Goal: Task Accomplishment & Management: Manage account settings

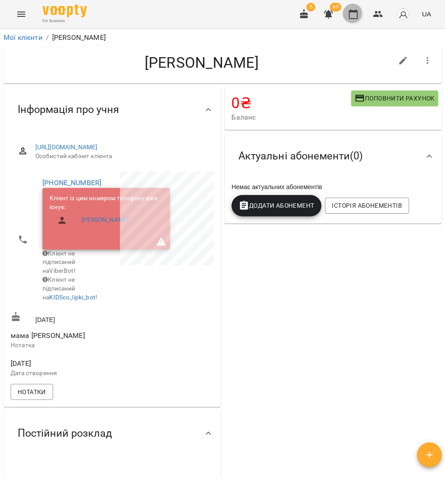
click at [352, 11] on icon "button" at bounding box center [353, 14] width 11 height 11
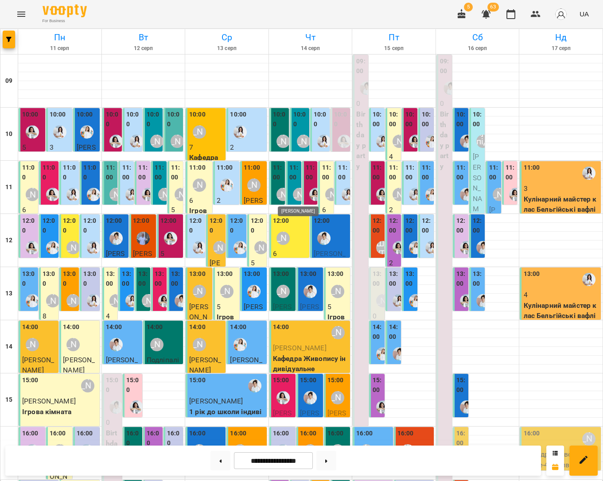
click at [294, 191] on div "[PERSON_NAME]" at bounding box center [299, 194] width 13 height 13
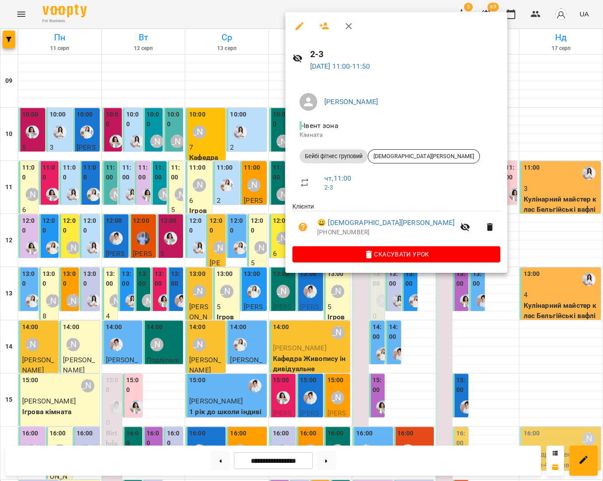
click at [259, 199] on div at bounding box center [301, 240] width 603 height 481
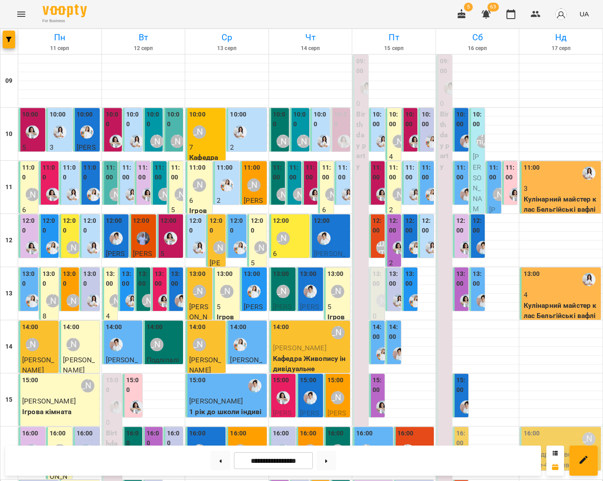
click at [374, 130] on div "10:00" at bounding box center [377, 120] width 10 height 21
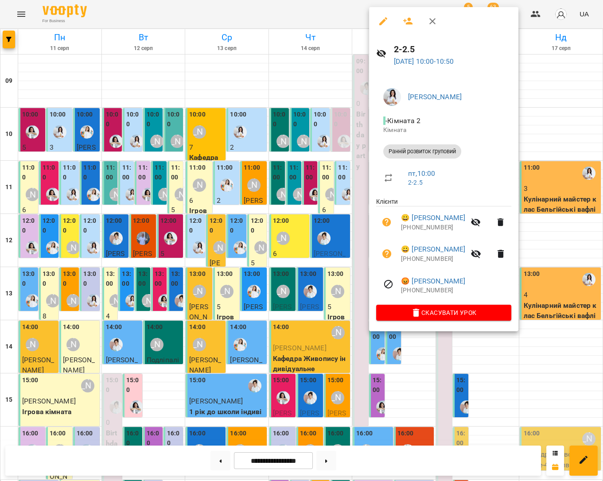
click at [405, 26] on button "button" at bounding box center [407, 21] width 21 height 21
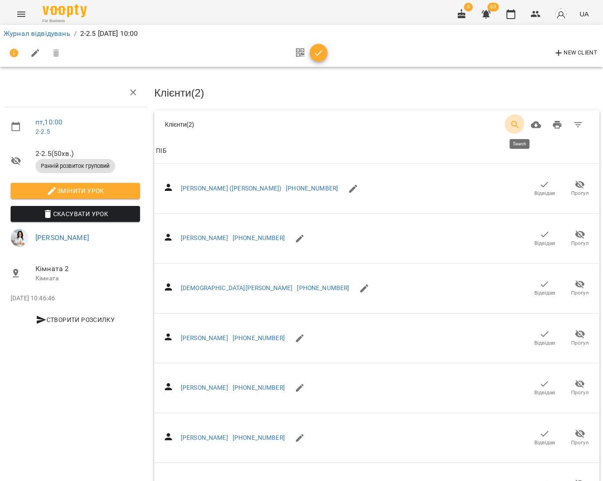
click at [445, 124] on icon "Search" at bounding box center [515, 125] width 11 height 11
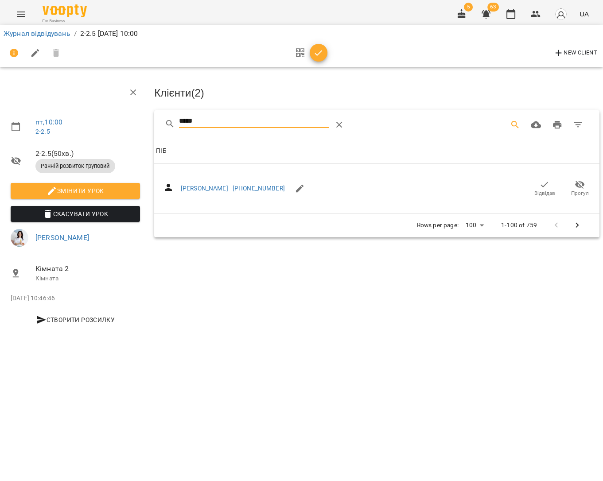
type input "*****"
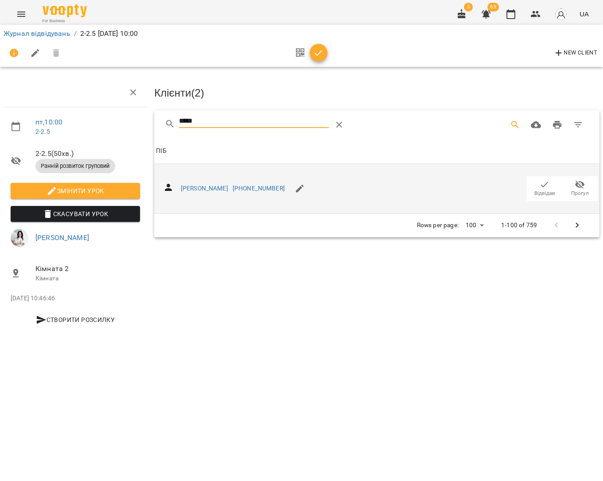
drag, startPoint x: 301, startPoint y: 128, endPoint x: 550, endPoint y: 191, distance: 256.6
click at [445, 191] on span "Відвідав" at bounding box center [544, 194] width 21 height 8
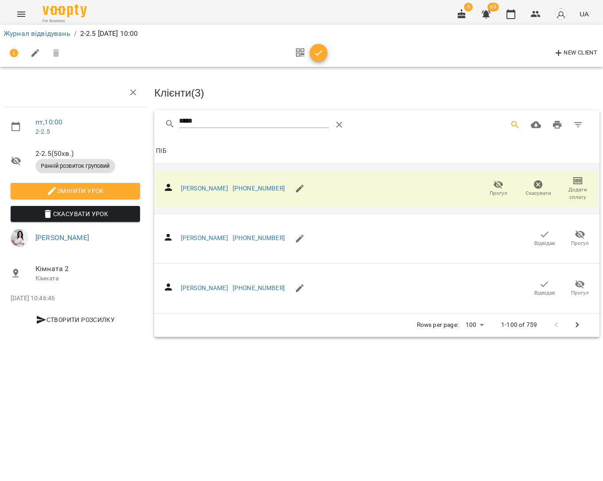
drag, startPoint x: 317, startPoint y: 53, endPoint x: 306, endPoint y: 54, distance: 11.1
click at [317, 53] on icon "button" at bounding box center [318, 53] width 8 height 6
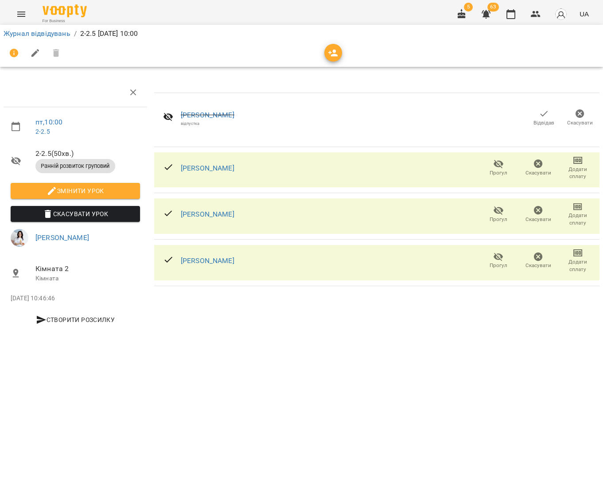
click at [34, 31] on link "Журнал відвідувань" at bounding box center [37, 33] width 67 height 8
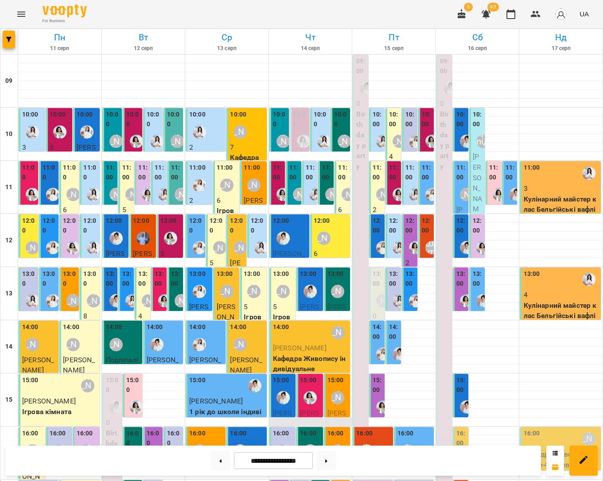
scroll to position [197, 0]
click at [281, 444] on img "Каріна" at bounding box center [282, 450] width 13 height 13
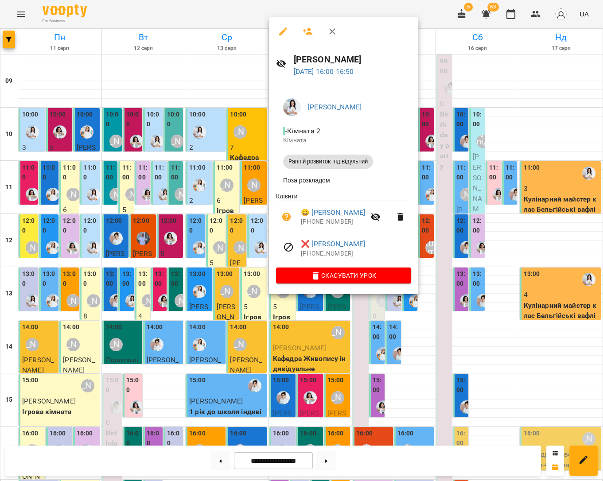
click at [224, 240] on div at bounding box center [301, 240] width 603 height 481
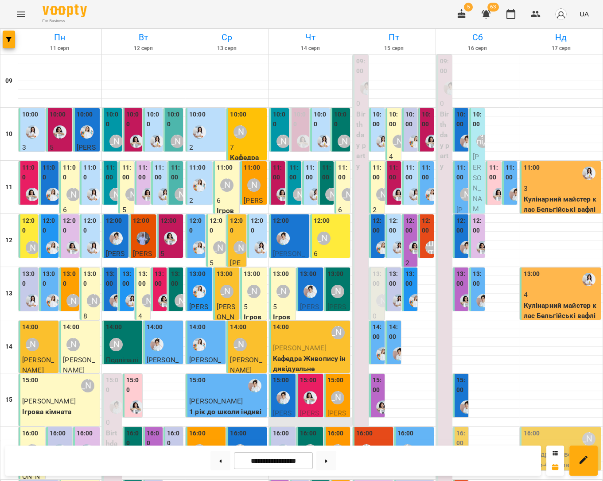
scroll to position [0, 0]
click at [377, 140] on img "Каріна" at bounding box center [382, 141] width 13 height 13
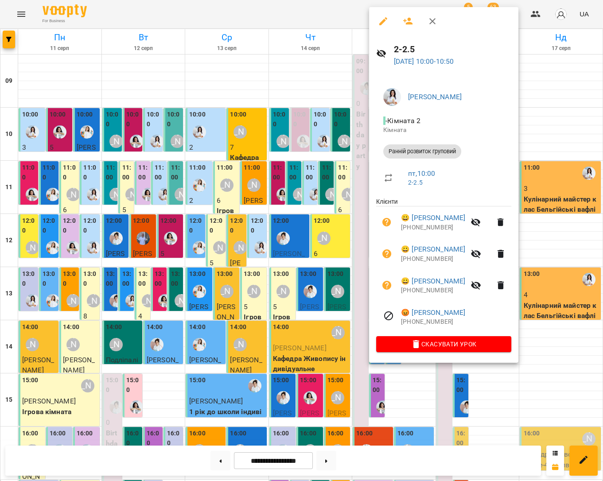
click at [351, 144] on div at bounding box center [301, 240] width 603 height 481
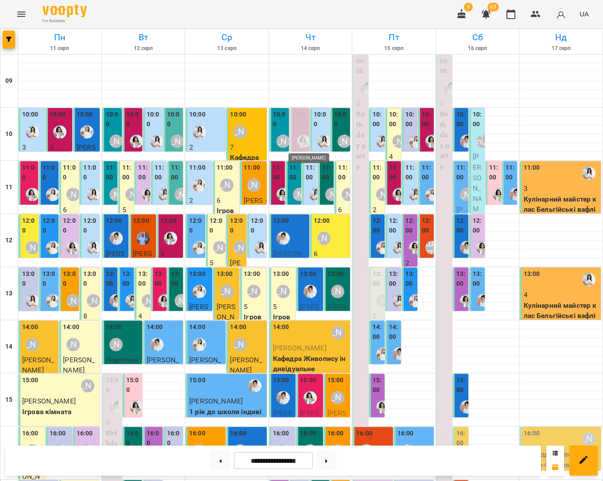
click at [301, 135] on img "Анна Білан" at bounding box center [303, 141] width 13 height 13
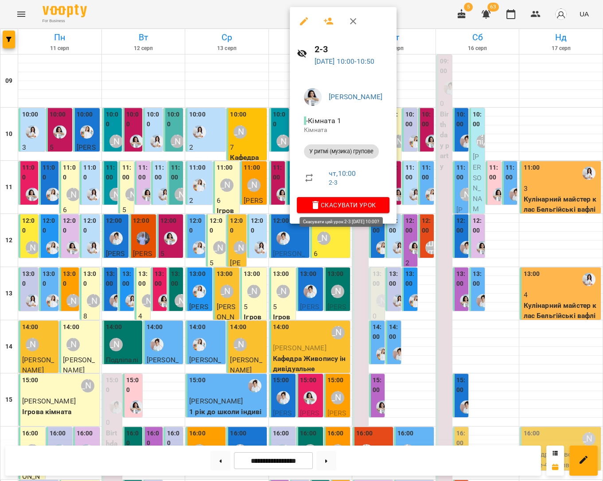
click at [357, 201] on span "Скасувати Урок" at bounding box center [343, 205] width 78 height 11
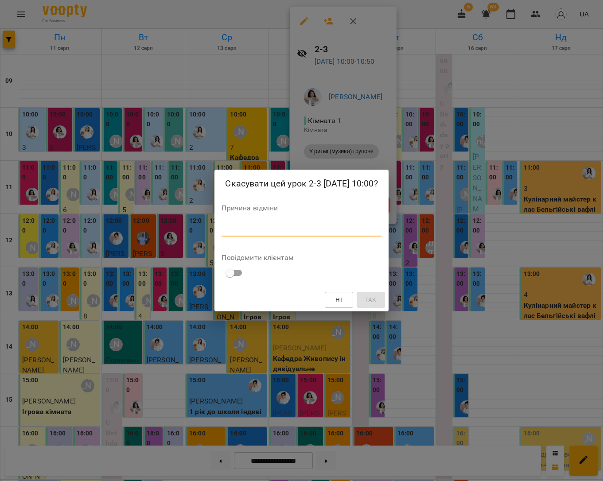
click at [325, 227] on textarea at bounding box center [300, 229] width 159 height 8
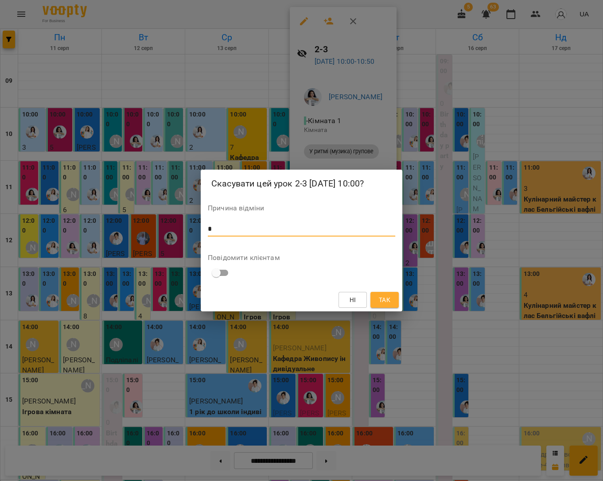
click at [395, 301] on button "Так" at bounding box center [384, 300] width 28 height 16
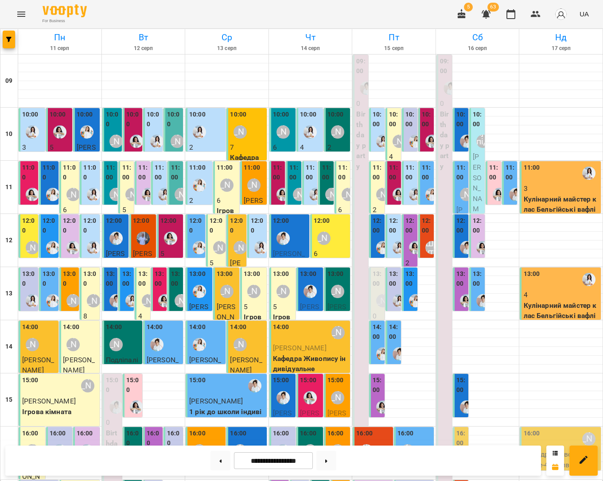
click at [303, 126] on img "Каріна" at bounding box center [309, 131] width 13 height 13
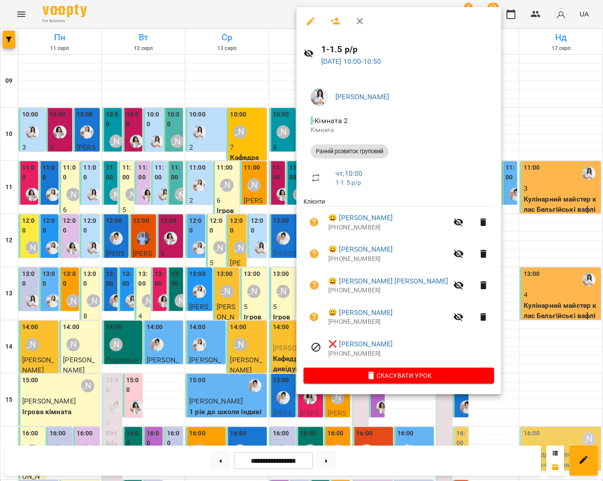
click at [273, 132] on div at bounding box center [301, 240] width 603 height 481
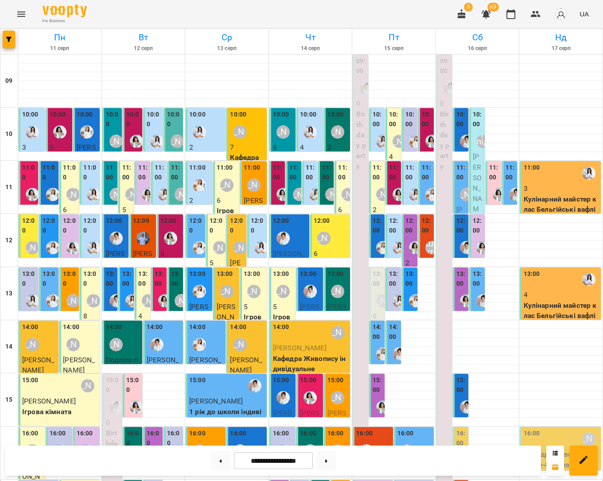
click at [311, 170] on label "11:00" at bounding box center [311, 172] width 10 height 19
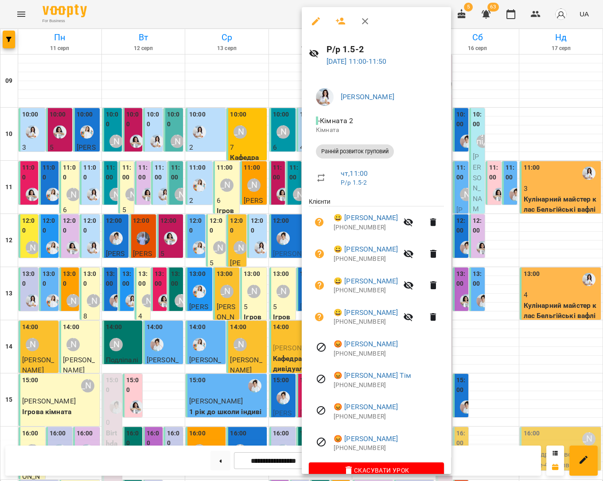
click at [276, 174] on div at bounding box center [301, 240] width 603 height 481
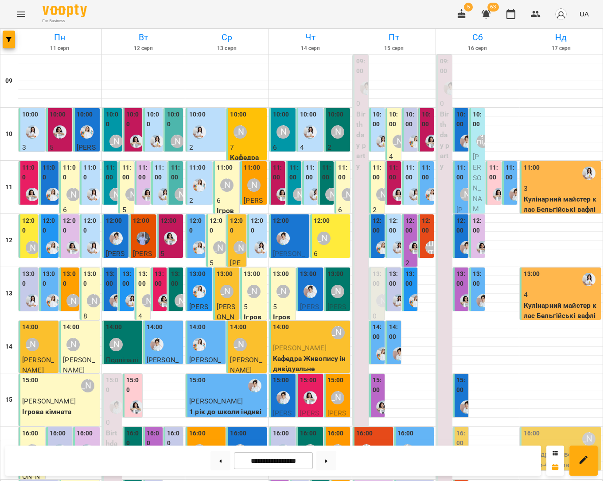
click at [278, 173] on label "11:00" at bounding box center [278, 172] width 10 height 19
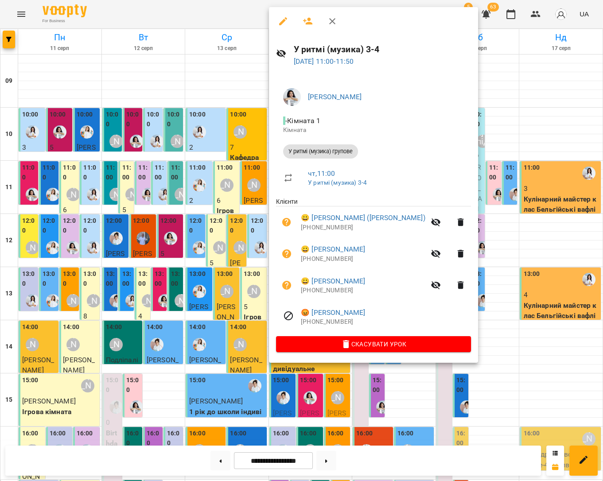
click at [256, 175] on div at bounding box center [301, 240] width 603 height 481
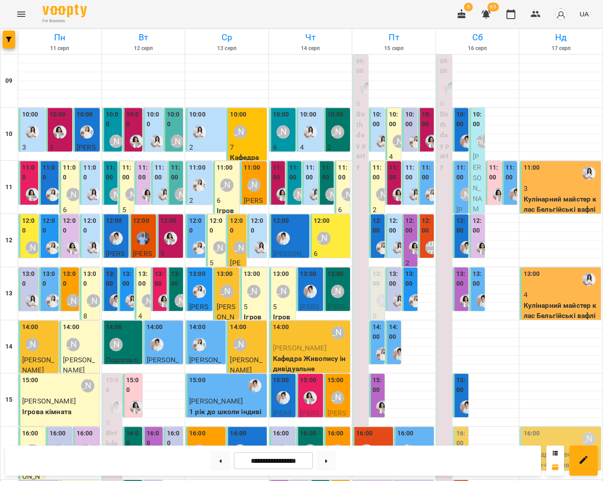
click at [275, 176] on label "11:00" at bounding box center [278, 172] width 10 height 19
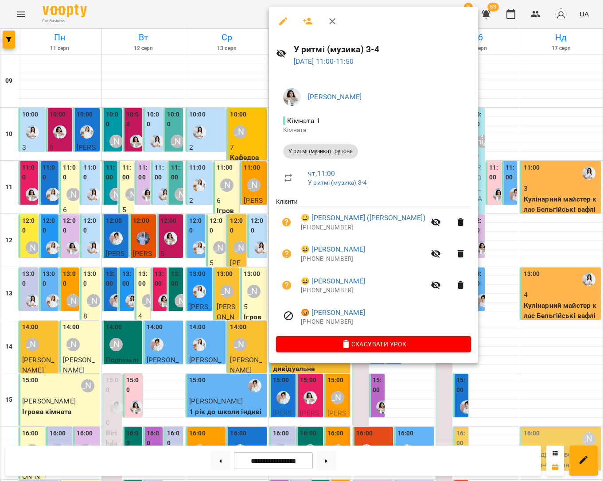
click at [257, 176] on div at bounding box center [301, 240] width 603 height 481
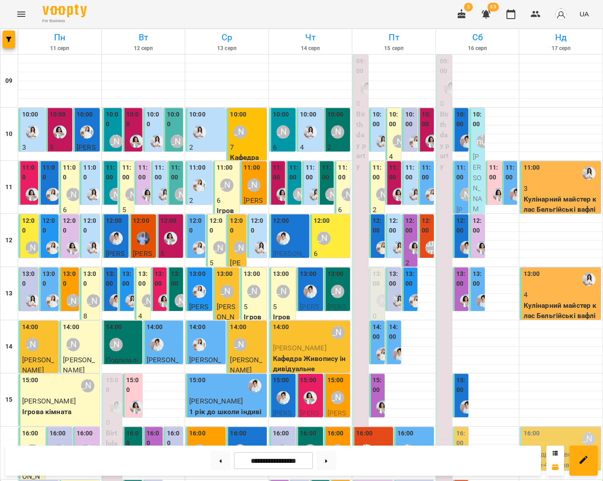
click at [308, 122] on div at bounding box center [310, 132] width 20 height 20
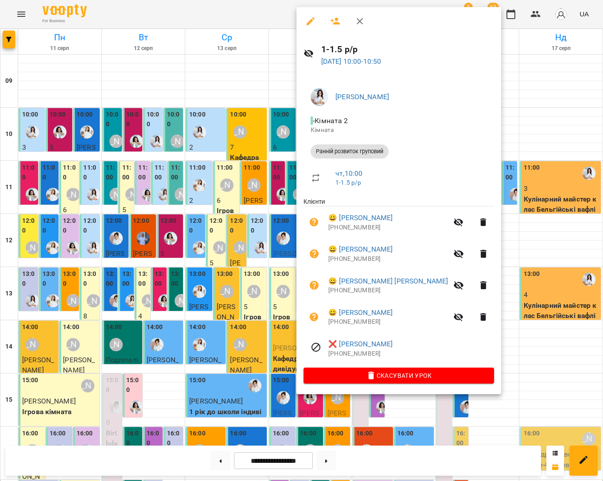
click at [259, 133] on div at bounding box center [301, 240] width 603 height 481
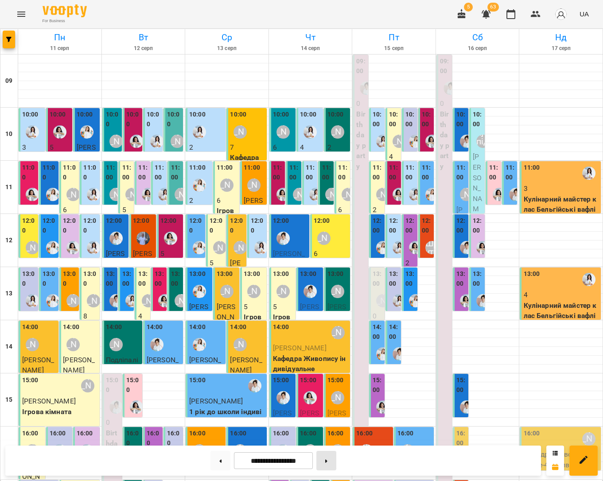
click at [323, 457] on button at bounding box center [326, 460] width 20 height 19
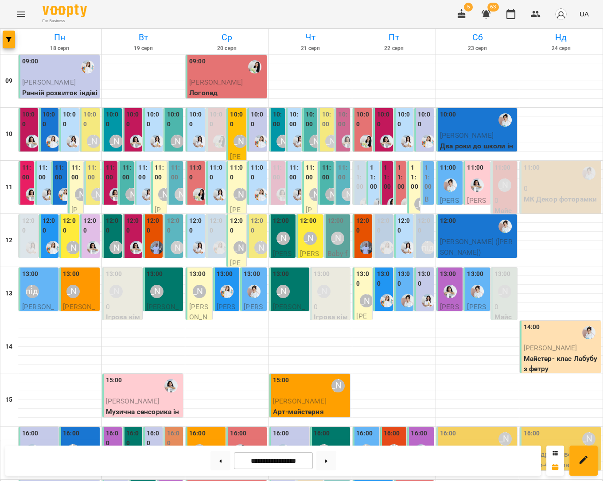
click at [159, 127] on label "10:00" at bounding box center [154, 119] width 14 height 19
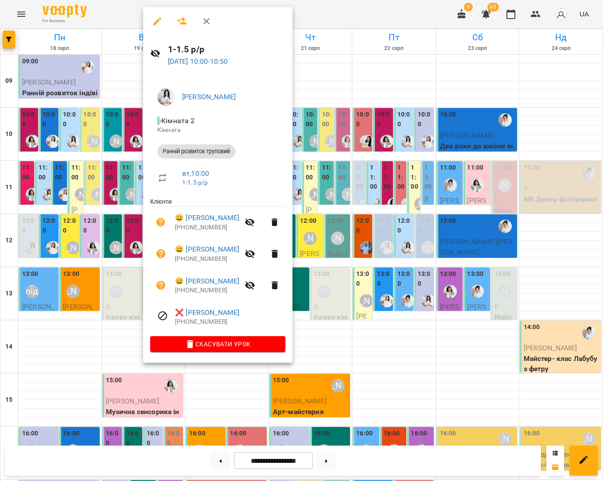
click at [120, 135] on div at bounding box center [301, 240] width 603 height 481
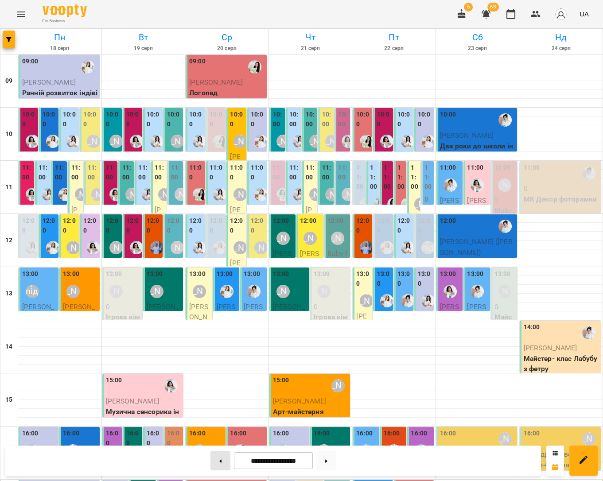
click at [221, 468] on button at bounding box center [220, 460] width 20 height 19
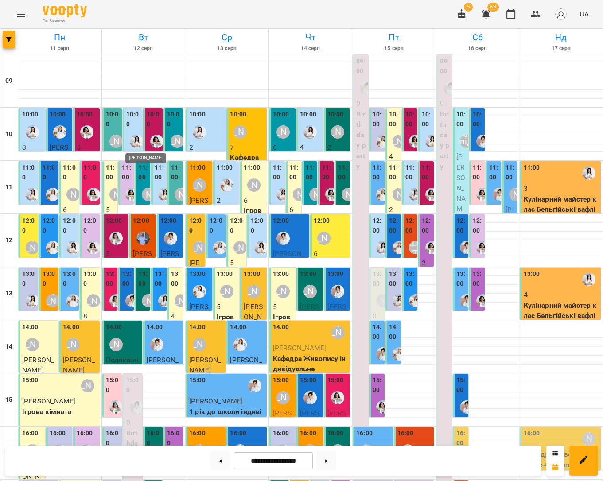
click at [136, 141] on img "Каріна" at bounding box center [136, 141] width 13 height 13
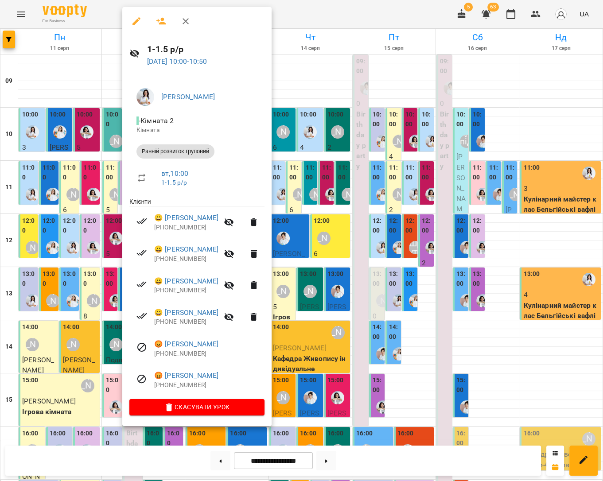
click at [97, 145] on div at bounding box center [301, 240] width 603 height 481
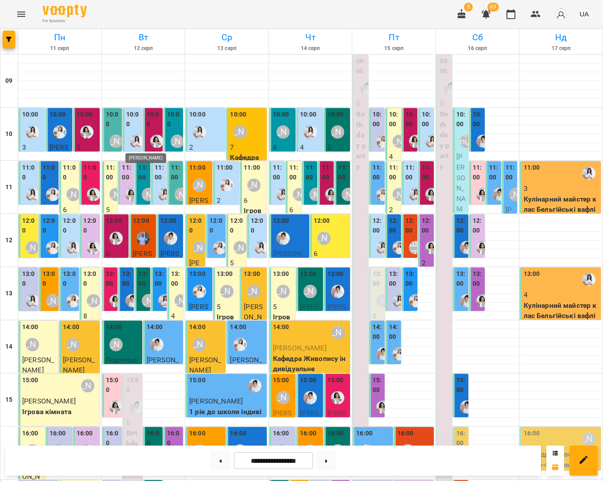
click at [133, 145] on img "Каріна" at bounding box center [136, 141] width 13 height 13
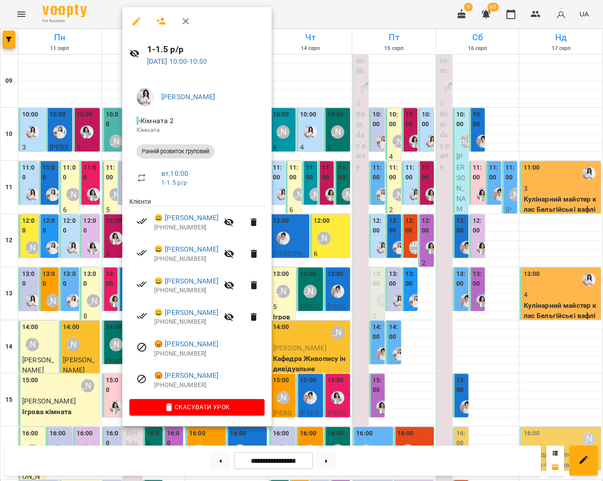
click at [89, 149] on div at bounding box center [301, 240] width 603 height 481
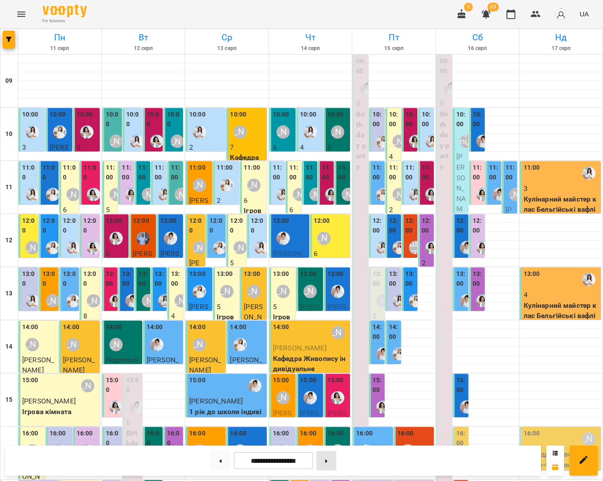
click at [331, 457] on button at bounding box center [326, 460] width 20 height 19
type input "**********"
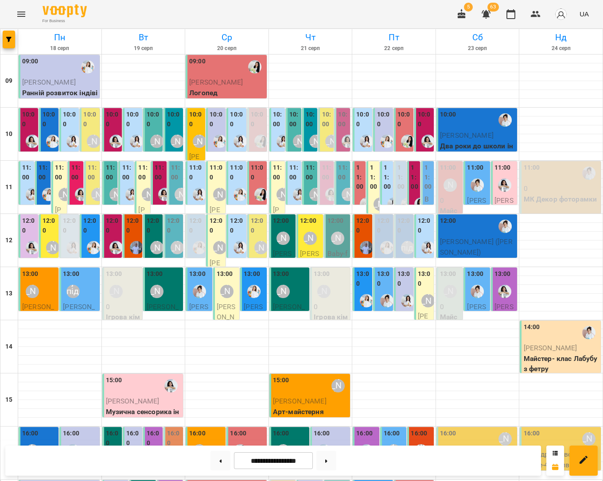
scroll to position [58, 0]
click at [192, 281] on div at bounding box center [199, 291] width 20 height 20
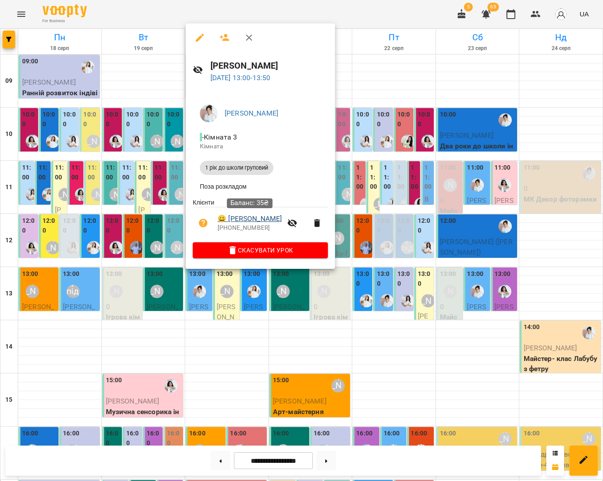
click at [238, 217] on link "😀 Ростомян Давід" at bounding box center [249, 218] width 64 height 11
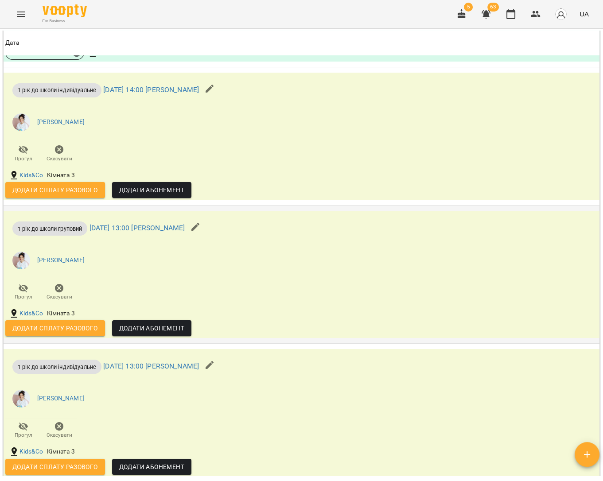
scroll to position [868, 0]
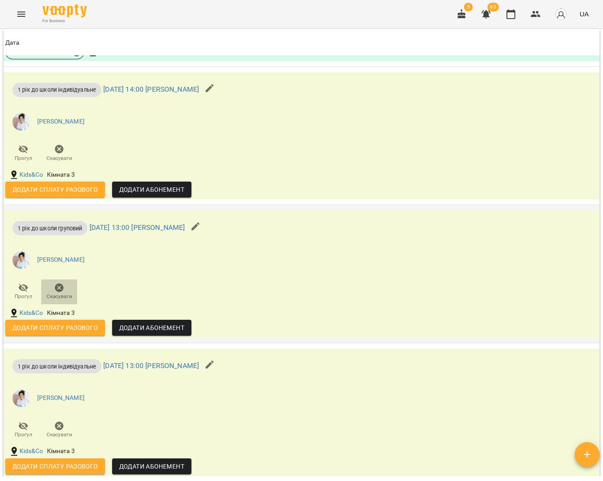
click at [62, 289] on icon "button" at bounding box center [59, 287] width 9 height 9
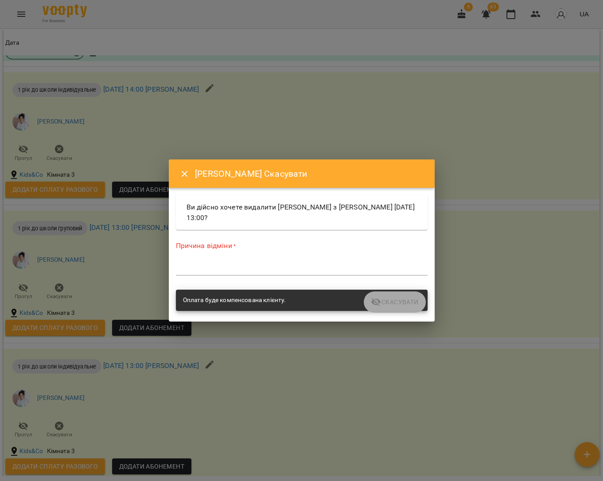
click at [269, 267] on textarea at bounding box center [302, 268] width 252 height 8
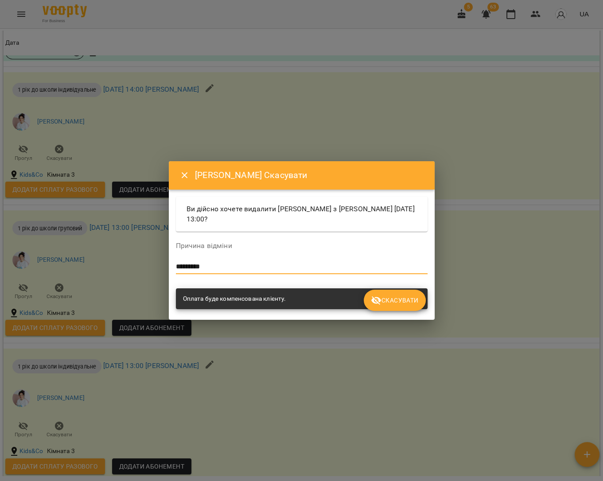
type textarea "*********"
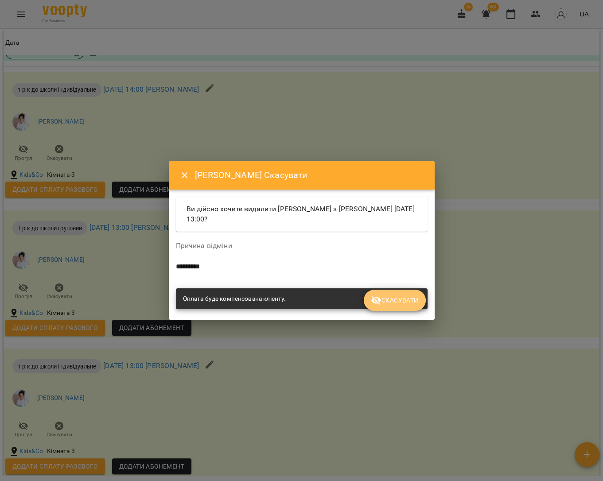
click at [407, 303] on span "Скасувати" at bounding box center [394, 300] width 47 height 11
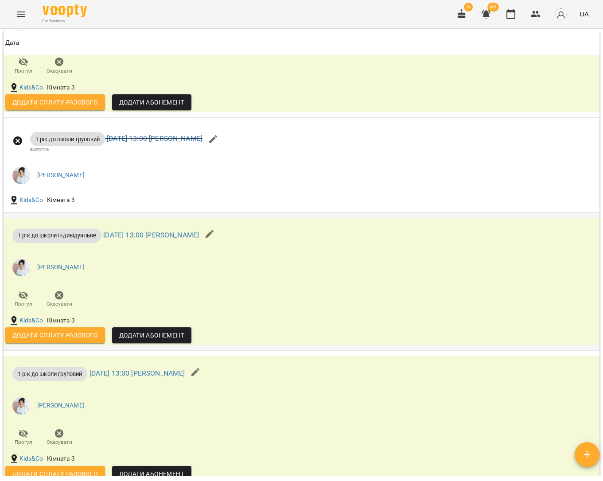
scroll to position [954, 0]
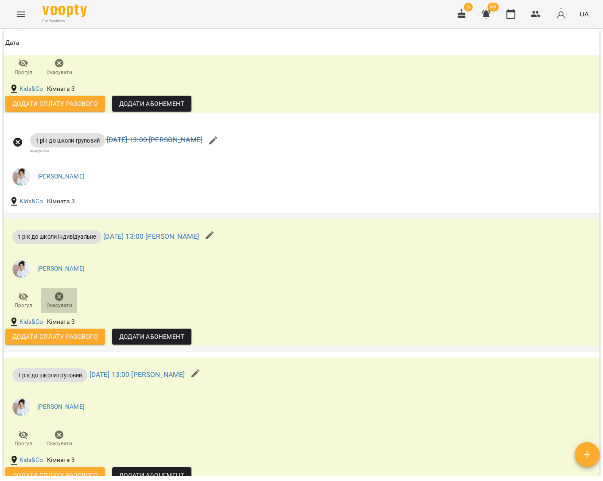
click at [60, 295] on icon "button" at bounding box center [59, 296] width 9 height 9
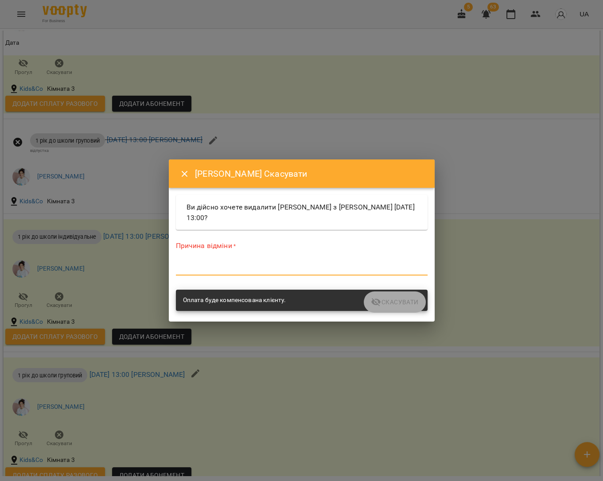
click at [260, 267] on textarea at bounding box center [302, 268] width 252 height 8
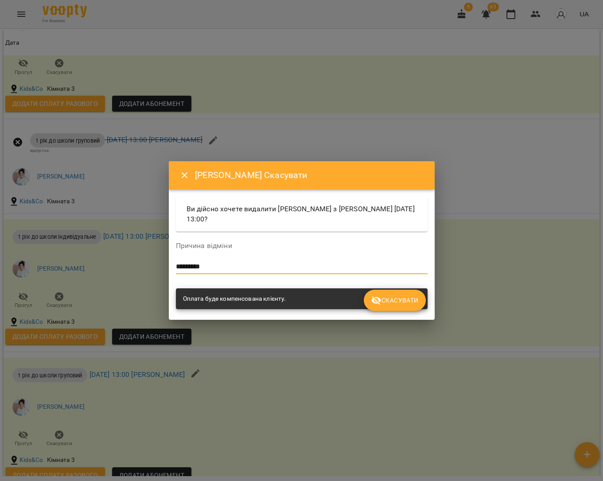
type textarea "*********"
click at [404, 297] on span "Скасувати" at bounding box center [394, 300] width 47 height 11
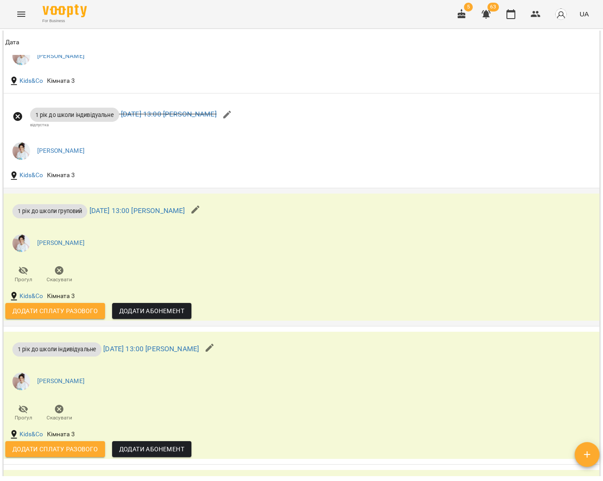
scroll to position [1076, 0]
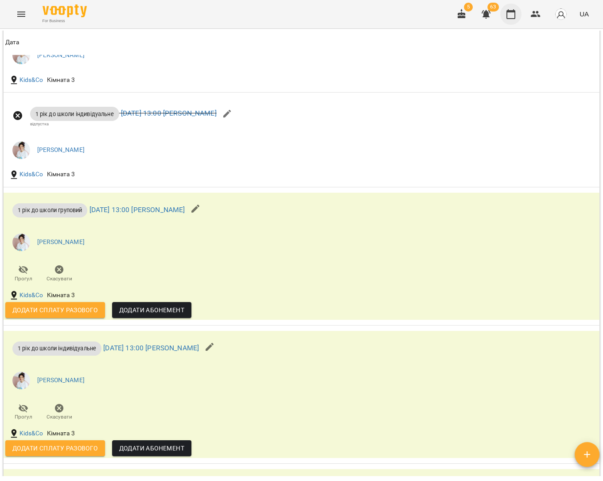
click at [445, 15] on icon "button" at bounding box center [510, 14] width 11 height 11
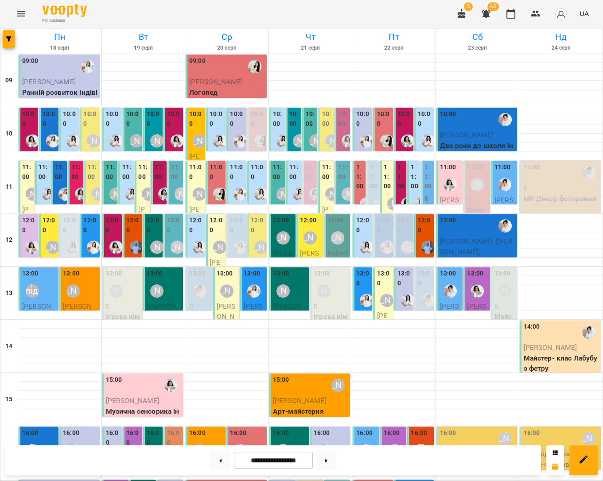
click at [22, 12] on icon "Menu" at bounding box center [21, 14] width 8 height 5
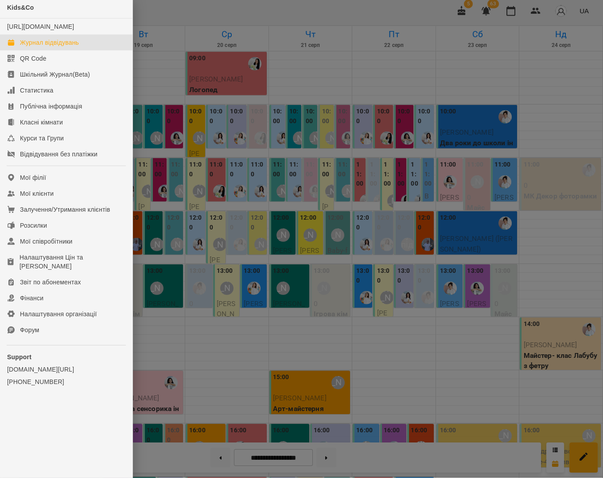
click at [240, 175] on div at bounding box center [301, 240] width 603 height 481
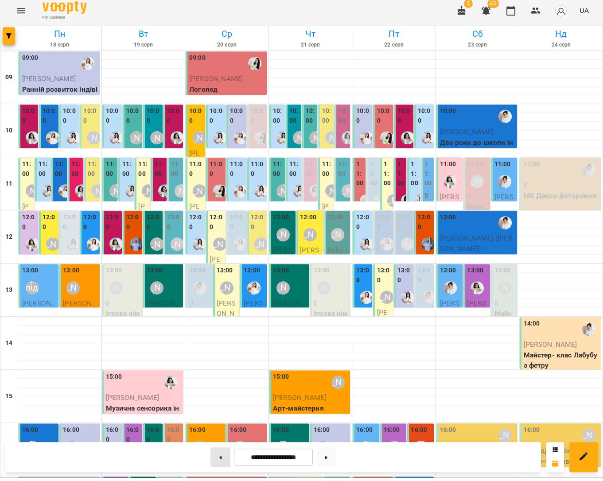
click at [218, 459] on button at bounding box center [220, 460] width 20 height 19
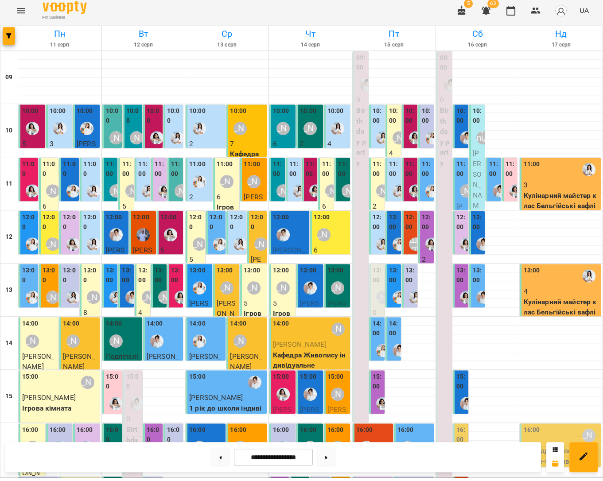
click at [309, 184] on div at bounding box center [316, 194] width 20 height 20
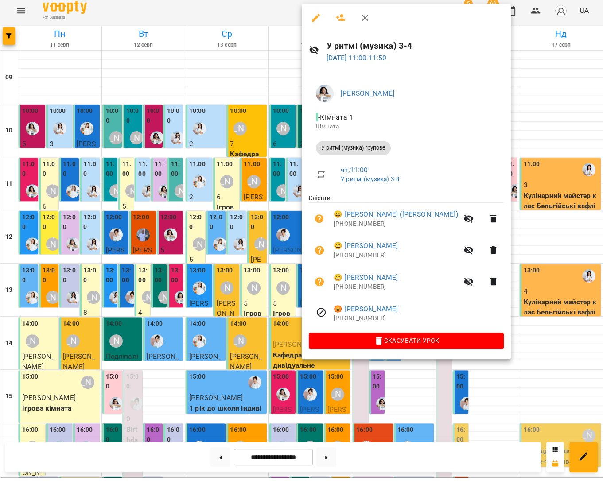
click at [280, 182] on div at bounding box center [301, 240] width 603 height 481
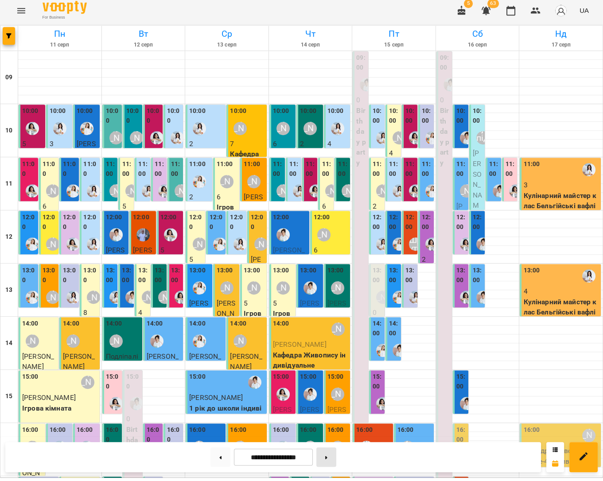
click at [330, 459] on button at bounding box center [326, 460] width 20 height 19
type input "**********"
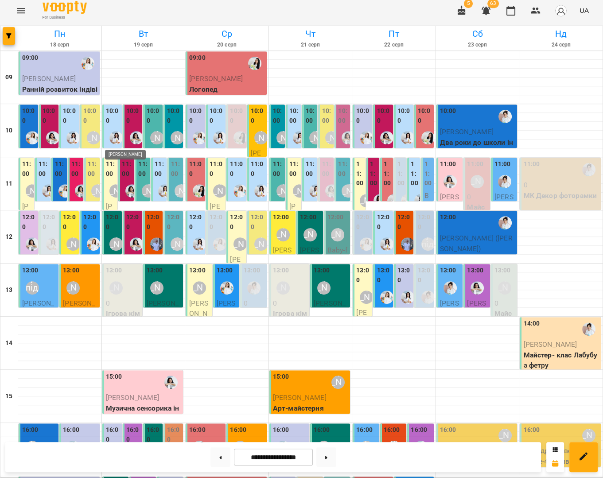
click at [115, 135] on img "Каріна" at bounding box center [115, 141] width 13 height 13
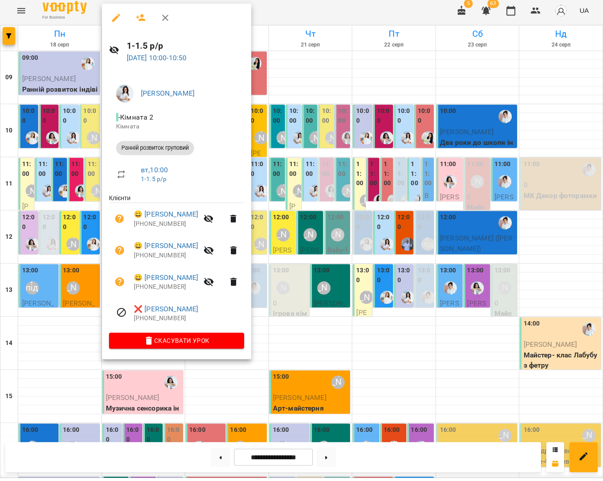
click at [143, 18] on icon "button" at bounding box center [140, 21] width 11 height 11
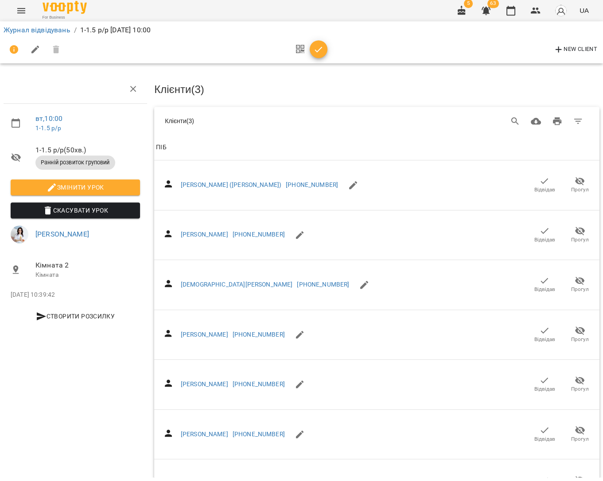
scroll to position [3, 0]
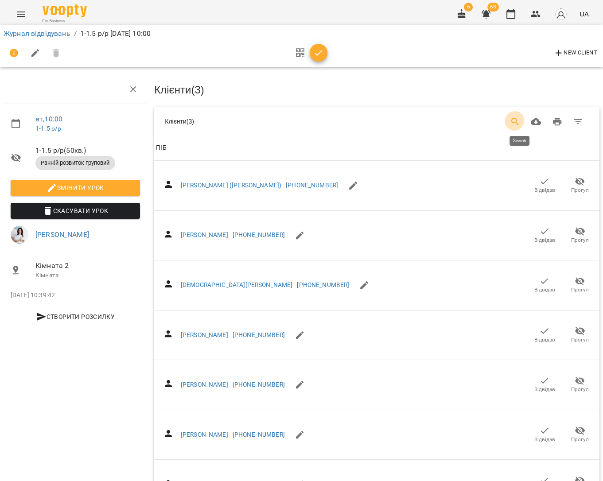
click at [445, 125] on button "Search" at bounding box center [514, 121] width 21 height 21
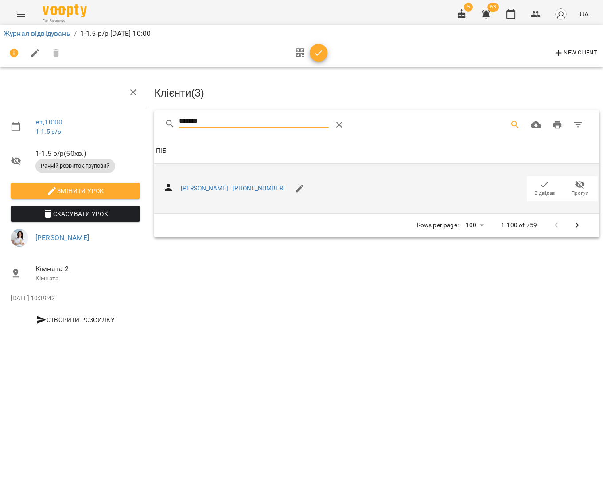
scroll to position [0, 0]
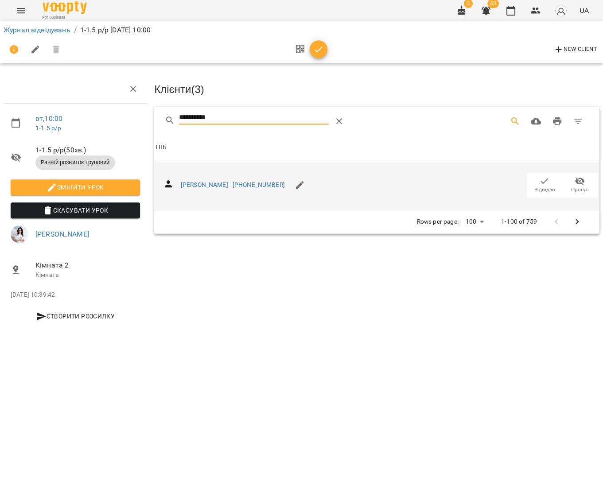
type input "**********"
click at [445, 190] on span "Відвідав" at bounding box center [544, 194] width 21 height 8
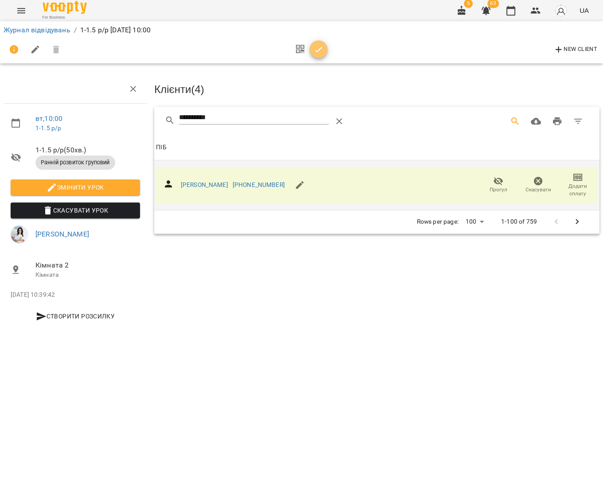
click at [319, 53] on icon "button" at bounding box center [318, 53] width 11 height 11
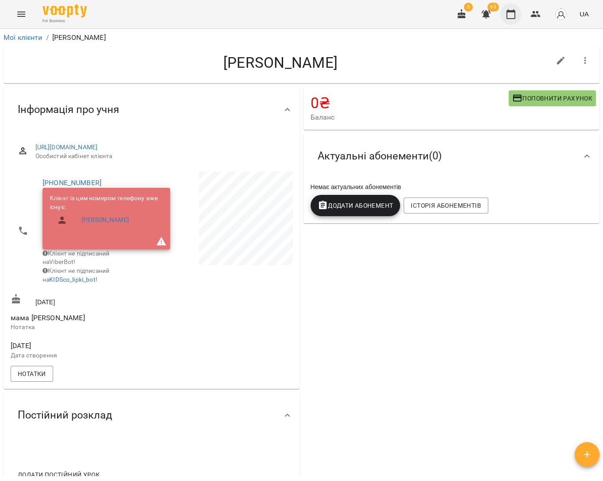
click at [515, 18] on icon "button" at bounding box center [510, 14] width 9 height 10
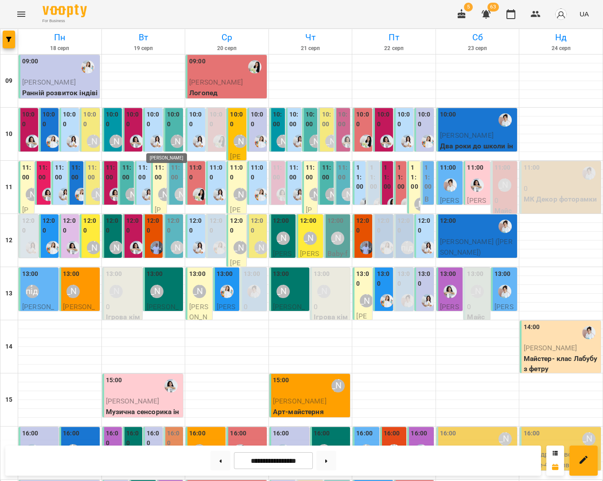
click at [155, 142] on img "Каріна" at bounding box center [156, 141] width 13 height 13
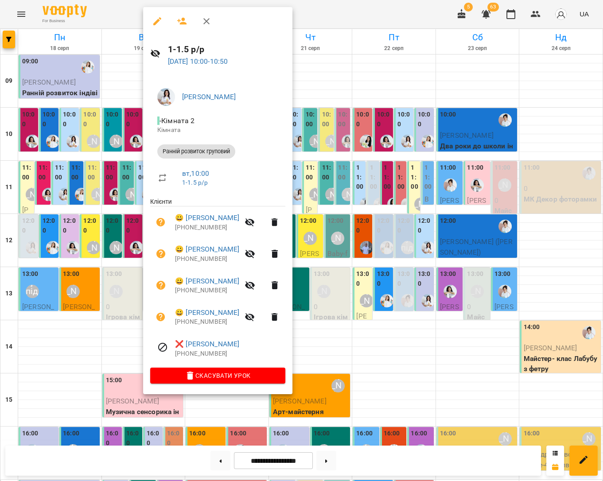
click at [338, 96] on div at bounding box center [301, 240] width 603 height 481
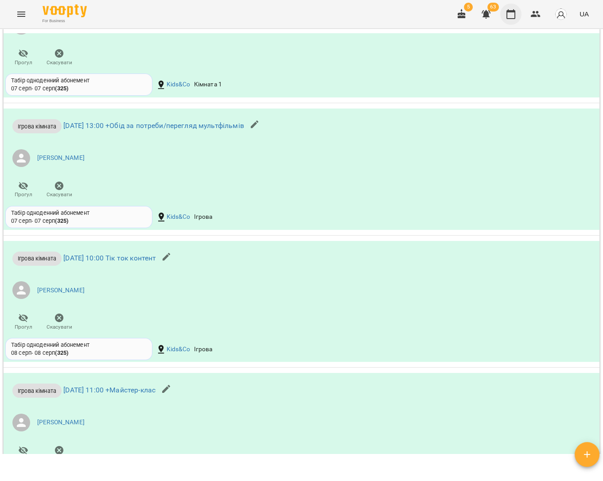
scroll to position [967, 0]
click at [508, 16] on icon "button" at bounding box center [510, 14] width 11 height 11
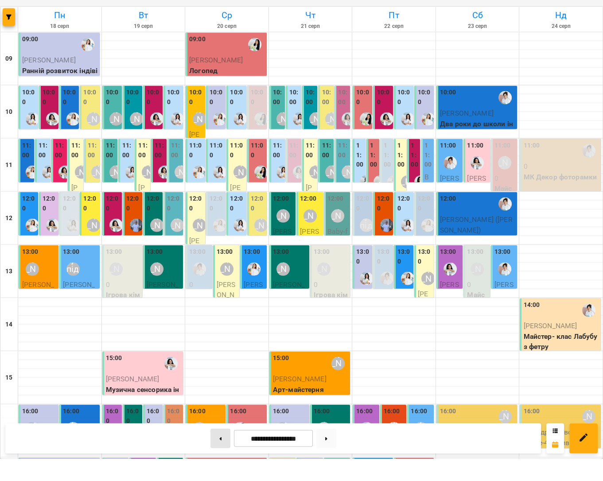
click at [216, 451] on button at bounding box center [220, 460] width 20 height 19
type input "**********"
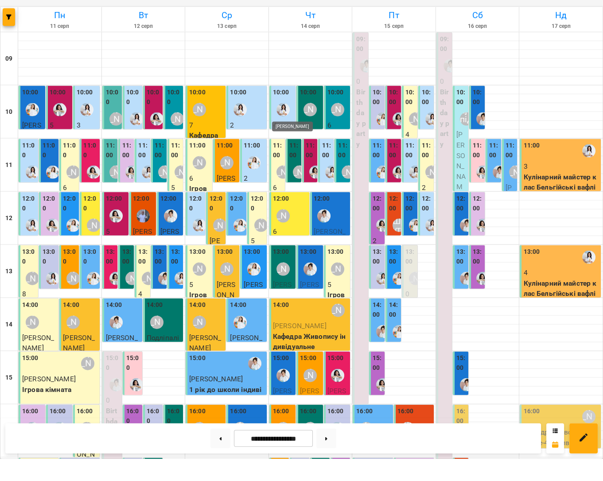
click at [282, 125] on img "Каріна" at bounding box center [282, 131] width 13 height 13
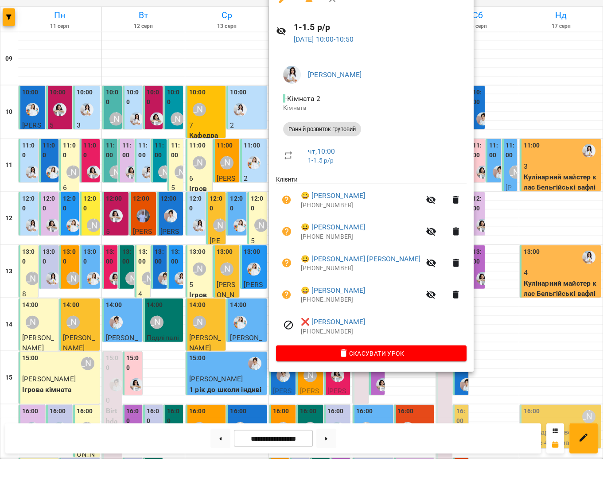
click at [519, 109] on div at bounding box center [301, 240] width 603 height 481
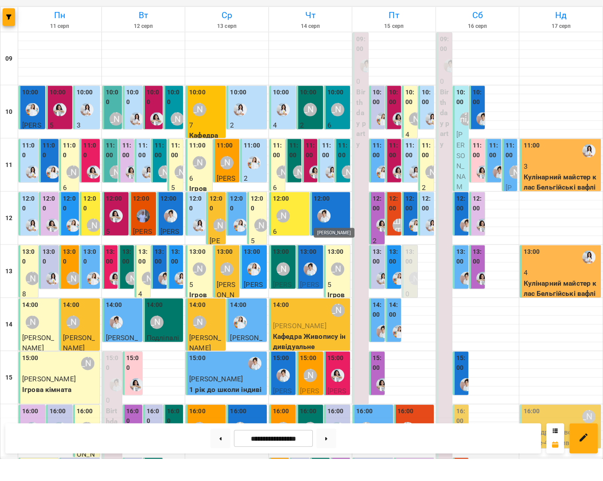
click at [328, 232] on img "Іванна" at bounding box center [323, 238] width 13 height 13
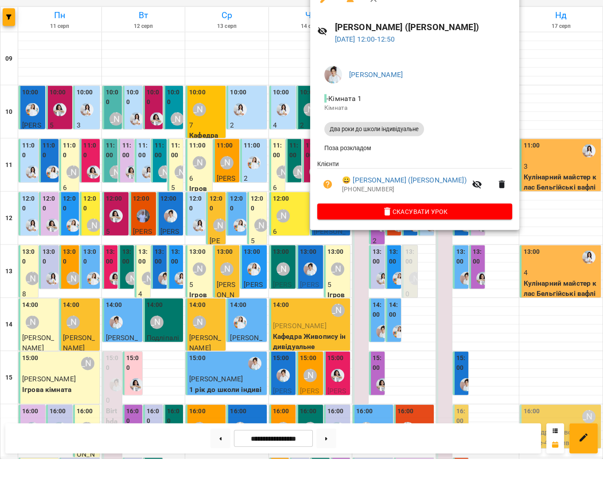
click at [536, 103] on div at bounding box center [301, 240] width 603 height 481
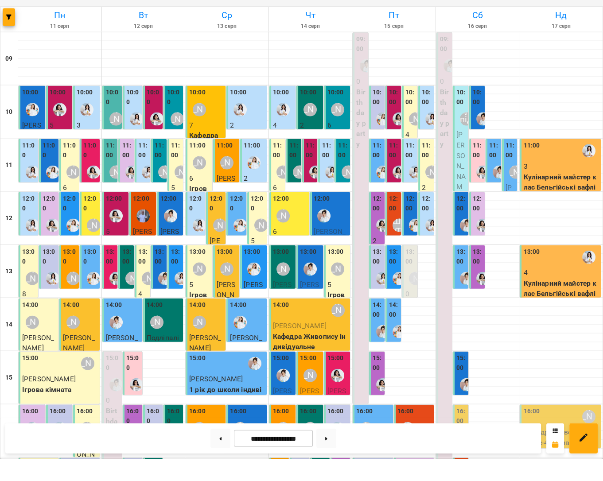
scroll to position [197, 0]
click at [283, 409] on span "[PERSON_NAME]" at bounding box center [282, 423] width 19 height 29
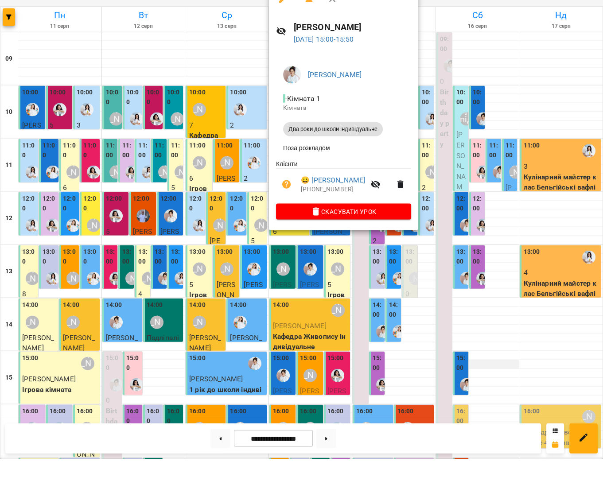
click at [503, 169] on div at bounding box center [301, 240] width 603 height 481
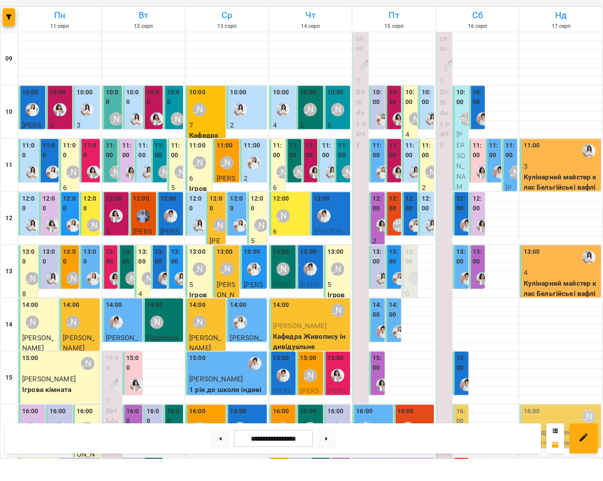
scroll to position [0, 0]
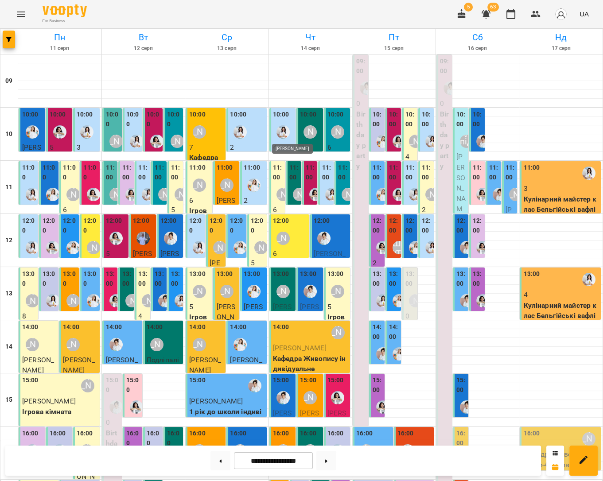
click at [284, 133] on img "Каріна" at bounding box center [282, 131] width 13 height 13
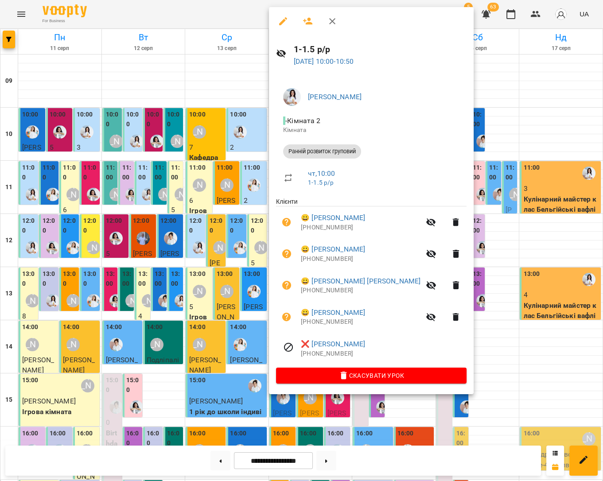
click at [539, 122] on div at bounding box center [301, 240] width 603 height 481
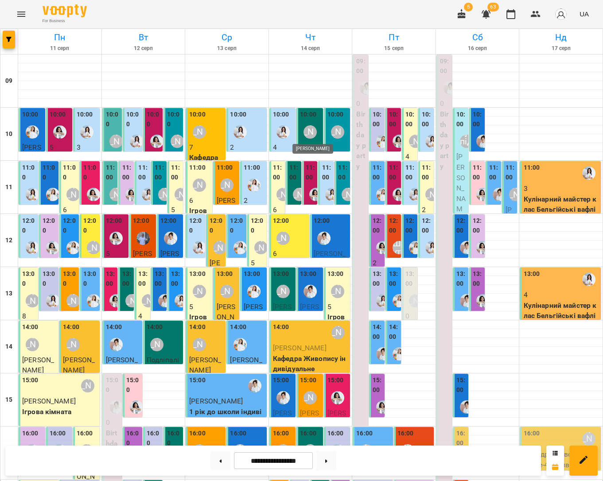
click at [310, 136] on div "[PERSON_NAME]" at bounding box center [309, 131] width 13 height 13
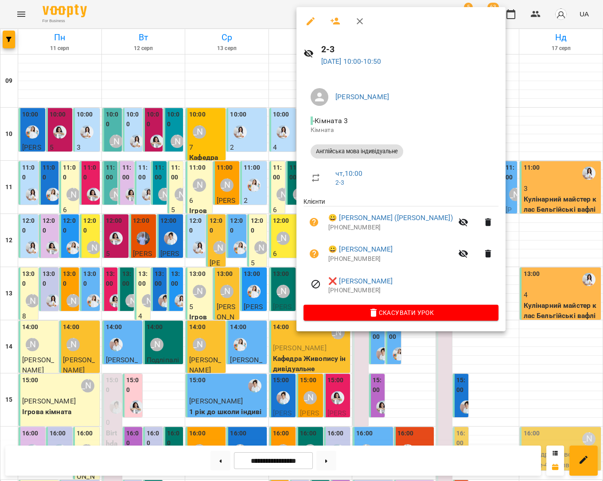
click at [509, 132] on div at bounding box center [301, 240] width 603 height 481
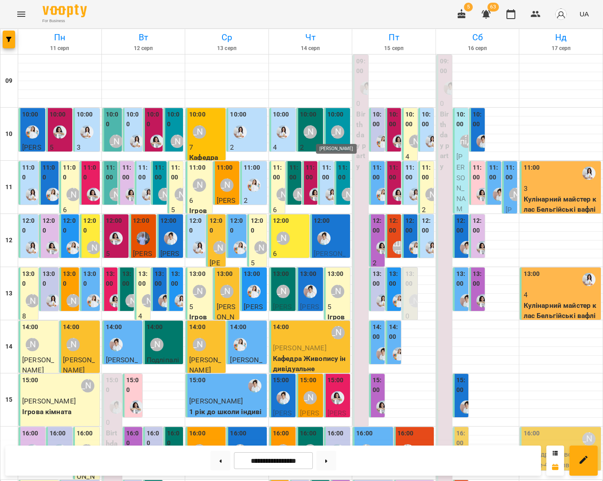
click at [332, 137] on div "[PERSON_NAME]" at bounding box center [337, 131] width 13 height 13
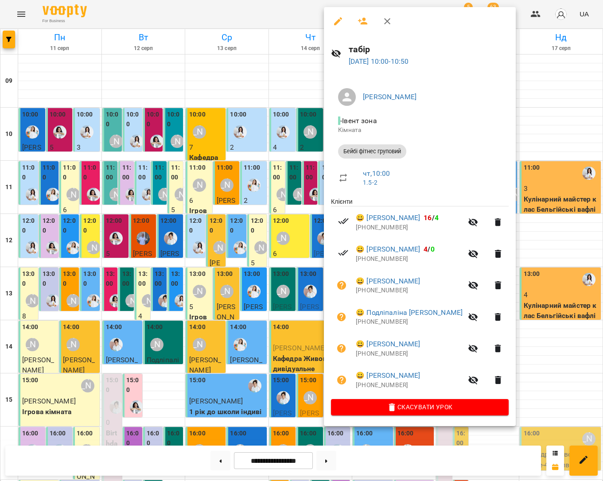
click at [501, 135] on div at bounding box center [301, 240] width 603 height 481
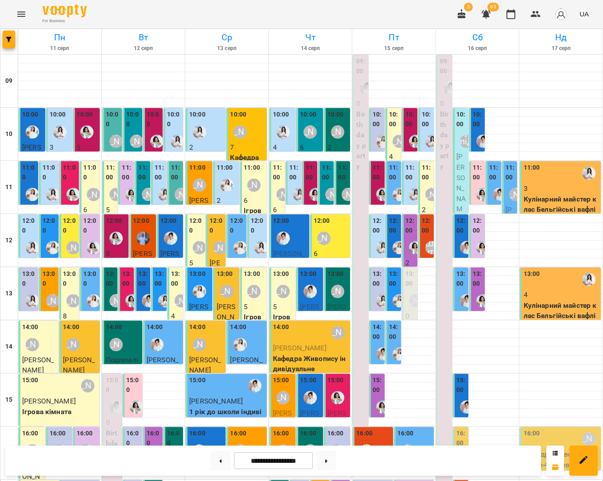
click at [290, 135] on div at bounding box center [283, 132] width 20 height 20
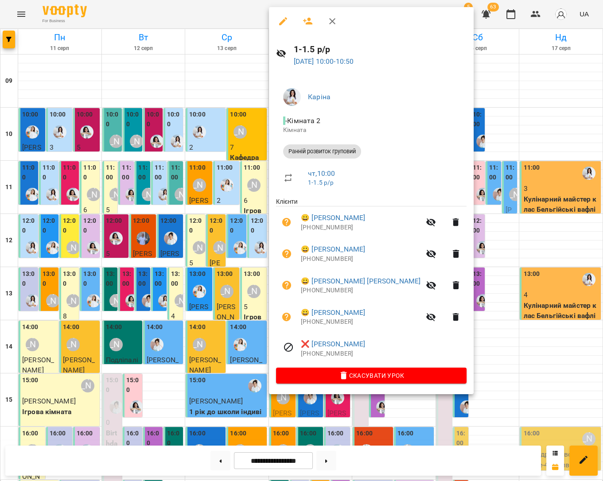
click at [254, 135] on div at bounding box center [301, 240] width 603 height 481
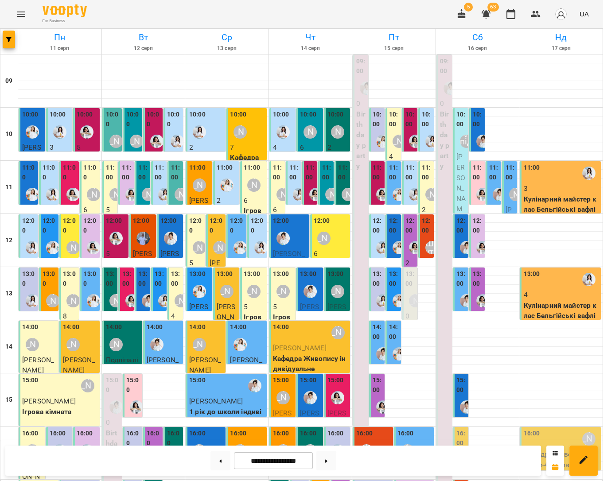
click at [329, 132] on div "[PERSON_NAME]" at bounding box center [337, 132] width 20 height 20
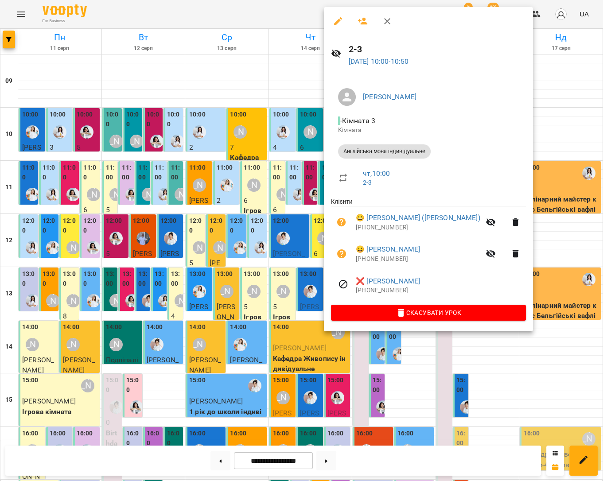
click at [288, 136] on div at bounding box center [301, 240] width 603 height 481
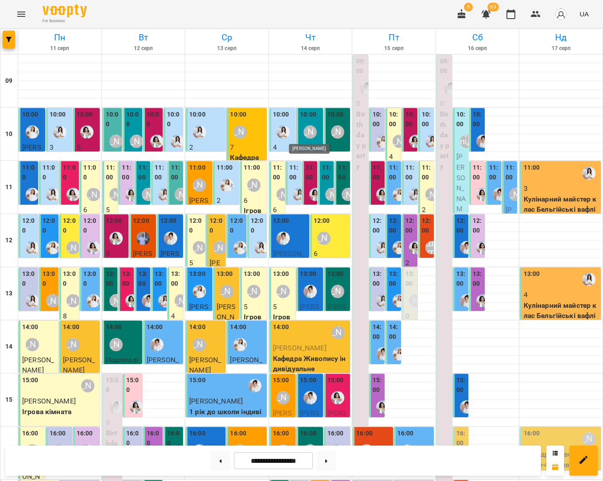
click at [310, 126] on div "[PERSON_NAME]" at bounding box center [309, 131] width 13 height 13
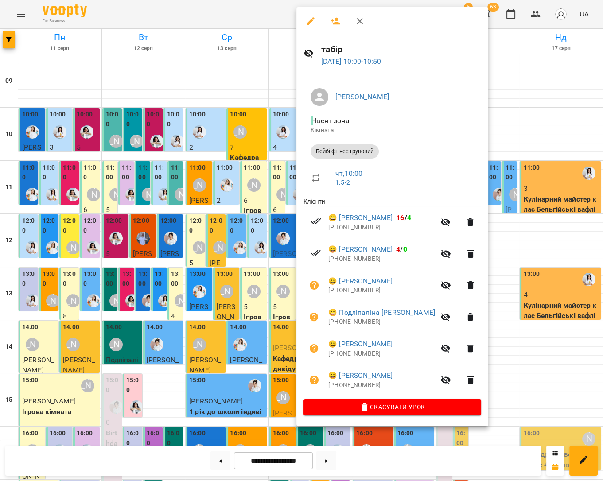
click at [252, 142] on div at bounding box center [301, 240] width 603 height 481
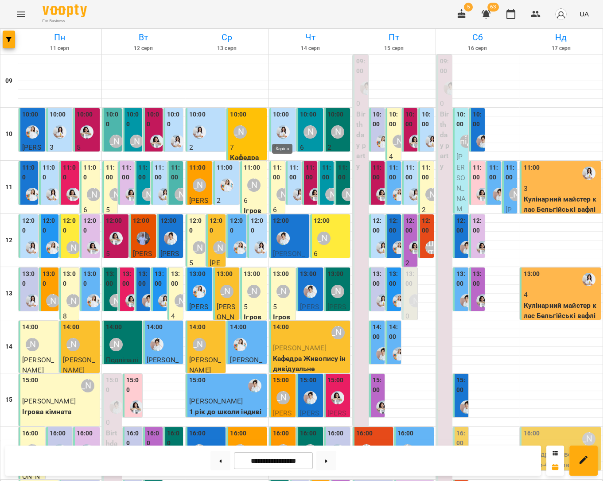
click at [280, 127] on img "Каріна" at bounding box center [282, 131] width 13 height 13
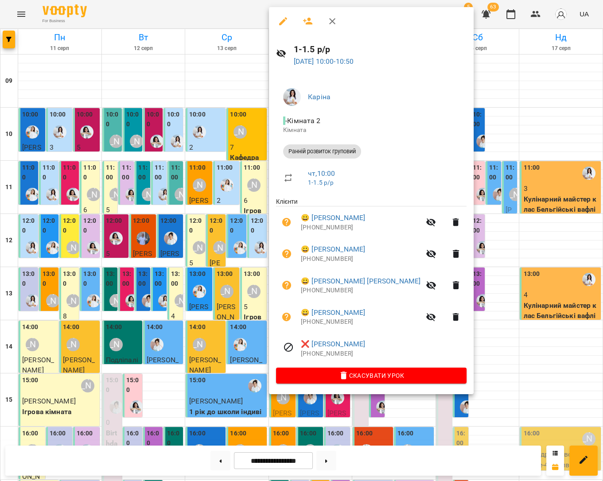
click at [220, 130] on div at bounding box center [301, 240] width 603 height 481
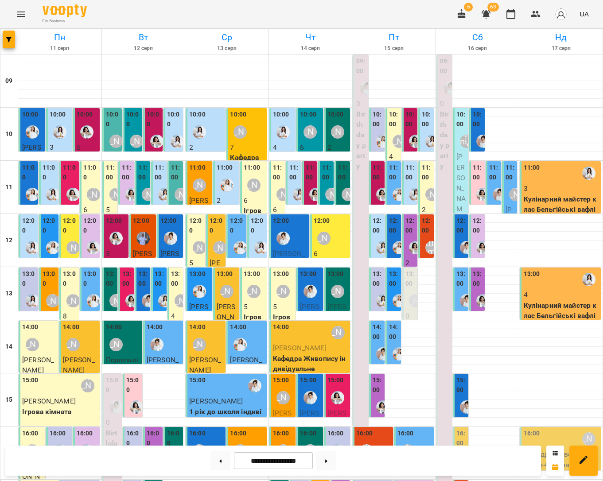
click at [171, 131] on div at bounding box center [177, 141] width 20 height 20
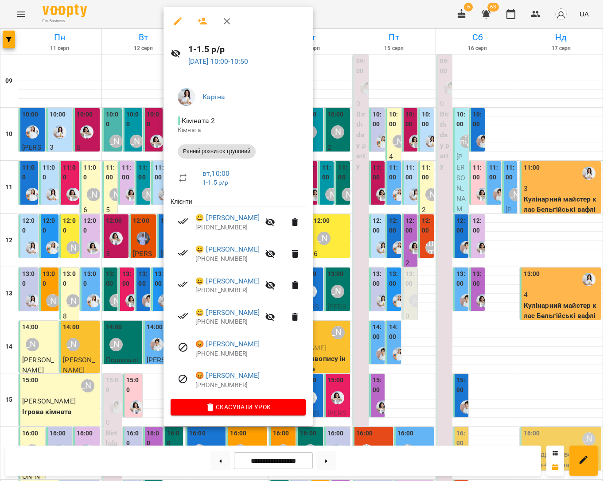
click at [121, 138] on div at bounding box center [301, 240] width 603 height 481
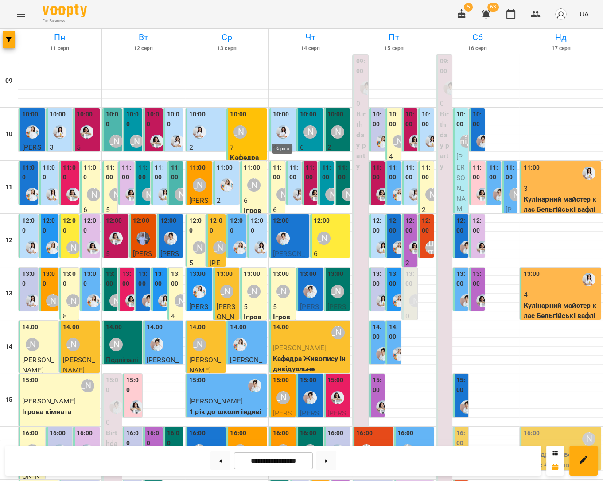
click at [282, 138] on img "Каріна" at bounding box center [282, 131] width 13 height 13
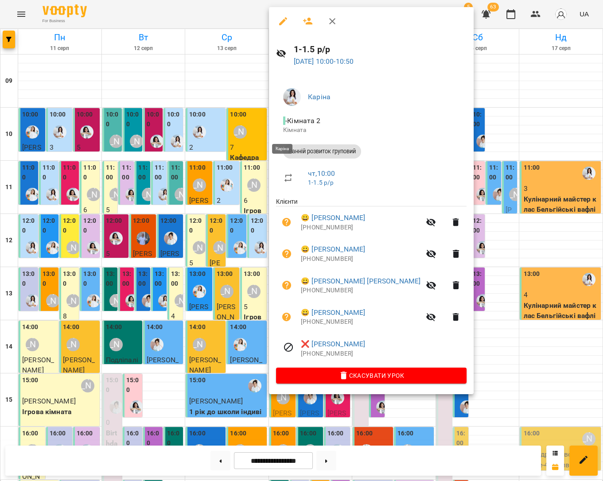
scroll to position [1, 0]
click at [227, 154] on div at bounding box center [301, 240] width 603 height 481
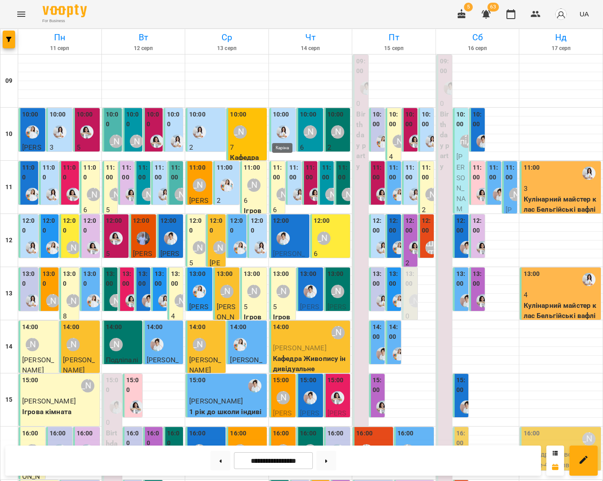
click at [286, 128] on img "Каріна" at bounding box center [282, 131] width 13 height 13
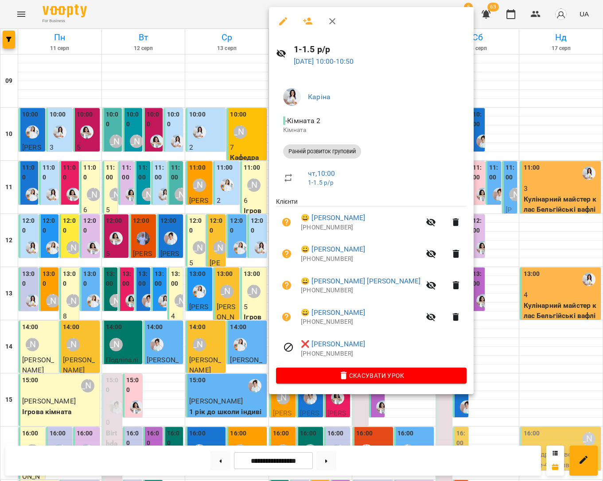
click at [531, 114] on div at bounding box center [301, 240] width 603 height 481
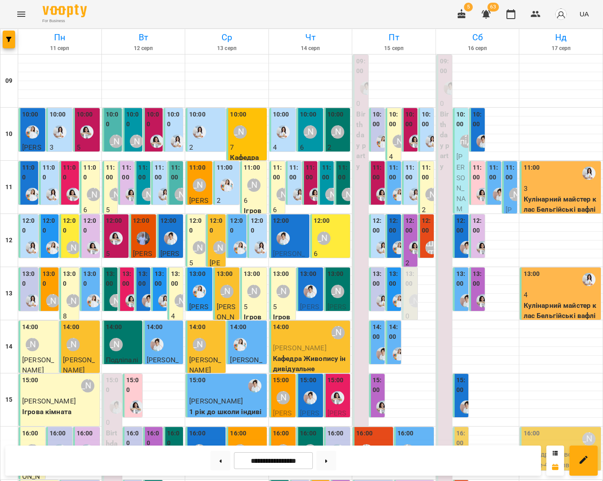
click at [313, 146] on p "6" at bounding box center [310, 147] width 21 height 11
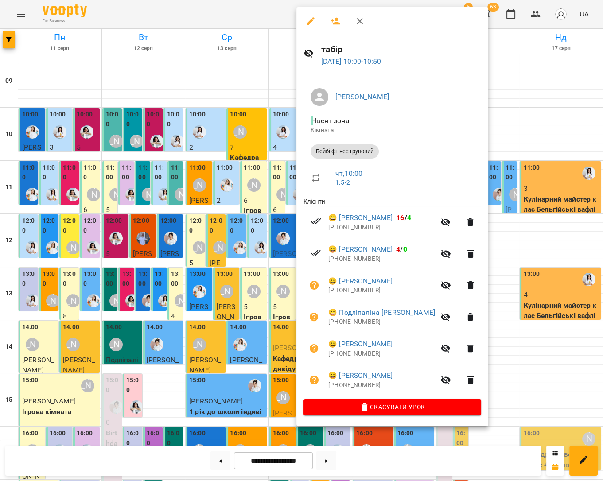
click at [529, 137] on div at bounding box center [301, 240] width 603 height 481
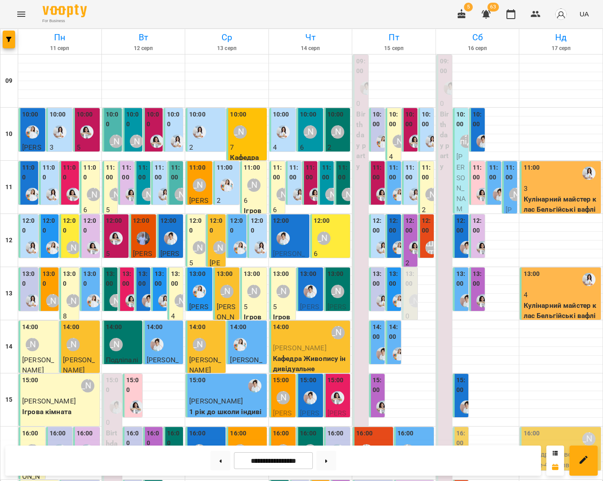
click at [337, 148] on p "2" at bounding box center [337, 147] width 21 height 11
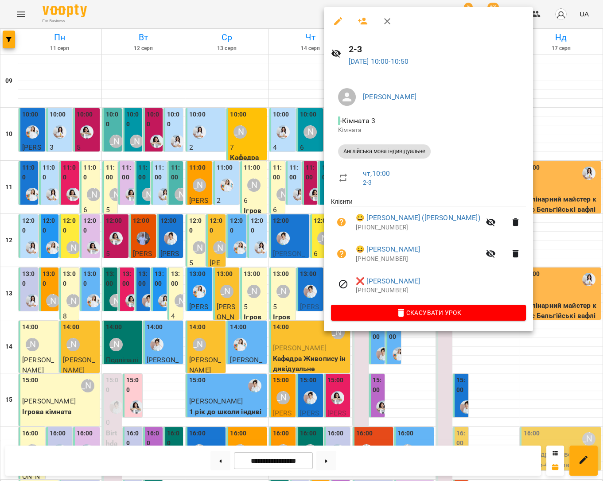
click at [546, 137] on div at bounding box center [301, 240] width 603 height 481
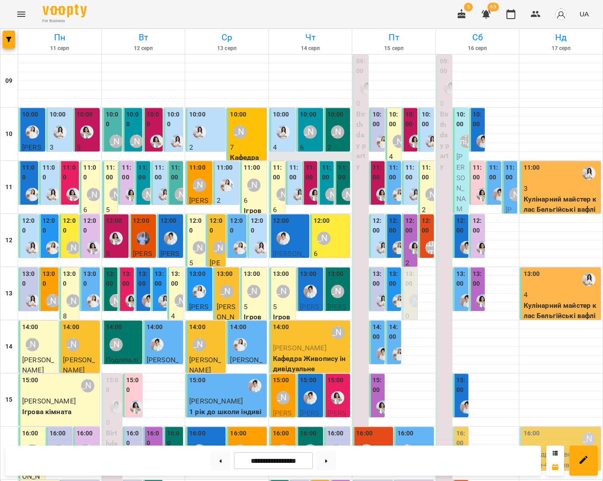
click at [344, 152] on div at bounding box center [310, 156] width 83 height 9
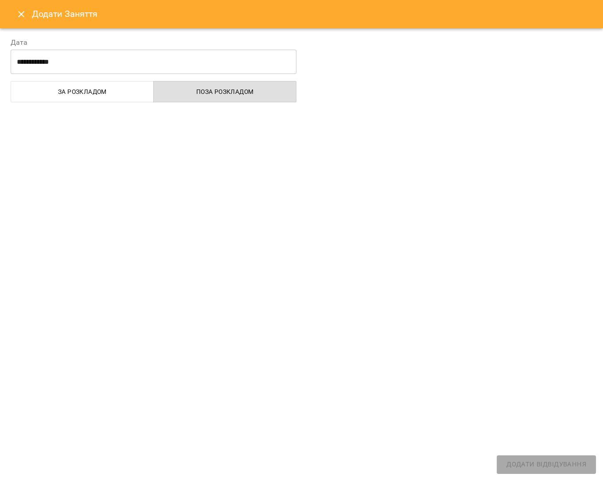
click at [342, 148] on div "**********" at bounding box center [301, 240] width 603 height 481
select select
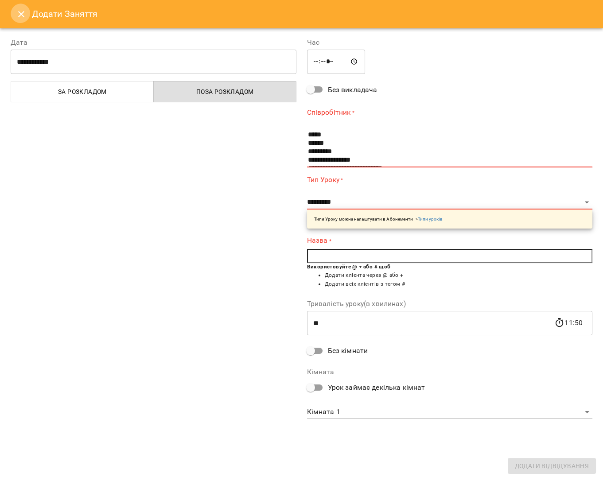
click at [18, 12] on icon "Close" at bounding box center [21, 14] width 11 height 11
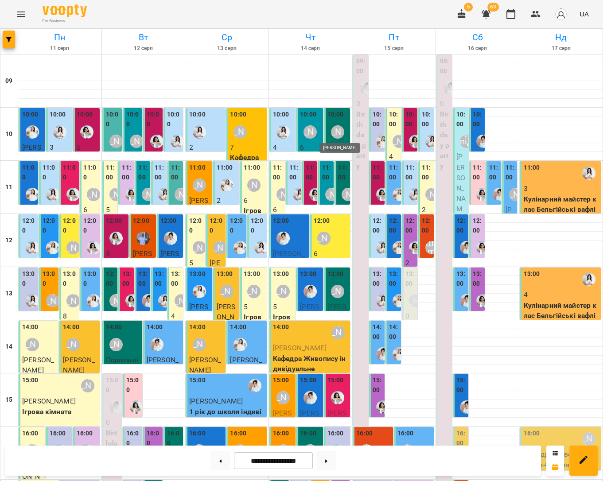
click at [339, 135] on div "[PERSON_NAME]" at bounding box center [337, 131] width 13 height 13
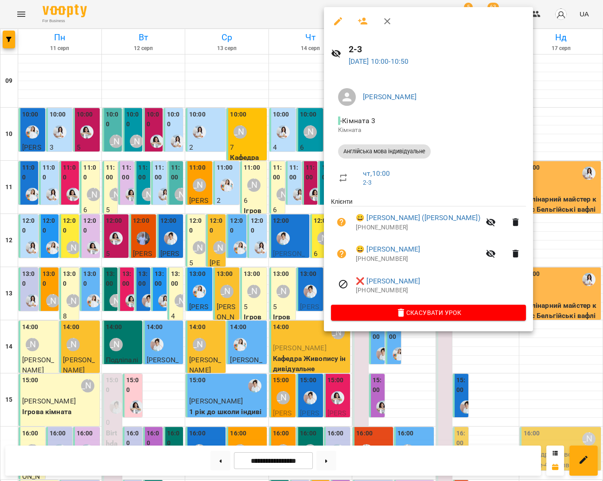
click at [512, 121] on div at bounding box center [301, 240] width 603 height 481
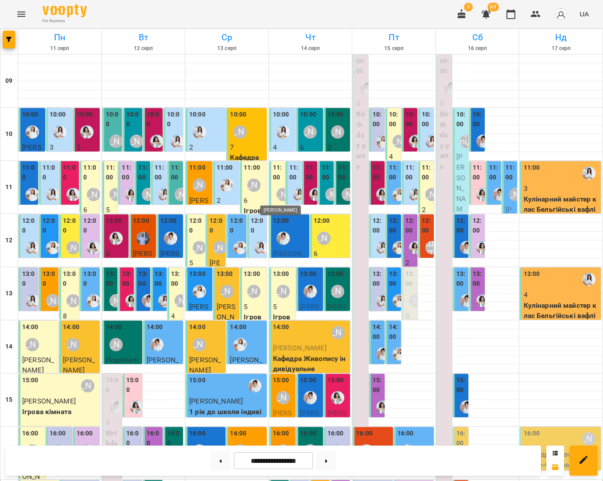
click at [276, 191] on div "[PERSON_NAME]" at bounding box center [282, 194] width 13 height 13
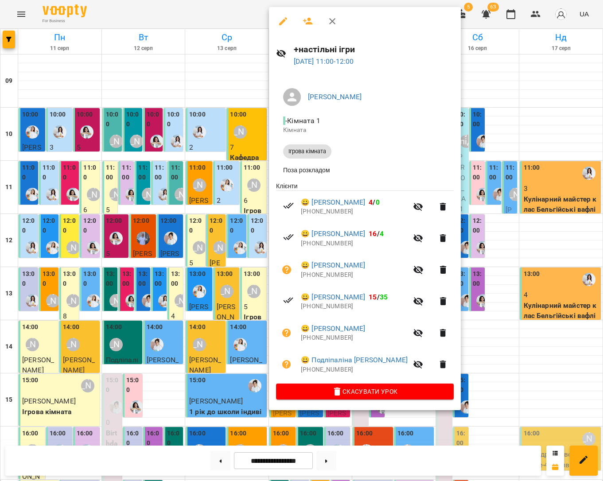
click at [528, 126] on div at bounding box center [301, 240] width 603 height 481
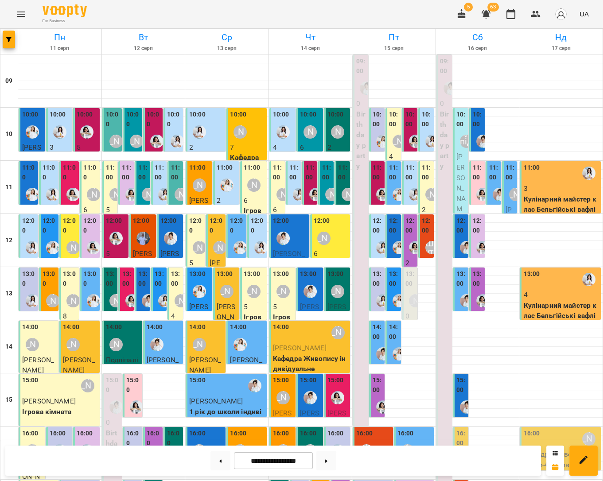
click at [296, 185] on div at bounding box center [299, 194] width 20 height 20
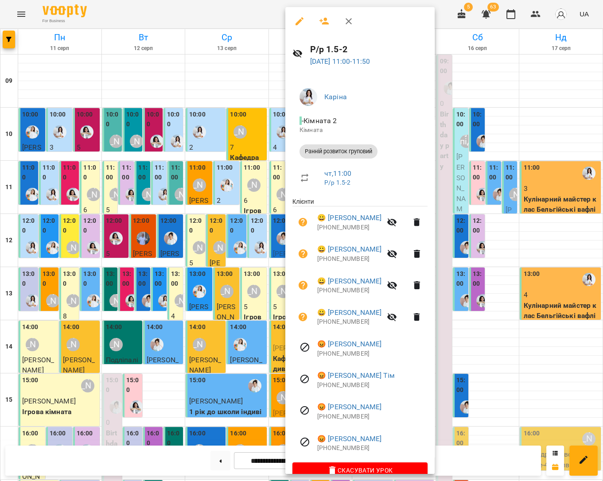
click at [537, 128] on div at bounding box center [301, 240] width 603 height 481
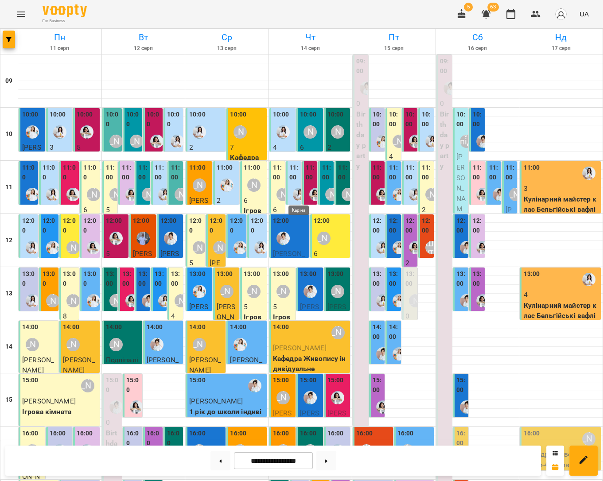
click at [294, 192] on img "Каріна" at bounding box center [299, 194] width 13 height 13
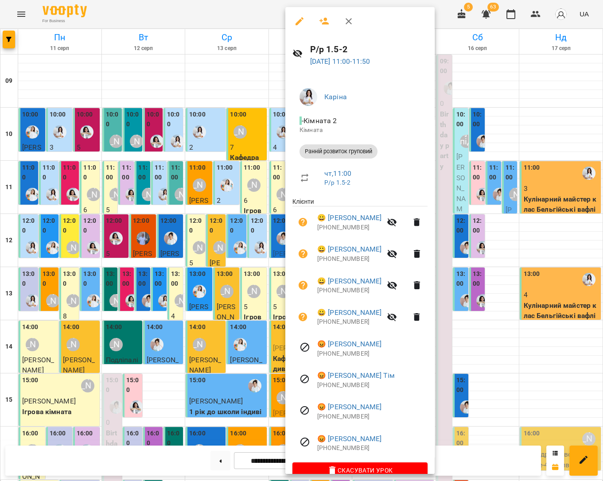
click at [516, 127] on div at bounding box center [301, 240] width 603 height 481
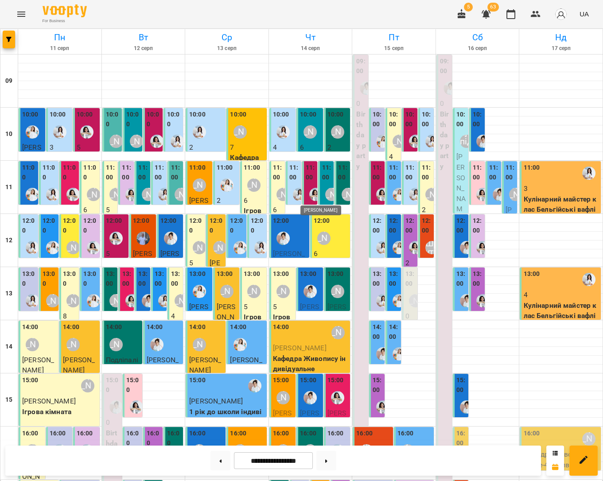
click at [312, 193] on img "Анна Білан" at bounding box center [315, 194] width 13 height 13
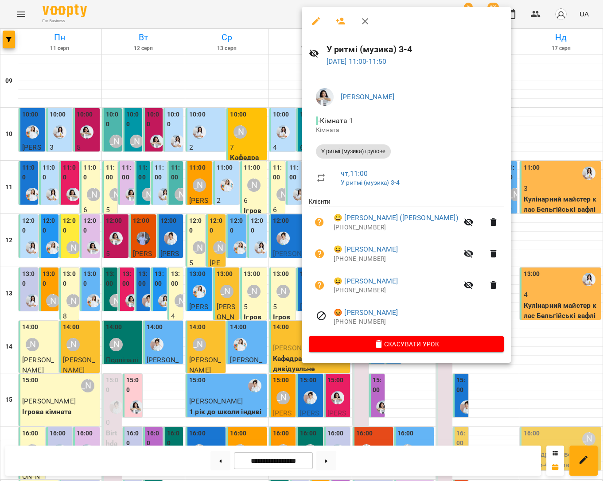
click at [529, 132] on div at bounding box center [301, 240] width 603 height 481
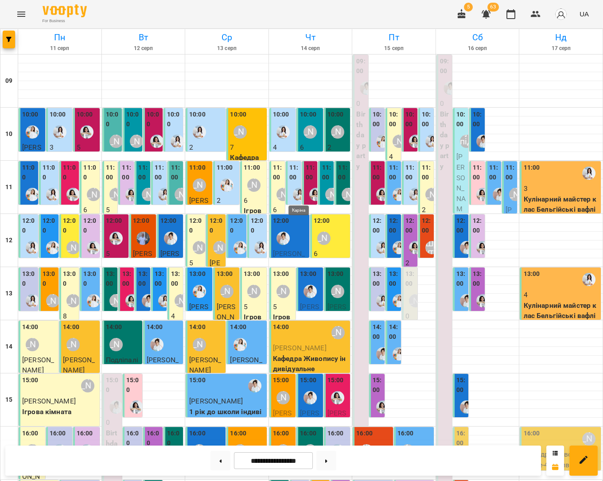
click at [297, 193] on img "Каріна" at bounding box center [299, 194] width 13 height 13
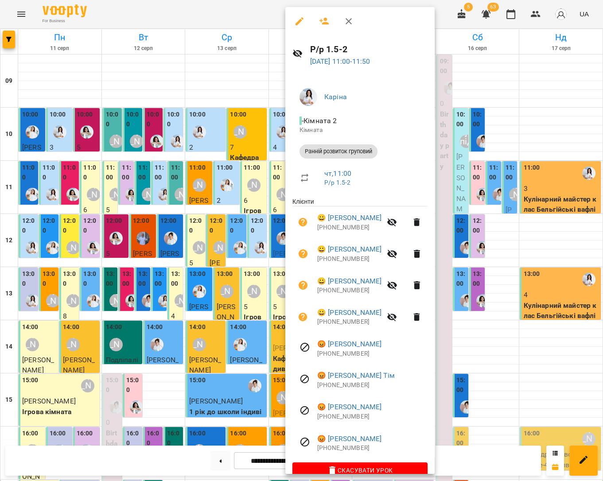
click at [555, 138] on div at bounding box center [301, 240] width 603 height 481
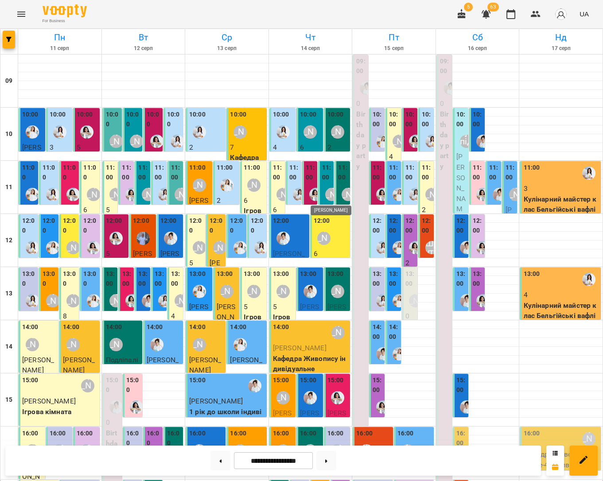
click at [327, 194] on div "[PERSON_NAME]" at bounding box center [331, 194] width 13 height 13
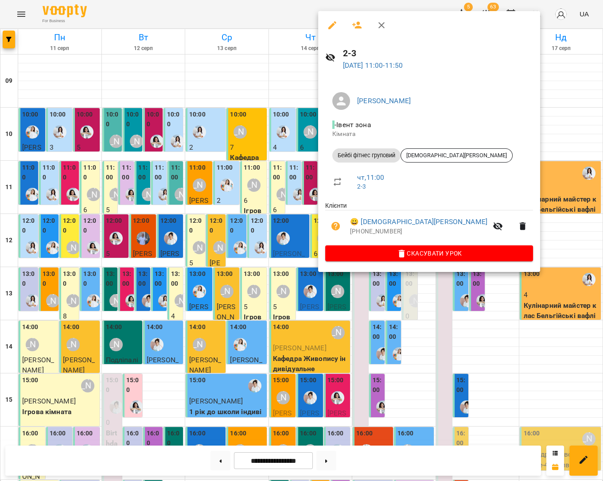
click at [300, 196] on div at bounding box center [301, 240] width 603 height 481
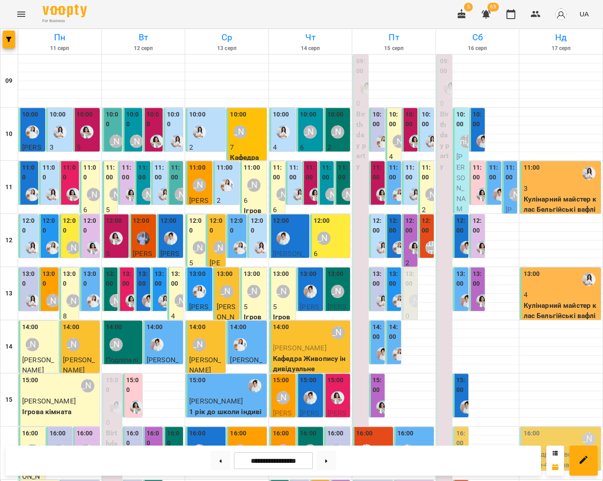
click at [325, 182] on div "11:00" at bounding box center [326, 173] width 10 height 21
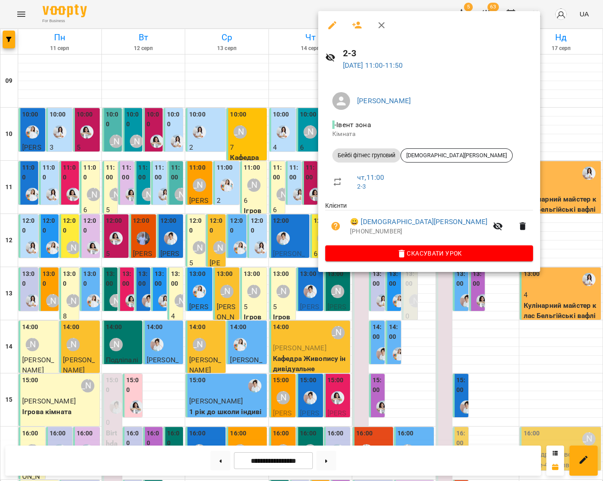
click at [492, 226] on icon "button" at bounding box center [497, 226] width 11 height 11
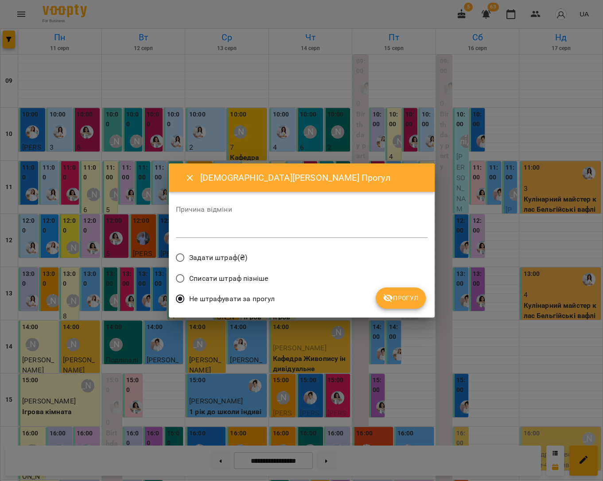
click at [328, 232] on textarea at bounding box center [302, 230] width 252 height 8
click at [409, 299] on span "Прогул" at bounding box center [401, 298] width 36 height 11
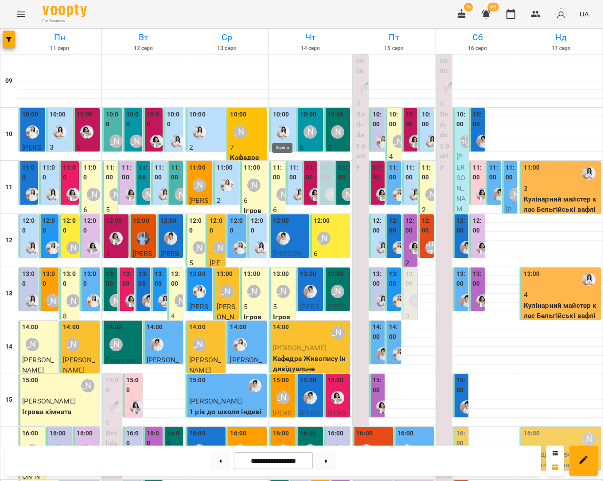
click at [289, 136] on img "Каріна" at bounding box center [282, 131] width 13 height 13
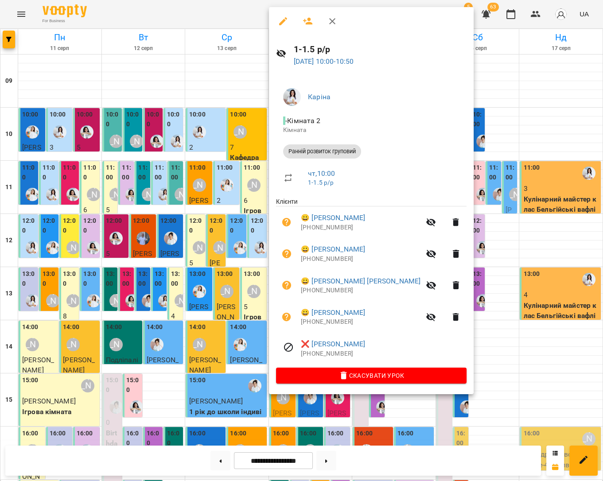
click at [250, 140] on div at bounding box center [301, 240] width 603 height 481
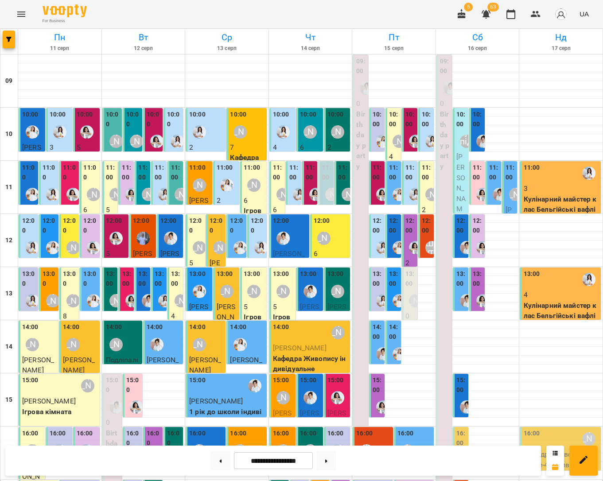
click at [296, 181] on div "11:00" at bounding box center [294, 173] width 10 height 21
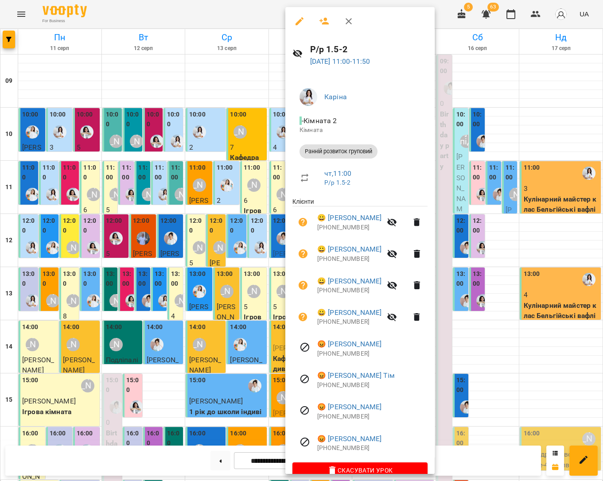
click at [258, 171] on div at bounding box center [301, 240] width 603 height 481
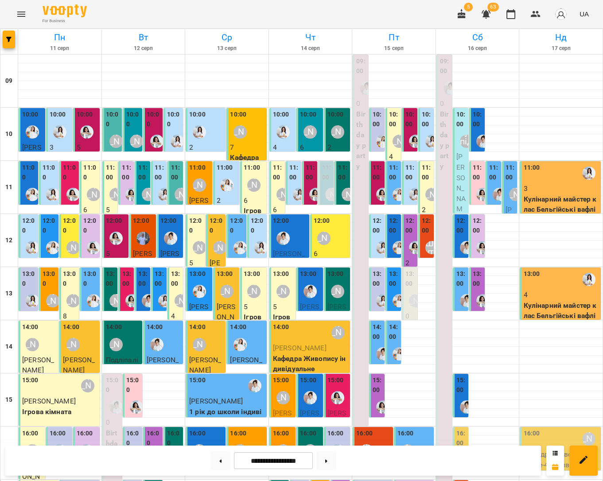
click at [296, 178] on label "11:00" at bounding box center [294, 172] width 10 height 19
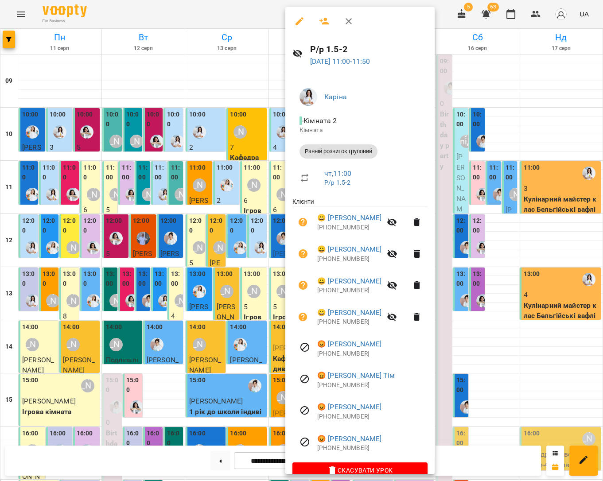
click at [266, 178] on div at bounding box center [301, 240] width 603 height 481
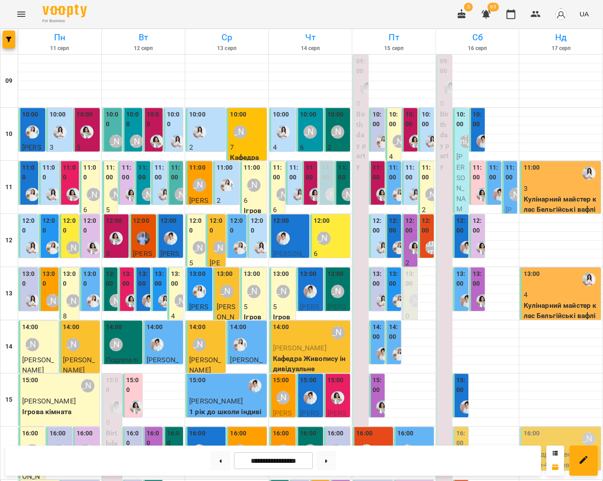
click at [311, 180] on label "11:00" at bounding box center [311, 172] width 10 height 19
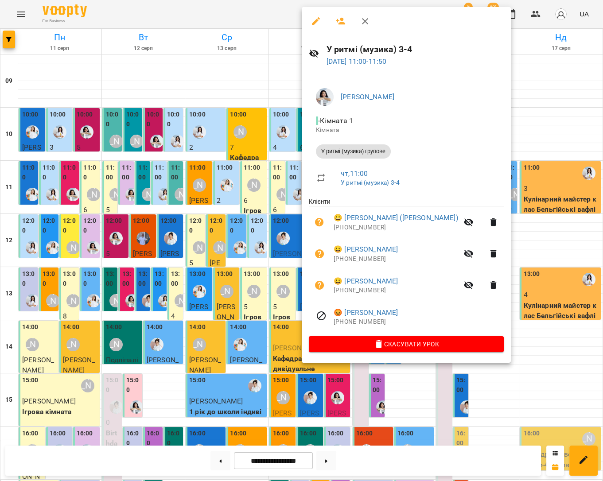
click at [286, 180] on div at bounding box center [301, 240] width 603 height 481
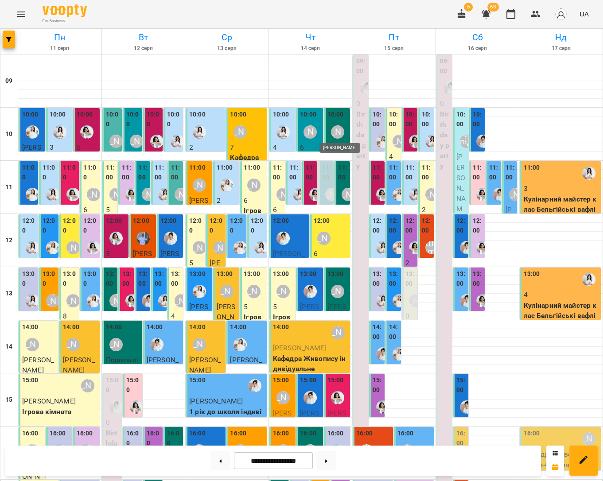
click at [342, 134] on div "[PERSON_NAME]" at bounding box center [337, 131] width 13 height 13
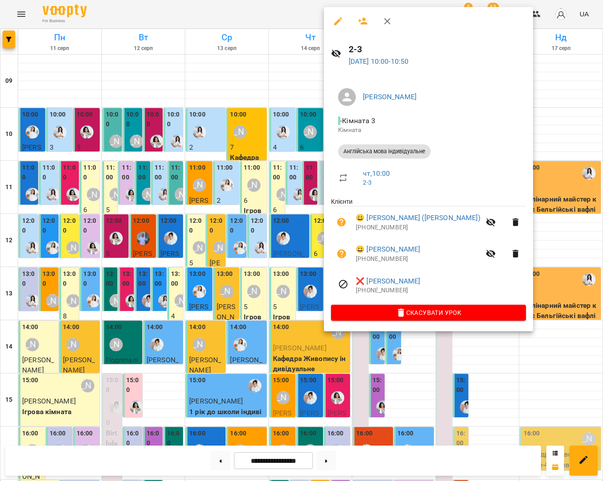
click at [292, 137] on div at bounding box center [301, 240] width 603 height 481
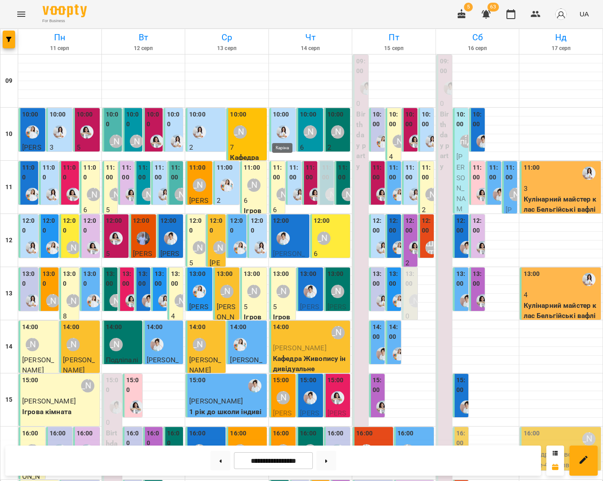
click at [281, 135] on img "Каріна" at bounding box center [282, 131] width 13 height 13
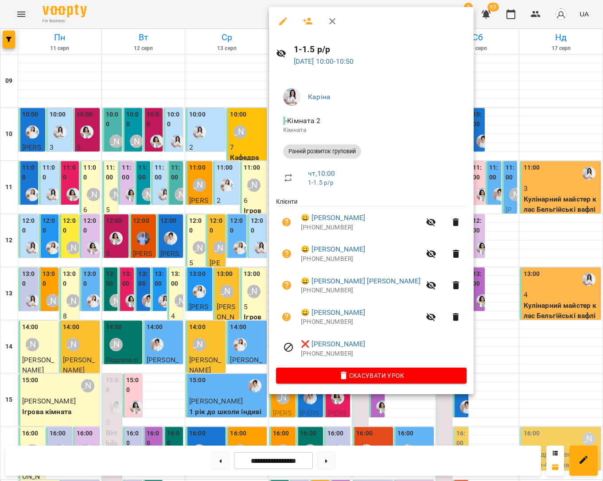
click at [249, 132] on div at bounding box center [301, 240] width 603 height 481
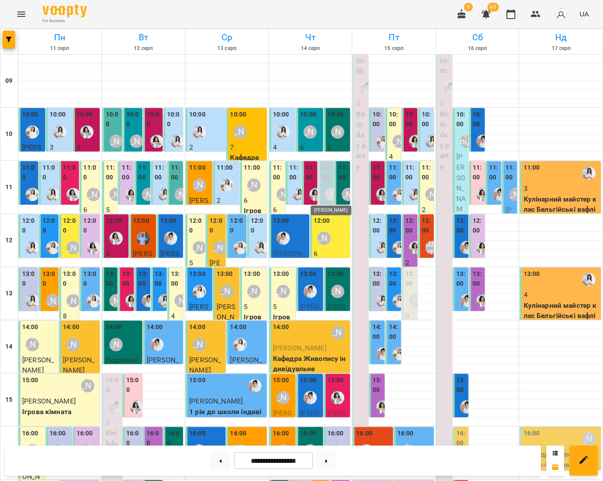
click at [328, 189] on div "[PERSON_NAME]" at bounding box center [331, 194] width 13 height 13
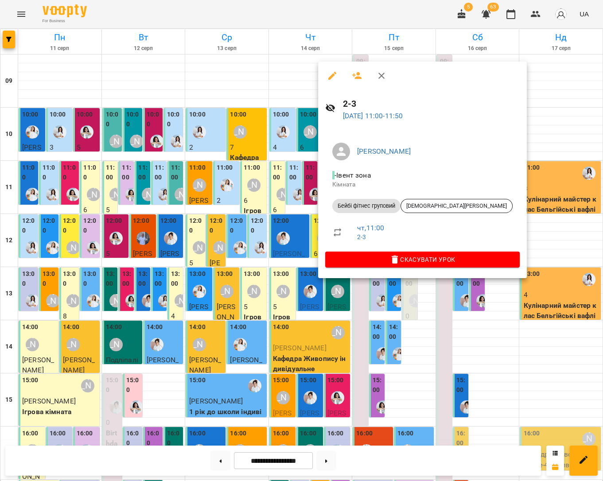
click at [354, 74] on icon "button" at bounding box center [357, 75] width 11 height 11
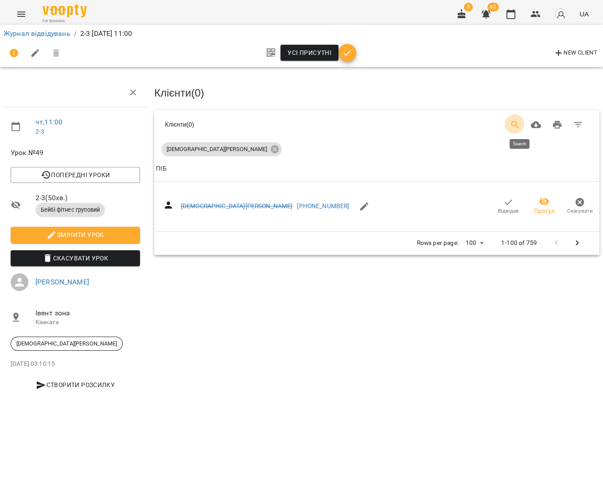
click at [514, 120] on button "Search" at bounding box center [514, 124] width 21 height 21
click at [271, 147] on icon at bounding box center [275, 149] width 8 height 8
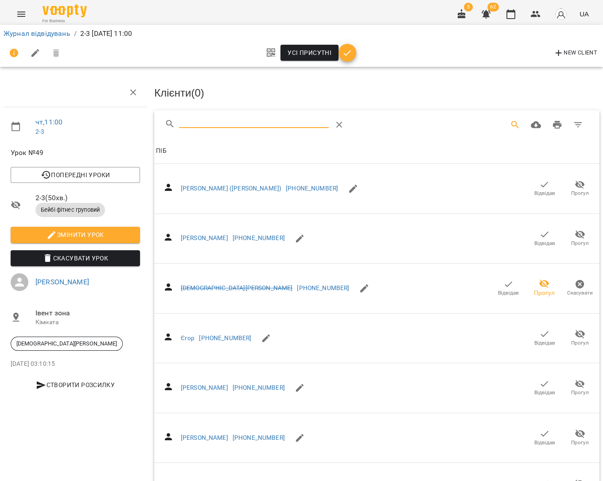
click at [223, 125] on input "Search" at bounding box center [254, 121] width 150 height 14
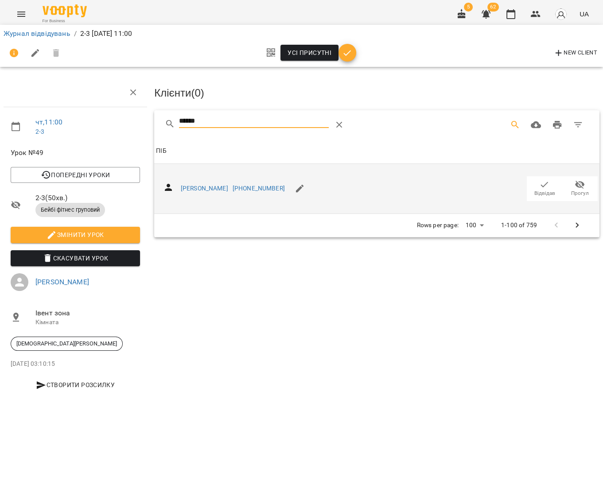
type input "******"
click at [540, 190] on span "Відвідав" at bounding box center [544, 194] width 21 height 8
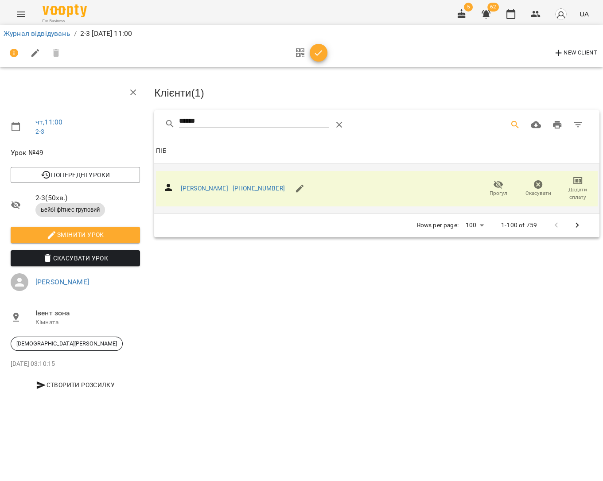
click at [314, 58] on button "button" at bounding box center [319, 53] width 18 height 18
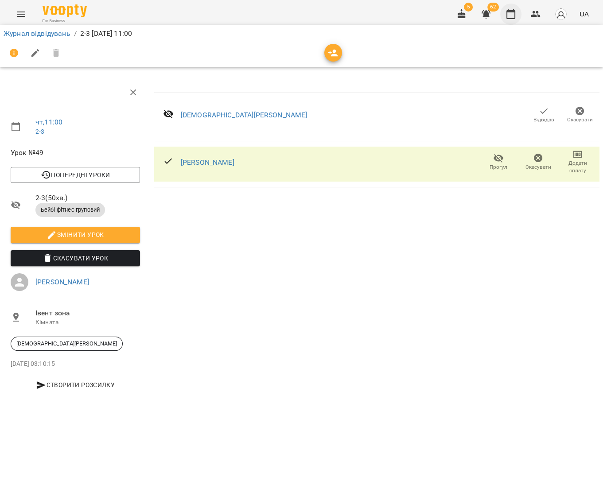
click at [509, 14] on icon "button" at bounding box center [510, 14] width 9 height 10
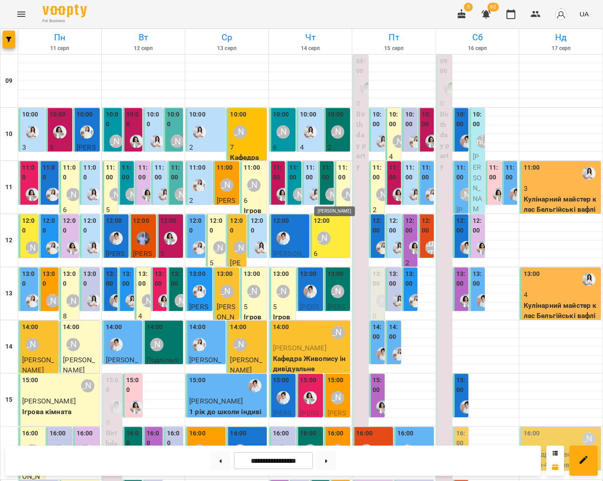
click at [328, 190] on div "[PERSON_NAME]" at bounding box center [331, 194] width 13 height 13
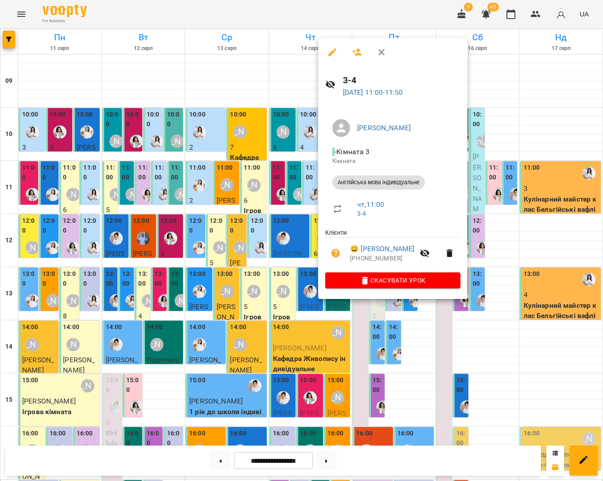
click at [299, 193] on div at bounding box center [301, 240] width 603 height 481
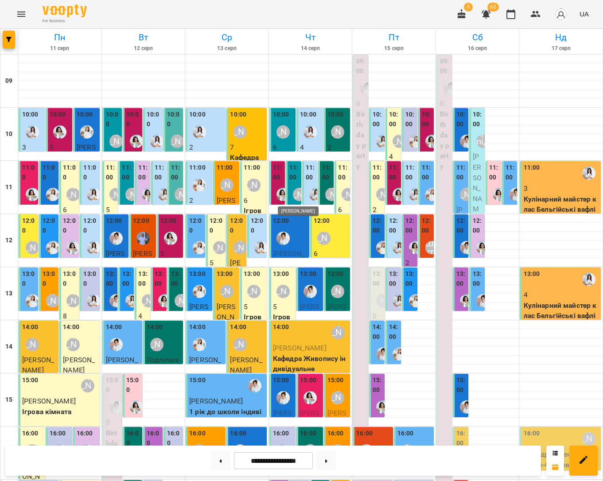
click at [295, 194] on div "[PERSON_NAME]" at bounding box center [299, 194] width 13 height 13
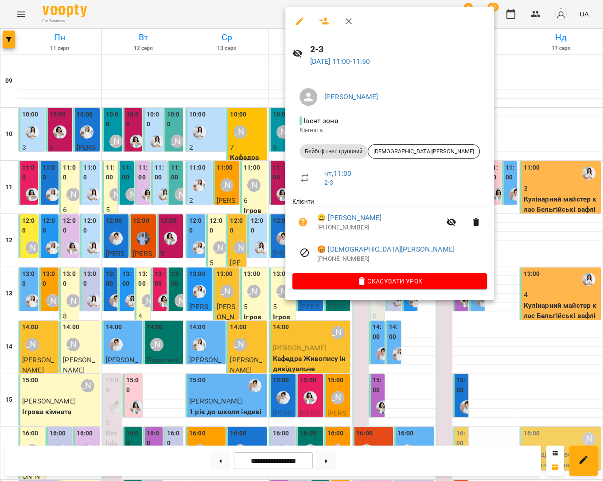
click at [496, 149] on div at bounding box center [301, 240] width 603 height 481
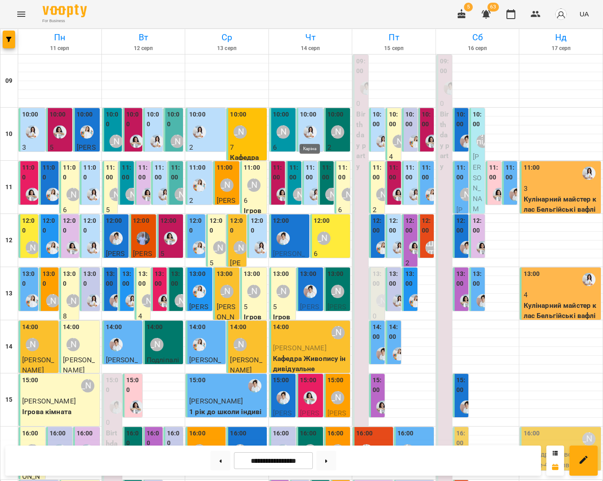
click at [309, 128] on img "Каріна" at bounding box center [309, 131] width 13 height 13
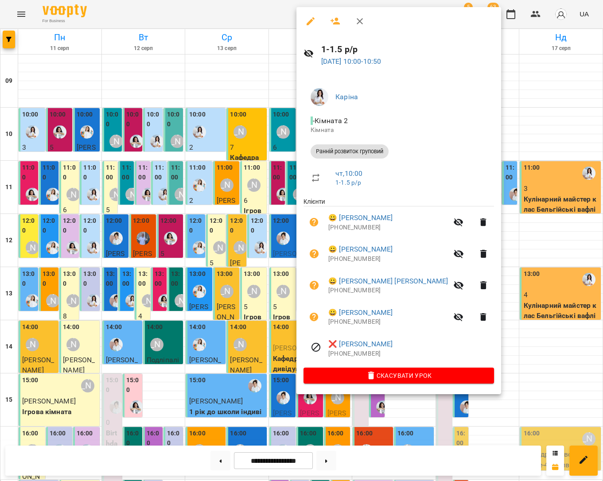
click at [503, 117] on div at bounding box center [301, 240] width 603 height 481
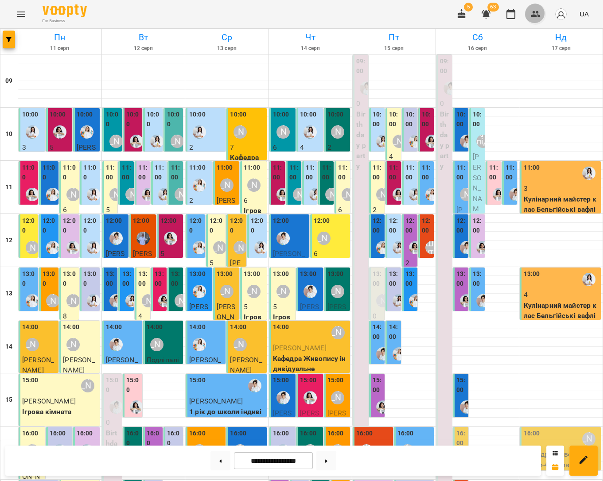
click at [534, 18] on icon "button" at bounding box center [535, 14] width 11 height 11
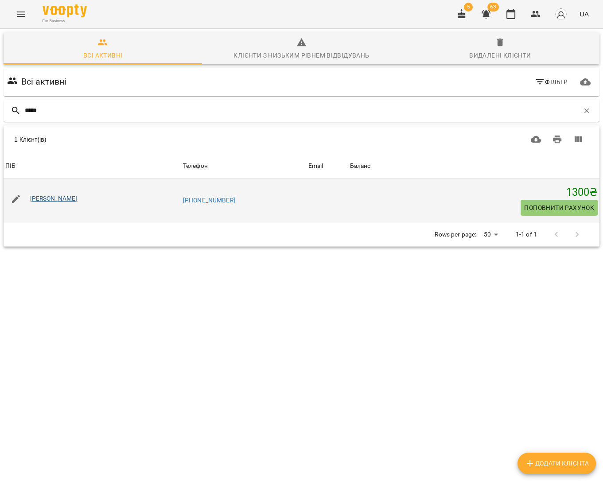
type input "*****"
click at [72, 197] on link "[PERSON_NAME]" at bounding box center [53, 198] width 47 height 7
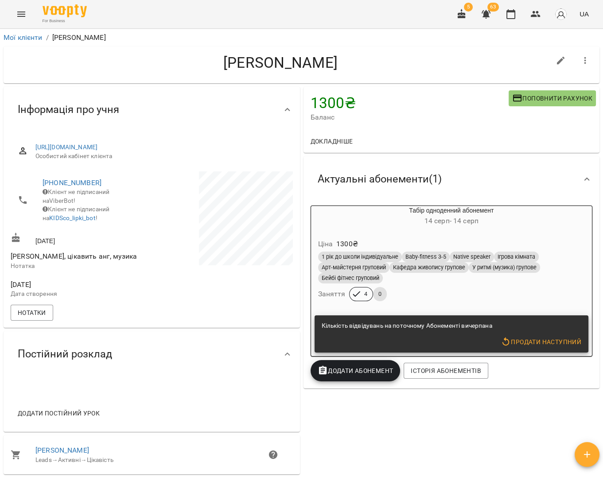
click at [590, 457] on icon "button" at bounding box center [586, 454] width 11 height 11
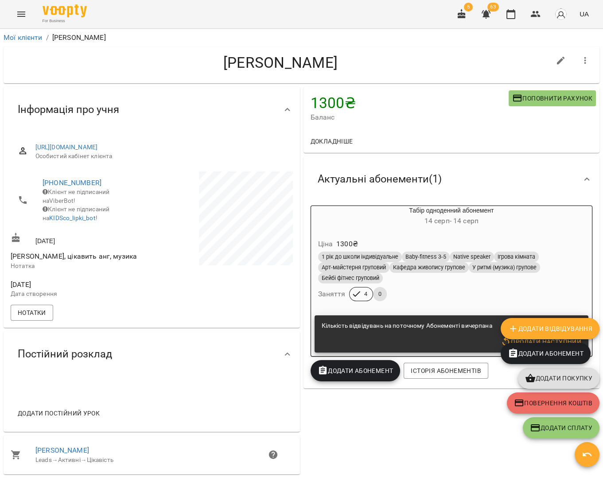
click at [546, 353] on span "Додати Абонемент" at bounding box center [545, 353] width 76 height 11
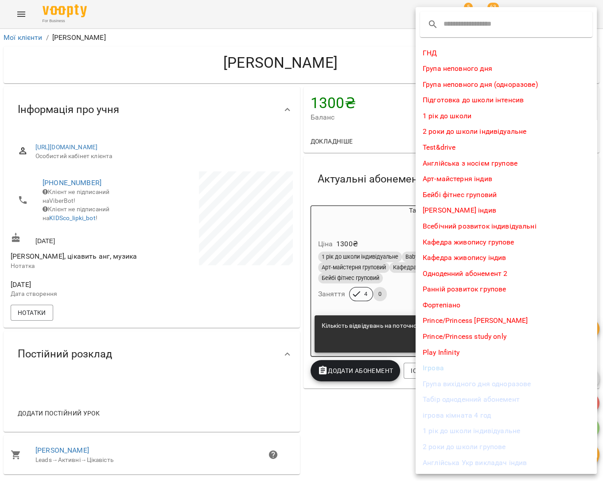
click at [497, 397] on li "Табір одноденний абонемент" at bounding box center [505, 399] width 181 height 16
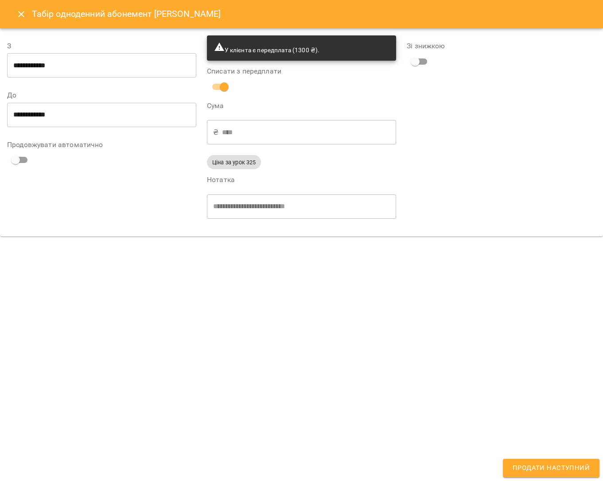
type input "**********"
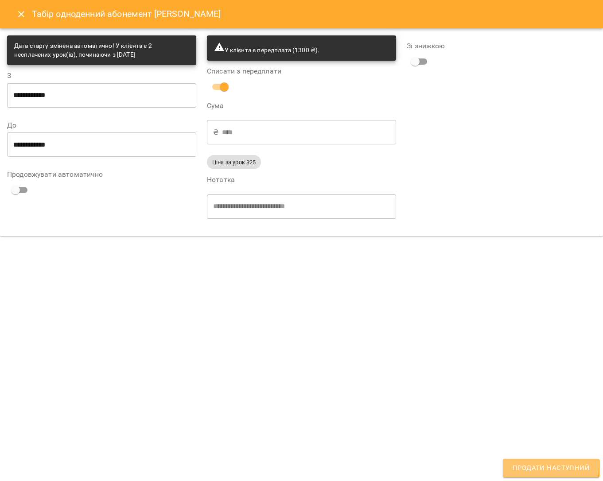
click at [543, 464] on span "Продати наступний" at bounding box center [550, 468] width 77 height 12
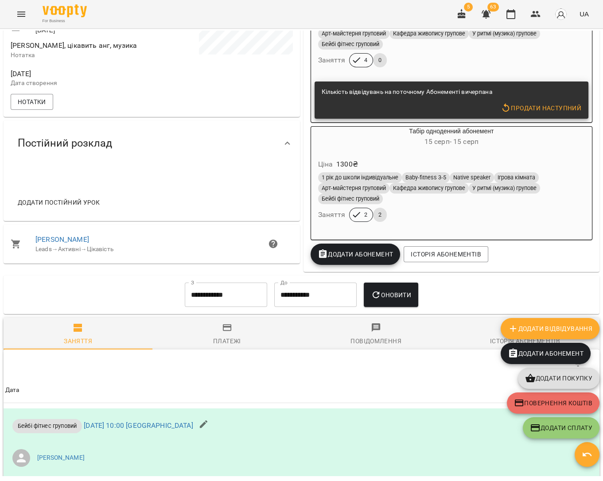
scroll to position [214, 0]
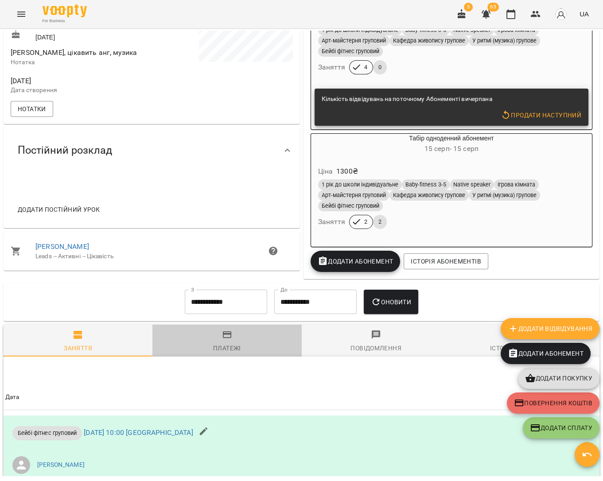
click at [234, 330] on button "Платежі" at bounding box center [226, 341] width 149 height 32
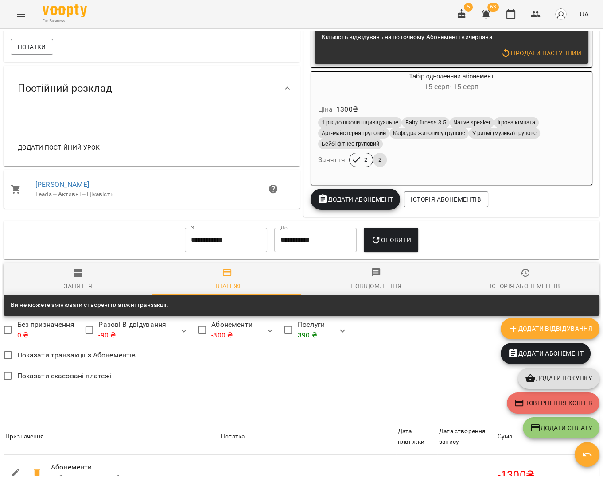
scroll to position [263, 0]
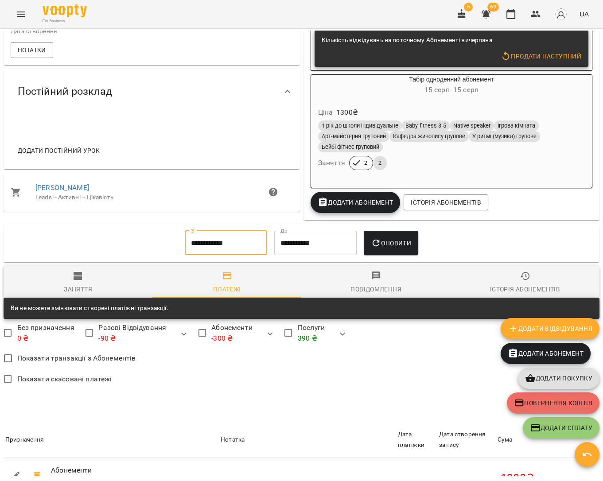
click at [232, 249] on input "**********" at bounding box center [226, 243] width 82 height 25
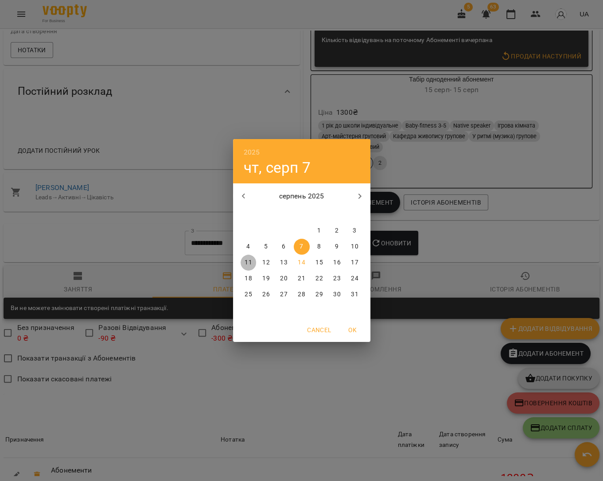
click at [252, 258] on span "11" at bounding box center [248, 262] width 16 height 9
type input "**********"
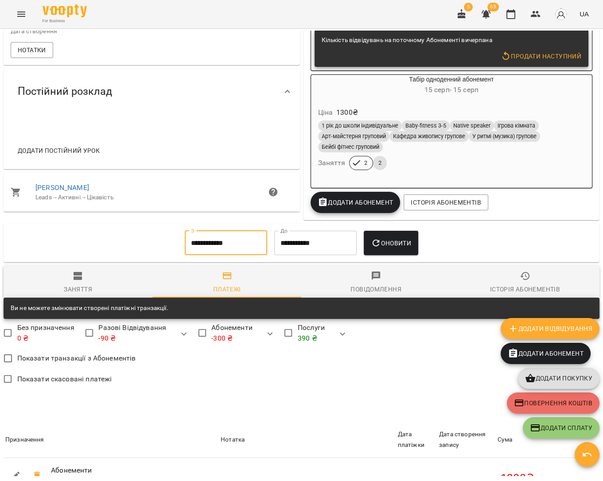
click at [401, 248] on span "Оновити" at bounding box center [391, 243] width 40 height 11
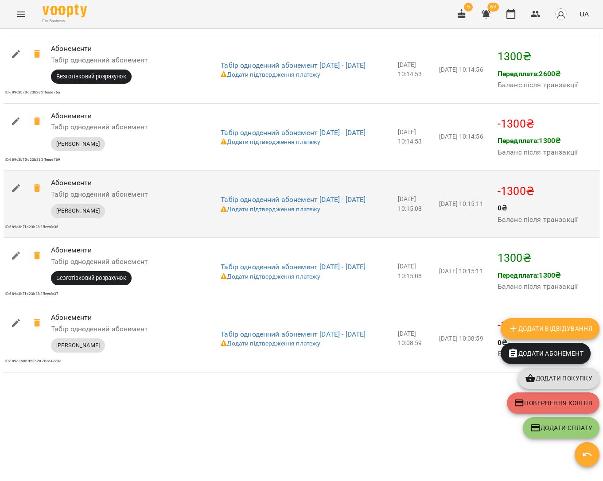
scroll to position [818, 0]
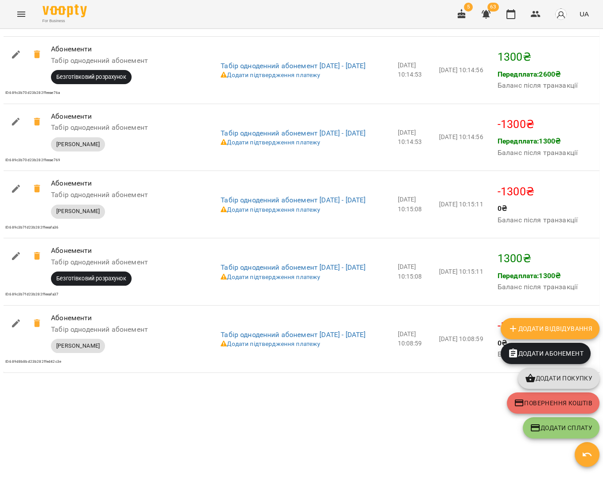
click at [583, 452] on icon "button" at bounding box center [586, 454] width 11 height 11
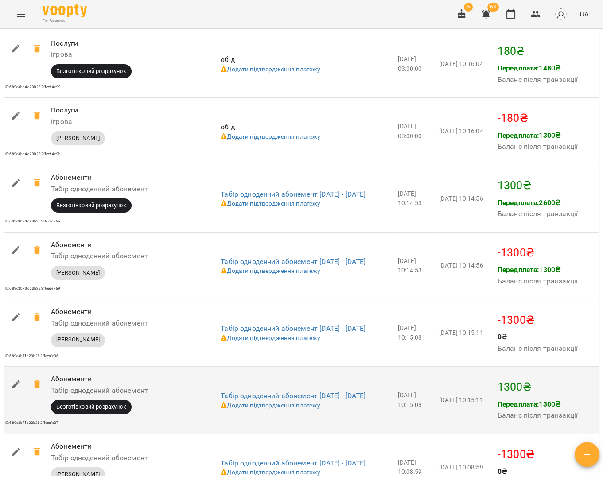
scroll to position [679, 0]
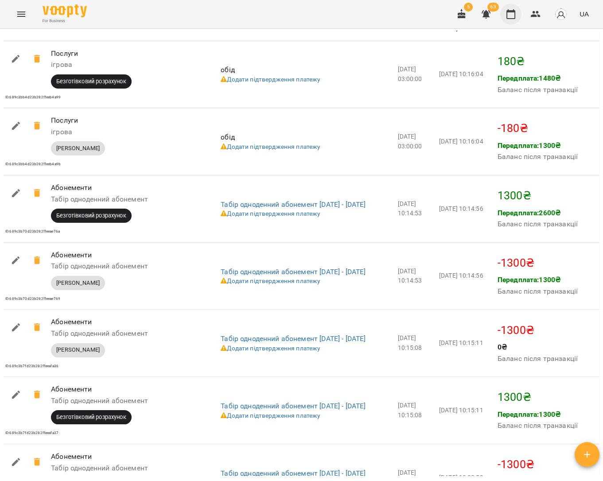
click at [511, 13] on icon "button" at bounding box center [510, 14] width 11 height 11
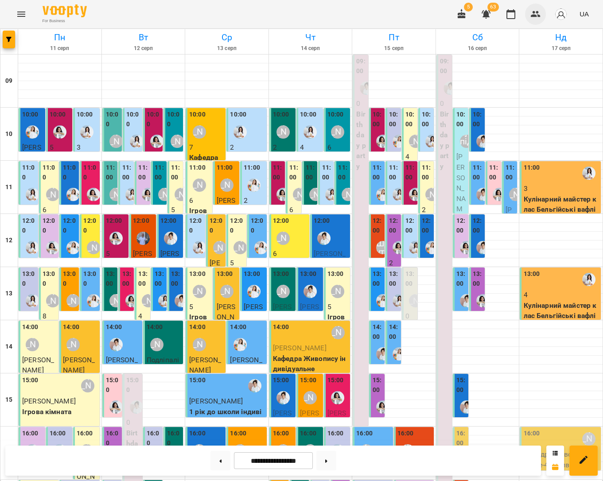
click at [535, 11] on icon "button" at bounding box center [535, 14] width 11 height 11
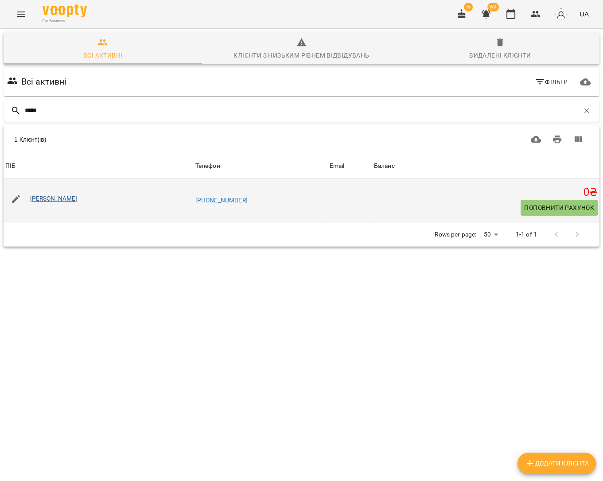
type input "*****"
click at [63, 195] on link "[PERSON_NAME]" at bounding box center [53, 198] width 47 height 7
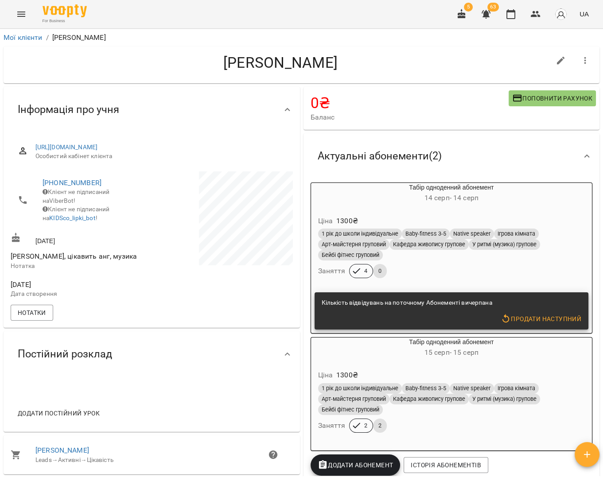
click at [585, 451] on icon "button" at bounding box center [586, 454] width 11 height 11
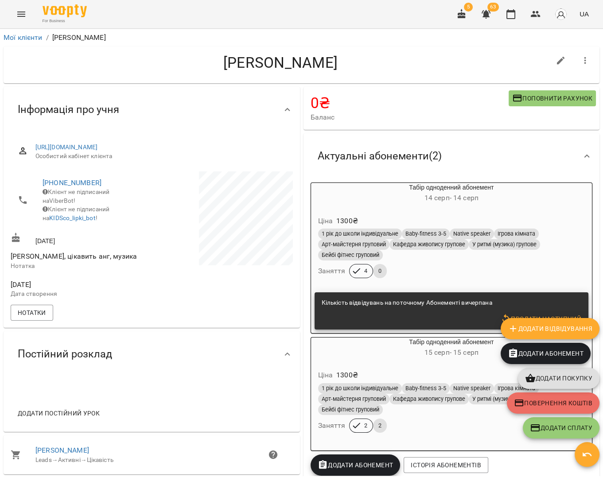
click at [561, 381] on span "Додати покупку" at bounding box center [558, 378] width 67 height 11
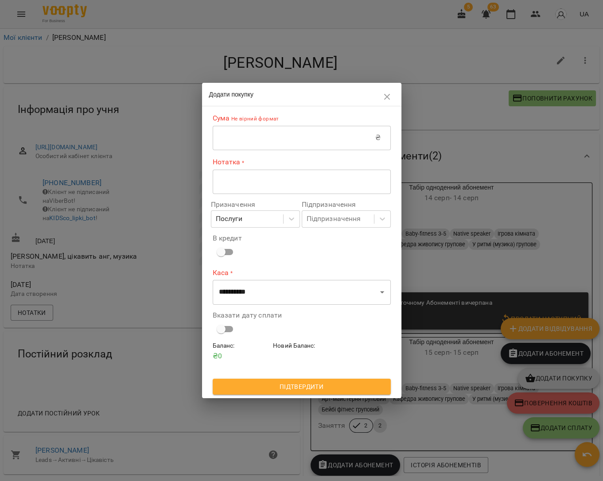
click at [306, 145] on input "text" at bounding box center [294, 137] width 163 height 25
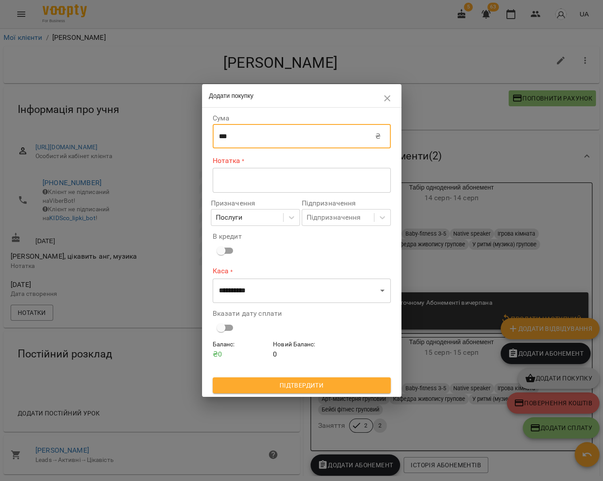
type input "***"
click at [296, 180] on textarea at bounding box center [302, 180] width 166 height 8
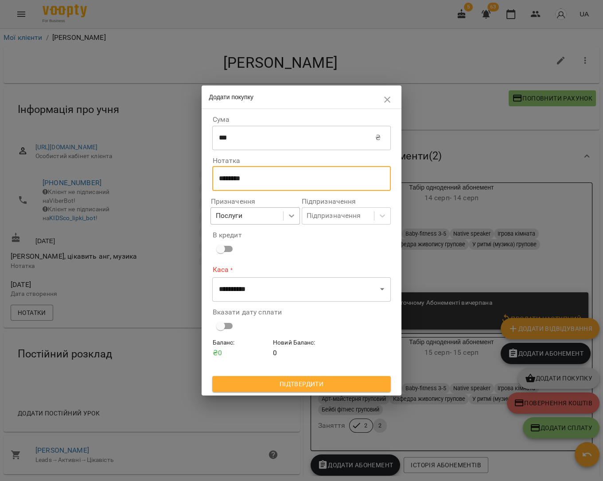
type textarea "********"
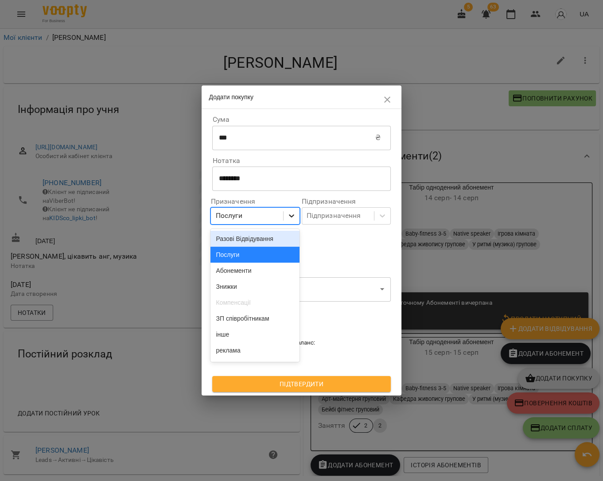
click at [298, 212] on div at bounding box center [291, 216] width 16 height 16
click at [269, 256] on div "Послуги" at bounding box center [254, 255] width 89 height 16
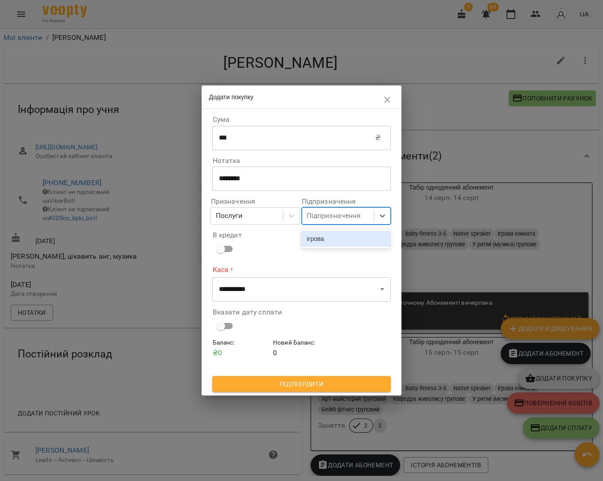
click at [325, 221] on div "Підпризначення" at bounding box center [333, 216] width 54 height 11
click at [328, 237] on div "ігрова" at bounding box center [345, 239] width 89 height 16
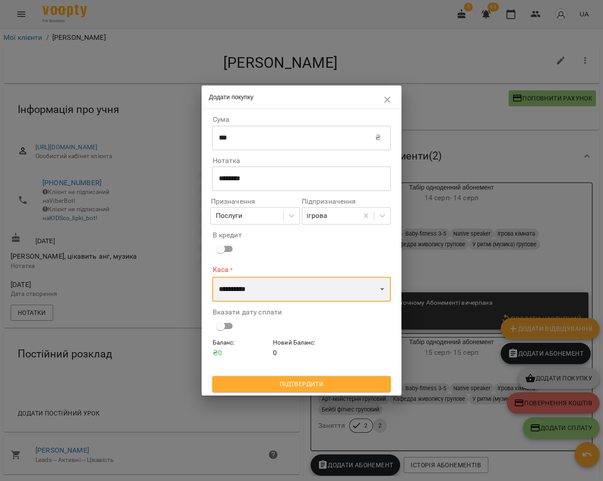
select select "****"
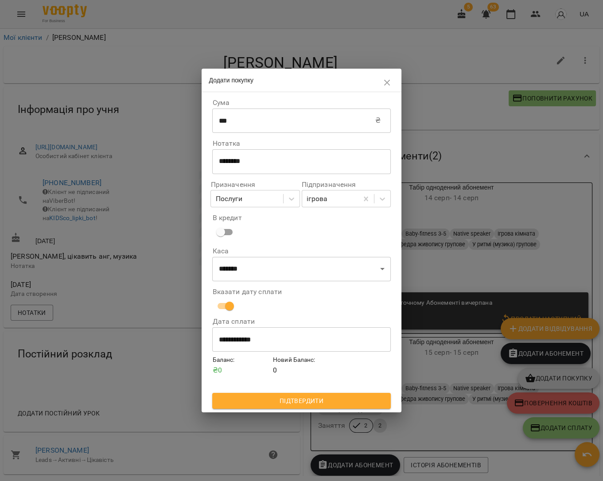
click at [314, 399] on span "Підтвердити" at bounding box center [301, 400] width 164 height 11
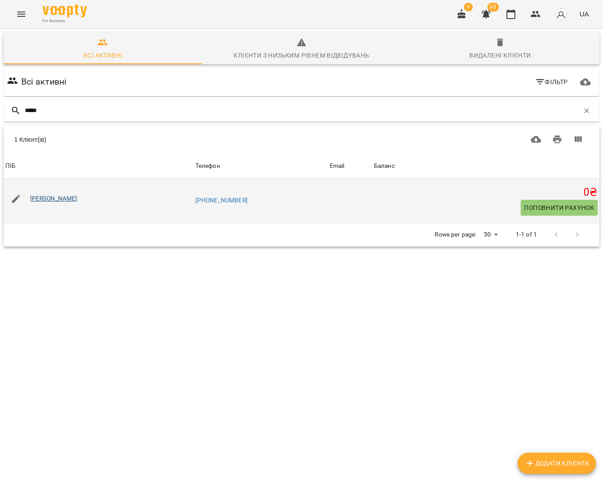
type input "*****"
click at [70, 197] on link "[PERSON_NAME]" at bounding box center [53, 198] width 47 height 7
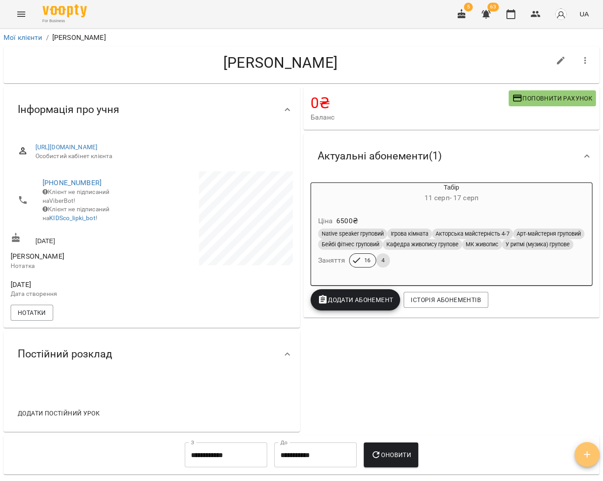
click at [584, 451] on icon "button" at bounding box center [586, 454] width 11 height 11
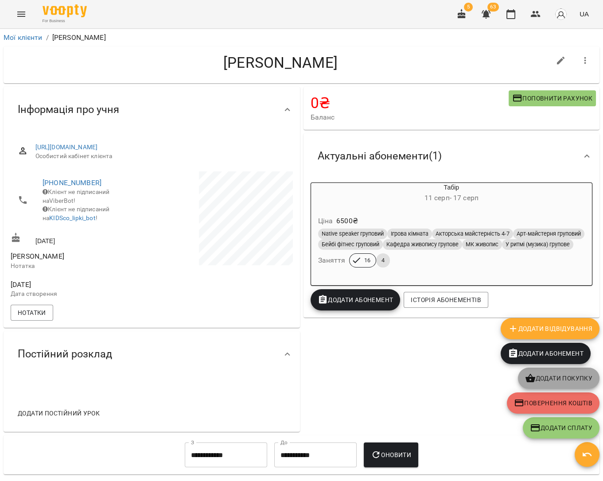
click at [551, 376] on span "Додати покупку" at bounding box center [558, 378] width 67 height 11
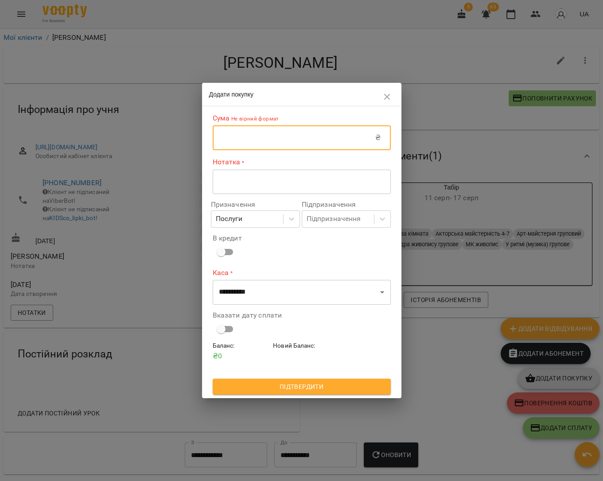
click at [293, 135] on input "text" at bounding box center [294, 137] width 163 height 25
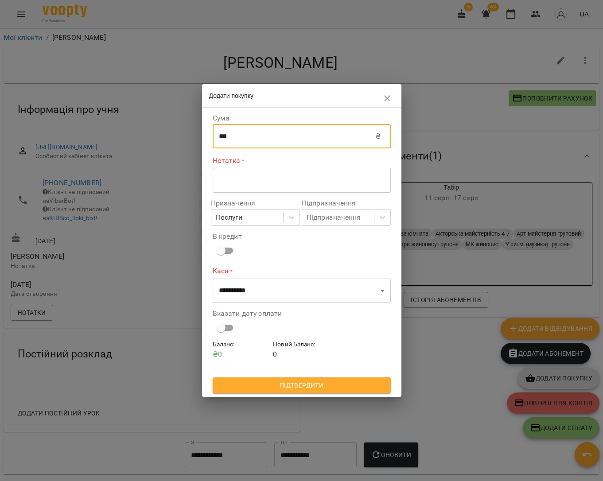
type input "***"
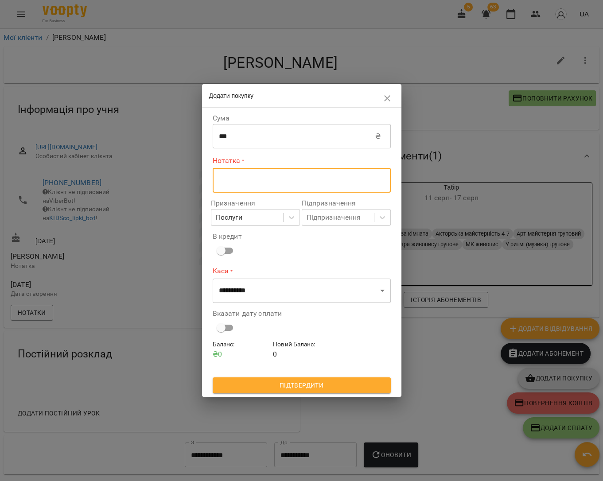
click at [352, 178] on textarea at bounding box center [302, 180] width 166 height 8
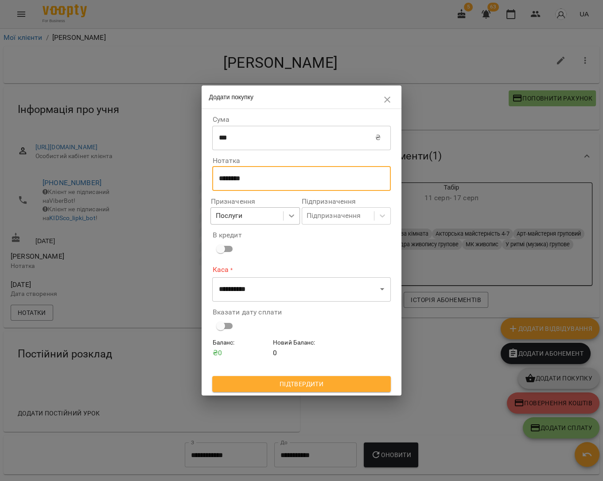
type textarea "********"
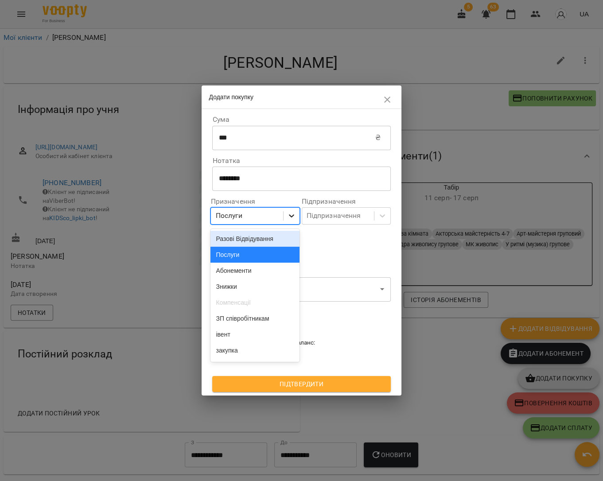
click at [288, 214] on icon at bounding box center [291, 215] width 9 height 9
click at [284, 255] on div "Послуги" at bounding box center [254, 255] width 89 height 16
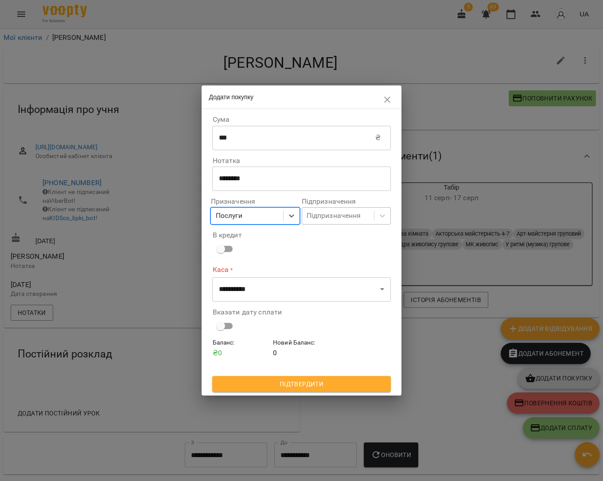
click at [339, 217] on div "Підпризначення" at bounding box center [333, 216] width 54 height 11
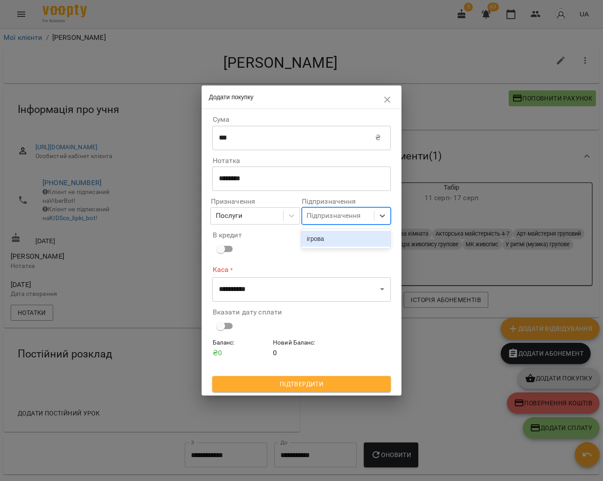
drag, startPoint x: 332, startPoint y: 241, endPoint x: 328, endPoint y: 245, distance: 6.0
click at [332, 241] on div "ігрова" at bounding box center [345, 239] width 89 height 16
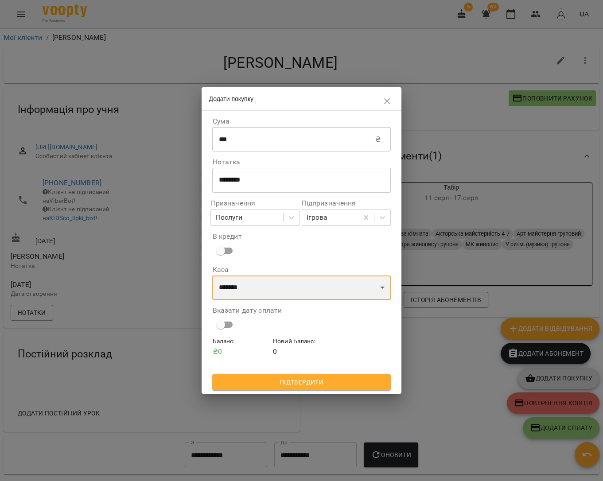
select select "****"
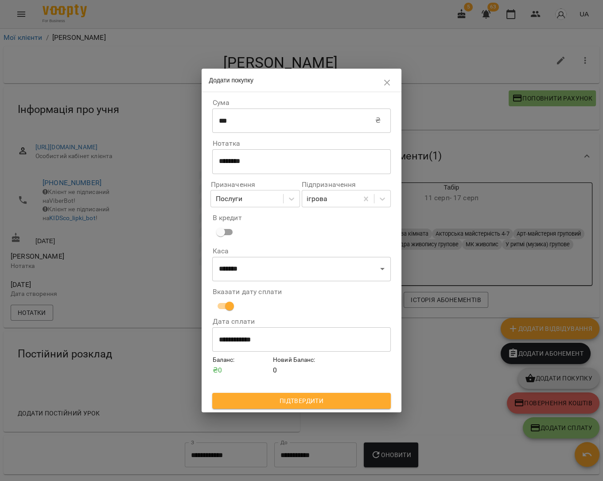
click at [309, 404] on span "Підтвердити" at bounding box center [301, 400] width 164 height 11
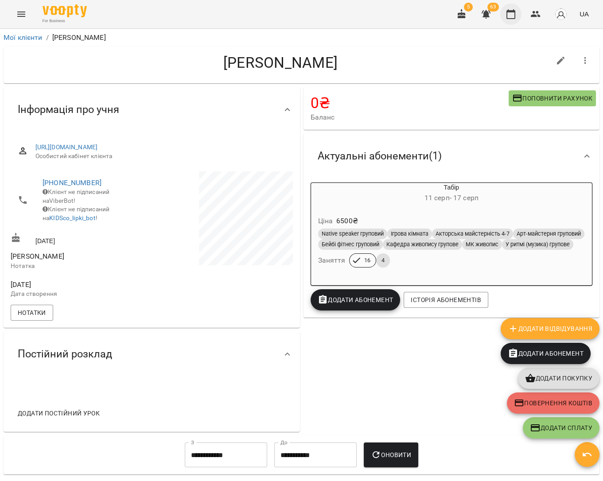
click at [511, 20] on button "button" at bounding box center [510, 14] width 21 height 21
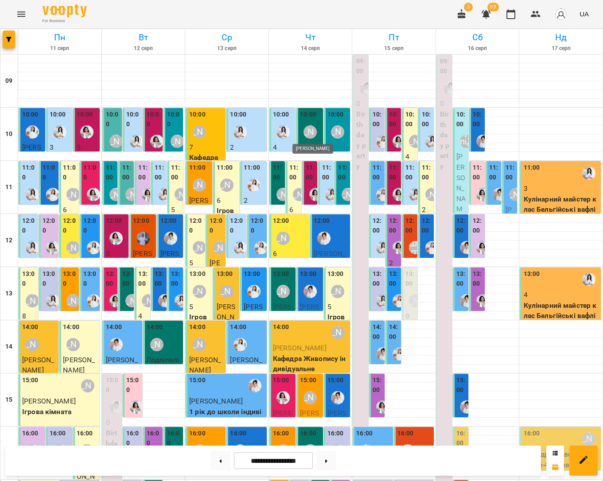
click at [311, 134] on div "[PERSON_NAME]" at bounding box center [309, 131] width 13 height 13
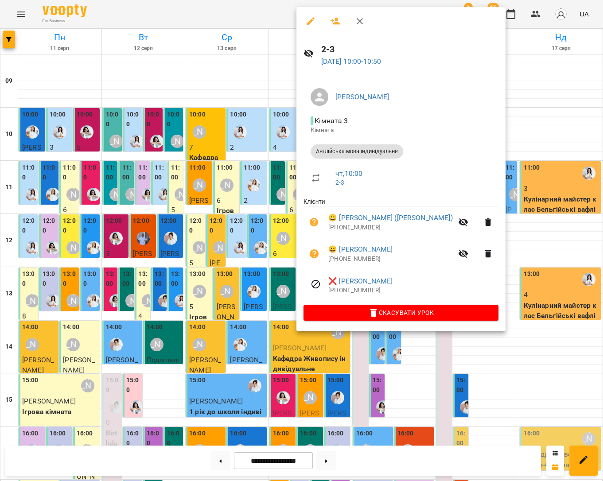
click at [512, 130] on div at bounding box center [301, 240] width 603 height 481
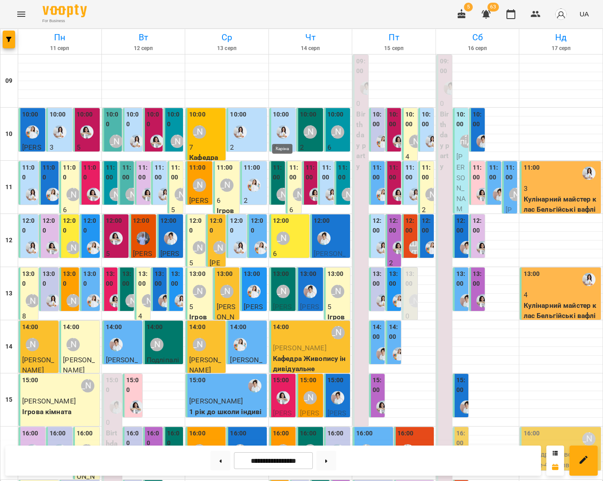
click at [281, 128] on img "Каріна" at bounding box center [282, 131] width 13 height 13
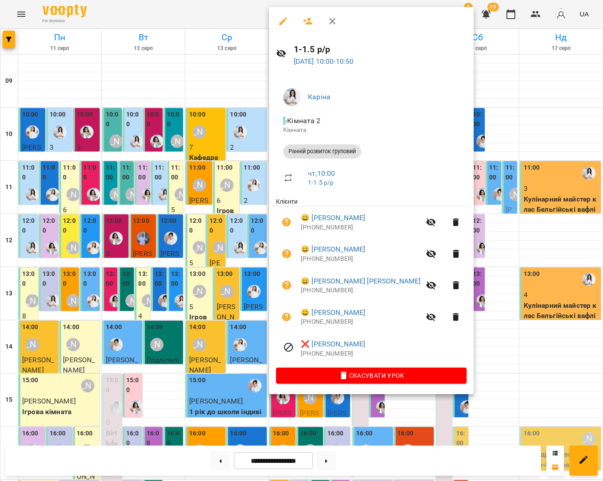
click at [543, 114] on div at bounding box center [301, 240] width 603 height 481
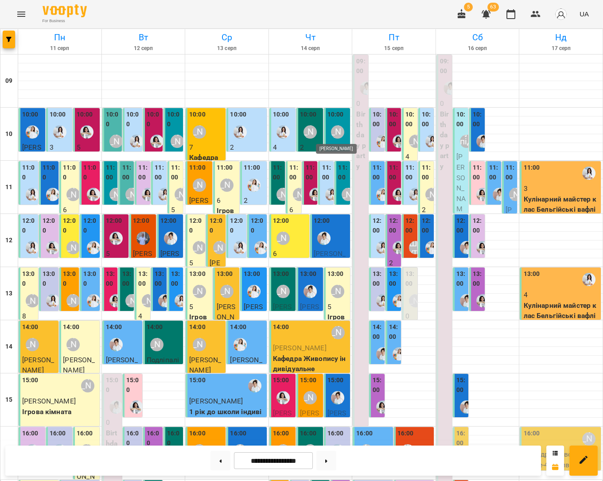
click at [341, 131] on div "[PERSON_NAME]" at bounding box center [337, 131] width 13 height 13
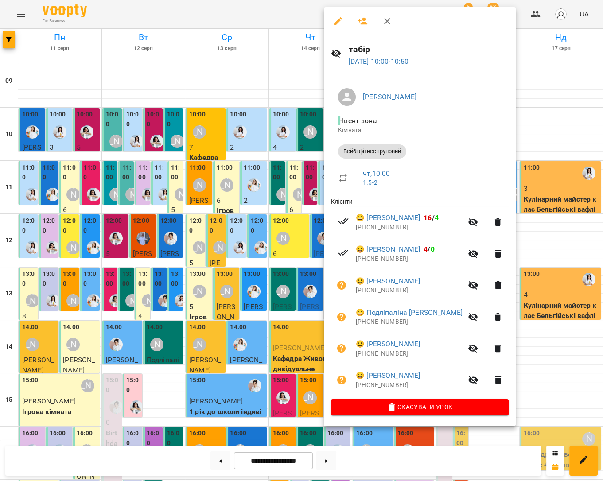
click at [516, 132] on div at bounding box center [301, 240] width 603 height 481
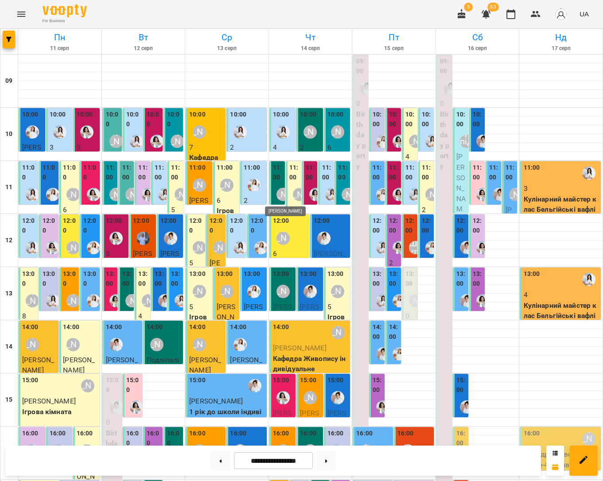
click at [280, 194] on div "[PERSON_NAME]" at bounding box center [282, 194] width 13 height 13
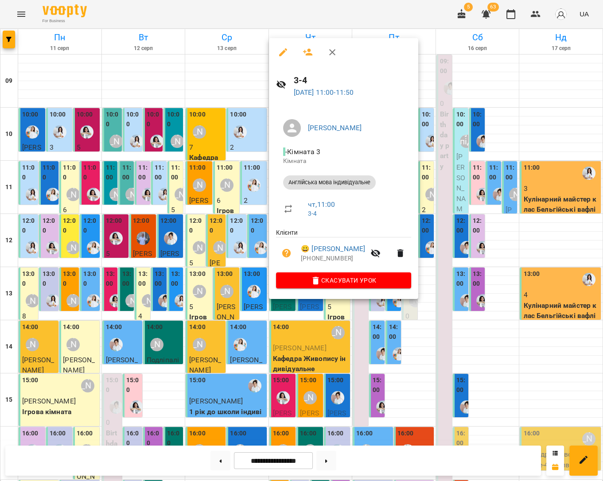
click at [513, 139] on div at bounding box center [301, 240] width 603 height 481
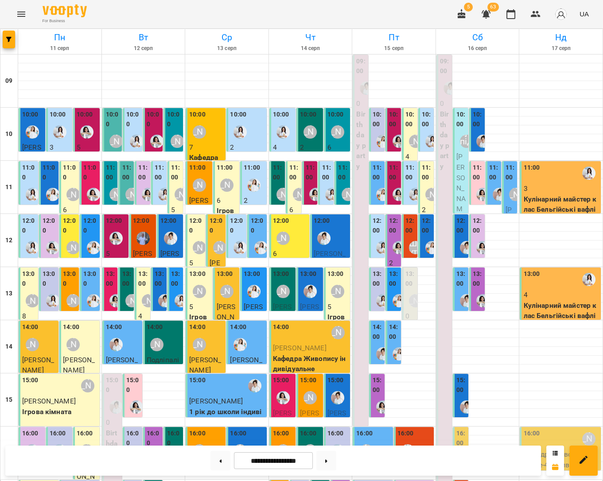
click at [283, 282] on div "[PERSON_NAME]" at bounding box center [283, 291] width 20 height 20
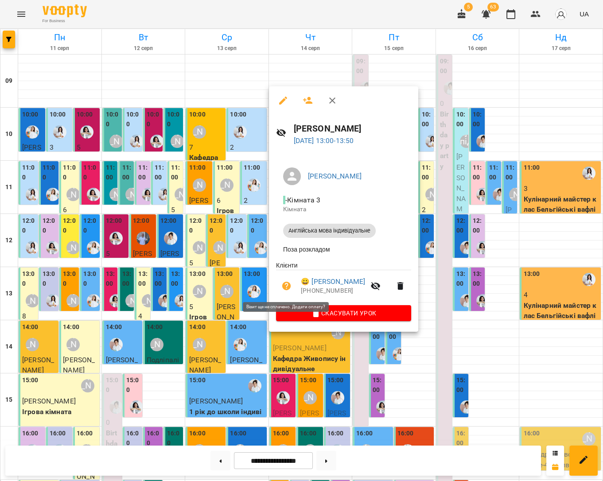
click at [285, 286] on icon "button" at bounding box center [286, 286] width 9 height 9
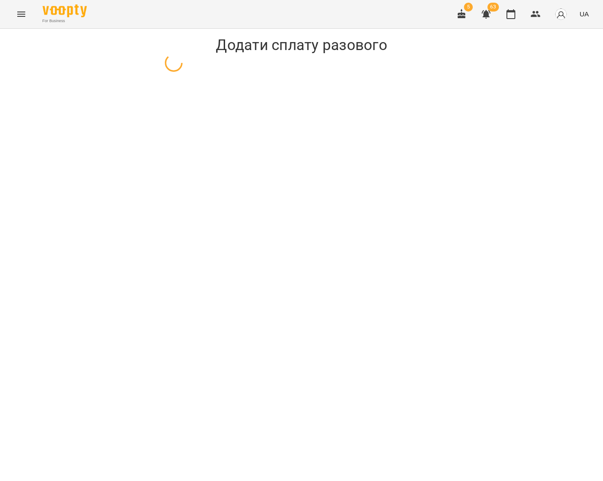
select select "**********"
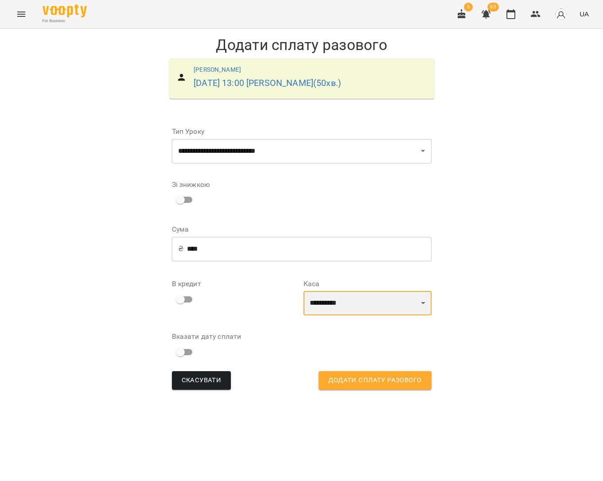
select select "****"
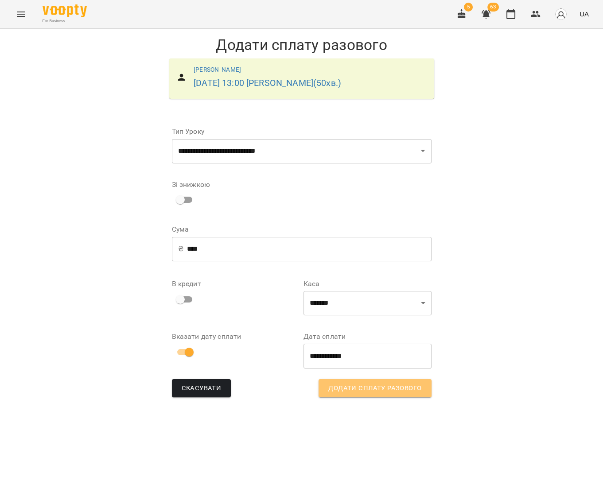
click at [354, 386] on span "Додати сплату разового" at bounding box center [374, 389] width 93 height 12
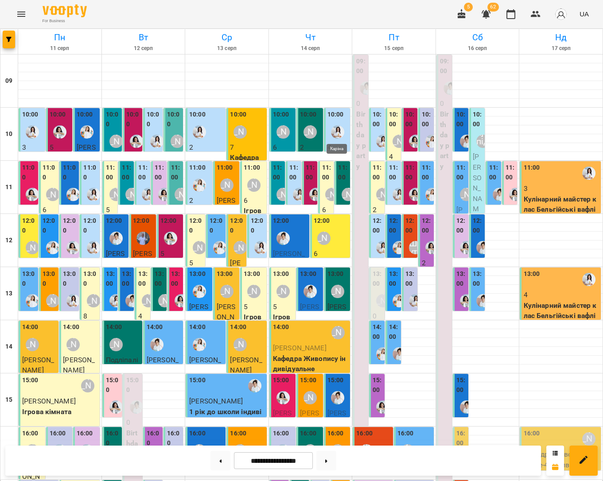
click at [337, 130] on img "Каріна" at bounding box center [337, 131] width 13 height 13
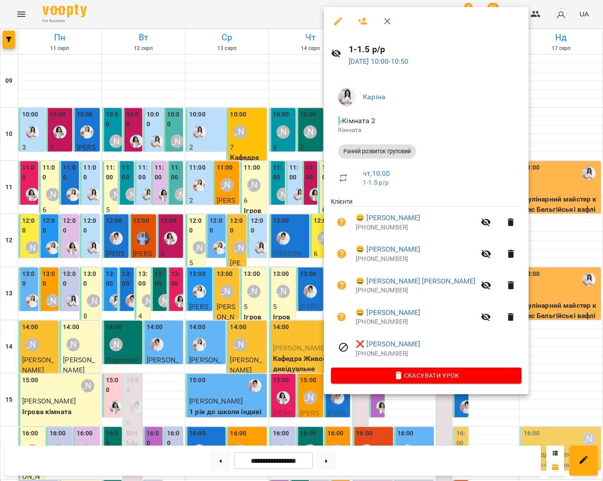
click at [516, 142] on div at bounding box center [301, 240] width 603 height 481
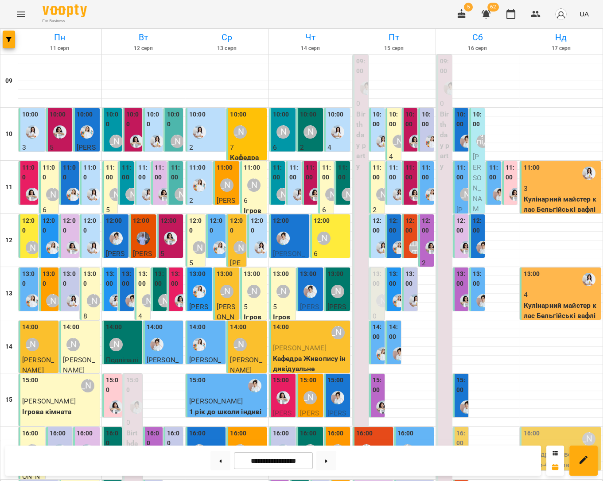
click at [284, 139] on div "[PERSON_NAME]" at bounding box center [283, 132] width 20 height 20
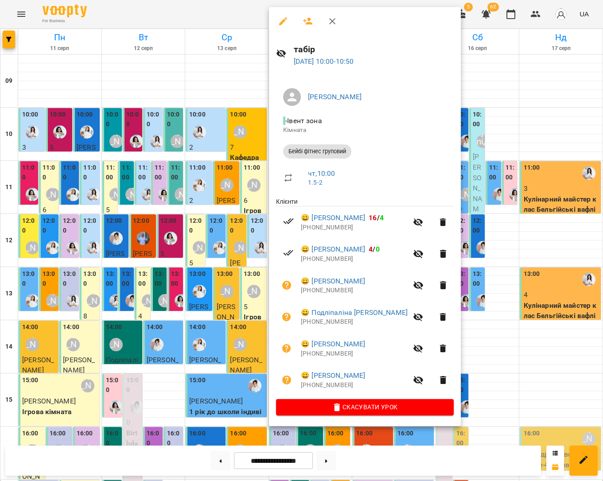
click at [539, 139] on div at bounding box center [301, 240] width 603 height 481
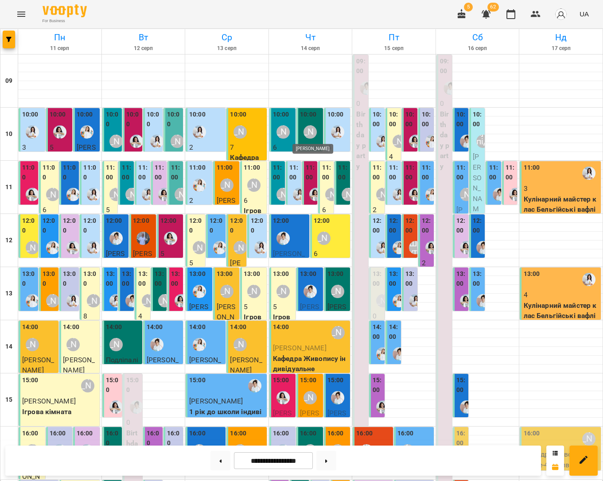
click at [313, 133] on div "[PERSON_NAME]" at bounding box center [309, 131] width 13 height 13
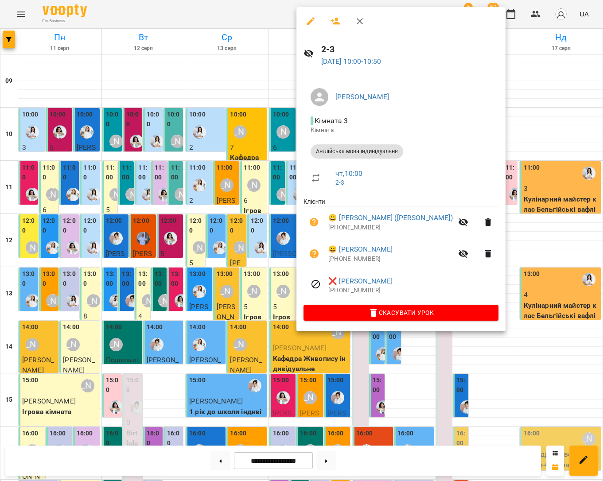
click at [553, 137] on div at bounding box center [301, 240] width 603 height 481
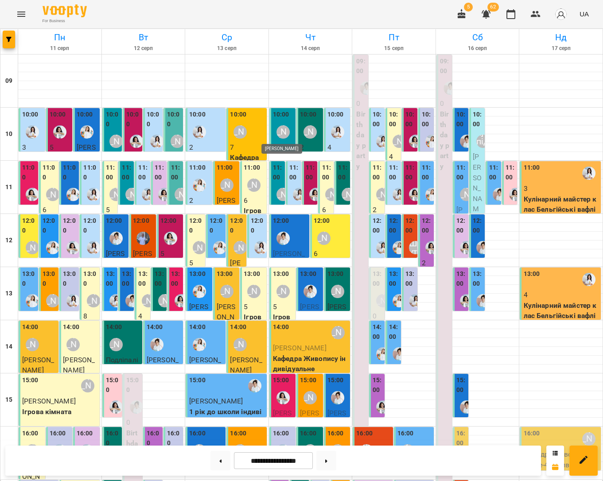
click at [281, 132] on div "[PERSON_NAME]" at bounding box center [282, 131] width 13 height 13
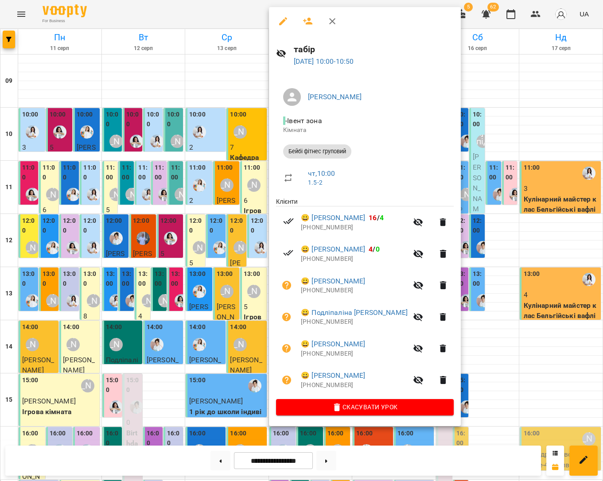
click at [523, 119] on div at bounding box center [301, 240] width 603 height 481
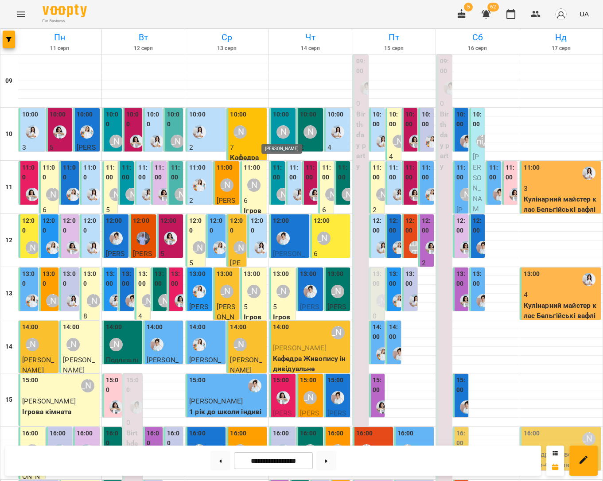
click at [285, 136] on div "[PERSON_NAME]" at bounding box center [282, 131] width 13 height 13
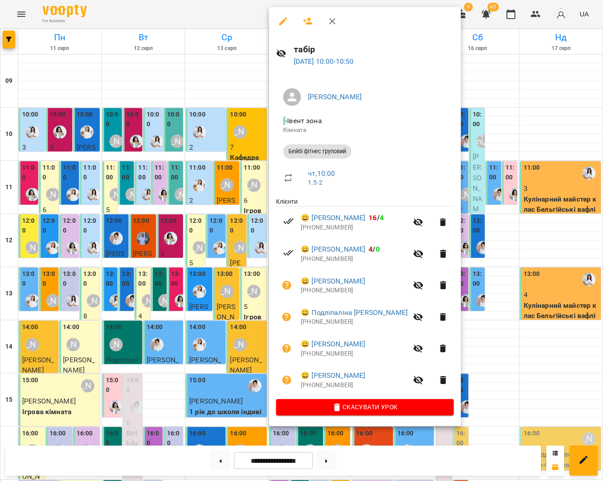
click at [501, 117] on div at bounding box center [301, 240] width 603 height 481
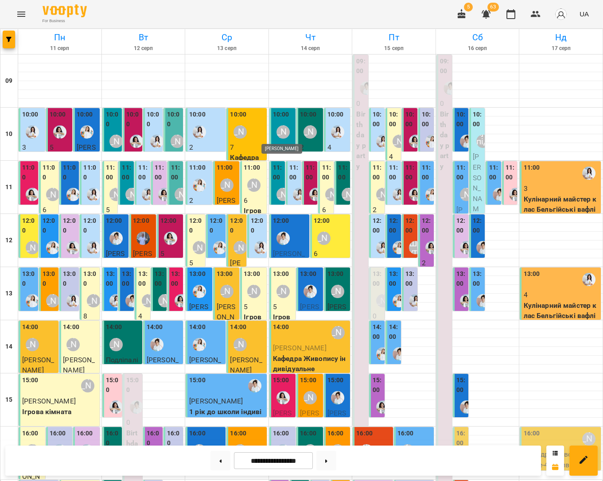
click at [282, 131] on div "[PERSON_NAME]" at bounding box center [282, 131] width 13 height 13
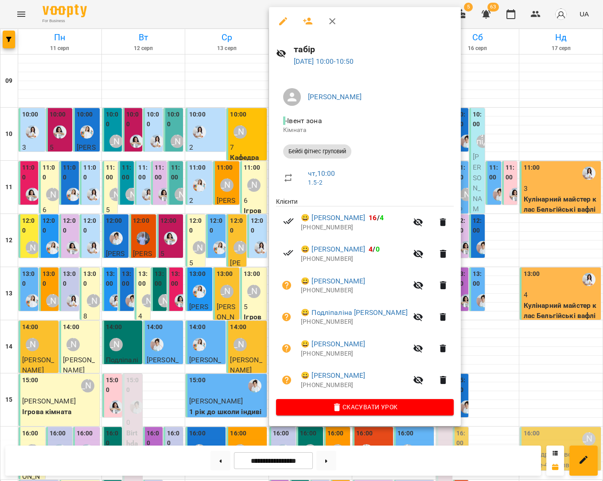
drag, startPoint x: 249, startPoint y: 93, endPoint x: 288, endPoint y: 127, distance: 51.8
click at [249, 93] on div at bounding box center [301, 240] width 603 height 481
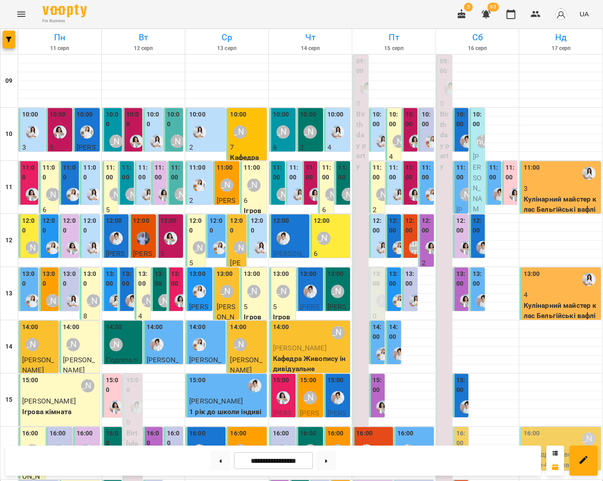
click at [310, 139] on div "[PERSON_NAME]" at bounding box center [310, 132] width 20 height 20
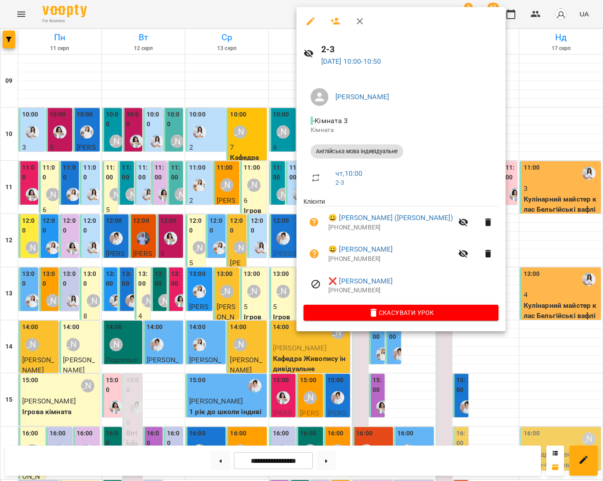
drag, startPoint x: 245, startPoint y: 94, endPoint x: 286, endPoint y: 116, distance: 47.1
click at [245, 94] on div at bounding box center [301, 240] width 603 height 481
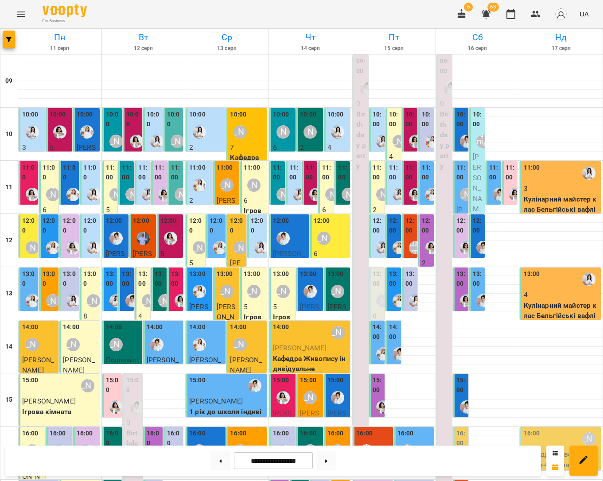
click at [332, 132] on img "Каріна" at bounding box center [337, 131] width 13 height 13
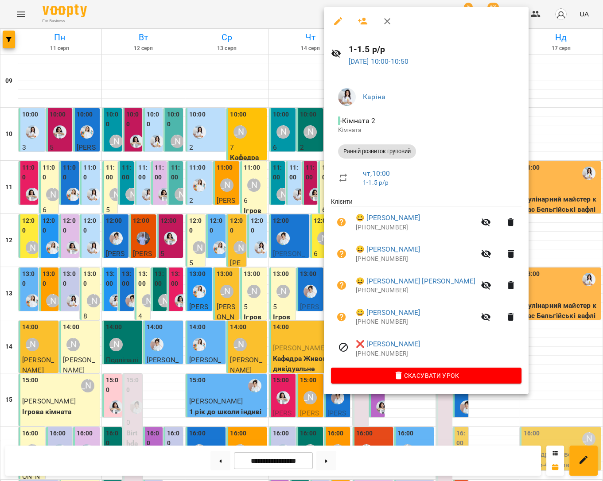
click at [515, 127] on div at bounding box center [301, 240] width 603 height 481
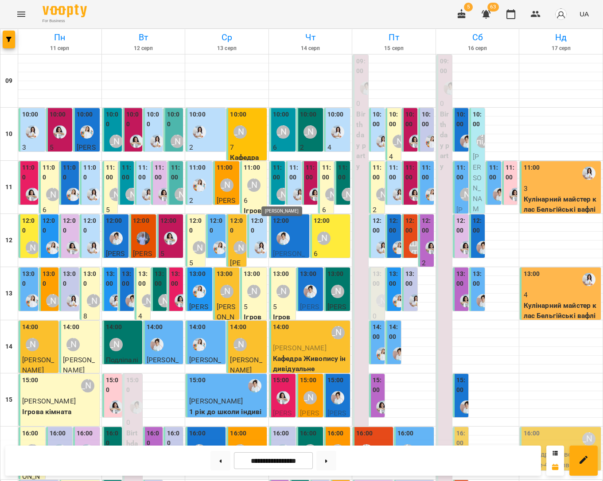
click at [283, 192] on div "[PERSON_NAME]" at bounding box center [282, 194] width 13 height 13
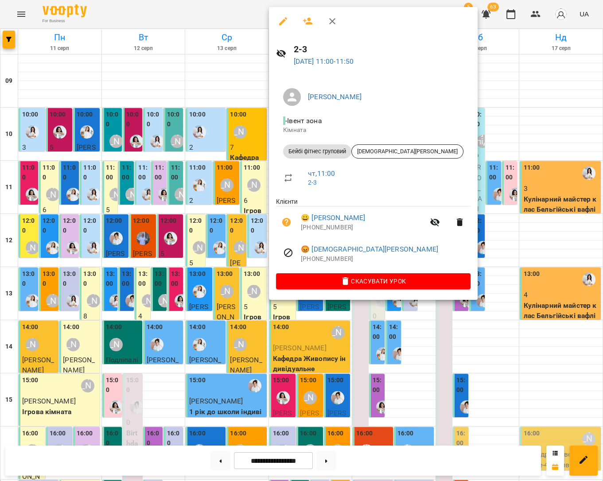
click at [503, 150] on div at bounding box center [301, 240] width 603 height 481
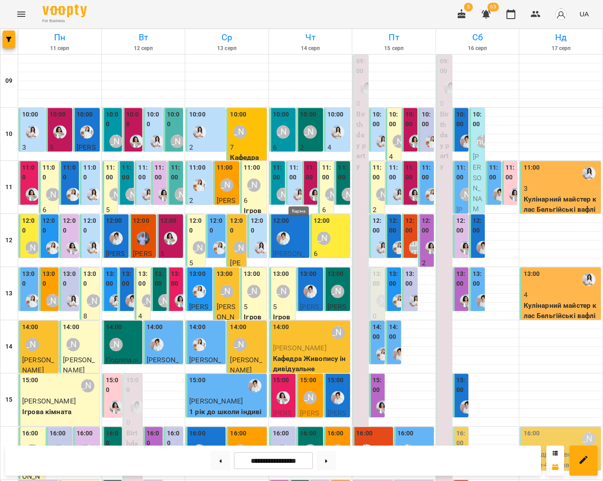
click at [296, 197] on img "Каріна" at bounding box center [299, 194] width 13 height 13
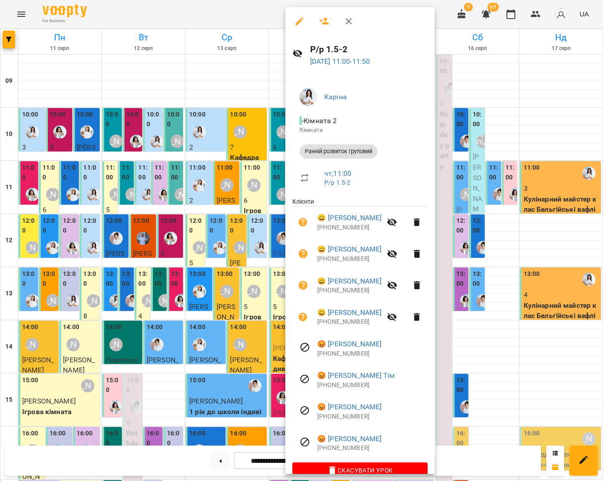
drag, startPoint x: 528, startPoint y: 149, endPoint x: 419, endPoint y: 189, distance: 116.4
click at [528, 149] on div at bounding box center [301, 240] width 603 height 481
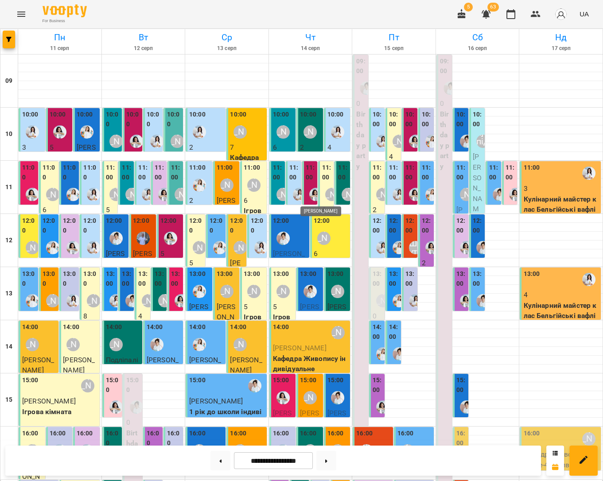
click at [315, 196] on img "Анна Білан" at bounding box center [315, 194] width 13 height 13
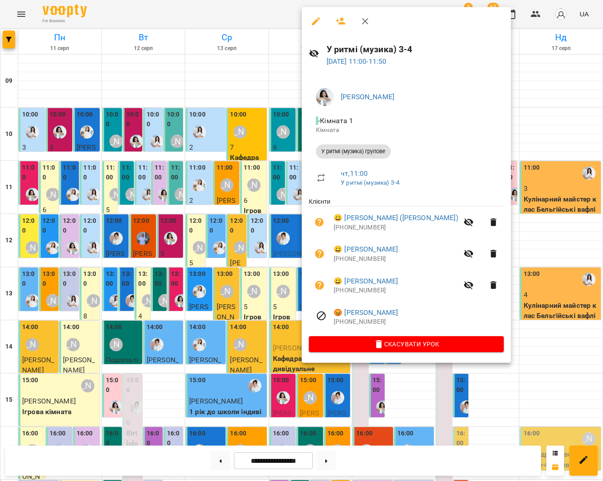
click at [519, 148] on div at bounding box center [301, 240] width 603 height 481
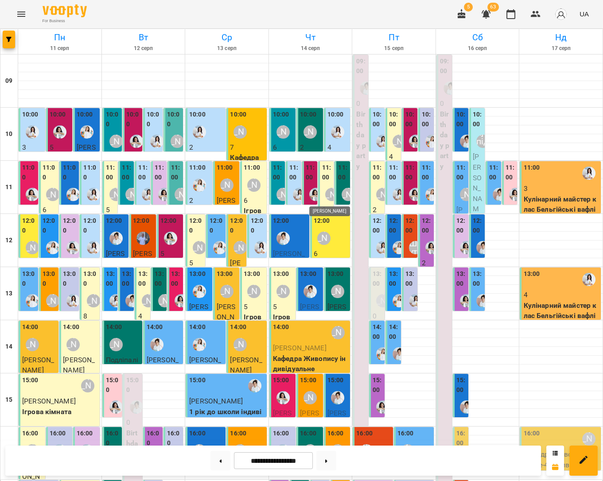
click at [326, 200] on div "[PERSON_NAME]" at bounding box center [331, 194] width 13 height 13
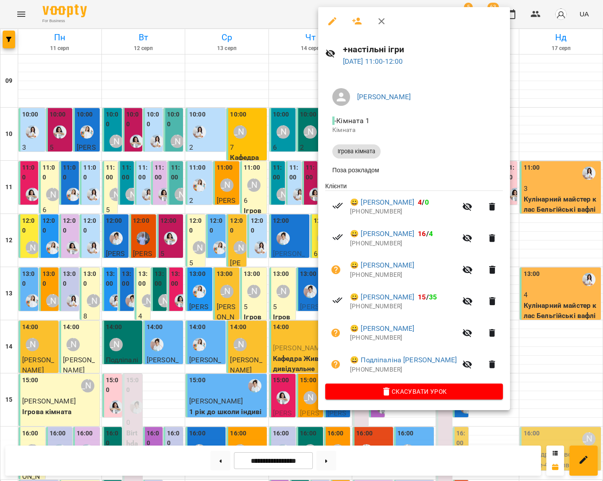
click at [535, 144] on div at bounding box center [301, 240] width 603 height 481
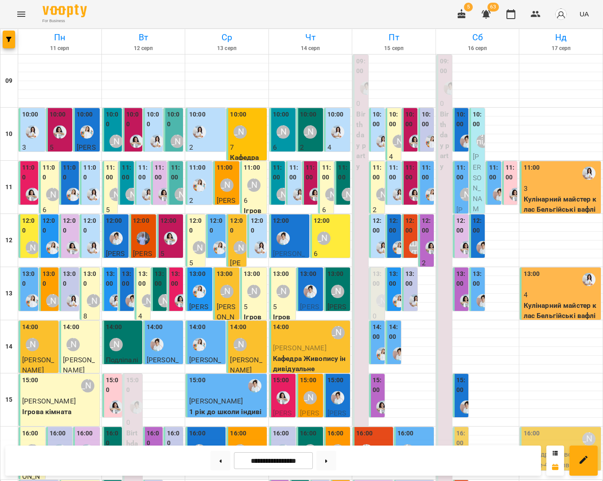
click at [299, 229] on div "12:00" at bounding box center [290, 232] width 35 height 32
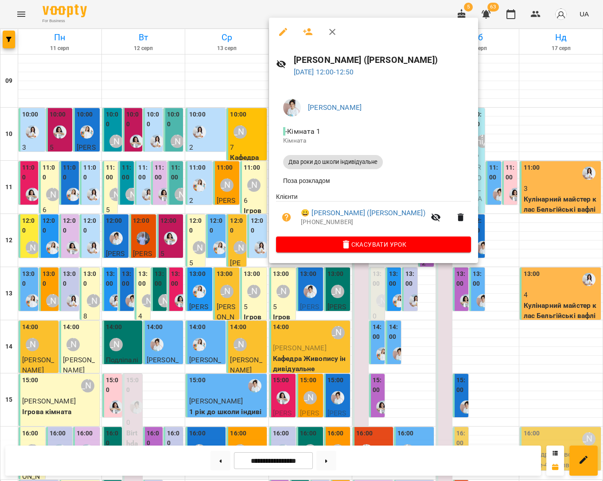
click at [501, 238] on div at bounding box center [301, 240] width 603 height 481
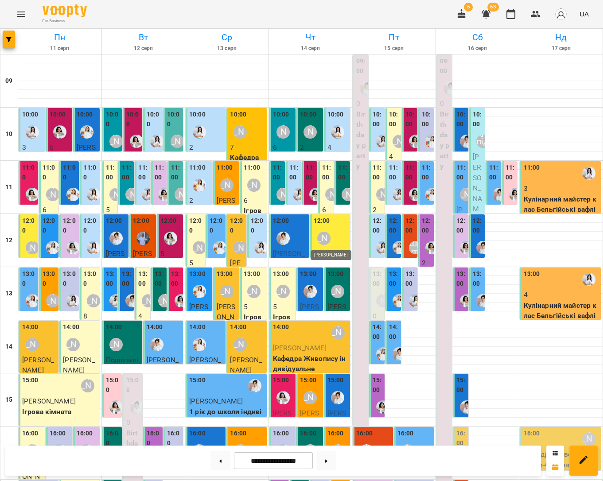
click at [322, 241] on div "[PERSON_NAME]" at bounding box center [323, 238] width 13 height 13
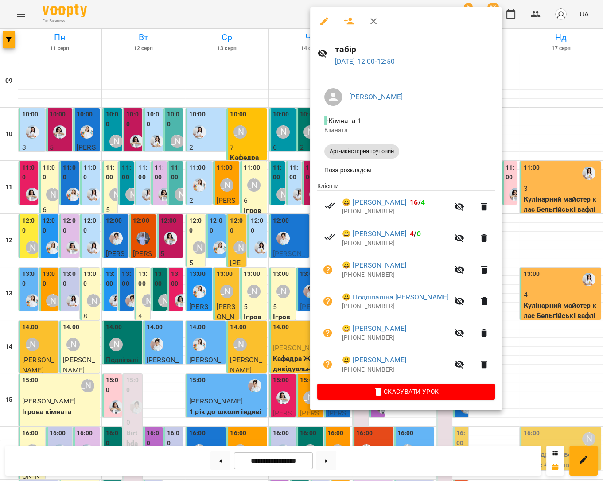
click at [535, 244] on div at bounding box center [301, 240] width 603 height 481
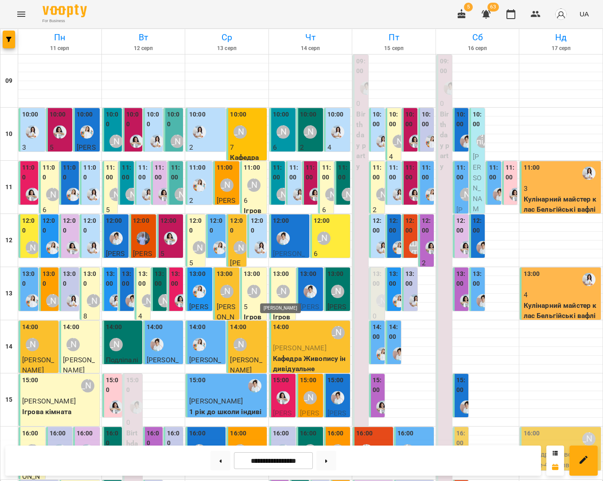
click at [286, 288] on div "[PERSON_NAME]" at bounding box center [282, 291] width 13 height 13
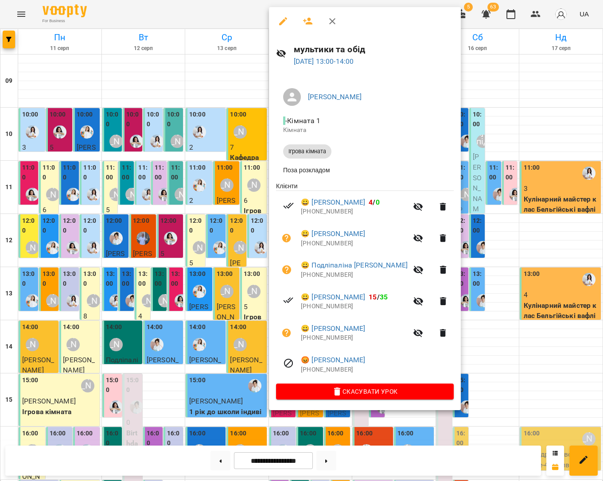
click at [538, 251] on div at bounding box center [301, 240] width 603 height 481
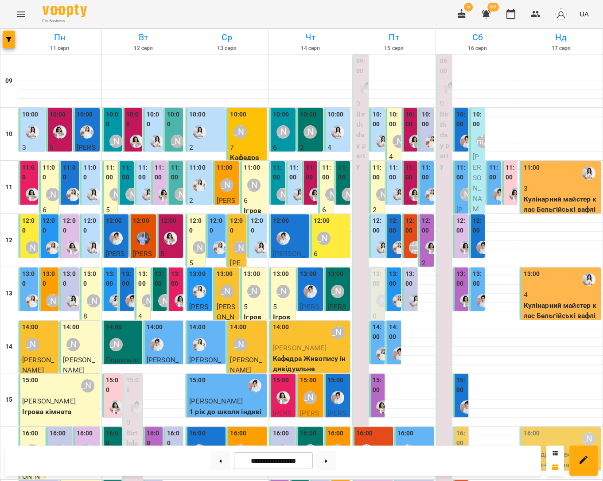
click at [301, 283] on div at bounding box center [310, 291] width 20 height 20
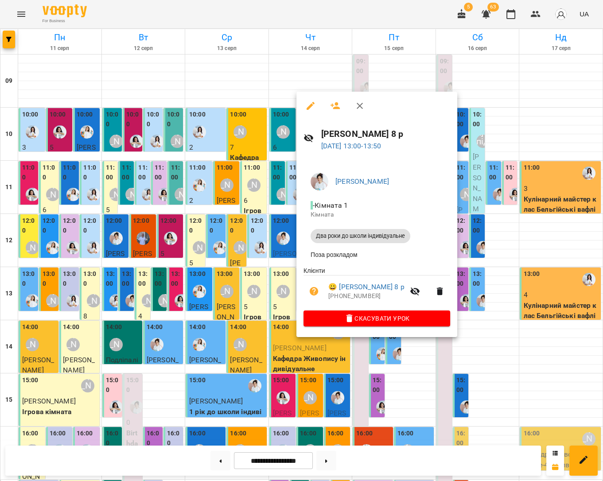
click at [502, 251] on div at bounding box center [301, 240] width 603 height 481
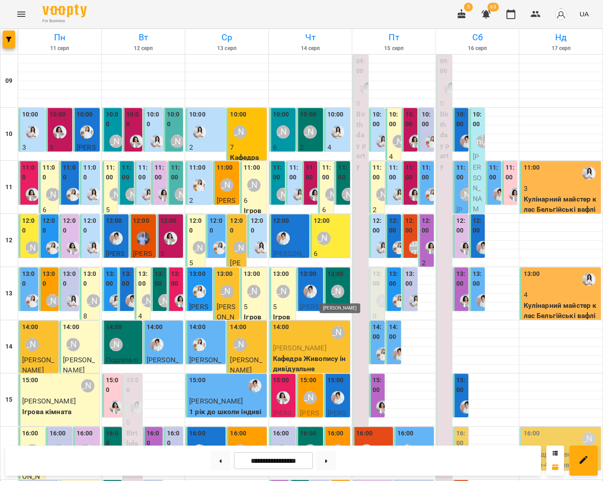
click at [340, 292] on div "[PERSON_NAME]" at bounding box center [337, 291] width 13 height 13
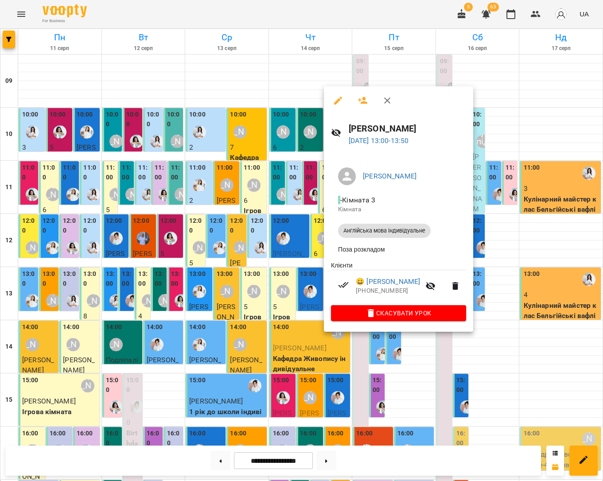
click at [519, 252] on div at bounding box center [301, 240] width 603 height 481
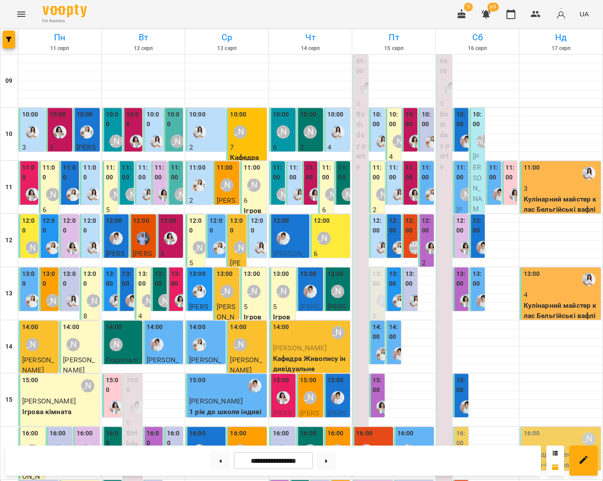
scroll to position [136, 0]
click at [306, 353] on p "Кафедра Живопису індивідуальне" at bounding box center [311, 363] width 76 height 21
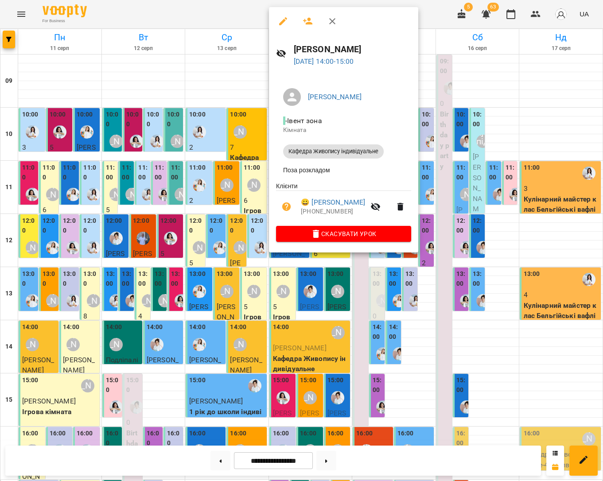
click at [519, 241] on div at bounding box center [301, 240] width 603 height 481
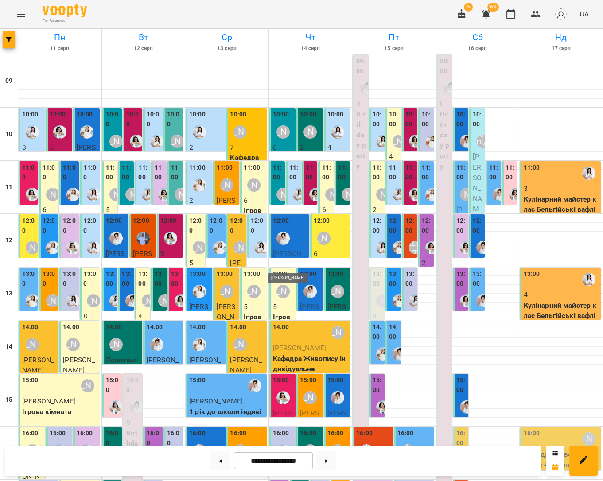
click at [289, 391] on img "Анна Білан" at bounding box center [282, 397] width 13 height 13
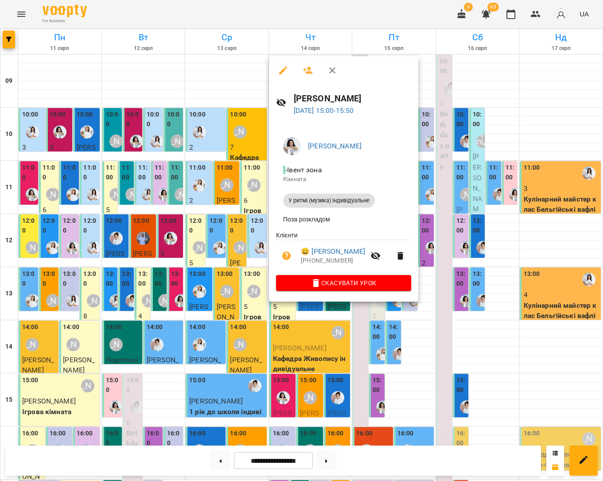
drag, startPoint x: 510, startPoint y: 235, endPoint x: 322, endPoint y: 256, distance: 188.5
click at [510, 235] on div at bounding box center [301, 240] width 603 height 481
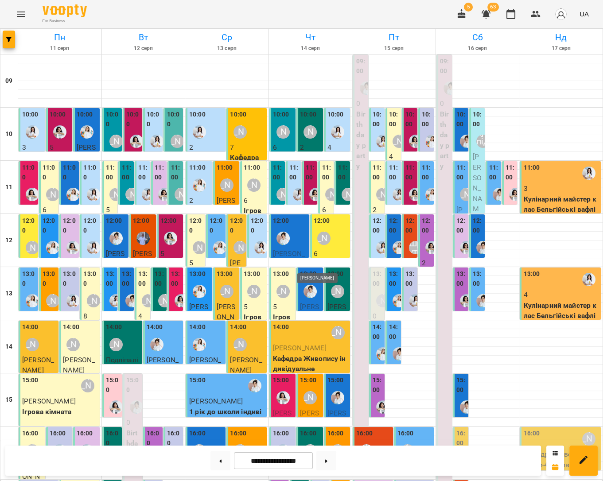
click at [309, 391] on div "[PERSON_NAME]" at bounding box center [309, 397] width 13 height 13
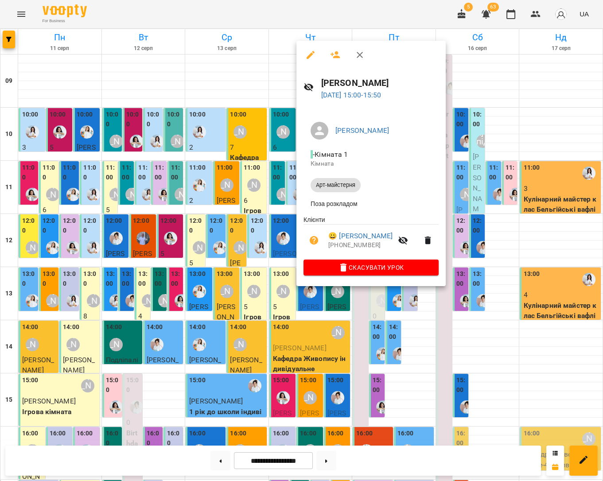
click at [499, 245] on div at bounding box center [301, 240] width 603 height 481
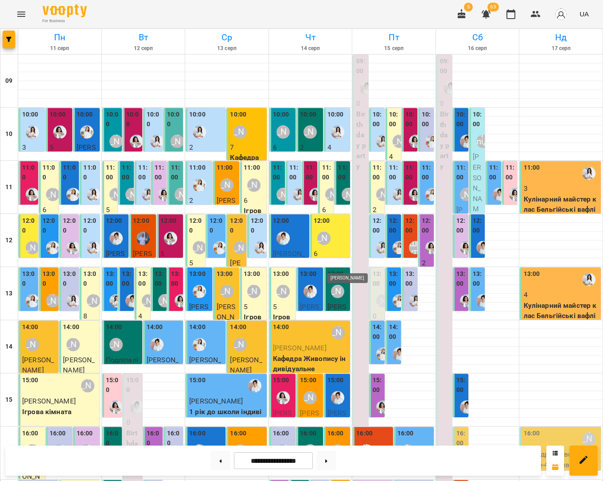
click at [337, 391] on img "Іванна" at bounding box center [337, 397] width 13 height 13
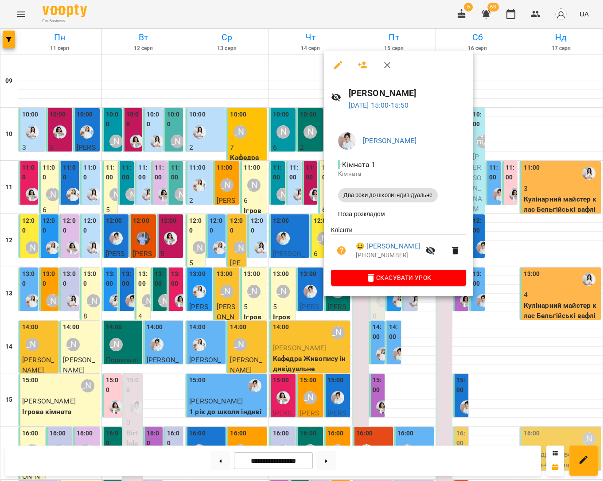
click at [496, 254] on div at bounding box center [301, 240] width 603 height 481
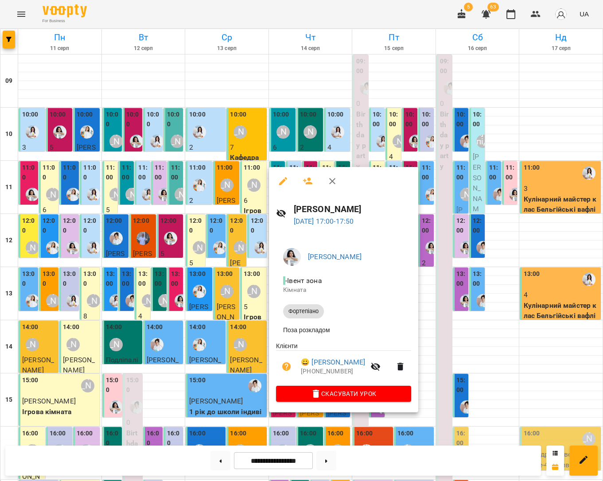
click at [475, 356] on div at bounding box center [301, 240] width 603 height 481
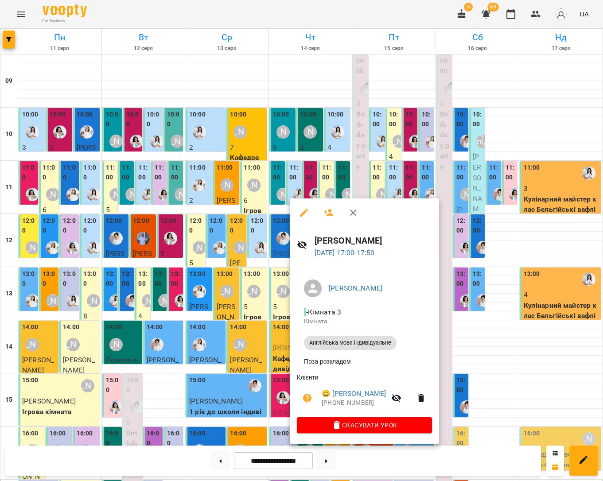
drag, startPoint x: 505, startPoint y: 372, endPoint x: 498, endPoint y: 372, distance: 6.7
click at [505, 372] on div at bounding box center [301, 240] width 603 height 481
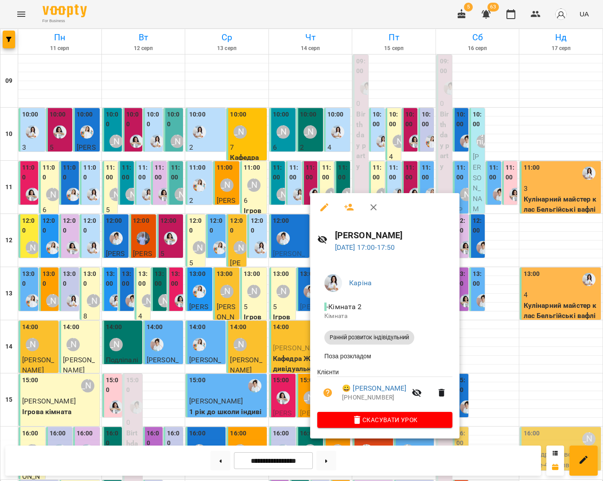
drag, startPoint x: 518, startPoint y: 375, endPoint x: 481, endPoint y: 351, distance: 43.6
click at [518, 375] on div at bounding box center [301, 240] width 603 height 481
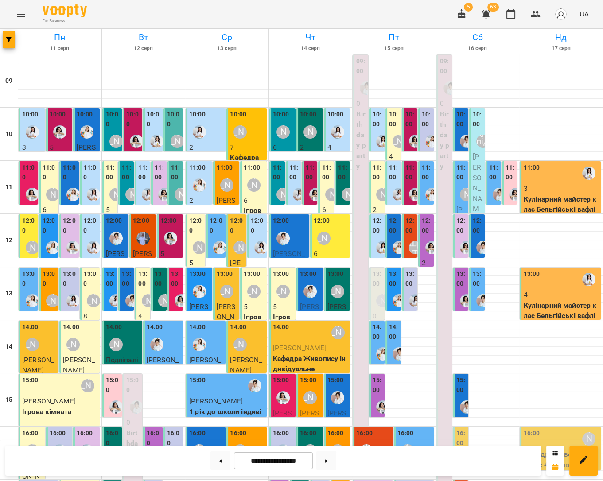
scroll to position [16, 0]
click at [327, 188] on div "[PERSON_NAME]" at bounding box center [331, 194] width 13 height 13
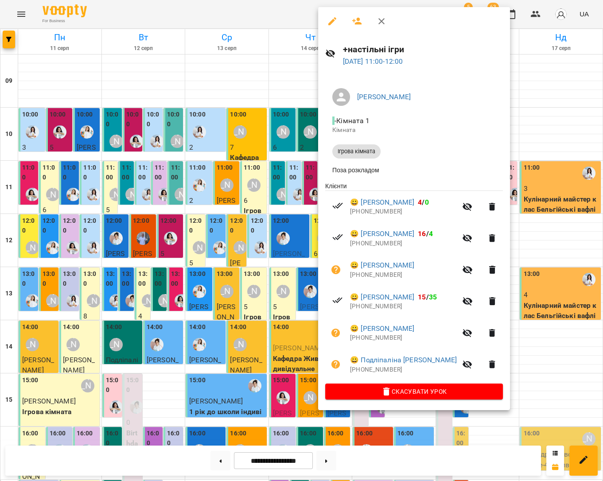
click at [292, 175] on div at bounding box center [301, 240] width 603 height 481
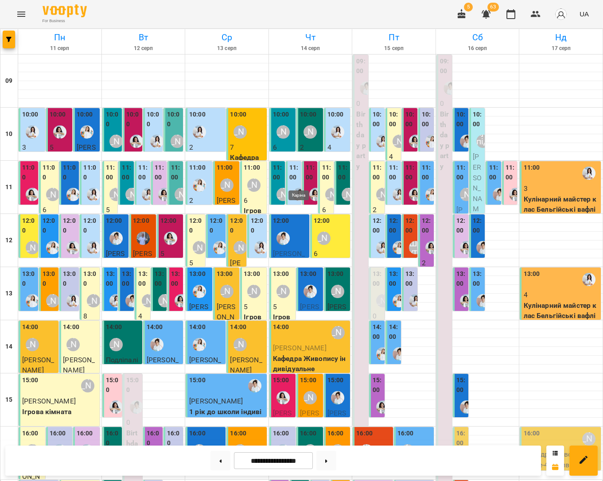
click at [294, 188] on img "Каріна" at bounding box center [299, 194] width 13 height 13
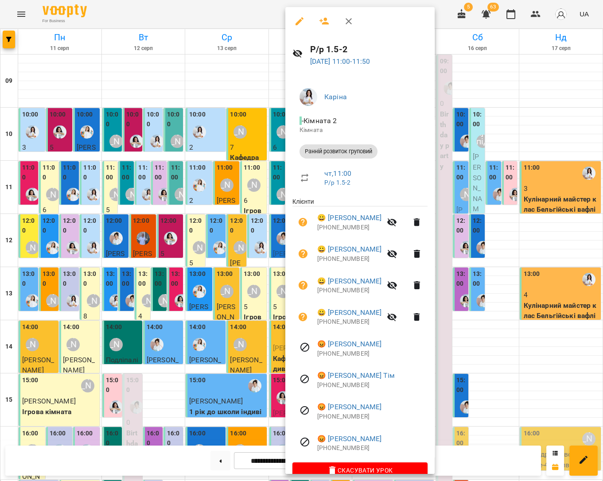
drag, startPoint x: 522, startPoint y: 333, endPoint x: 413, endPoint y: 252, distance: 135.5
click at [522, 333] on div at bounding box center [301, 240] width 603 height 481
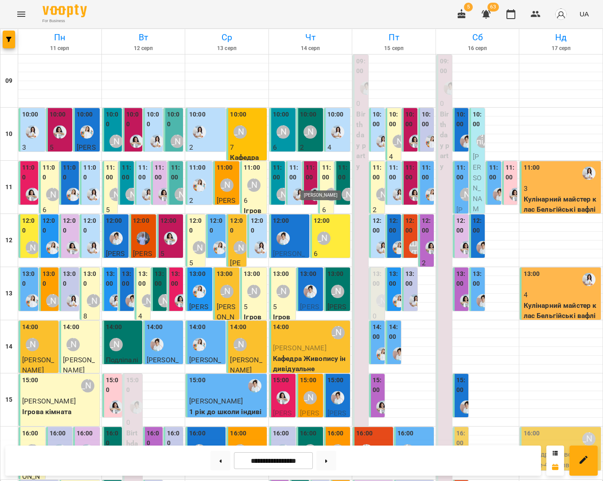
click at [313, 188] on img "Анна Білан" at bounding box center [315, 194] width 13 height 13
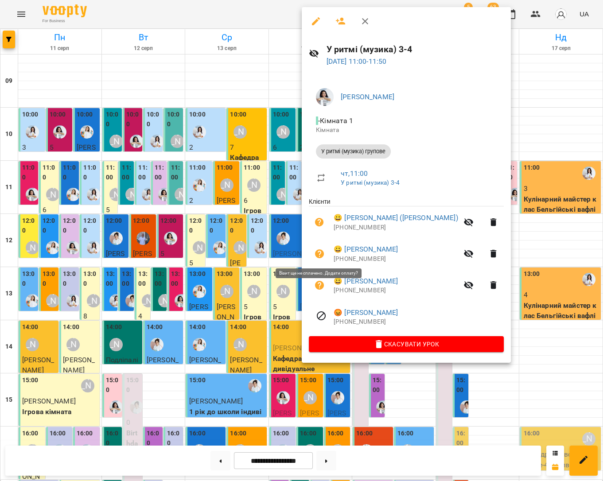
click at [318, 252] on icon "button" at bounding box center [319, 253] width 9 height 9
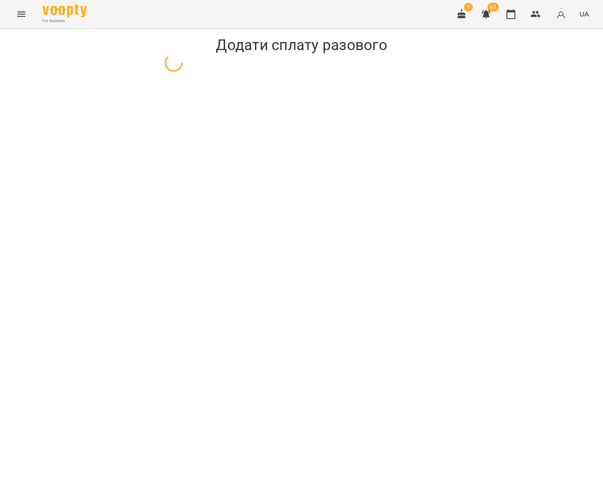
select select "**********"
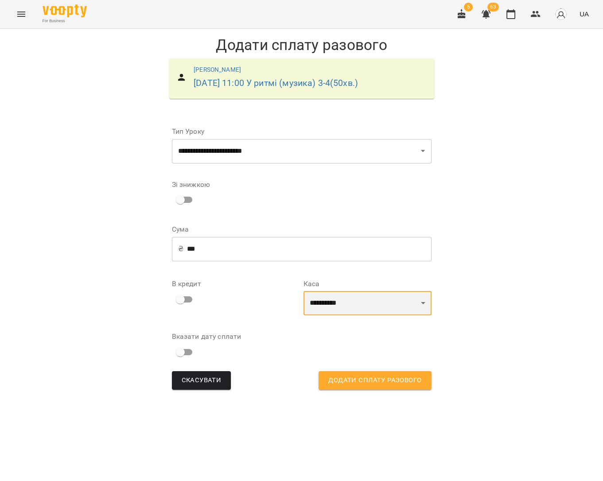
select select "****"
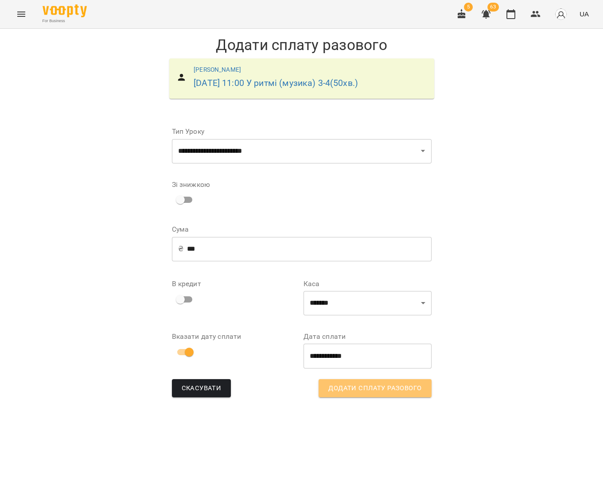
drag, startPoint x: 372, startPoint y: 387, endPoint x: 367, endPoint y: 373, distance: 14.7
click at [372, 387] on span "Додати сплату разового" at bounding box center [374, 389] width 93 height 12
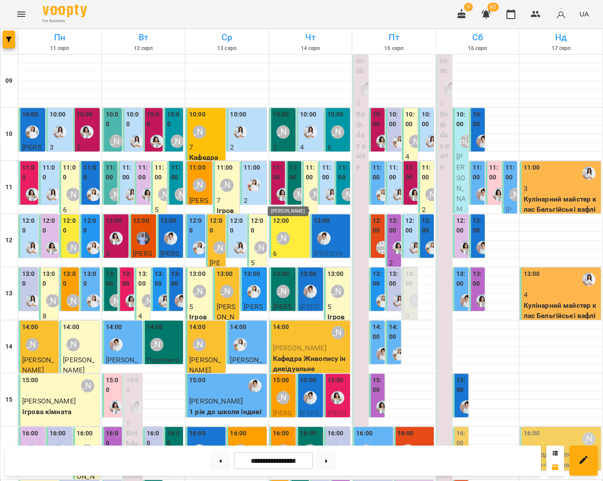
click at [281, 194] on img "Анна Білан" at bounding box center [282, 194] width 13 height 13
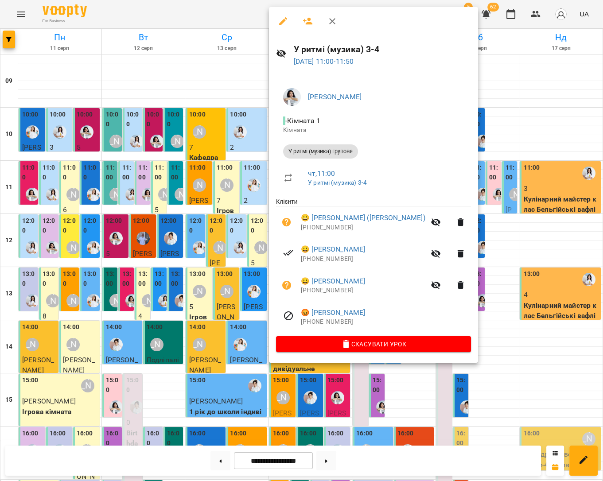
click at [507, 145] on div at bounding box center [301, 240] width 603 height 481
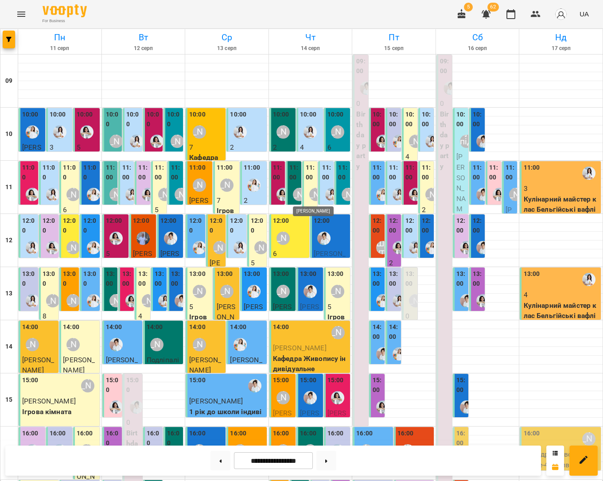
click at [310, 194] on div "[PERSON_NAME]" at bounding box center [315, 194] width 13 height 13
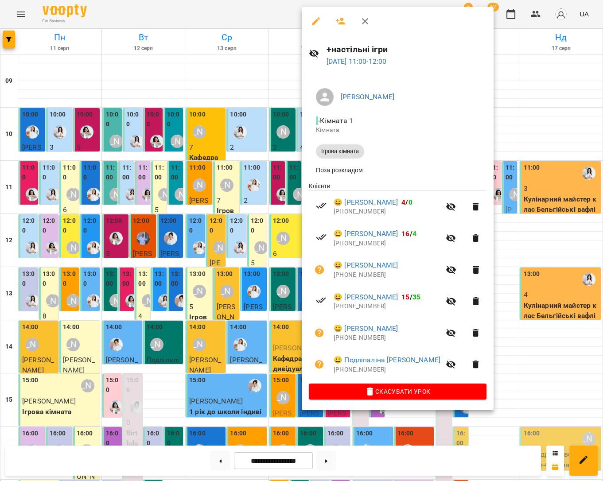
drag, startPoint x: 529, startPoint y: 236, endPoint x: 361, endPoint y: 225, distance: 168.2
click at [529, 236] on div at bounding box center [301, 240] width 603 height 481
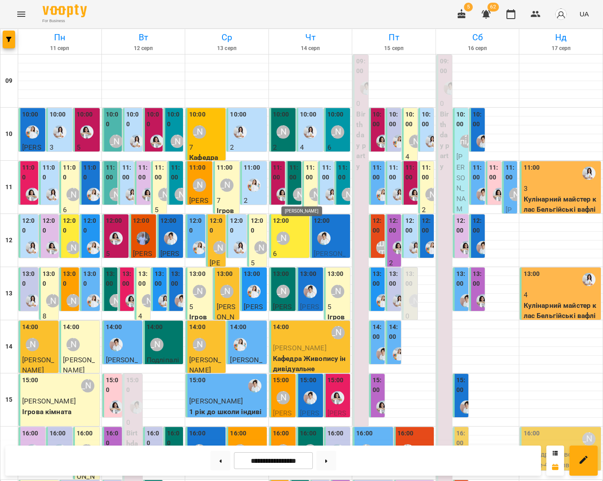
click at [296, 197] on div "[PERSON_NAME]" at bounding box center [299, 194] width 13 height 13
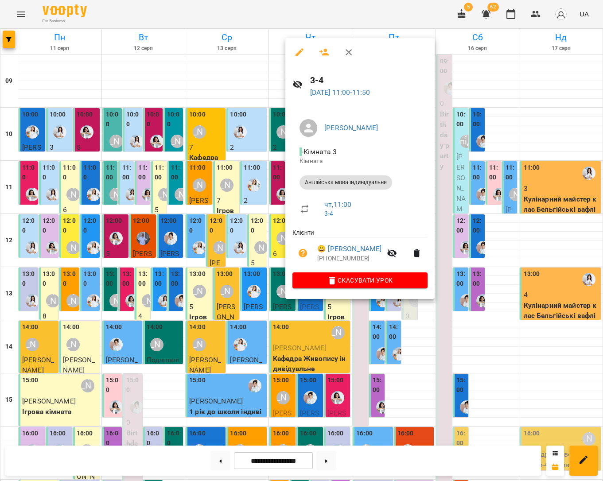
drag, startPoint x: 532, startPoint y: 230, endPoint x: 354, endPoint y: 198, distance: 181.3
click at [532, 230] on div at bounding box center [301, 240] width 603 height 481
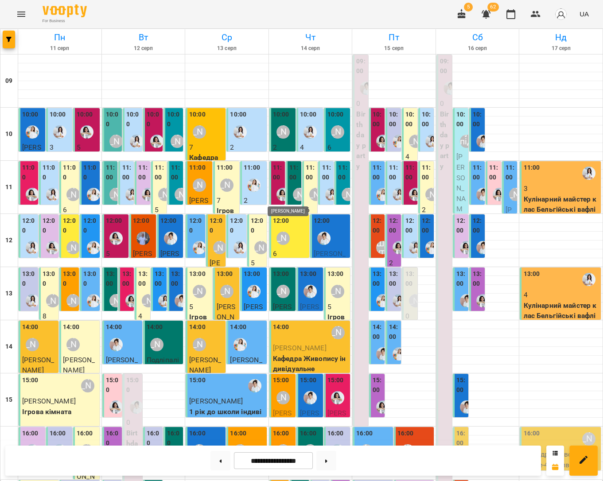
click at [283, 189] on img "Анна Білан" at bounding box center [282, 194] width 13 height 13
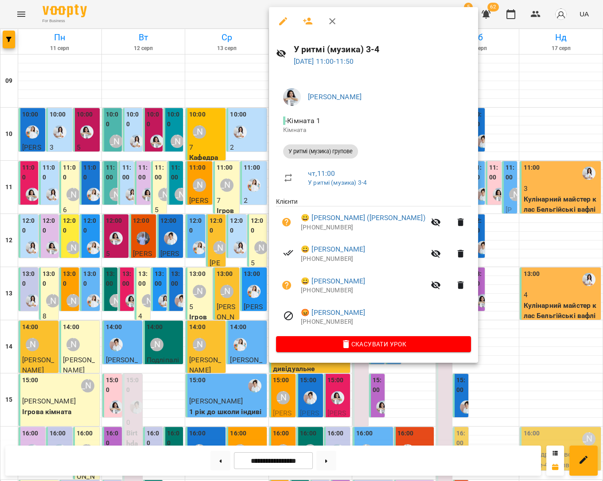
click at [531, 227] on div at bounding box center [301, 240] width 603 height 481
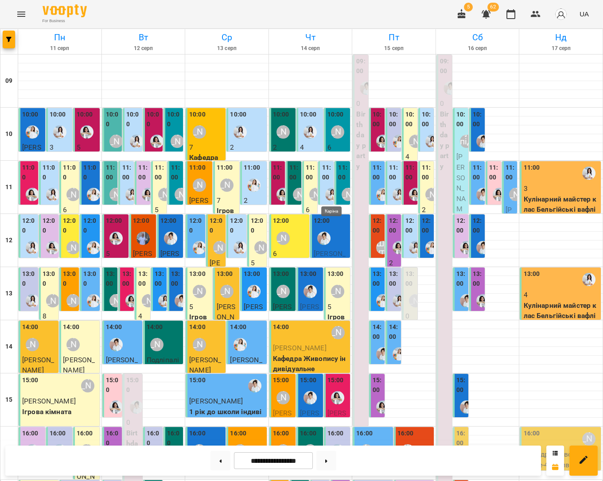
click at [330, 197] on img "Каріна" at bounding box center [331, 194] width 13 height 13
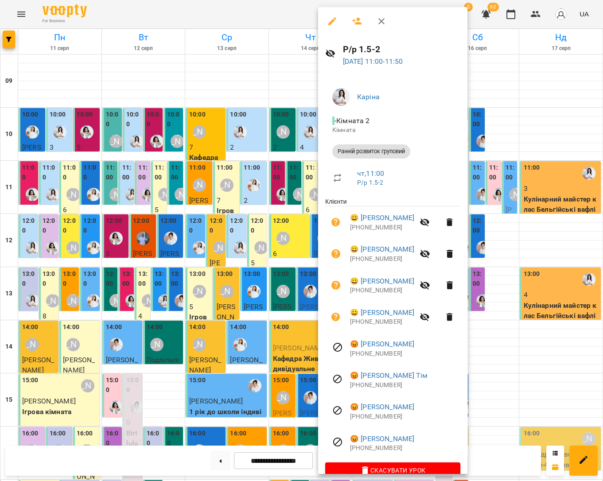
click at [543, 254] on div at bounding box center [301, 240] width 603 height 481
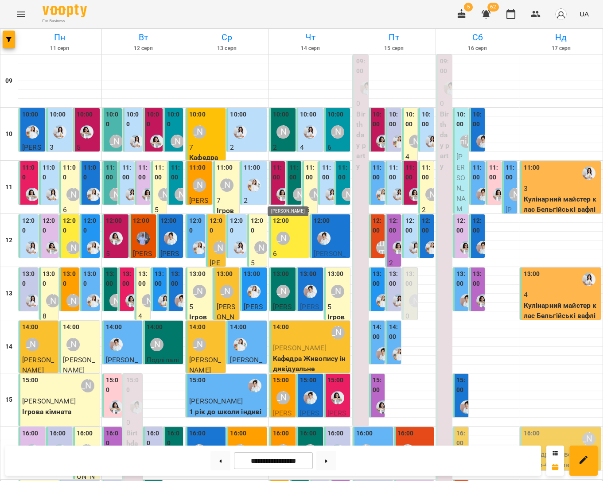
click at [281, 188] on img "Анна Білан" at bounding box center [282, 194] width 13 height 13
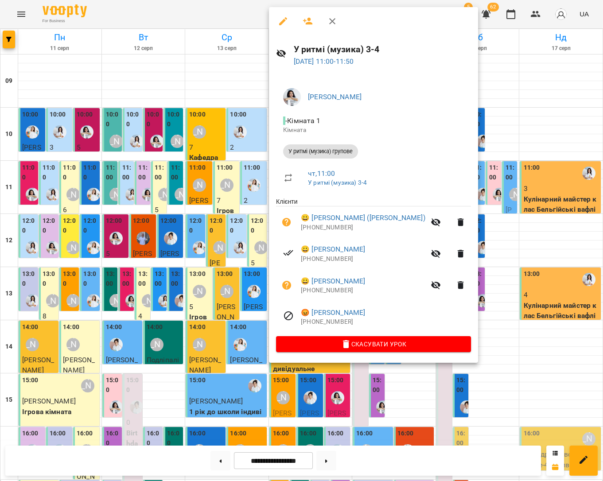
drag, startPoint x: 509, startPoint y: 144, endPoint x: 404, endPoint y: 180, distance: 110.5
click at [509, 144] on div at bounding box center [301, 240] width 603 height 481
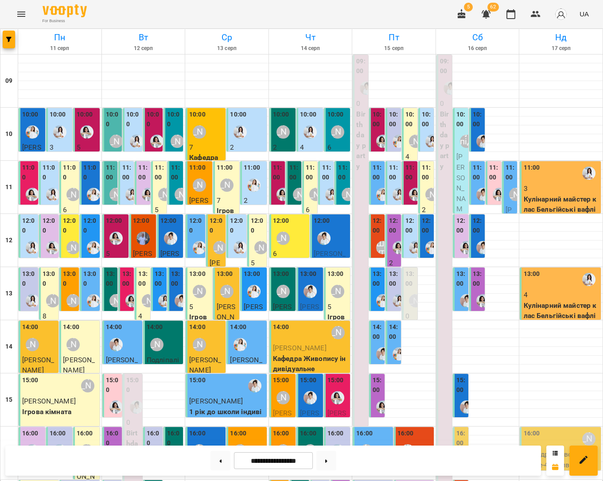
click at [294, 184] on div "[PERSON_NAME]" at bounding box center [299, 194] width 20 height 20
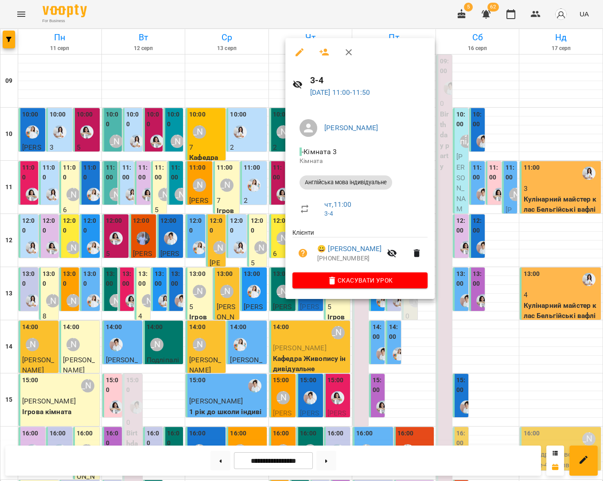
drag, startPoint x: 530, startPoint y: 129, endPoint x: 452, endPoint y: 191, distance: 99.2
click at [530, 129] on div at bounding box center [301, 240] width 603 height 481
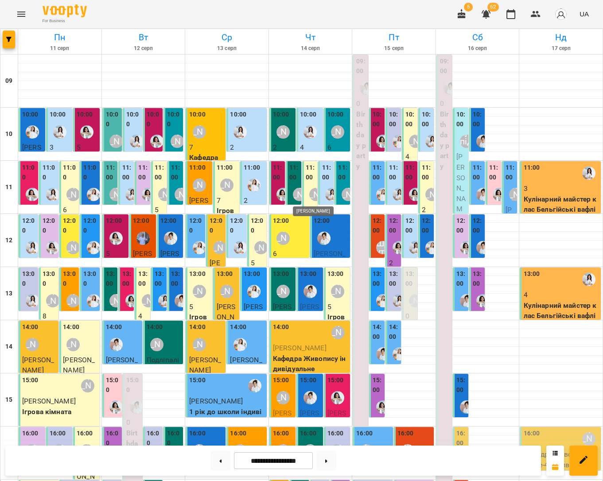
click at [314, 193] on div "[PERSON_NAME]" at bounding box center [315, 194] width 13 height 13
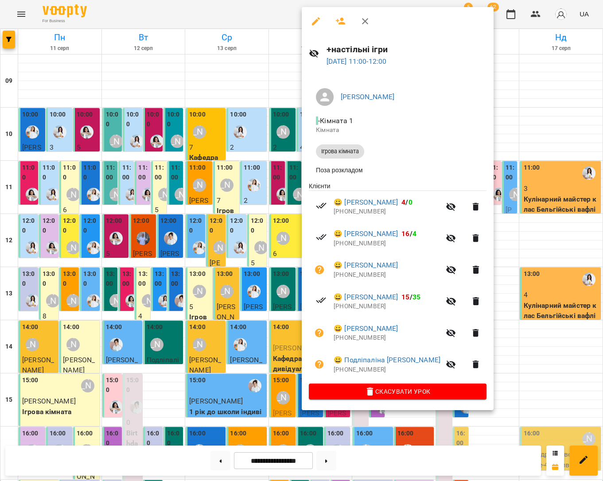
click at [530, 124] on div at bounding box center [301, 240] width 603 height 481
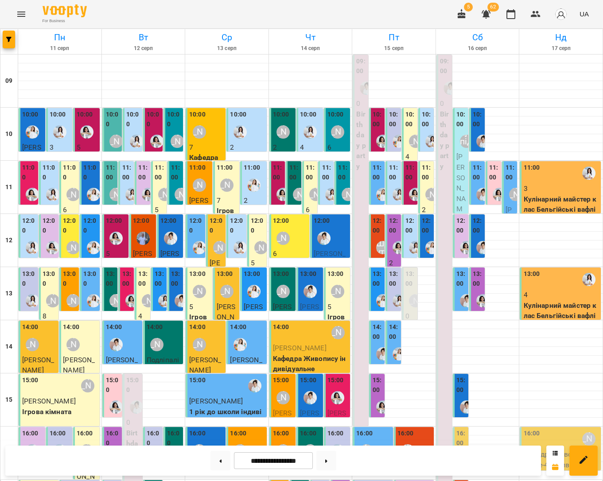
click at [325, 192] on div at bounding box center [331, 194] width 20 height 20
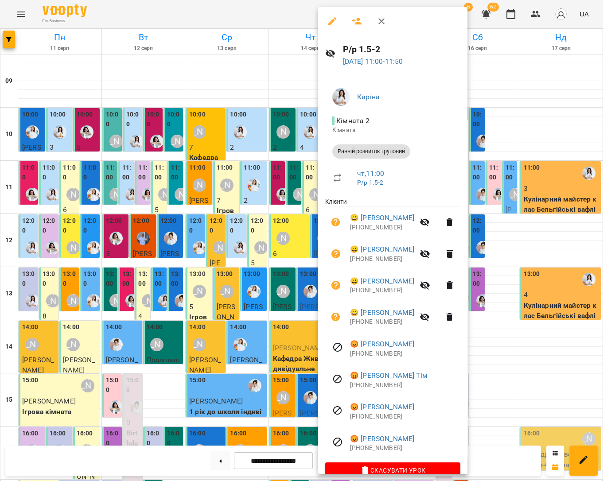
click at [547, 135] on div at bounding box center [301, 240] width 603 height 481
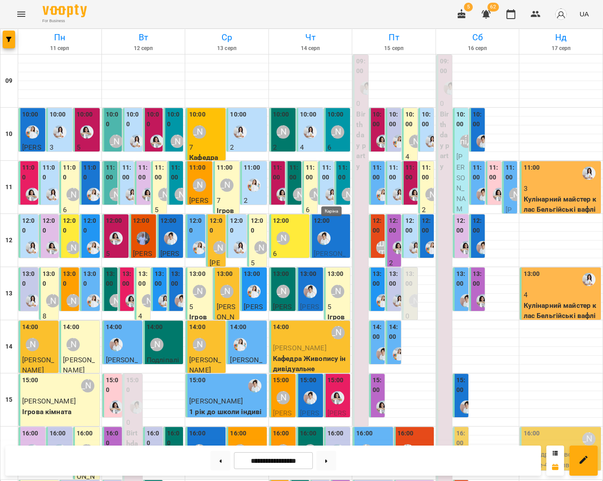
click at [328, 189] on img "Каріна" at bounding box center [331, 194] width 13 height 13
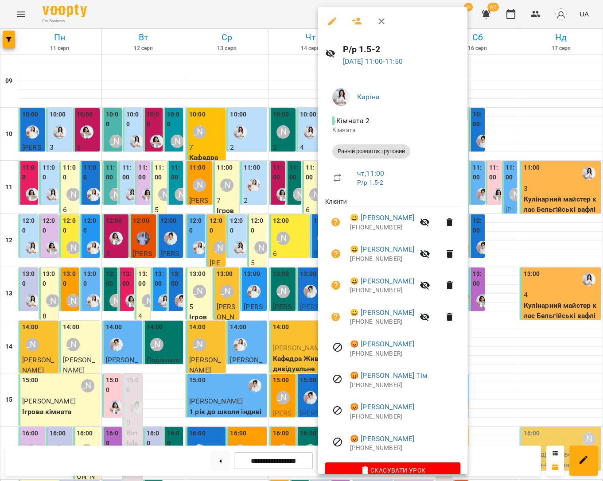
click at [557, 94] on div at bounding box center [301, 240] width 603 height 481
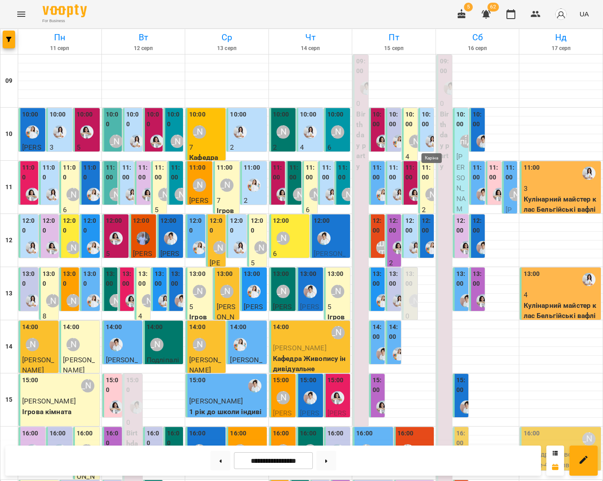
click at [427, 142] on img "Каріна" at bounding box center [431, 141] width 13 height 13
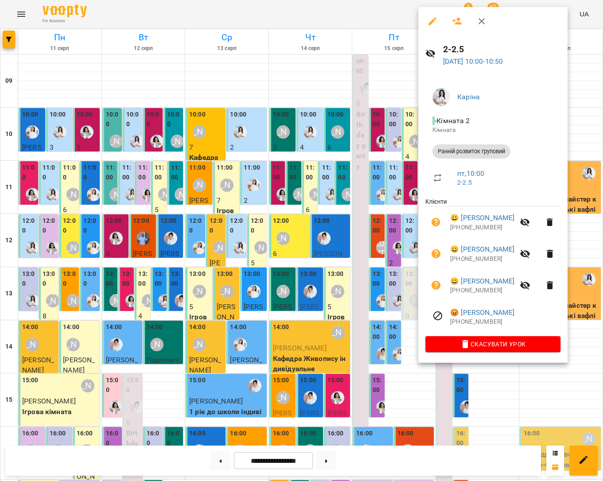
click at [588, 150] on div at bounding box center [301, 240] width 603 height 481
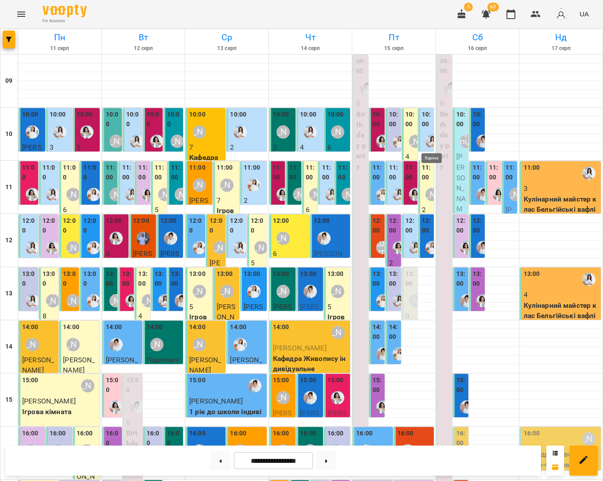
click at [433, 144] on img "Каріна" at bounding box center [431, 141] width 13 height 13
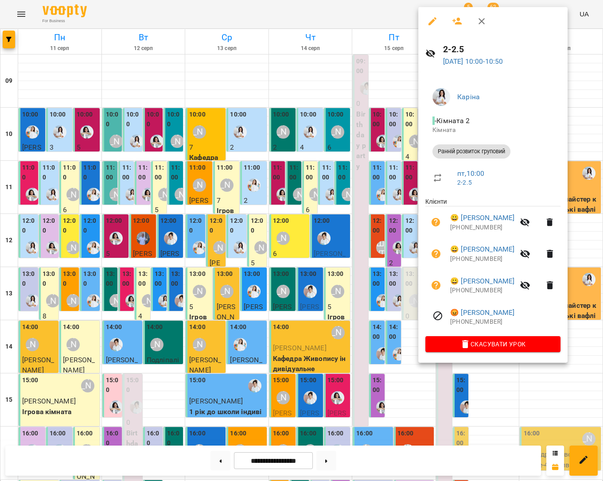
click at [593, 136] on div at bounding box center [301, 240] width 603 height 481
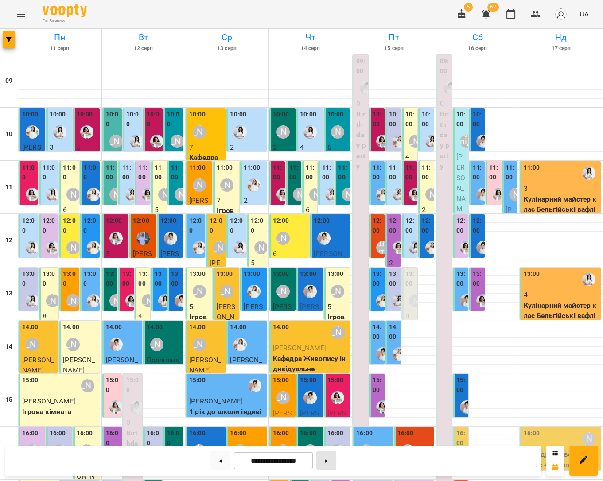
click at [329, 457] on button at bounding box center [326, 460] width 20 height 19
type input "**********"
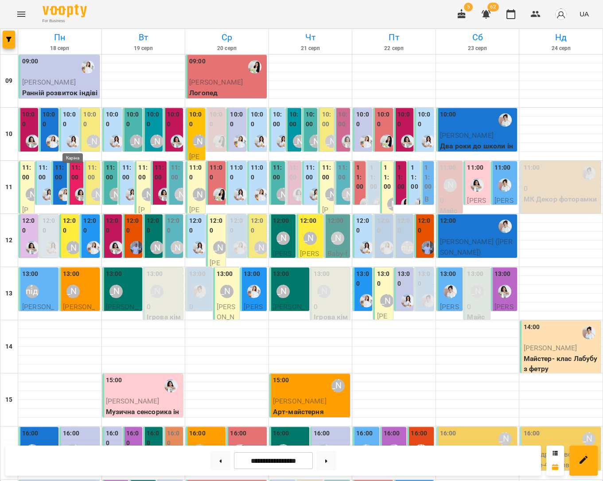
click at [68, 139] on img "Каріна" at bounding box center [72, 141] width 13 height 13
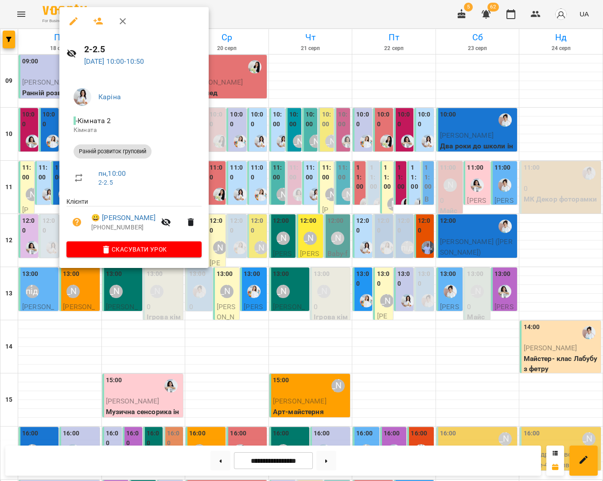
click at [100, 22] on icon "button" at bounding box center [98, 21] width 11 height 11
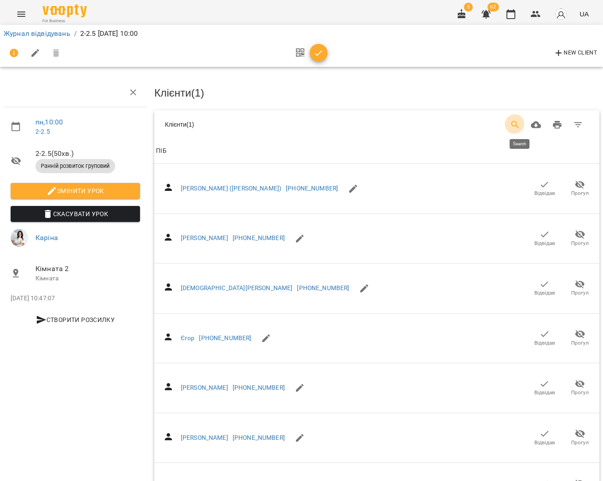
click at [519, 125] on icon "Search" at bounding box center [515, 125] width 8 height 8
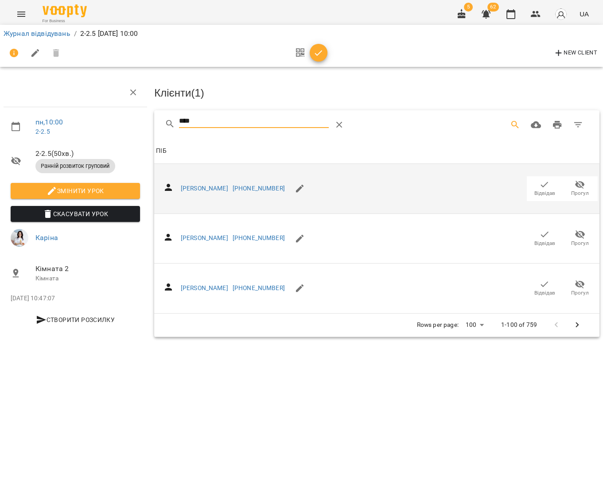
type input "****"
click at [541, 185] on icon "button" at bounding box center [544, 184] width 11 height 11
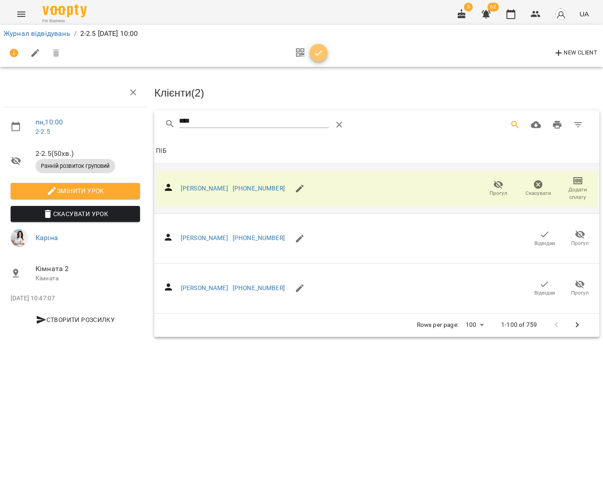
click at [316, 58] on button "button" at bounding box center [319, 53] width 18 height 18
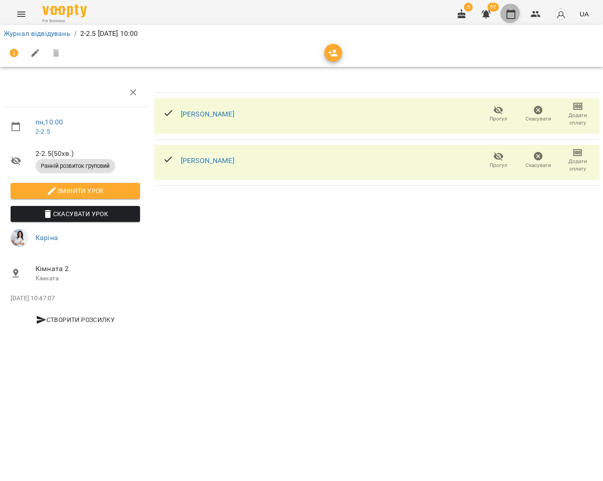
click at [513, 18] on icon "button" at bounding box center [510, 14] width 9 height 10
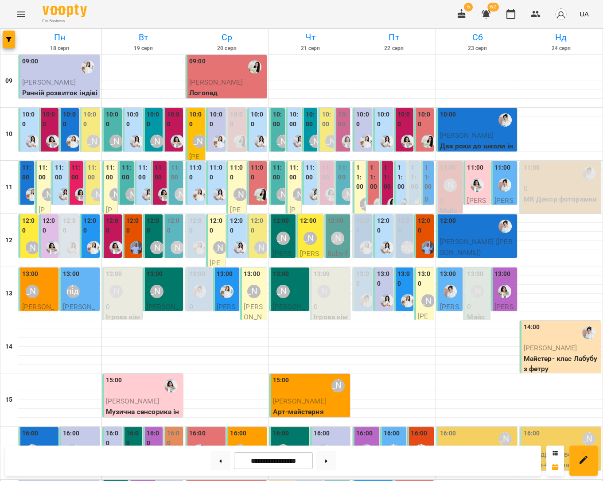
click at [257, 133] on div at bounding box center [261, 141] width 20 height 20
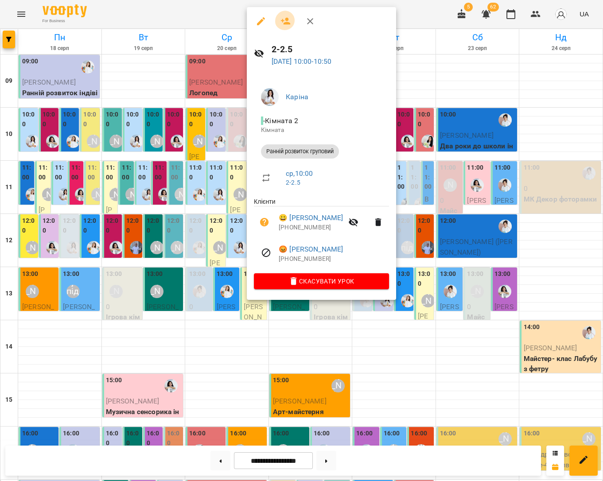
click at [284, 21] on icon "button" at bounding box center [286, 21] width 10 height 7
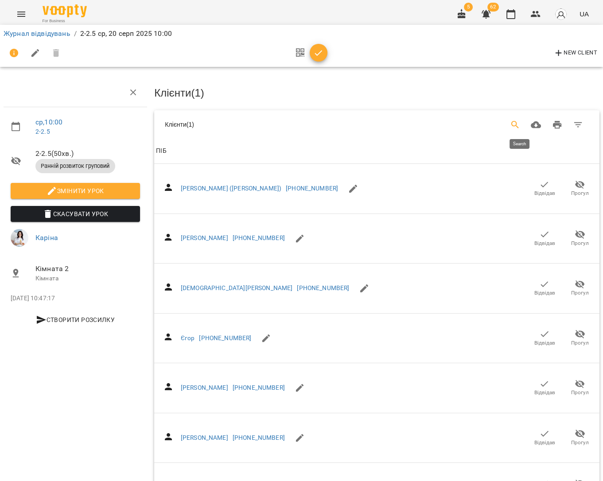
click at [516, 121] on icon "Search" at bounding box center [515, 125] width 11 height 11
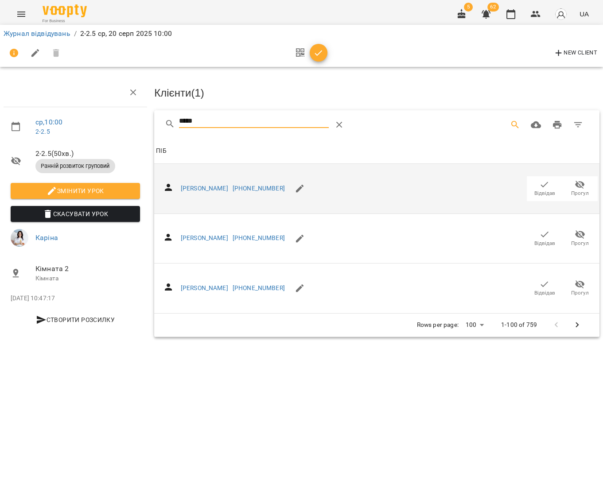
type input "*****"
click at [540, 190] on span "Відвідав" at bounding box center [544, 194] width 21 height 8
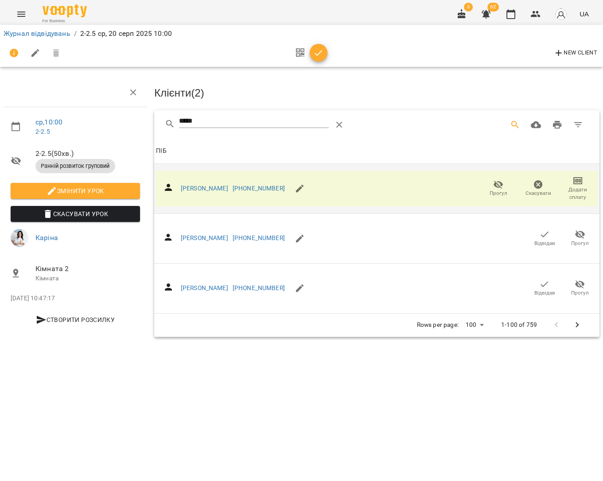
click at [320, 55] on icon "button" at bounding box center [318, 53] width 11 height 11
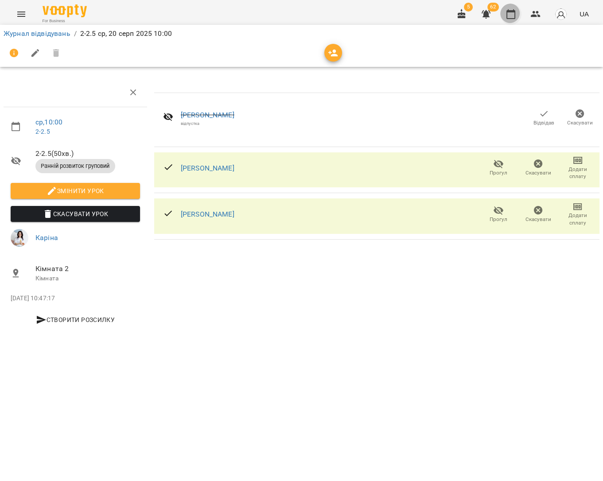
click at [514, 17] on icon "button" at bounding box center [510, 14] width 11 height 11
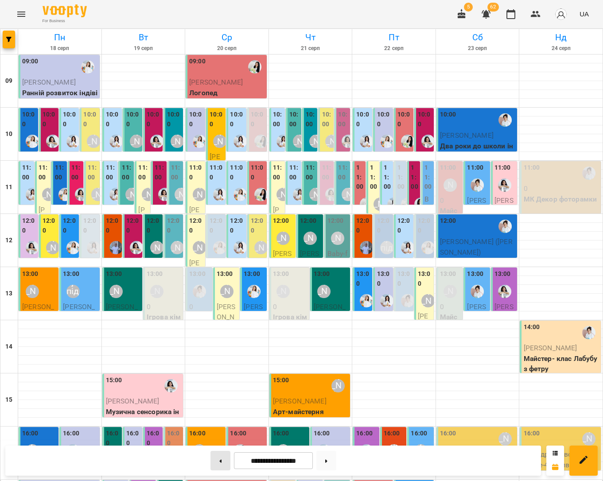
click at [221, 454] on button at bounding box center [220, 460] width 20 height 19
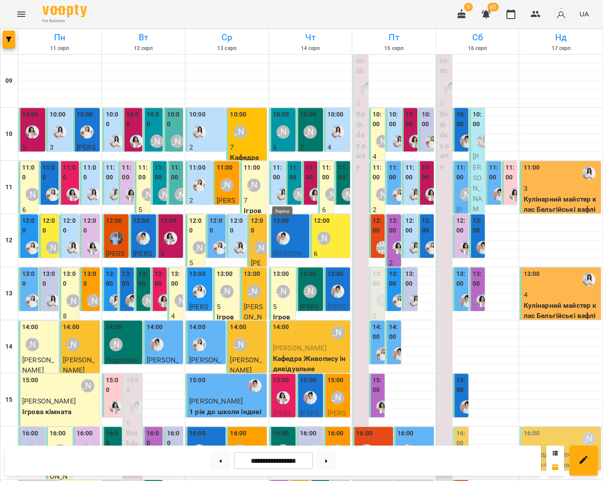
click at [277, 192] on img "Каріна" at bounding box center [282, 194] width 13 height 13
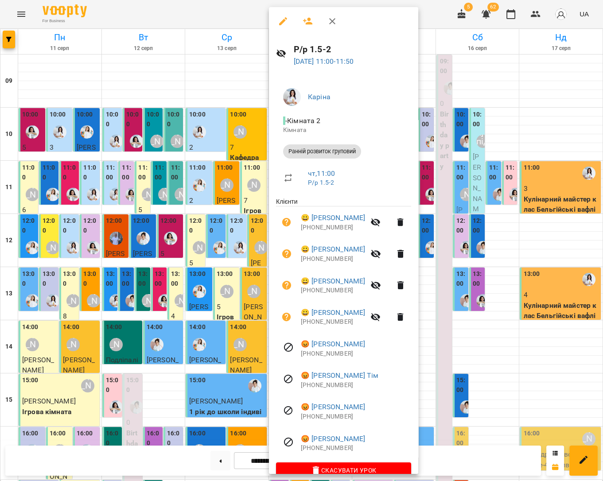
click at [539, 244] on div at bounding box center [301, 240] width 603 height 481
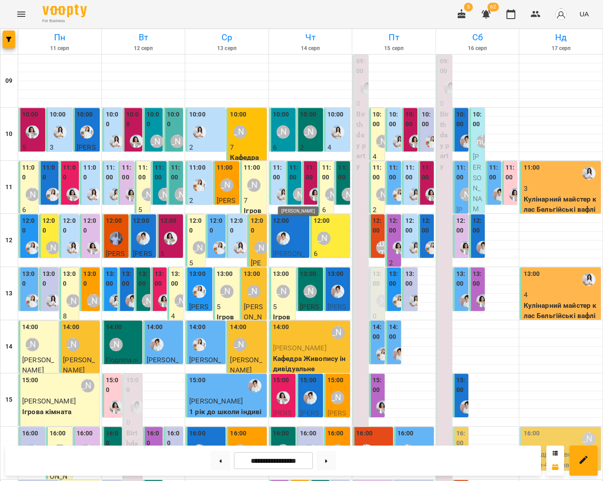
click at [298, 197] on div "[PERSON_NAME]" at bounding box center [299, 194] width 13 height 13
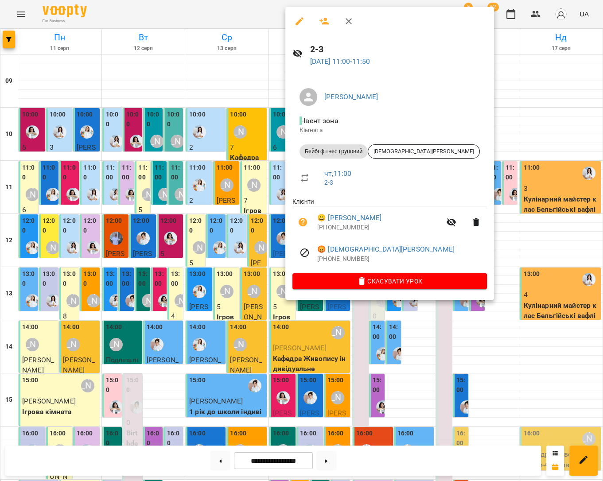
click at [550, 250] on div at bounding box center [301, 240] width 603 height 481
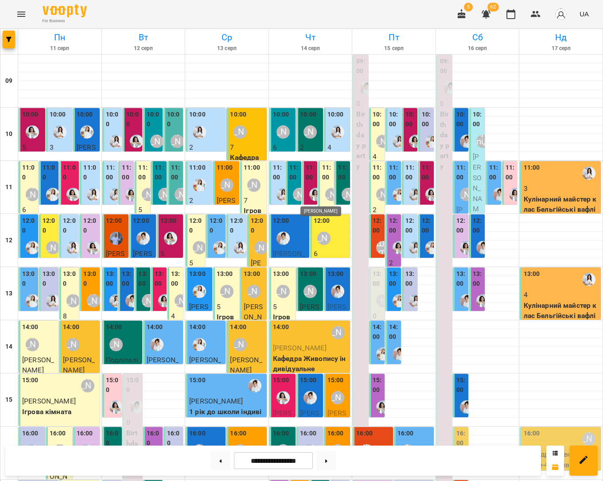
click at [316, 195] on img "Анна Білан" at bounding box center [315, 194] width 13 height 13
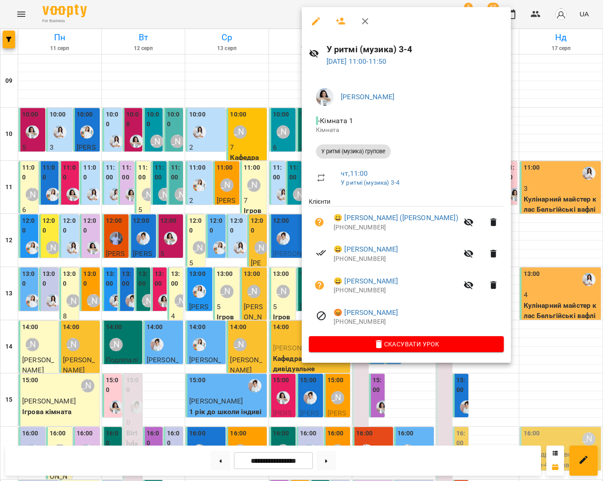
click at [526, 238] on div at bounding box center [301, 240] width 603 height 481
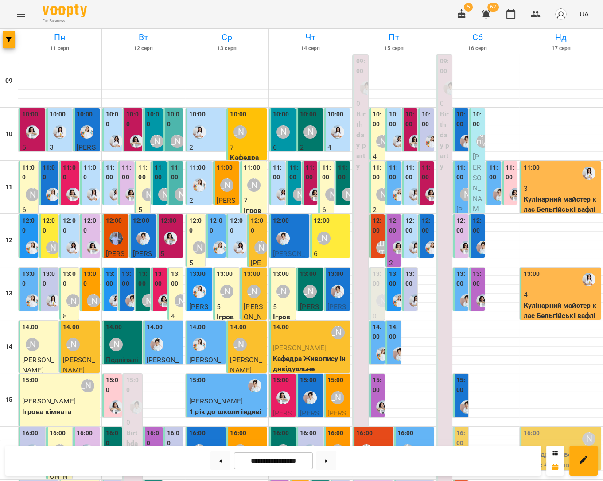
click at [325, 196] on div "[PERSON_NAME]" at bounding box center [331, 194] width 20 height 20
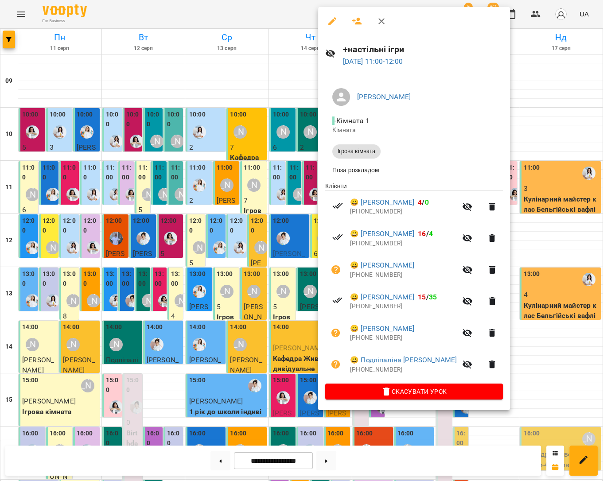
drag, startPoint x: 554, startPoint y: 237, endPoint x: 472, endPoint y: 232, distance: 82.1
click at [554, 237] on div at bounding box center [301, 240] width 603 height 481
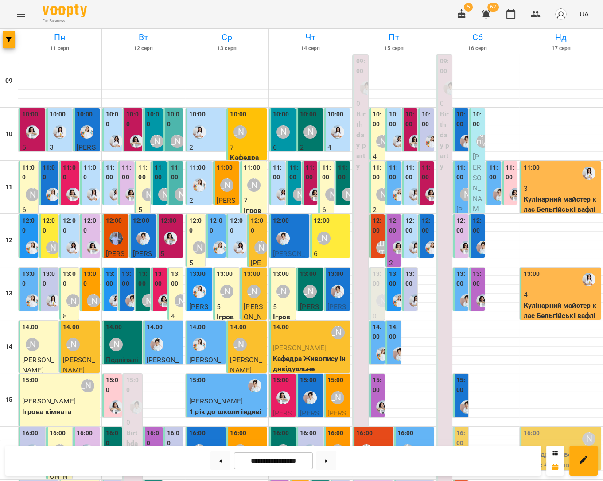
click at [344, 201] on div "[PERSON_NAME]" at bounding box center [348, 194] width 20 height 20
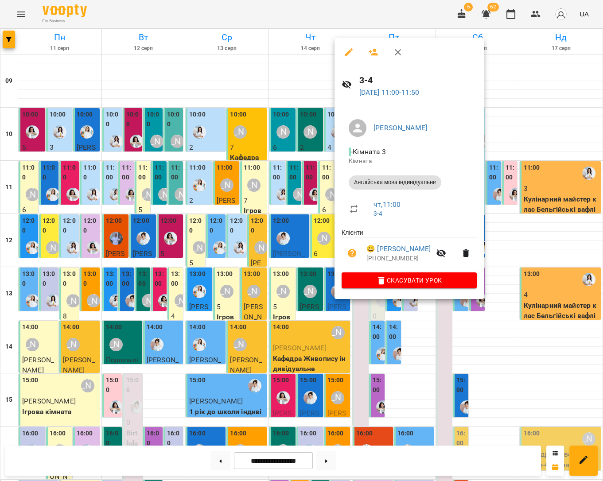
click at [532, 239] on div at bounding box center [301, 240] width 603 height 481
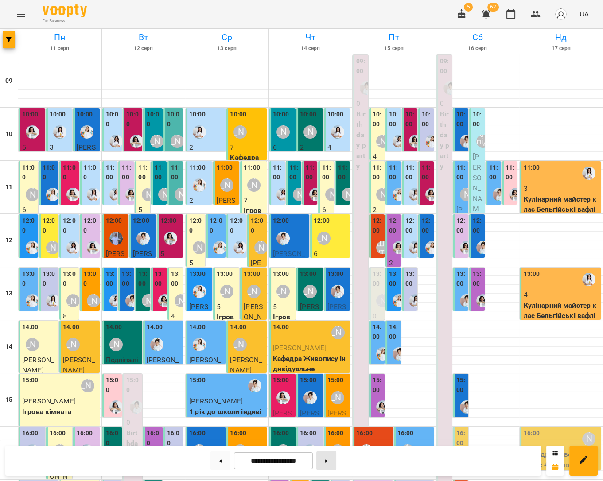
click at [327, 461] on icon at bounding box center [326, 460] width 2 height 3
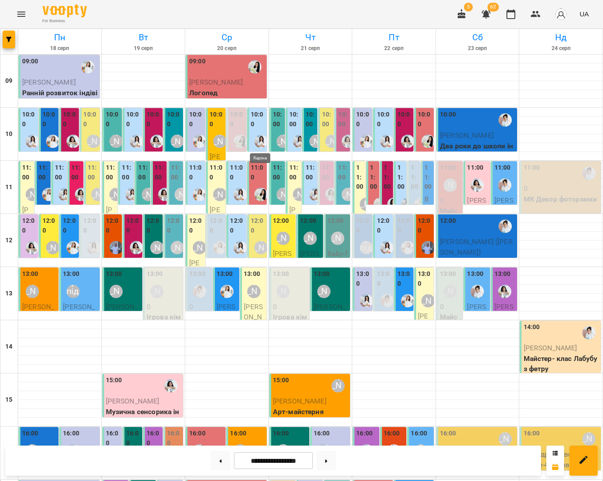
click at [259, 138] on img "Каріна" at bounding box center [260, 141] width 13 height 13
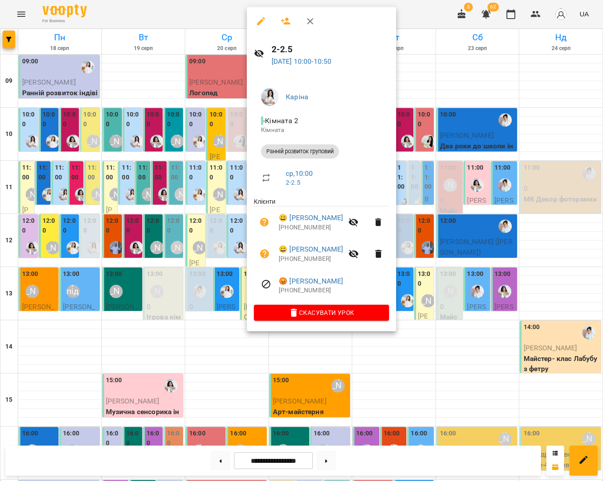
click at [531, 132] on div at bounding box center [301, 240] width 603 height 481
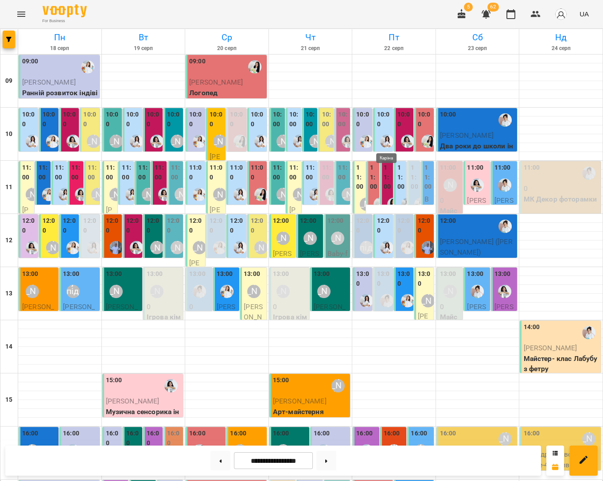
click at [387, 139] on img "Каріна" at bounding box center [386, 141] width 13 height 13
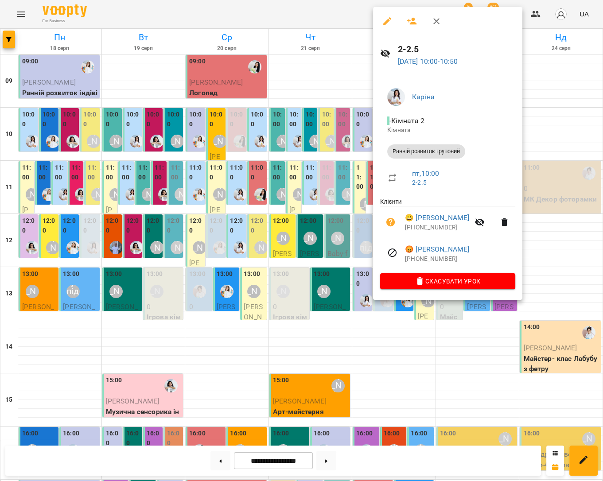
click at [555, 138] on div at bounding box center [301, 240] width 603 height 481
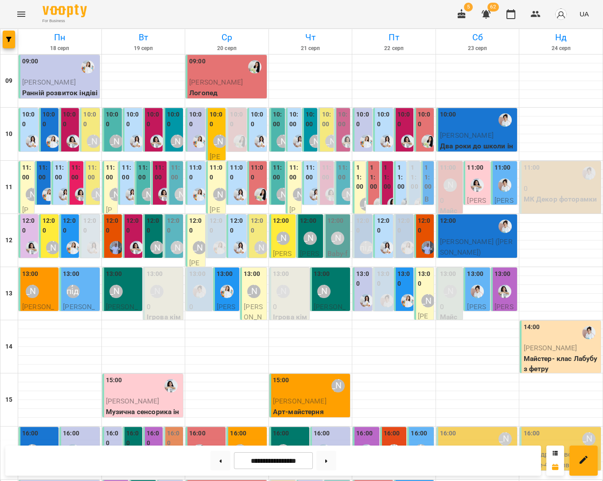
click at [221, 453] on button at bounding box center [220, 460] width 20 height 19
type input "**********"
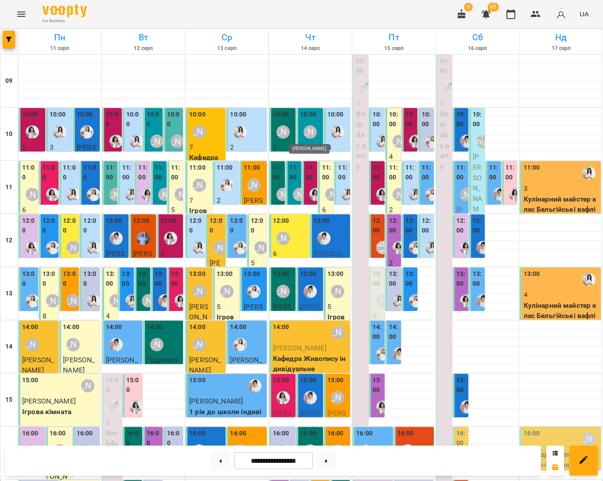
click at [313, 136] on div "[PERSON_NAME]" at bounding box center [309, 131] width 13 height 13
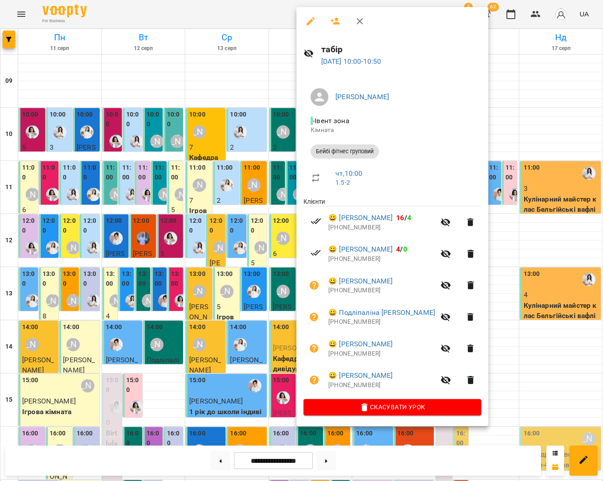
drag, startPoint x: 507, startPoint y: 131, endPoint x: 375, endPoint y: 137, distance: 133.0
click at [507, 131] on div at bounding box center [301, 240] width 603 height 481
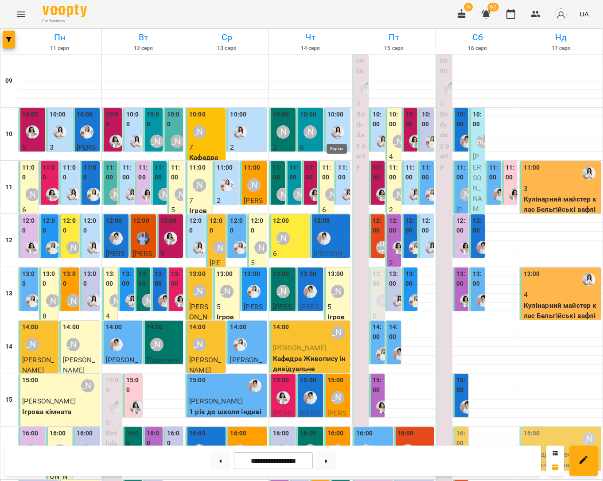
click at [330, 135] on div at bounding box center [337, 132] width 20 height 20
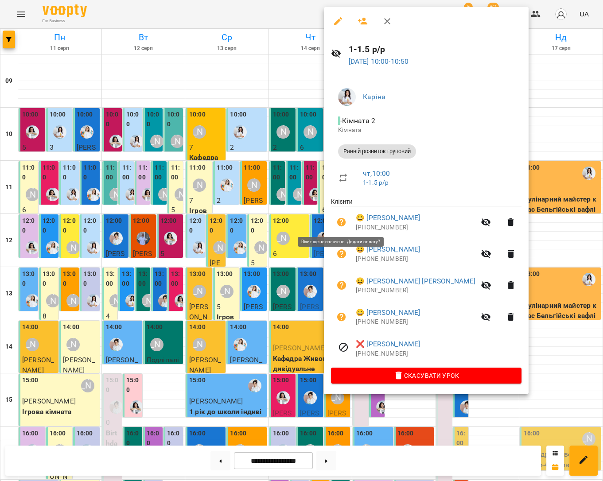
click at [341, 220] on icon "button" at bounding box center [341, 222] width 9 height 9
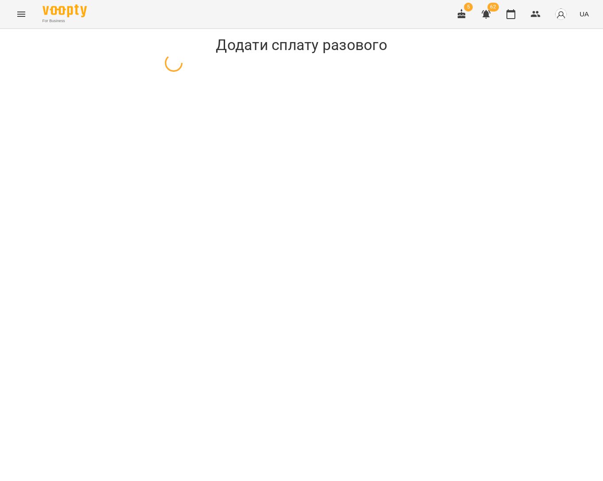
select select "**********"
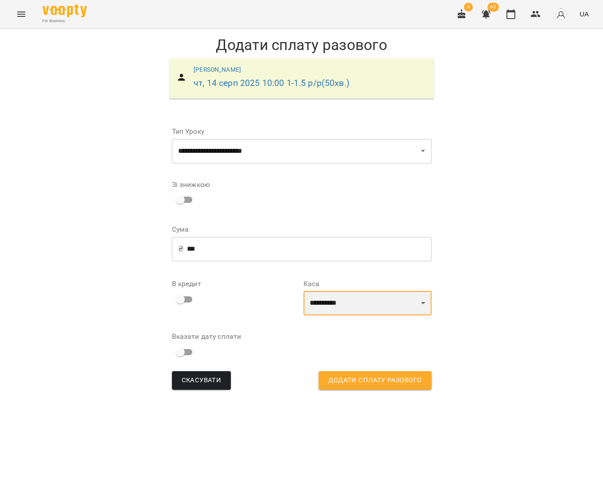
select select "****"
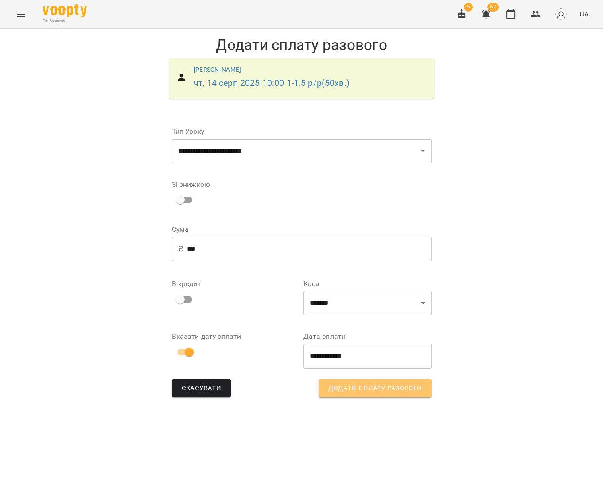
click at [364, 386] on span "Додати сплату разового" at bounding box center [374, 389] width 93 height 12
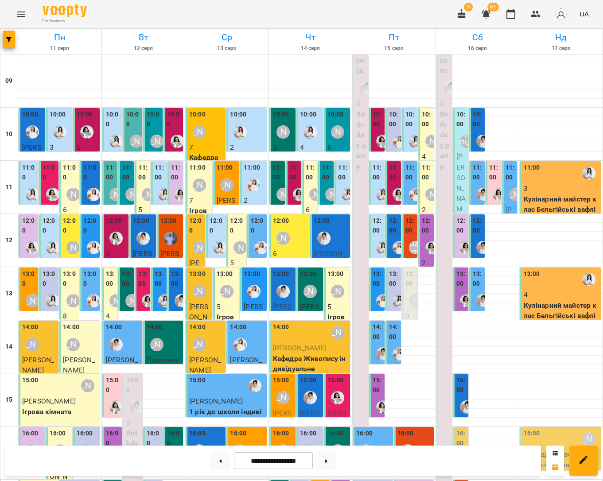
click at [467, 18] on icon "button" at bounding box center [461, 14] width 11 height 11
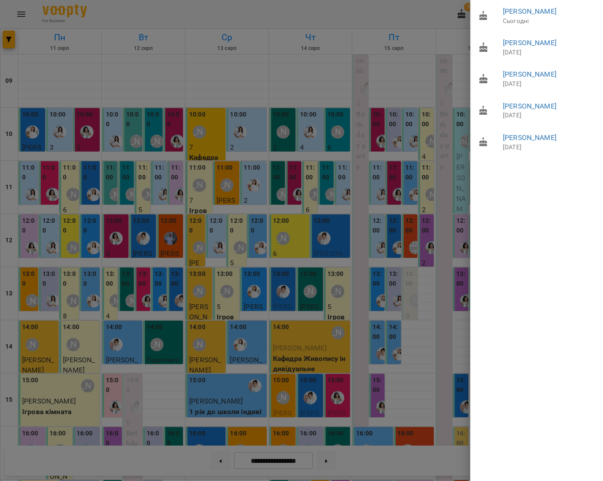
click at [409, 80] on div at bounding box center [301, 240] width 603 height 481
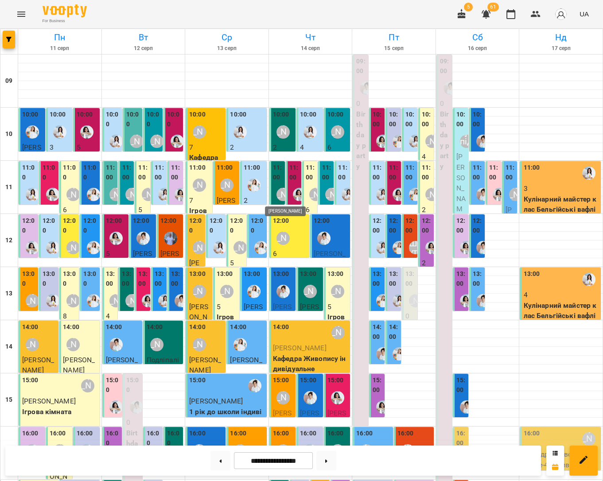
click at [281, 188] on div "[PERSON_NAME]" at bounding box center [282, 194] width 13 height 13
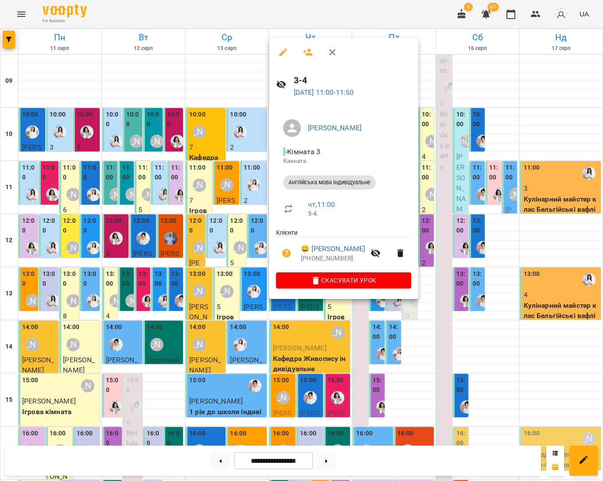
drag, startPoint x: 544, startPoint y: 142, endPoint x: 350, endPoint y: 198, distance: 201.9
click at [544, 142] on div at bounding box center [301, 240] width 603 height 481
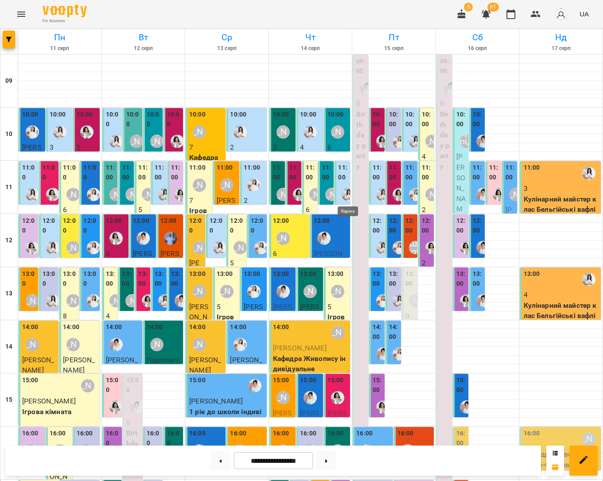
click at [344, 193] on img "Каріна" at bounding box center [347, 194] width 13 height 13
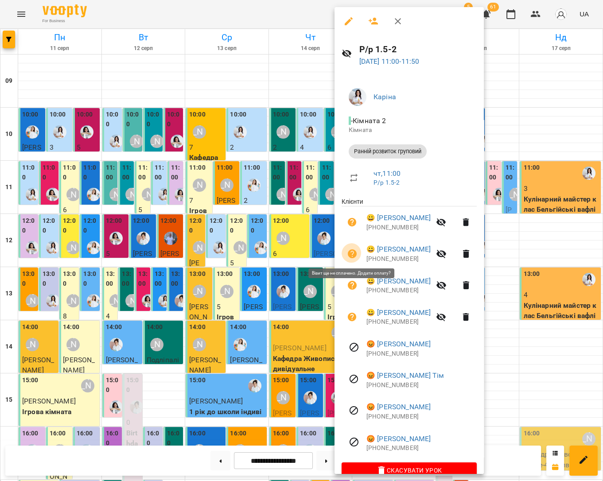
click at [351, 253] on icon "button" at bounding box center [352, 253] width 11 height 11
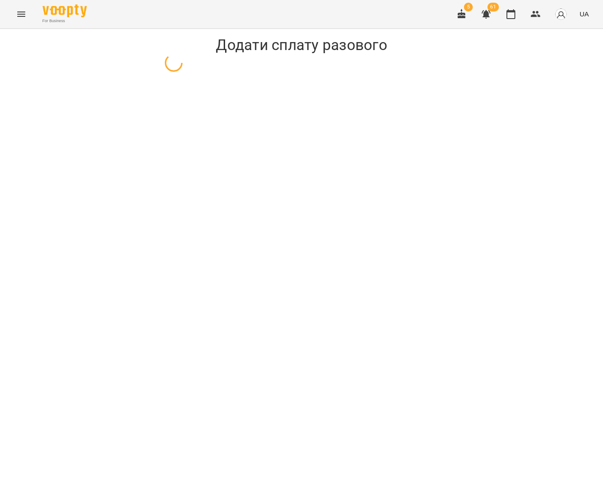
select select "**********"
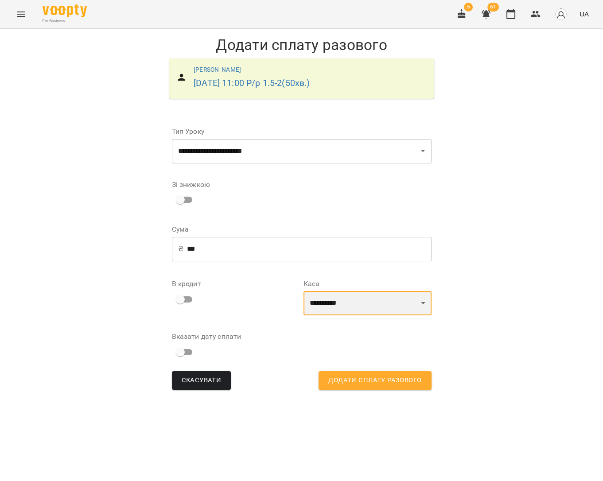
select select "****"
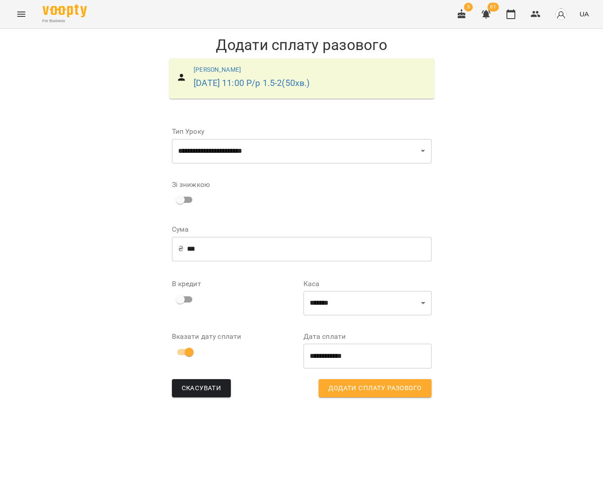
click at [360, 385] on span "Додати сплату разового" at bounding box center [374, 389] width 93 height 12
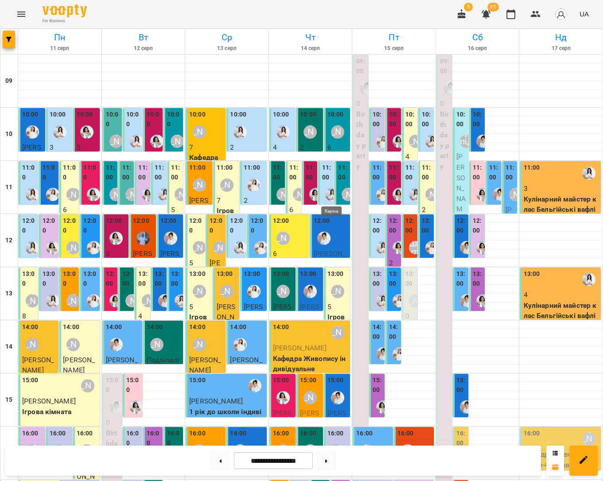
click at [331, 192] on img "Каріна" at bounding box center [331, 194] width 13 height 13
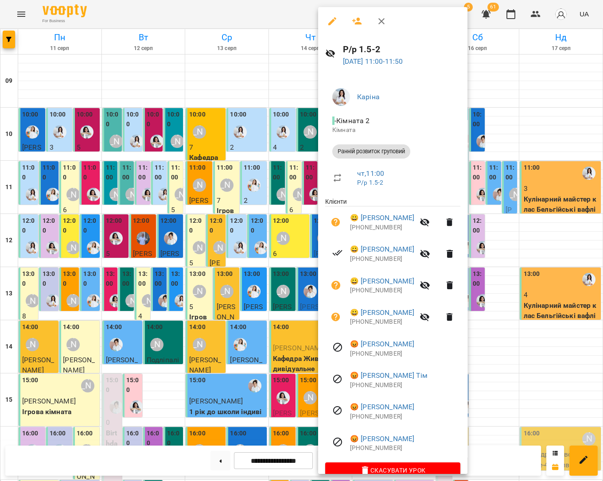
click at [560, 238] on div at bounding box center [301, 240] width 603 height 481
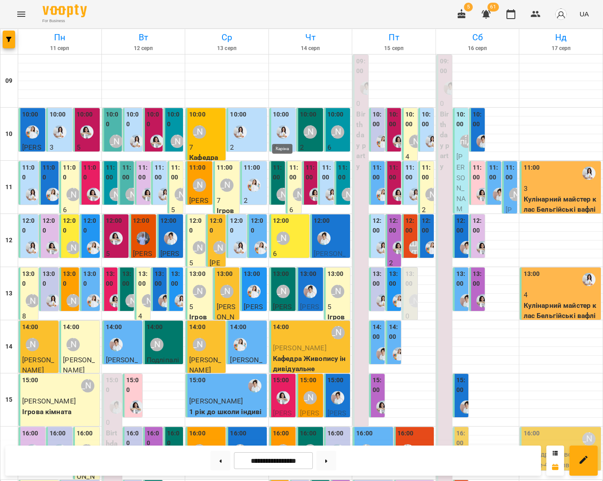
click at [279, 133] on img "Каріна" at bounding box center [282, 131] width 13 height 13
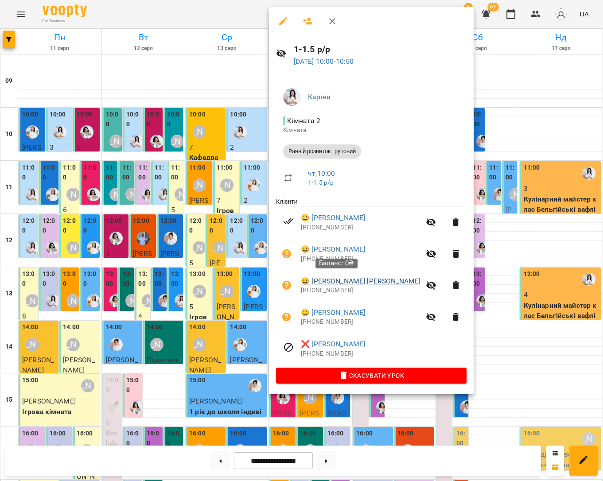
click at [321, 277] on link "😀 Крадуцький Марк" at bounding box center [361, 281] width 120 height 11
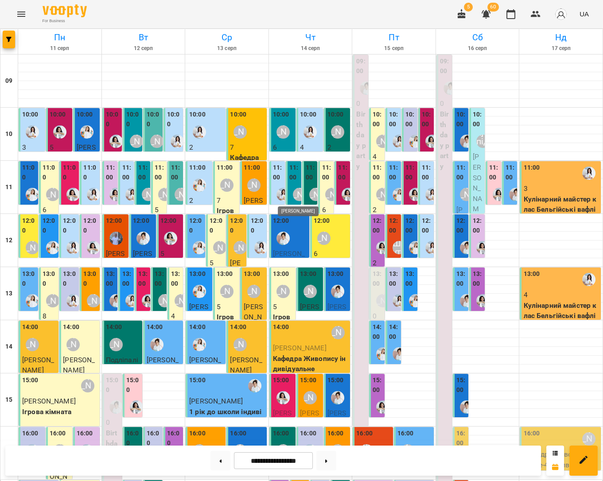
click at [298, 194] on div "[PERSON_NAME]" at bounding box center [299, 194] width 13 height 13
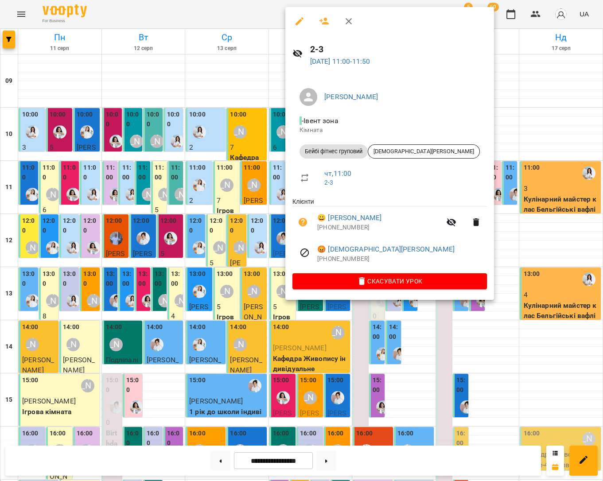
click at [538, 155] on div at bounding box center [301, 240] width 603 height 481
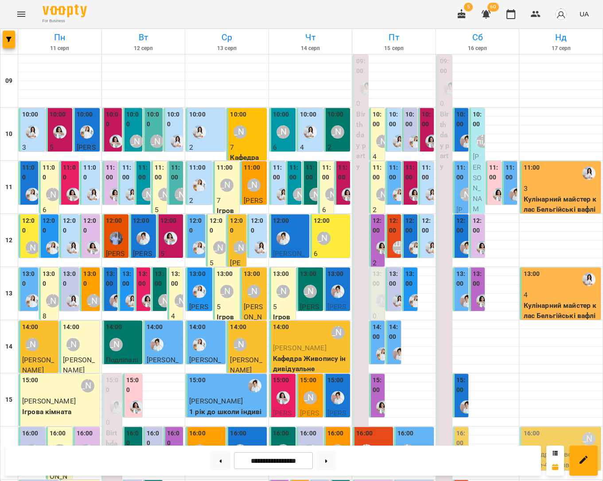
scroll to position [15, 0]
click at [295, 188] on div "[PERSON_NAME]" at bounding box center [299, 194] width 13 height 13
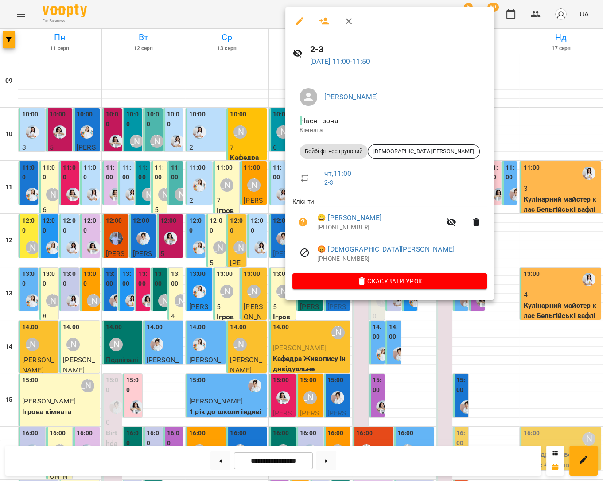
click at [280, 177] on div at bounding box center [301, 240] width 603 height 481
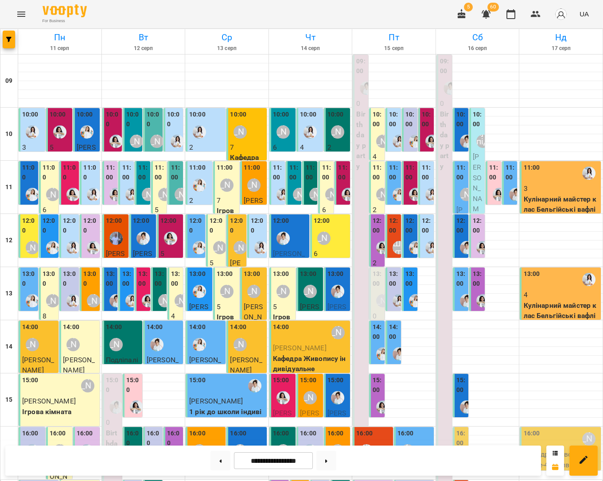
click at [280, 188] on img "Каріна" at bounding box center [282, 194] width 13 height 13
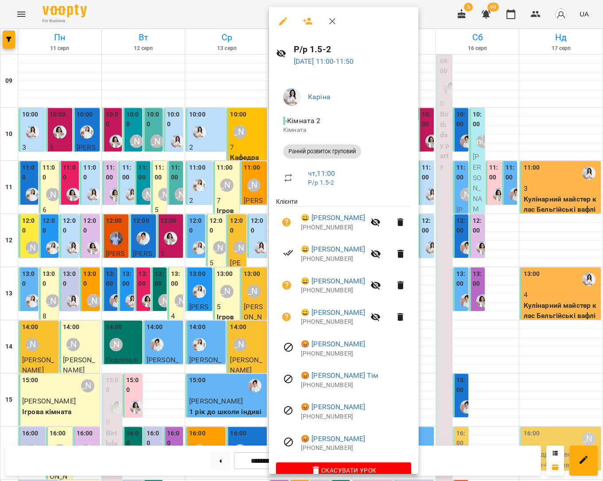
click at [514, 236] on div at bounding box center [301, 240] width 603 height 481
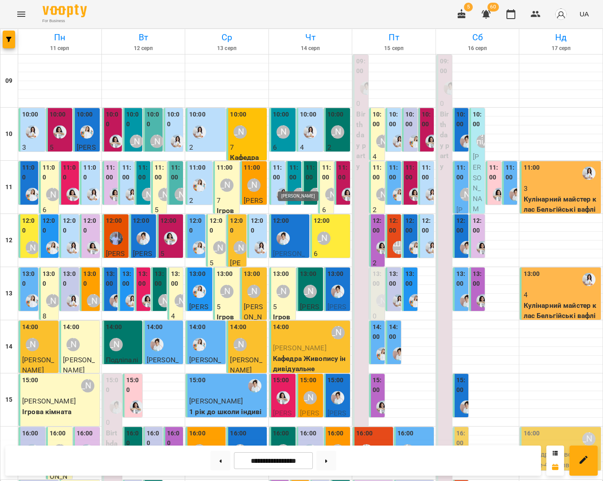
click at [295, 188] on div "[PERSON_NAME]" at bounding box center [299, 194] width 13 height 13
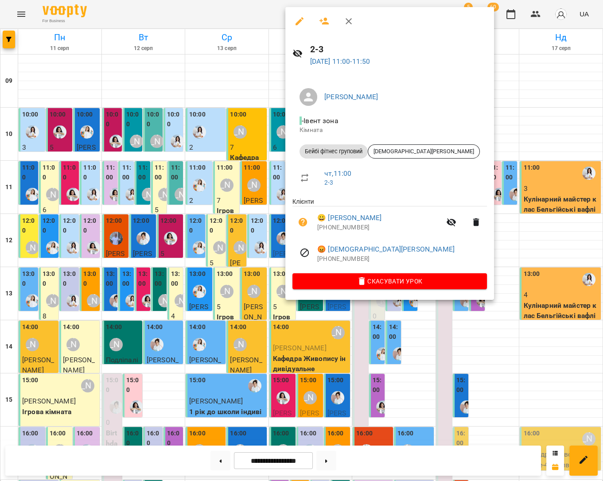
click at [273, 174] on div at bounding box center [301, 240] width 603 height 481
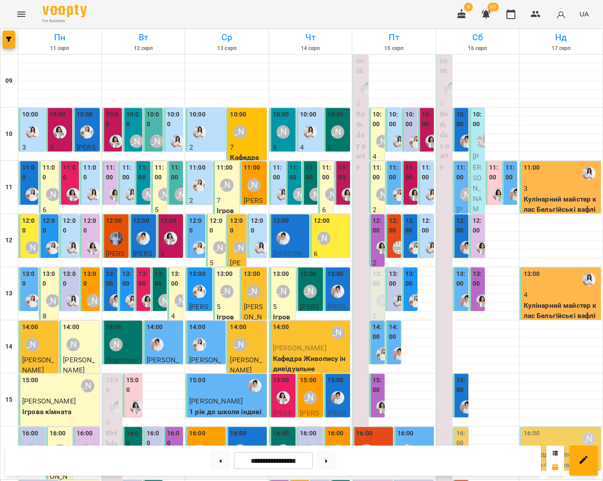
click at [278, 188] on img "Каріна" at bounding box center [282, 194] width 13 height 13
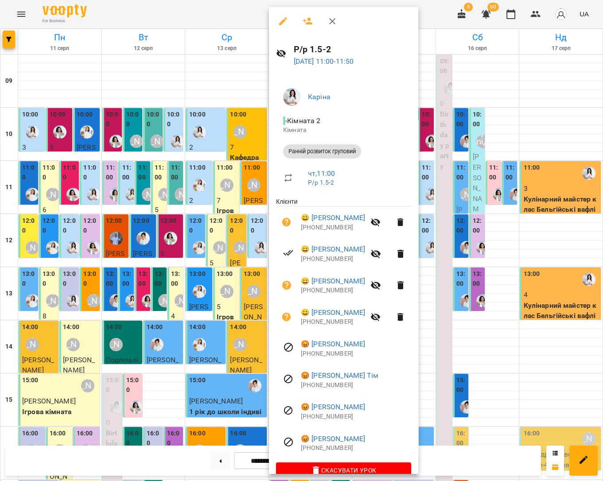
click at [278, 174] on li "чт , 11:00 Р/р 1.5-2" at bounding box center [343, 177] width 135 height 31
click at [513, 236] on div at bounding box center [301, 240] width 603 height 481
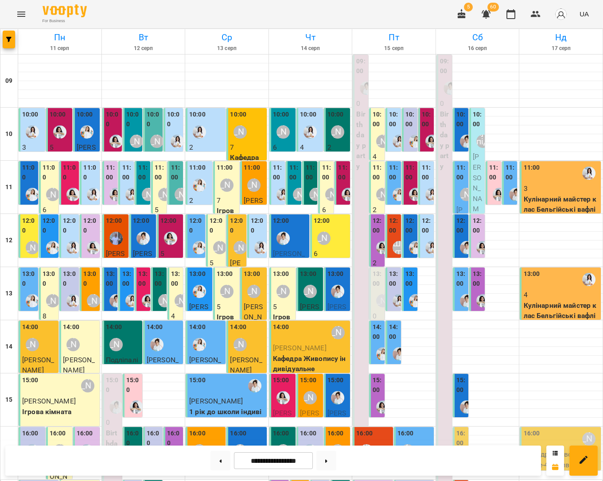
click at [310, 188] on div "[PERSON_NAME]" at bounding box center [316, 194] width 20 height 20
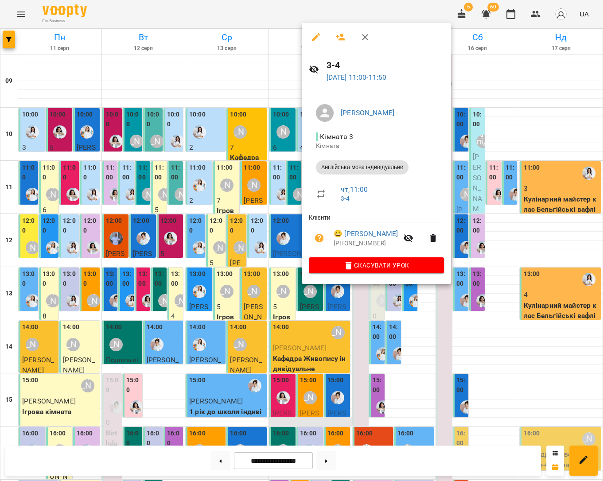
drag, startPoint x: 356, startPoint y: 410, endPoint x: 339, endPoint y: 409, distance: 16.4
click at [356, 410] on div at bounding box center [301, 240] width 603 height 481
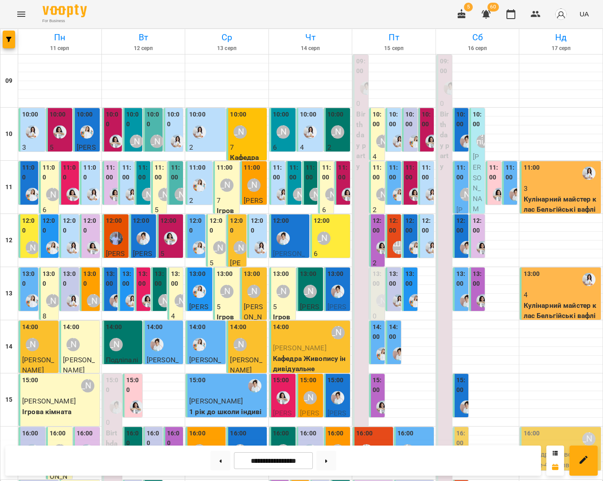
click at [307, 184] on div "[PERSON_NAME]" at bounding box center [316, 194] width 20 height 20
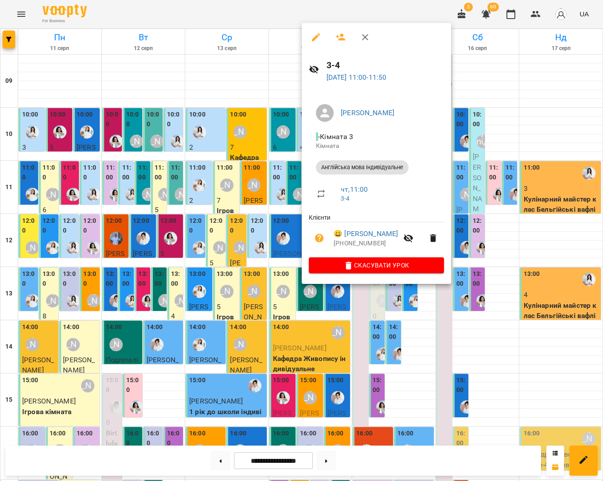
click at [295, 177] on div at bounding box center [301, 240] width 603 height 481
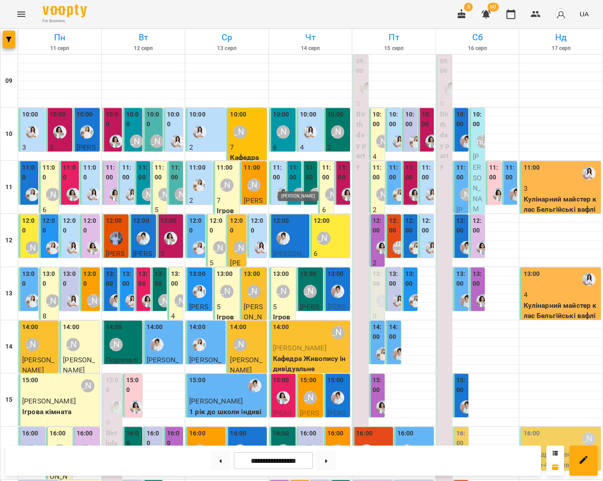
click at [298, 188] on div "[PERSON_NAME]" at bounding box center [299, 194] width 13 height 13
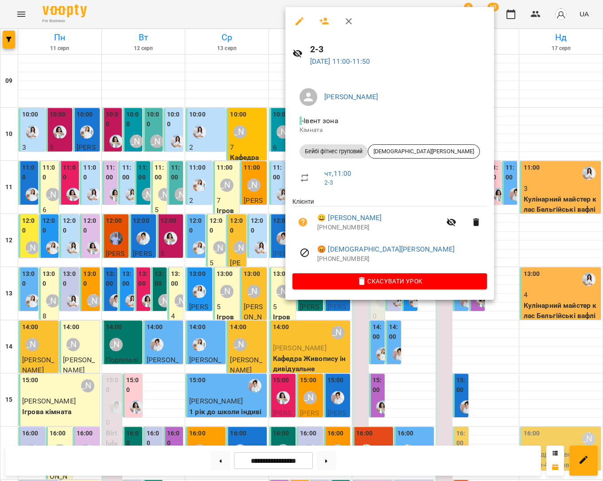
click at [284, 177] on div at bounding box center [301, 240] width 603 height 481
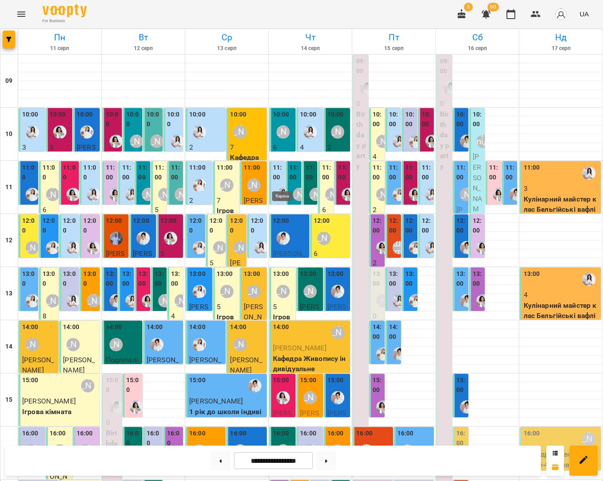
click at [280, 188] on img "Каріна" at bounding box center [282, 194] width 13 height 13
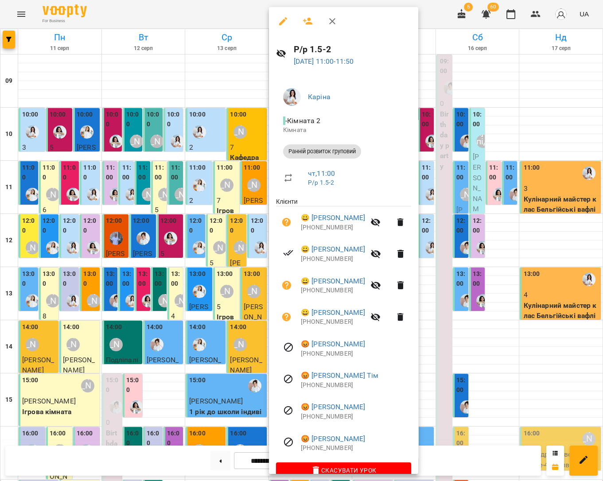
click at [524, 225] on div at bounding box center [301, 240] width 603 height 481
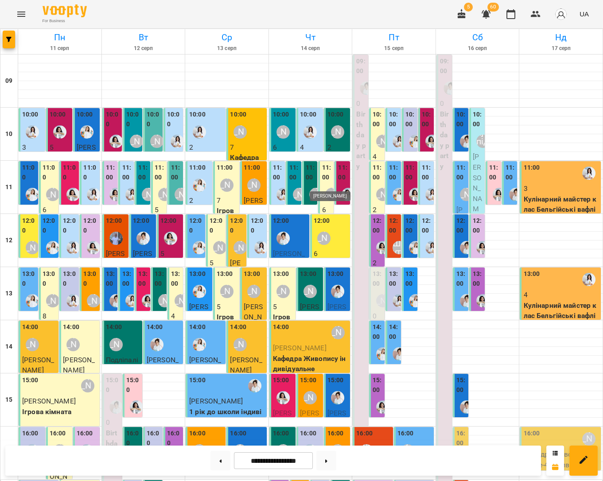
click at [330, 188] on div "[PERSON_NAME]" at bounding box center [331, 194] width 13 height 13
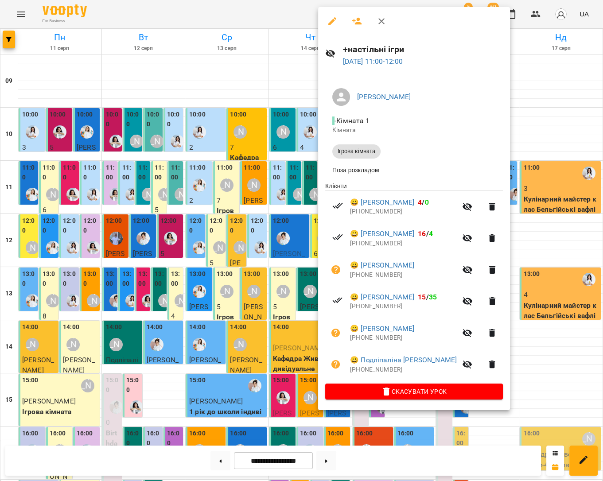
click at [551, 218] on div at bounding box center [301, 240] width 603 height 481
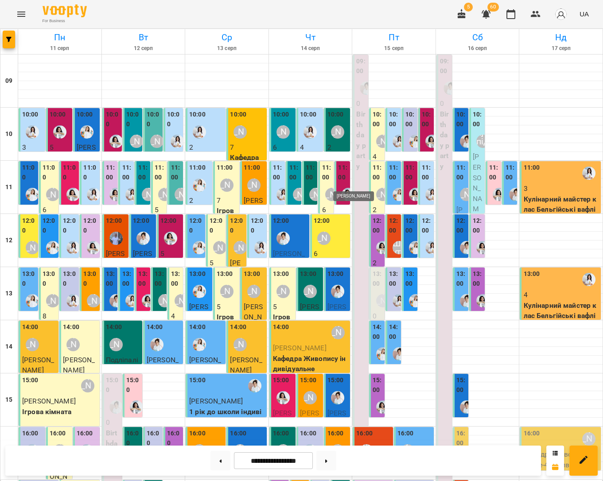
click at [346, 188] on img "Анна Білан" at bounding box center [347, 194] width 13 height 13
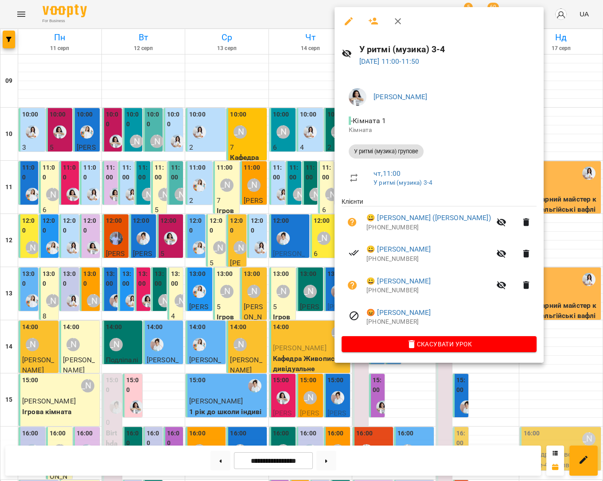
click at [500, 221] on div at bounding box center [301, 240] width 603 height 481
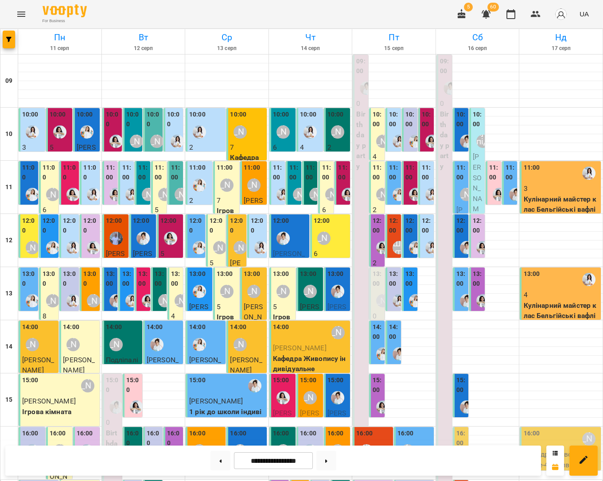
click at [276, 124] on div "[PERSON_NAME]" at bounding box center [283, 132] width 20 height 20
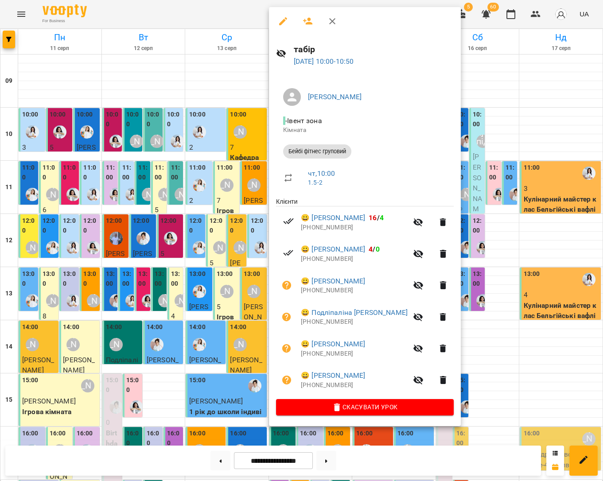
drag, startPoint x: 523, startPoint y: 135, endPoint x: 382, endPoint y: 141, distance: 141.4
click at [523, 135] on div at bounding box center [301, 240] width 603 height 481
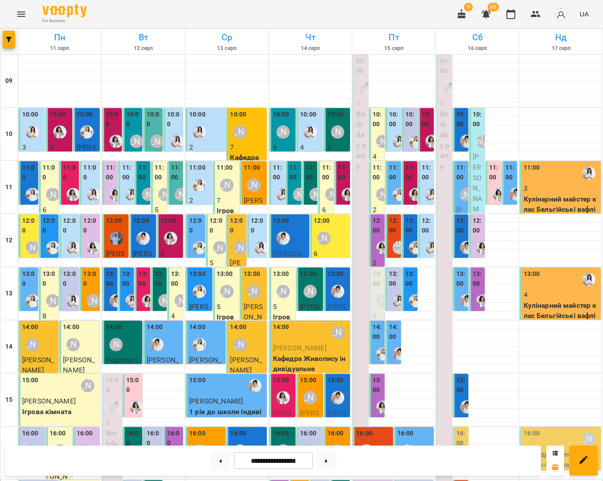
click at [308, 124] on div at bounding box center [310, 132] width 20 height 20
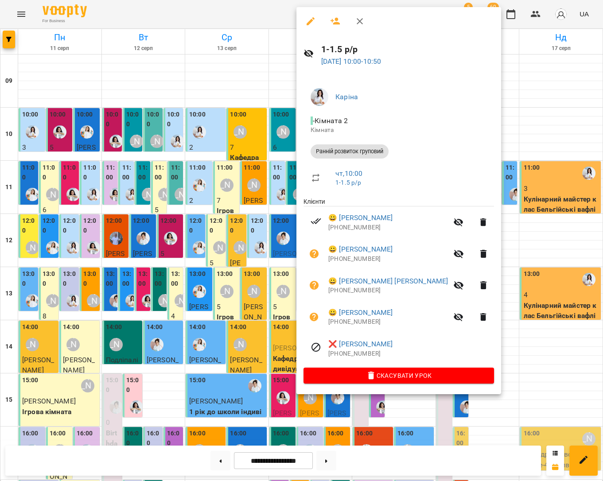
click at [522, 120] on div at bounding box center [301, 240] width 603 height 481
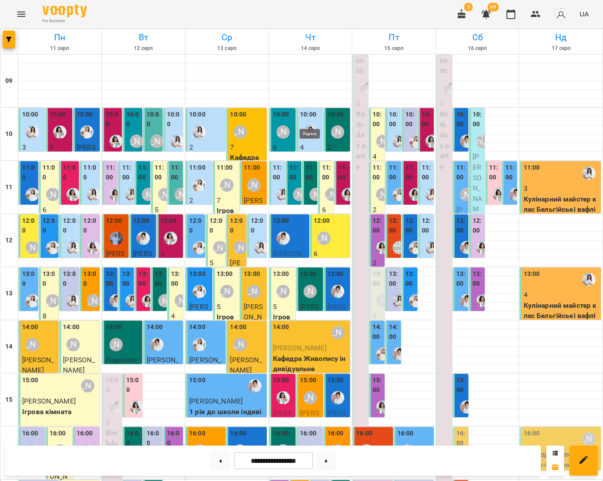
click at [311, 125] on img "Каріна" at bounding box center [309, 131] width 13 height 13
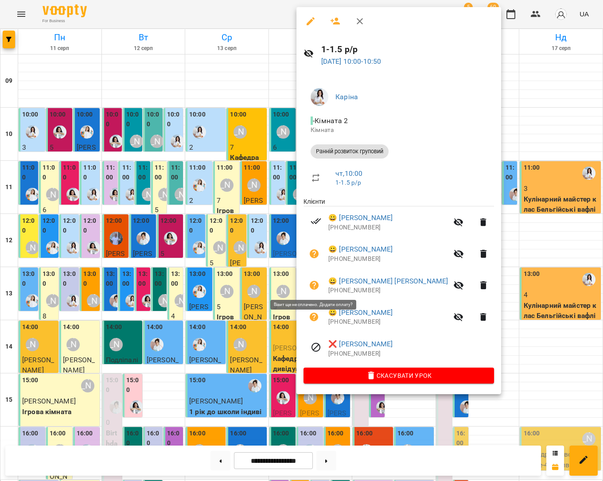
click at [313, 282] on icon "button" at bounding box center [314, 285] width 9 height 9
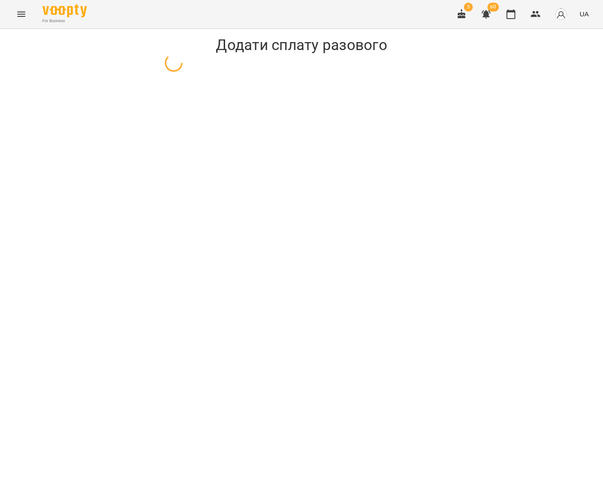
select select "**********"
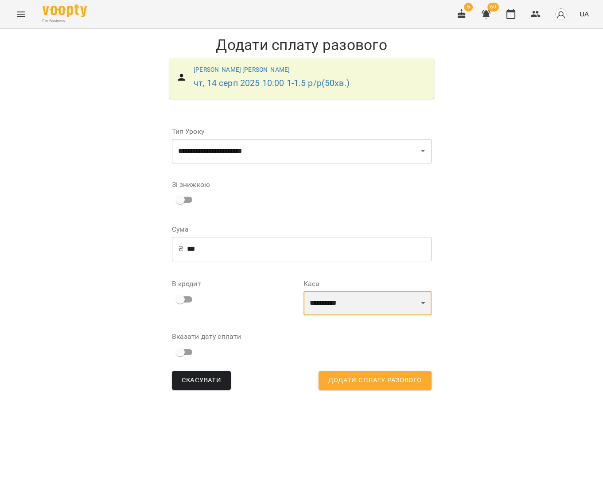
select select "****"
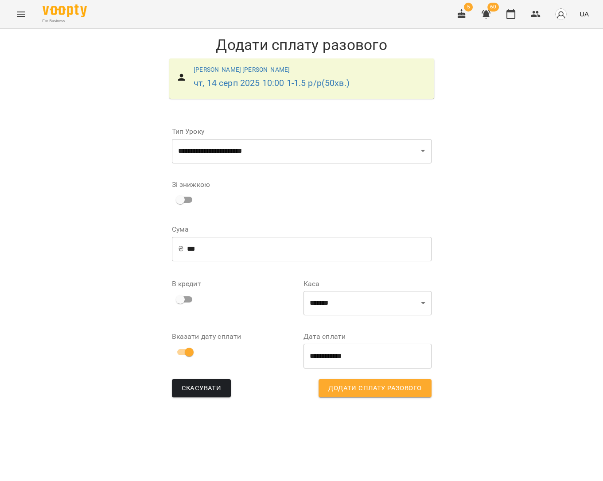
click at [354, 386] on span "Додати сплату разового" at bounding box center [374, 389] width 93 height 12
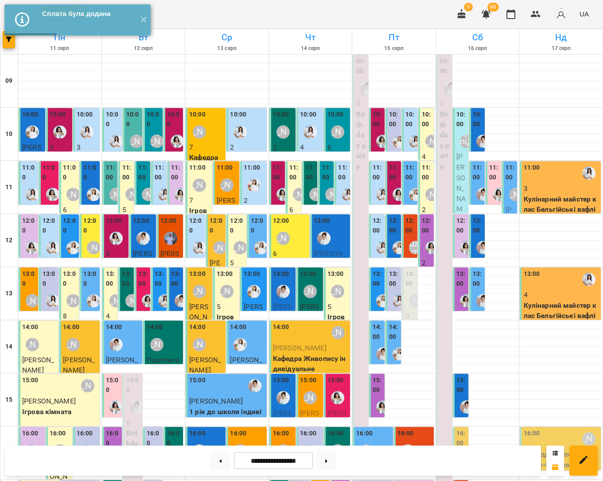
click at [316, 143] on p "4" at bounding box center [310, 147] width 21 height 11
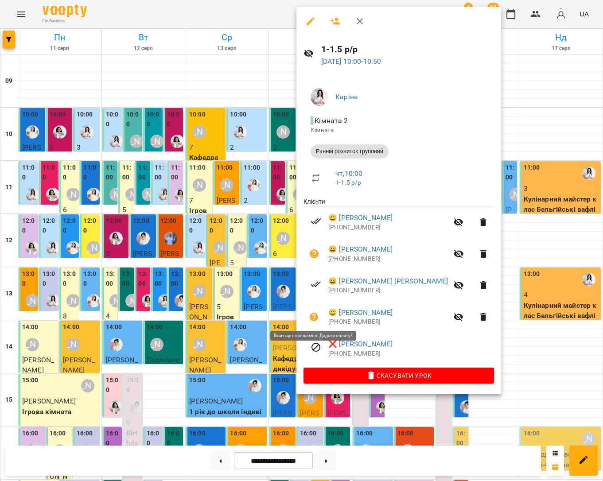
click at [311, 316] on icon "button" at bounding box center [314, 317] width 9 height 9
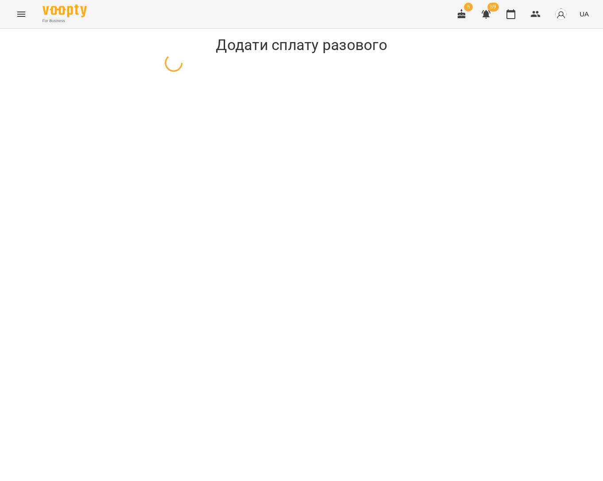
select select "**********"
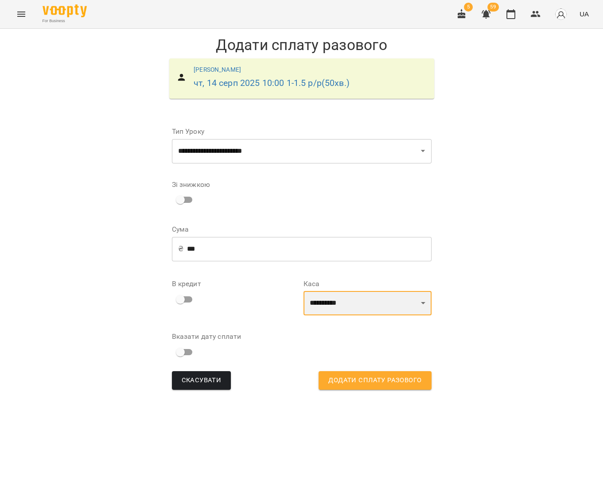
select select "****"
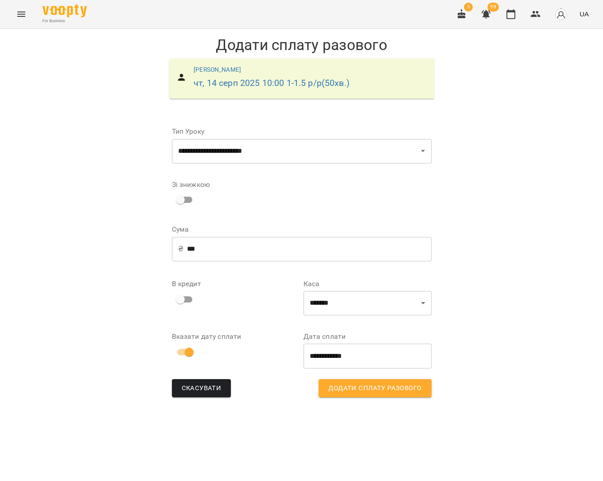
click at [349, 389] on span "Додати сплату разового" at bounding box center [374, 389] width 93 height 12
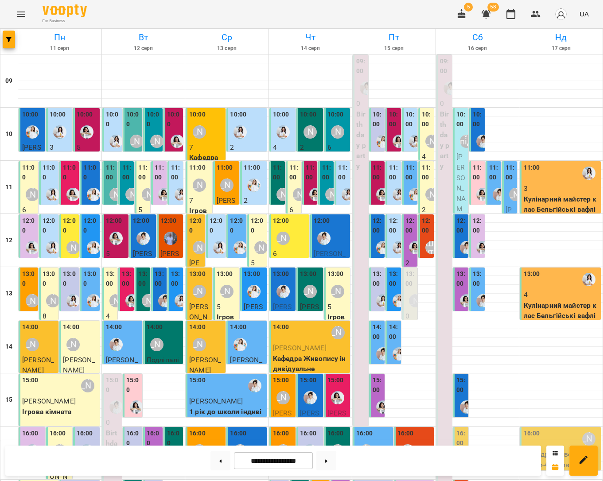
click at [339, 174] on label "11:00" at bounding box center [343, 172] width 10 height 19
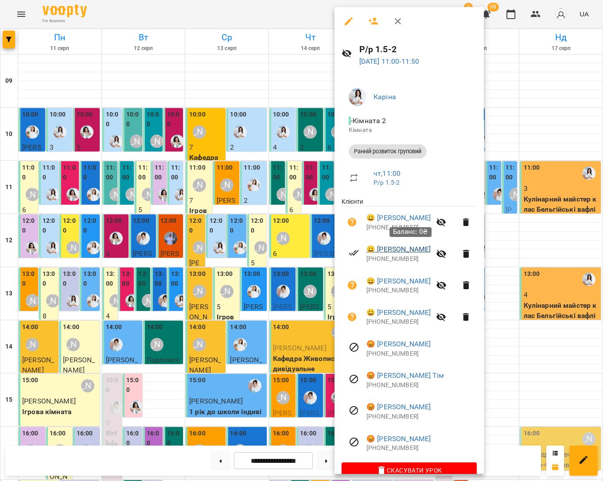
click at [394, 248] on link "😀 Войциховський Матвій" at bounding box center [398, 249] width 64 height 11
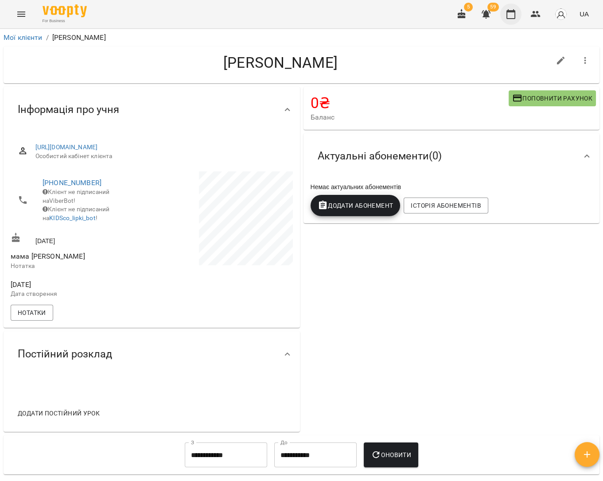
click at [514, 15] on icon "button" at bounding box center [510, 14] width 11 height 11
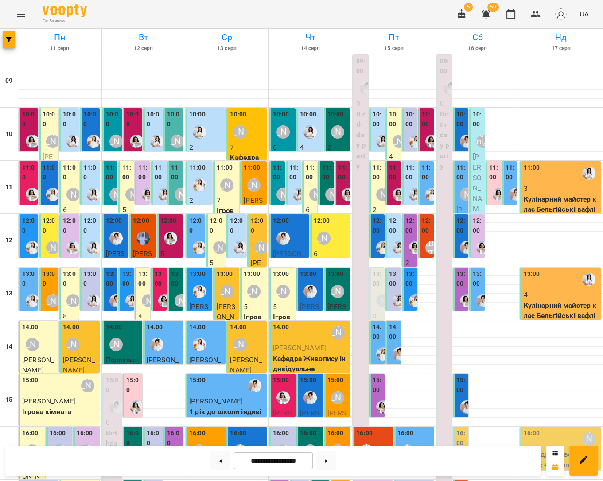
click at [284, 143] on p "6" at bounding box center [283, 147] width 21 height 11
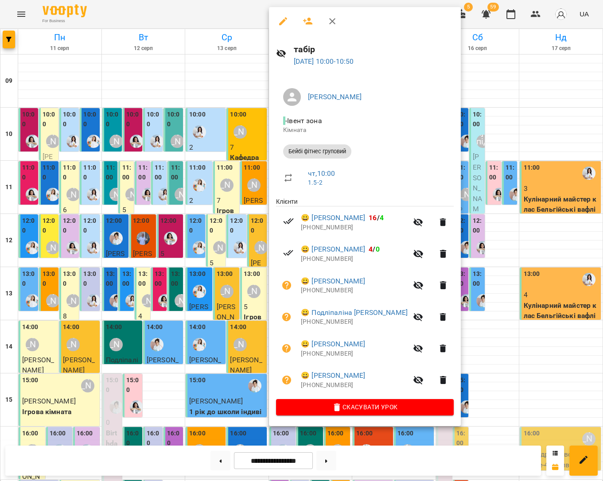
click at [179, 182] on div at bounding box center [301, 240] width 603 height 481
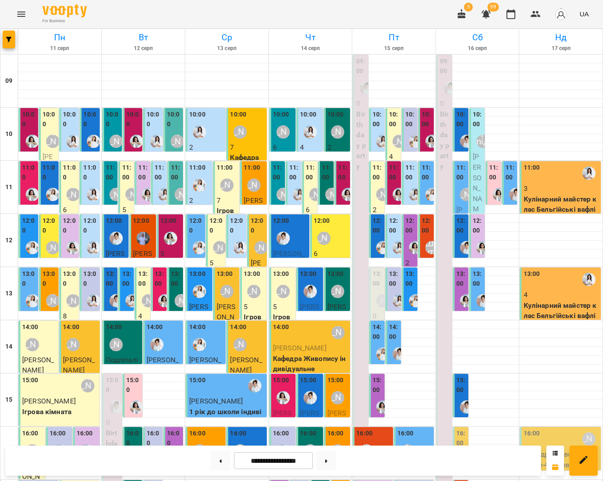
click at [296, 184] on div at bounding box center [299, 194] width 20 height 20
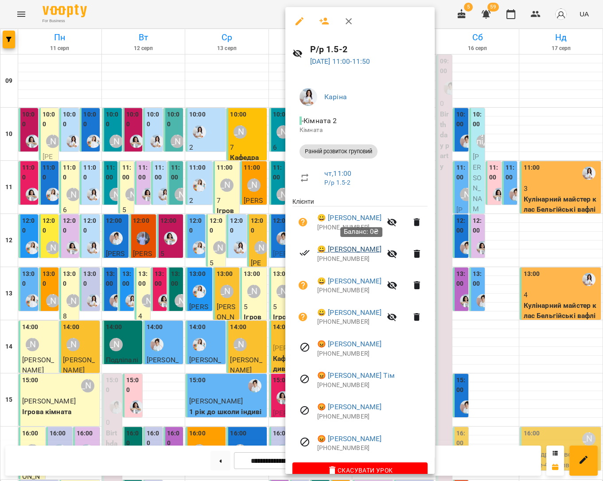
click at [350, 248] on link "😀 Войциховський Матвій" at bounding box center [349, 249] width 64 height 11
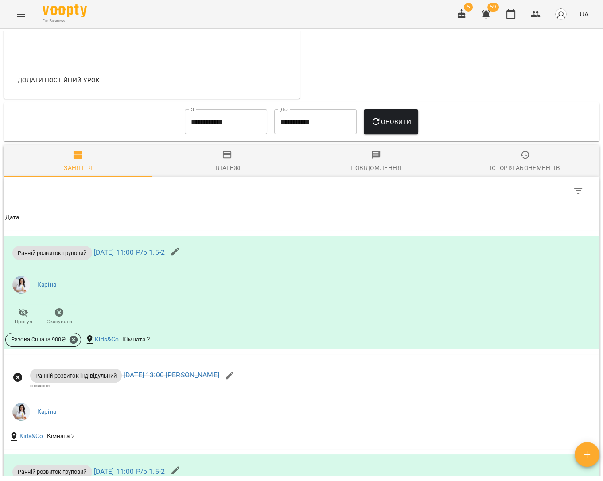
scroll to position [335, 0]
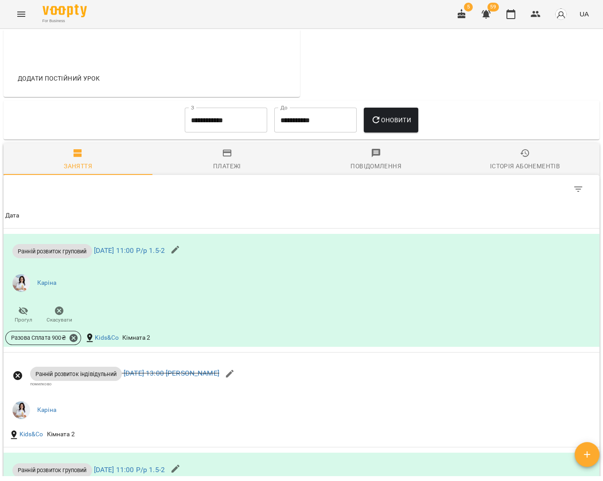
drag, startPoint x: 221, startPoint y: 167, endPoint x: 231, endPoint y: 212, distance: 45.8
click at [221, 167] on span "Платежі" at bounding box center [227, 160] width 138 height 24
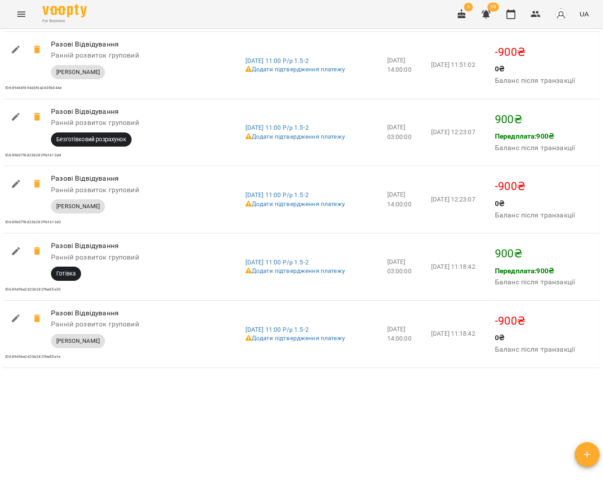
scroll to position [710, 0]
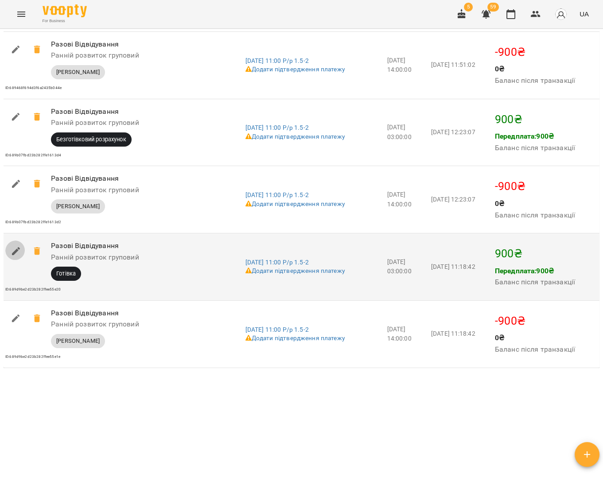
click at [12, 253] on icon "button" at bounding box center [16, 251] width 11 height 11
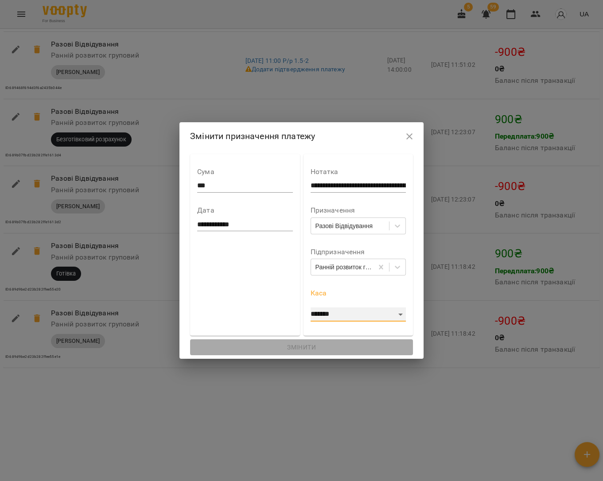
select select "****"
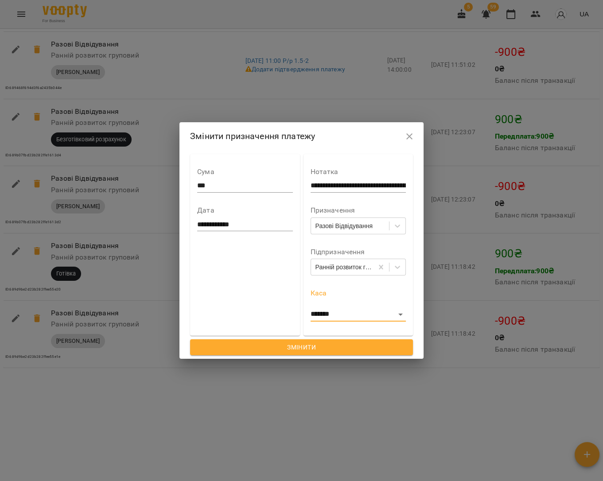
click at [298, 345] on span "Змінити" at bounding box center [301, 347] width 209 height 11
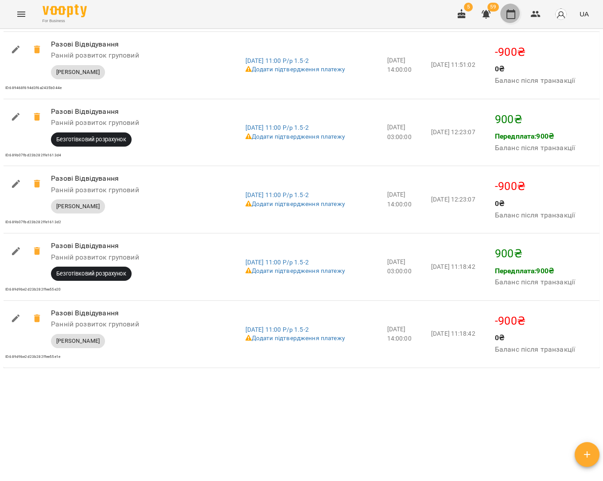
click at [518, 15] on button "button" at bounding box center [510, 14] width 21 height 21
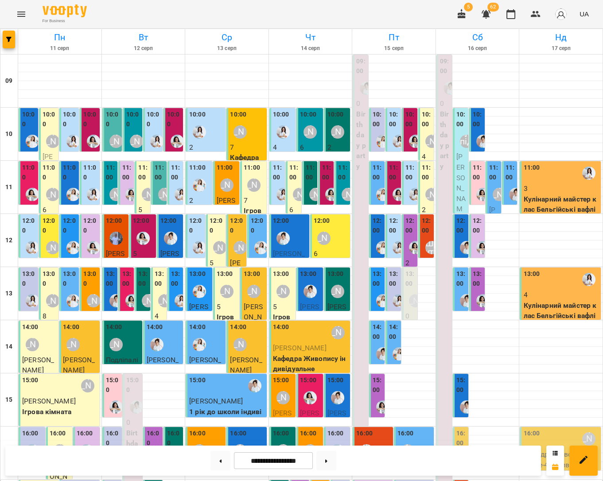
click at [279, 186] on div at bounding box center [283, 194] width 20 height 20
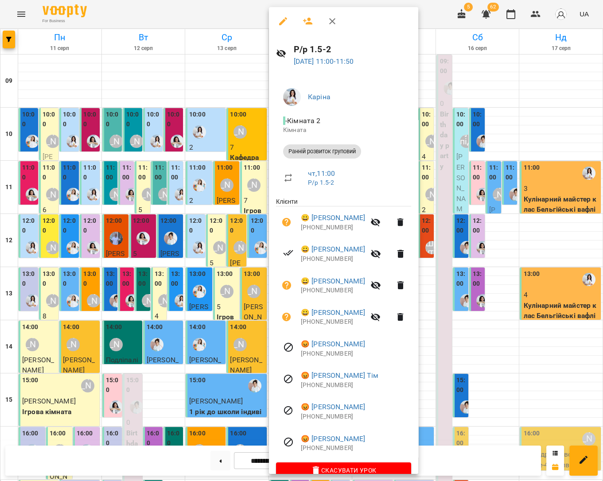
click at [236, 250] on div at bounding box center [301, 240] width 603 height 481
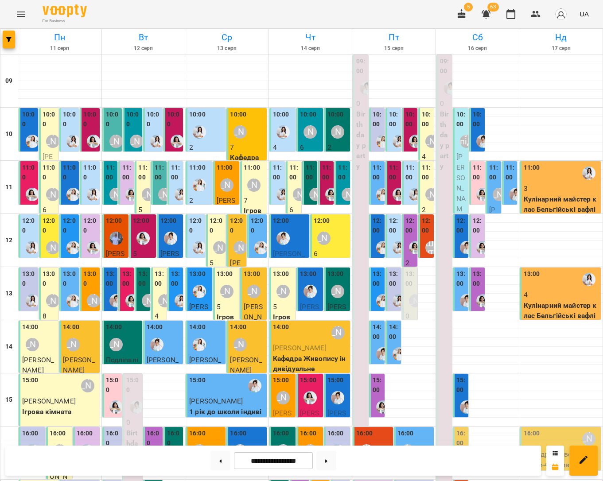
click at [280, 147] on p "4" at bounding box center [283, 147] width 21 height 11
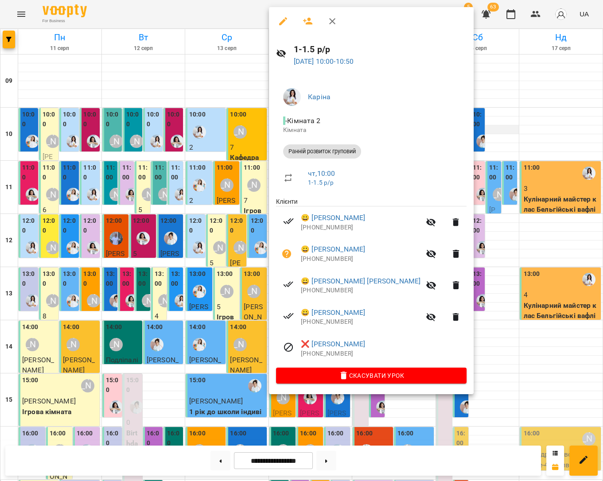
click at [510, 133] on div at bounding box center [301, 240] width 603 height 481
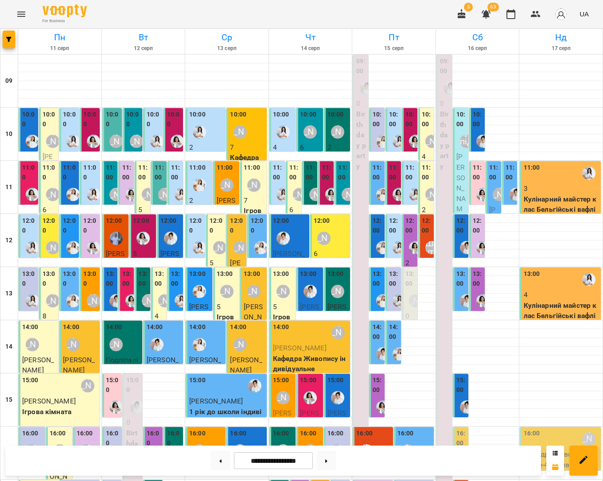
click at [312, 140] on div "[PERSON_NAME]" at bounding box center [310, 132] width 20 height 20
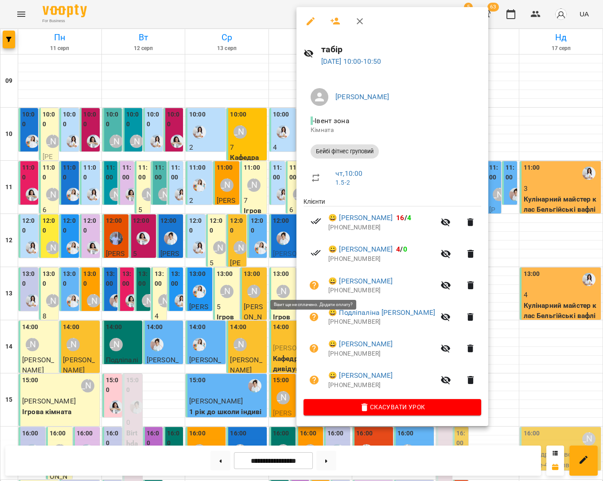
click at [316, 283] on icon "button" at bounding box center [314, 285] width 9 height 9
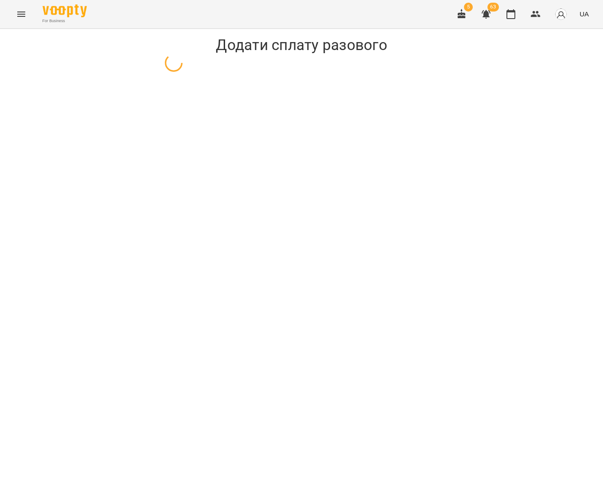
select select "**********"
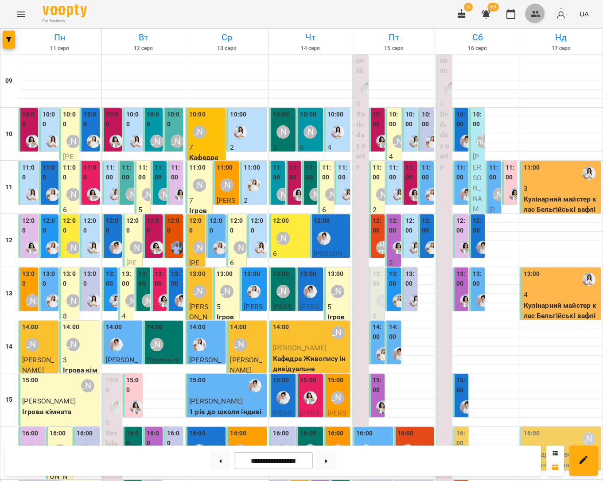
click at [533, 17] on icon "button" at bounding box center [535, 14] width 11 height 11
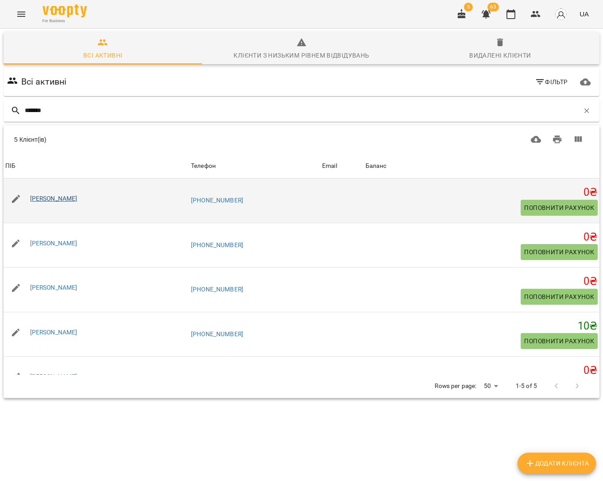
type input "*******"
click at [73, 195] on link "Боровик Стефанія" at bounding box center [53, 198] width 47 height 7
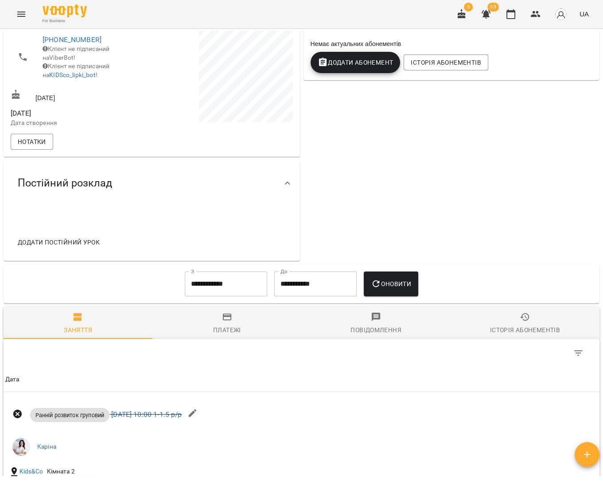
scroll to position [143, 0]
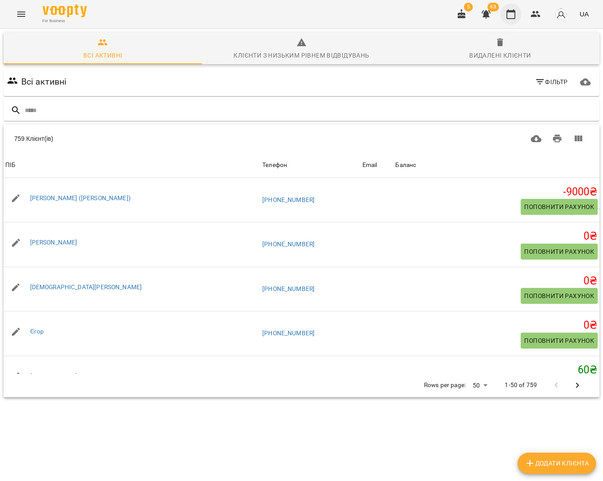
click at [514, 18] on icon "button" at bounding box center [510, 14] width 9 height 10
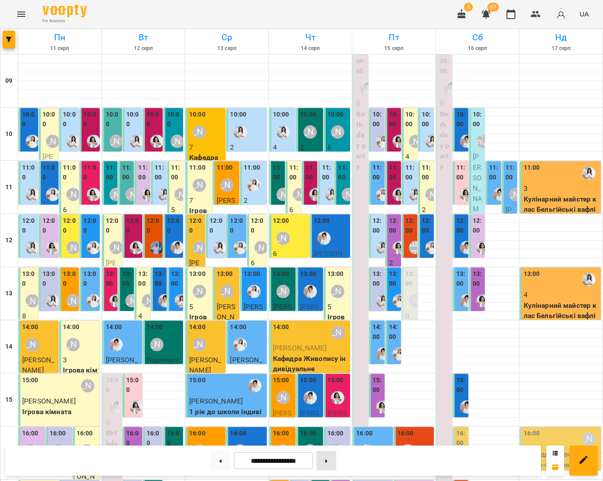
click at [333, 454] on button at bounding box center [326, 460] width 20 height 19
type input "**********"
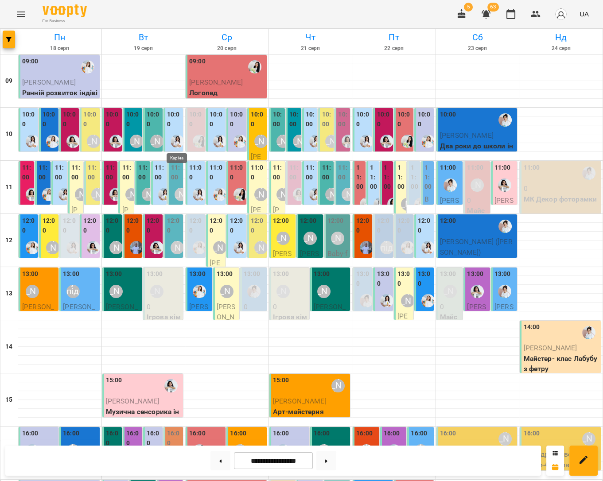
click at [174, 142] on img "Каріна" at bounding box center [176, 141] width 13 height 13
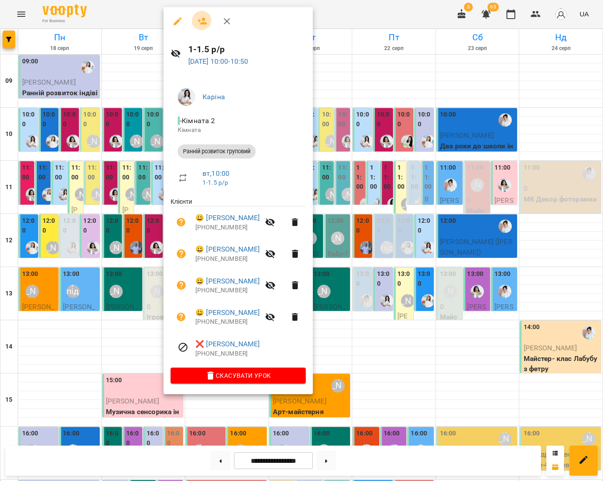
click at [200, 22] on icon "button" at bounding box center [202, 21] width 10 height 7
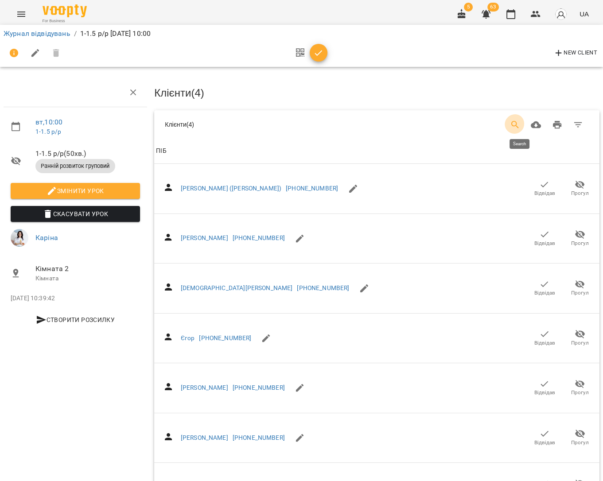
click at [520, 121] on icon "Search" at bounding box center [515, 125] width 11 height 11
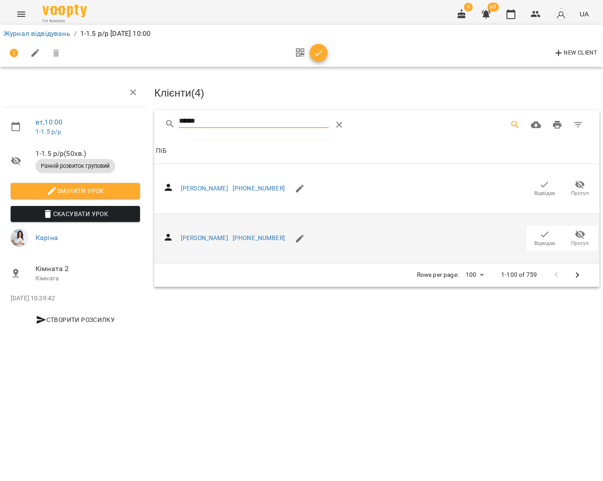
type input "******"
click at [542, 234] on icon "button" at bounding box center [544, 234] width 11 height 11
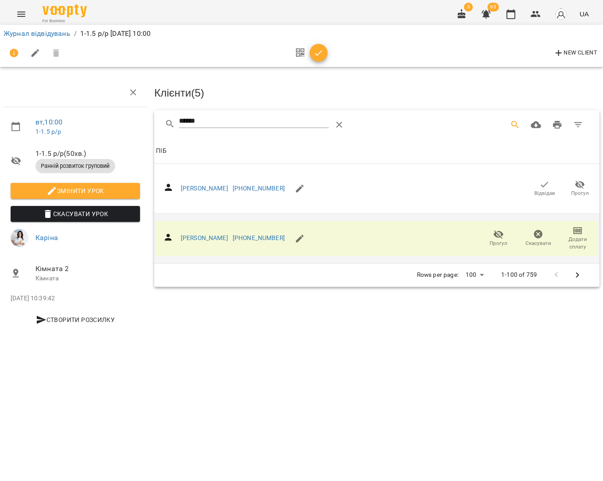
click at [317, 56] on icon "button" at bounding box center [318, 53] width 11 height 11
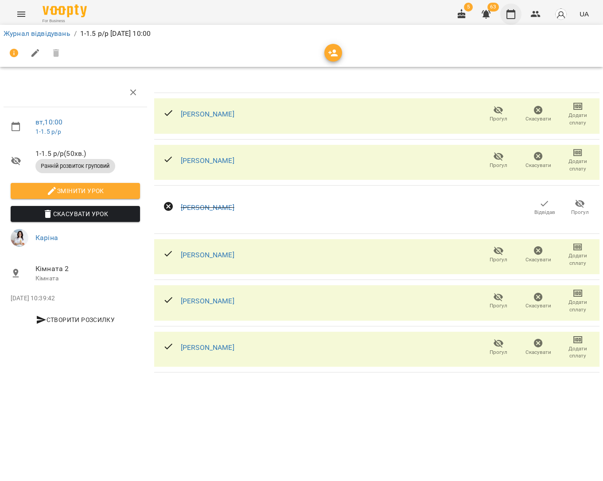
click at [515, 18] on icon "button" at bounding box center [510, 14] width 9 height 10
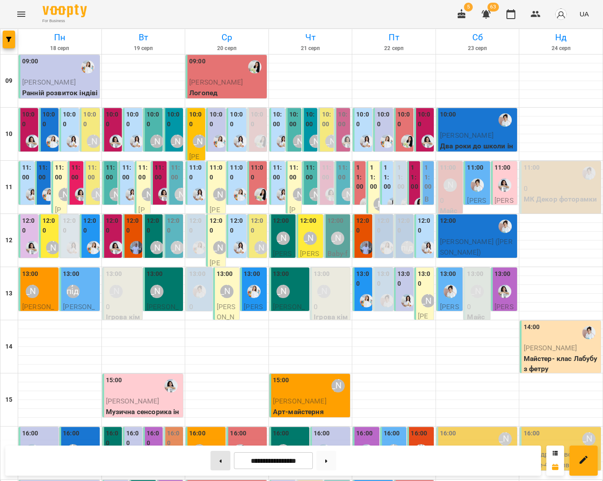
click at [224, 454] on button at bounding box center [220, 460] width 20 height 19
type input "**********"
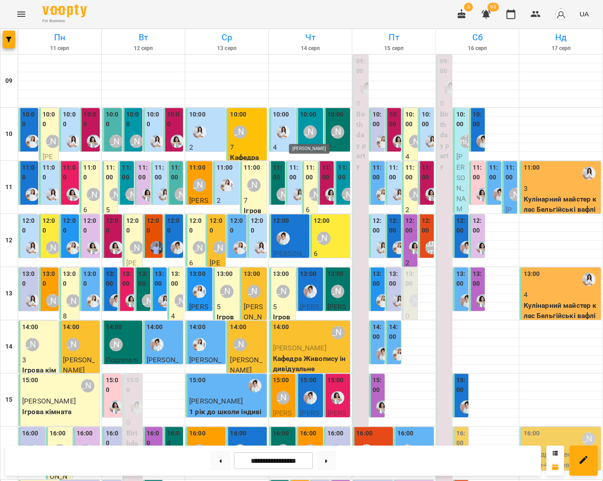
click at [309, 134] on div "[PERSON_NAME]" at bounding box center [309, 131] width 13 height 13
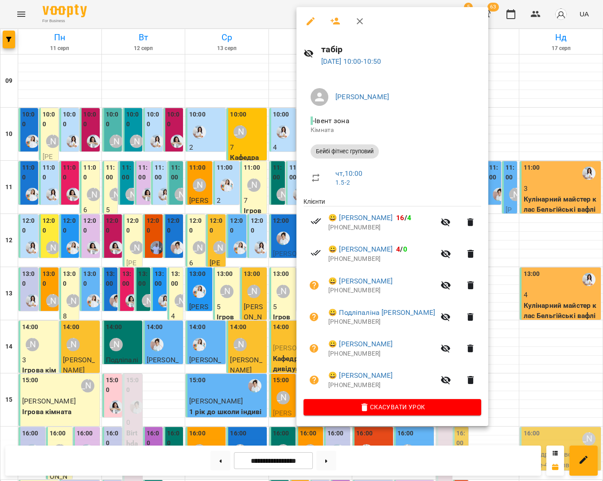
click at [294, 133] on div at bounding box center [301, 240] width 603 height 481
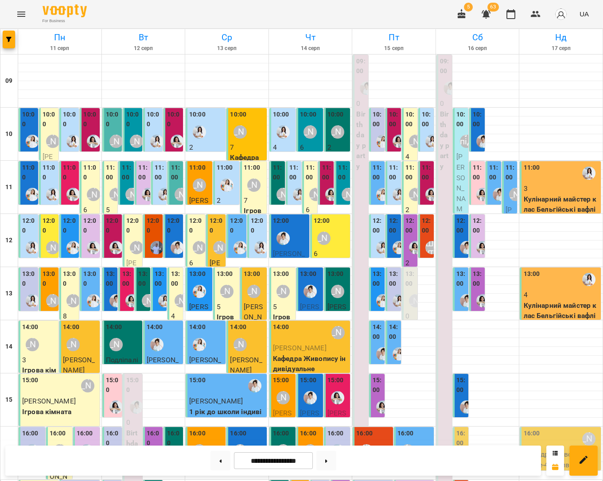
click at [285, 134] on img "Каріна" at bounding box center [282, 131] width 13 height 13
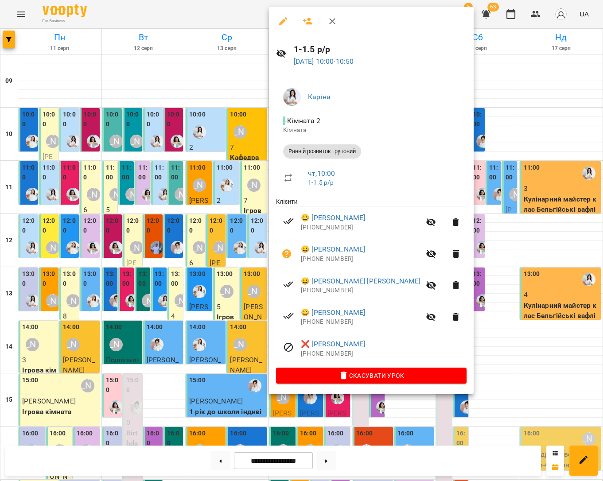
click at [525, 131] on div at bounding box center [301, 240] width 603 height 481
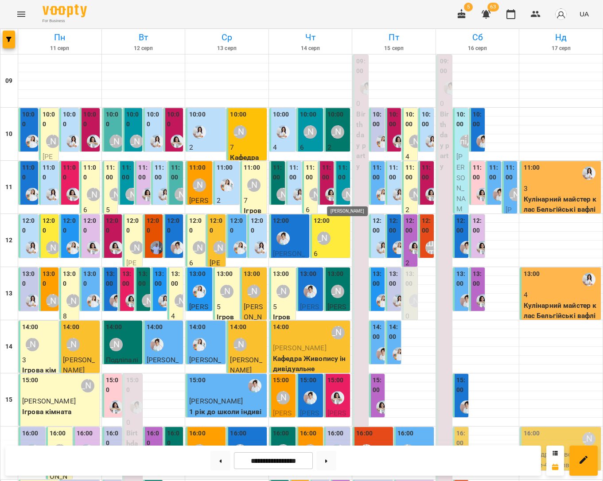
click at [342, 190] on div "[PERSON_NAME]" at bounding box center [347, 194] width 13 height 13
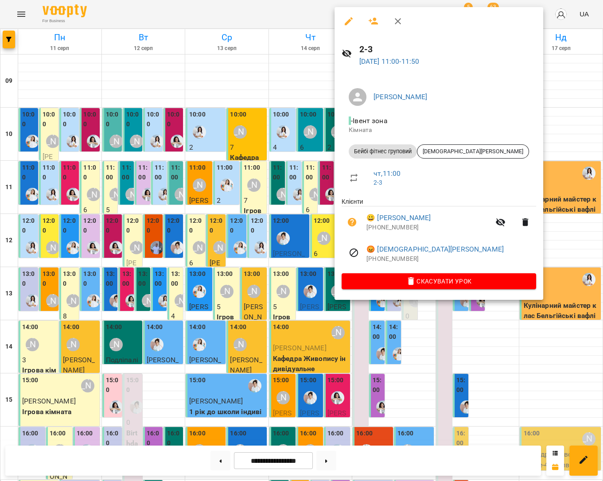
click at [325, 192] on div at bounding box center [301, 240] width 603 height 481
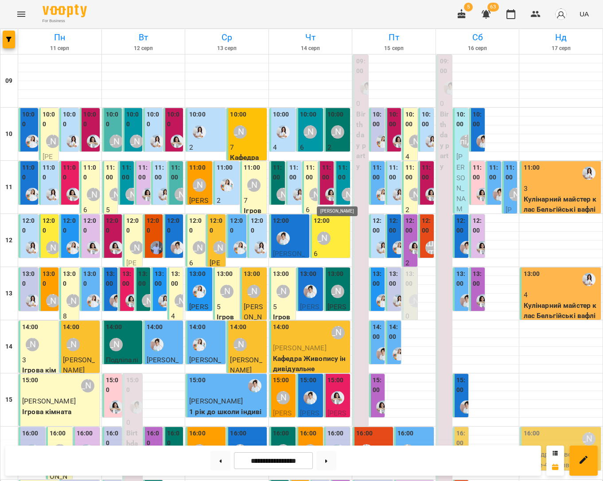
click at [327, 192] on img "Анна Білан" at bounding box center [331, 194] width 13 height 13
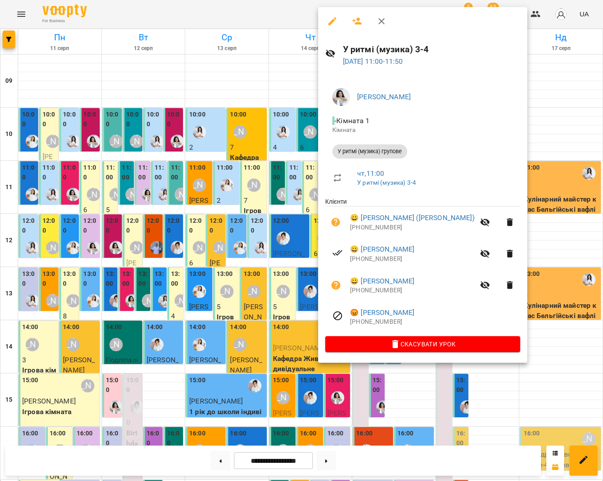
click at [309, 197] on div at bounding box center [301, 240] width 603 height 481
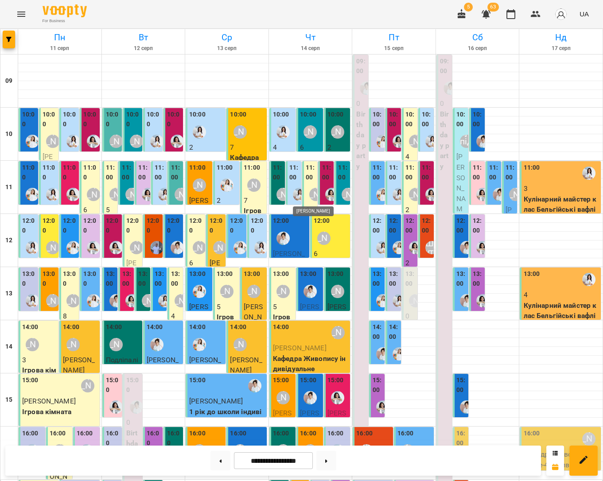
click at [310, 197] on div "[PERSON_NAME]" at bounding box center [315, 194] width 13 height 13
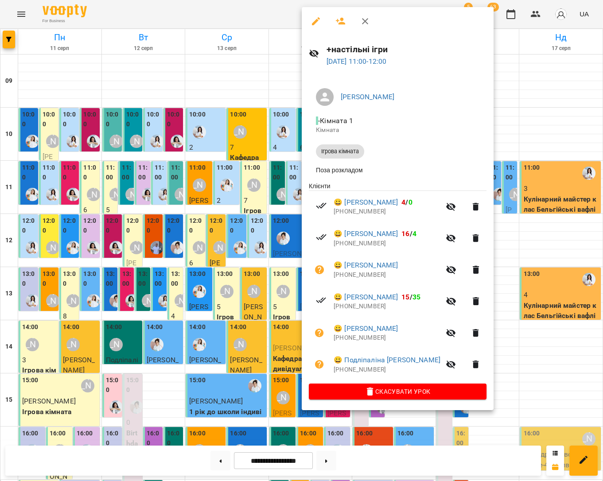
click at [294, 185] on div at bounding box center [301, 240] width 603 height 481
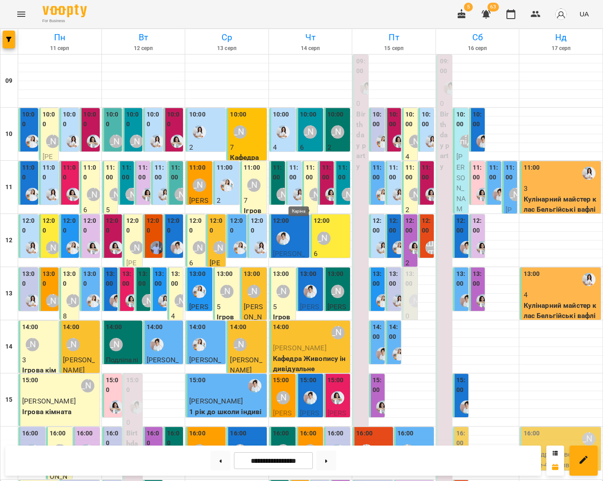
click at [295, 190] on img "Каріна" at bounding box center [299, 194] width 13 height 13
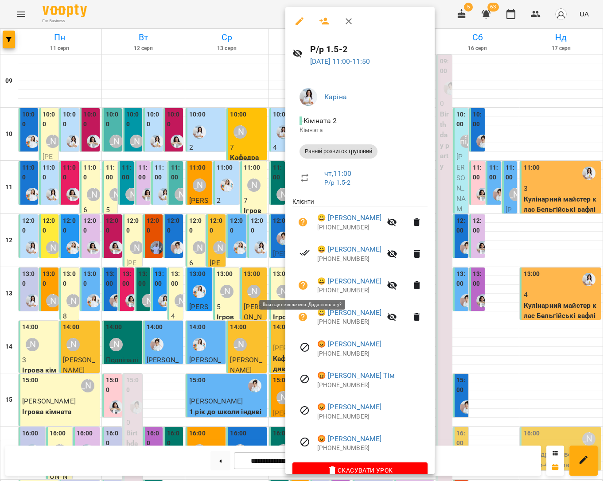
click at [303, 283] on icon "button" at bounding box center [303, 285] width 11 height 11
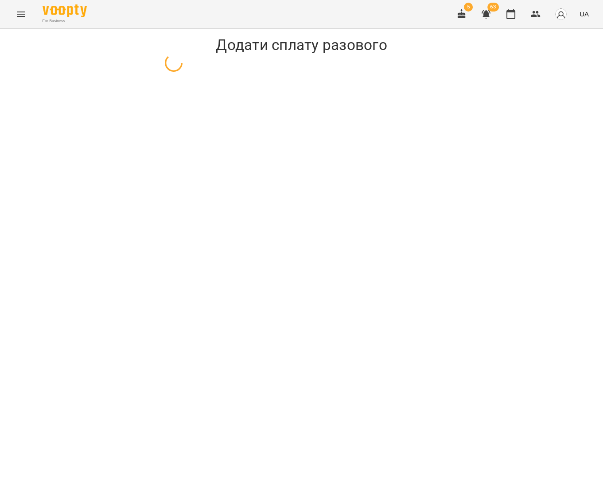
select select "**********"
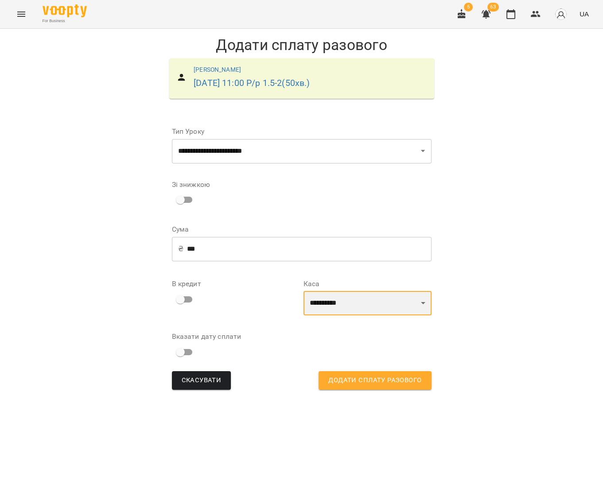
select select "****"
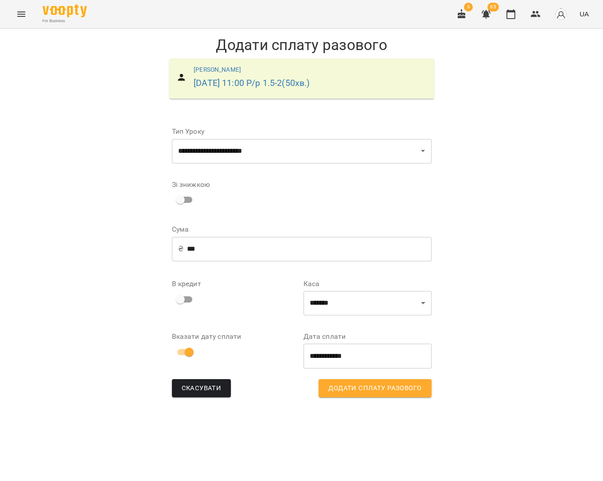
click at [348, 386] on span "Додати сплату разового" at bounding box center [374, 389] width 93 height 12
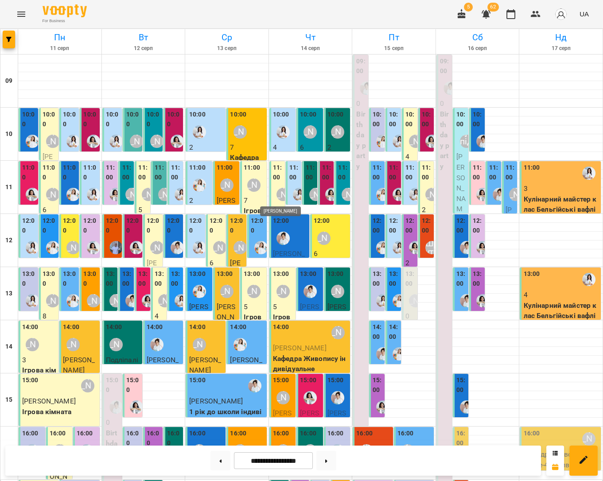
click at [279, 199] on div "[PERSON_NAME]" at bounding box center [282, 194] width 13 height 13
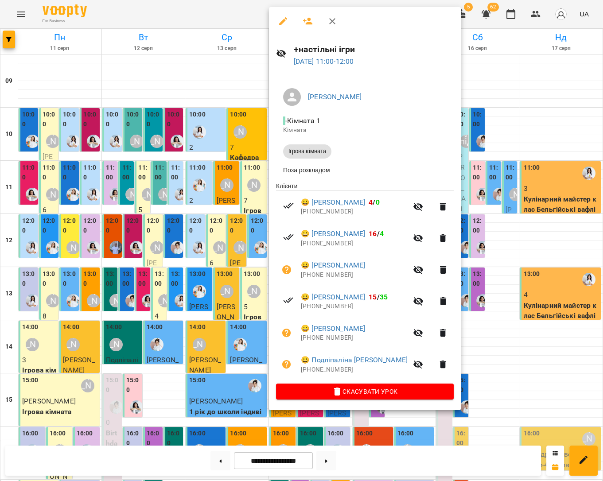
drag, startPoint x: 532, startPoint y: 239, endPoint x: 379, endPoint y: 211, distance: 155.3
click at [532, 239] on div at bounding box center [301, 240] width 603 height 481
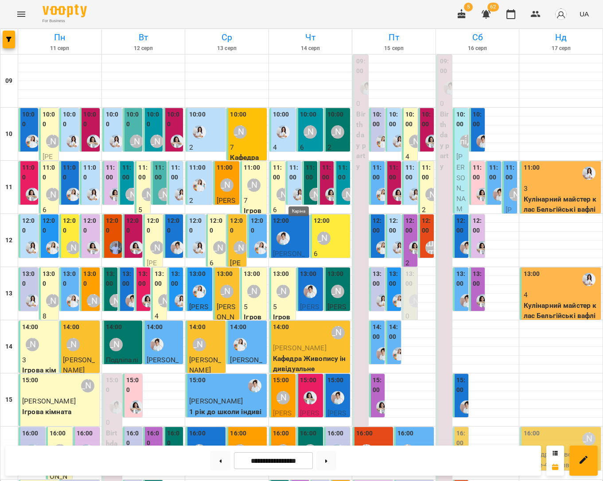
click at [295, 188] on img "Каріна" at bounding box center [299, 194] width 13 height 13
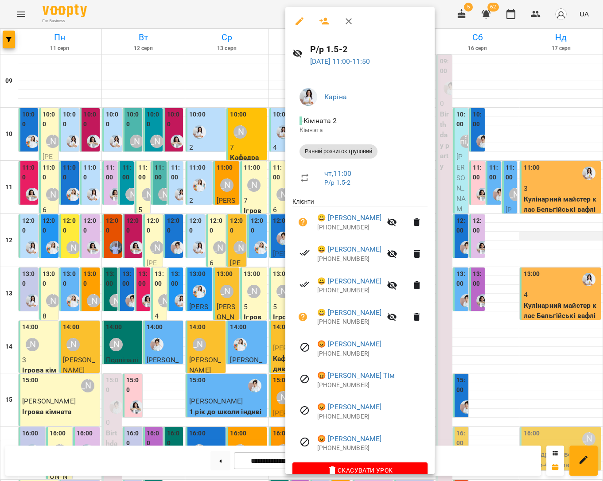
drag, startPoint x: 528, startPoint y: 238, endPoint x: 520, endPoint y: 238, distance: 8.4
click at [528, 238] on div at bounding box center [301, 240] width 603 height 481
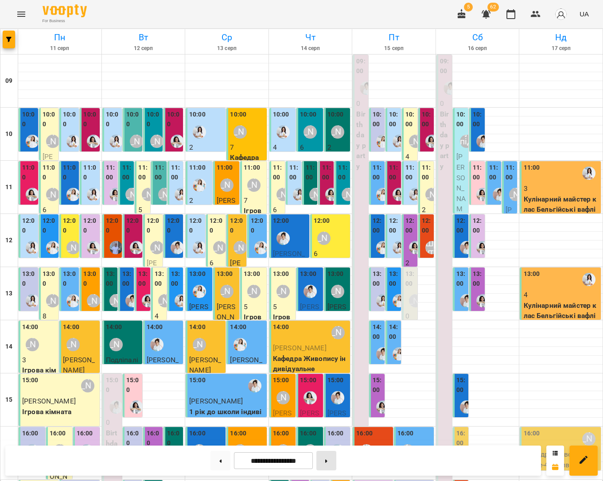
click at [336, 454] on button at bounding box center [326, 460] width 20 height 19
type input "**********"
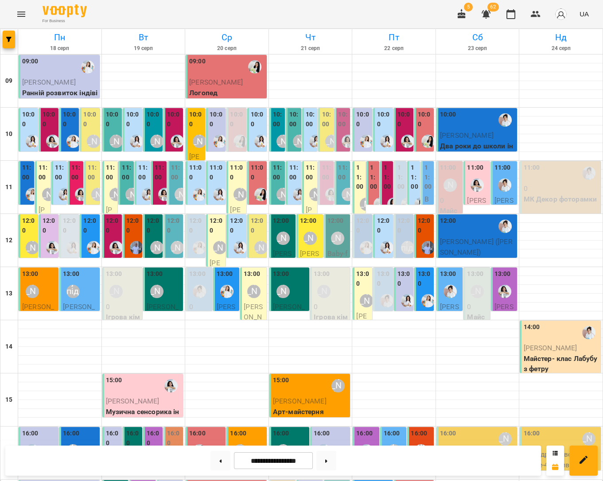
click at [142, 185] on div at bounding box center [148, 194] width 20 height 20
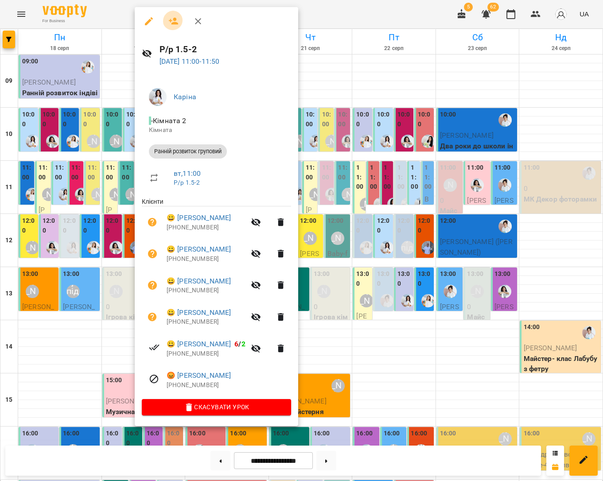
click at [172, 20] on icon "button" at bounding box center [174, 21] width 10 height 7
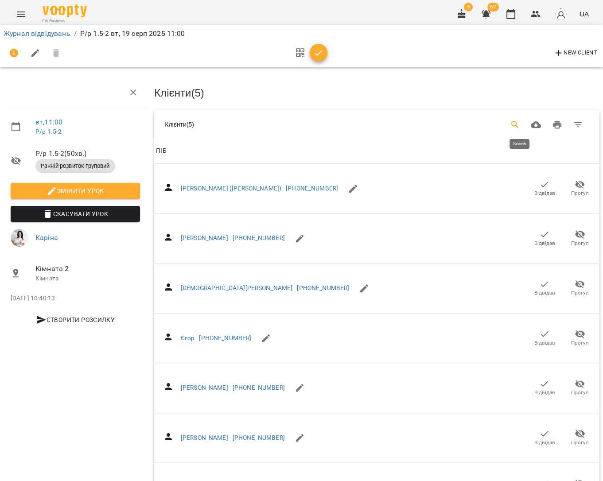
click at [519, 127] on icon "Search" at bounding box center [515, 125] width 11 height 11
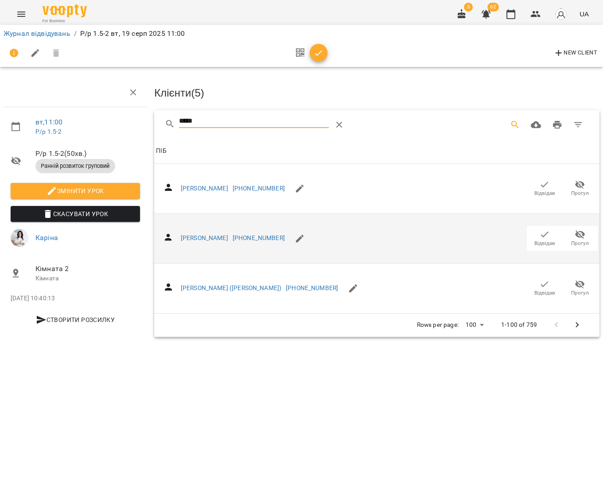
type input "*****"
click at [542, 240] on span "Відвідав" at bounding box center [544, 244] width 21 height 8
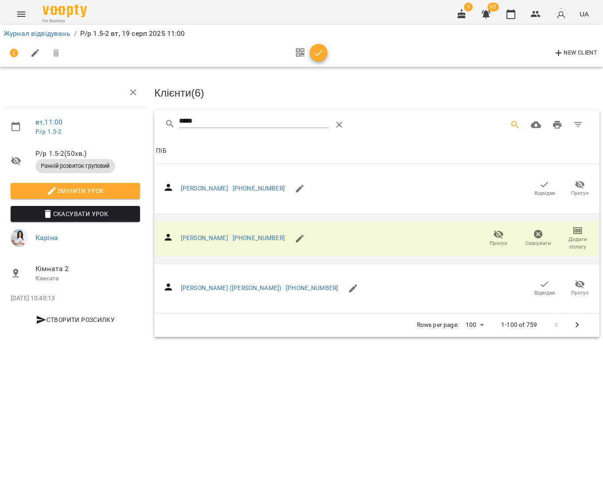
click at [317, 57] on icon "button" at bounding box center [318, 53] width 11 height 11
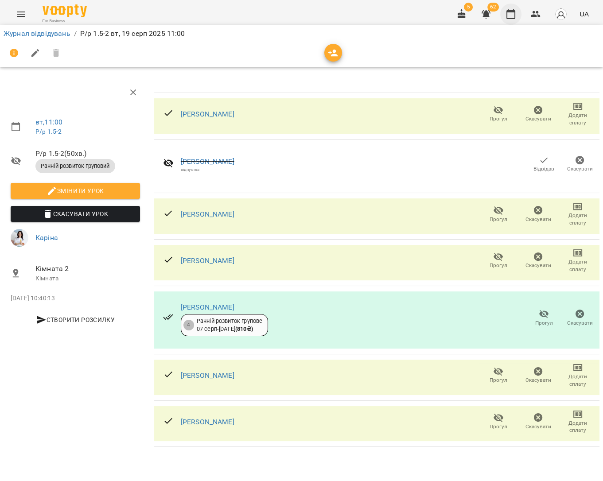
click at [511, 16] on icon "button" at bounding box center [510, 14] width 11 height 11
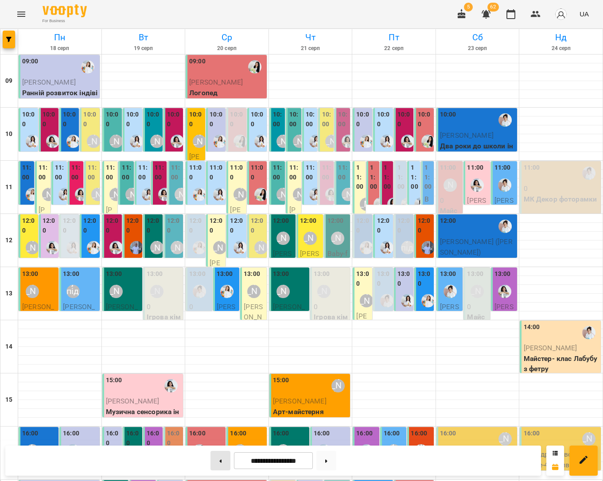
click at [213, 455] on button at bounding box center [220, 460] width 20 height 19
type input "**********"
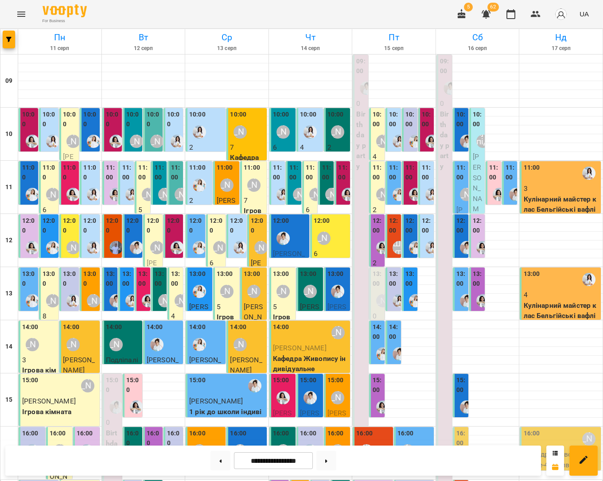
click at [309, 196] on div "[PERSON_NAME]" at bounding box center [315, 194] width 13 height 13
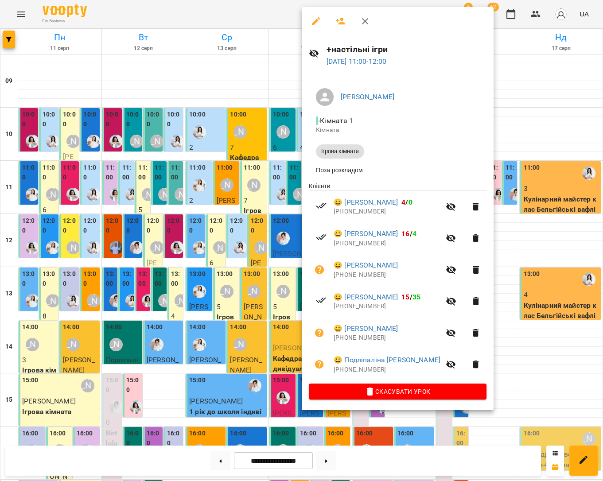
click at [296, 195] on div at bounding box center [301, 240] width 603 height 481
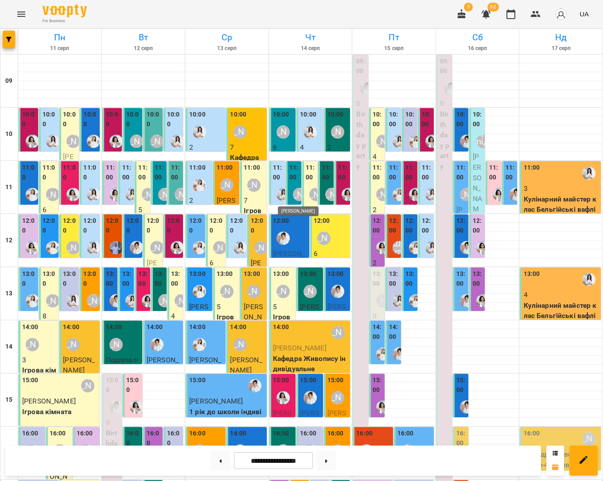
click at [293, 193] on div "[PERSON_NAME]" at bounding box center [299, 194] width 13 height 13
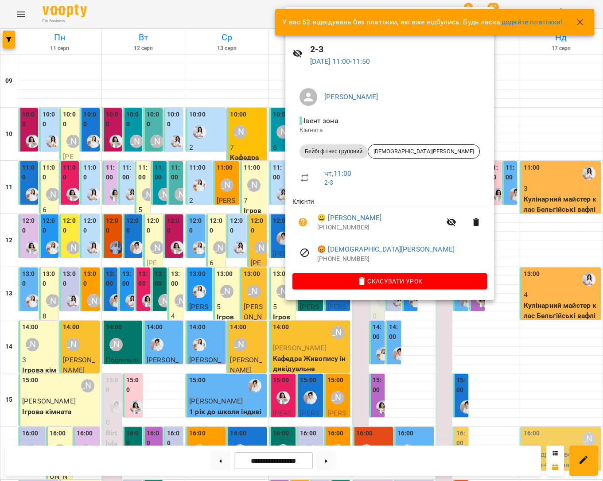
click at [280, 195] on div at bounding box center [301, 240] width 603 height 481
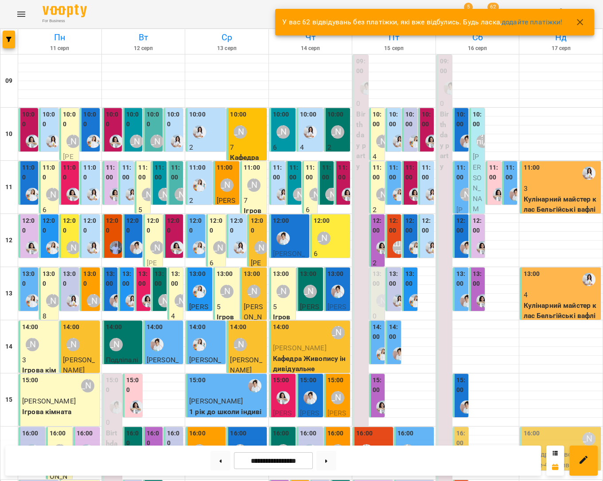
click at [278, 195] on img "Каріна" at bounding box center [282, 194] width 13 height 13
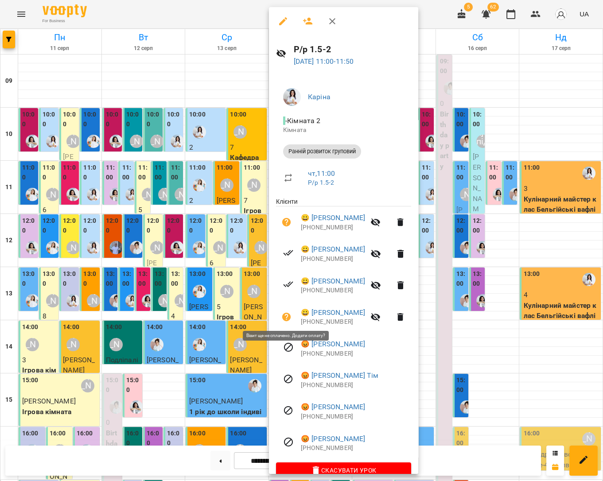
click at [284, 314] on icon "button" at bounding box center [286, 317] width 9 height 9
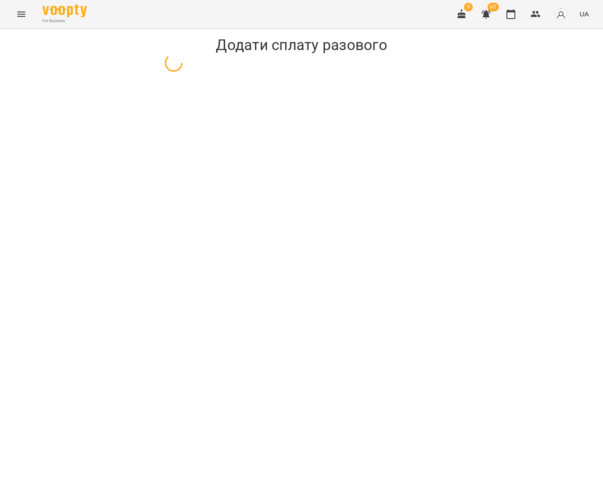
select select "**********"
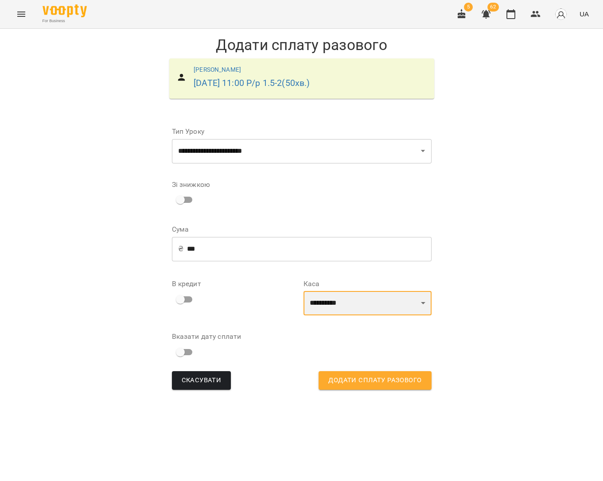
select select "****"
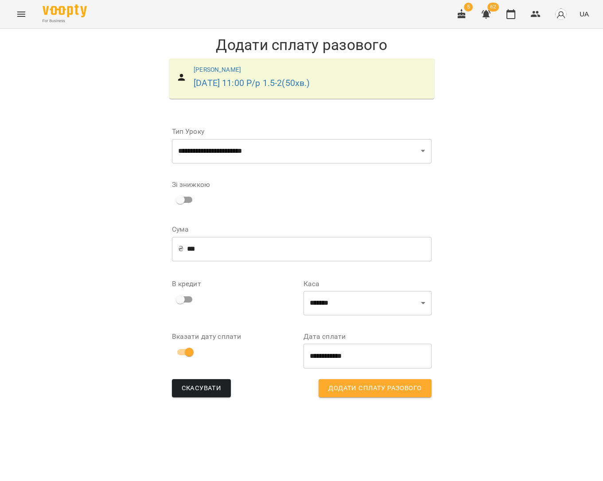
click at [364, 388] on span "Додати сплату разового" at bounding box center [374, 389] width 93 height 12
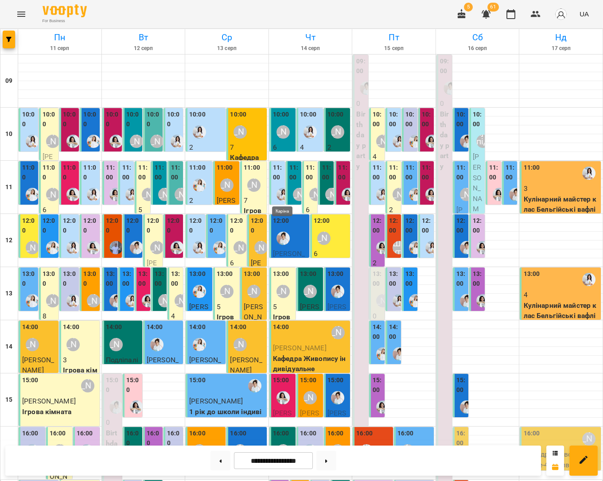
click at [279, 195] on img "Каріна" at bounding box center [282, 194] width 13 height 13
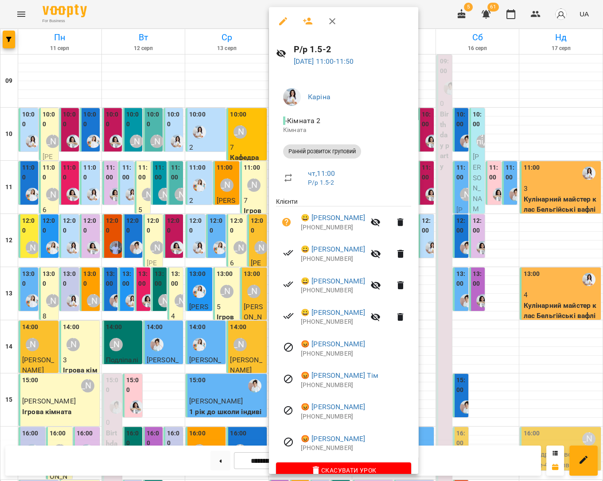
drag, startPoint x: 544, startPoint y: 240, endPoint x: 368, endPoint y: 221, distance: 176.5
click at [544, 240] on div at bounding box center [301, 240] width 603 height 481
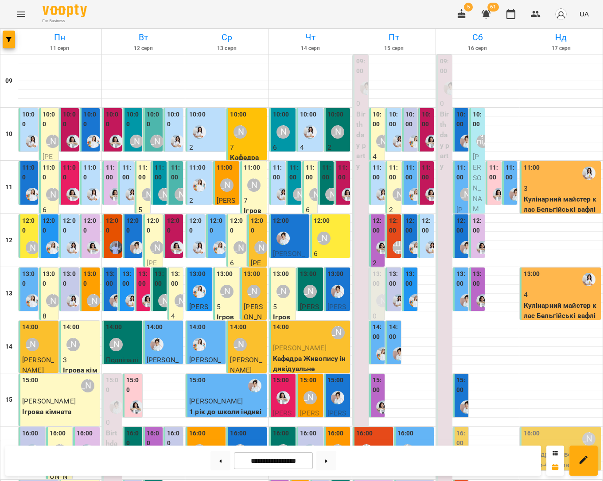
click at [294, 194] on div "[PERSON_NAME]" at bounding box center [299, 194] width 13 height 13
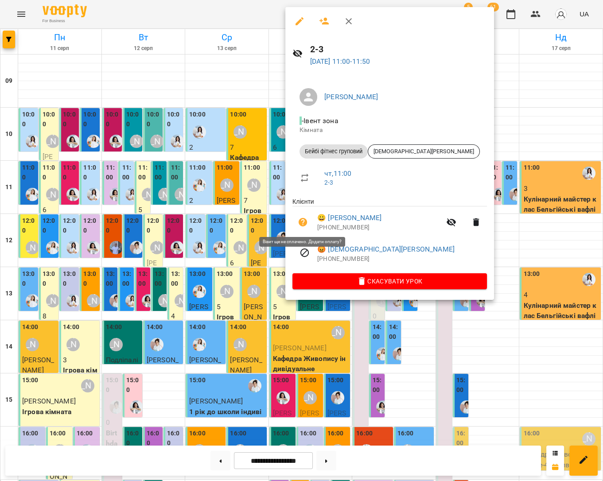
click at [303, 221] on icon "button" at bounding box center [302, 222] width 9 height 9
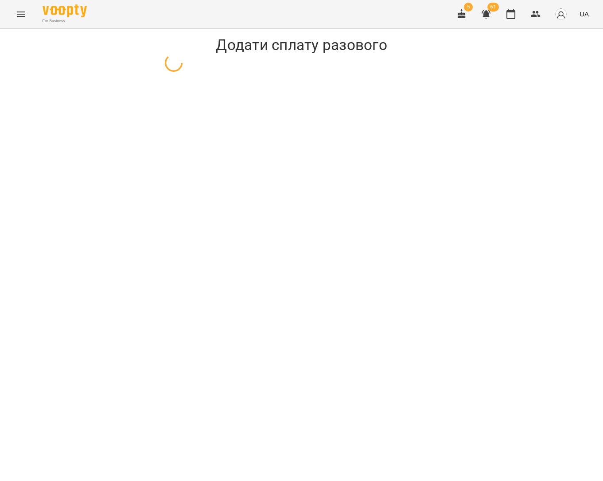
select select "**********"
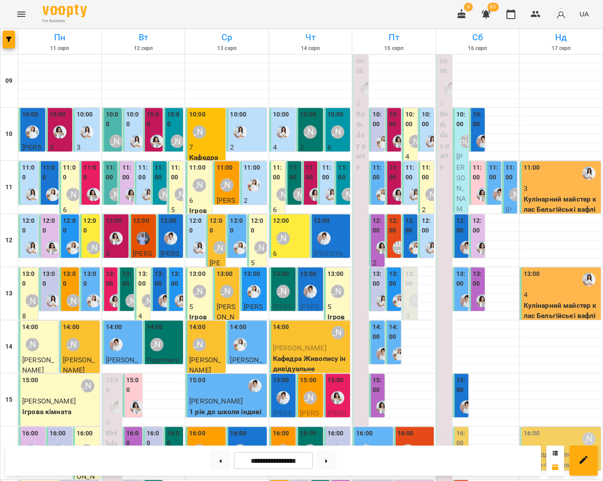
click at [379, 135] on img "Юлія Масющенко" at bounding box center [382, 141] width 13 height 13
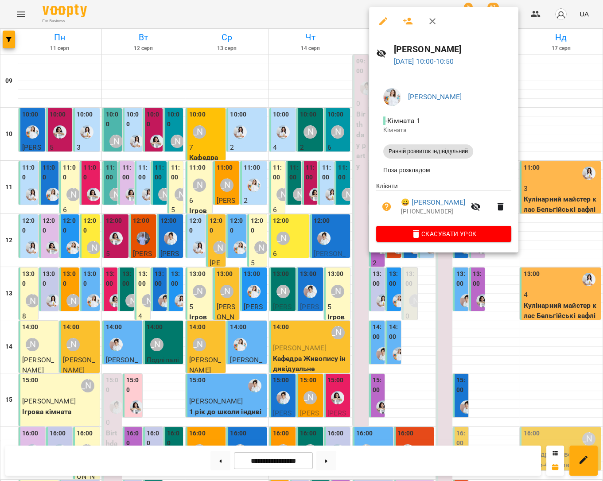
click at [546, 127] on div at bounding box center [301, 240] width 603 height 481
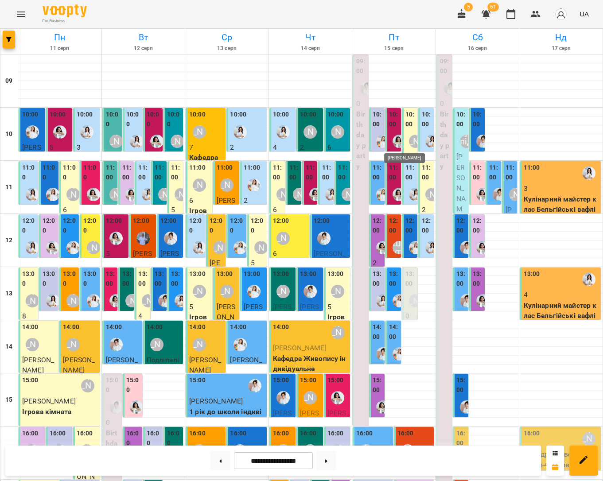
click at [396, 139] on img "Анна Білан" at bounding box center [398, 141] width 13 height 13
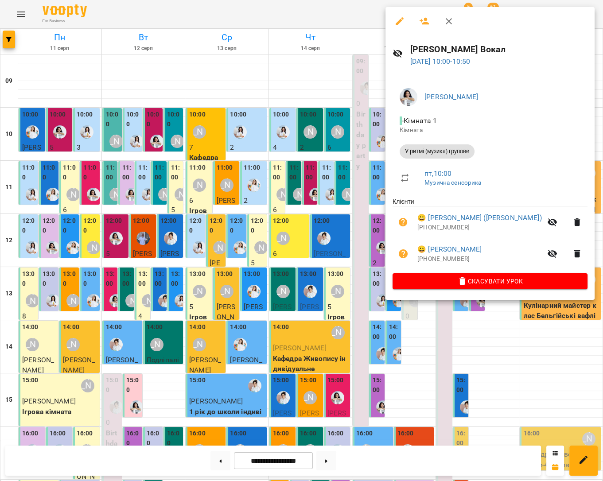
click at [558, 131] on div at bounding box center [301, 240] width 603 height 481
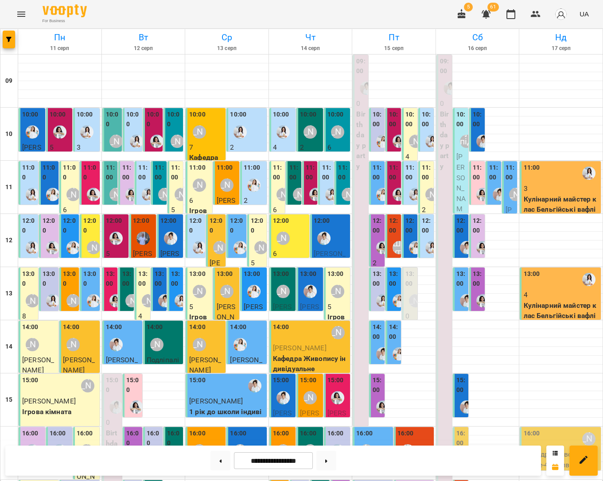
click at [408, 137] on div "Наталя Гредасова" at bounding box center [415, 141] width 20 height 20
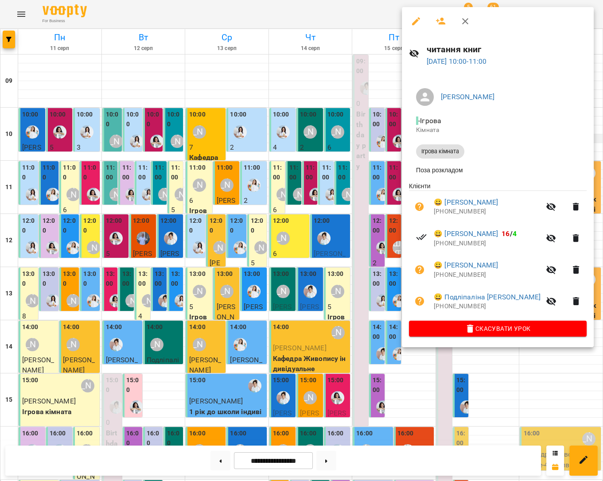
click at [574, 138] on div at bounding box center [301, 240] width 603 height 481
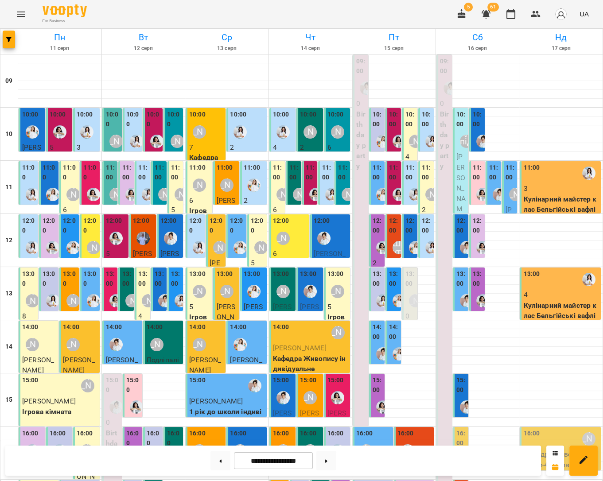
click at [426, 143] on img "Каріна" at bounding box center [431, 141] width 13 height 13
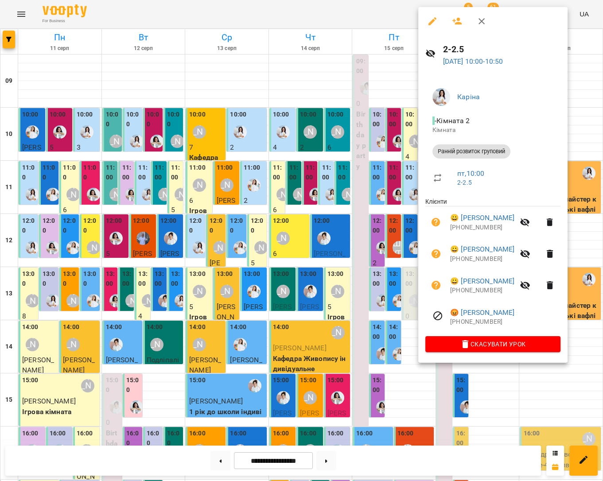
click at [405, 91] on div at bounding box center [301, 240] width 603 height 481
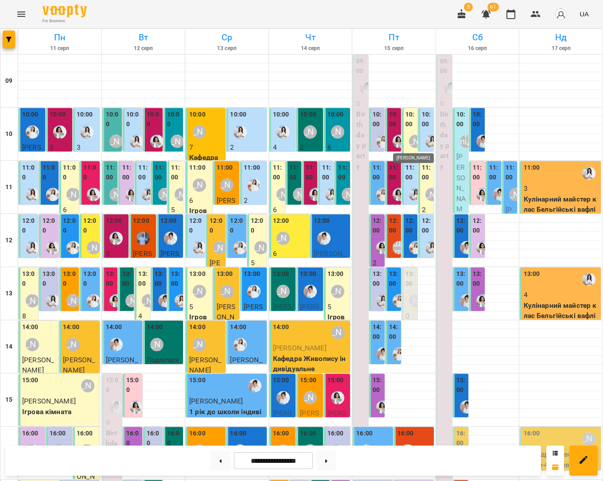
click at [410, 145] on div "[PERSON_NAME]" at bounding box center [415, 141] width 13 height 13
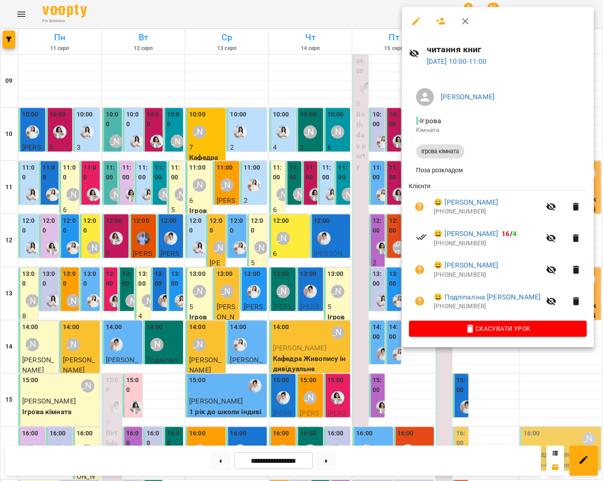
click at [397, 144] on div at bounding box center [301, 240] width 603 height 481
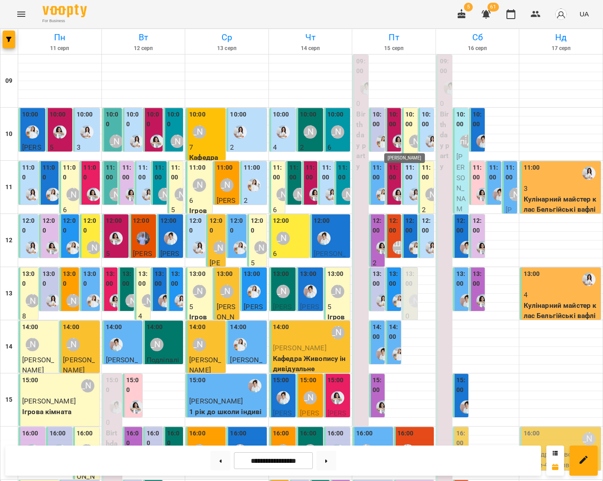
click at [398, 144] on img "Анна Білан" at bounding box center [398, 141] width 13 height 13
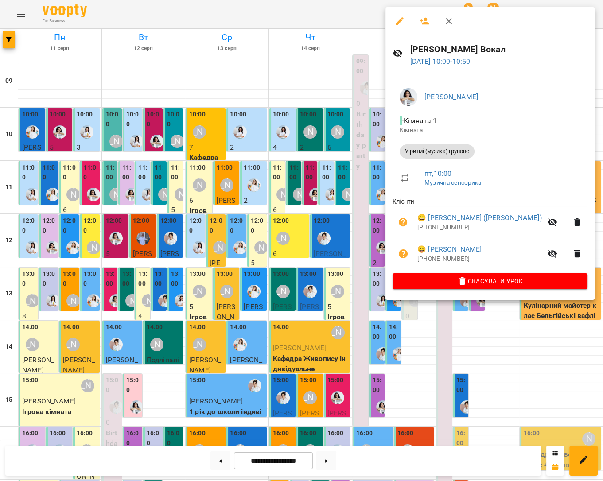
click at [565, 139] on div at bounding box center [301, 240] width 603 height 481
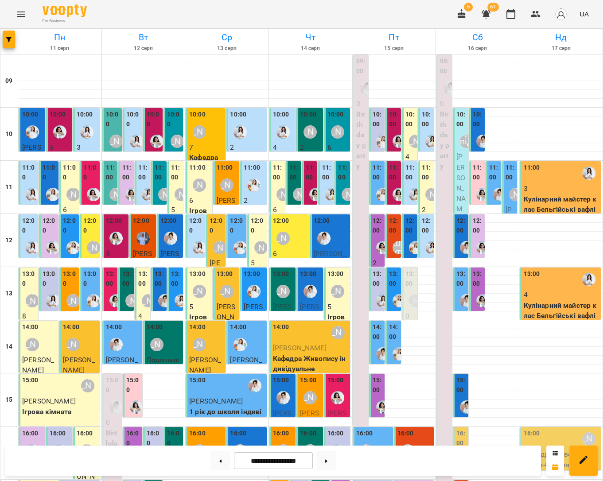
click at [324, 188] on div at bounding box center [331, 194] width 20 height 20
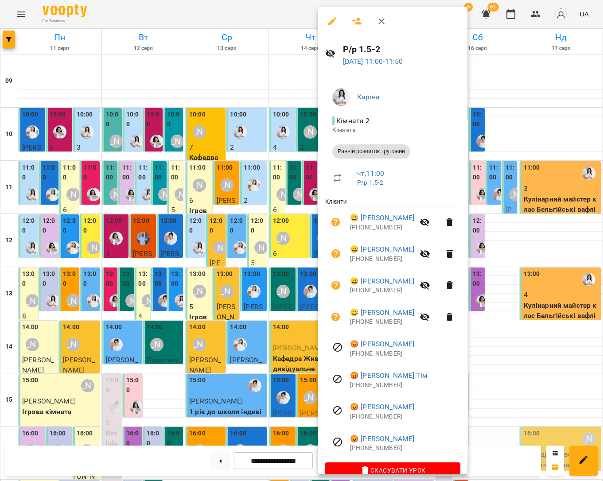
click at [290, 193] on div at bounding box center [301, 240] width 603 height 481
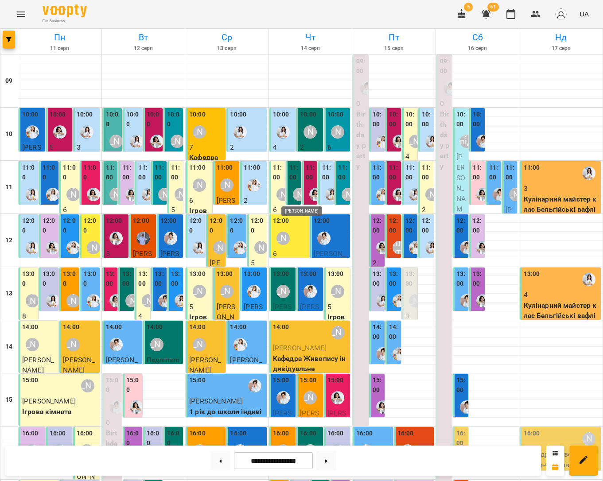
click at [293, 193] on div "[PERSON_NAME]" at bounding box center [299, 194] width 13 height 13
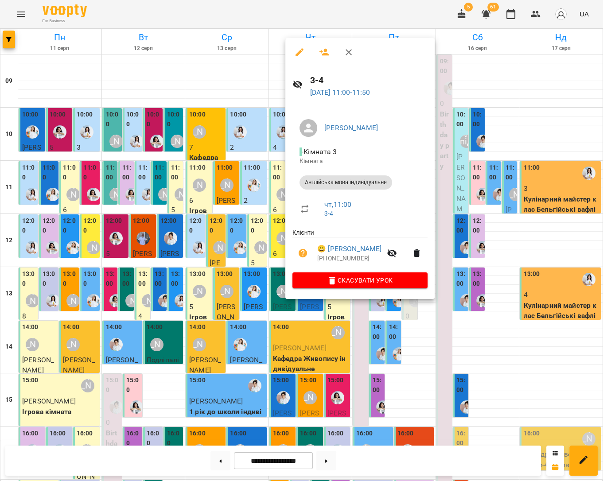
click at [492, 221] on div at bounding box center [301, 240] width 603 height 481
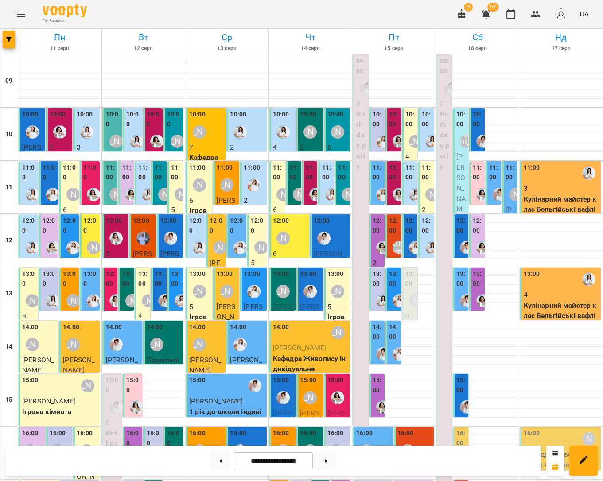
click at [316, 190] on img "Анна Білан" at bounding box center [315, 194] width 13 height 13
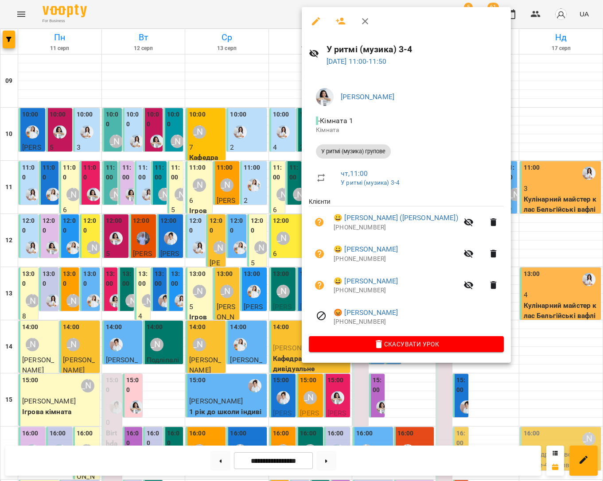
click at [520, 232] on div at bounding box center [301, 240] width 603 height 481
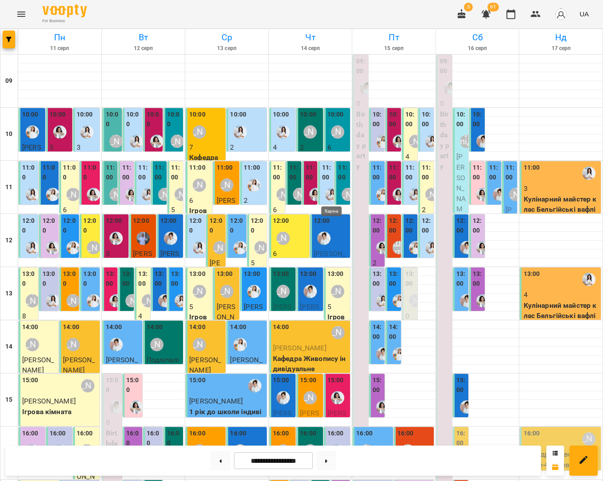
click at [331, 192] on img "Каріна" at bounding box center [331, 194] width 13 height 13
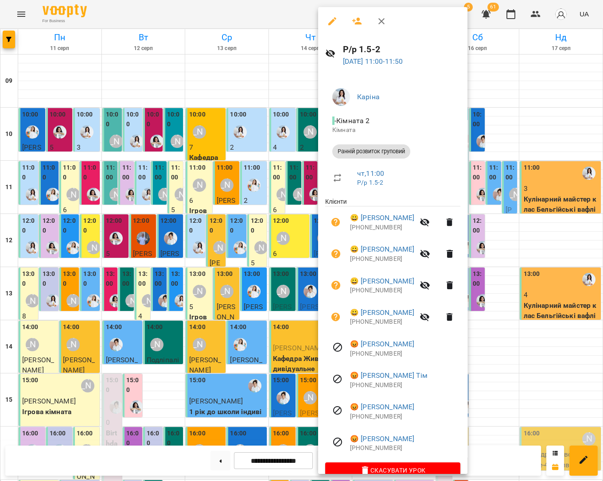
click at [554, 228] on div at bounding box center [301, 240] width 603 height 481
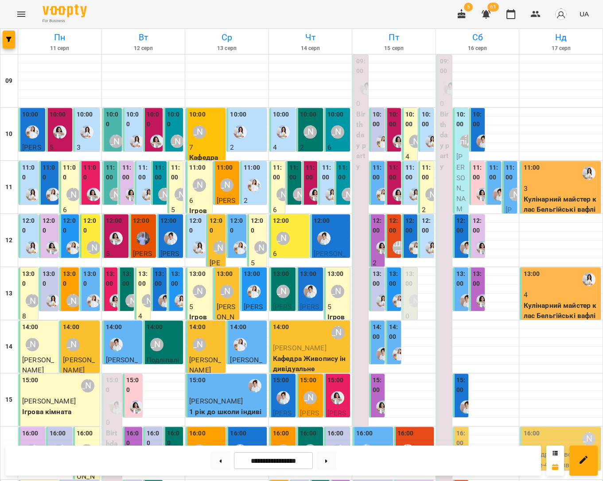
click at [348, 190] on div "[PERSON_NAME]" at bounding box center [347, 194] width 13 height 13
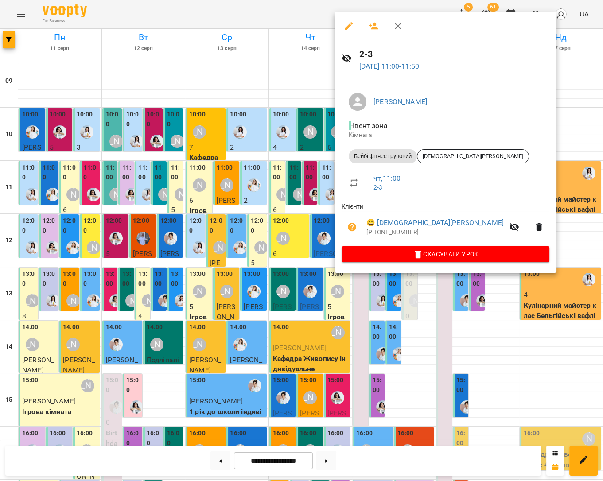
click at [522, 241] on div at bounding box center [301, 240] width 603 height 481
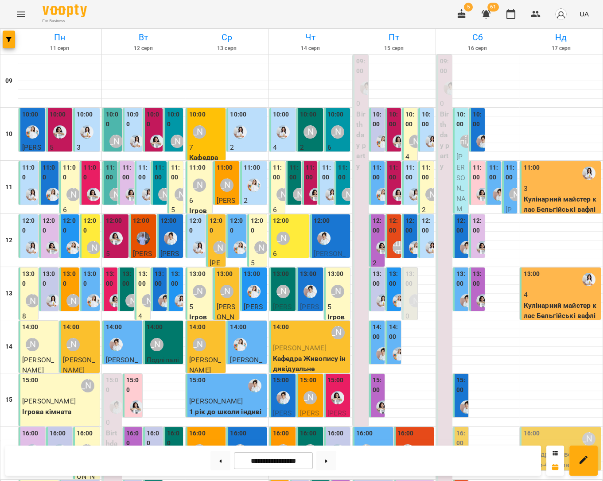
click at [283, 186] on div "[PERSON_NAME]" at bounding box center [283, 194] width 20 height 20
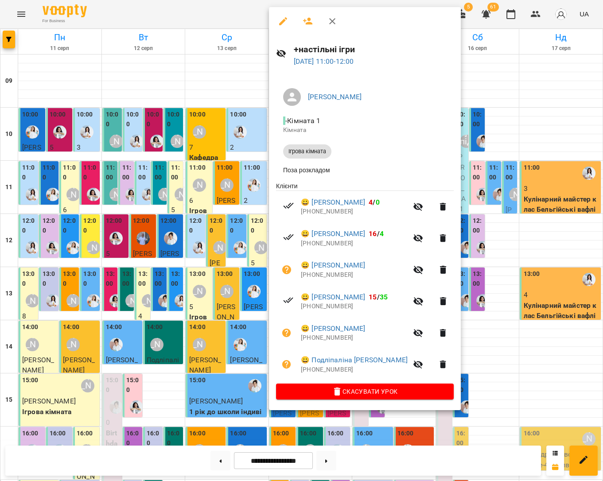
click at [538, 227] on div at bounding box center [301, 240] width 603 height 481
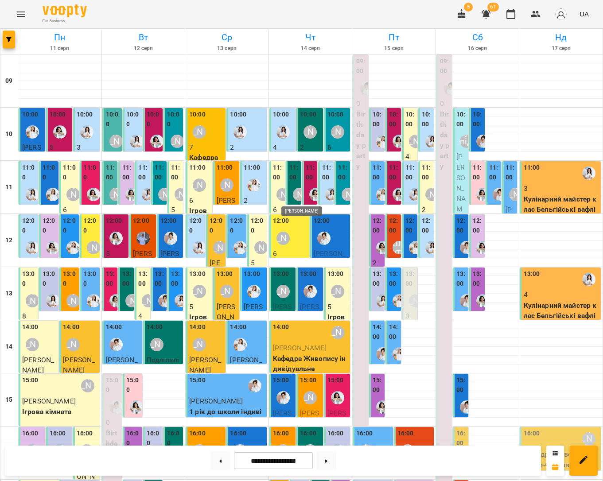
click at [297, 194] on div "[PERSON_NAME]" at bounding box center [299, 194] width 13 height 13
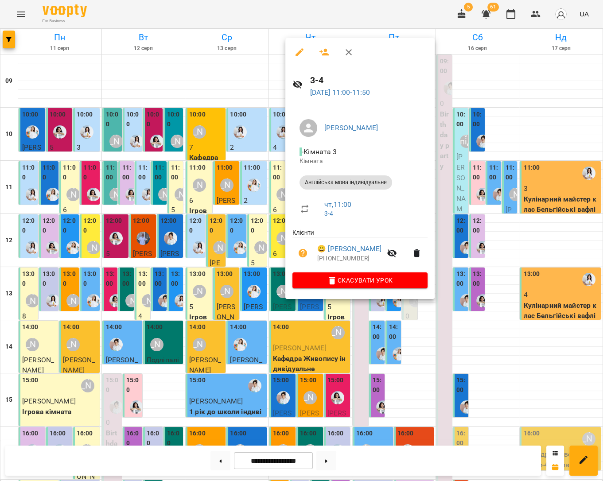
click at [542, 234] on div at bounding box center [301, 240] width 603 height 481
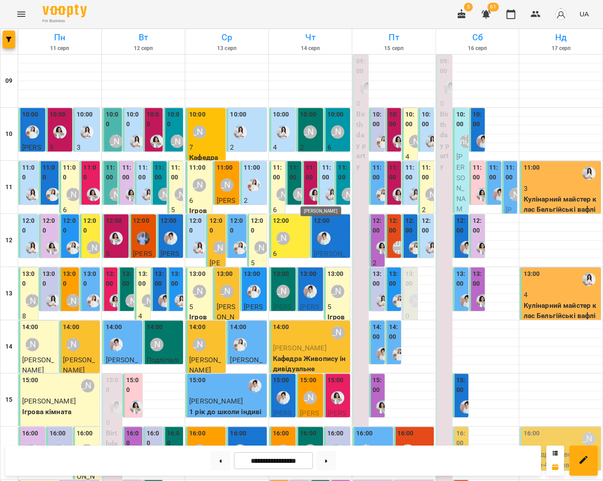
click at [310, 194] on img "Анна Білан" at bounding box center [315, 194] width 13 height 13
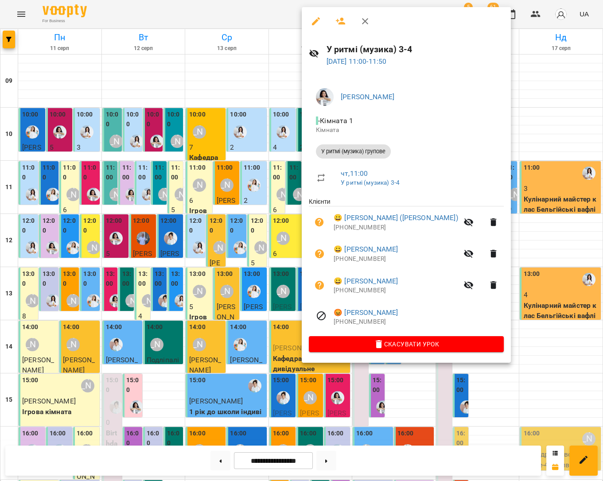
click at [534, 220] on div at bounding box center [301, 240] width 603 height 481
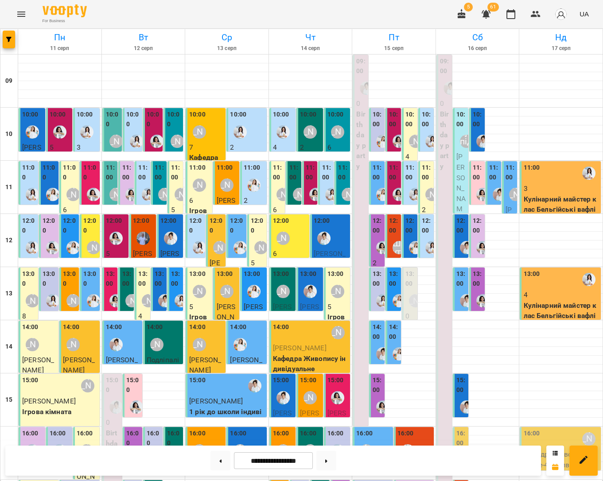
click at [330, 198] on img "Каріна" at bounding box center [331, 194] width 13 height 13
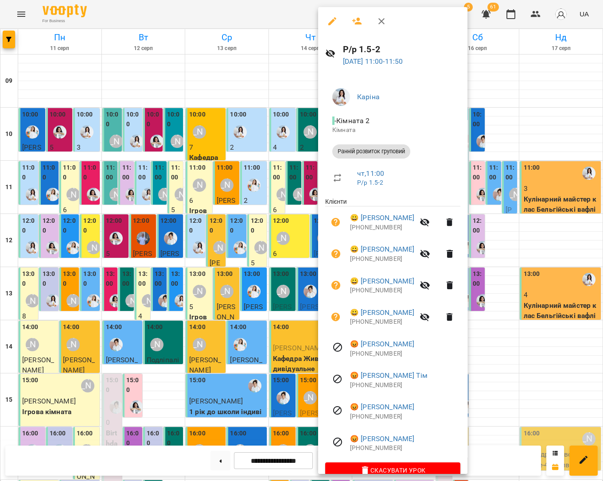
click at [514, 239] on div at bounding box center [301, 240] width 603 height 481
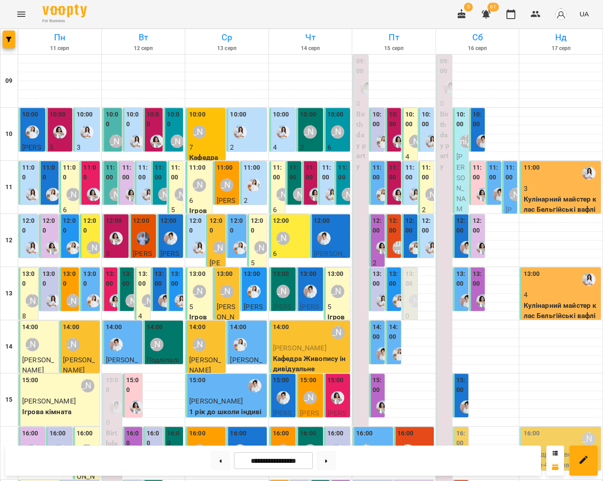
click at [275, 192] on div "[PERSON_NAME]" at bounding box center [283, 194] width 20 height 20
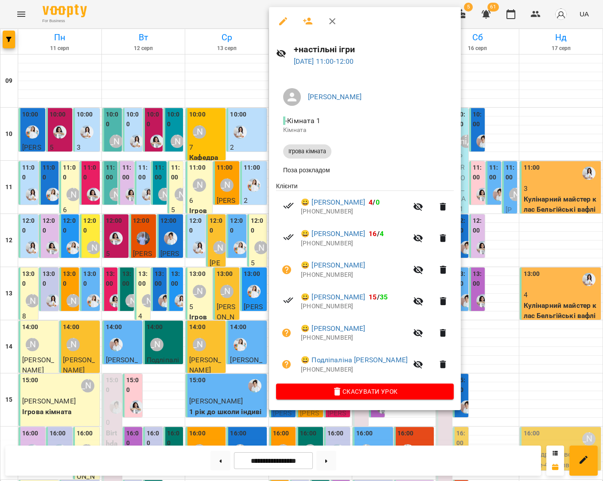
click at [540, 228] on div at bounding box center [301, 240] width 603 height 481
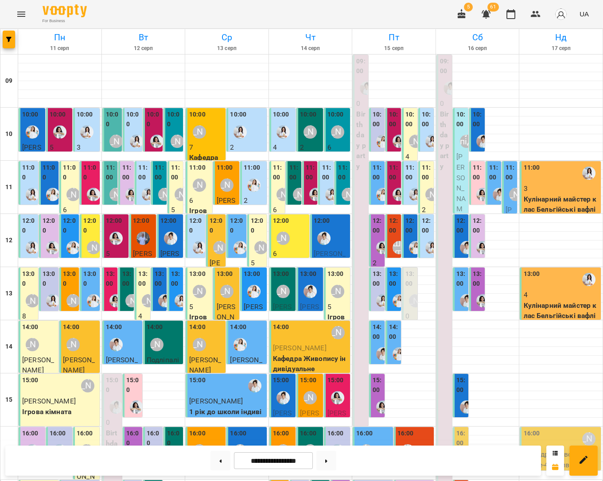
click at [296, 184] on div "[PERSON_NAME]" at bounding box center [299, 194] width 20 height 20
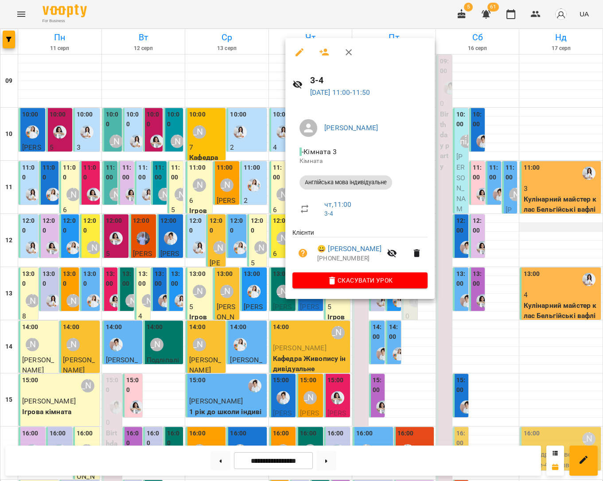
drag, startPoint x: 537, startPoint y: 224, endPoint x: 526, endPoint y: 222, distance: 11.2
click at [537, 224] on div at bounding box center [301, 240] width 603 height 481
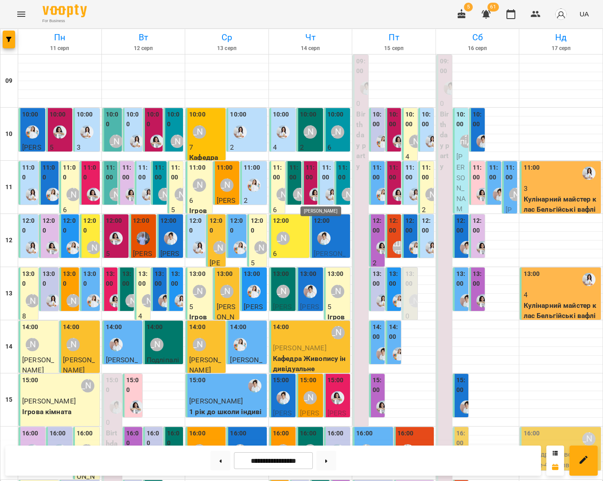
click at [309, 192] on img "Анна Білан" at bounding box center [315, 194] width 13 height 13
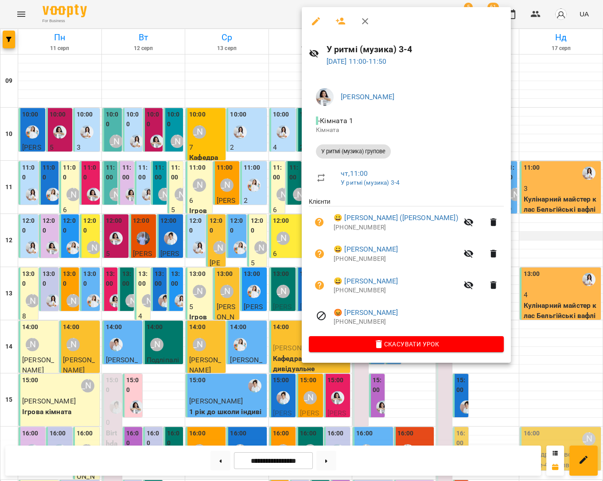
click at [529, 231] on div at bounding box center [301, 240] width 603 height 481
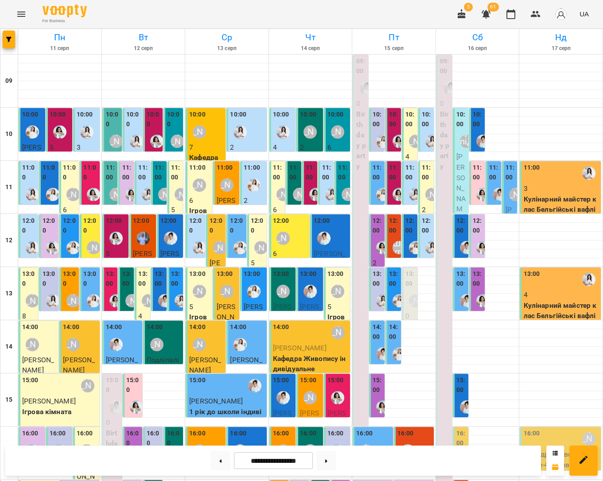
click at [328, 195] on img "Каріна" at bounding box center [331, 194] width 13 height 13
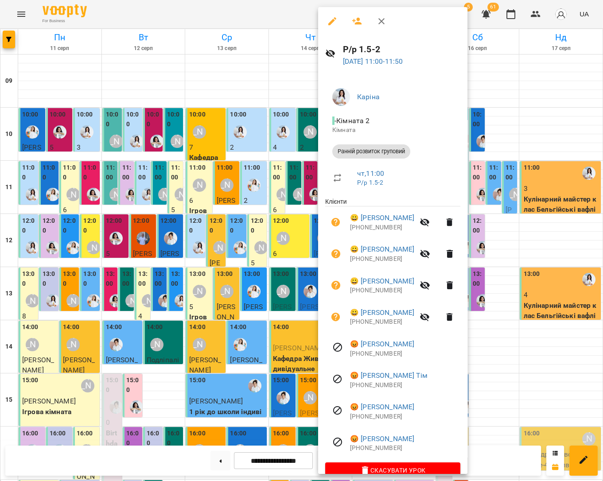
click at [534, 246] on div at bounding box center [301, 240] width 603 height 481
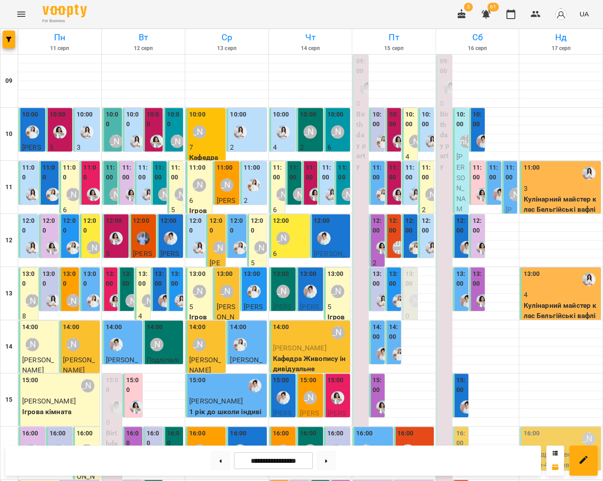
click at [344, 201] on div "[PERSON_NAME]" at bounding box center [348, 194] width 20 height 20
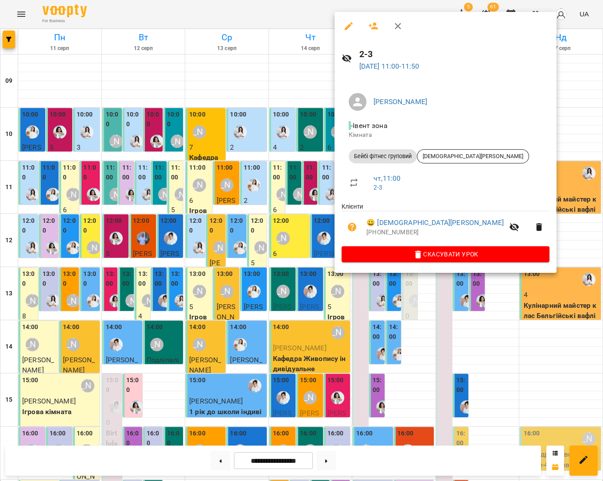
click at [531, 246] on div at bounding box center [301, 240] width 603 height 481
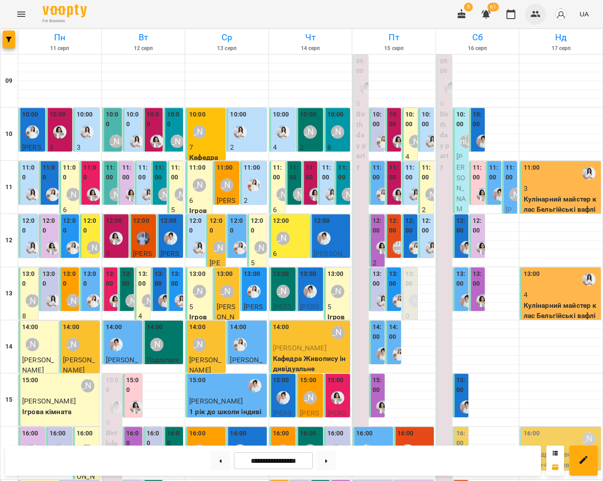
click at [539, 18] on icon "button" at bounding box center [535, 14] width 11 height 11
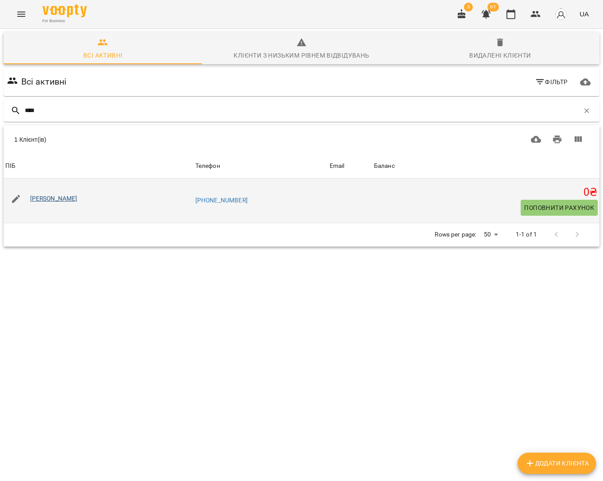
type input "****"
click at [77, 195] on link "[PERSON_NAME]" at bounding box center [53, 198] width 47 height 7
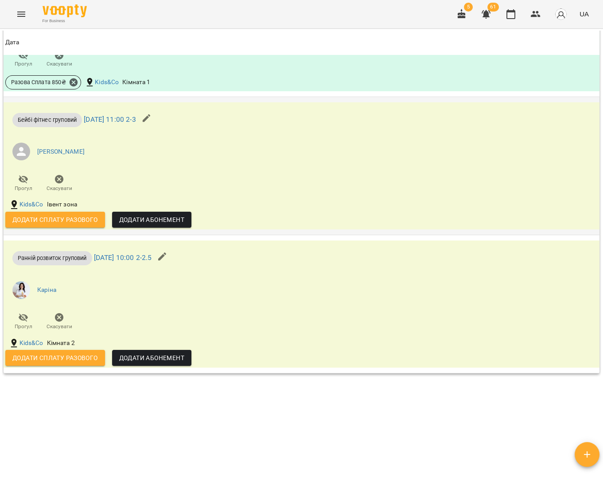
scroll to position [1367, 0]
click at [93, 217] on span "Додати сплату разового" at bounding box center [54, 220] width 85 height 11
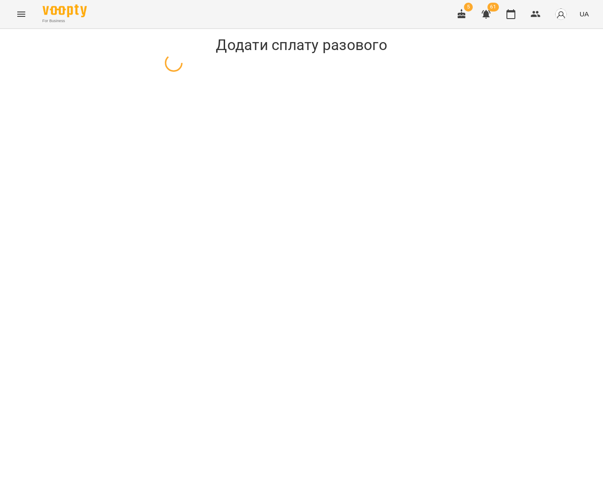
select select "**********"
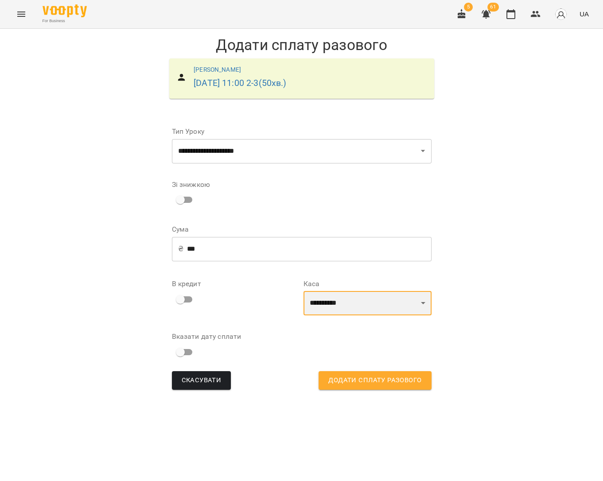
select select "****"
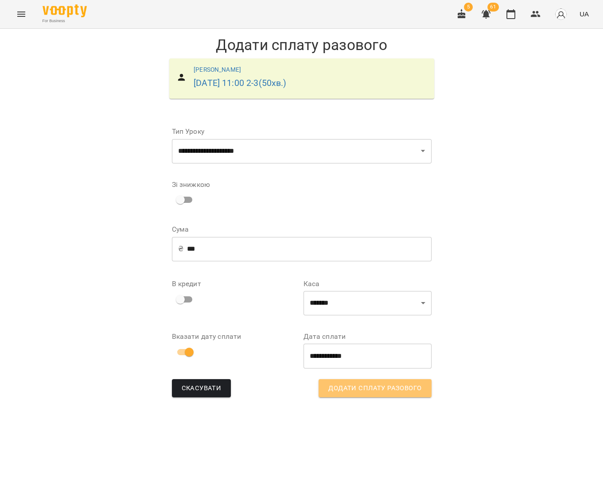
click at [347, 387] on span "Додати сплату разового" at bounding box center [374, 389] width 93 height 12
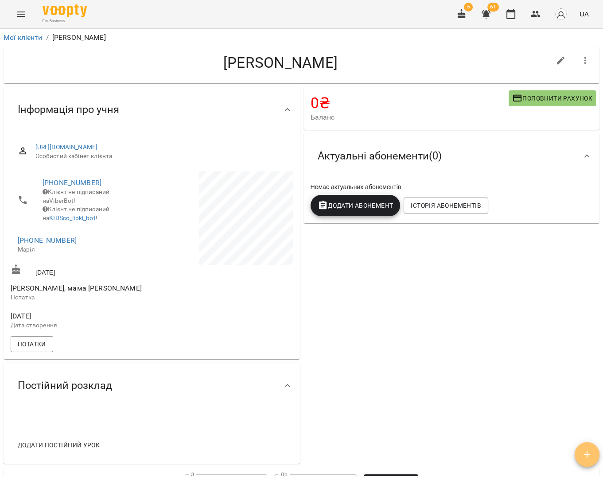
click at [582, 451] on icon "button" at bounding box center [586, 454] width 11 height 11
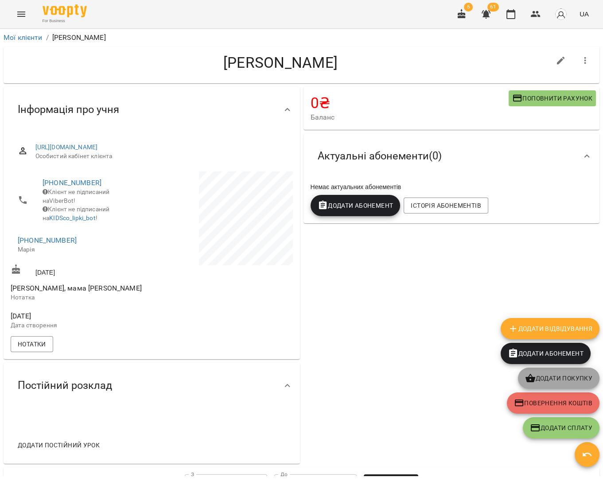
click at [546, 383] on span "Додати покупку" at bounding box center [558, 378] width 67 height 11
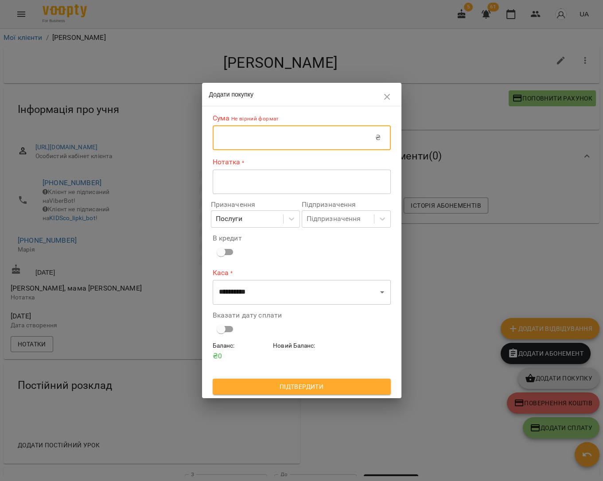
click at [329, 136] on input "text" at bounding box center [294, 137] width 163 height 25
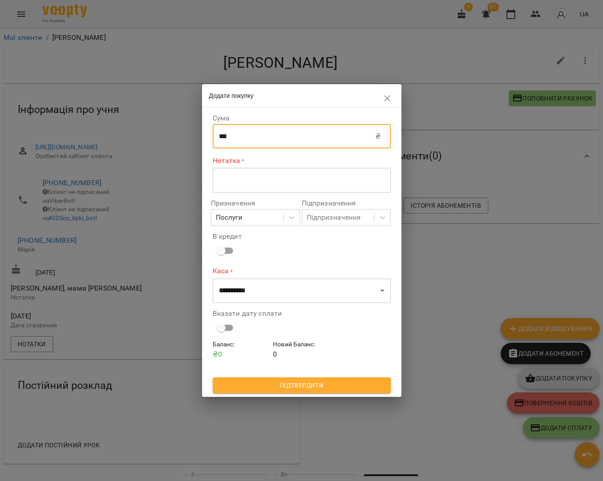
type input "***"
click at [333, 177] on textarea at bounding box center [302, 180] width 166 height 8
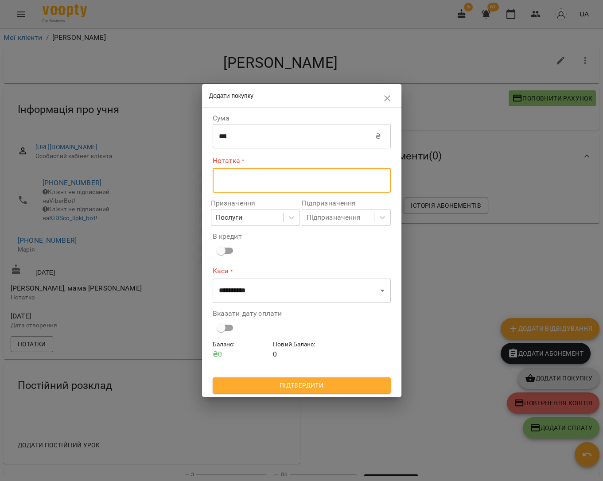
type textarea "*"
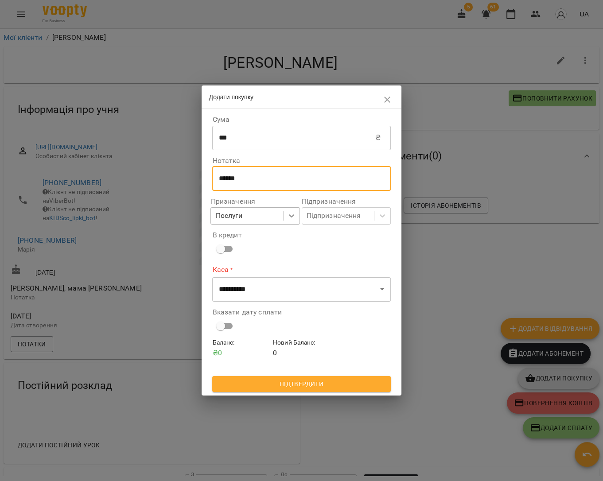
type textarea "******"
click at [293, 217] on icon at bounding box center [291, 215] width 9 height 9
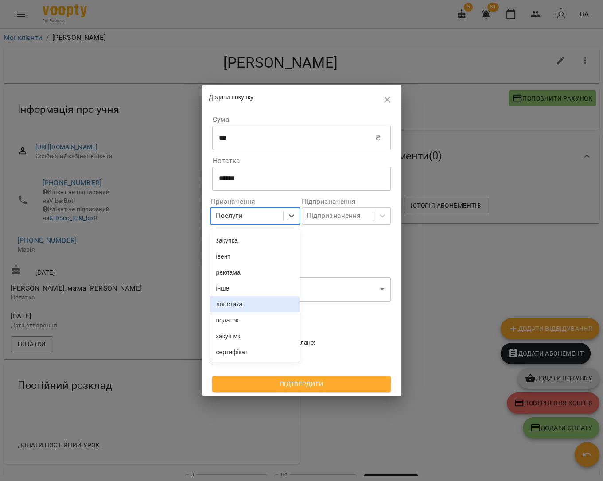
scroll to position [144, 0]
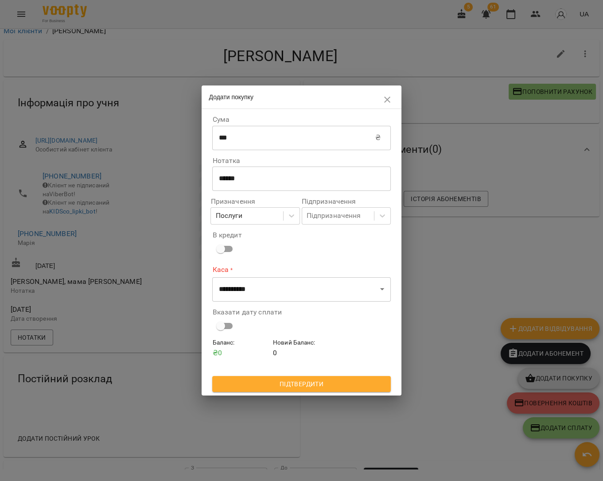
click at [350, 259] on div "В кредит" at bounding box center [301, 244] width 178 height 33
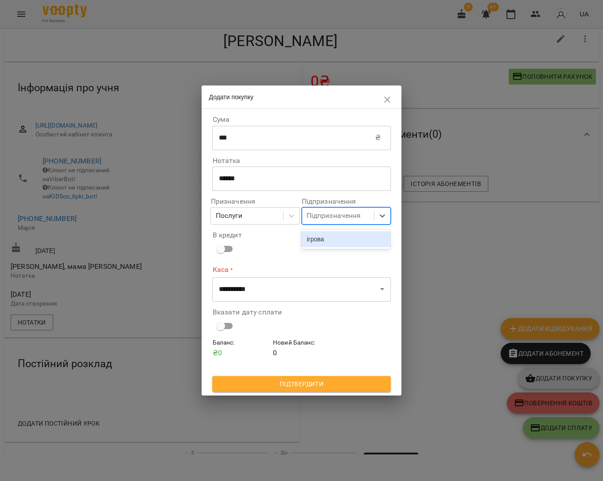
scroll to position [23, 0]
click at [336, 224] on div "Підпризначення" at bounding box center [338, 216] width 72 height 16
click at [330, 238] on div "ігрова" at bounding box center [345, 238] width 89 height 16
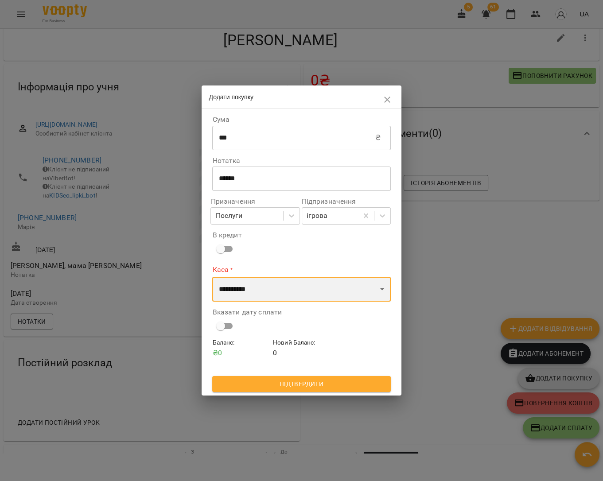
select select "****"
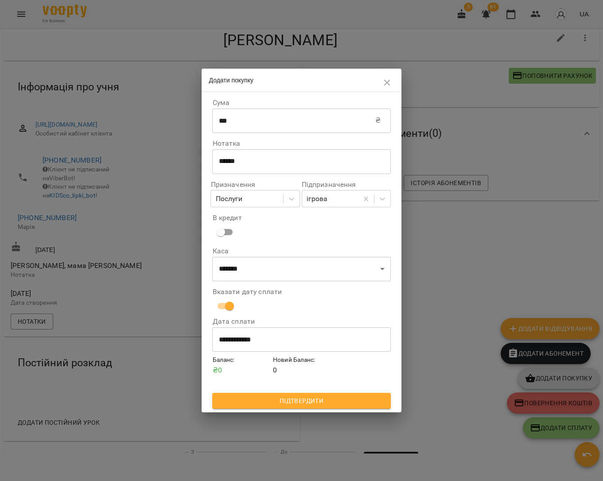
click at [313, 401] on span "Підтвердити" at bounding box center [301, 400] width 164 height 11
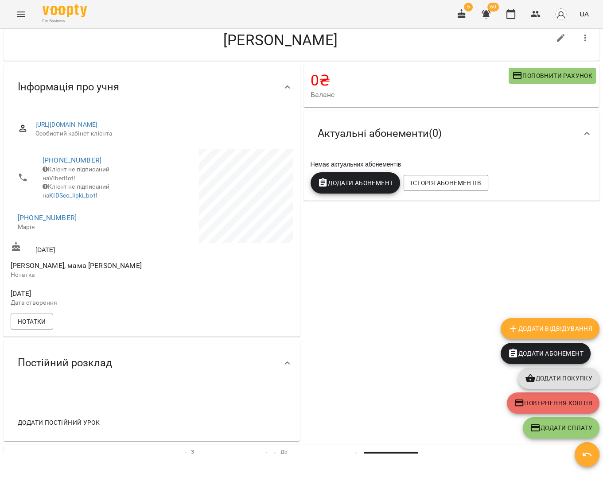
click at [511, 20] on button "button" at bounding box center [510, 14] width 21 height 21
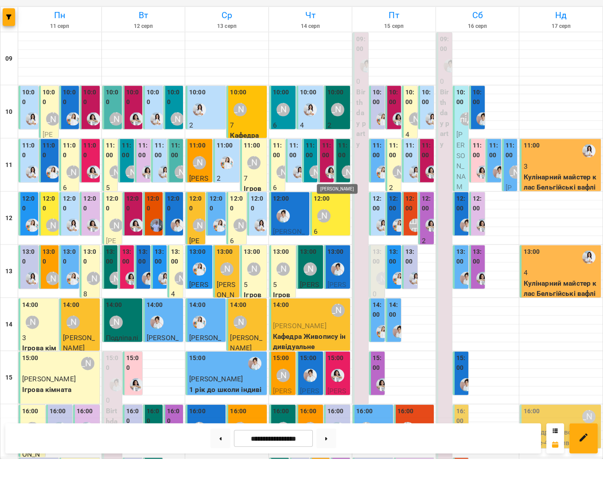
click at [327, 188] on img "Анна Білан" at bounding box center [331, 194] width 13 height 13
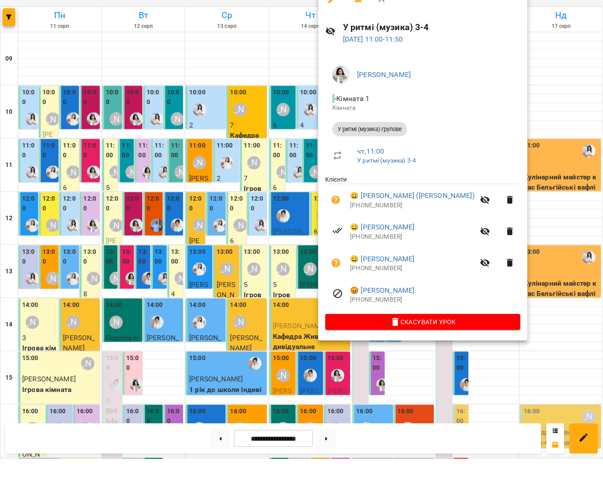
click at [298, 180] on div at bounding box center [301, 240] width 603 height 481
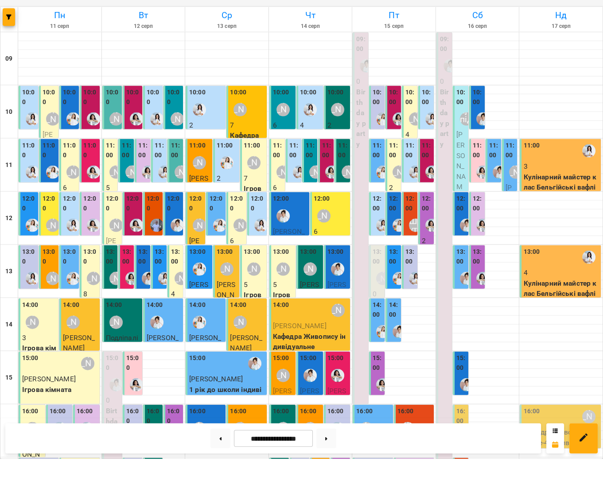
click at [339, 184] on div "[PERSON_NAME]" at bounding box center [348, 194] width 20 height 20
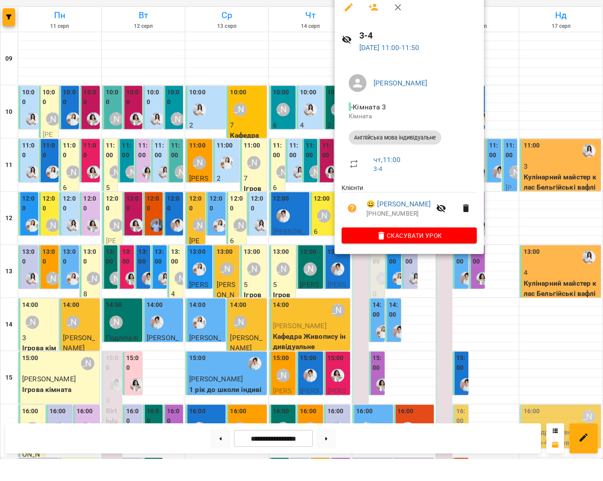
click at [302, 182] on div at bounding box center [301, 240] width 603 height 481
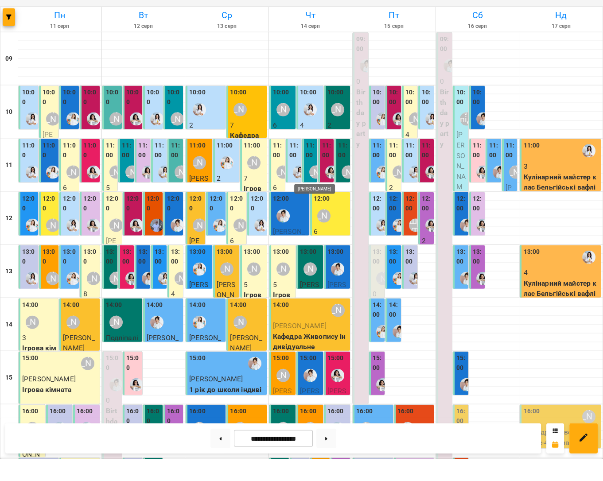
click at [313, 188] on div "[PERSON_NAME]" at bounding box center [315, 194] width 13 height 13
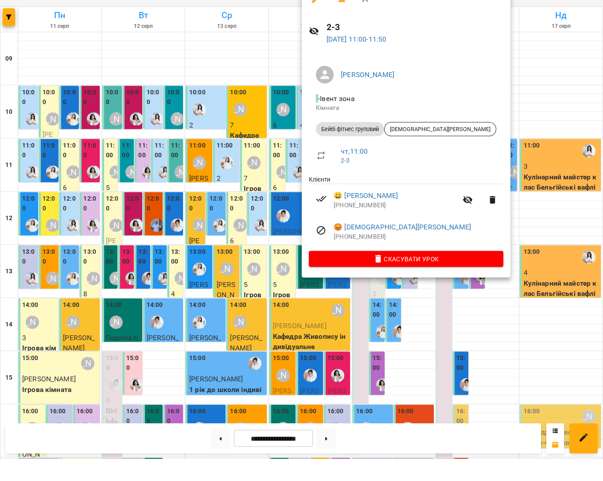
click at [280, 175] on div at bounding box center [301, 240] width 603 height 481
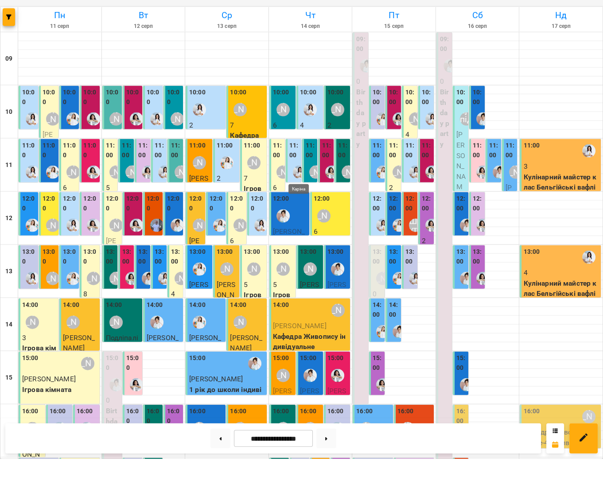
click at [294, 188] on img "Каріна" at bounding box center [299, 194] width 13 height 13
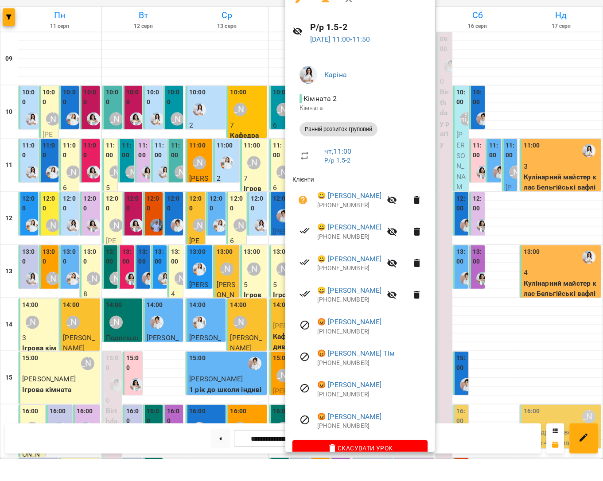
click at [268, 185] on div at bounding box center [301, 240] width 603 height 481
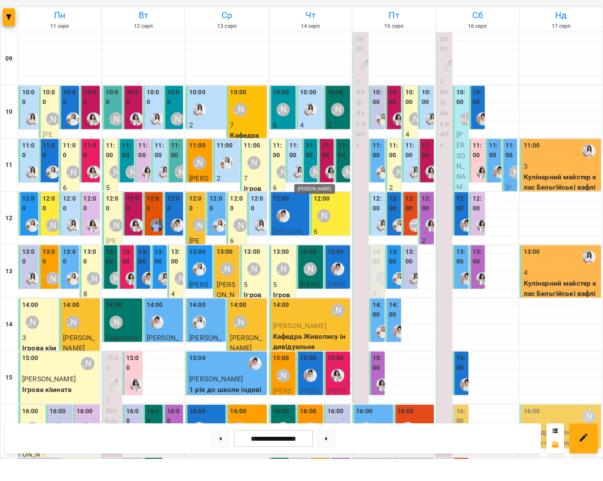
click at [310, 188] on div "[PERSON_NAME]" at bounding box center [315, 194] width 13 height 13
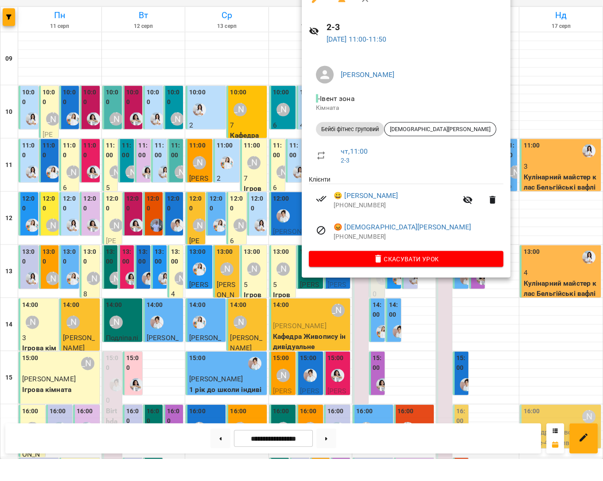
click at [511, 219] on div at bounding box center [301, 240] width 603 height 481
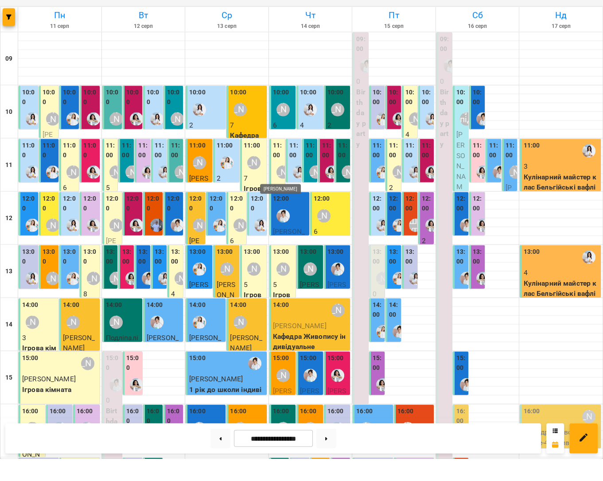
click at [281, 188] on div "[PERSON_NAME]" at bounding box center [282, 194] width 13 height 13
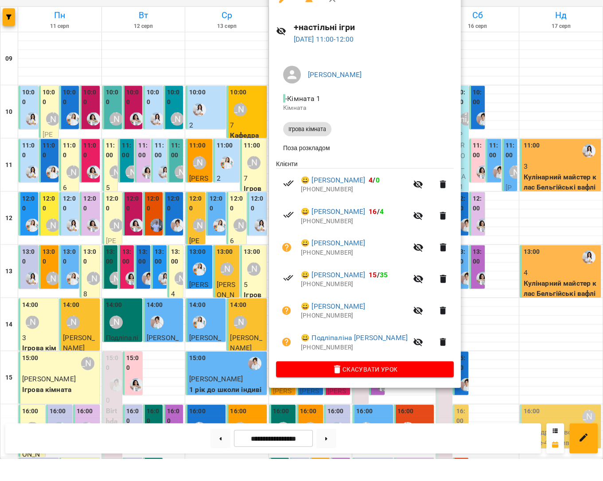
click at [504, 223] on div at bounding box center [301, 240] width 603 height 481
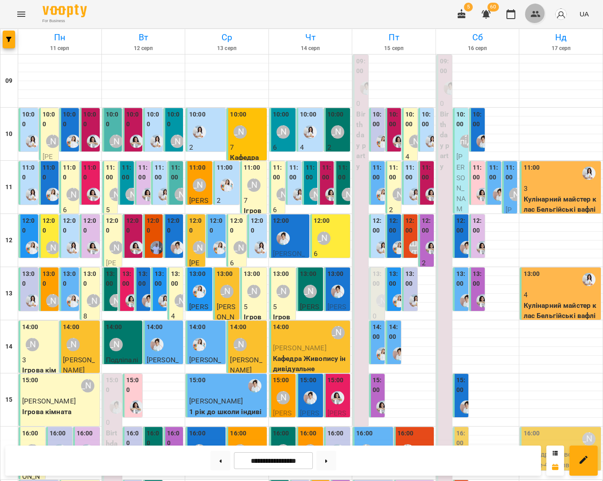
click at [536, 18] on icon "button" at bounding box center [535, 14] width 11 height 11
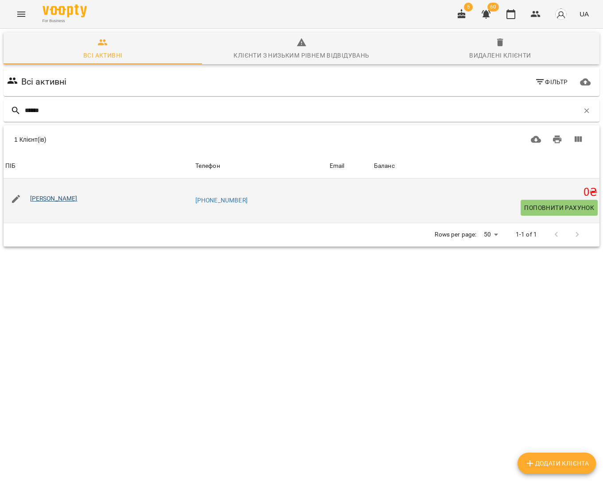
type input "******"
click at [72, 197] on link "[PERSON_NAME]" at bounding box center [53, 198] width 47 height 7
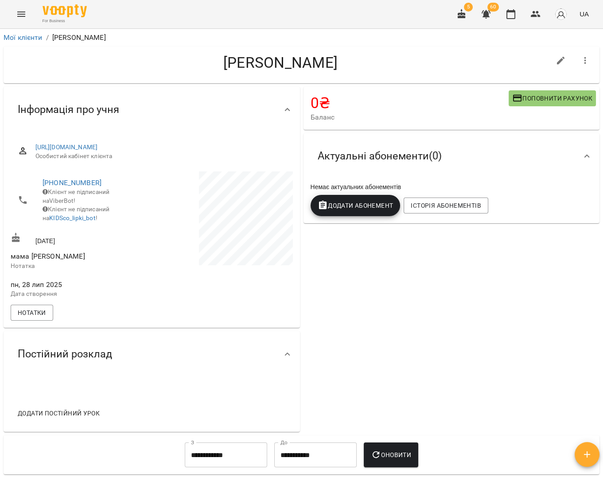
scroll to position [29, 0]
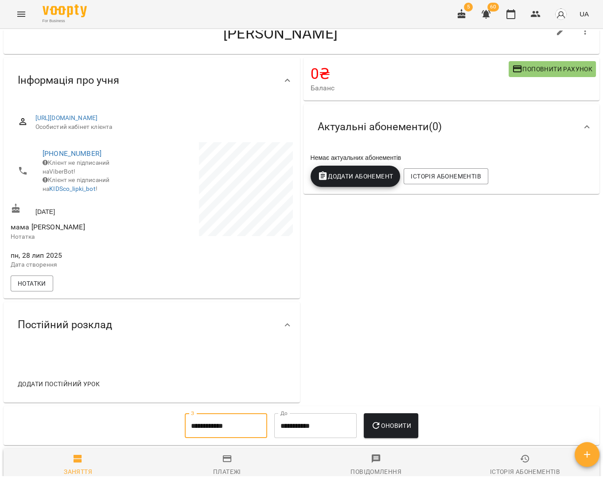
click at [207, 438] on input "**********" at bounding box center [226, 425] width 82 height 25
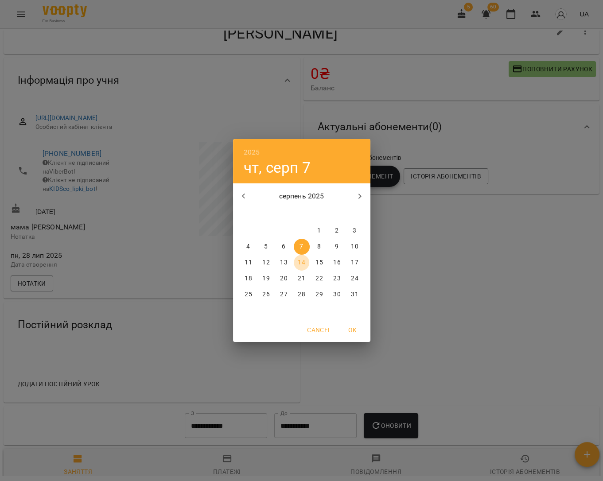
click at [301, 263] on p "14" at bounding box center [301, 262] width 7 height 9
type input "**********"
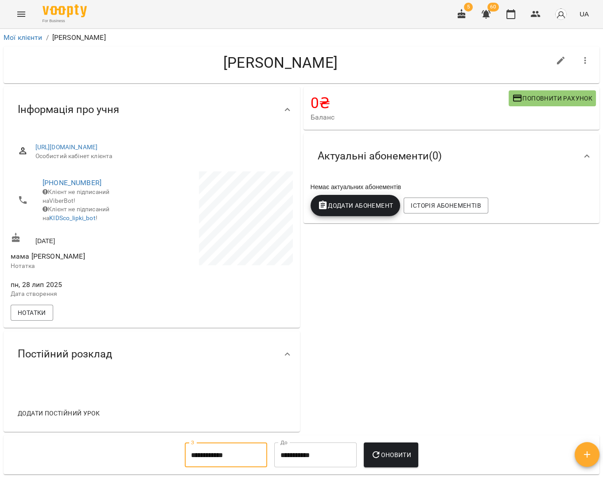
scroll to position [0, 0]
drag, startPoint x: 374, startPoint y: 459, endPoint x: 322, endPoint y: 407, distance: 73.6
click at [374, 459] on button "Оновити" at bounding box center [391, 454] width 54 height 25
click at [536, 19] on button "button" at bounding box center [535, 14] width 21 height 21
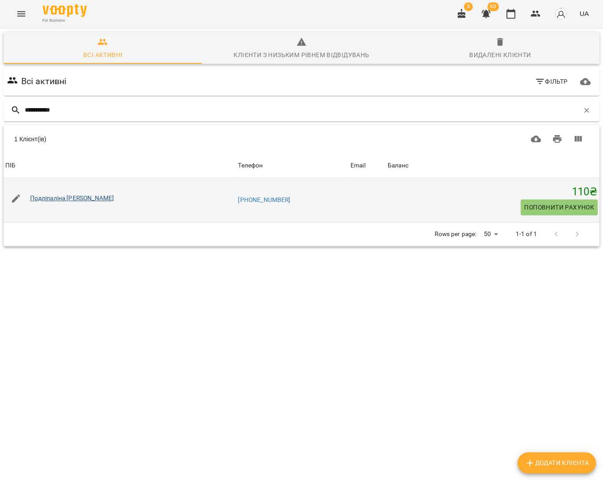
type input "**********"
click at [74, 197] on link "Подліпаліна Аріна" at bounding box center [72, 198] width 84 height 7
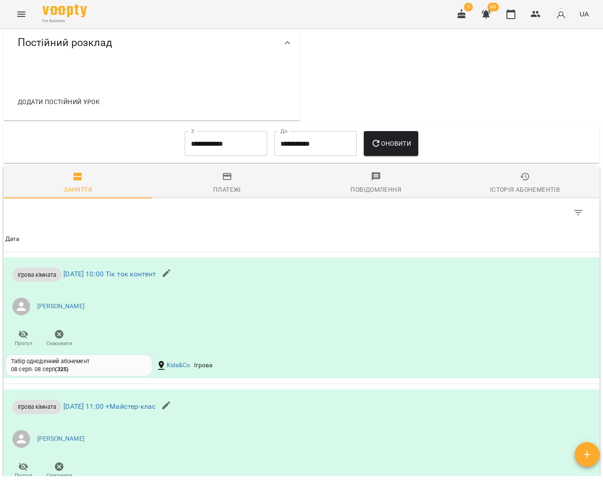
scroll to position [310, 0]
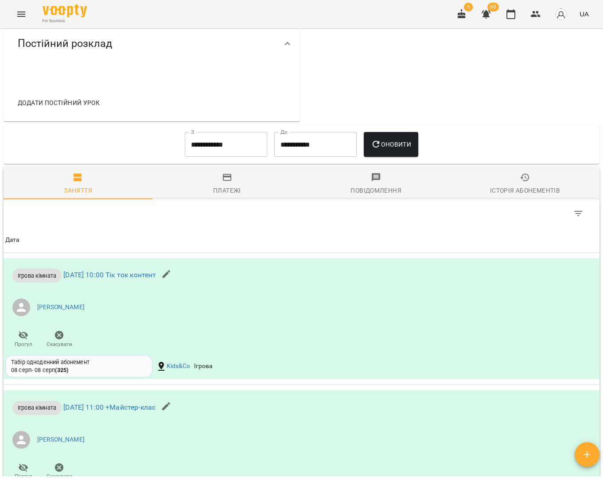
click at [252, 157] on input "**********" at bounding box center [226, 144] width 82 height 25
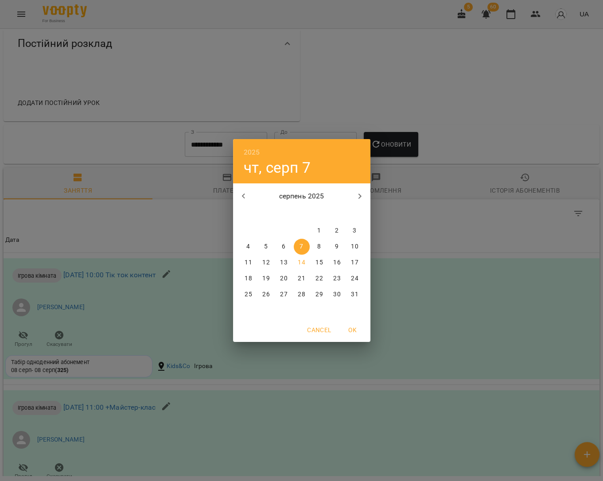
drag, startPoint x: 299, startPoint y: 259, endPoint x: 337, endPoint y: 215, distance: 57.5
click at [300, 259] on p "14" at bounding box center [301, 262] width 7 height 9
type input "**********"
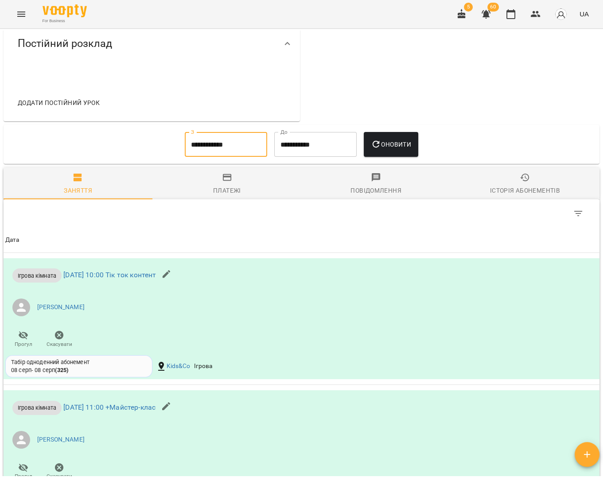
click at [390, 157] on button "Оновити" at bounding box center [391, 144] width 54 height 25
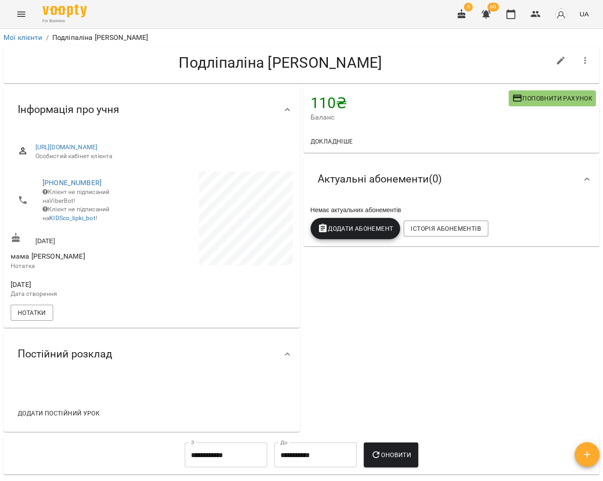
scroll to position [0, 0]
click at [509, 12] on icon "button" at bounding box center [510, 14] width 9 height 10
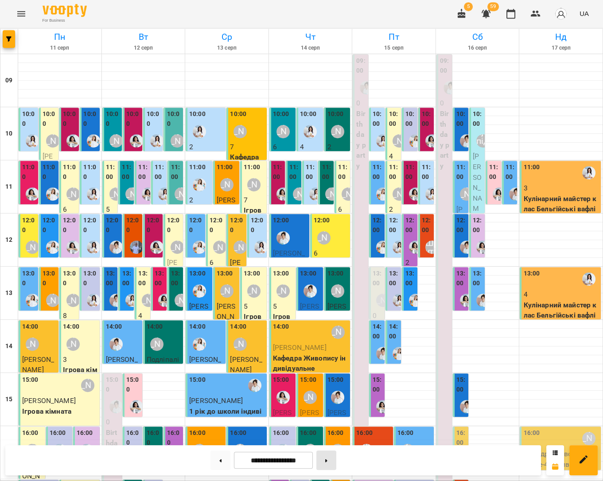
click at [332, 460] on button at bounding box center [326, 460] width 20 height 19
type input "**********"
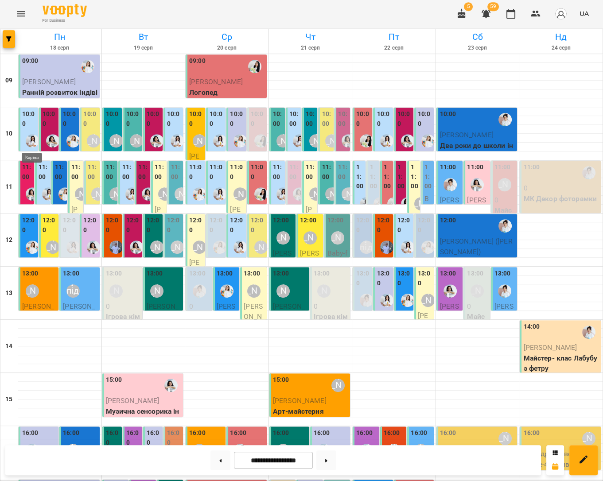
click at [31, 139] on img "Каріна" at bounding box center [32, 141] width 13 height 13
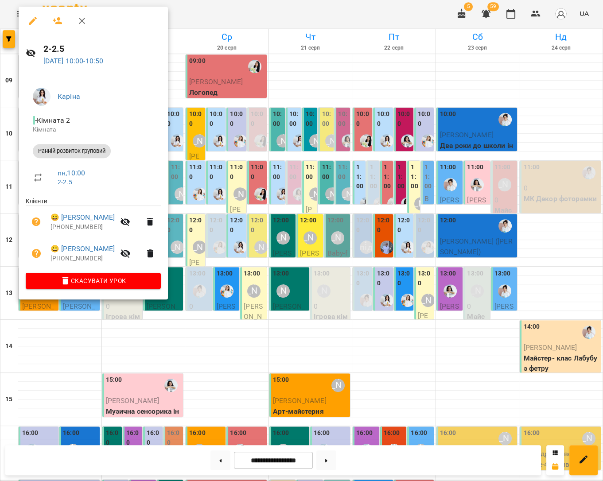
click at [193, 144] on div at bounding box center [301, 240] width 603 height 481
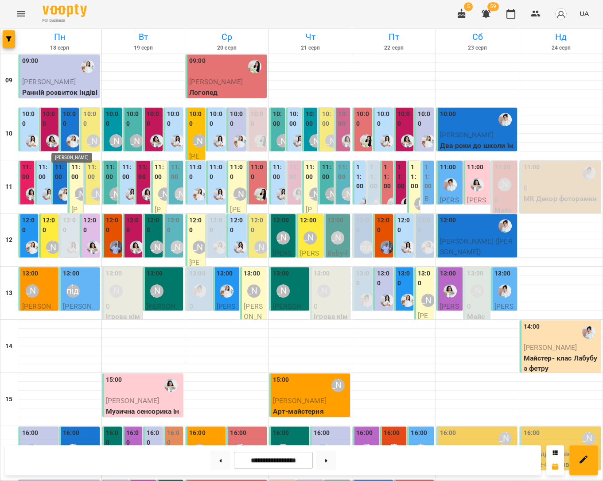
click at [74, 140] on img "Юлія Масющенко" at bounding box center [72, 141] width 13 height 13
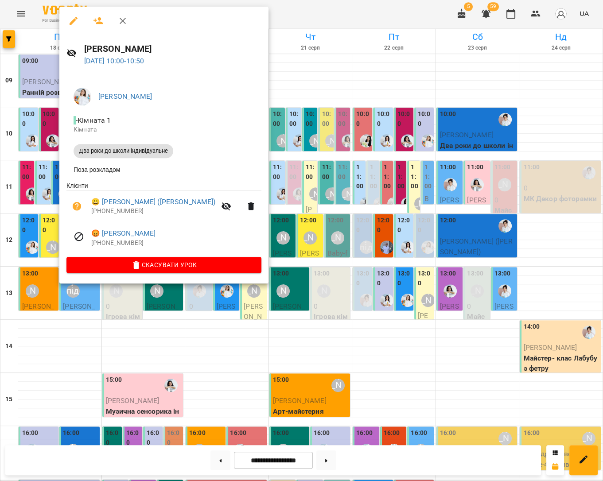
click at [256, 135] on div at bounding box center [301, 240] width 603 height 481
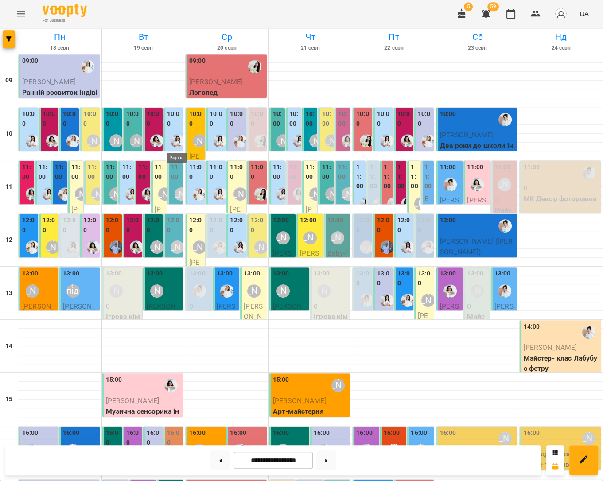
click at [176, 140] on img "Каріна" at bounding box center [176, 141] width 13 height 13
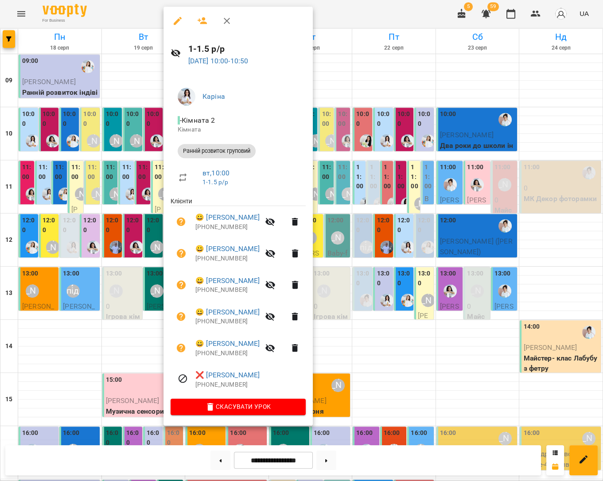
click at [143, 141] on div at bounding box center [301, 240] width 603 height 481
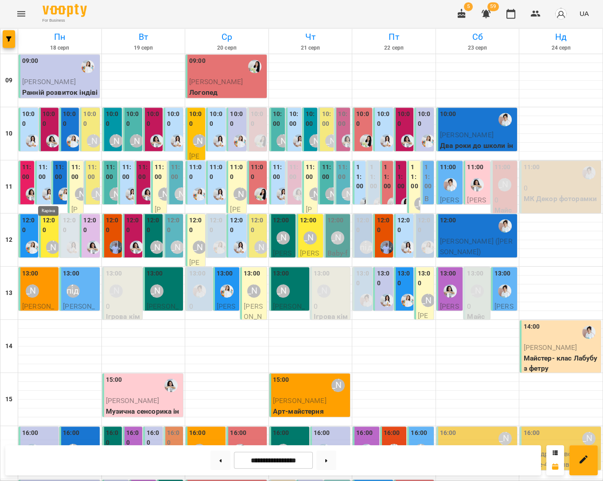
click at [47, 193] on img "Каріна" at bounding box center [48, 194] width 13 height 13
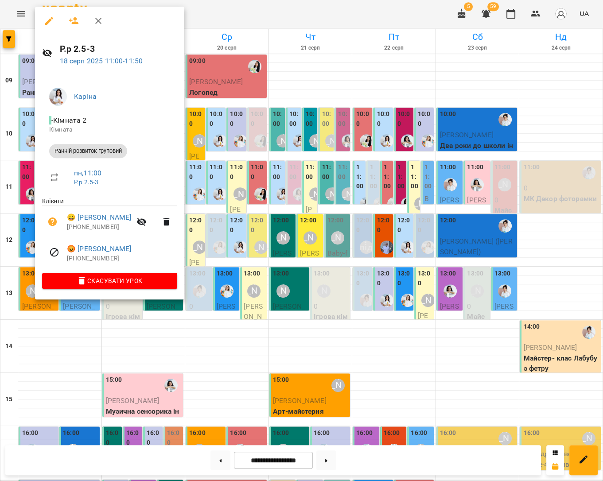
click at [235, 180] on div at bounding box center [301, 240] width 603 height 481
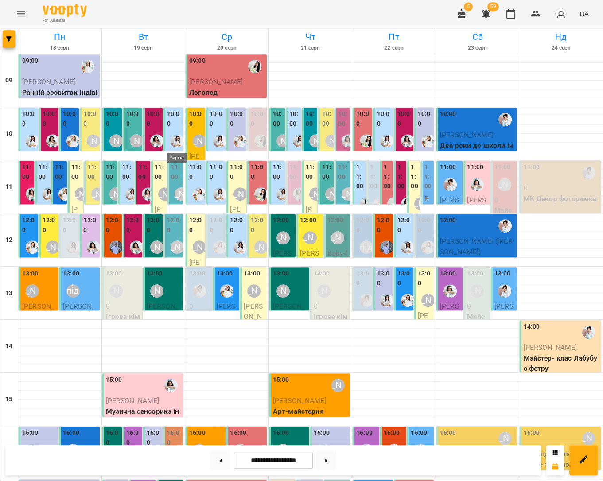
click at [174, 140] on img "Каріна" at bounding box center [176, 141] width 13 height 13
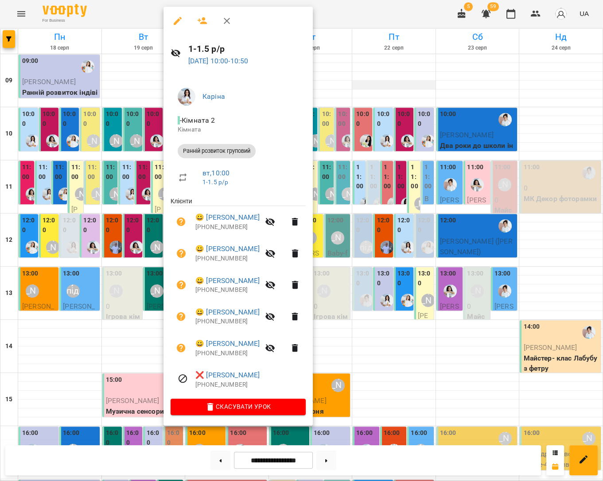
click at [370, 87] on div at bounding box center [301, 240] width 603 height 481
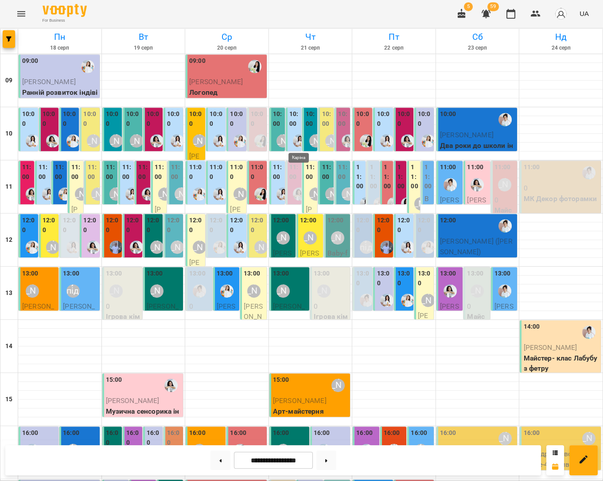
click at [296, 143] on img "Каріна" at bounding box center [299, 141] width 13 height 13
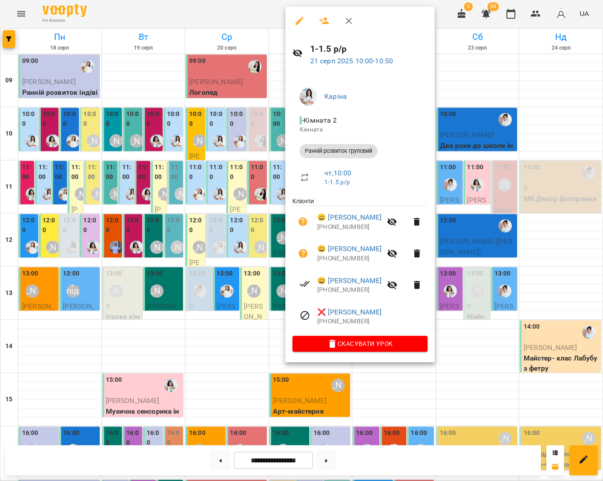
click at [472, 82] on div at bounding box center [301, 240] width 603 height 481
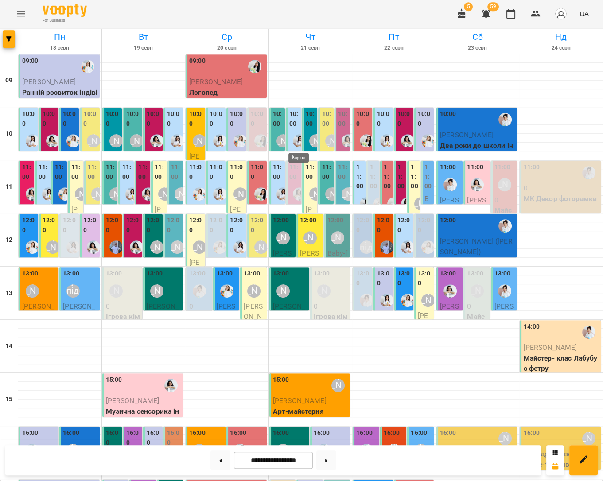
click at [298, 144] on img "Каріна" at bounding box center [299, 141] width 13 height 13
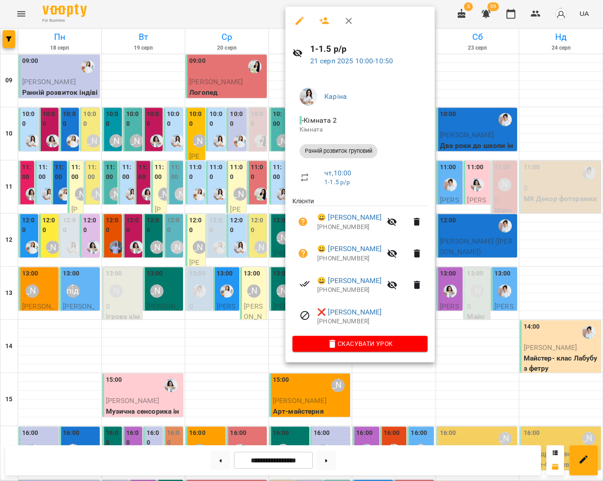
click at [534, 122] on div at bounding box center [301, 240] width 603 height 481
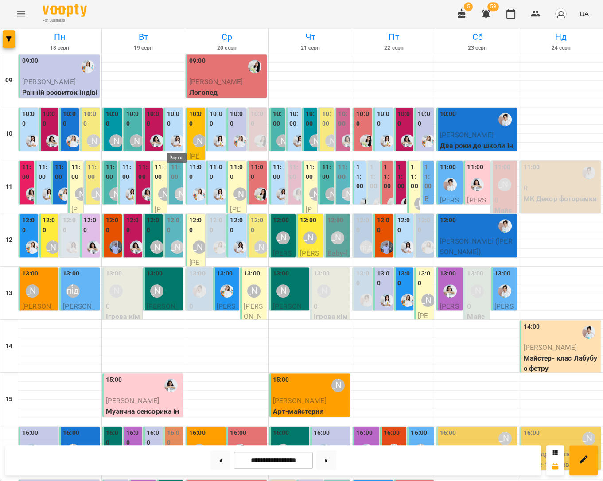
click at [180, 135] on img "Каріна" at bounding box center [176, 141] width 13 height 13
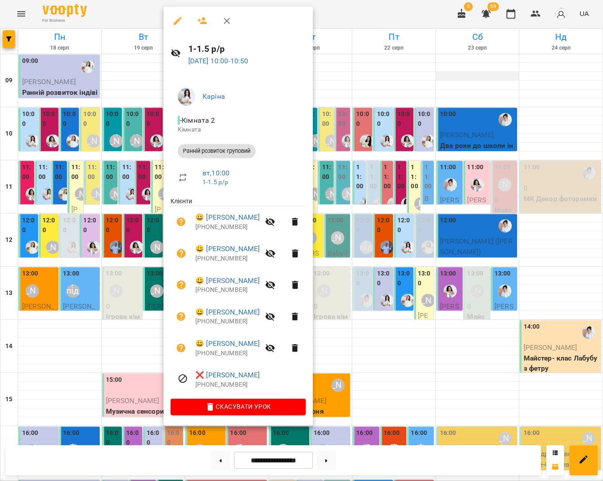
click at [472, 79] on div at bounding box center [301, 240] width 603 height 481
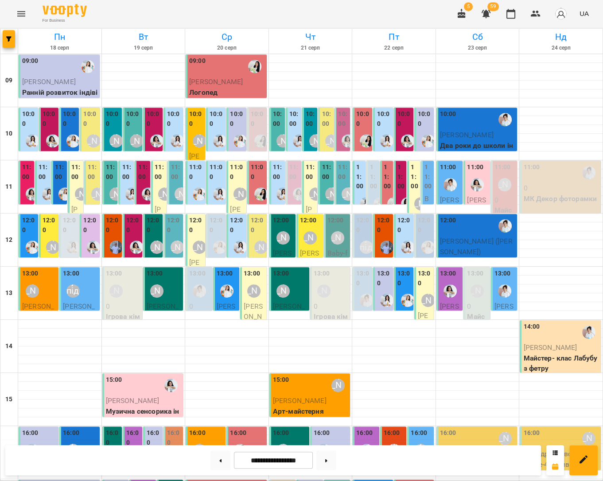
click at [12, 9] on button "Menu" at bounding box center [21, 14] width 21 height 21
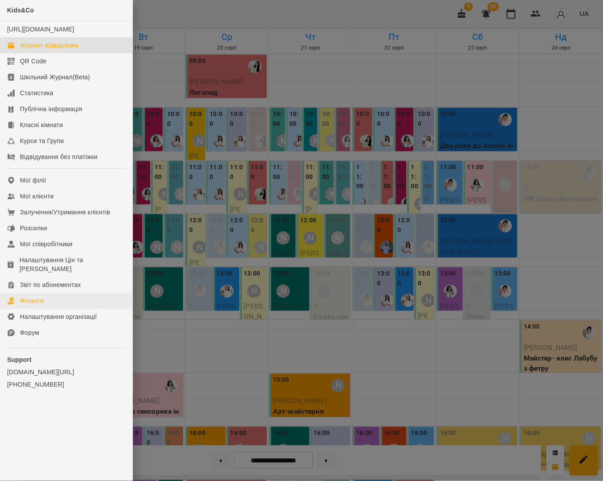
click at [34, 293] on link "Фінанси" at bounding box center [66, 301] width 132 height 16
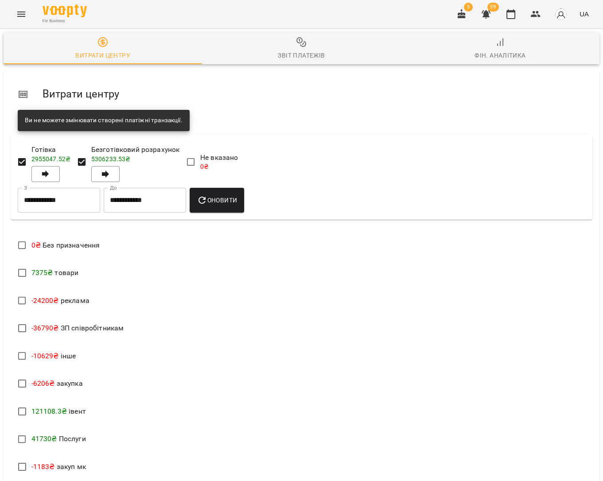
drag, startPoint x: 297, startPoint y: 68, endPoint x: 298, endPoint y: 57, distance: 11.1
click at [298, 55] on div "Звіт платежів" at bounding box center [301, 55] width 47 height 11
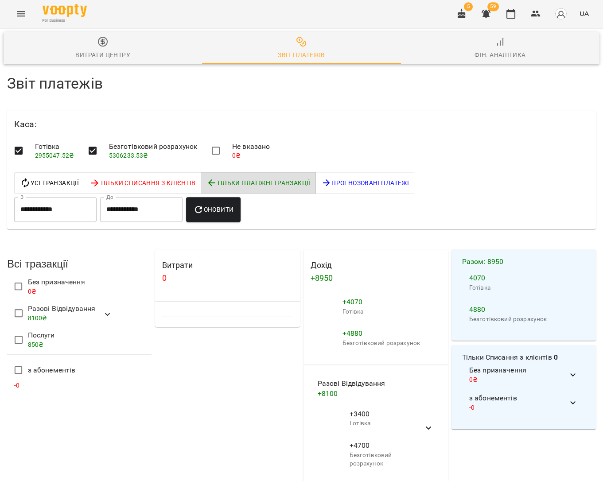
scroll to position [25, 0]
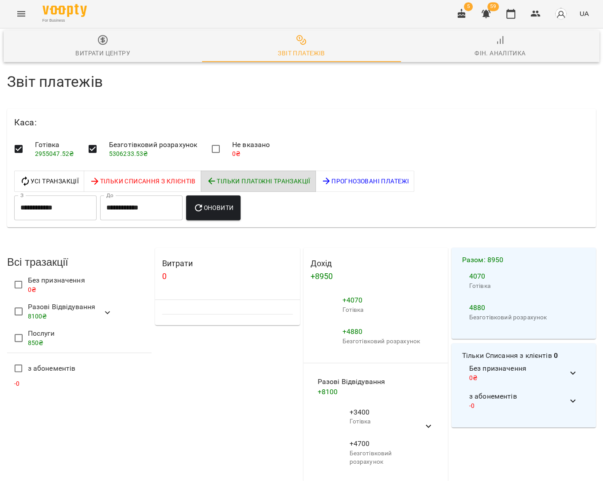
click at [95, 48] on div "Витрати центру" at bounding box center [102, 53] width 55 height 11
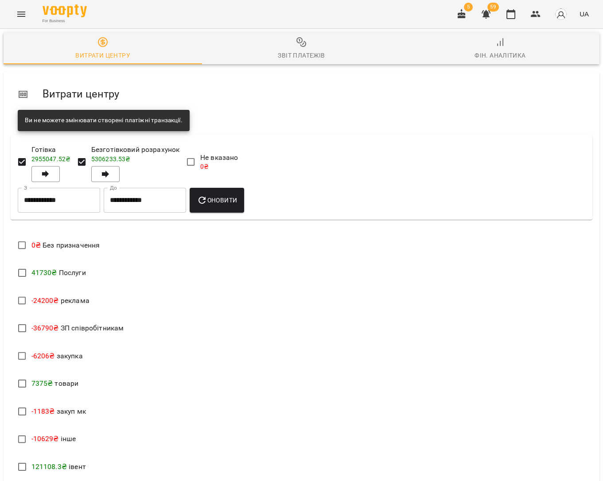
scroll to position [0, 0]
click at [56, 199] on input "**********" at bounding box center [59, 200] width 82 height 25
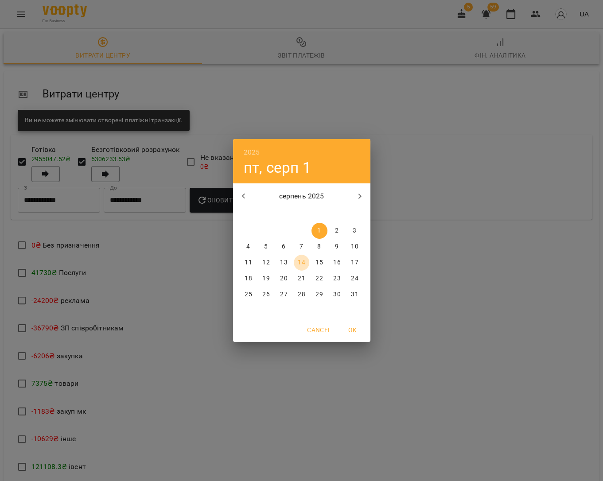
drag, startPoint x: 305, startPoint y: 260, endPoint x: 300, endPoint y: 255, distance: 7.2
click at [305, 260] on span "14" at bounding box center [302, 262] width 16 height 9
type input "**********"
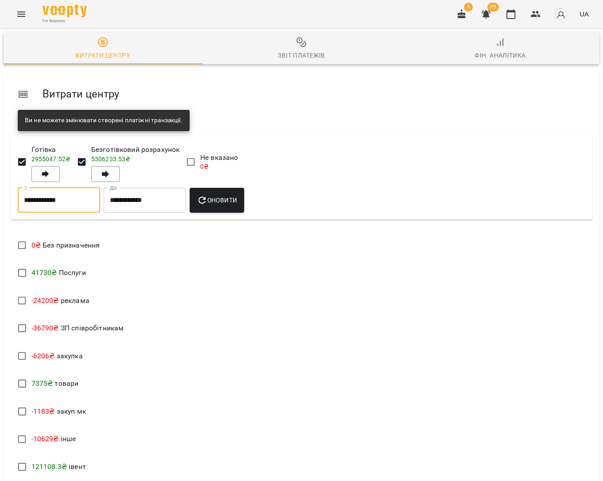
click at [237, 196] on span "Оновити" at bounding box center [217, 200] width 40 height 11
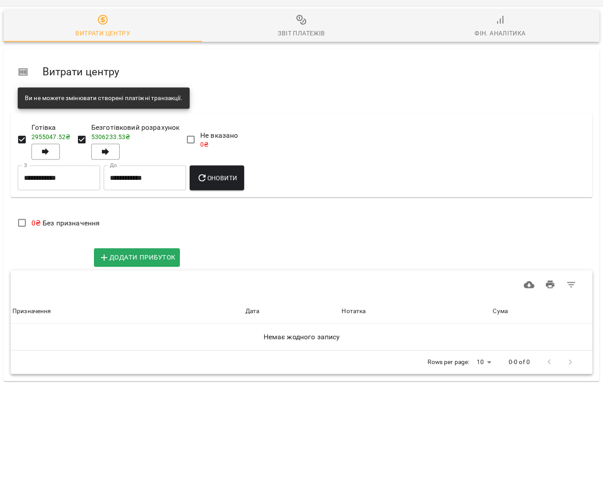
click at [63, 274] on span "Додати витрату" at bounding box center [50, 280] width 70 height 12
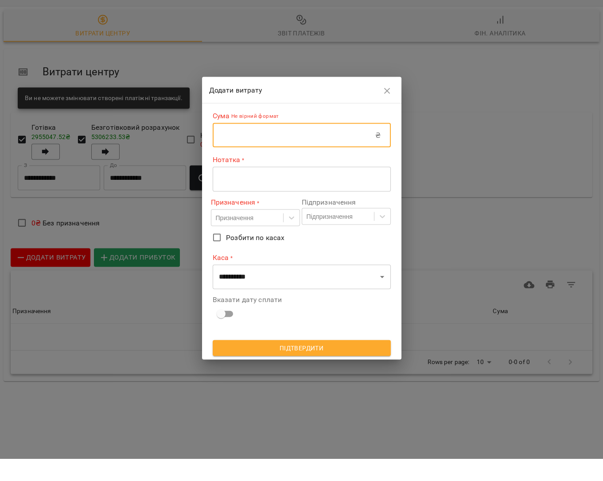
click at [249, 145] on input "text" at bounding box center [294, 157] width 163 height 25
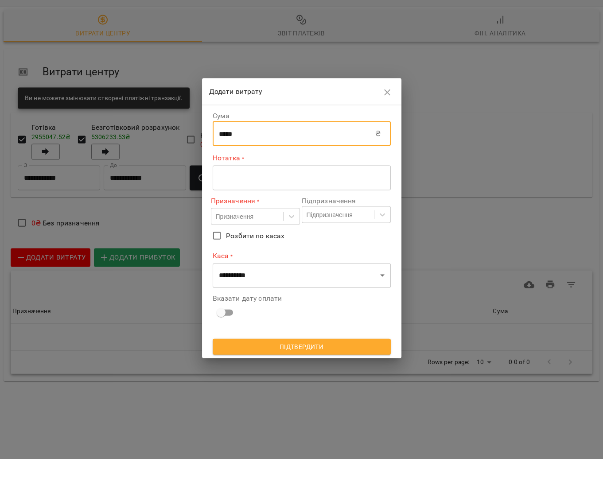
type input "*****"
click at [241, 196] on textarea at bounding box center [302, 200] width 166 height 8
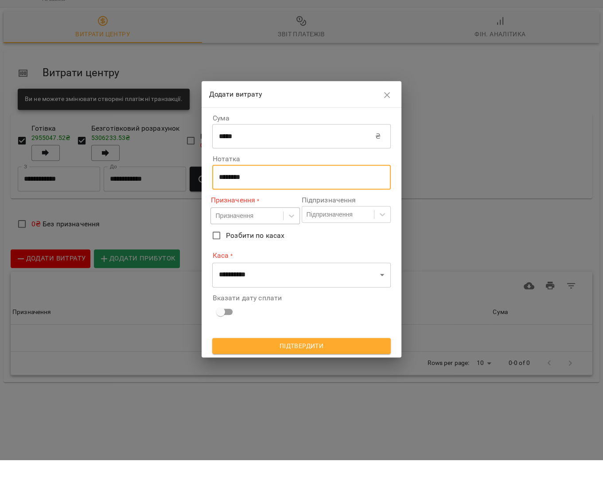
type textarea "********"
click at [245, 232] on div "Призначення" at bounding box center [234, 236] width 38 height 9
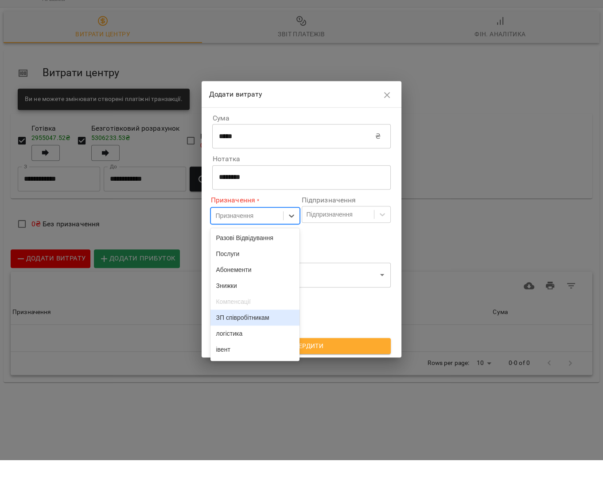
click at [244, 331] on div "ЗП співробітникам" at bounding box center [254, 339] width 89 height 16
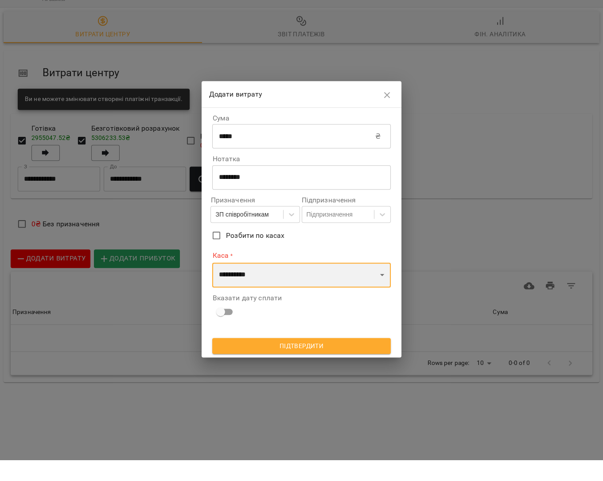
select select "****"
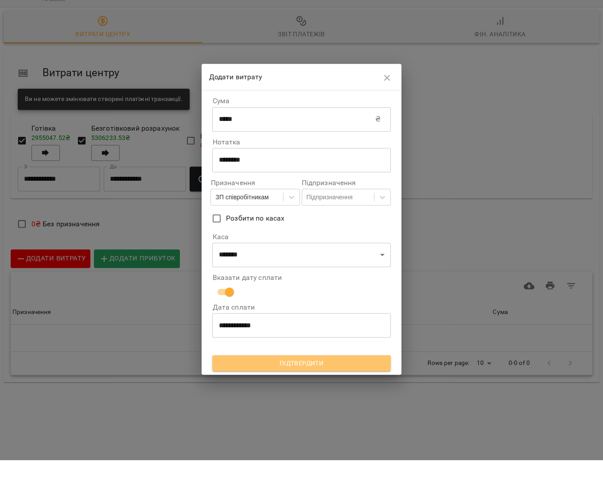
click at [317, 379] on span "Підтвердити" at bounding box center [301, 384] width 164 height 11
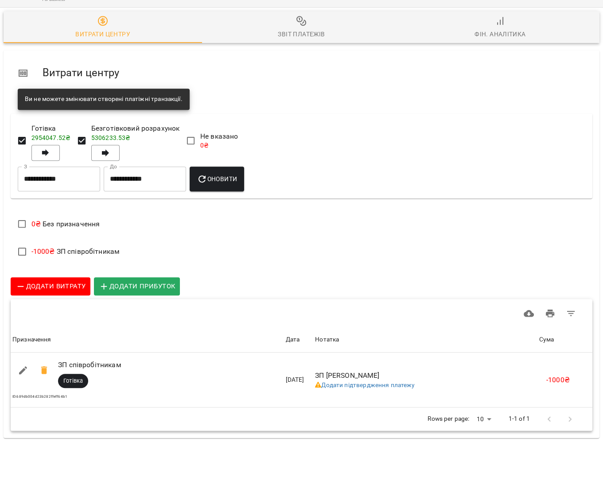
drag, startPoint x: 294, startPoint y: 366, endPoint x: 343, endPoint y: 292, distance: 88.5
click at [294, 374] on td "[DATE]" at bounding box center [299, 401] width 30 height 55
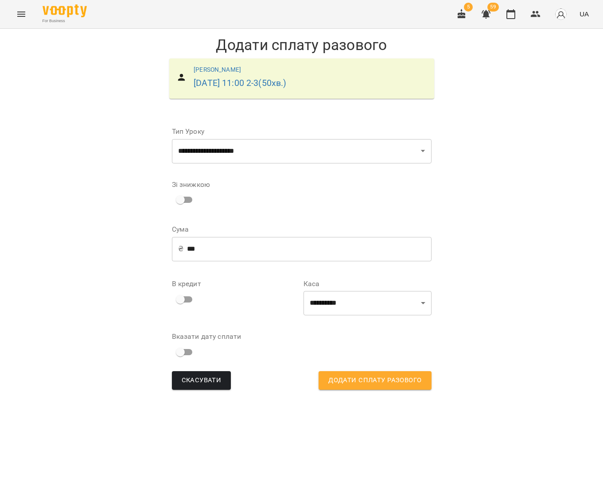
select select "**********"
click at [509, 19] on button "button" at bounding box center [510, 14] width 21 height 21
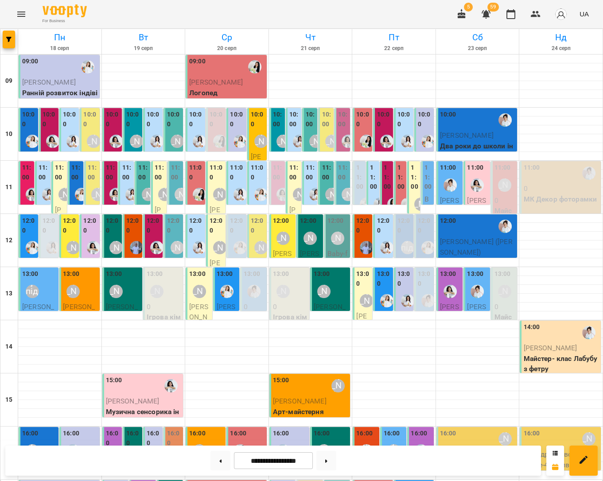
click at [22, 12] on icon "Menu" at bounding box center [21, 14] width 8 height 5
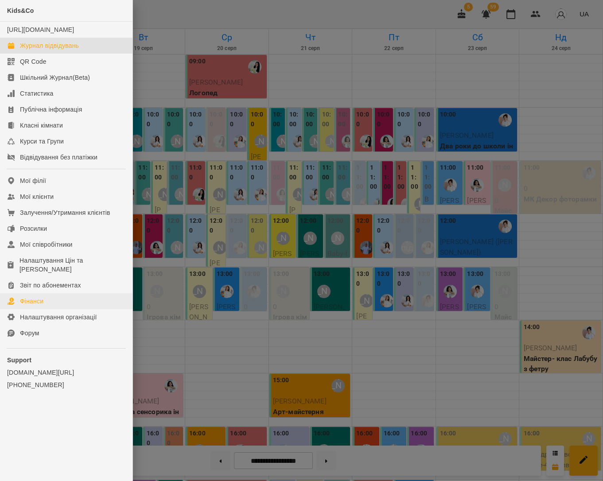
click at [41, 297] on div "Фінанси" at bounding box center [31, 301] width 23 height 9
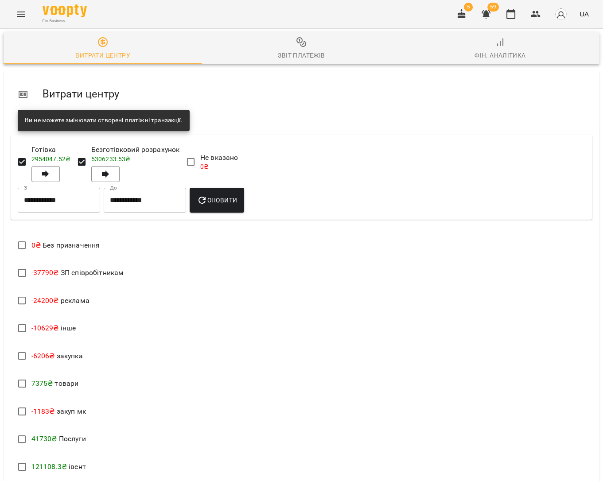
click at [297, 44] on icon "button" at bounding box center [301, 42] width 11 height 11
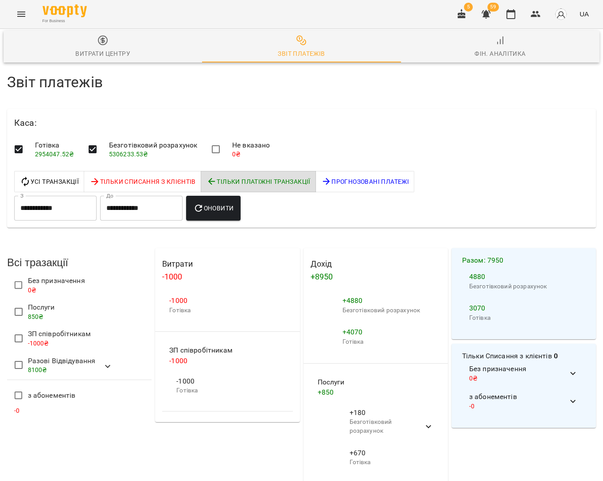
scroll to position [90, 0]
click at [513, 6] on button "button" at bounding box center [510, 14] width 21 height 21
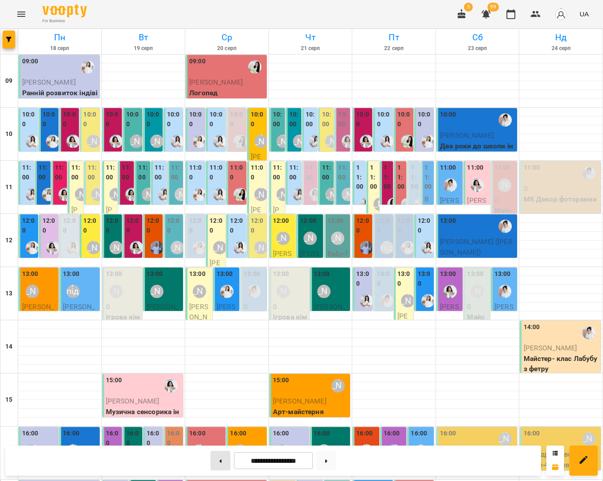
click at [219, 459] on icon at bounding box center [220, 461] width 2 height 4
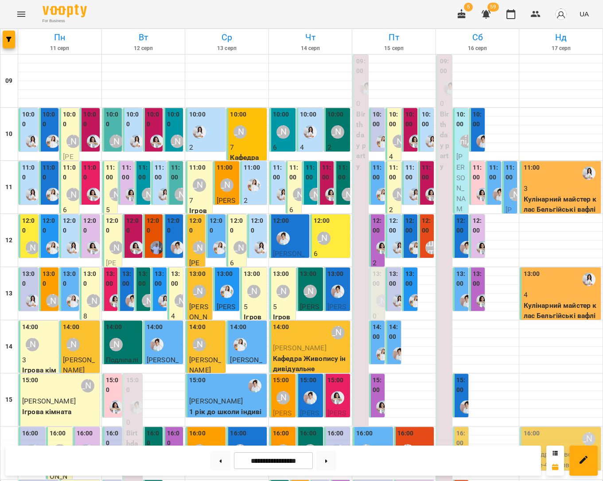
click at [88, 133] on div at bounding box center [93, 141] width 20 height 20
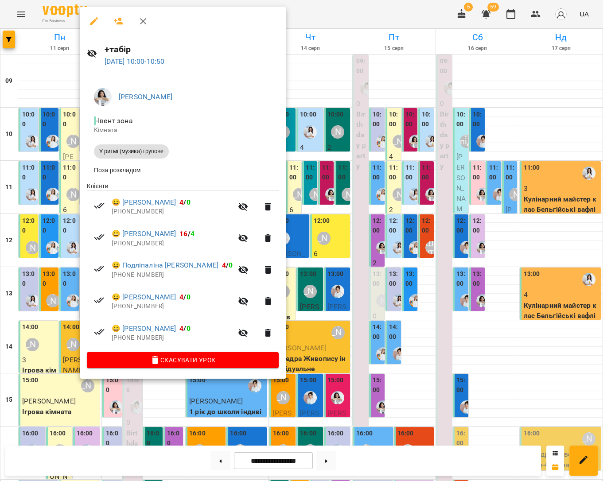
click at [64, 130] on div at bounding box center [301, 240] width 603 height 481
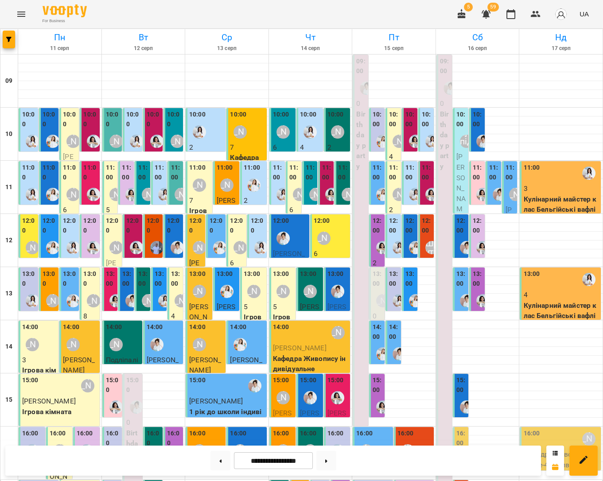
click at [340, 460] on div at bounding box center [326, 460] width 27 height 19
click at [336, 460] on button at bounding box center [326, 460] width 20 height 19
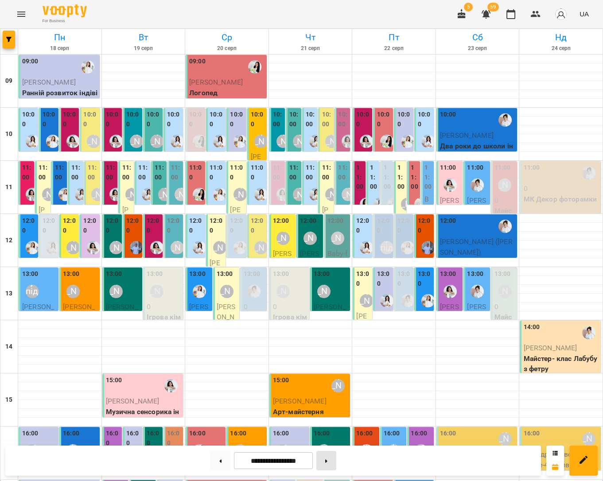
click at [336, 460] on button at bounding box center [326, 460] width 20 height 19
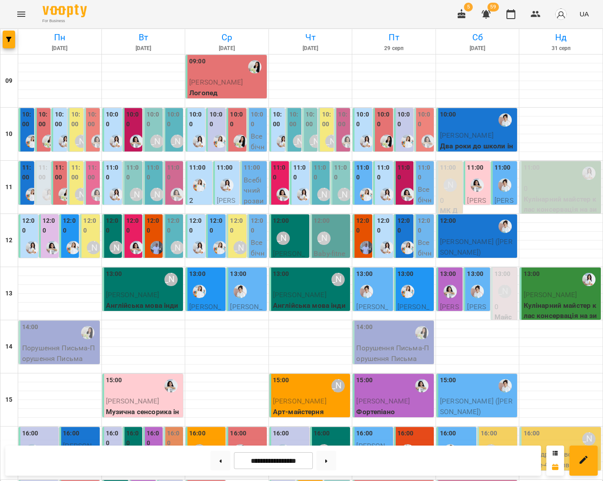
click at [97, 182] on div "11:00 У Ритмі (музика) 3-4 - У ритмі (музика) 3-4" at bounding box center [91, 277] width 15 height 233
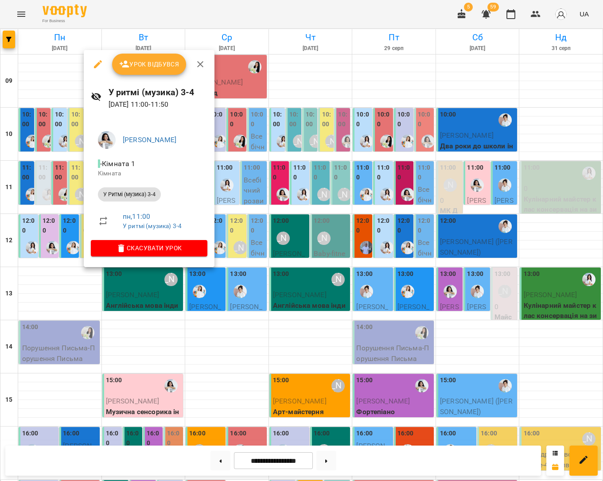
click at [57, 174] on div at bounding box center [301, 240] width 603 height 481
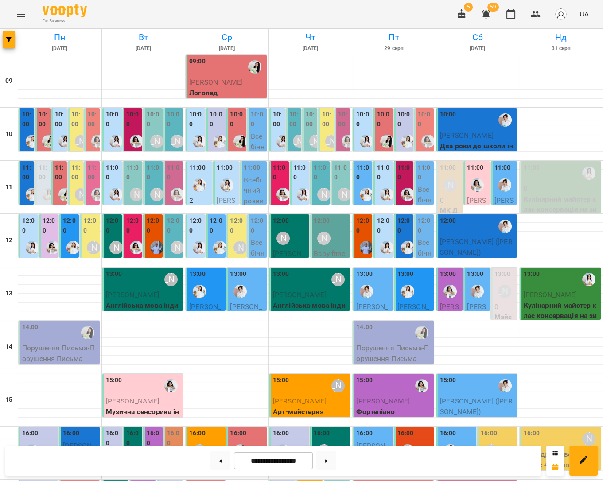
click at [129, 143] on div at bounding box center [136, 141] width 20 height 20
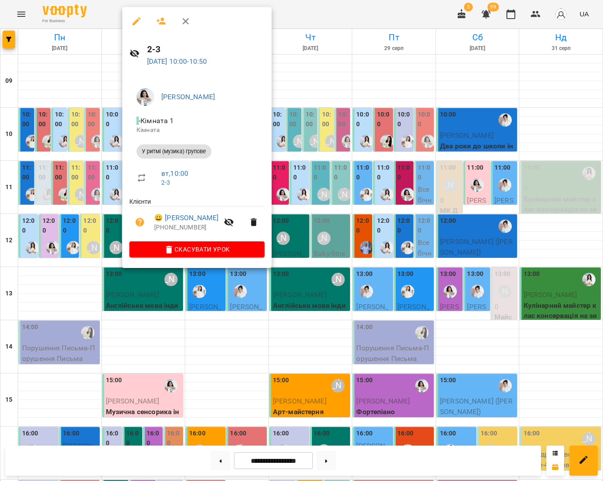
click at [101, 144] on div at bounding box center [301, 240] width 603 height 481
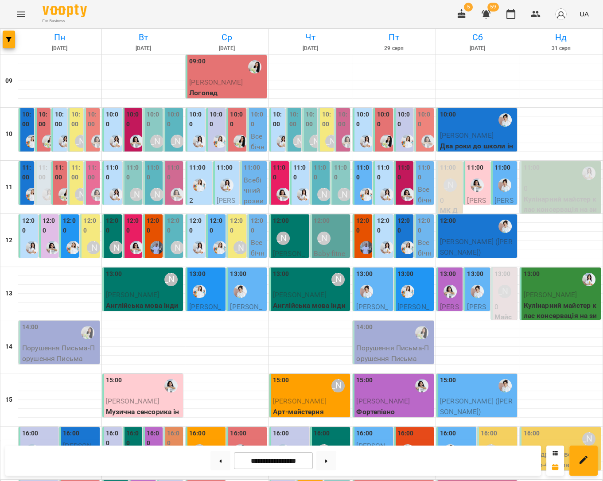
click at [176, 179] on label "11:00" at bounding box center [174, 172] width 14 height 19
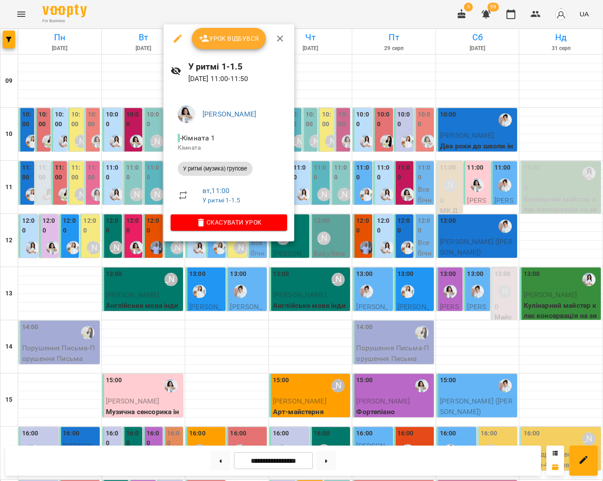
click at [124, 170] on div at bounding box center [301, 240] width 603 height 481
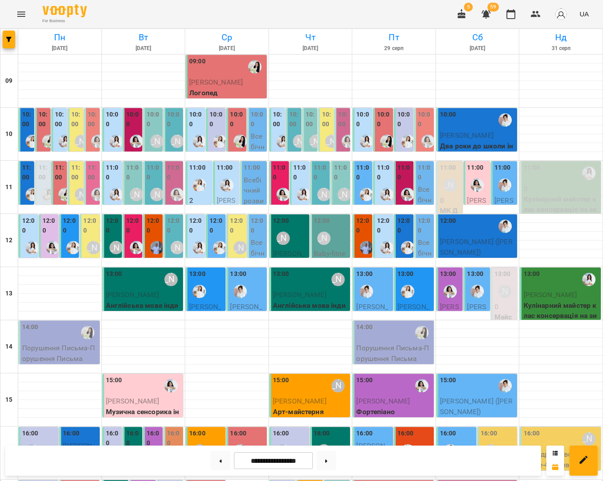
click at [274, 189] on div at bounding box center [283, 194] width 20 height 20
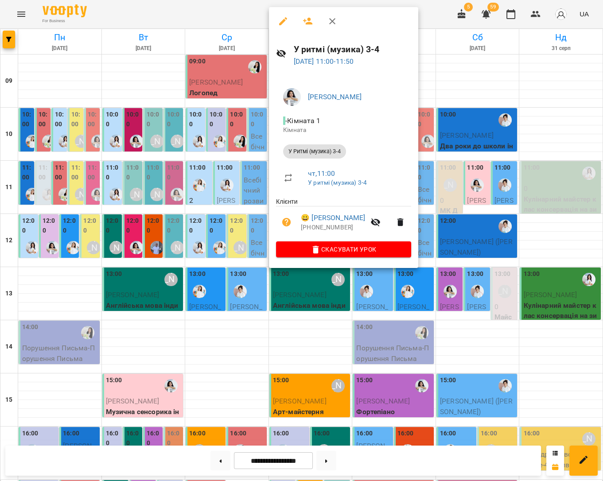
click at [232, 190] on div at bounding box center [301, 240] width 603 height 481
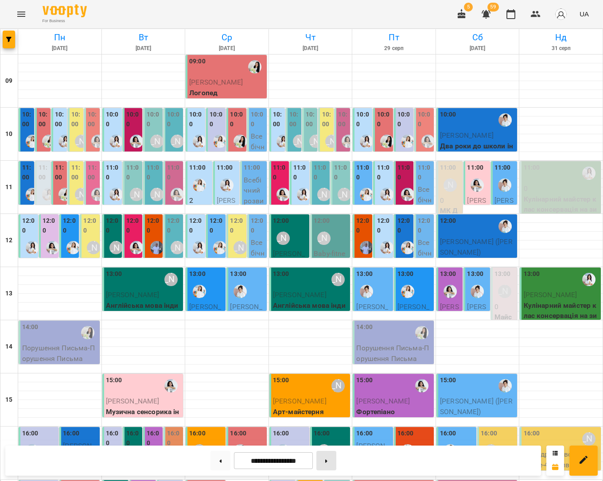
click at [333, 456] on button at bounding box center [326, 460] width 20 height 19
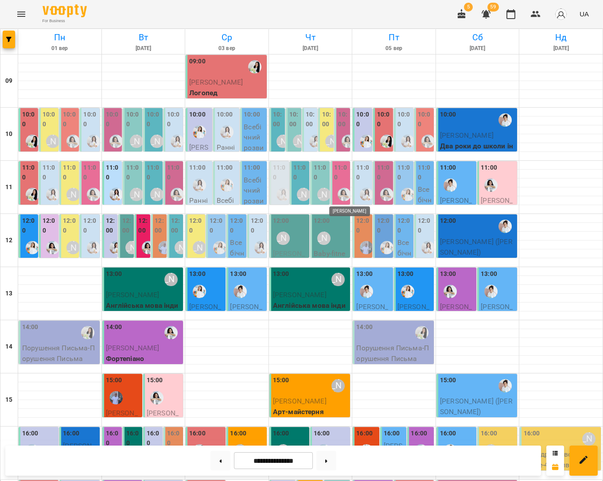
click at [347, 192] on img "Анна Білан" at bounding box center [343, 194] width 13 height 13
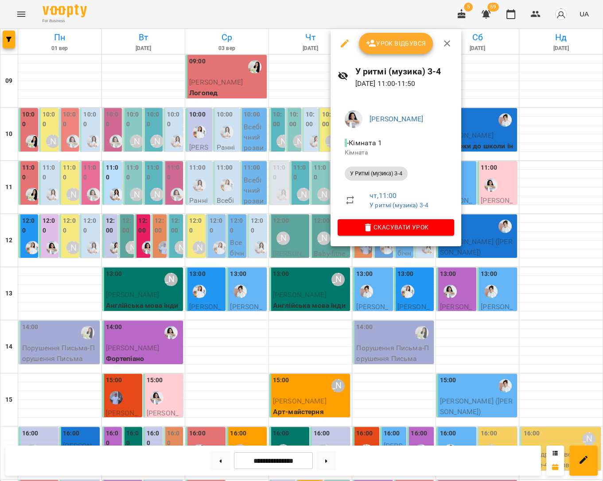
click at [269, 186] on div at bounding box center [301, 240] width 603 height 481
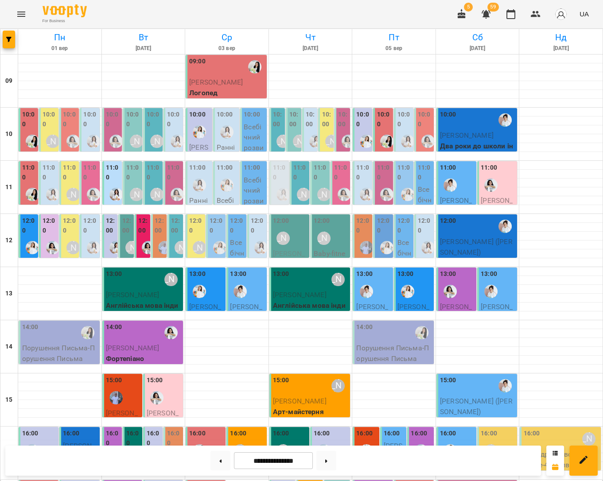
click at [381, 184] on div at bounding box center [386, 194] width 20 height 20
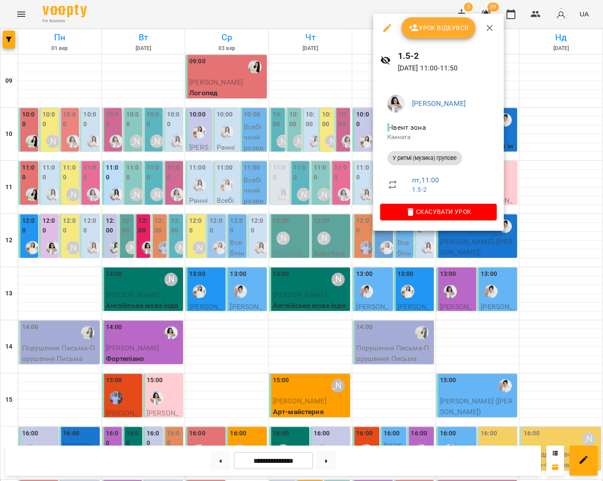
click at [352, 183] on div at bounding box center [301, 240] width 603 height 481
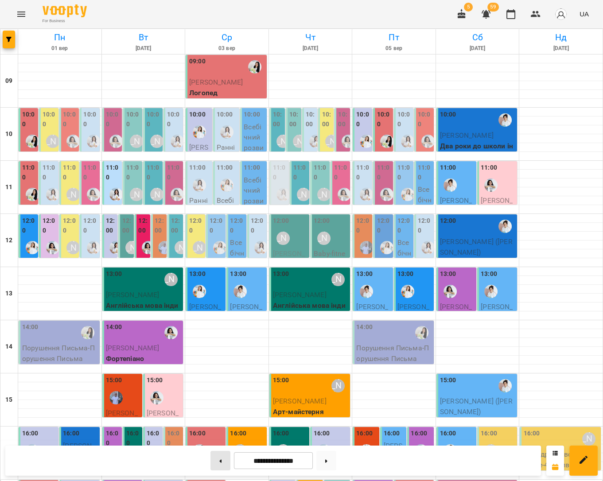
click at [218, 462] on button at bounding box center [220, 460] width 20 height 19
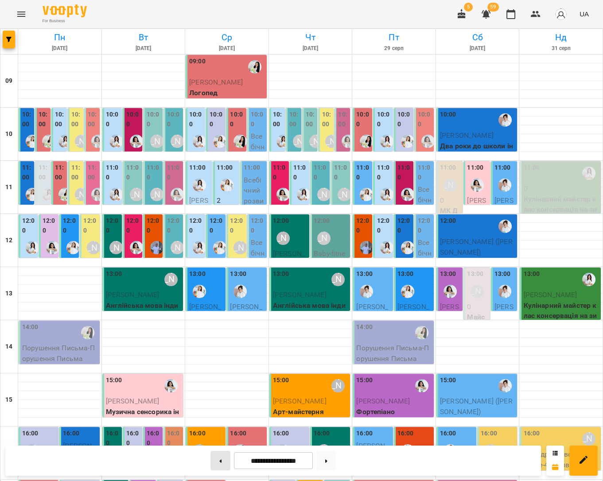
click at [216, 463] on button at bounding box center [220, 460] width 20 height 19
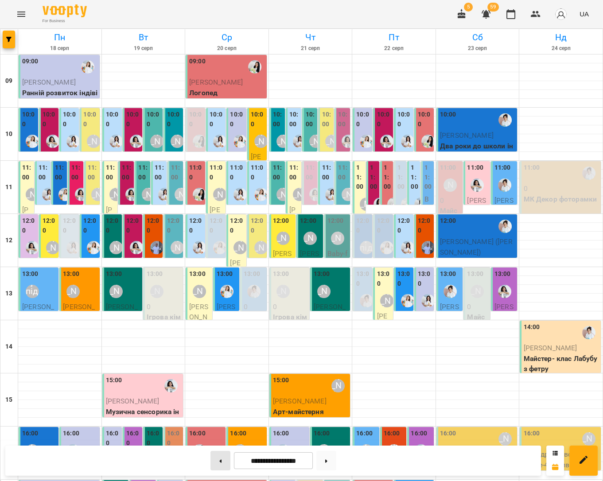
click at [217, 457] on button at bounding box center [220, 460] width 20 height 19
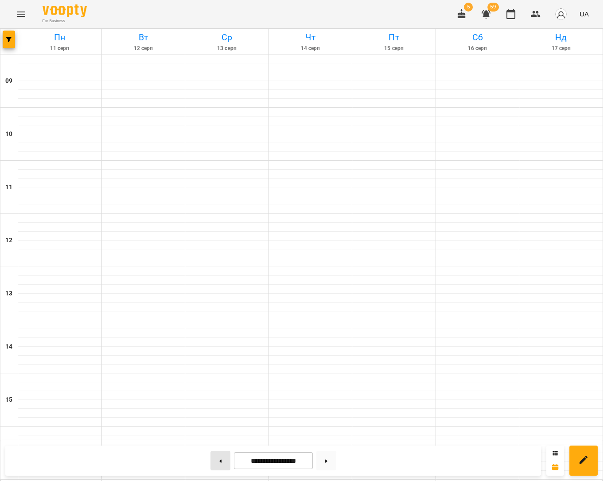
type input "**********"
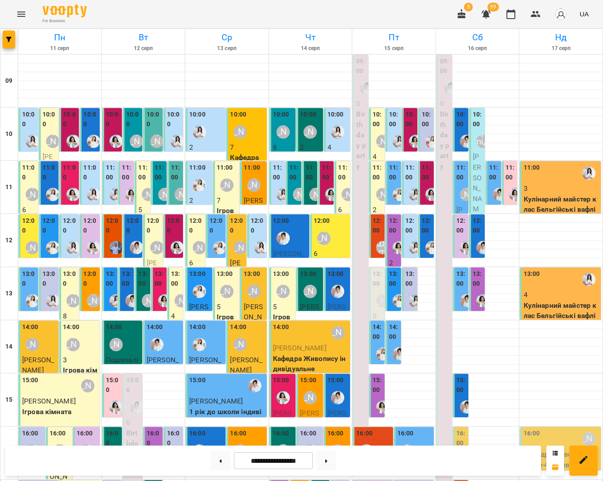
click at [294, 244] on div "12:00" at bounding box center [290, 232] width 35 height 32
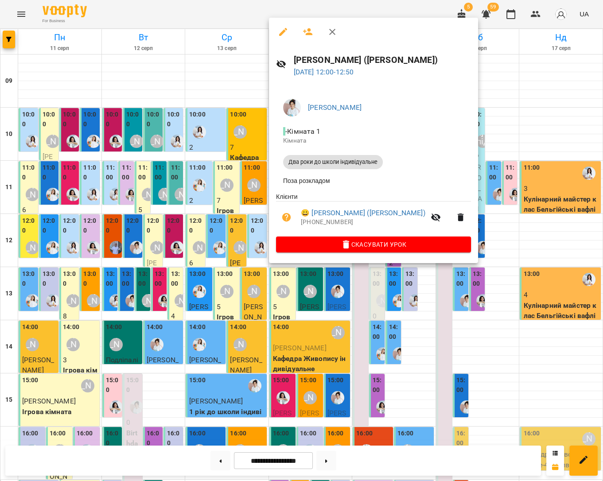
click at [517, 250] on div at bounding box center [301, 240] width 603 height 481
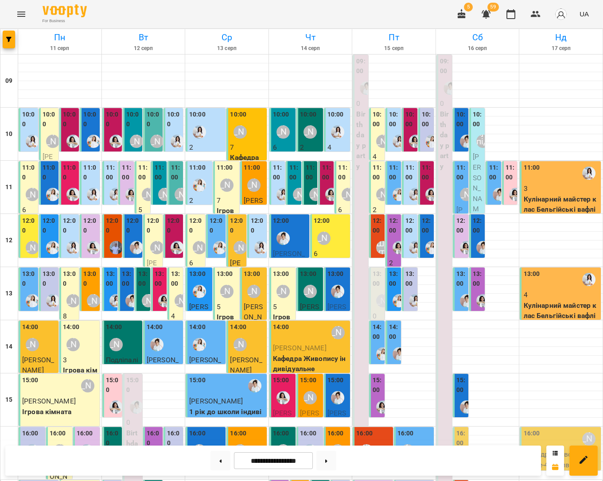
click at [341, 235] on div "12:00 Аліна Арт" at bounding box center [331, 232] width 35 height 32
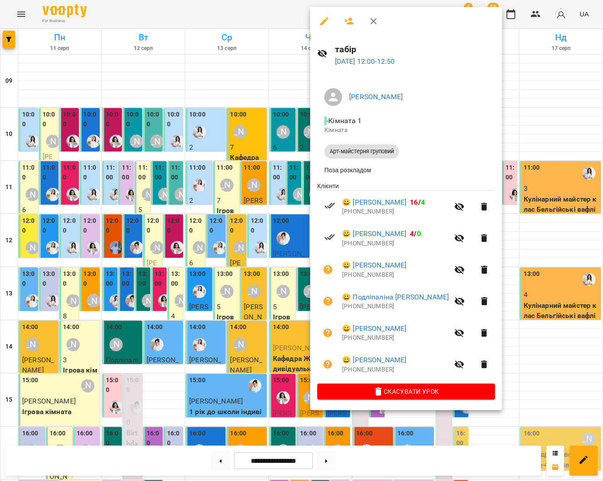
click at [538, 248] on div at bounding box center [301, 240] width 603 height 481
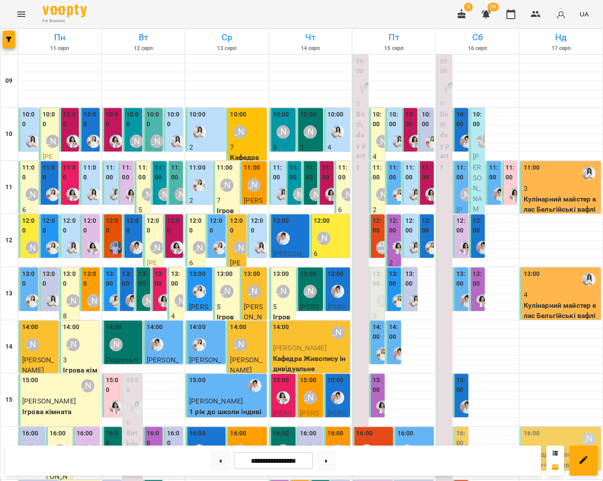
click at [284, 139] on div "[PERSON_NAME]" at bounding box center [283, 132] width 20 height 20
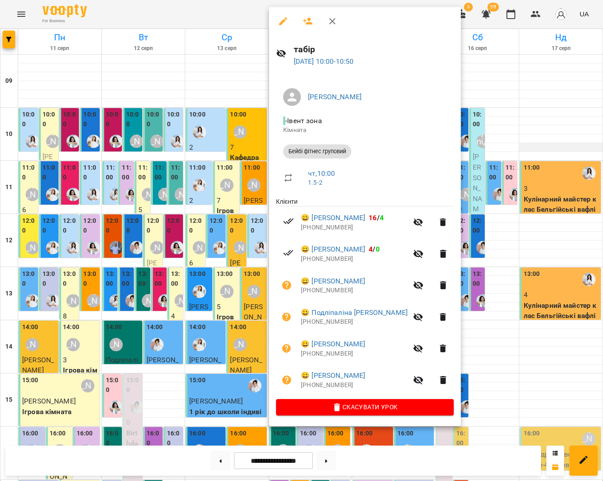
click at [523, 147] on div at bounding box center [301, 240] width 603 height 481
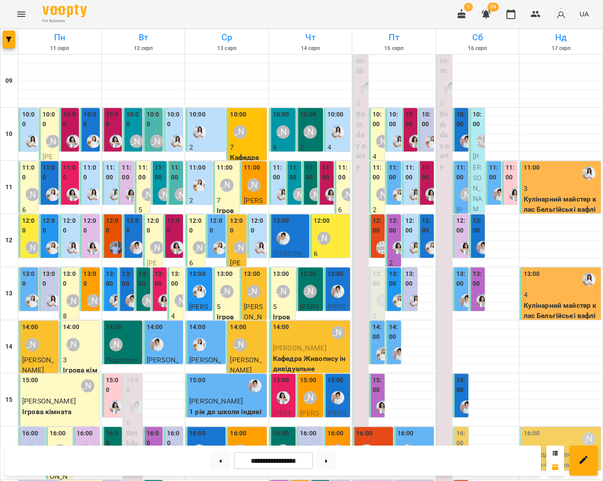
click at [426, 118] on label "10:00" at bounding box center [427, 119] width 10 height 19
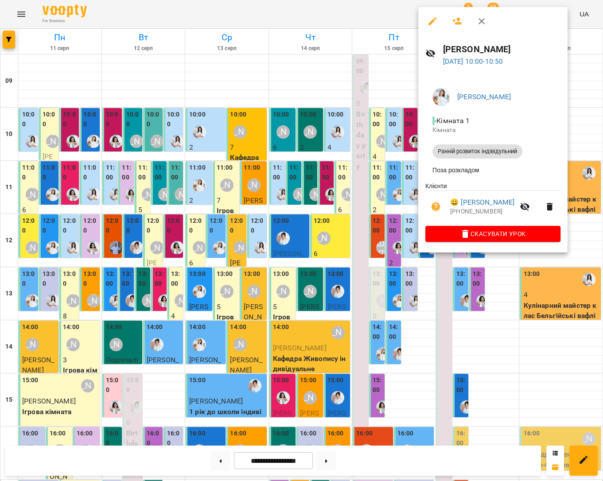
drag, startPoint x: 371, startPoint y: 127, endPoint x: 401, endPoint y: 121, distance: 30.7
click at [373, 126] on div at bounding box center [301, 240] width 603 height 481
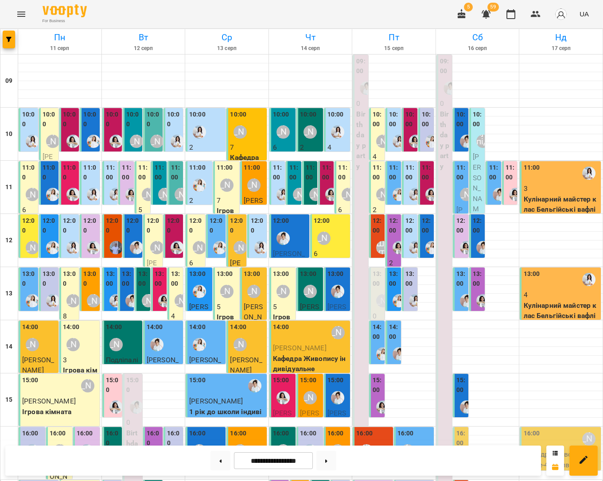
click at [392, 127] on label "10:00" at bounding box center [394, 119] width 10 height 19
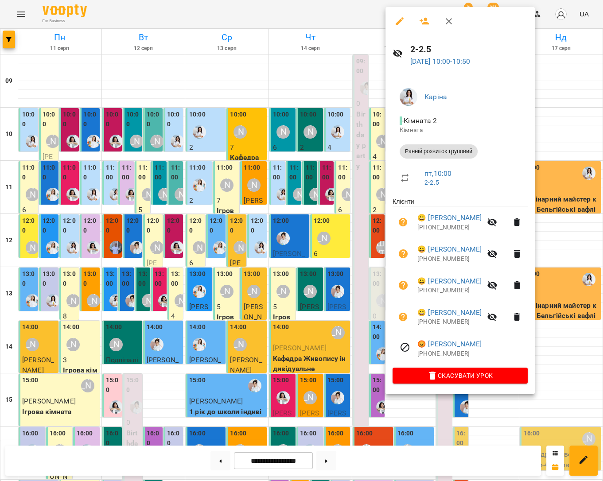
click at [312, 137] on div at bounding box center [301, 240] width 603 height 481
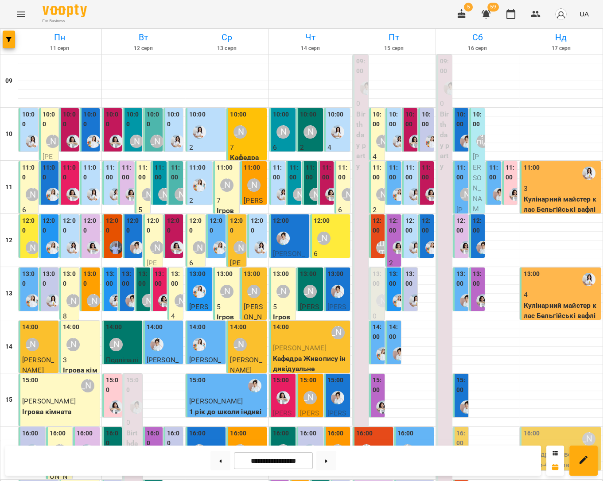
click at [406, 125] on label "10:00" at bounding box center [410, 119] width 10 height 19
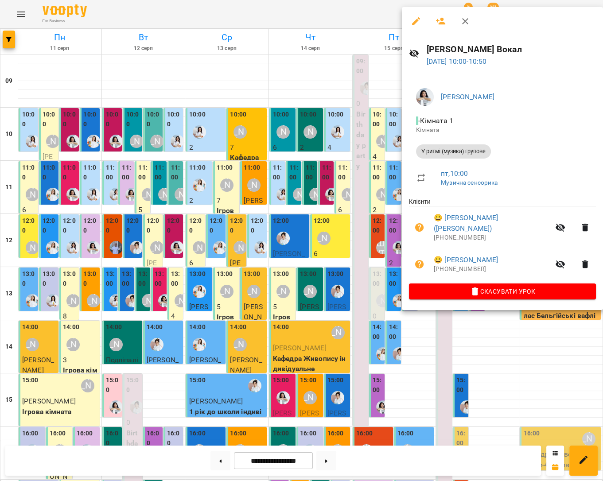
click at [368, 139] on div at bounding box center [301, 240] width 603 height 481
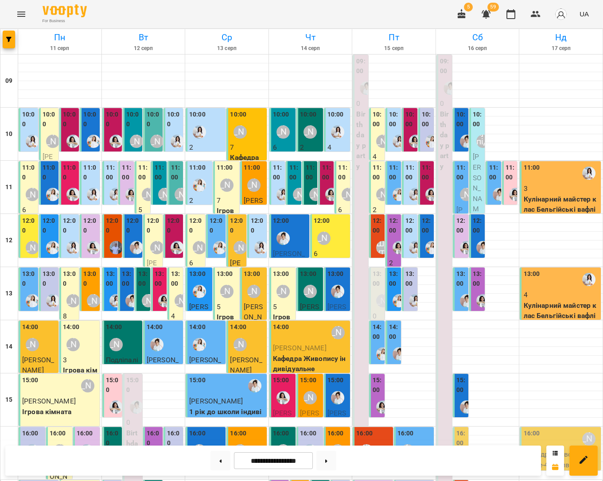
click at [394, 177] on label "11:00" at bounding box center [394, 172] width 10 height 19
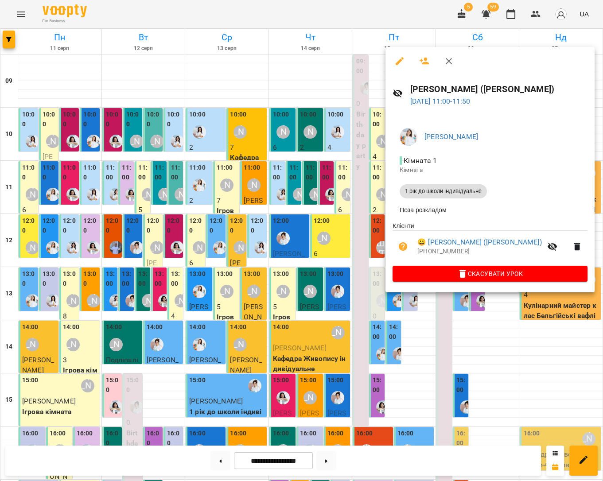
click at [339, 187] on div at bounding box center [301, 240] width 603 height 481
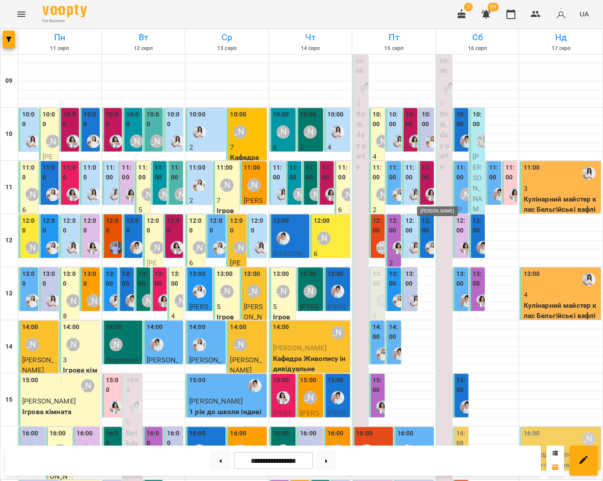
click at [425, 188] on img "Анна Білан" at bounding box center [431, 194] width 13 height 13
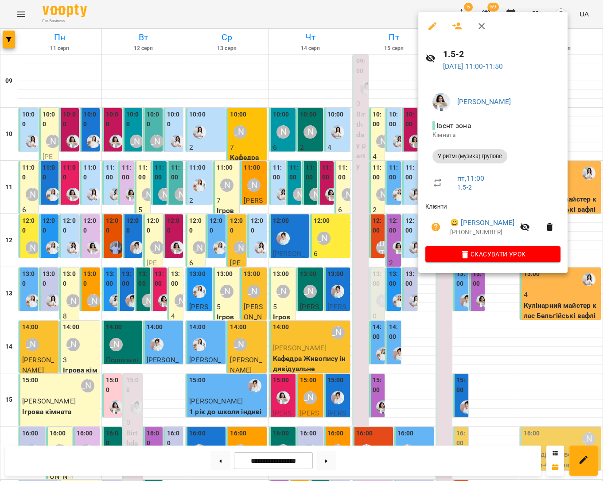
click at [405, 187] on div at bounding box center [301, 240] width 603 height 481
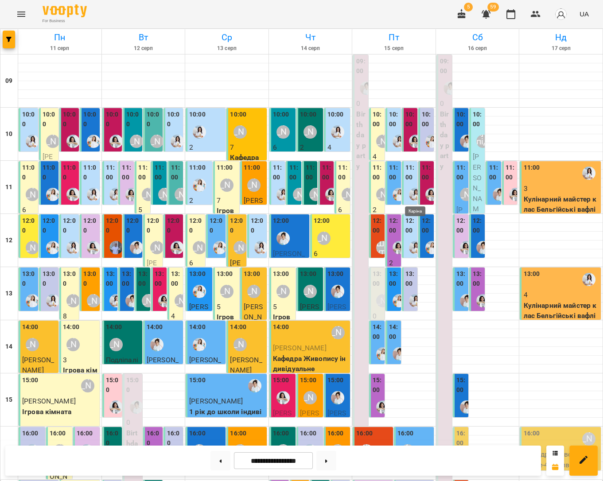
click at [414, 192] on img "Каріна" at bounding box center [415, 194] width 13 height 13
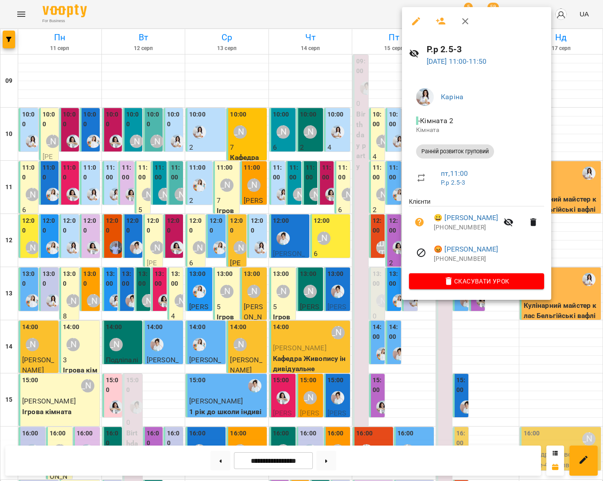
click at [375, 190] on div at bounding box center [301, 240] width 603 height 481
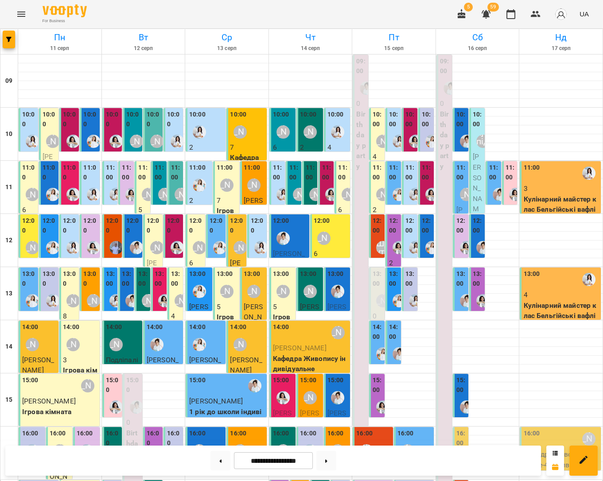
click at [382, 238] on div "Шруті" at bounding box center [382, 247] width 20 height 20
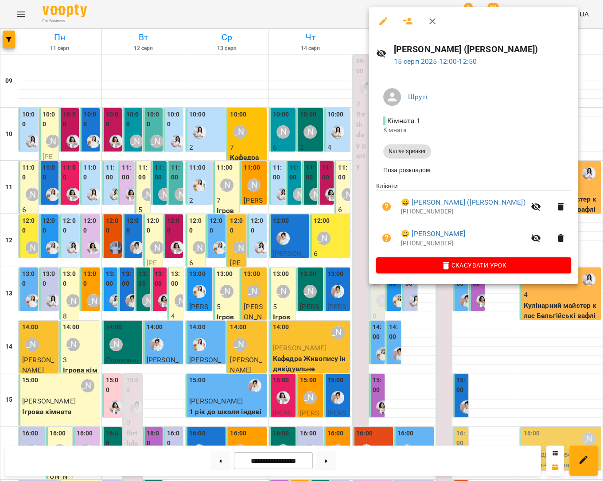
click at [322, 232] on div at bounding box center [301, 240] width 603 height 481
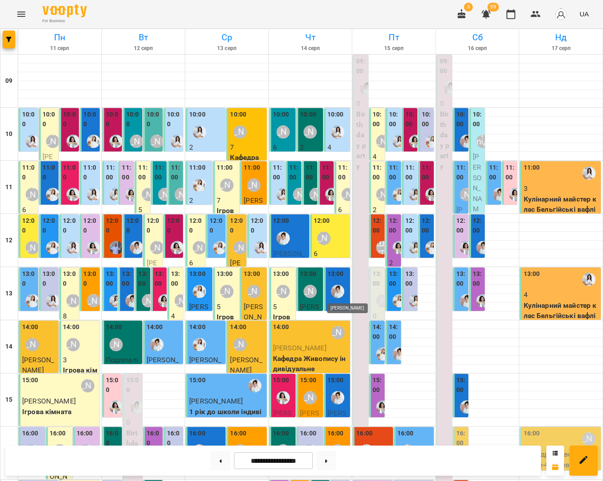
click at [344, 292] on img "Іванна" at bounding box center [337, 291] width 13 height 13
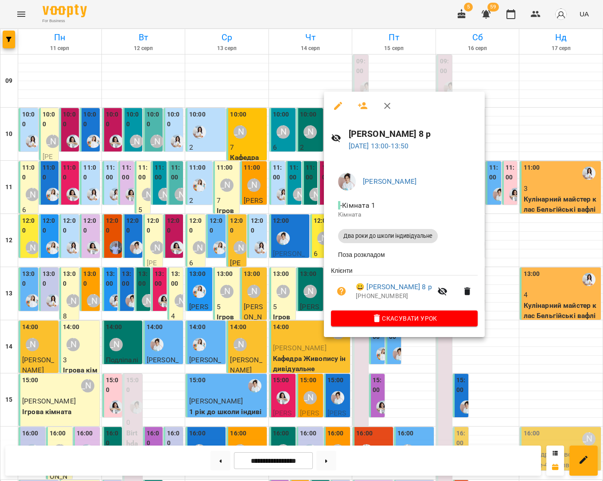
click at [497, 239] on div at bounding box center [301, 240] width 603 height 481
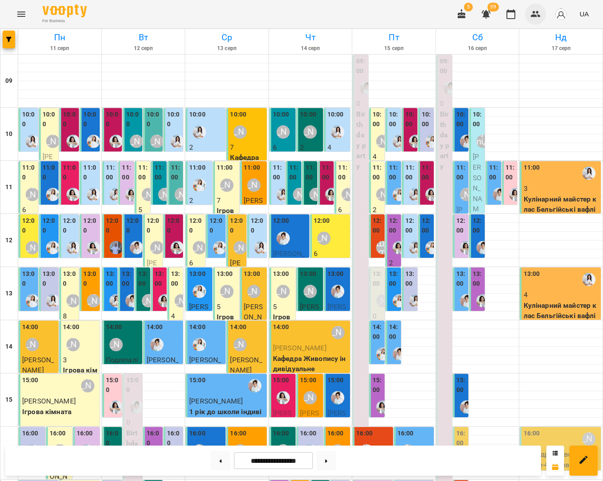
click at [540, 13] on icon "button" at bounding box center [535, 14] width 11 height 11
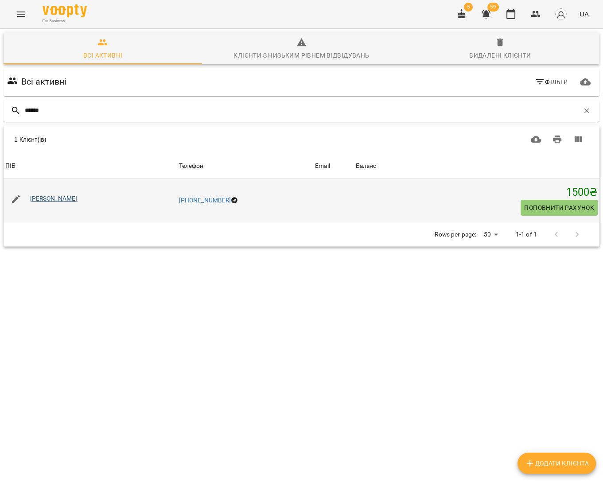
type input "******"
click at [74, 198] on link "[PERSON_NAME]" at bounding box center [53, 198] width 47 height 7
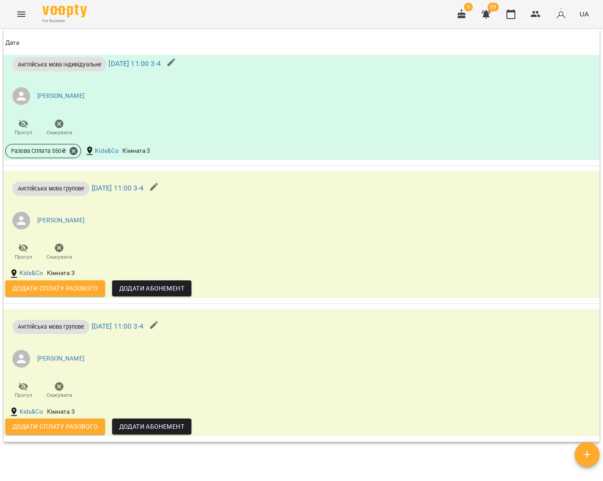
scroll to position [888, 0]
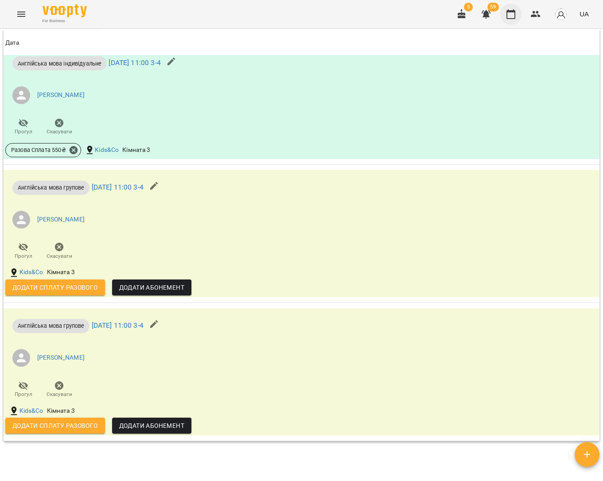
click at [516, 18] on icon "button" at bounding box center [510, 14] width 11 height 11
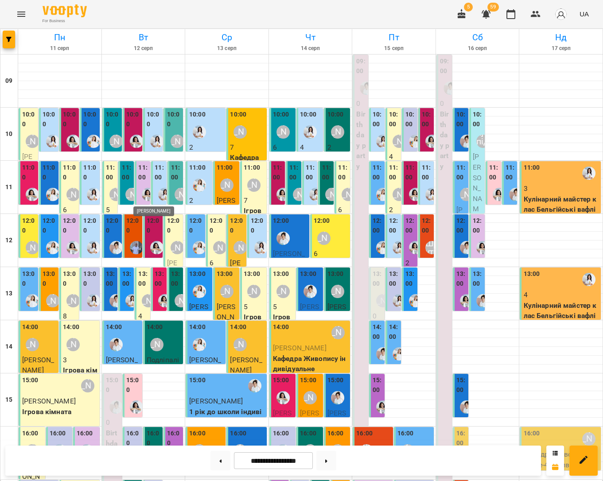
click at [145, 192] on img "Анна Білан" at bounding box center [148, 194] width 13 height 13
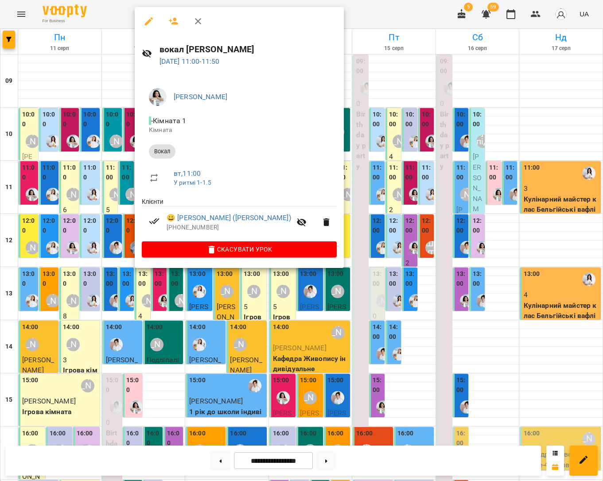
click at [328, 84] on div at bounding box center [301, 240] width 603 height 481
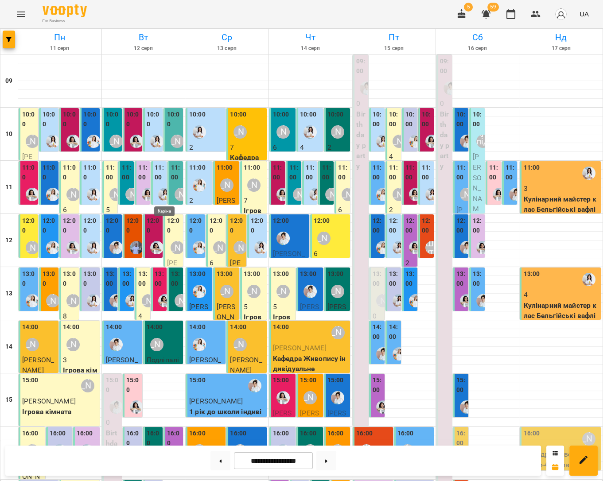
click at [163, 194] on img "Каріна" at bounding box center [164, 194] width 13 height 13
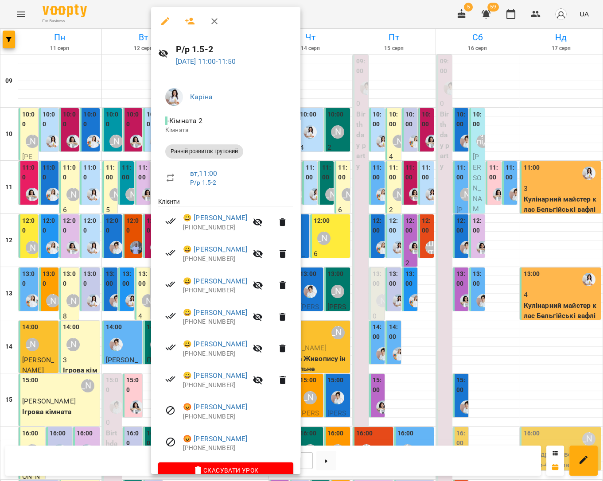
click at [146, 195] on div at bounding box center [301, 240] width 603 height 481
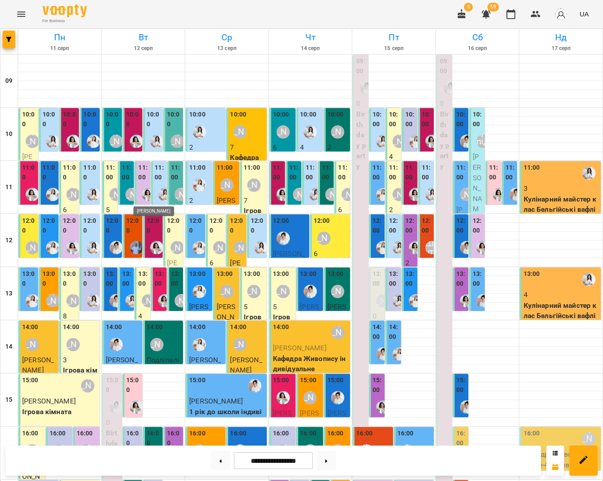
click at [144, 195] on img "Анна Білан" at bounding box center [148, 194] width 13 height 13
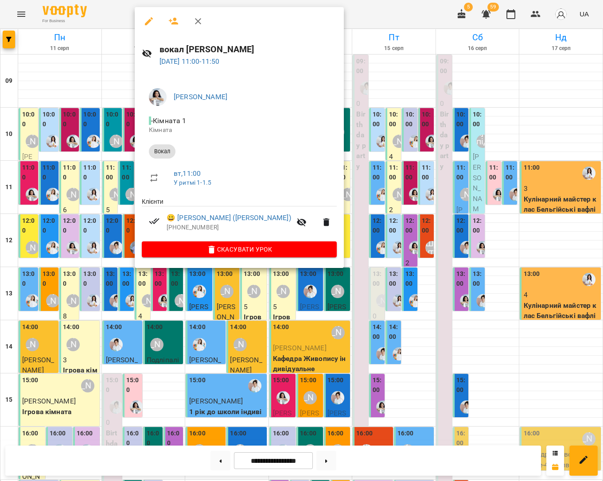
click at [129, 191] on div at bounding box center [301, 240] width 603 height 481
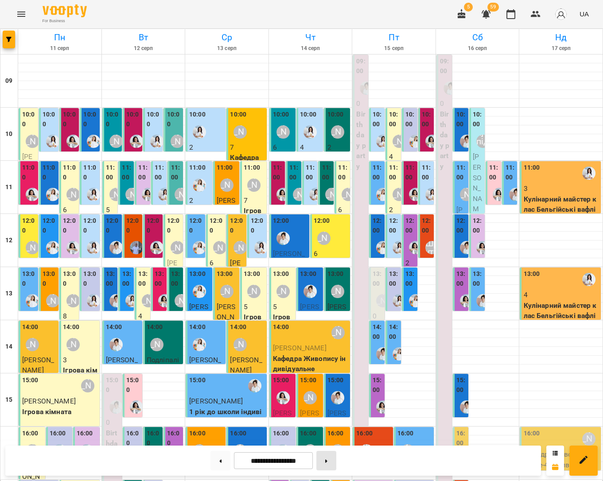
click at [331, 464] on button at bounding box center [326, 460] width 20 height 19
type input "**********"
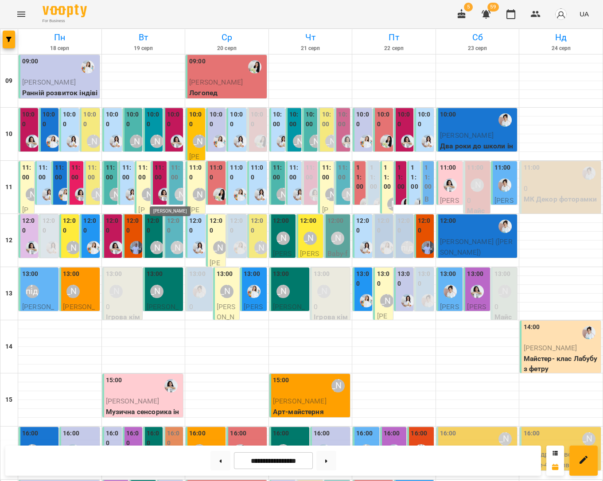
click at [159, 196] on img "Анна Білан" at bounding box center [164, 194] width 13 height 13
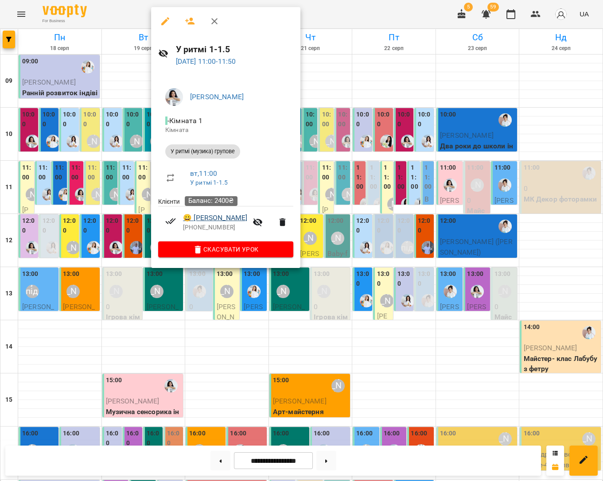
click at [203, 219] on link "😀 Бондар Емелі" at bounding box center [215, 218] width 64 height 11
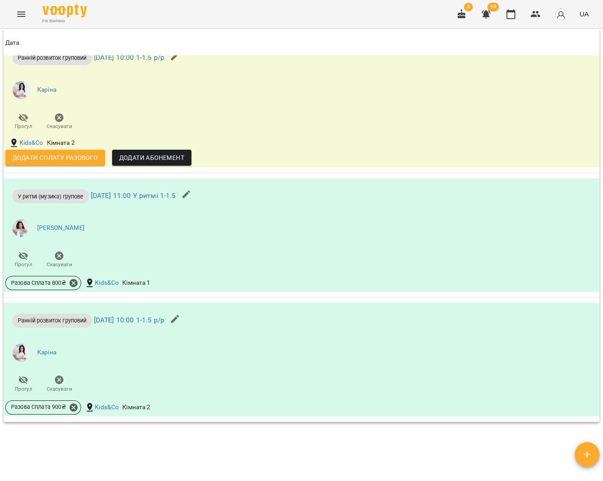
scroll to position [654, 0]
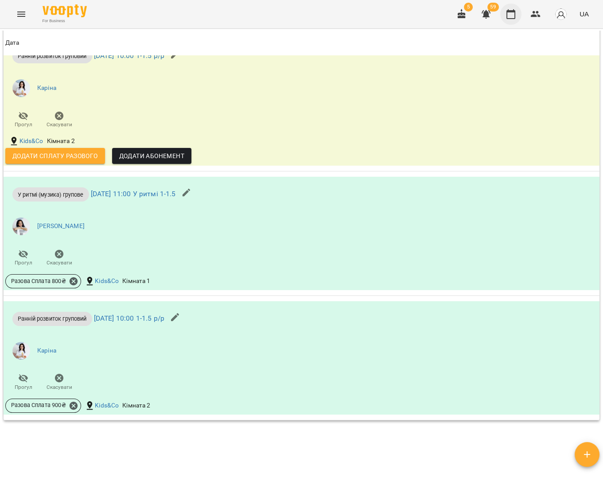
click at [516, 18] on icon "button" at bounding box center [510, 14] width 11 height 11
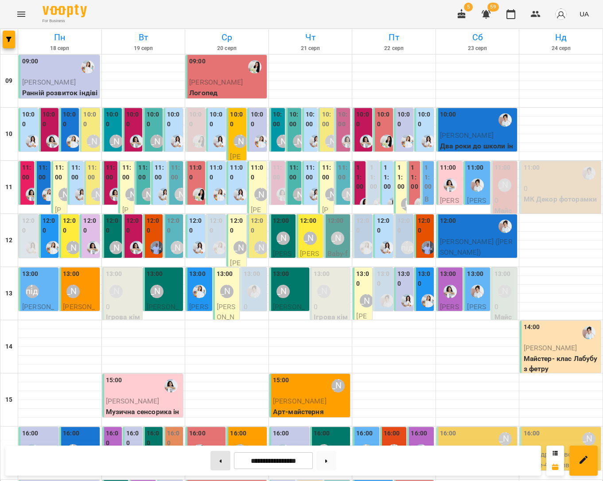
click at [215, 465] on button at bounding box center [220, 460] width 20 height 19
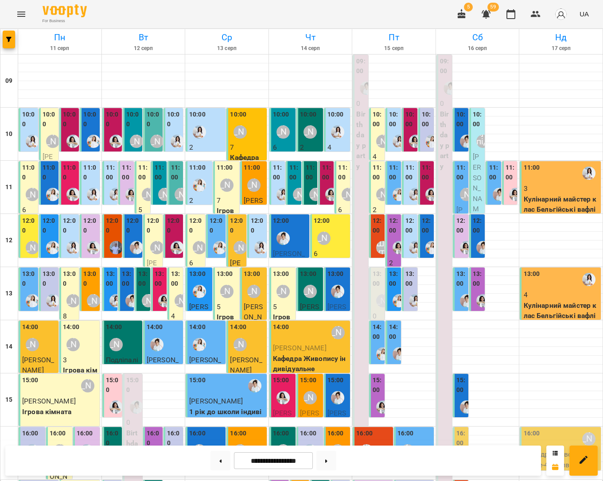
click at [379, 152] on p "4" at bounding box center [377, 156] width 10 height 11
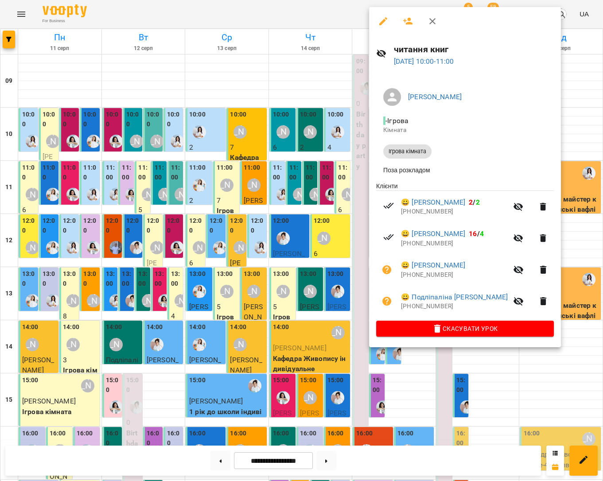
drag, startPoint x: 549, startPoint y: 147, endPoint x: 403, endPoint y: 143, distance: 146.2
click at [549, 147] on div at bounding box center [301, 240] width 603 height 481
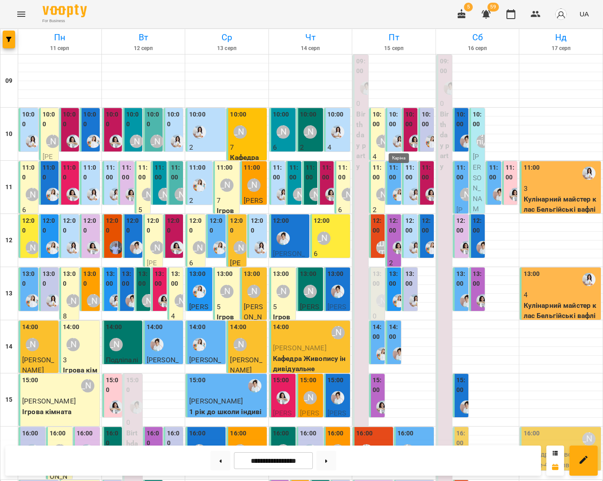
click at [399, 141] on img "Каріна" at bounding box center [398, 141] width 13 height 13
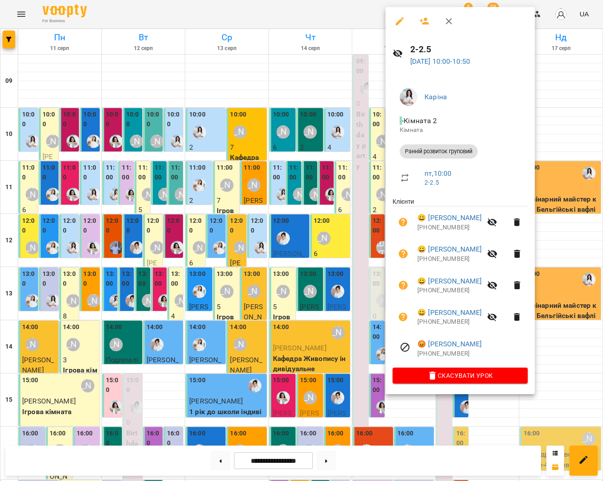
click at [534, 144] on div "Каріна - Кімната 2 Кімната Ранній розвиток груповий пт , 10:00 2-2.5 Клієнти 😀 …" at bounding box center [459, 234] width 149 height 321
click at [379, 105] on div at bounding box center [301, 240] width 603 height 481
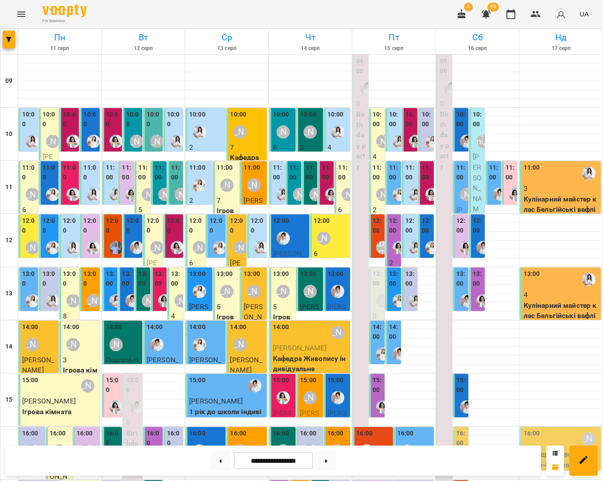
click at [410, 131] on div at bounding box center [415, 141] width 20 height 20
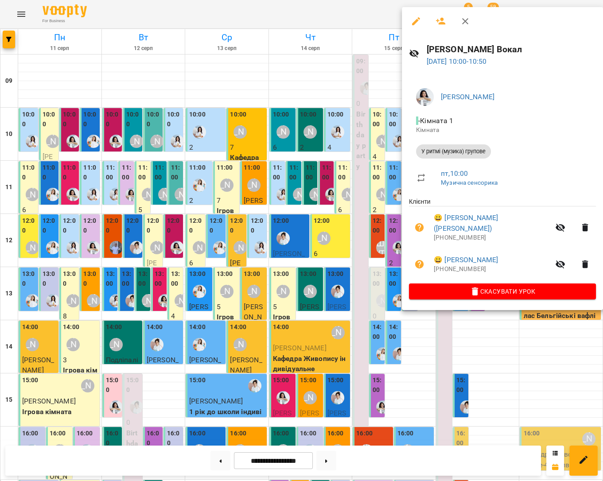
drag, startPoint x: 572, startPoint y: 124, endPoint x: 484, endPoint y: 132, distance: 88.5
click at [572, 124] on div at bounding box center [301, 240] width 603 height 481
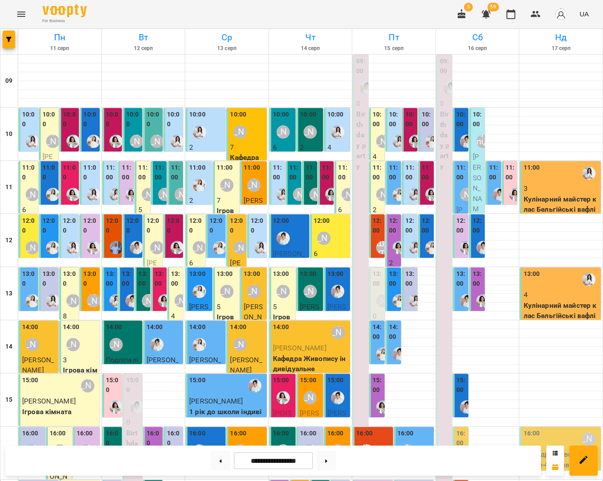
click at [426, 133] on div at bounding box center [432, 141] width 20 height 20
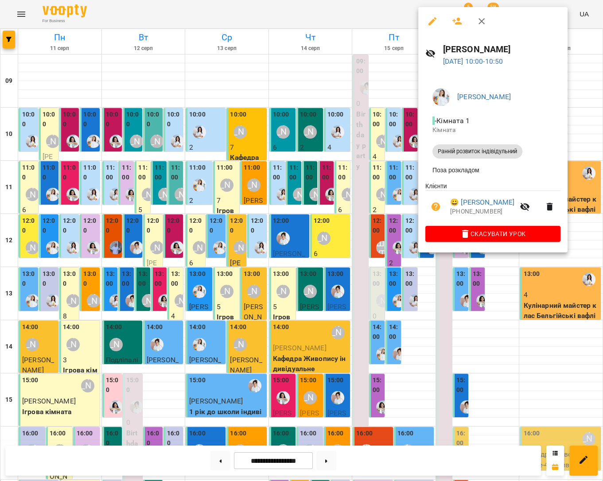
click at [577, 123] on div at bounding box center [301, 240] width 603 height 481
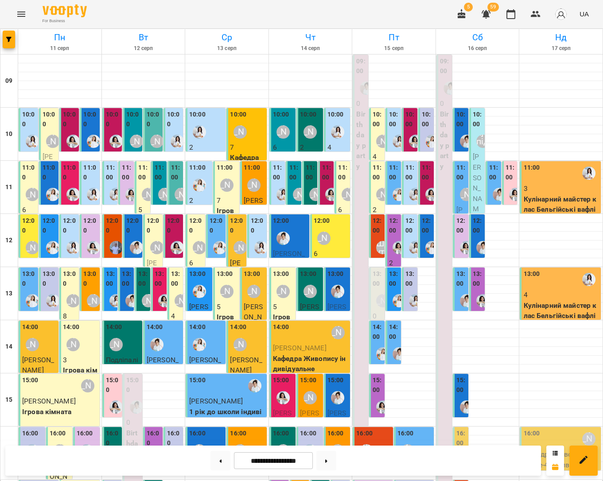
click at [375, 174] on label "11:00" at bounding box center [377, 172] width 10 height 19
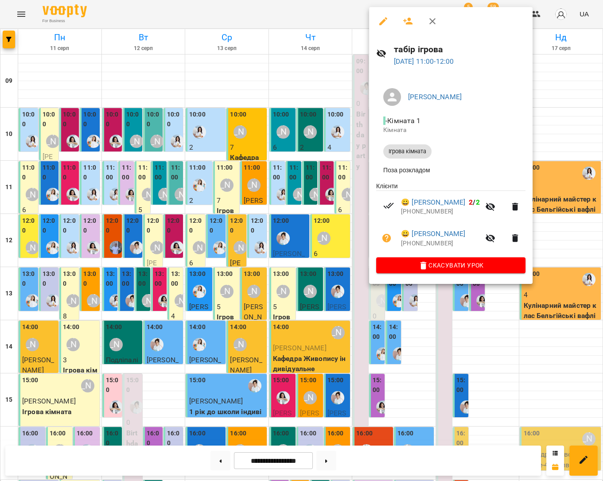
drag, startPoint x: 567, startPoint y: 138, endPoint x: 430, endPoint y: 197, distance: 149.0
click at [567, 137] on div at bounding box center [301, 240] width 603 height 481
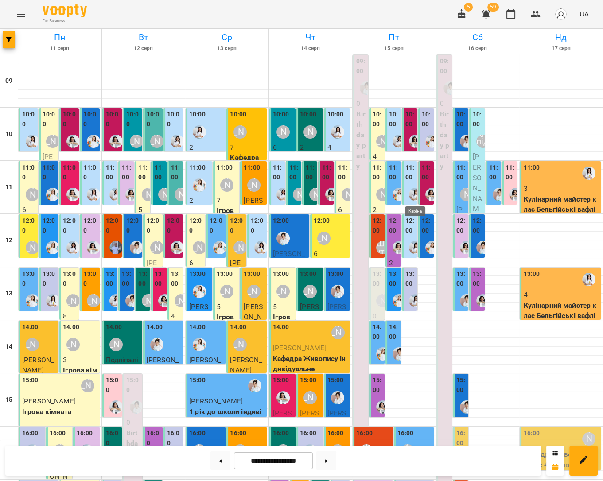
click at [410, 191] on img "Каріна" at bounding box center [415, 194] width 13 height 13
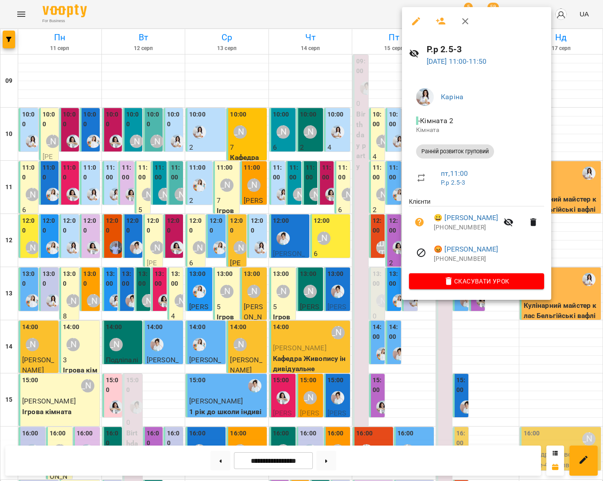
drag, startPoint x: 573, startPoint y: 139, endPoint x: 439, endPoint y: 195, distance: 144.7
click at [573, 139] on div at bounding box center [301, 240] width 603 height 481
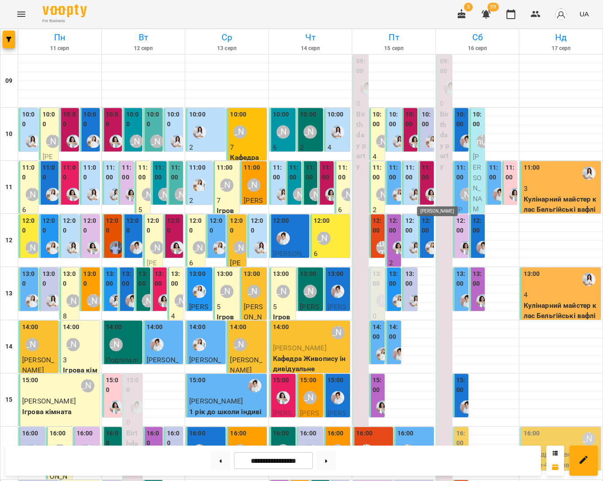
click at [430, 195] on img "Анна Білан" at bounding box center [431, 194] width 13 height 13
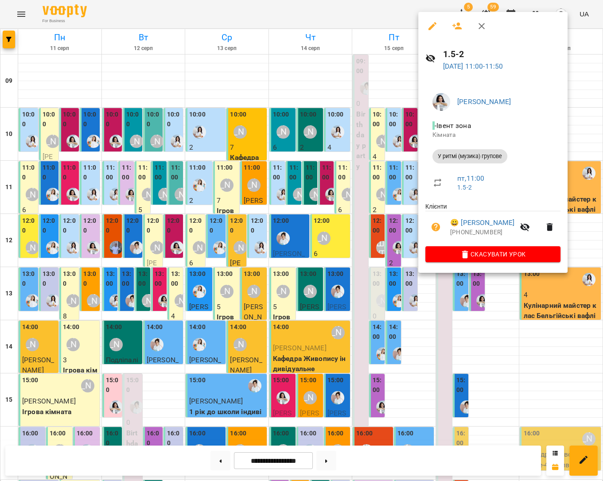
click at [578, 147] on div at bounding box center [301, 240] width 603 height 481
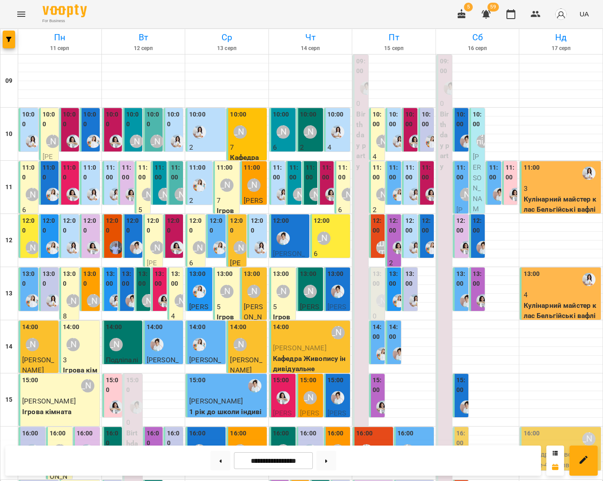
click at [377, 241] on div "Шруті" at bounding box center [382, 247] width 13 height 13
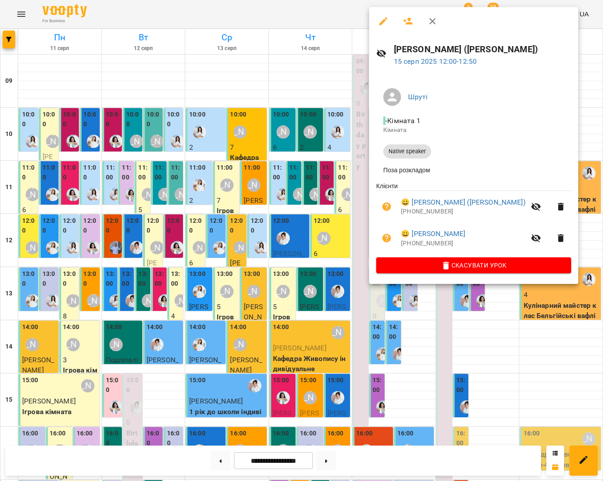
click at [560, 143] on div at bounding box center [301, 240] width 603 height 481
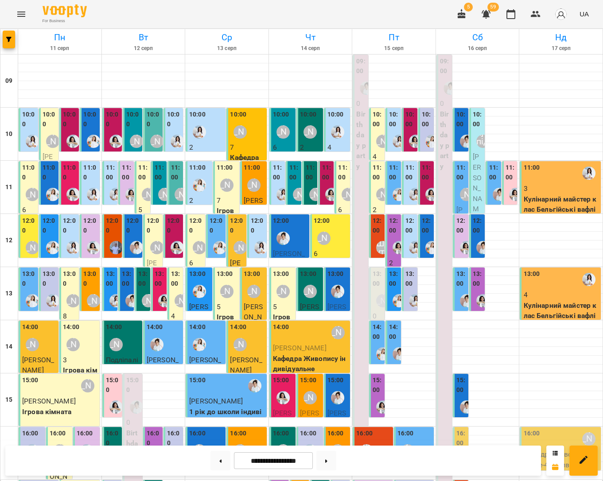
click at [395, 236] on div "12:00" at bounding box center [394, 226] width 10 height 21
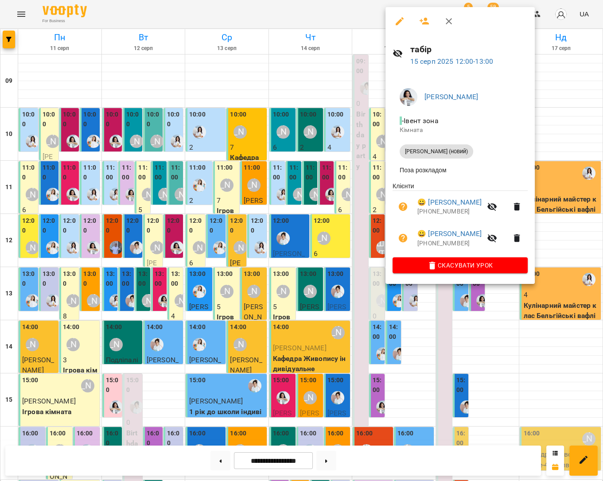
click at [581, 135] on div at bounding box center [301, 240] width 603 height 481
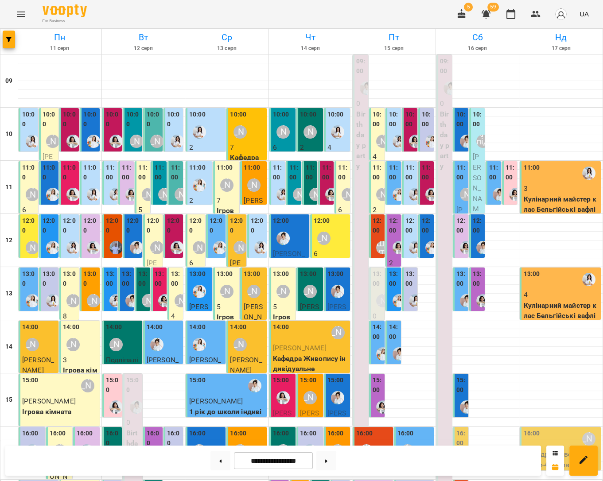
click at [416, 235] on div "12:00 2 Всебічний розвиток 3-3.5 (Каріна)" at bounding box center [409, 336] width 15 height 244
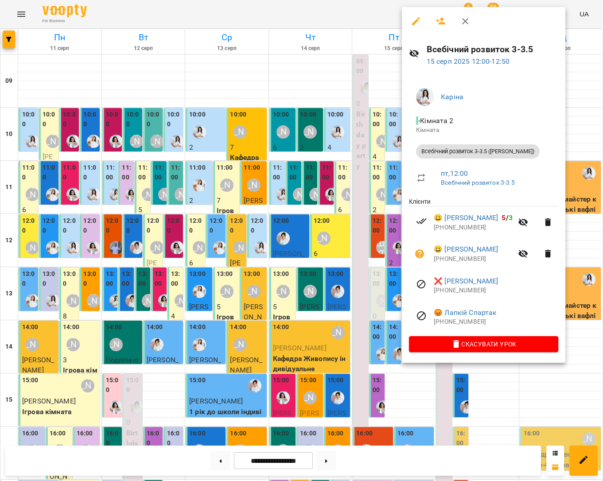
click at [565, 123] on div at bounding box center [301, 240] width 603 height 481
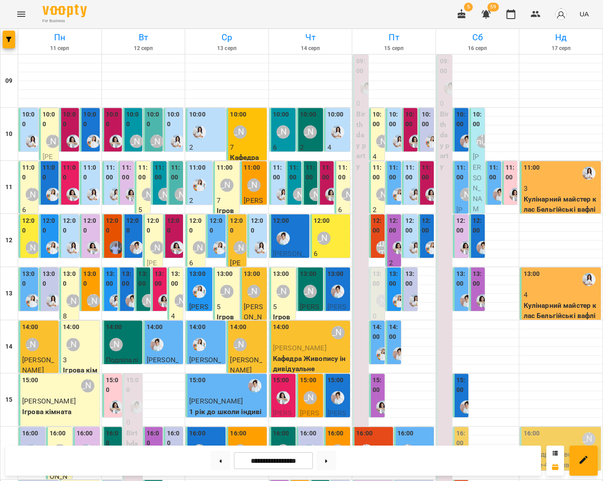
scroll to position [59, 0]
click at [337, 216] on div "12:00 Аліна Арт" at bounding box center [331, 232] width 35 height 32
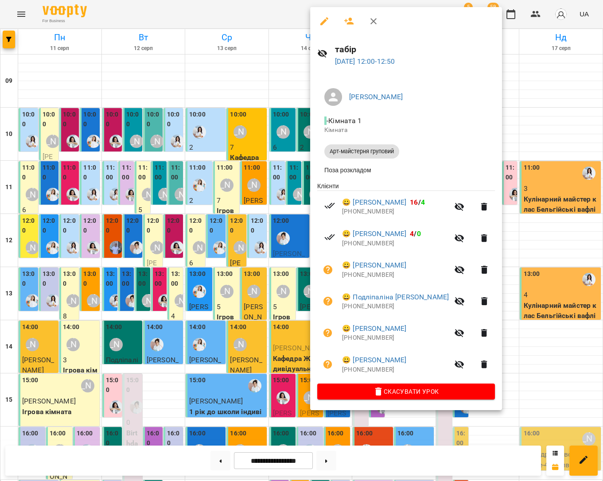
click at [513, 280] on div at bounding box center [301, 240] width 603 height 481
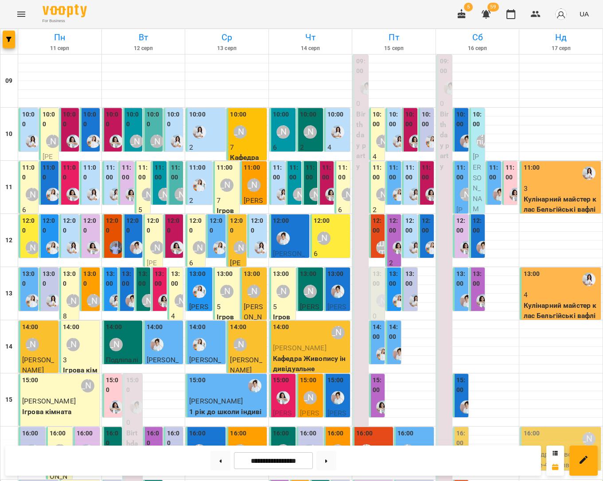
click at [285, 228] on div at bounding box center [283, 238] width 20 height 20
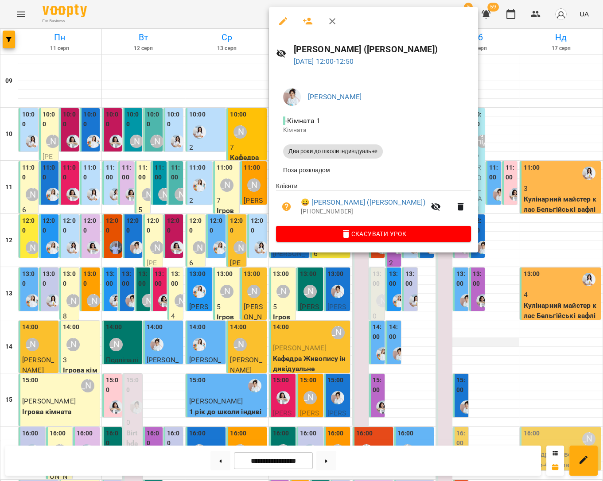
click at [495, 282] on div at bounding box center [301, 240] width 603 height 481
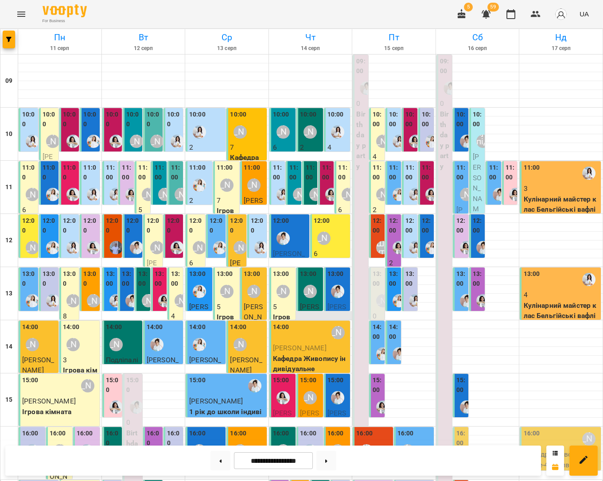
scroll to position [31, 0]
click at [340, 184] on div "[PERSON_NAME]" at bounding box center [348, 194] width 20 height 20
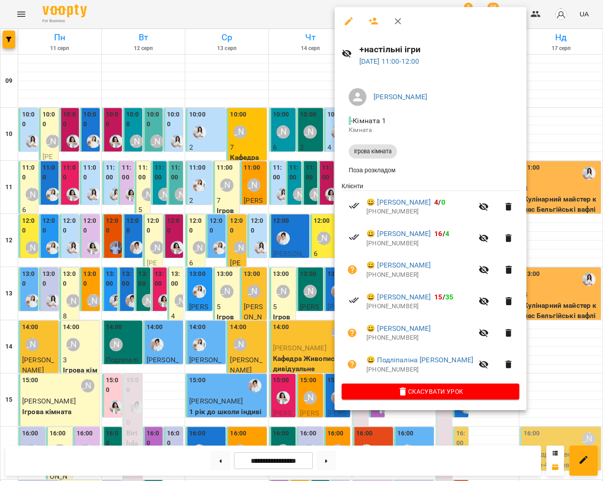
click at [542, 114] on div at bounding box center [301, 240] width 603 height 481
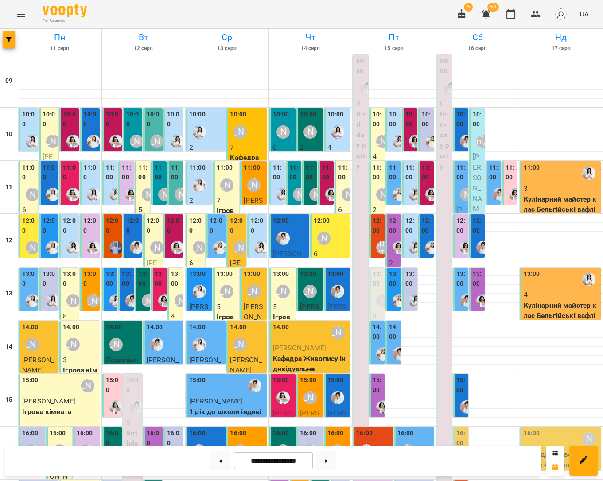
click at [325, 184] on div at bounding box center [331, 194] width 20 height 20
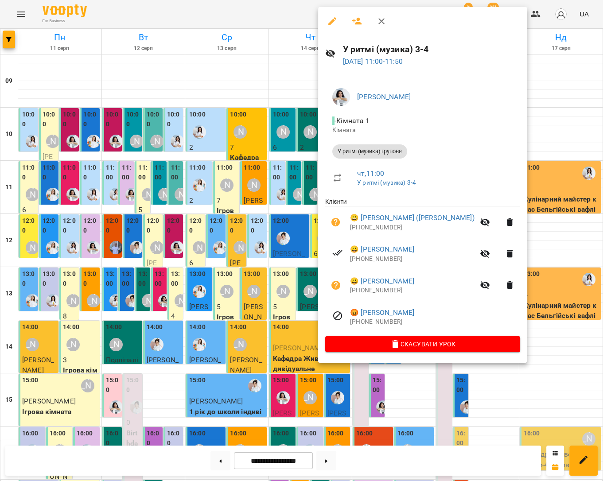
click at [530, 113] on div at bounding box center [301, 240] width 603 height 481
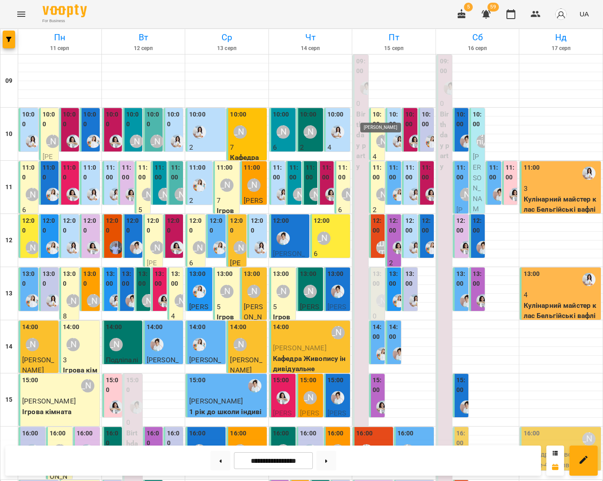
click at [381, 135] on div "[PERSON_NAME]" at bounding box center [382, 141] width 13 height 13
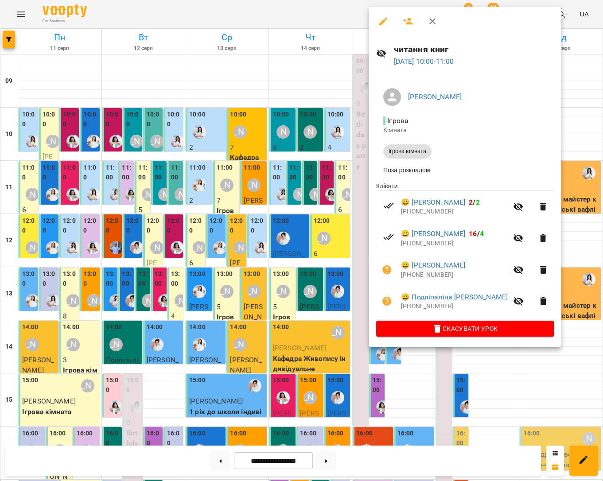
click at [568, 94] on div at bounding box center [301, 240] width 603 height 481
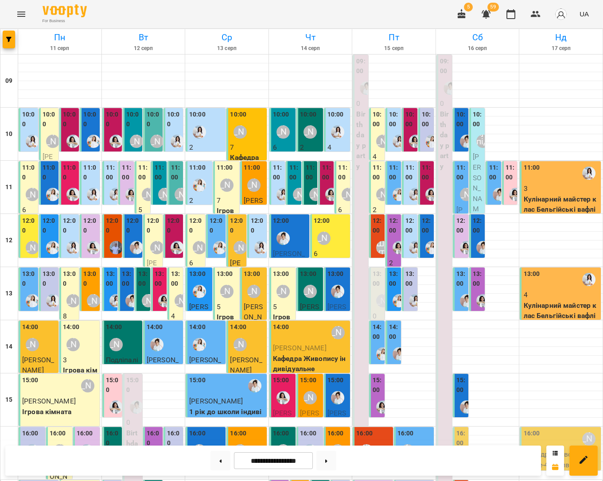
click at [406, 131] on div at bounding box center [415, 141] width 20 height 20
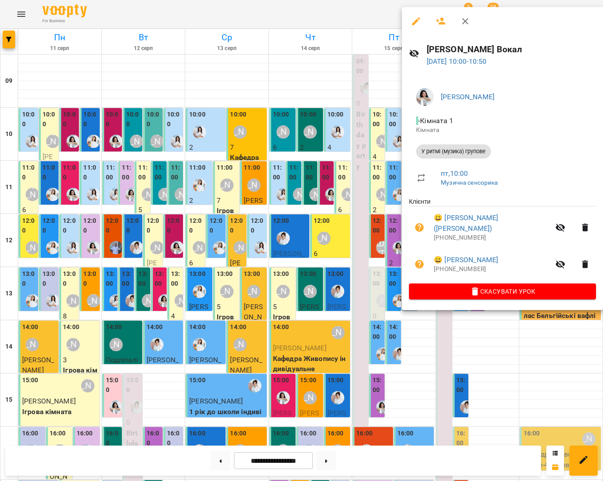
click at [573, 104] on div at bounding box center [301, 240] width 603 height 481
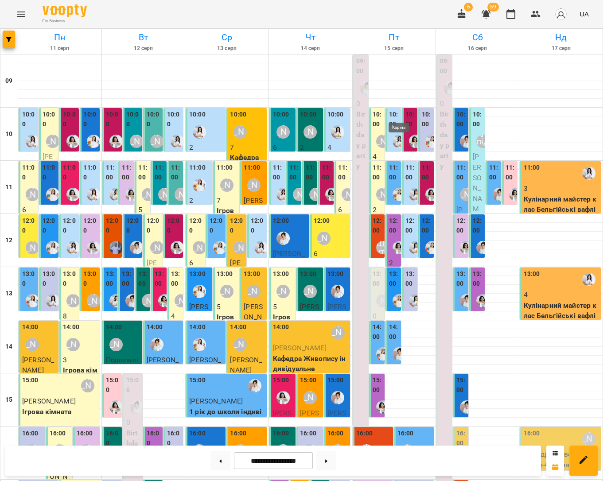
click at [392, 135] on img "Каріна" at bounding box center [398, 141] width 13 height 13
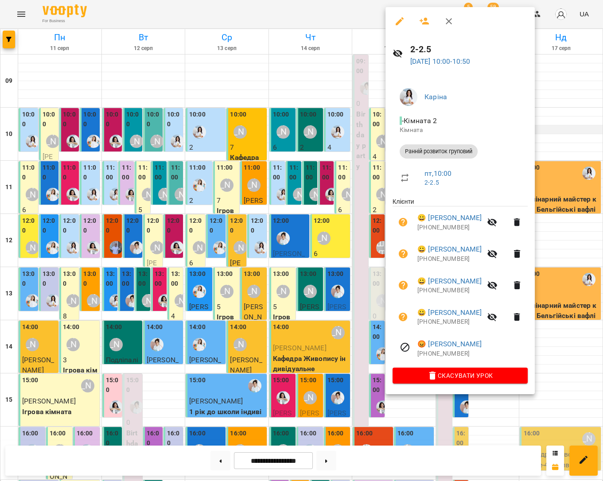
click at [573, 98] on div at bounding box center [301, 240] width 603 height 481
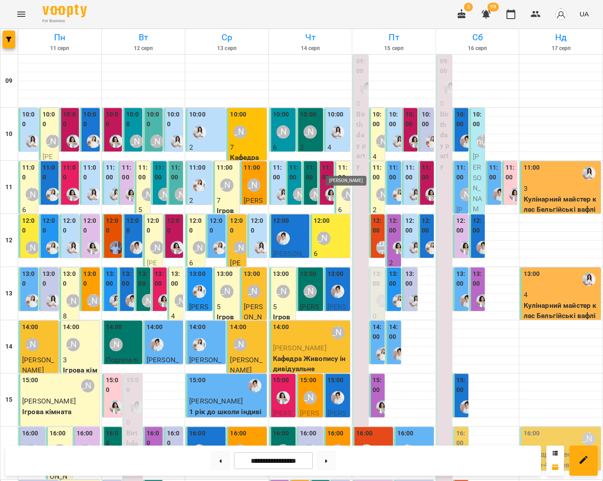
click at [342, 188] on div "[PERSON_NAME]" at bounding box center [347, 194] width 13 height 13
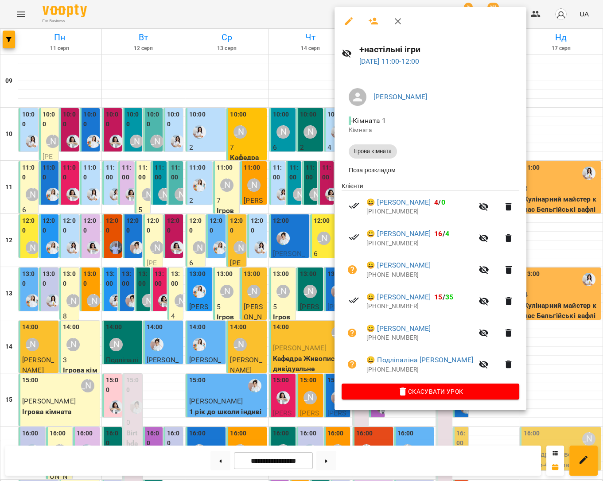
click at [314, 167] on div at bounding box center [301, 240] width 603 height 481
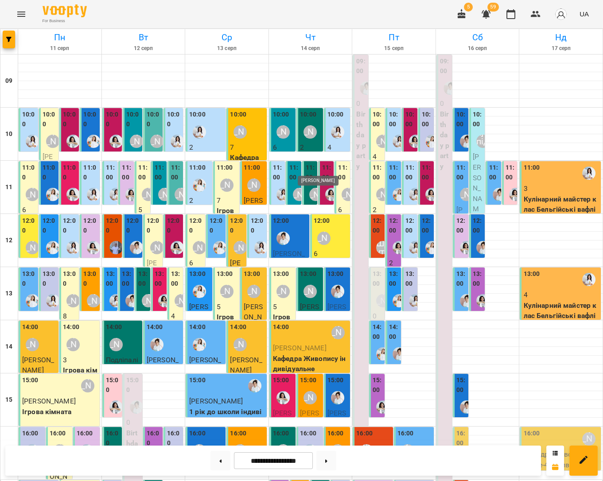
click at [311, 188] on div "[PERSON_NAME]" at bounding box center [315, 194] width 13 height 13
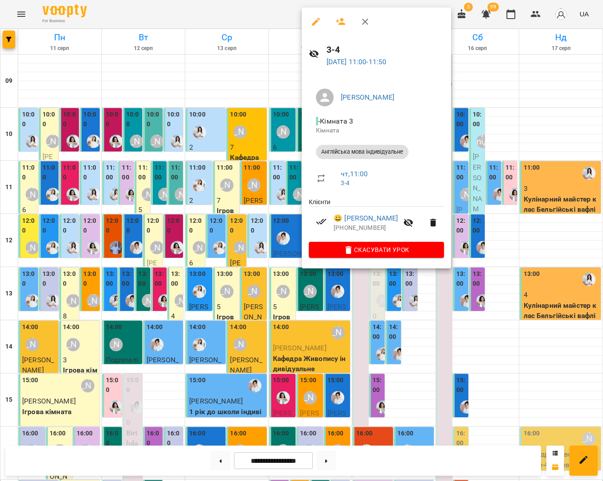
click at [292, 167] on div at bounding box center [301, 240] width 603 height 481
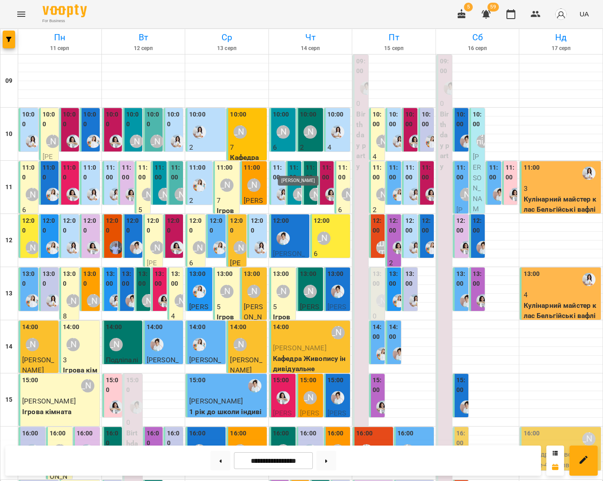
click at [293, 188] on div "[PERSON_NAME]" at bounding box center [299, 194] width 13 height 13
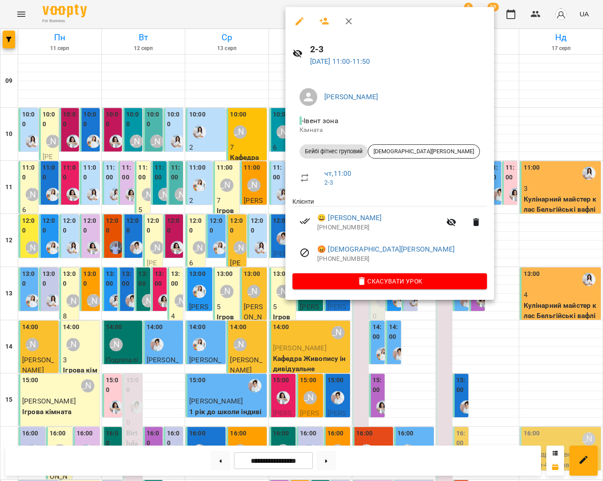
click at [283, 166] on div at bounding box center [301, 240] width 603 height 481
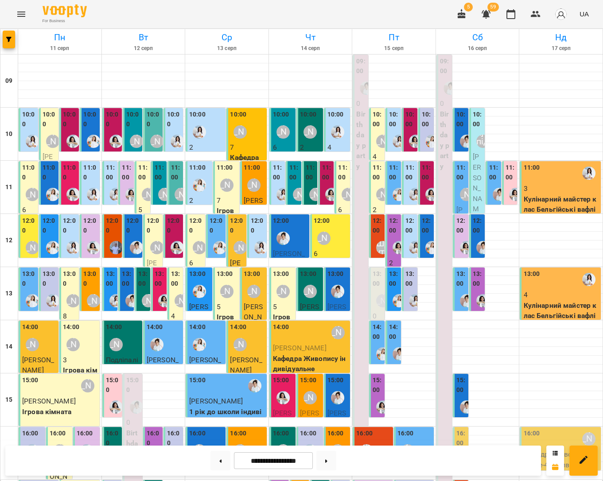
click at [280, 188] on img "Каріна" at bounding box center [282, 194] width 13 height 13
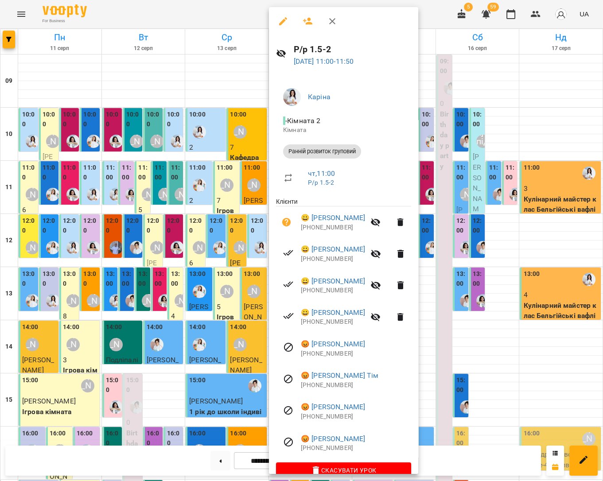
click at [537, 218] on div at bounding box center [301, 240] width 603 height 481
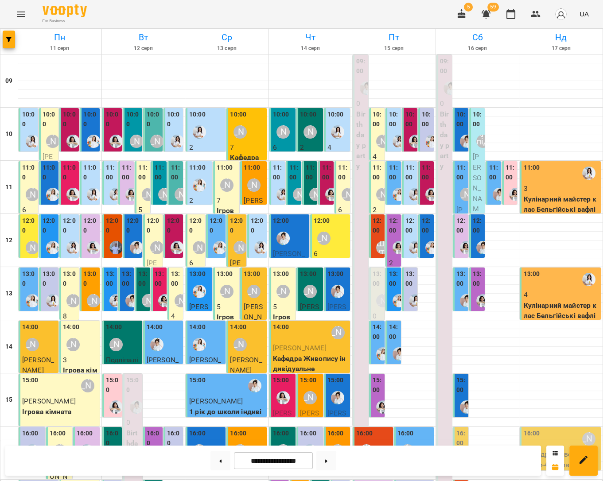
click at [292, 281] on div "[PERSON_NAME]" at bounding box center [283, 291] width 20 height 20
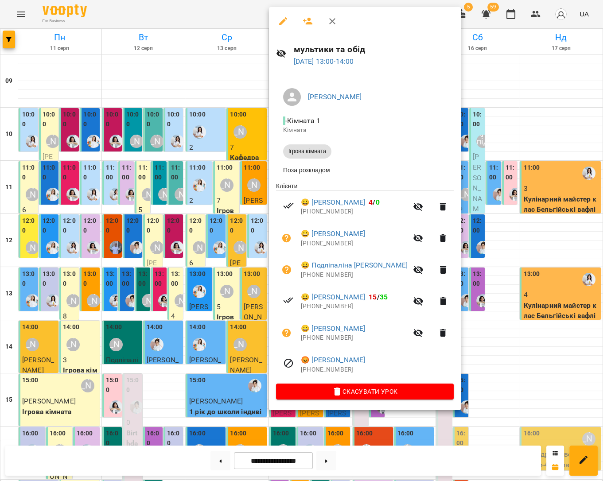
click at [504, 330] on div at bounding box center [301, 240] width 603 height 481
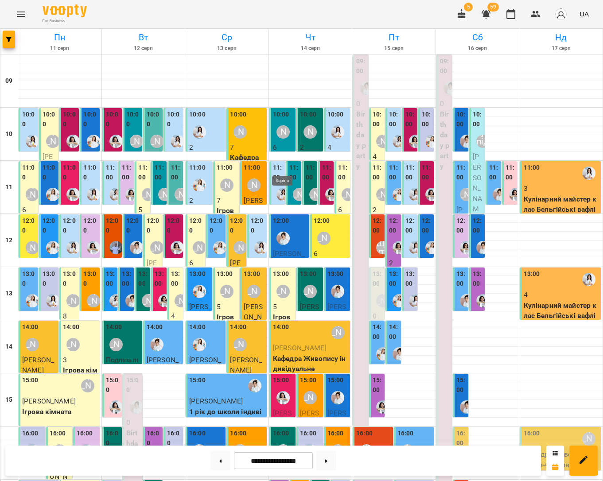
click at [280, 188] on img "Каріна" at bounding box center [282, 194] width 13 height 13
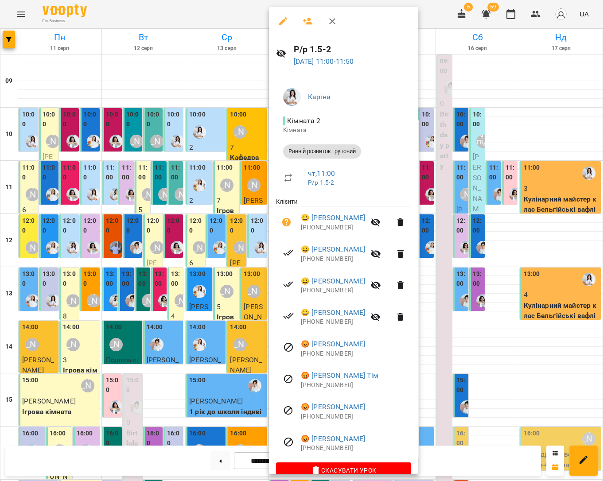
click at [531, 219] on div at bounding box center [301, 240] width 603 height 481
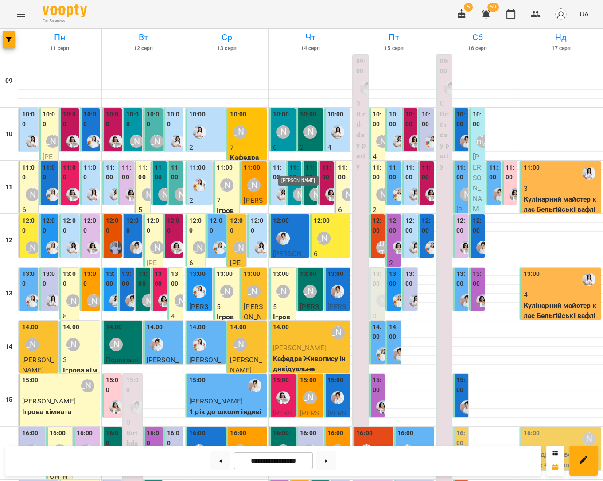
click at [297, 188] on div "[PERSON_NAME]" at bounding box center [299, 194] width 13 height 13
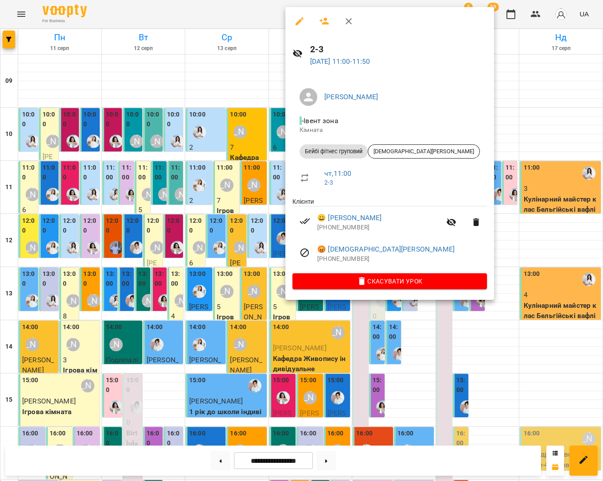
drag, startPoint x: 541, startPoint y: 211, endPoint x: 345, endPoint y: 175, distance: 199.0
click at [541, 211] on div at bounding box center [301, 240] width 603 height 481
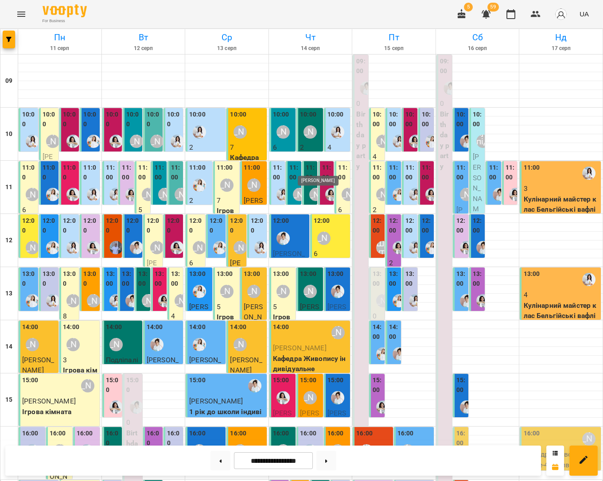
click at [313, 188] on div "[PERSON_NAME]" at bounding box center [315, 194] width 13 height 13
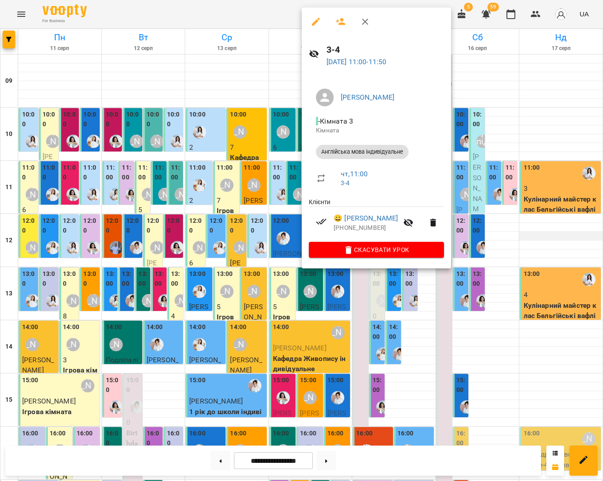
drag, startPoint x: 549, startPoint y: 214, endPoint x: 533, endPoint y: 208, distance: 16.9
click at [549, 214] on div at bounding box center [301, 240] width 603 height 481
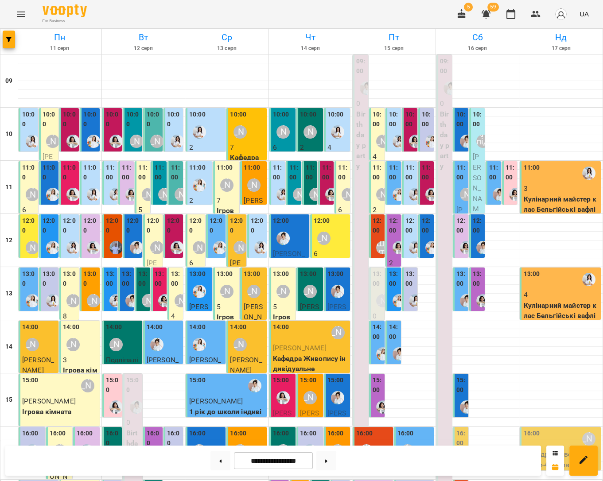
click at [320, 162] on div "11:00 3 У ритмі (музика) групове" at bounding box center [325, 251] width 15 height 181
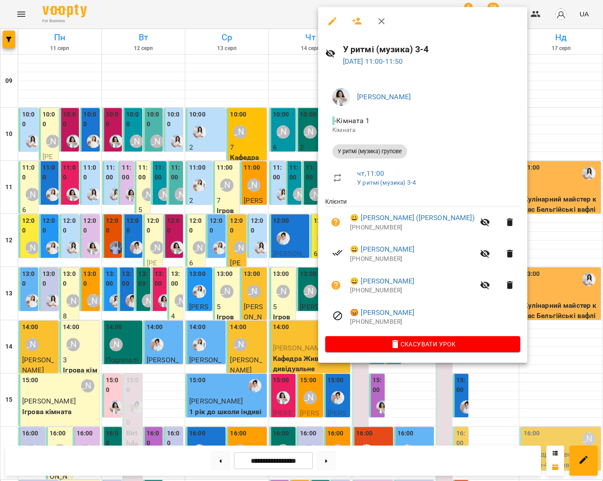
click at [530, 211] on div at bounding box center [301, 240] width 603 height 481
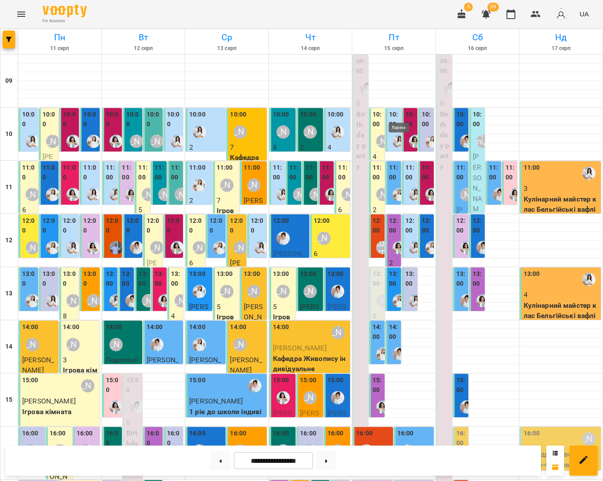
click at [399, 135] on img "Каріна" at bounding box center [398, 141] width 13 height 13
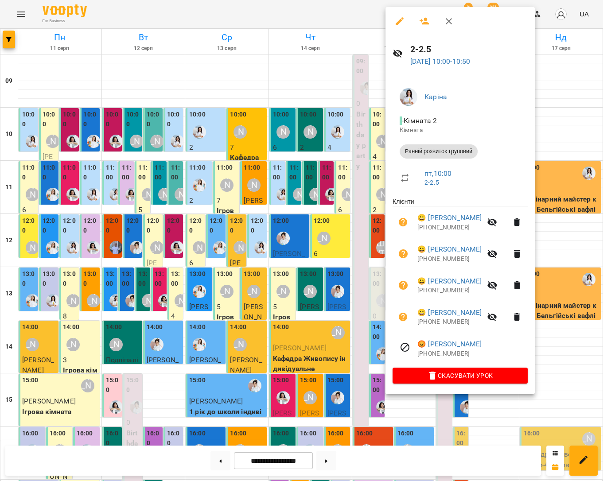
click at [560, 106] on div at bounding box center [301, 240] width 603 height 481
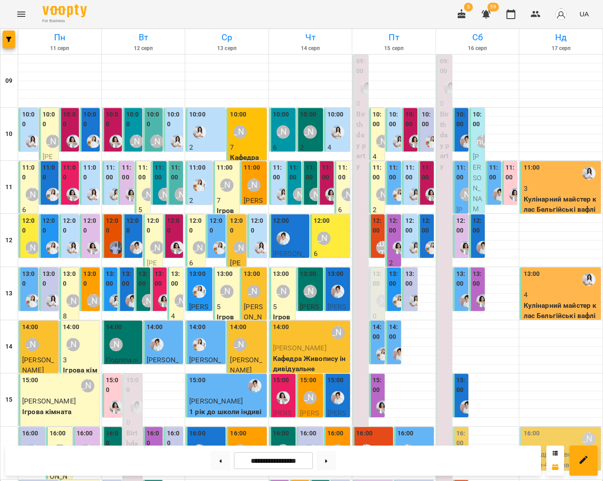
click at [406, 184] on div at bounding box center [415, 194] width 20 height 20
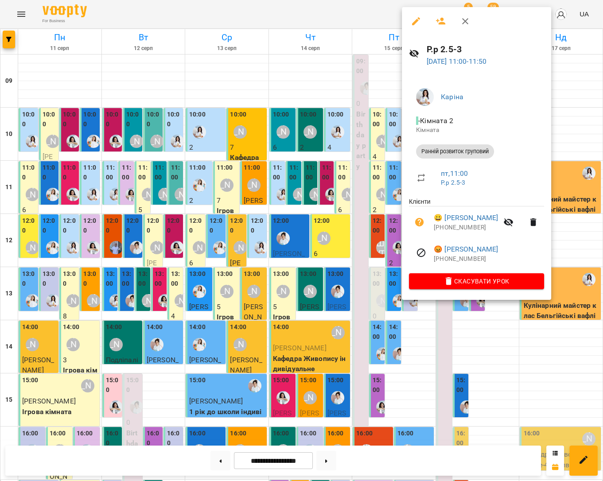
click at [561, 106] on div at bounding box center [301, 240] width 603 height 481
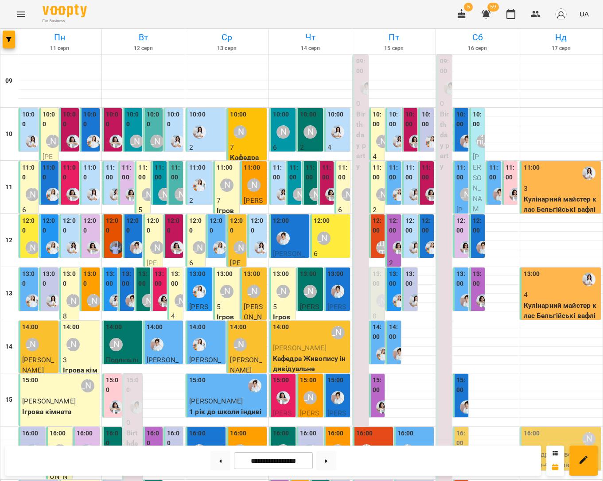
click at [410, 237] on div at bounding box center [415, 247] width 20 height 20
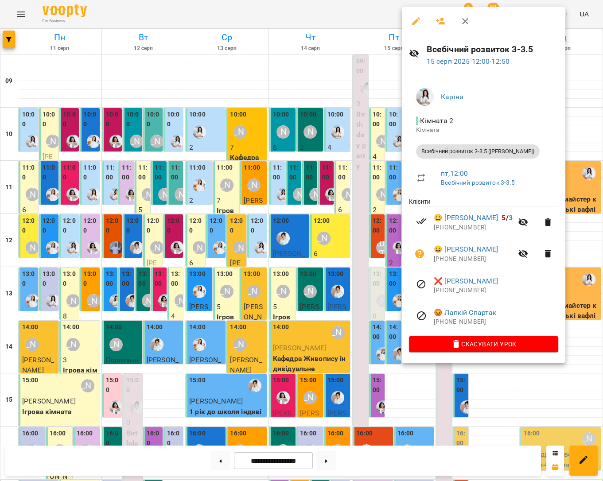
click at [575, 110] on div at bounding box center [301, 240] width 603 height 481
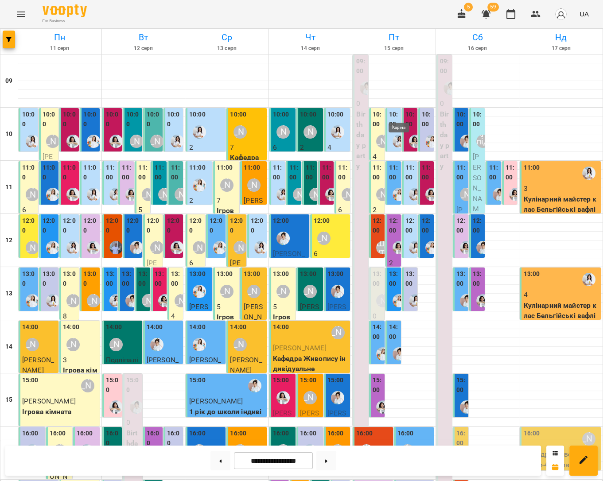
click at [395, 135] on img "Каріна" at bounding box center [398, 141] width 13 height 13
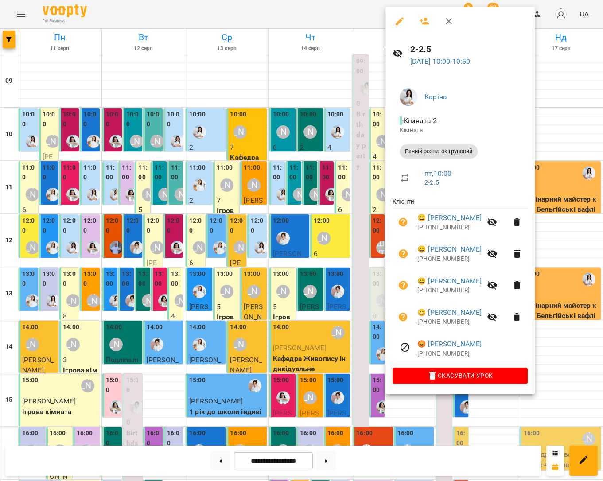
click at [338, 106] on div at bounding box center [301, 240] width 603 height 481
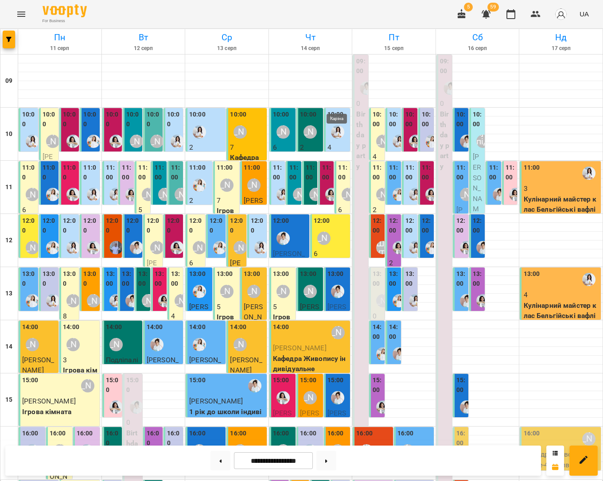
click at [338, 125] on img "Каріна" at bounding box center [337, 131] width 13 height 13
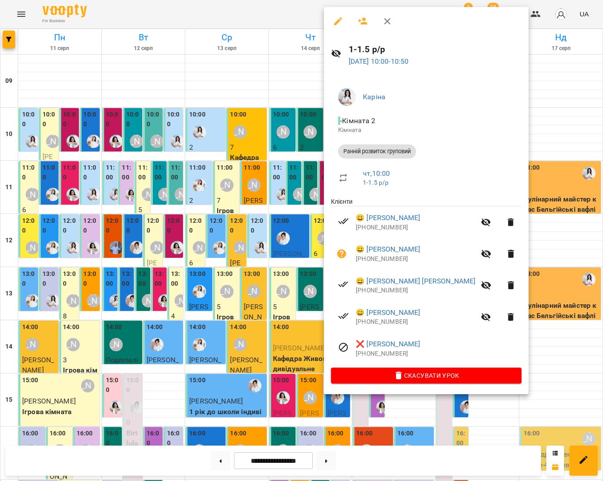
click at [528, 102] on div at bounding box center [301, 240] width 603 height 481
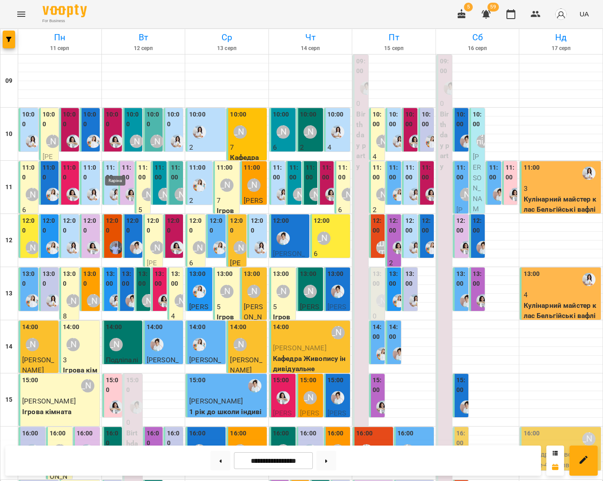
click at [112, 188] on img "Каріна" at bounding box center [115, 194] width 13 height 13
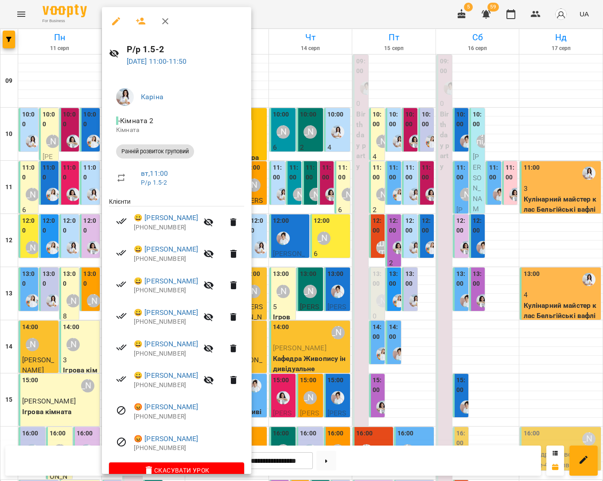
click at [303, 192] on div at bounding box center [301, 240] width 603 height 481
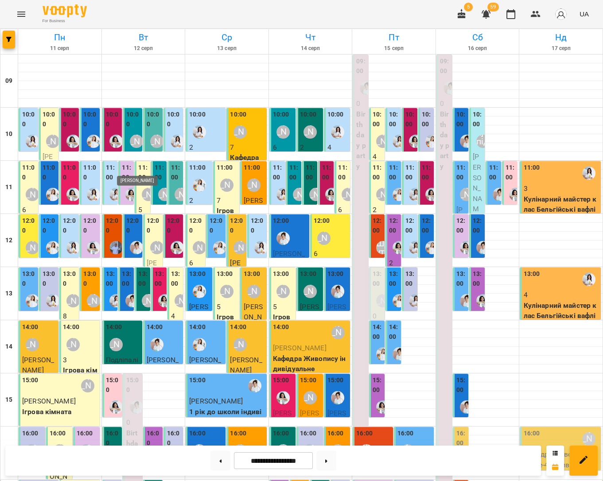
click at [132, 188] on img "Анна Білан" at bounding box center [131, 194] width 13 height 13
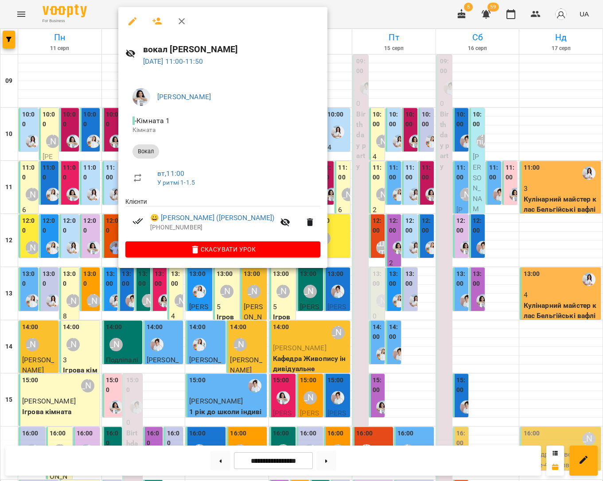
click at [286, 162] on div at bounding box center [301, 240] width 603 height 481
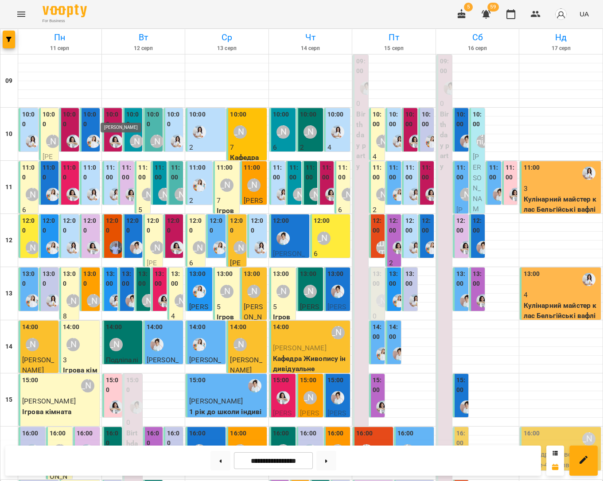
click at [112, 135] on img "Анна Білан" at bounding box center [115, 141] width 13 height 13
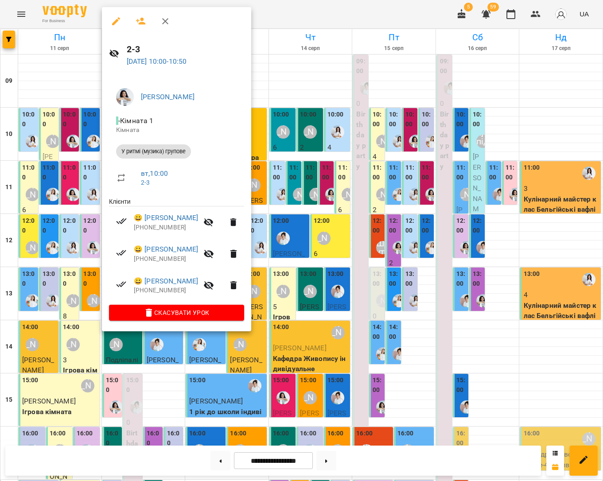
click at [283, 155] on div at bounding box center [301, 240] width 603 height 481
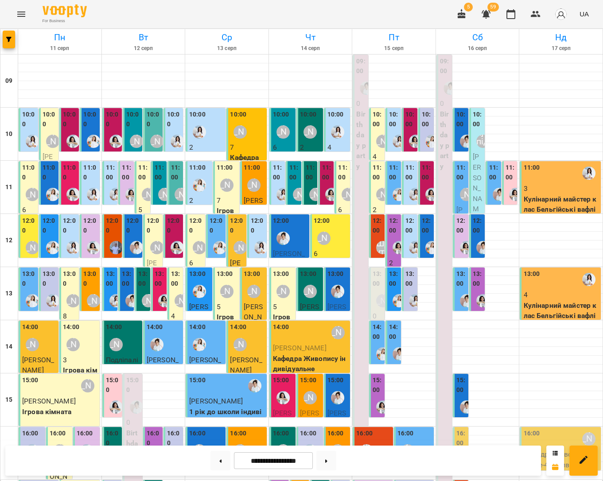
click at [319, 343] on p "[PERSON_NAME]" at bounding box center [311, 348] width 76 height 11
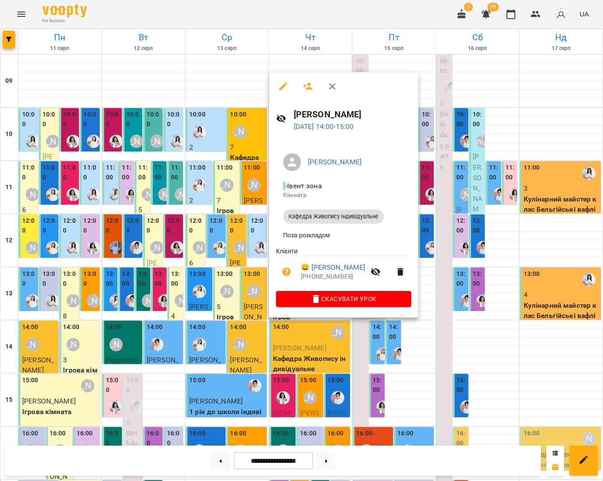
click at [515, 307] on div at bounding box center [301, 240] width 603 height 481
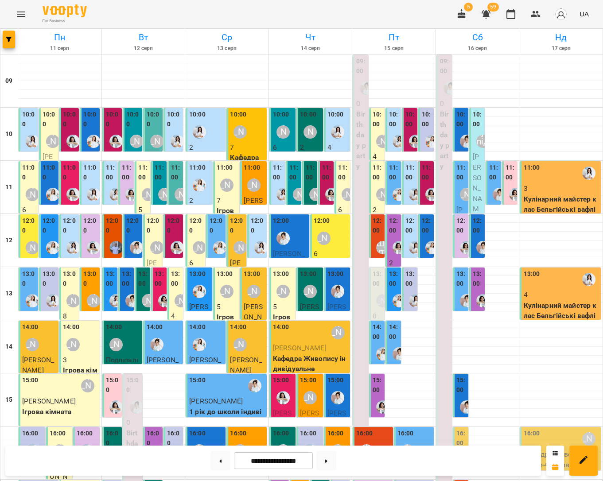
click at [286, 387] on div at bounding box center [283, 397] width 20 height 20
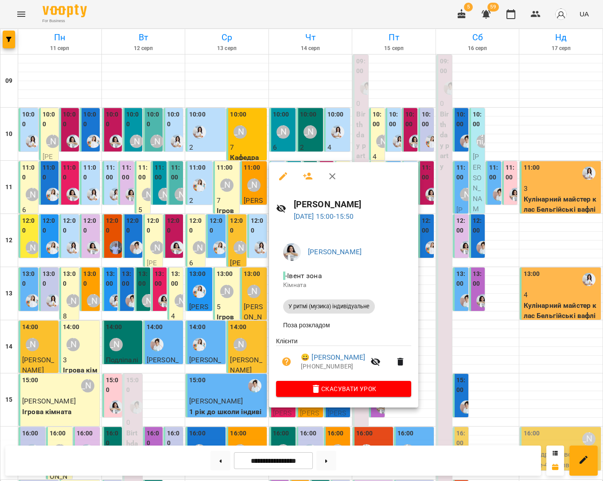
click at [502, 333] on div at bounding box center [301, 240] width 603 height 481
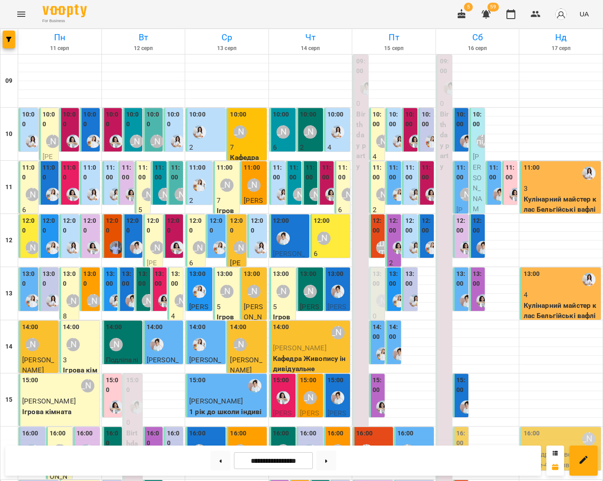
click at [319, 375] on div "15:00 Аліна Арт" at bounding box center [310, 391] width 21 height 32
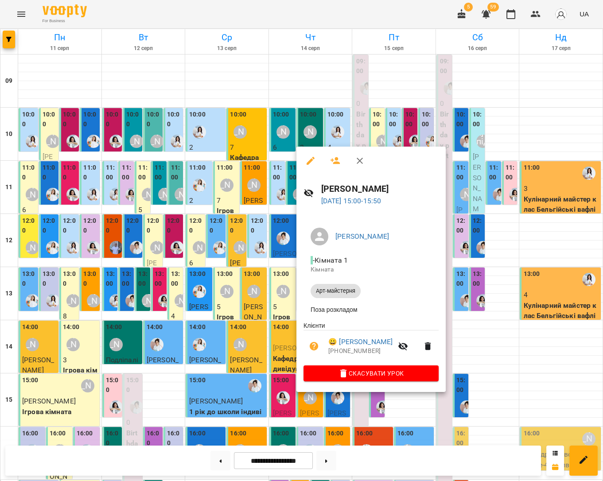
click at [517, 337] on div at bounding box center [301, 240] width 603 height 481
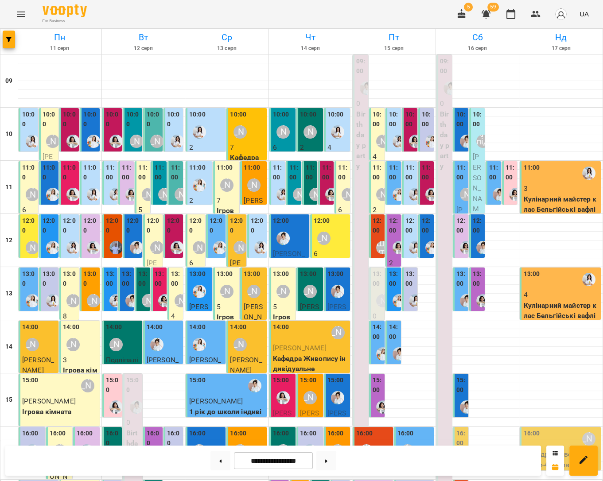
click at [311, 302] on span "[PERSON_NAME]" at bounding box center [309, 316] width 19 height 29
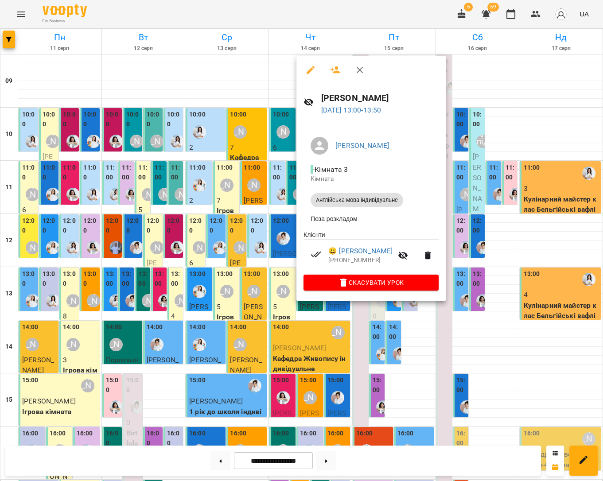
click at [514, 327] on div at bounding box center [301, 240] width 603 height 481
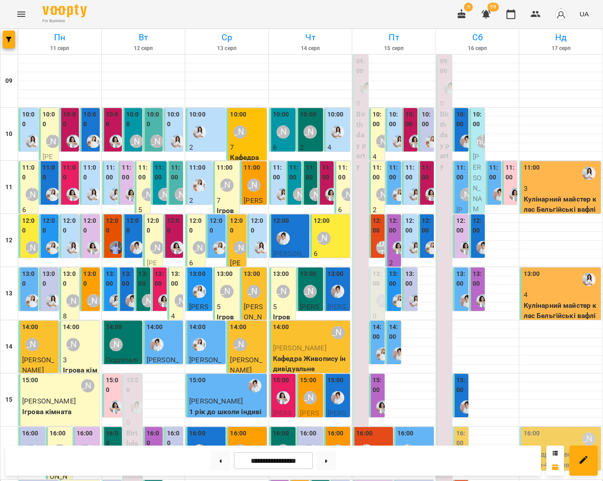
click at [342, 281] on div at bounding box center [337, 291] width 20 height 20
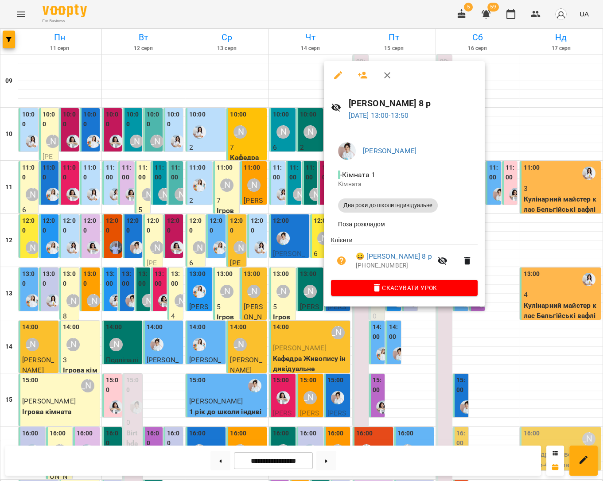
click at [508, 316] on div at bounding box center [301, 240] width 603 height 481
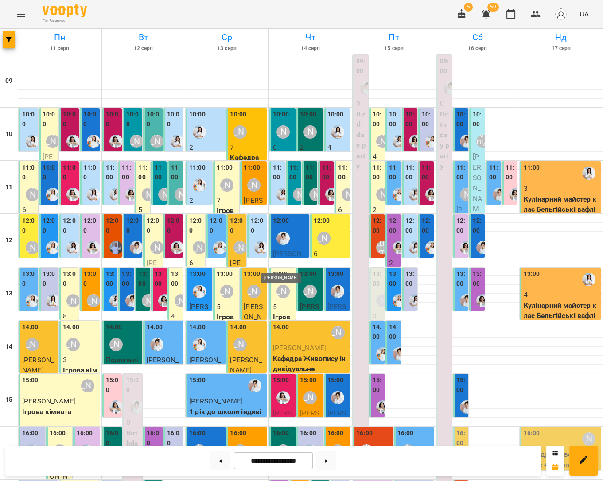
click at [288, 285] on div "[PERSON_NAME]" at bounding box center [282, 291] width 13 height 13
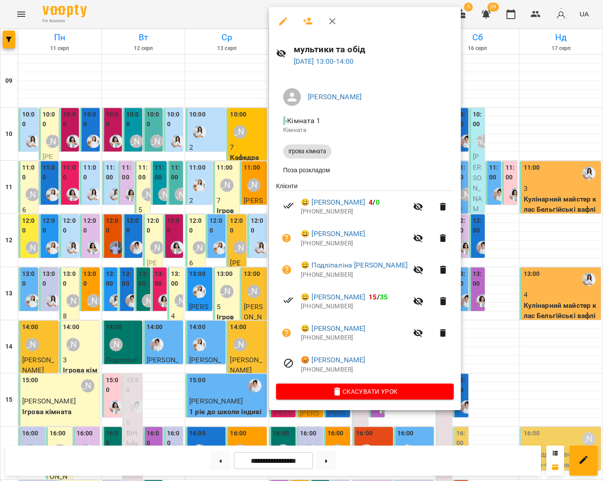
click at [503, 315] on div at bounding box center [301, 240] width 603 height 481
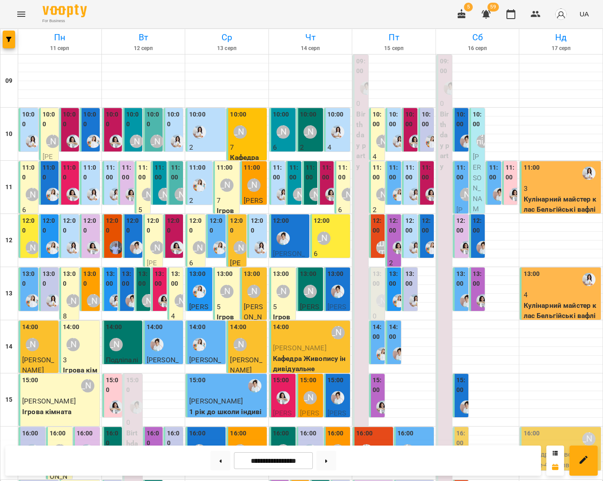
scroll to position [0, 0]
click at [360, 88] on img "Іванна" at bounding box center [366, 87] width 13 height 13
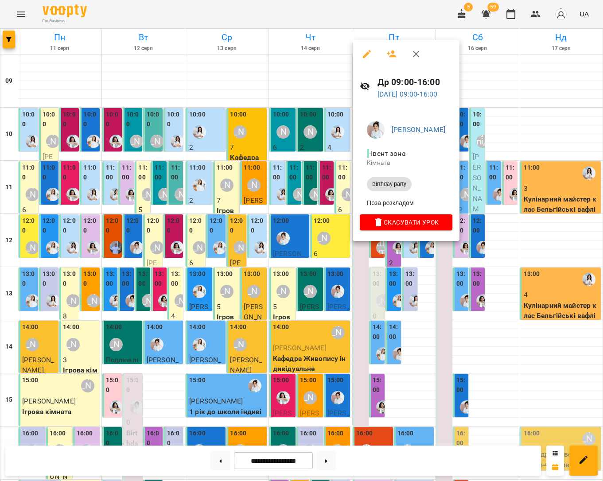
click at [320, 88] on div at bounding box center [301, 240] width 603 height 481
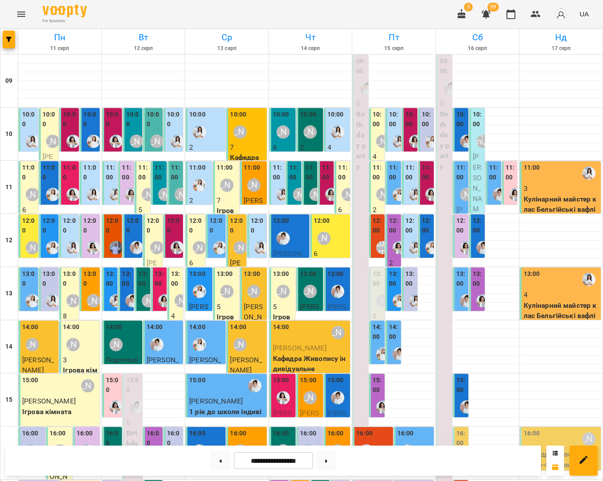
click at [330, 144] on p "4" at bounding box center [337, 147] width 21 height 11
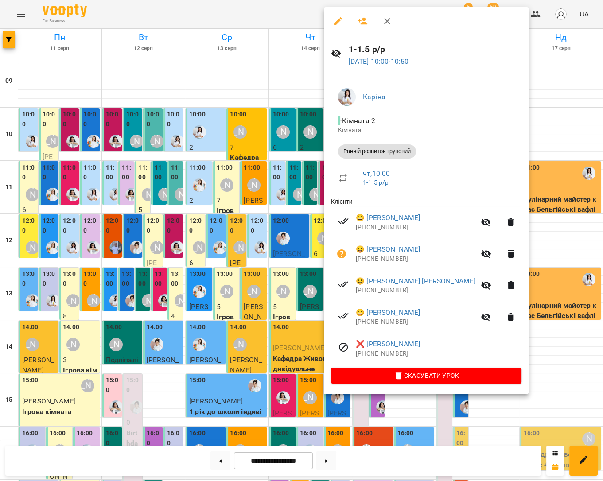
click at [519, 139] on div at bounding box center [301, 240] width 603 height 481
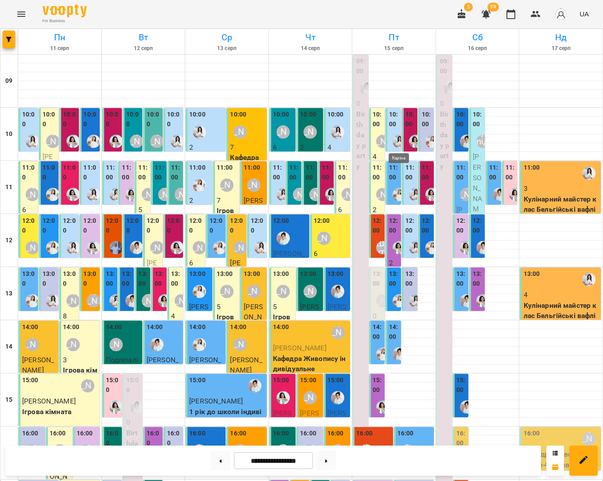
click at [392, 136] on img "Каріна" at bounding box center [398, 141] width 13 height 13
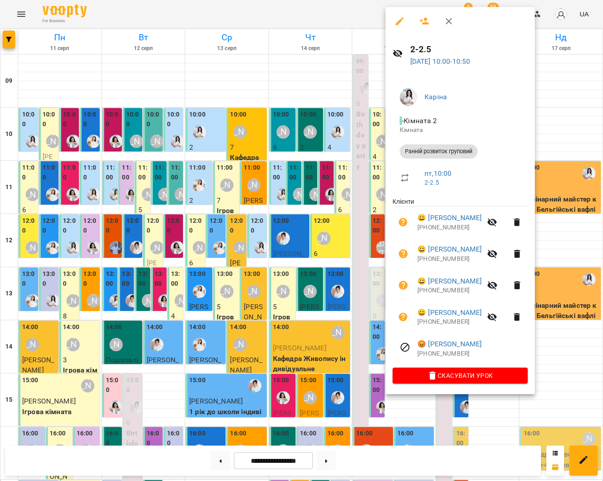
click at [559, 128] on div at bounding box center [301, 240] width 603 height 481
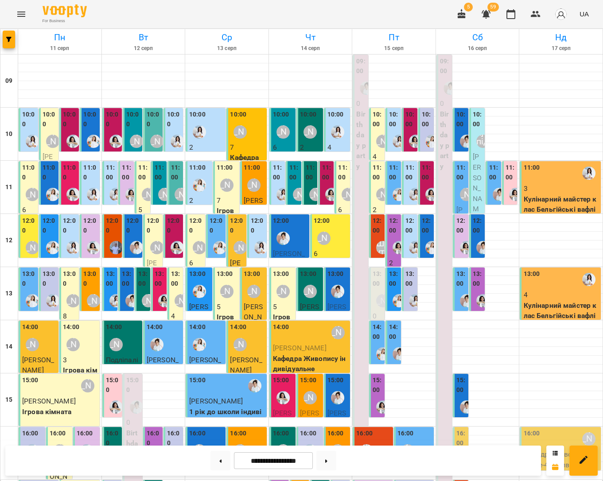
click at [209, 125] on div "10:00" at bounding box center [206, 126] width 35 height 32
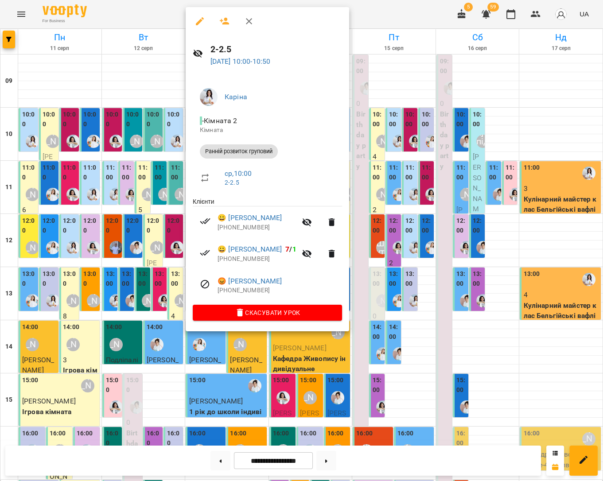
click at [162, 87] on div at bounding box center [301, 240] width 603 height 481
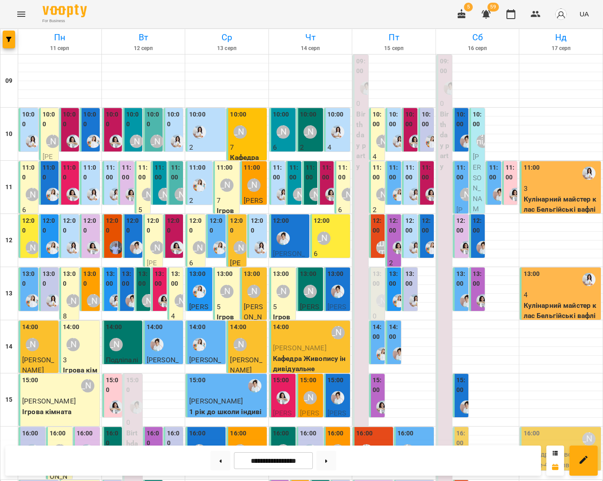
click at [169, 134] on div at bounding box center [177, 141] width 20 height 20
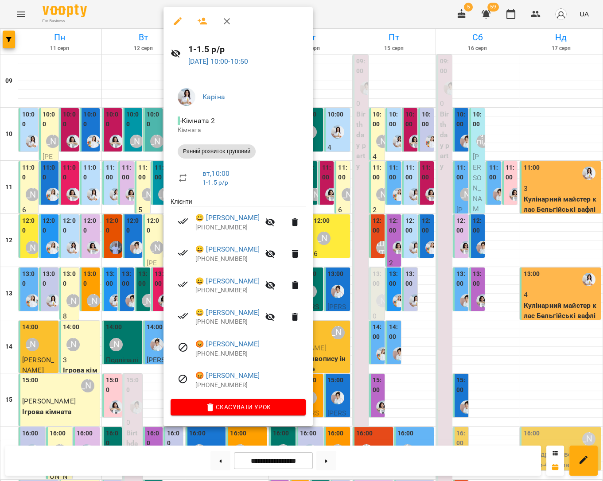
click at [503, 128] on div at bounding box center [301, 240] width 603 height 481
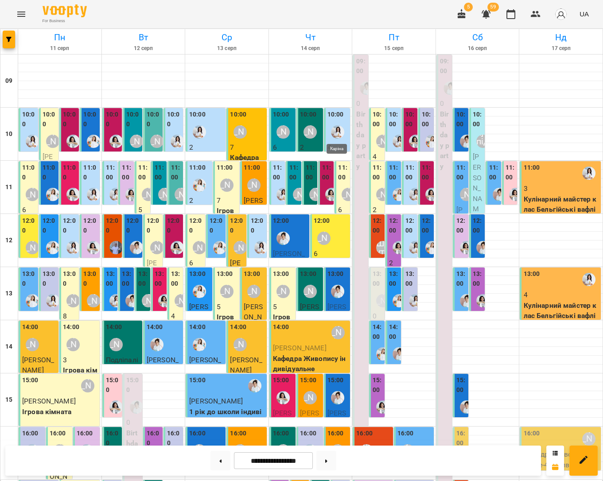
click at [341, 136] on img "Каріна" at bounding box center [337, 131] width 13 height 13
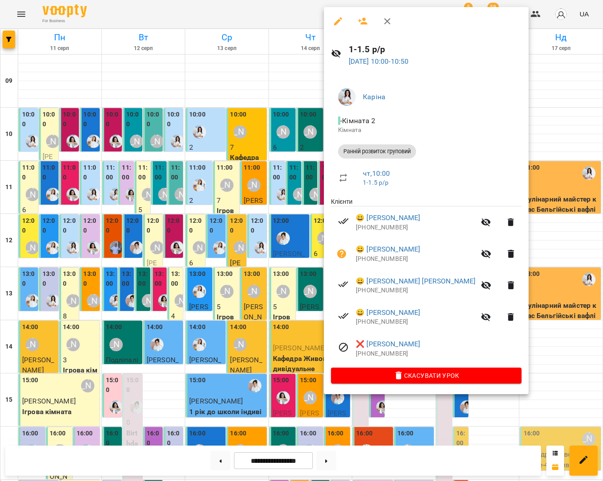
click at [533, 130] on div at bounding box center [301, 240] width 603 height 481
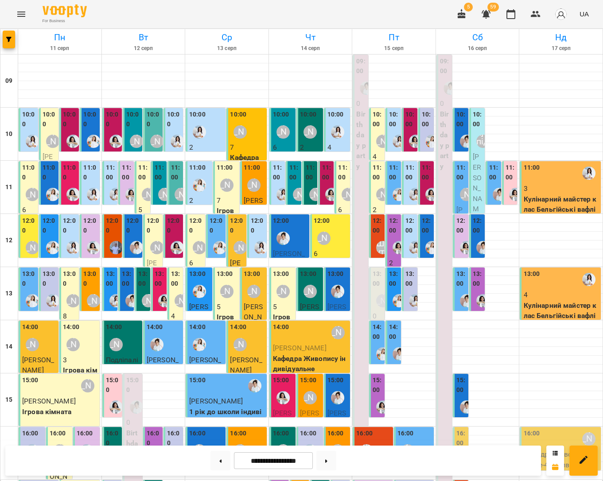
click at [27, 131] on div at bounding box center [32, 141] width 20 height 20
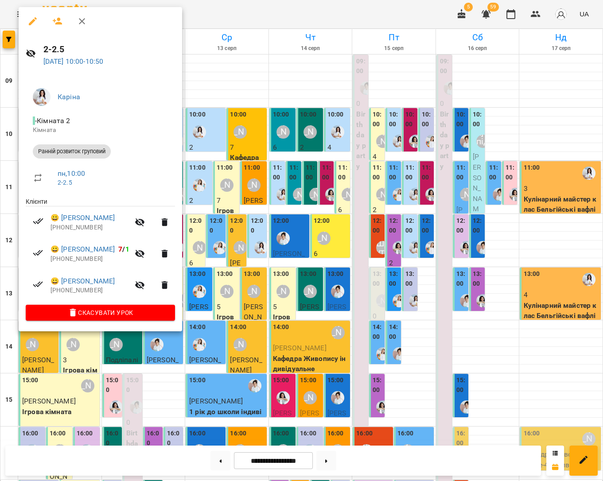
click at [230, 89] on div at bounding box center [301, 240] width 603 height 481
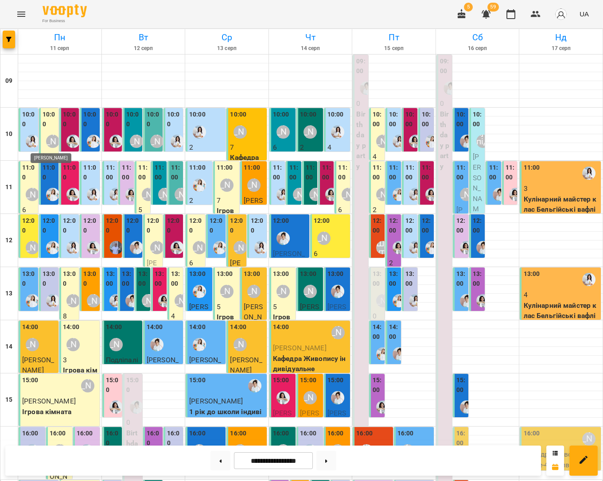
click at [55, 138] on div "[PERSON_NAME]" at bounding box center [52, 141] width 13 height 13
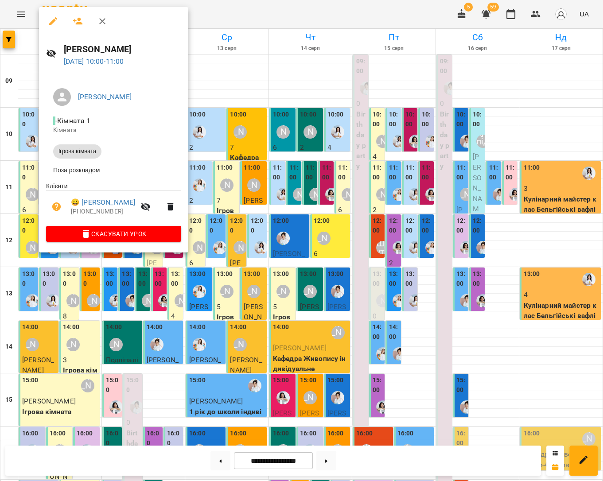
click at [225, 83] on div at bounding box center [301, 240] width 603 height 481
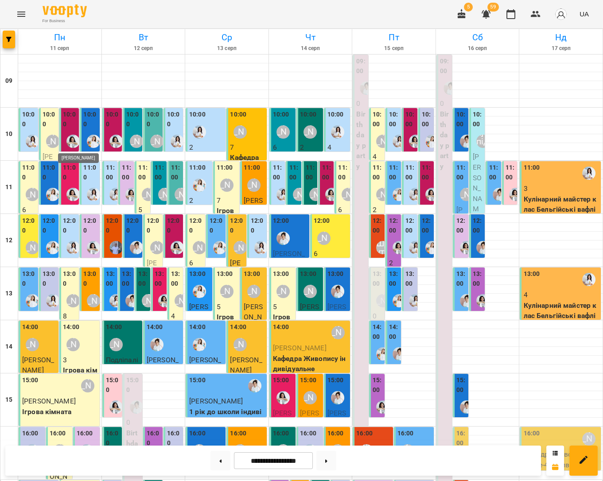
click at [77, 135] on img "Анна Білан" at bounding box center [72, 141] width 13 height 13
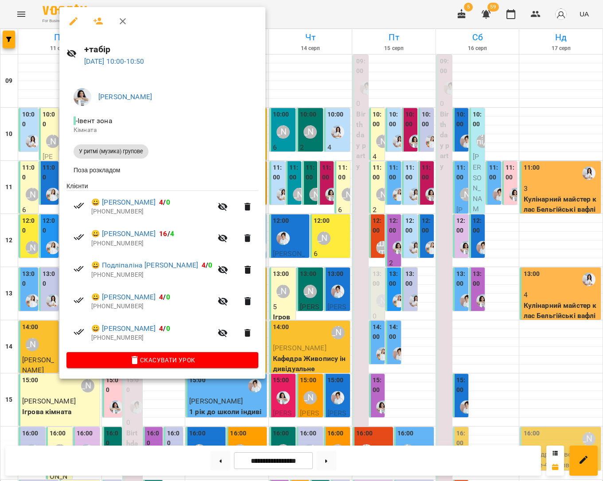
click at [259, 82] on div at bounding box center [301, 240] width 603 height 481
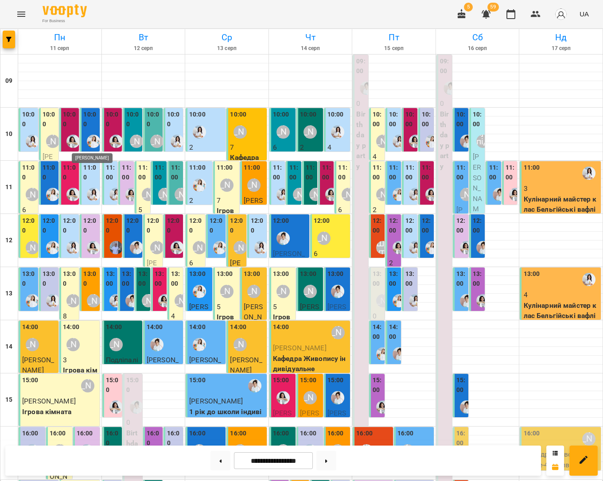
click at [97, 135] on img "Юлія Масющенко" at bounding box center [93, 141] width 13 height 13
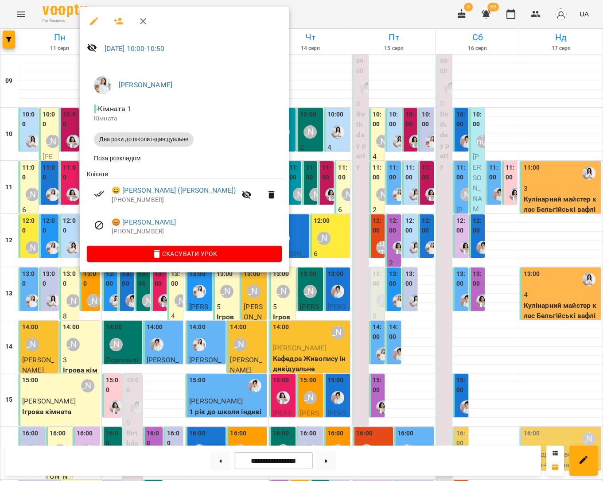
click at [271, 91] on div at bounding box center [301, 240] width 603 height 481
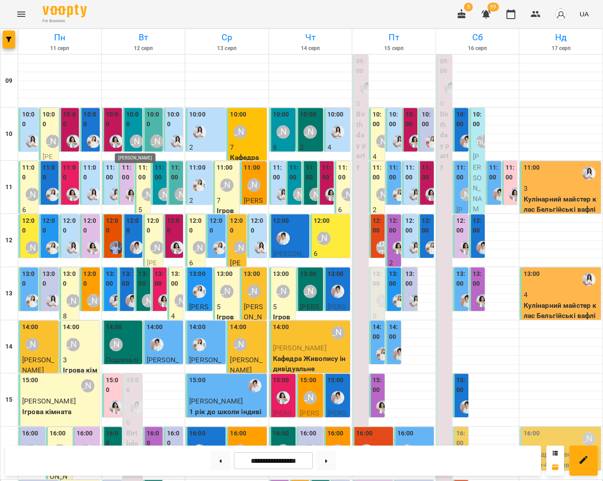
click at [133, 141] on div "[PERSON_NAME]" at bounding box center [136, 141] width 13 height 13
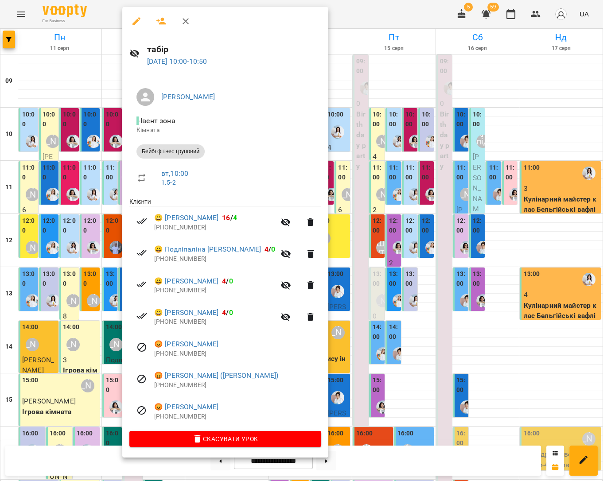
click at [328, 97] on div at bounding box center [301, 240] width 603 height 481
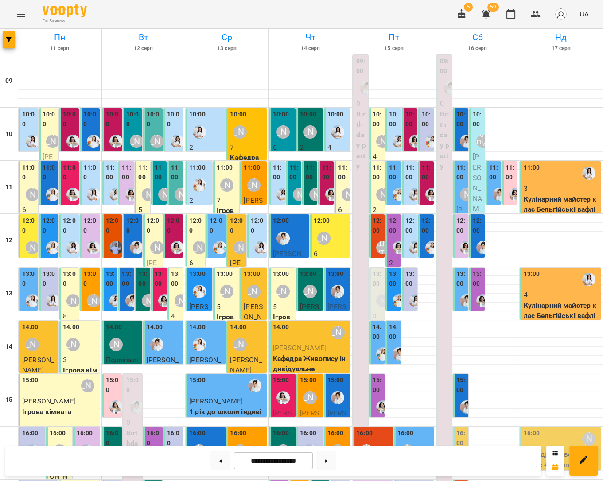
click at [306, 144] on p "2" at bounding box center [310, 147] width 21 height 11
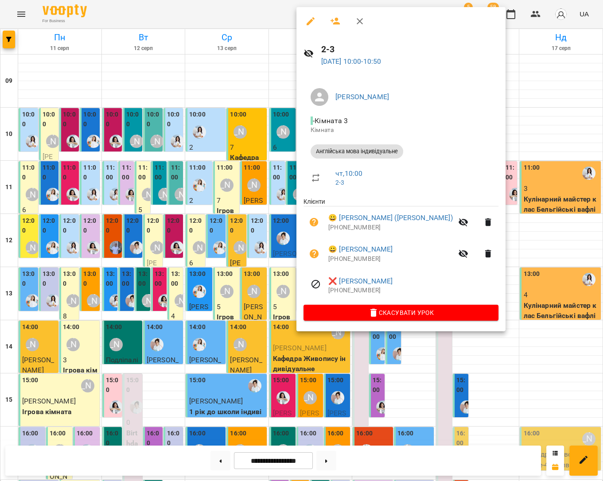
click at [292, 98] on div at bounding box center [301, 240] width 603 height 481
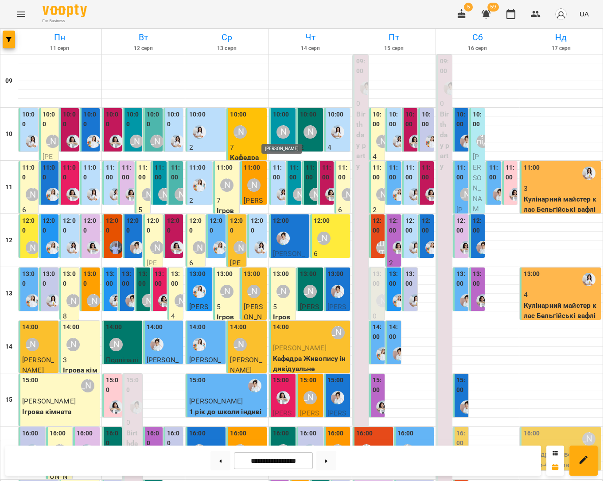
click at [283, 134] on div "[PERSON_NAME]" at bounding box center [282, 131] width 13 height 13
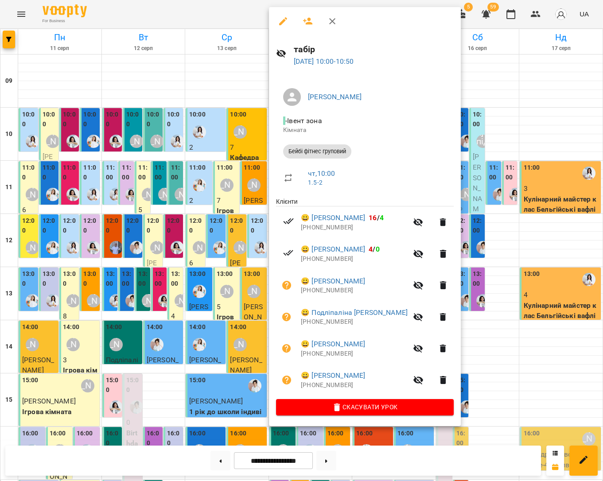
click at [249, 85] on div at bounding box center [301, 240] width 603 height 481
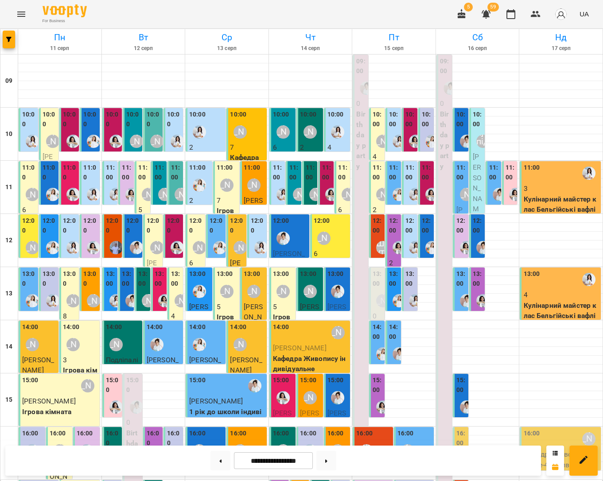
click at [159, 185] on div "[PERSON_NAME]" at bounding box center [165, 194] width 20 height 20
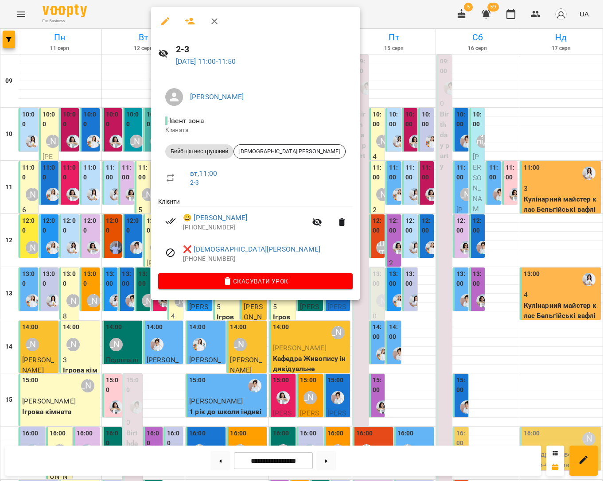
click at [135, 95] on div at bounding box center [301, 240] width 603 height 481
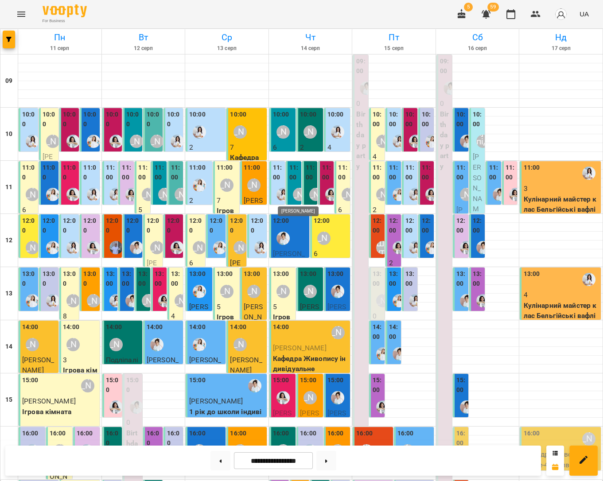
click at [294, 193] on div "[PERSON_NAME]" at bounding box center [299, 194] width 13 height 13
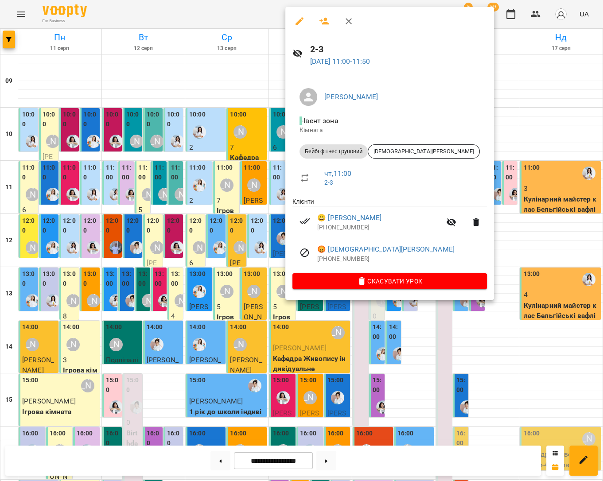
click at [517, 142] on div at bounding box center [301, 240] width 603 height 481
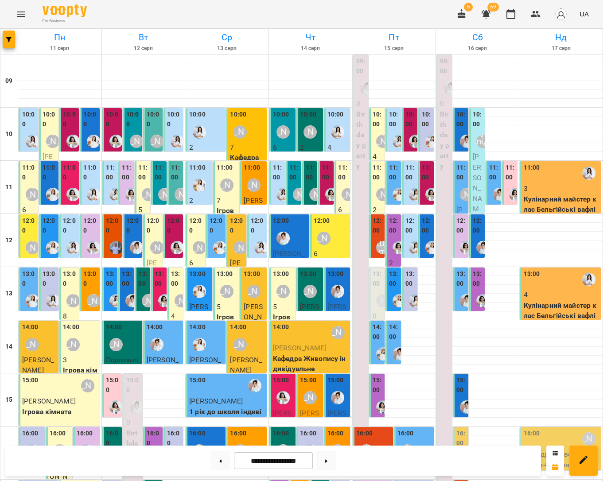
click at [146, 291] on div "[PERSON_NAME]" at bounding box center [148, 300] width 20 height 20
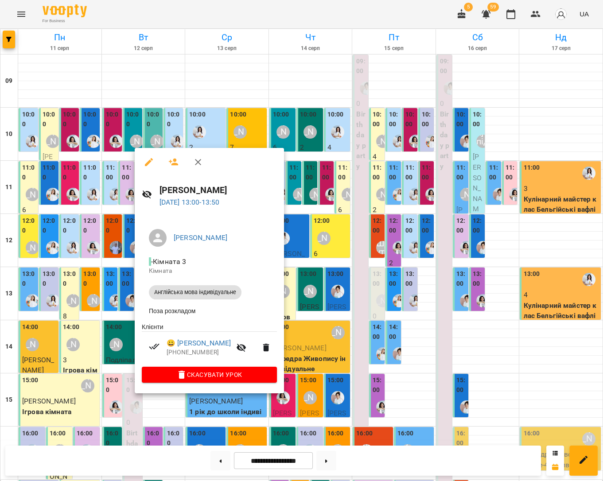
click at [294, 289] on div at bounding box center [301, 240] width 603 height 481
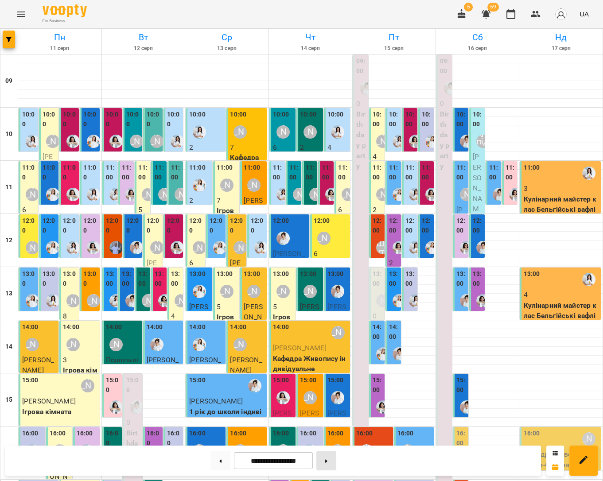
click at [327, 456] on button at bounding box center [326, 460] width 20 height 19
type input "**********"
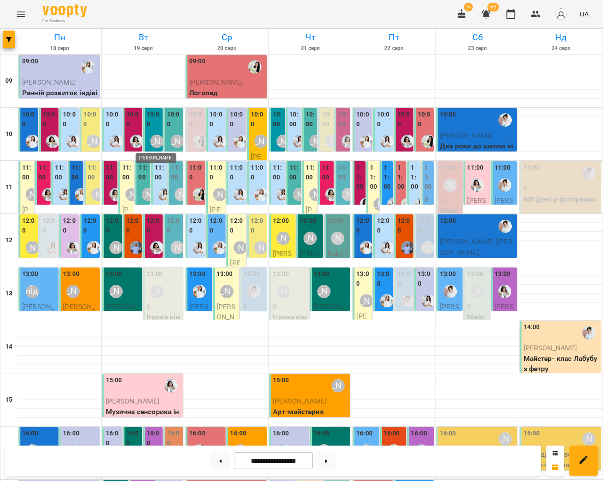
click at [157, 142] on div "[PERSON_NAME]" at bounding box center [156, 141] width 13 height 13
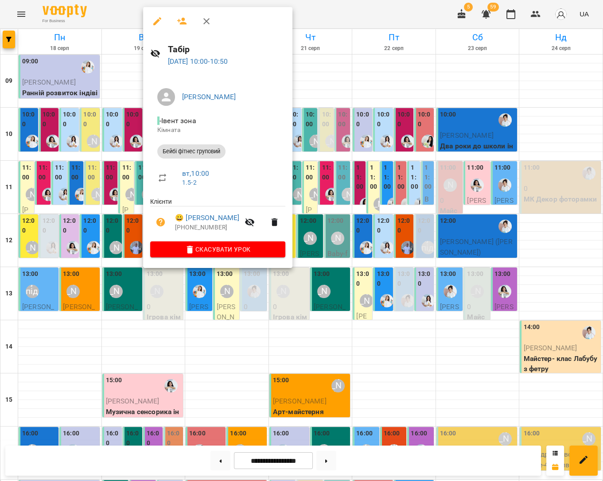
drag, startPoint x: 324, startPoint y: 96, endPoint x: 315, endPoint y: 108, distance: 14.6
click at [324, 96] on div at bounding box center [301, 240] width 603 height 481
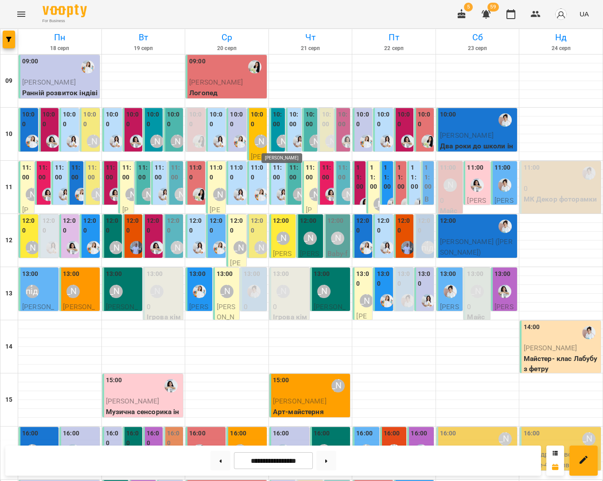
click at [277, 143] on div "[PERSON_NAME]" at bounding box center [282, 141] width 13 height 13
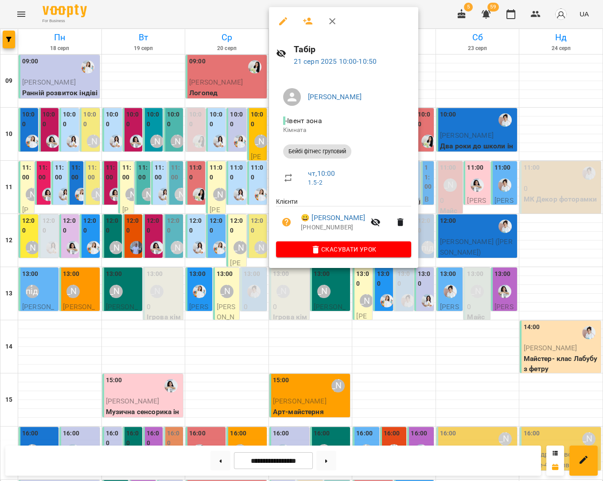
click at [479, 88] on div at bounding box center [301, 240] width 603 height 481
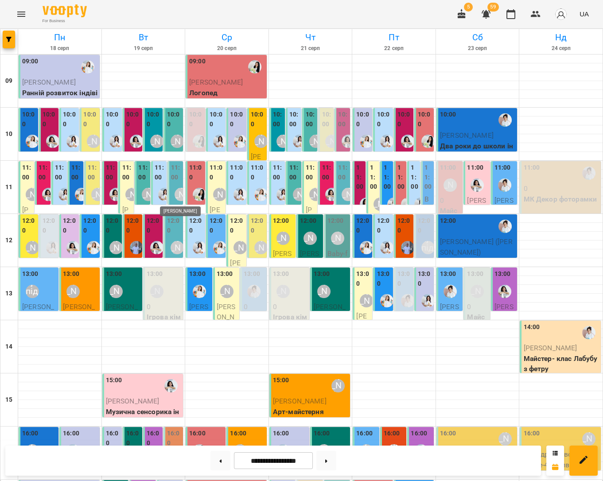
click at [176, 192] on div "[PERSON_NAME]" at bounding box center [180, 194] width 13 height 13
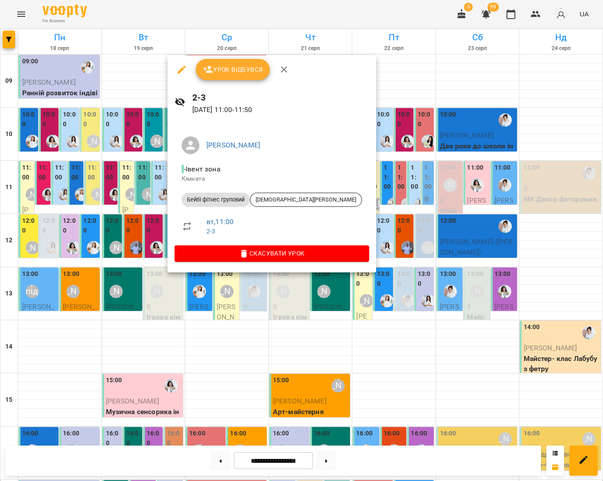
click at [249, 44] on div at bounding box center [301, 240] width 603 height 481
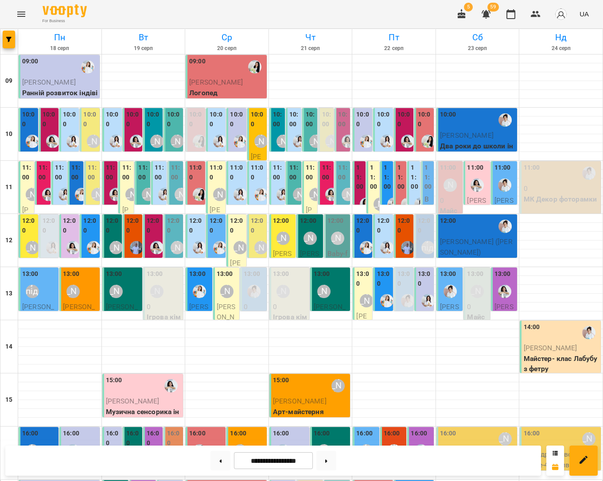
click at [127, 185] on div "[PERSON_NAME]" at bounding box center [132, 194] width 20 height 20
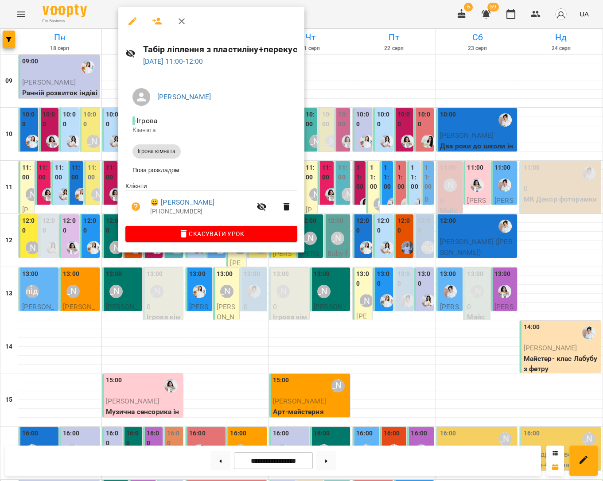
click at [120, 185] on div "Наталя Гредасова - Ігрова Кімната Ігрова кімната Поза розкладом Клієнти 😀 Ганзе…" at bounding box center [211, 163] width 186 height 179
click at [112, 185] on div at bounding box center [301, 240] width 603 height 481
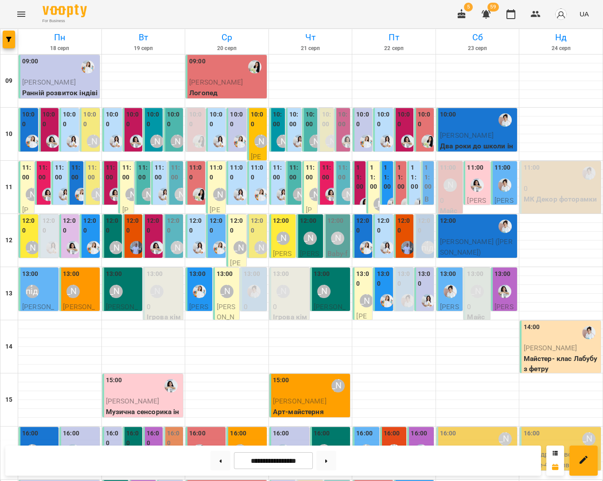
click at [157, 183] on div "11:00" at bounding box center [160, 173] width 10 height 21
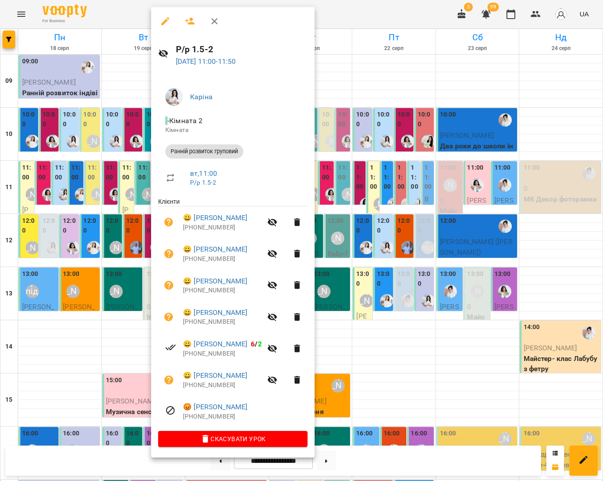
drag, startPoint x: 145, startPoint y: 183, endPoint x: 157, endPoint y: 182, distance: 11.6
click at [145, 183] on div at bounding box center [301, 240] width 603 height 481
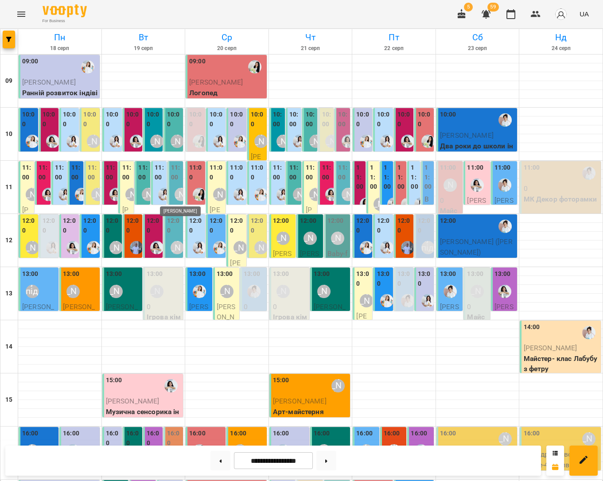
click at [179, 194] on div "[PERSON_NAME]" at bounding box center [180, 194] width 13 height 13
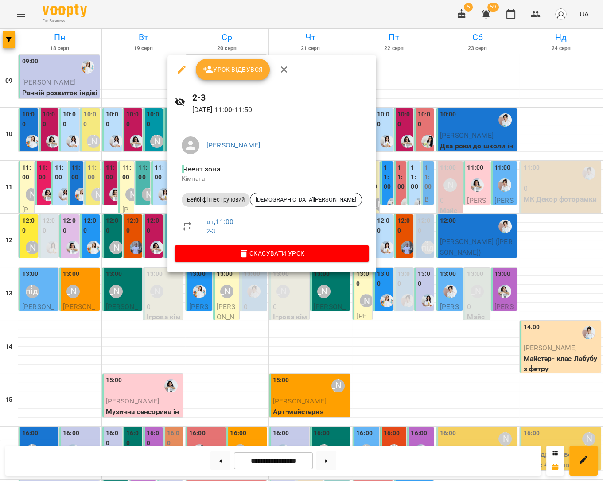
click at [339, 87] on div at bounding box center [301, 240] width 603 height 481
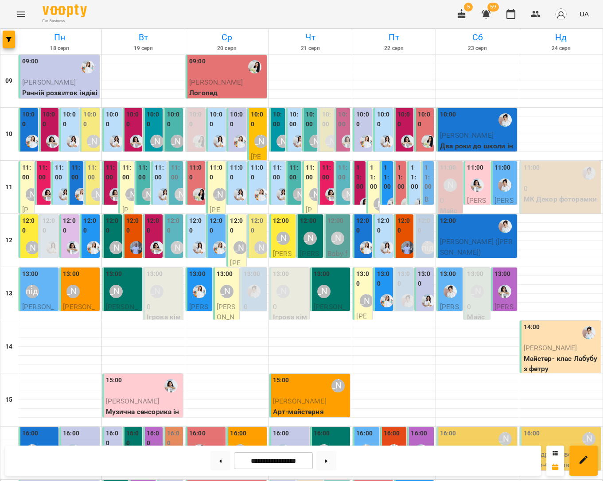
click at [431, 196] on p "Всебічний розвиток група - Всебічний розвиток 3-3.5" at bounding box center [428, 382] width 8 height 376
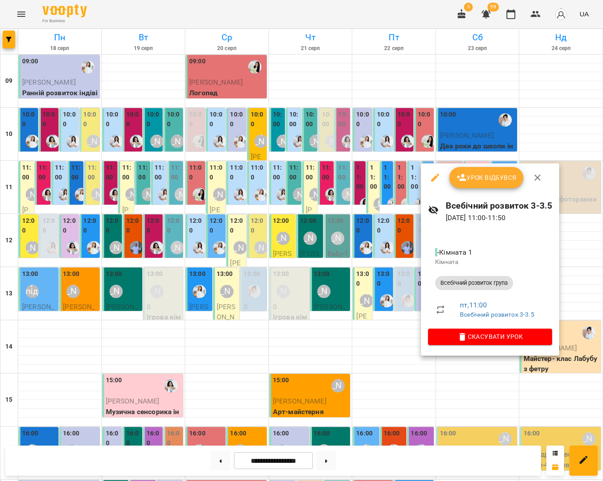
drag, startPoint x: 180, startPoint y: 190, endPoint x: 175, endPoint y: 189, distance: 5.0
click at [180, 190] on div at bounding box center [301, 240] width 603 height 481
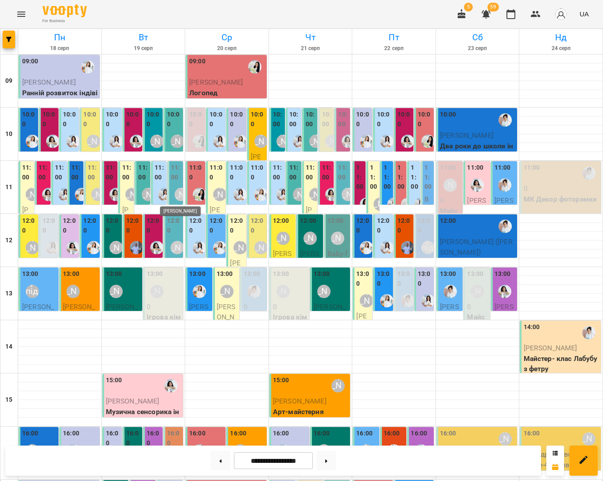
click at [175, 189] on div "[PERSON_NAME]" at bounding box center [180, 194] width 13 height 13
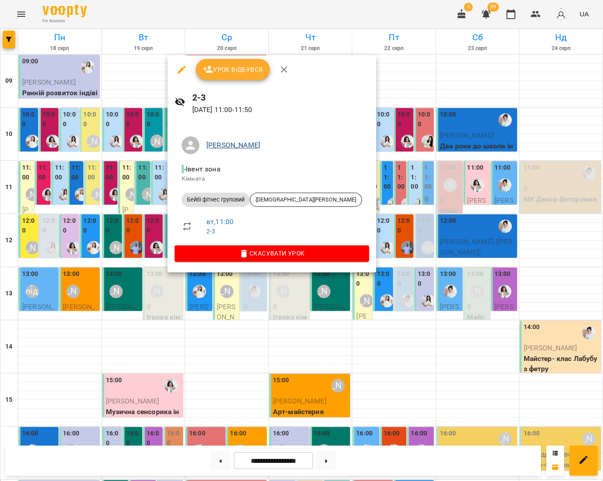
click at [233, 147] on link "[PERSON_NAME]" at bounding box center [233, 145] width 54 height 8
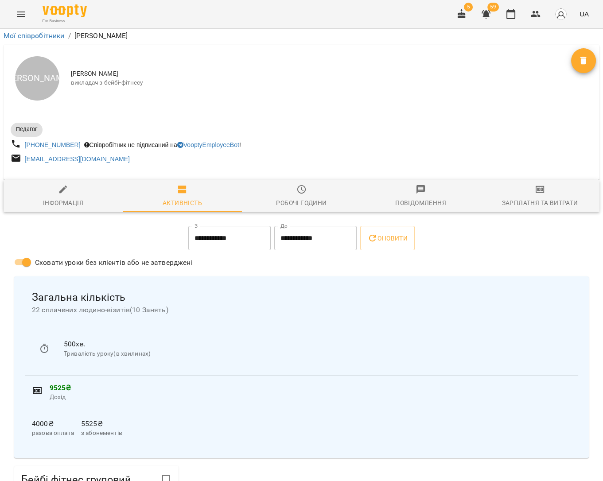
scroll to position [7, 0]
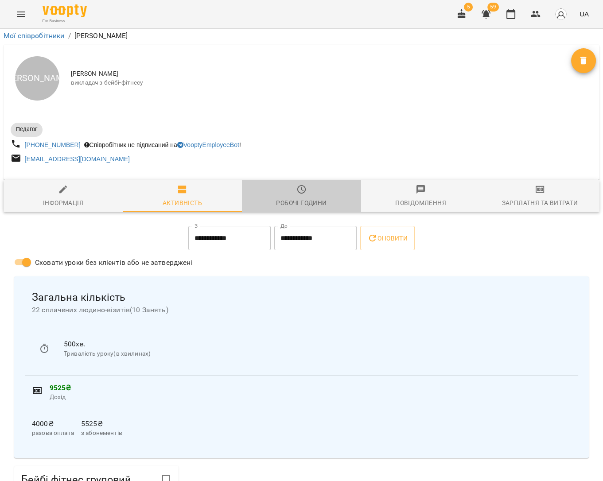
click at [292, 197] on div "Робочі години" at bounding box center [301, 202] width 50 height 11
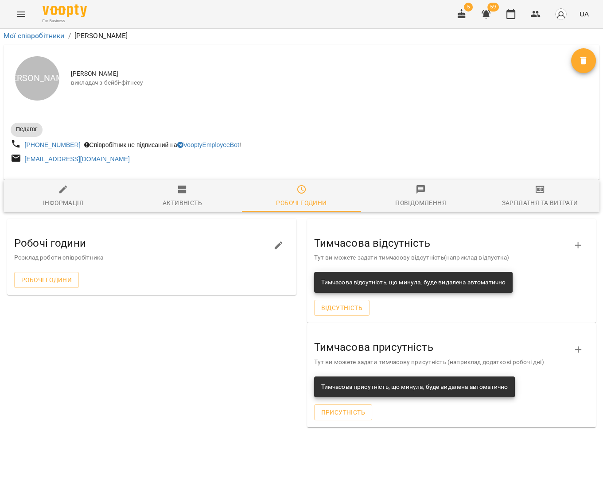
scroll to position [0, 2]
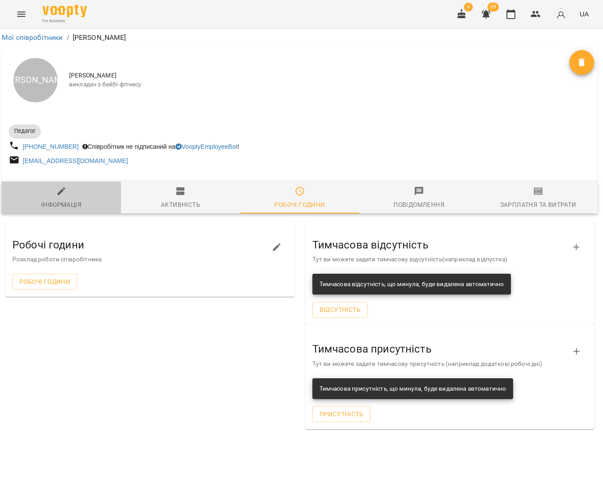
click at [96, 199] on span "Інформація" at bounding box center [61, 198] width 108 height 24
select select "**"
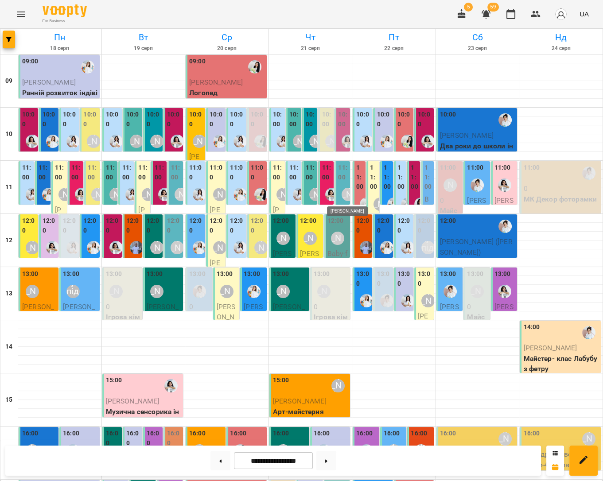
click at [342, 189] on div "[PERSON_NAME]" at bounding box center [347, 194] width 13 height 13
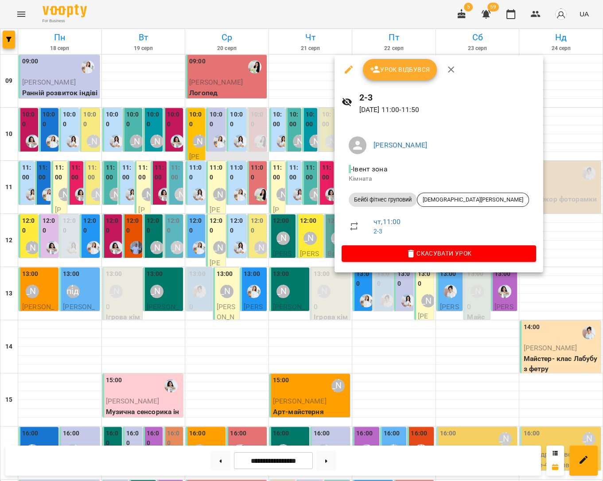
click at [248, 155] on div at bounding box center [301, 240] width 603 height 481
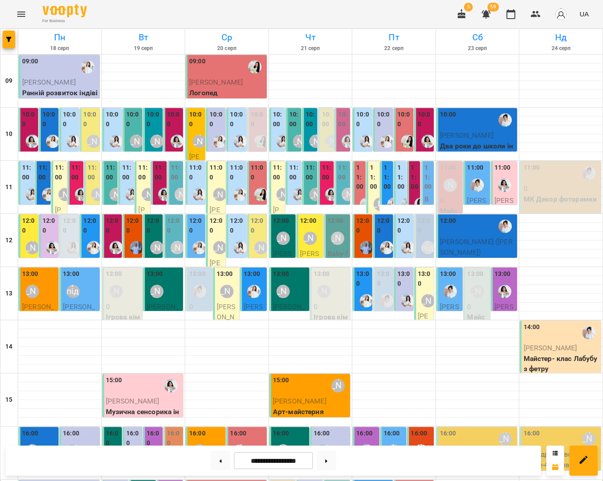
scroll to position [17, 0]
click at [148, 110] on label "10:00" at bounding box center [154, 119] width 14 height 19
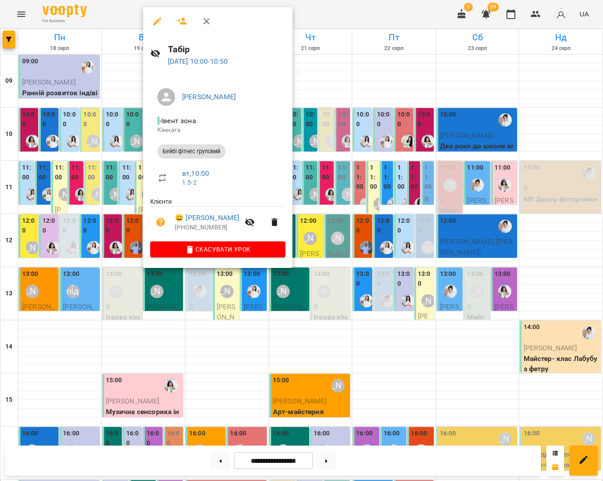
click at [287, 319] on div at bounding box center [301, 240] width 603 height 481
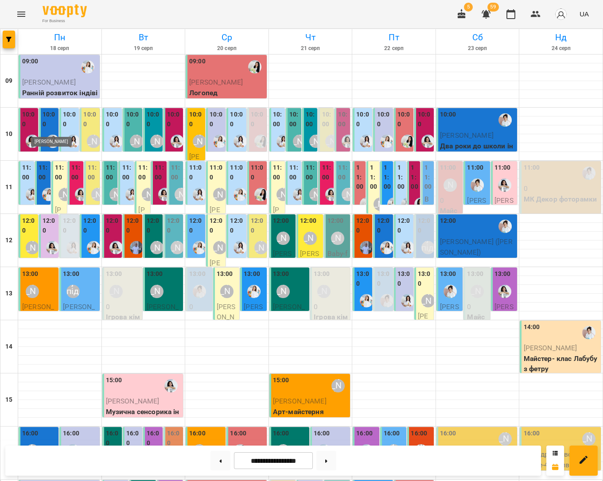
click at [52, 135] on img "Юлія Масющенко" at bounding box center [52, 141] width 13 height 13
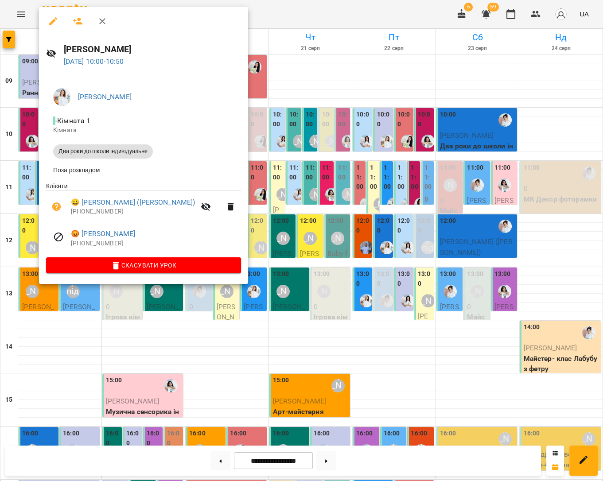
click at [90, 305] on div at bounding box center [301, 240] width 603 height 481
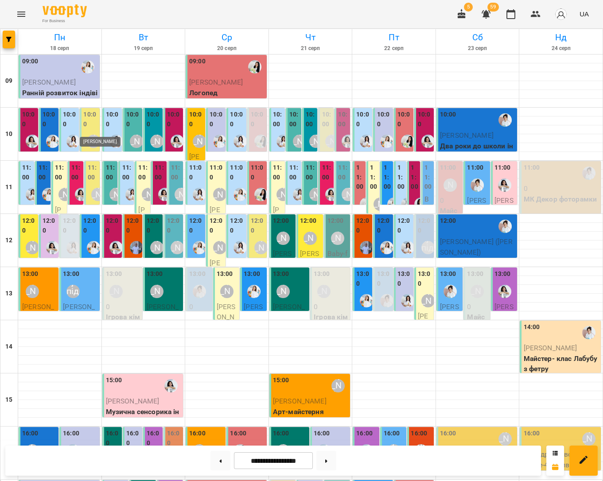
click at [87, 135] on div "[PERSON_NAME]" at bounding box center [93, 141] width 13 height 13
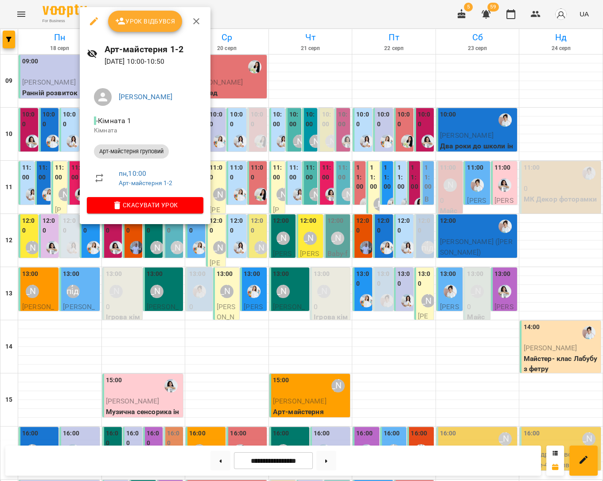
click at [290, 82] on div at bounding box center [301, 240] width 603 height 481
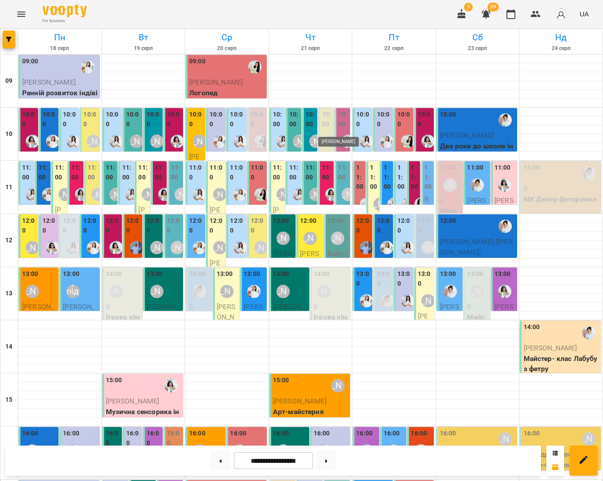
click at [326, 135] on div "[PERSON_NAME]" at bounding box center [331, 141] width 13 height 13
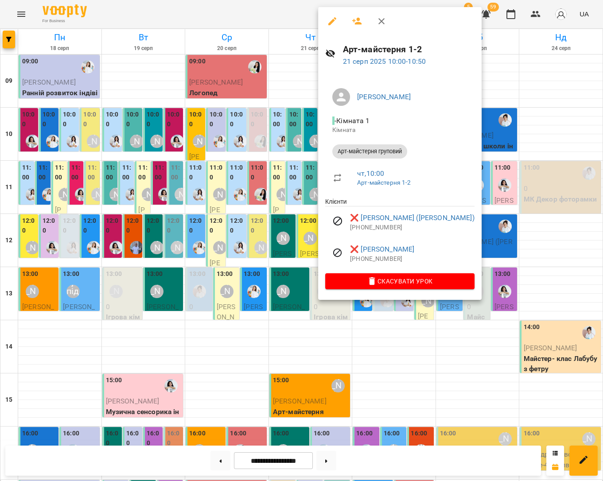
click at [530, 135] on div at bounding box center [301, 240] width 603 height 481
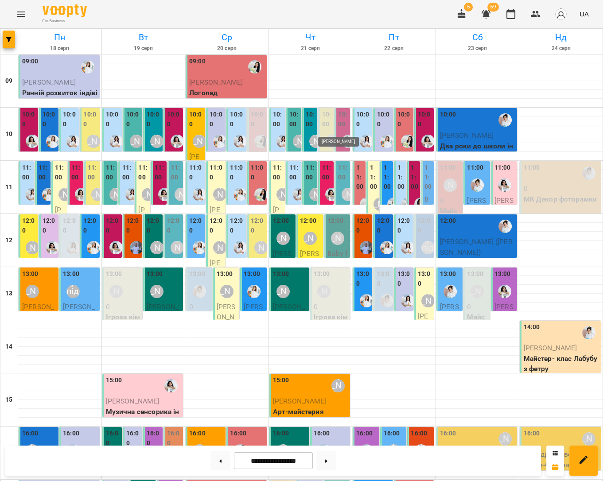
click at [330, 135] on div "[PERSON_NAME]" at bounding box center [331, 141] width 13 height 13
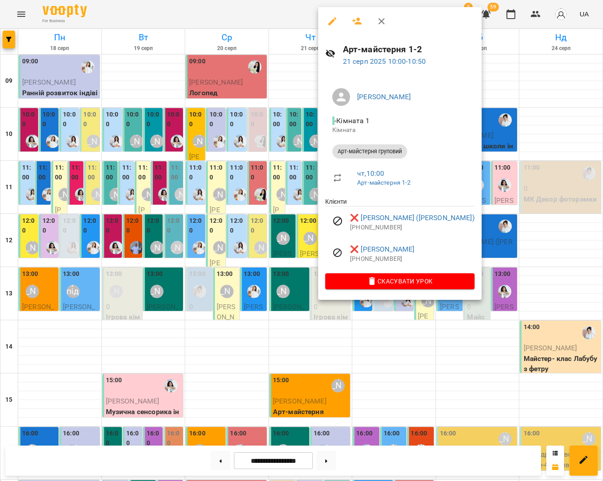
click at [541, 133] on div at bounding box center [301, 240] width 603 height 481
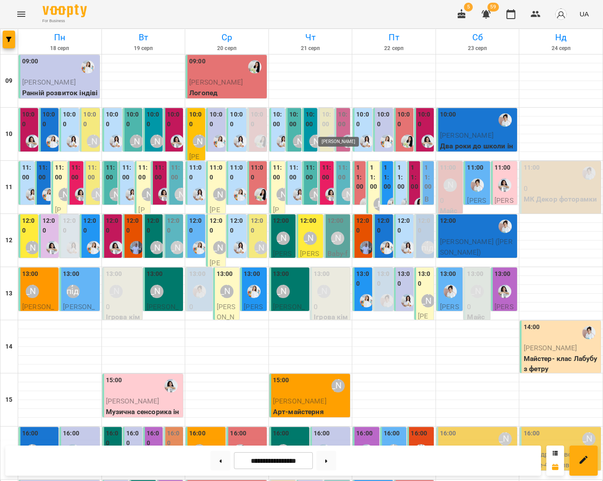
click at [325, 135] on div "[PERSON_NAME]" at bounding box center [331, 141] width 13 height 13
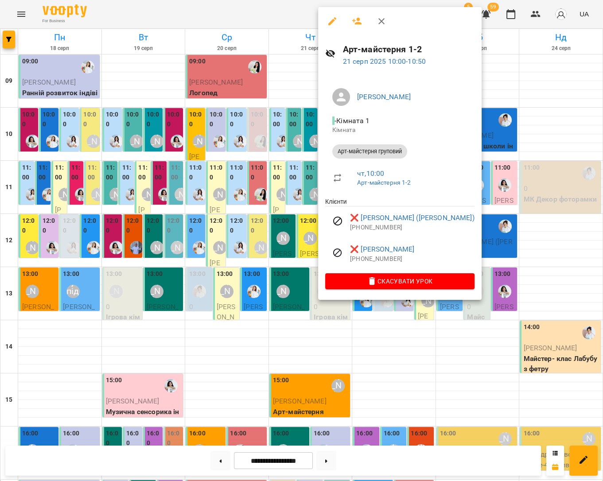
click at [563, 131] on div at bounding box center [301, 240] width 603 height 481
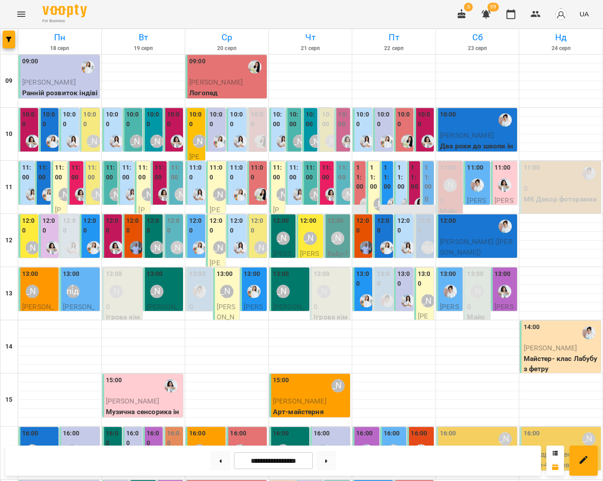
scroll to position [0, 0]
click at [539, 17] on icon "button" at bounding box center [535, 14] width 11 height 11
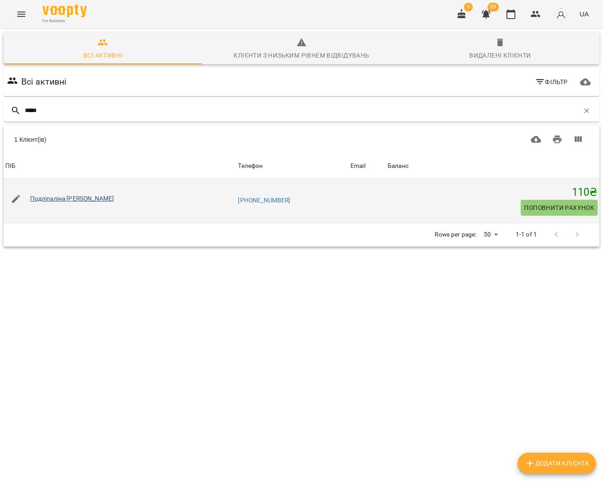
type input "*****"
click at [78, 197] on link "Подліпаліна Аріна" at bounding box center [72, 198] width 84 height 7
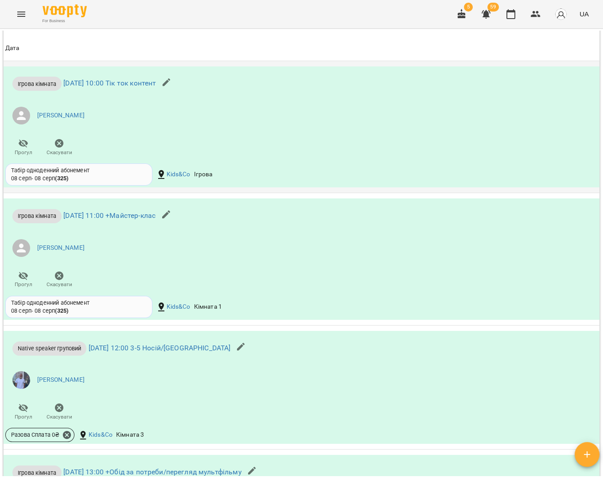
scroll to position [415, 0]
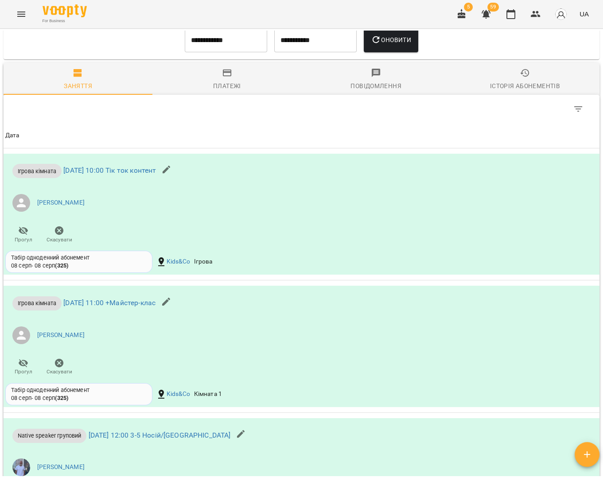
click at [247, 52] on input "**********" at bounding box center [226, 39] width 82 height 25
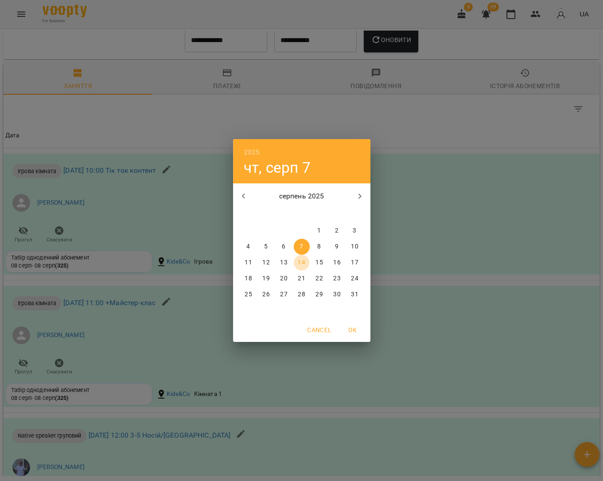
click at [306, 262] on span "14" at bounding box center [302, 262] width 16 height 9
type input "**********"
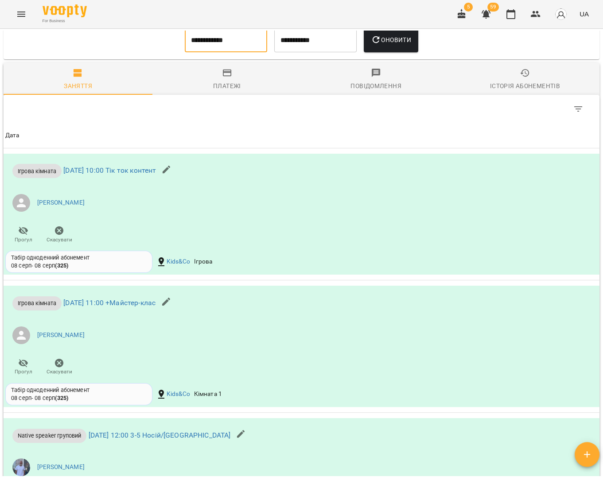
click at [388, 52] on button "Оновити" at bounding box center [391, 39] width 54 height 25
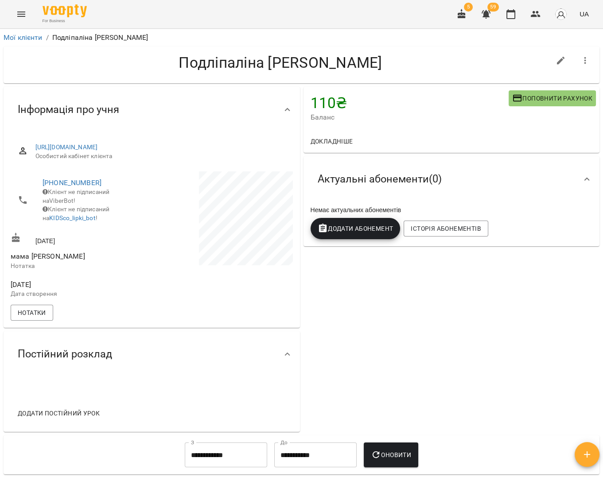
scroll to position [0, 0]
click at [529, 15] on button "button" at bounding box center [535, 14] width 21 height 21
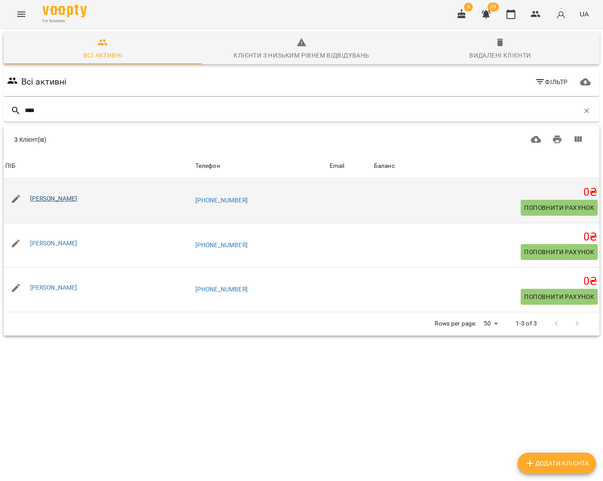
type input "****"
click at [70, 197] on link "[PERSON_NAME]" at bounding box center [53, 198] width 47 height 7
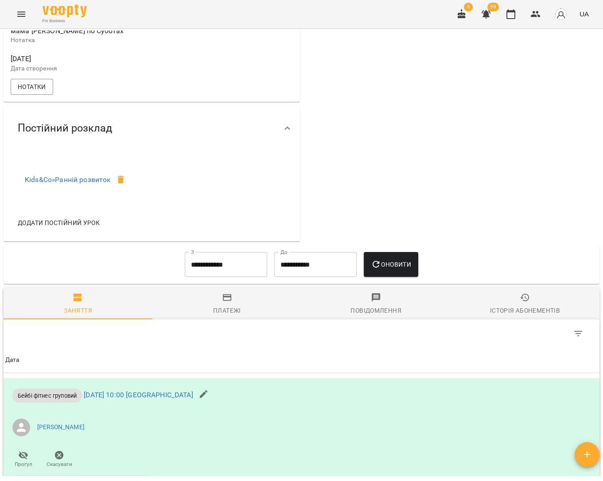
scroll to position [360, 0]
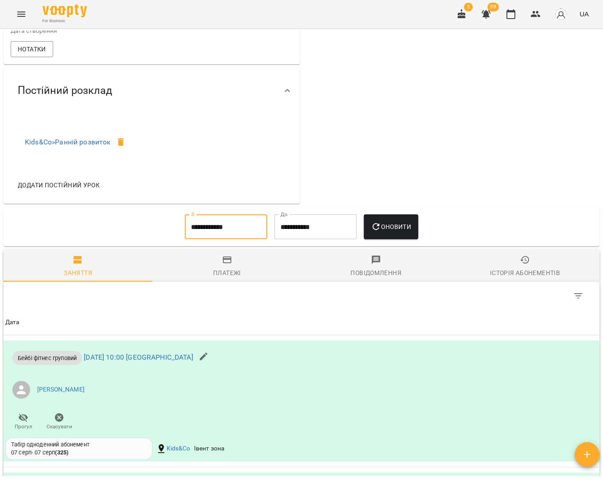
click at [248, 236] on input "**********" at bounding box center [226, 226] width 82 height 25
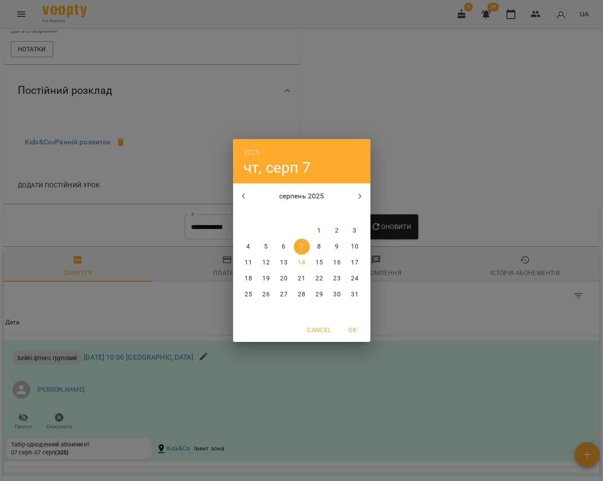
drag, startPoint x: 302, startPoint y: 261, endPoint x: 334, endPoint y: 258, distance: 33.0
click at [302, 261] on p "14" at bounding box center [301, 262] width 7 height 9
type input "**********"
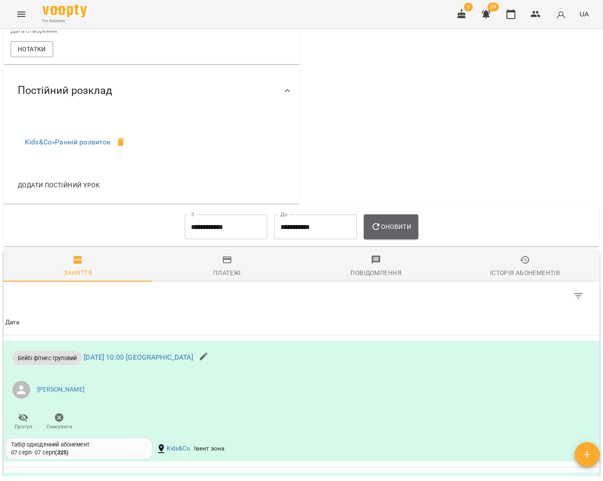
click at [392, 239] on button "Оновити" at bounding box center [391, 226] width 54 height 25
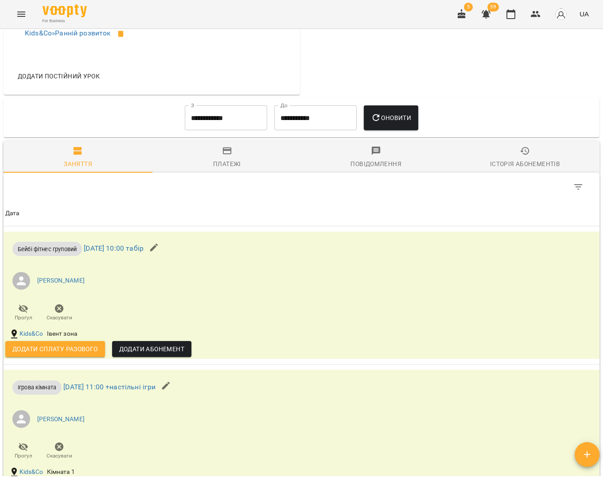
scroll to position [468, 0]
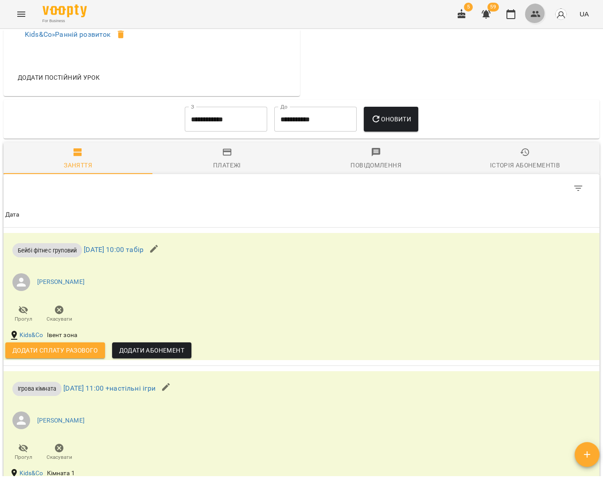
click at [537, 9] on button "button" at bounding box center [535, 14] width 21 height 21
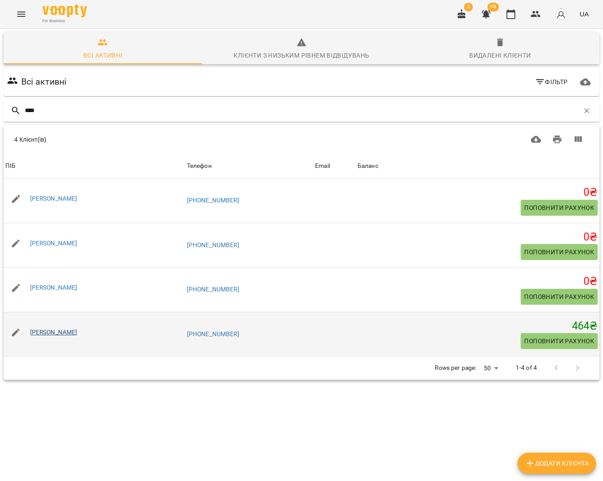
type input "****"
click at [77, 329] on link "[PERSON_NAME]" at bounding box center [53, 332] width 47 height 7
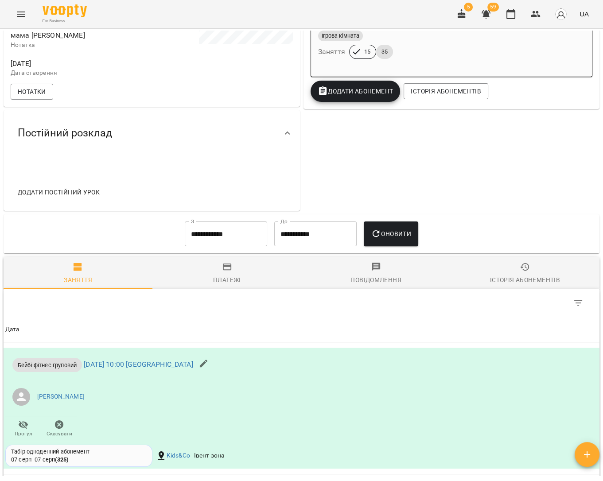
scroll to position [221, 0]
click at [253, 245] on input "**********" at bounding box center [226, 233] width 82 height 25
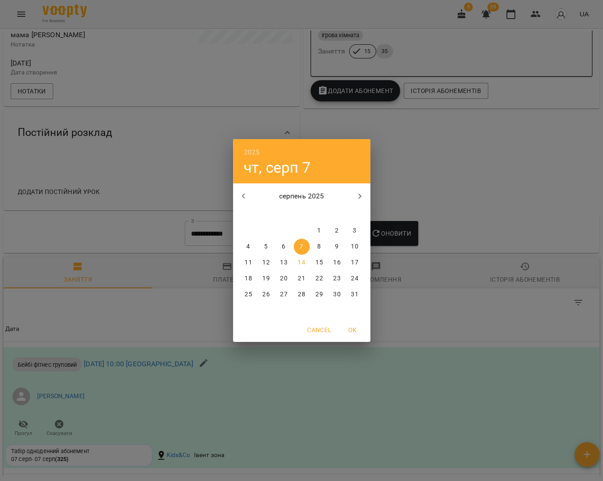
click at [303, 265] on p "14" at bounding box center [301, 262] width 7 height 9
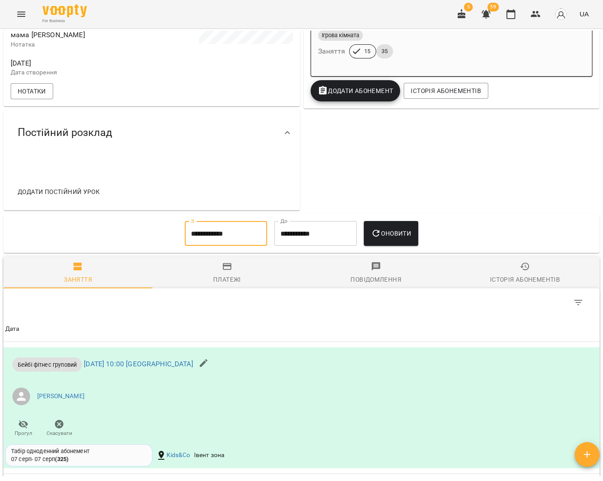
type input "**********"
click at [382, 246] on button "Оновити" at bounding box center [391, 233] width 54 height 25
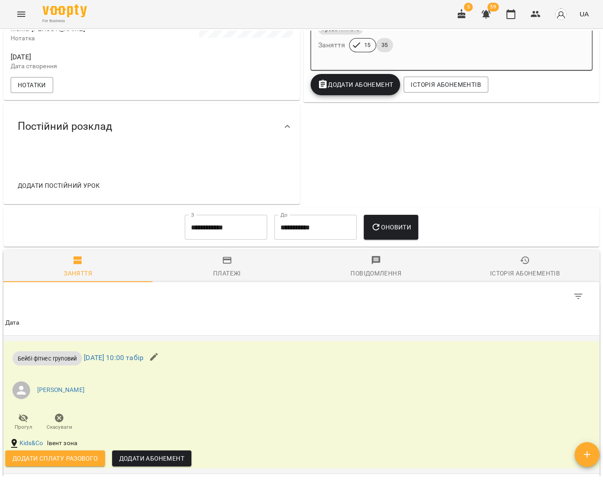
scroll to position [227, 0]
click at [511, 16] on icon "button" at bounding box center [510, 14] width 11 height 11
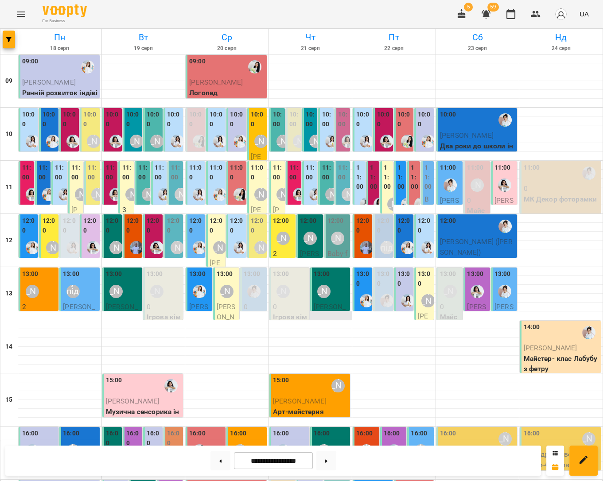
scroll to position [31, 0]
click at [210, 465] on button at bounding box center [220, 460] width 20 height 19
type input "**********"
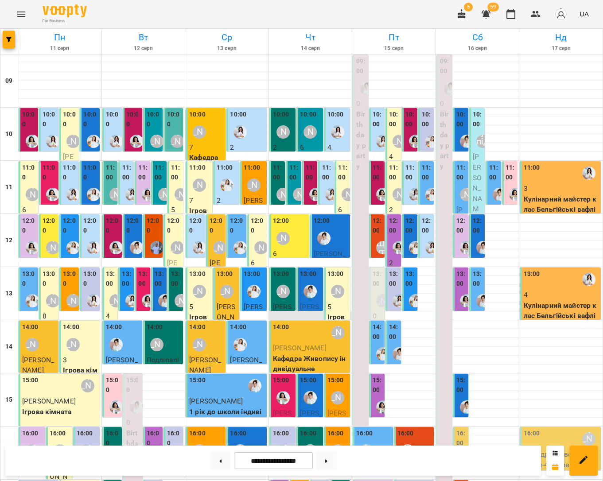
scroll to position [0, 0]
click at [284, 289] on div "[PERSON_NAME]" at bounding box center [282, 291] width 13 height 13
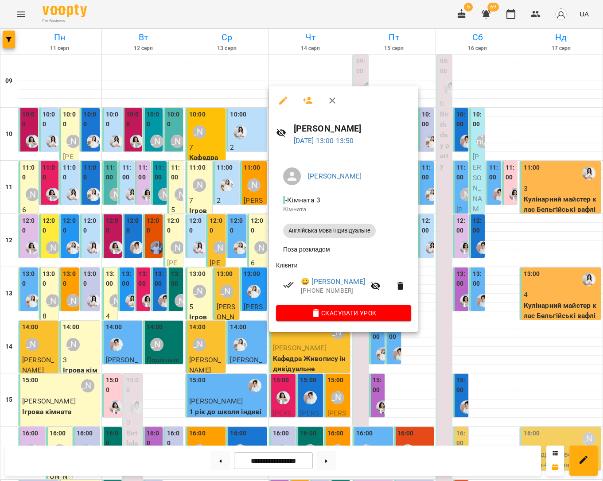
click at [493, 339] on div at bounding box center [301, 240] width 603 height 481
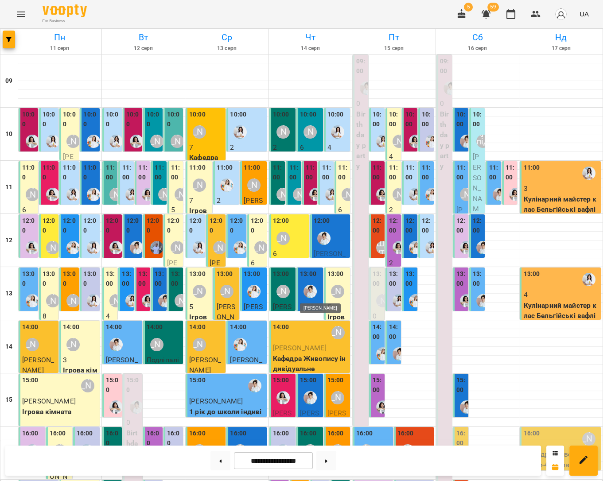
click at [316, 297] on img "Іванна" at bounding box center [309, 291] width 13 height 13
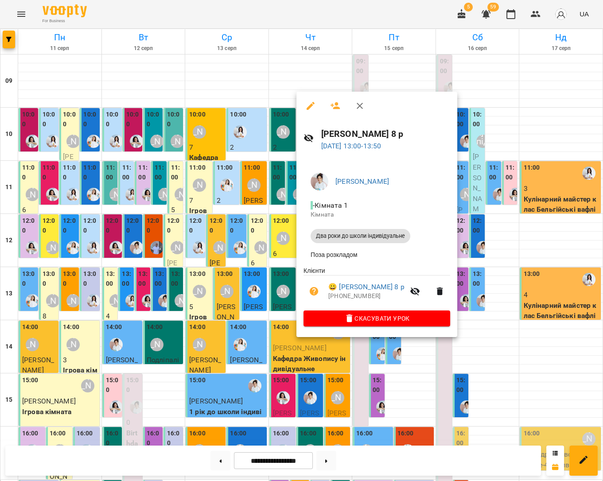
click at [485, 333] on div at bounding box center [301, 240] width 603 height 481
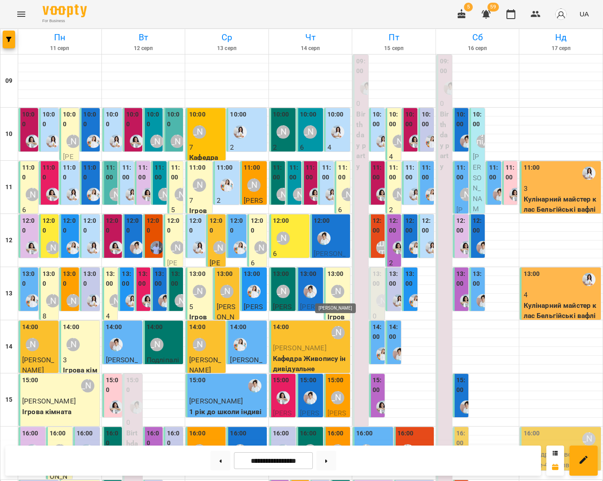
click at [331, 295] on div "[PERSON_NAME]" at bounding box center [337, 291] width 13 height 13
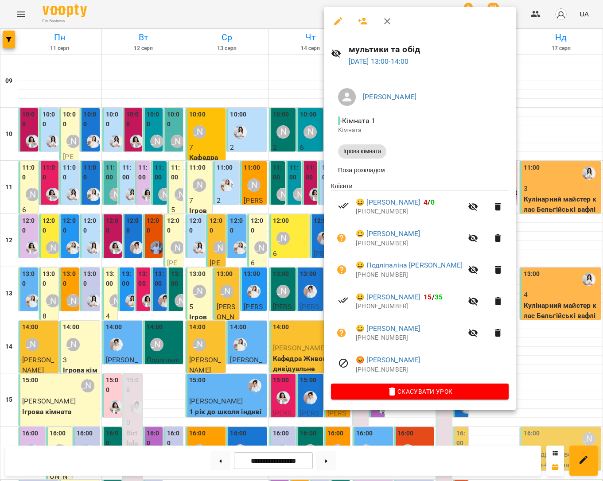
click at [537, 338] on div at bounding box center [301, 240] width 603 height 481
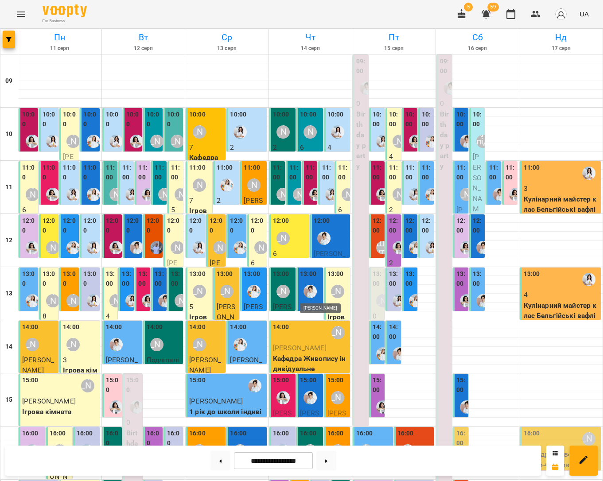
click at [314, 293] on img "Іванна" at bounding box center [309, 291] width 13 height 13
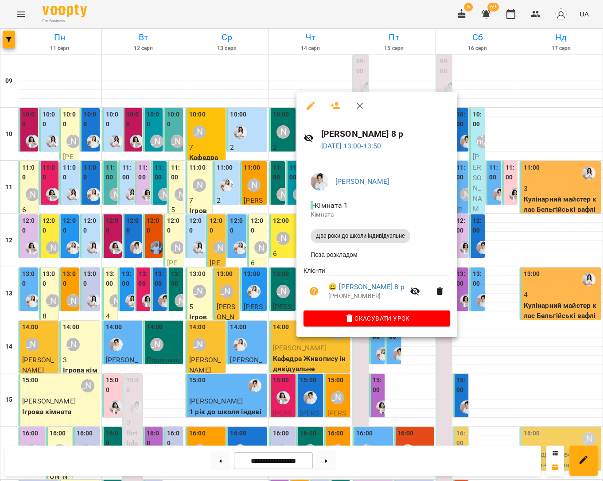
click at [496, 333] on div at bounding box center [301, 240] width 603 height 481
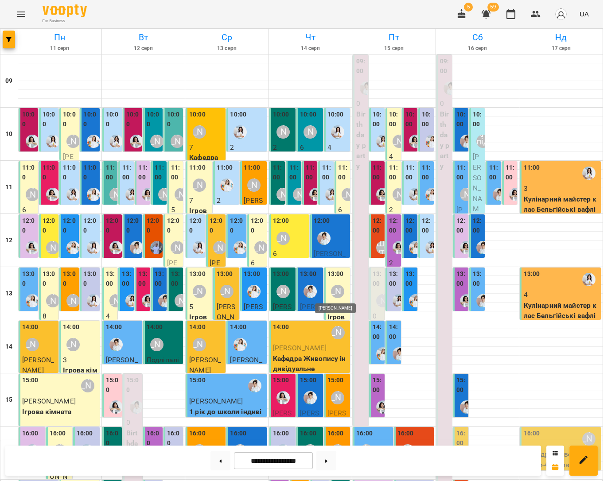
click at [337, 295] on div "[PERSON_NAME]" at bounding box center [337, 291] width 13 height 13
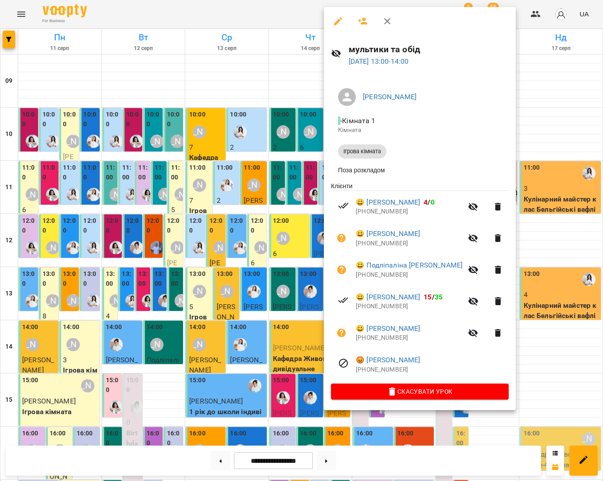
click at [528, 354] on div at bounding box center [301, 240] width 603 height 481
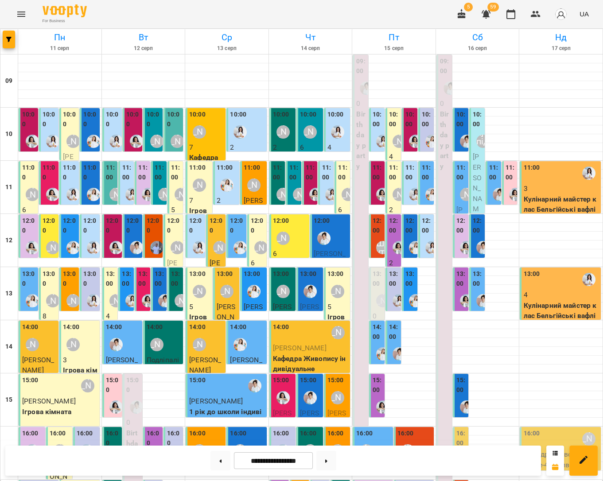
click at [339, 299] on div "[PERSON_NAME]" at bounding box center [337, 291] width 20 height 20
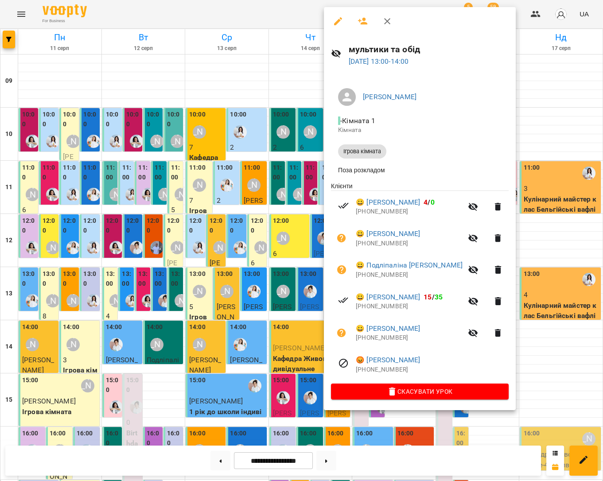
click at [546, 336] on div at bounding box center [301, 240] width 603 height 481
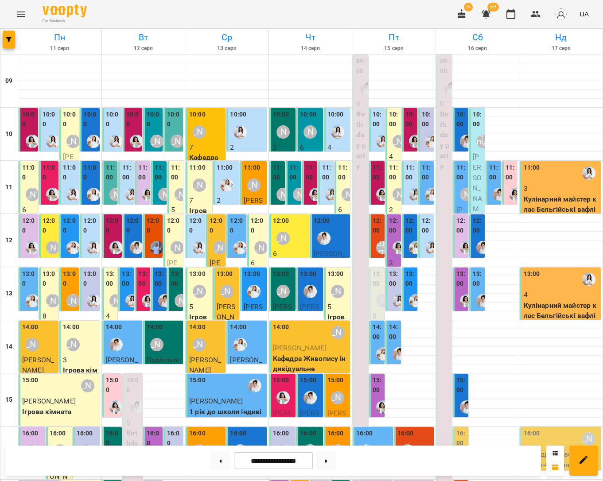
click at [342, 183] on div "11:00" at bounding box center [343, 173] width 10 height 21
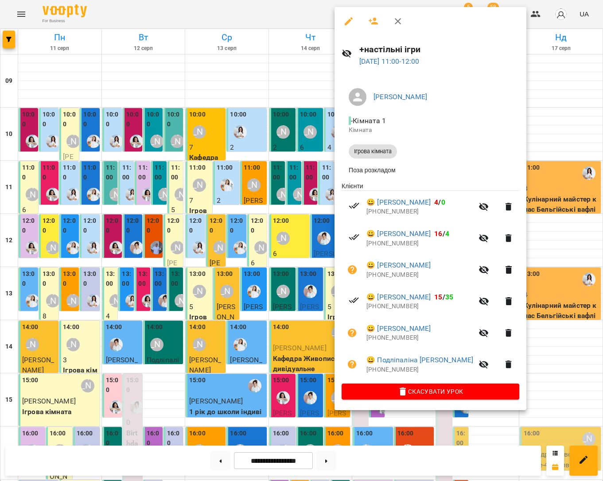
click at [559, 147] on div at bounding box center [301, 240] width 603 height 481
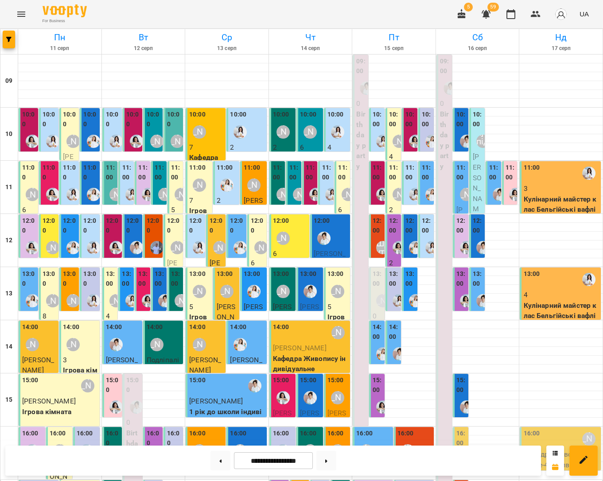
click at [334, 278] on label "13:00" at bounding box center [335, 274] width 16 height 10
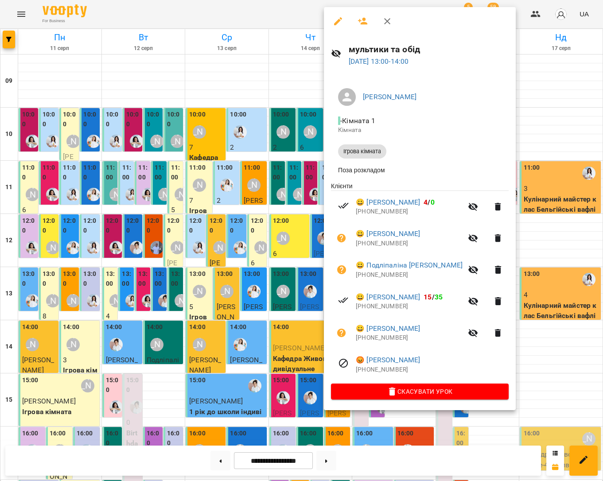
click at [557, 259] on div at bounding box center [301, 240] width 603 height 481
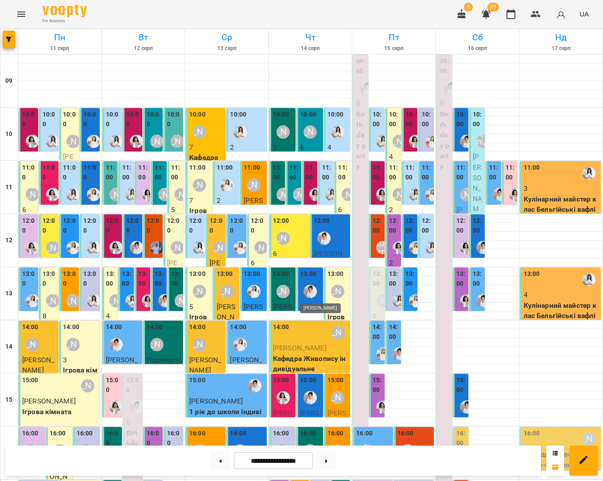
click at [314, 291] on img "Іванна" at bounding box center [309, 291] width 13 height 13
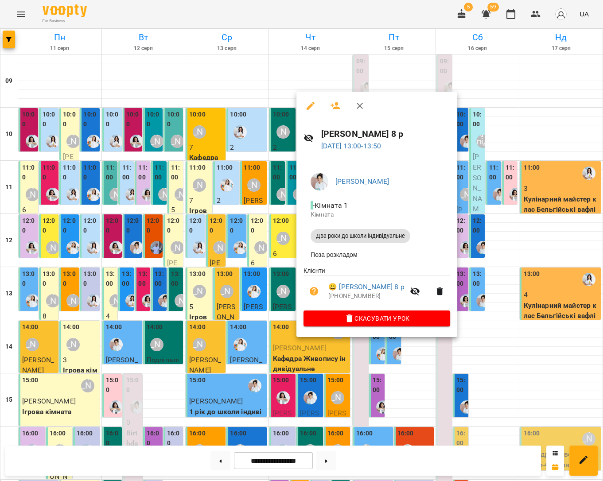
click at [281, 294] on div at bounding box center [301, 240] width 603 height 481
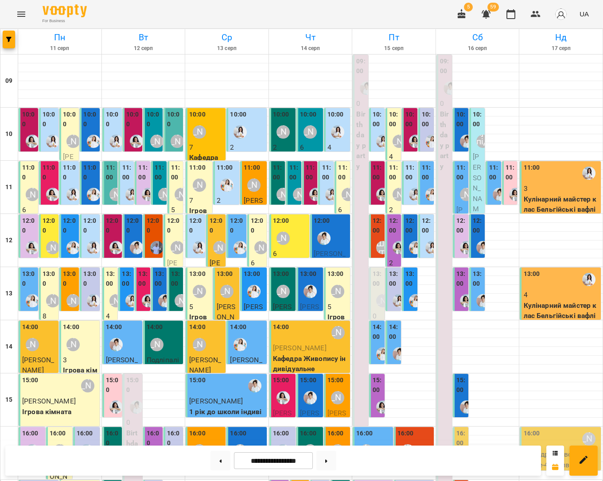
click at [281, 294] on div "[PERSON_NAME]" at bounding box center [282, 291] width 13 height 13
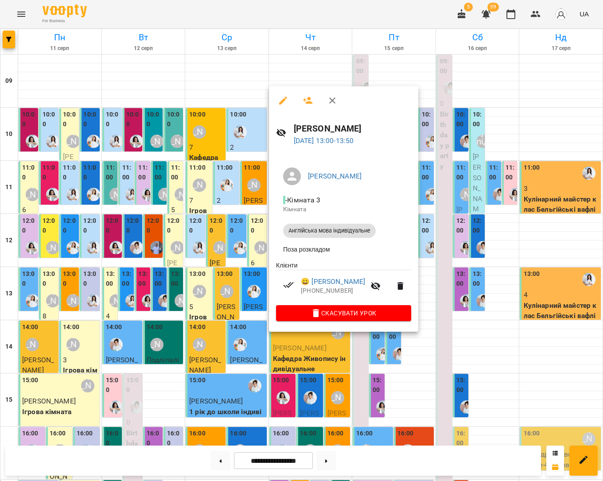
click at [471, 330] on div at bounding box center [301, 240] width 603 height 481
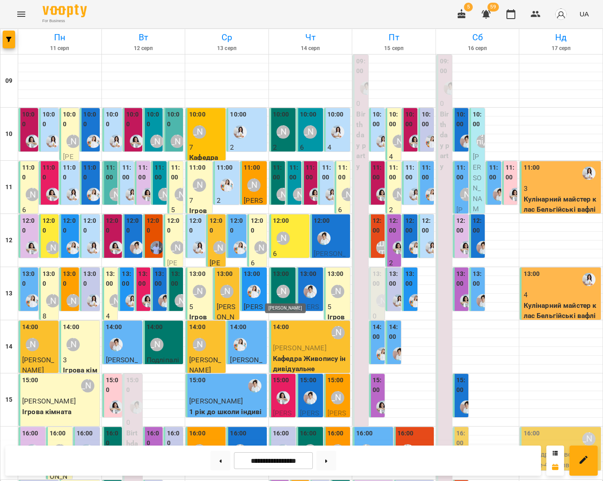
click at [280, 291] on div "[PERSON_NAME]" at bounding box center [282, 291] width 13 height 13
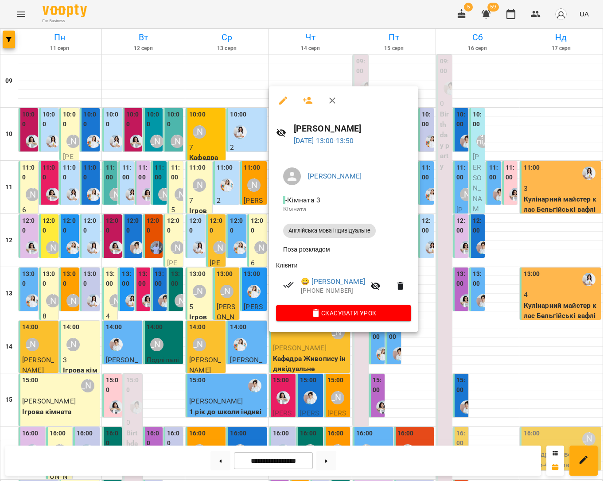
click at [416, 325] on div at bounding box center [301, 240] width 603 height 481
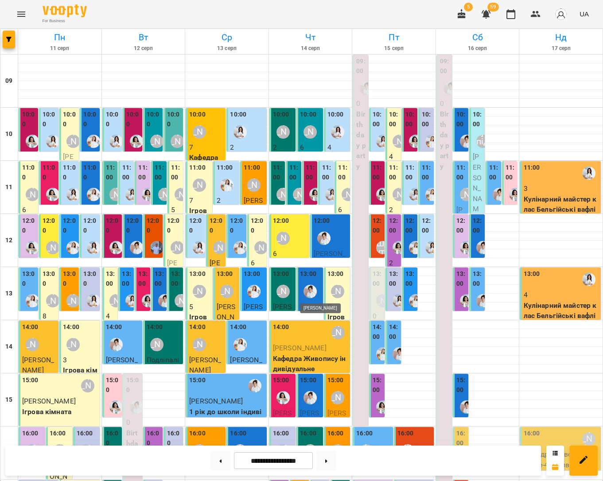
click at [314, 295] on img "Іванна" at bounding box center [309, 291] width 13 height 13
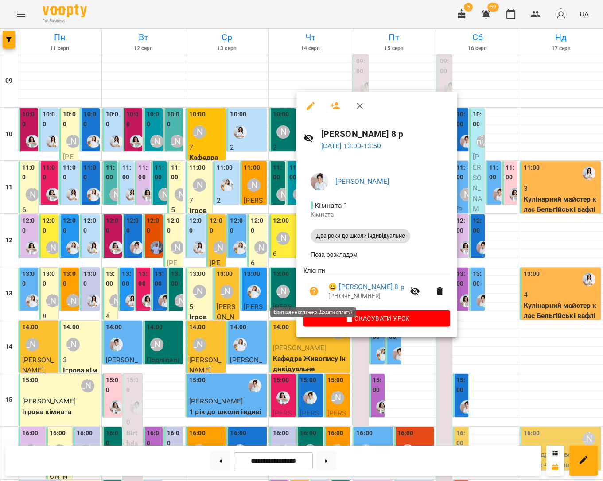
click at [310, 291] on icon "button" at bounding box center [314, 291] width 9 height 9
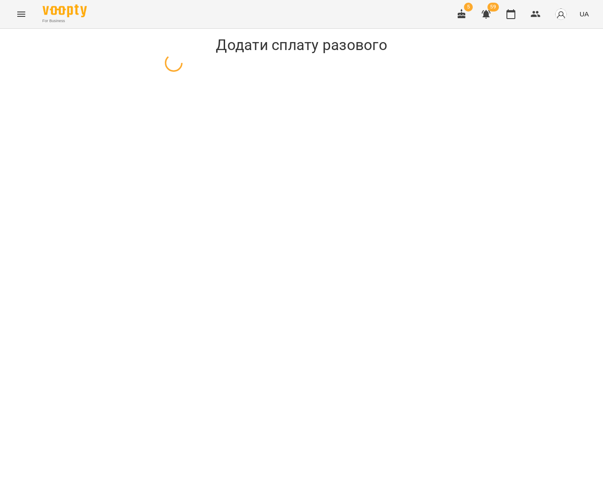
select select "**********"
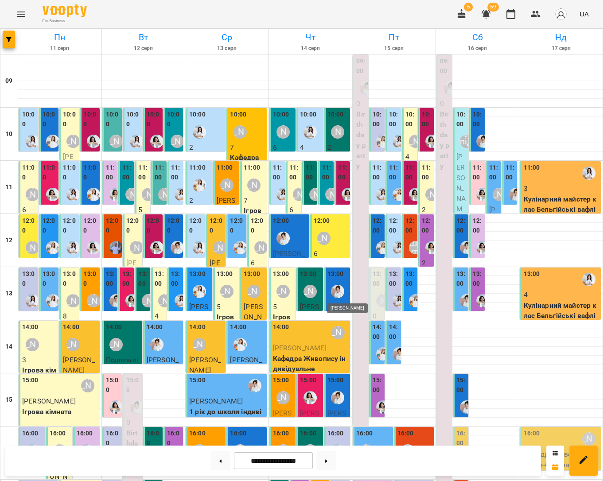
click at [339, 292] on img "Іванна" at bounding box center [337, 291] width 13 height 13
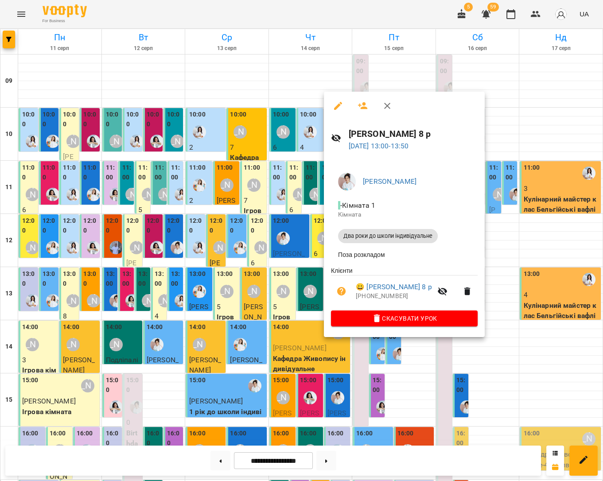
click at [539, 256] on div at bounding box center [301, 240] width 603 height 481
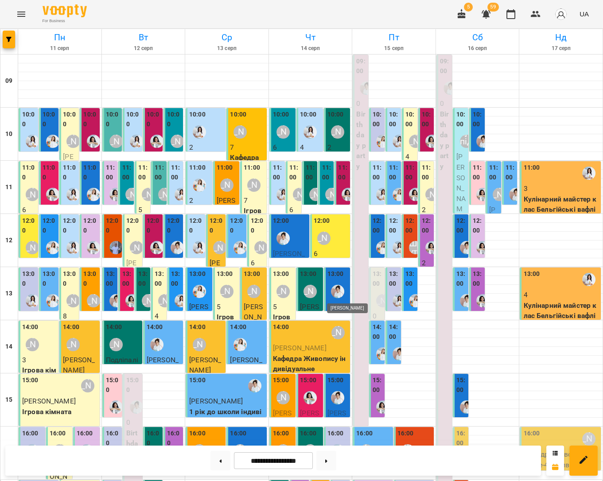
click at [337, 294] on img "Іванна" at bounding box center [337, 291] width 13 height 13
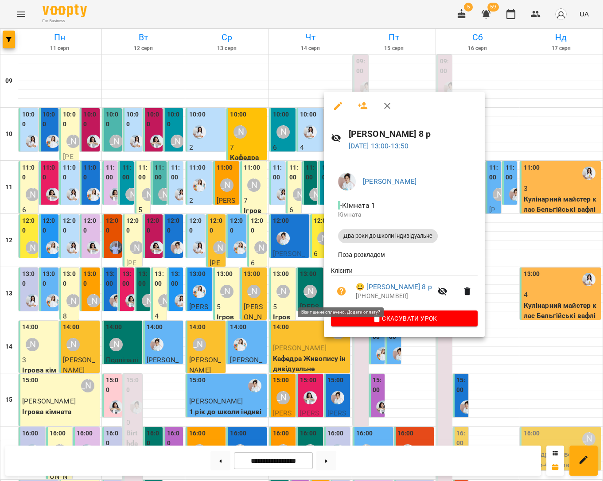
click at [340, 293] on icon "button" at bounding box center [341, 291] width 9 height 9
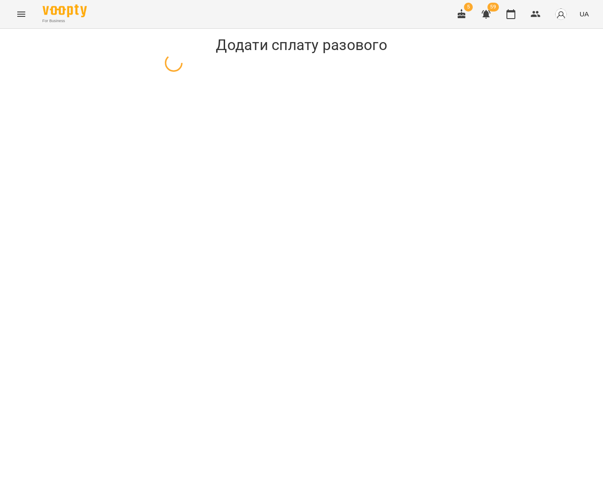
select select "**********"
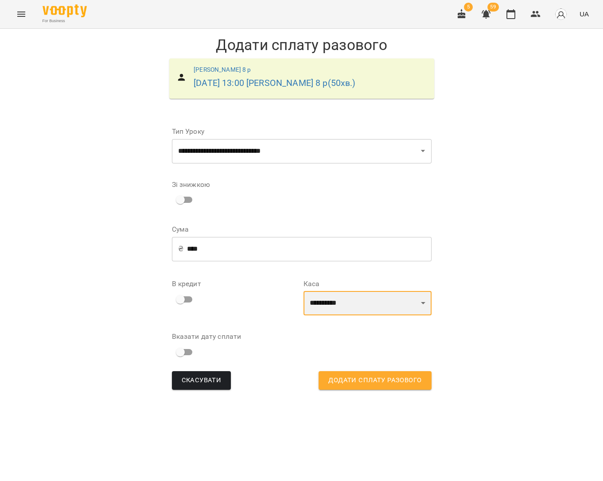
select select "****"
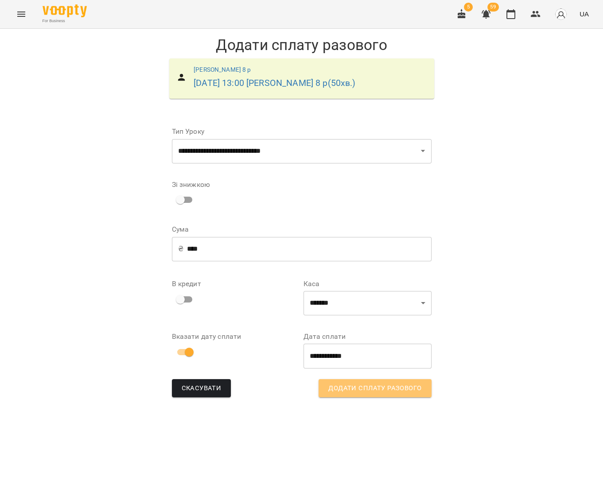
click at [342, 387] on span "Додати сплату разового" at bounding box center [374, 389] width 93 height 12
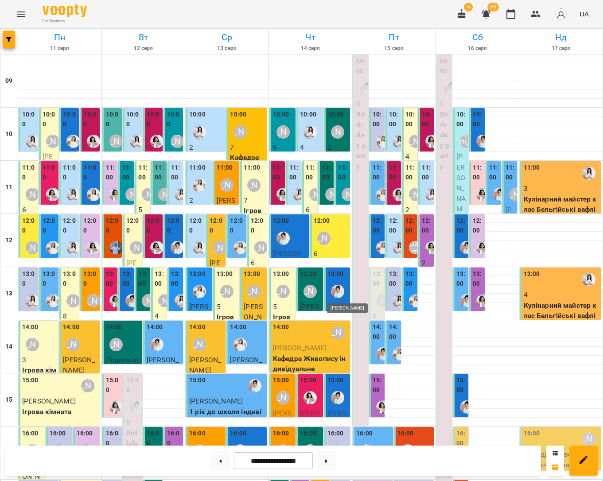
click at [339, 290] on img "Іванна" at bounding box center [337, 291] width 13 height 13
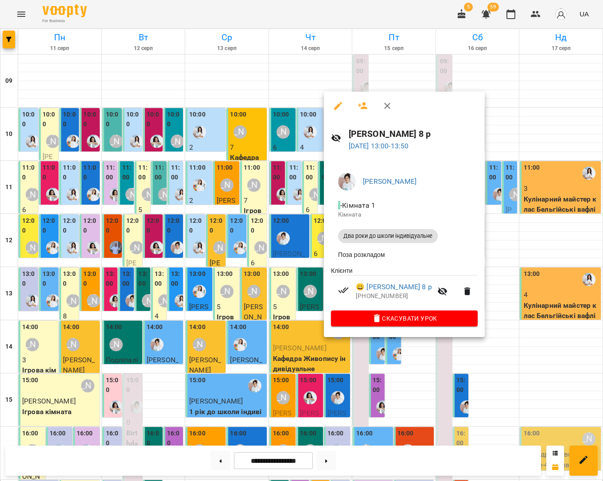
click at [493, 339] on div at bounding box center [301, 240] width 603 height 481
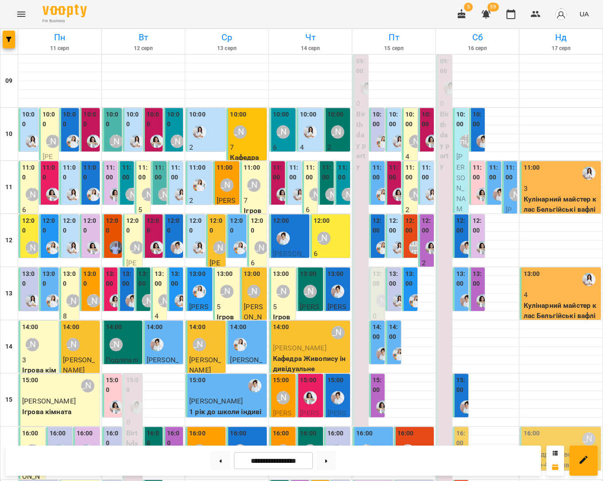
click at [341, 276] on label "13:00" at bounding box center [335, 274] width 16 height 10
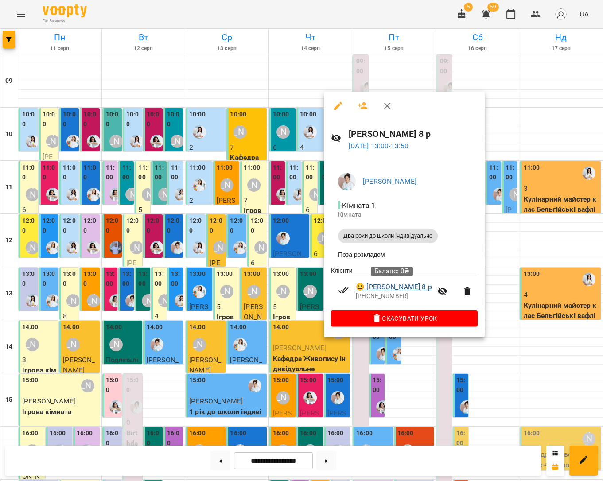
click at [383, 289] on link "😀 Купавцев Єгор 8 р" at bounding box center [394, 287] width 76 height 11
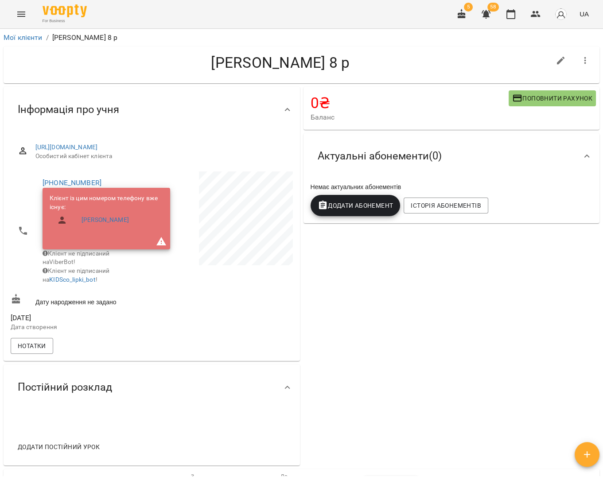
click at [582, 450] on icon "button" at bounding box center [586, 454] width 11 height 11
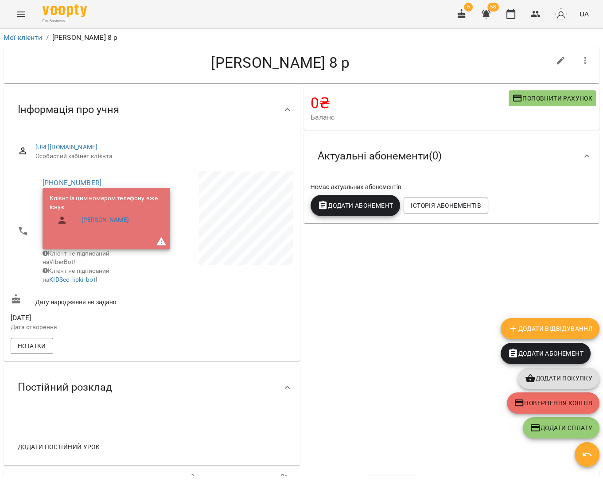
click at [549, 378] on span "Додати покупку" at bounding box center [558, 378] width 67 height 11
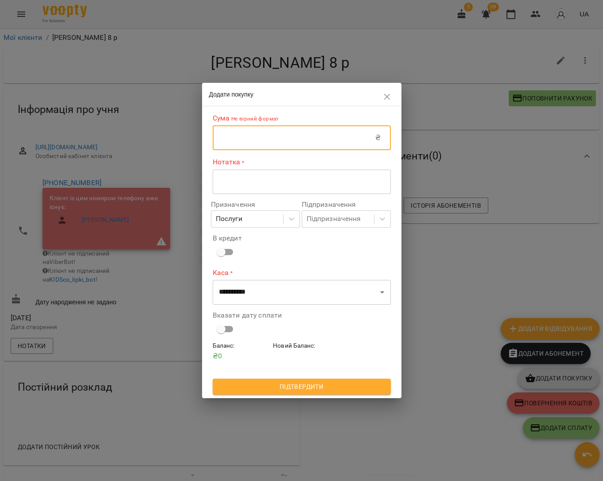
click at [340, 146] on input "text" at bounding box center [294, 137] width 163 height 25
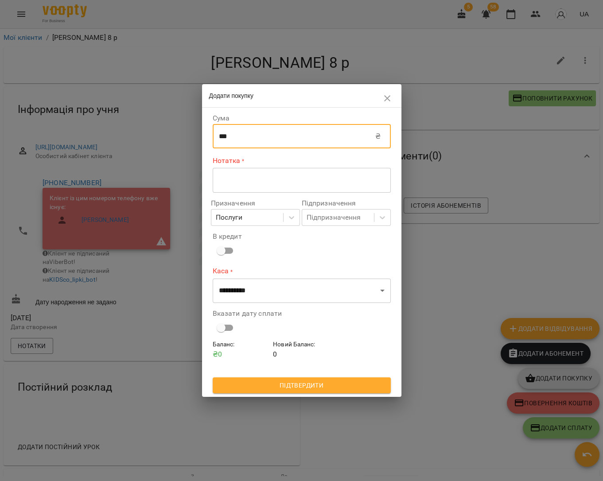
type input "***"
click at [342, 181] on textarea at bounding box center [302, 180] width 166 height 8
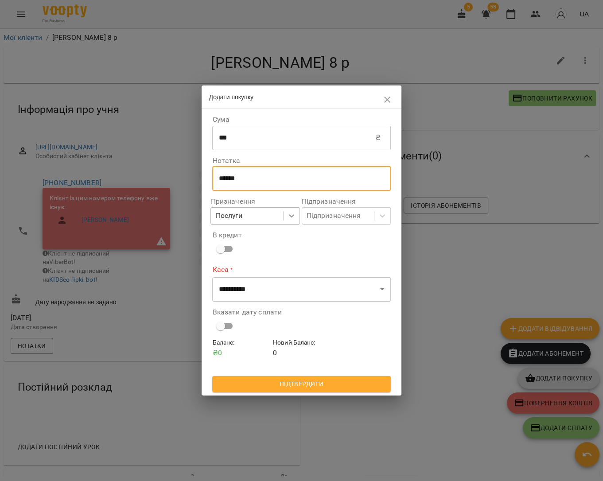
type textarea "******"
click at [295, 217] on icon at bounding box center [291, 215] width 9 height 9
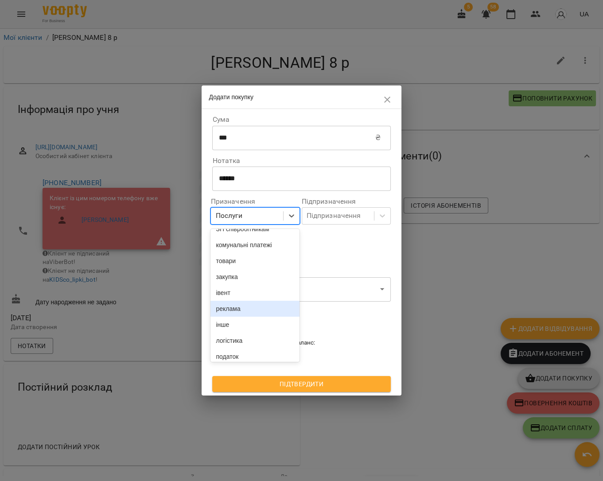
scroll to position [90, 0]
click at [253, 268] on div "товари" at bounding box center [254, 260] width 89 height 16
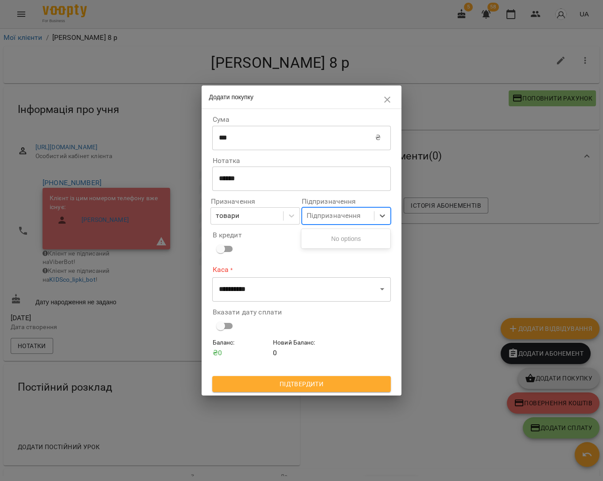
click at [341, 221] on div "Підпризначення" at bounding box center [333, 216] width 54 height 11
click at [360, 220] on div "Підпризначення" at bounding box center [338, 216] width 72 height 16
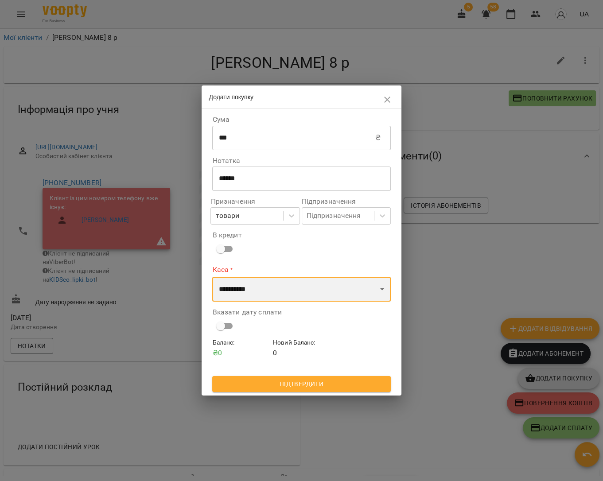
select select "****"
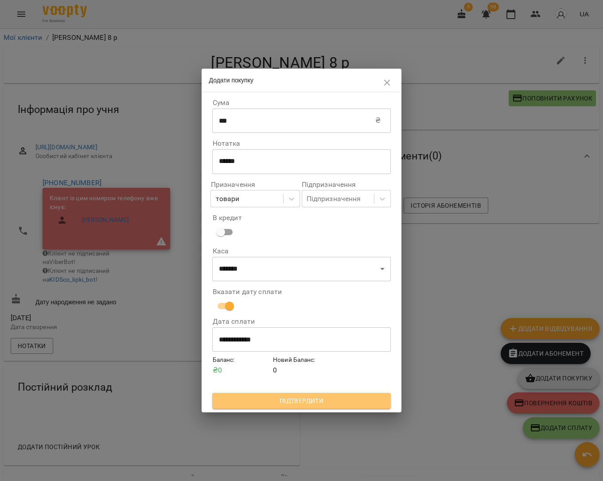
click at [312, 399] on span "Підтвердити" at bounding box center [301, 400] width 164 height 11
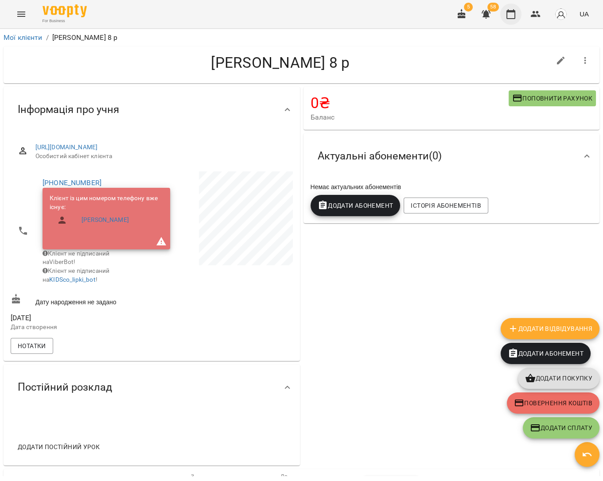
click at [508, 12] on icon "button" at bounding box center [510, 14] width 11 height 11
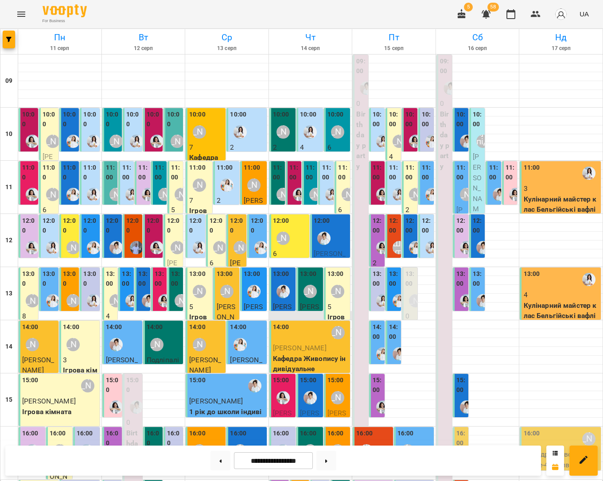
scroll to position [31, 0]
click at [310, 375] on div "15:00" at bounding box center [308, 381] width 16 height 12
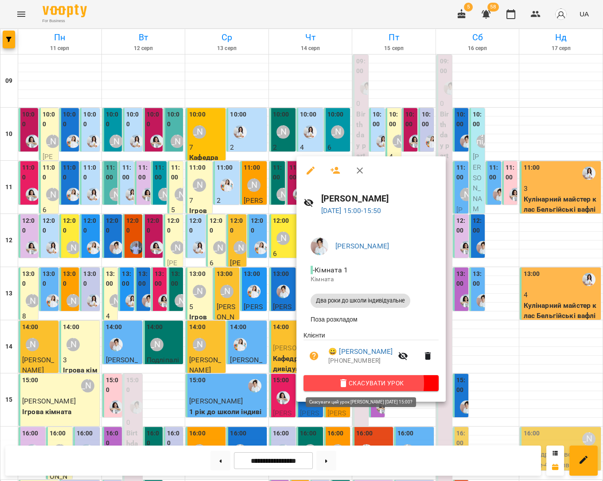
click at [356, 383] on span "Скасувати Урок" at bounding box center [370, 383] width 121 height 11
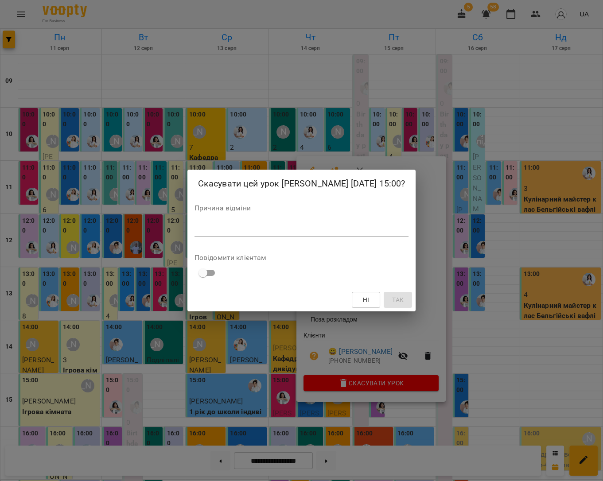
click at [253, 234] on div "*" at bounding box center [301, 229] width 214 height 14
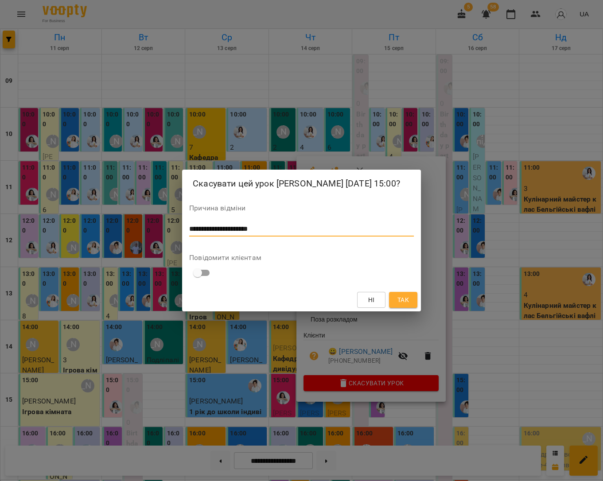
type textarea "**********"
click at [398, 301] on span "Так" at bounding box center [403, 299] width 12 height 11
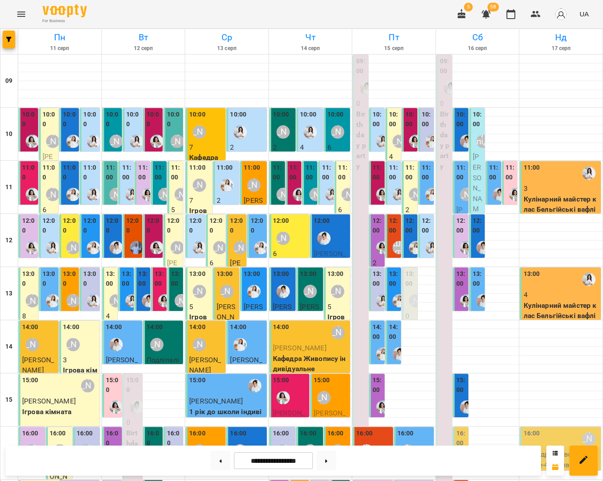
click at [379, 375] on label "15:00" at bounding box center [377, 384] width 10 height 19
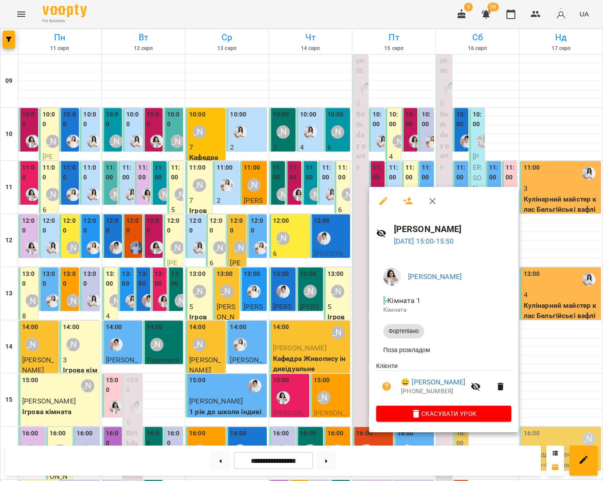
click at [539, 312] on div at bounding box center [301, 240] width 603 height 481
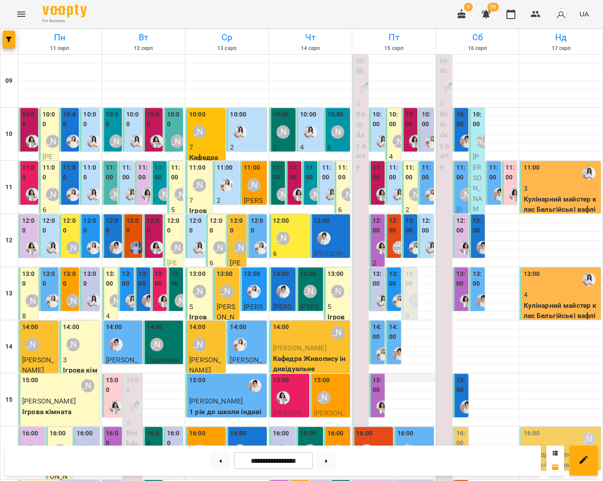
click at [401, 373] on div at bounding box center [393, 377] width 83 height 9
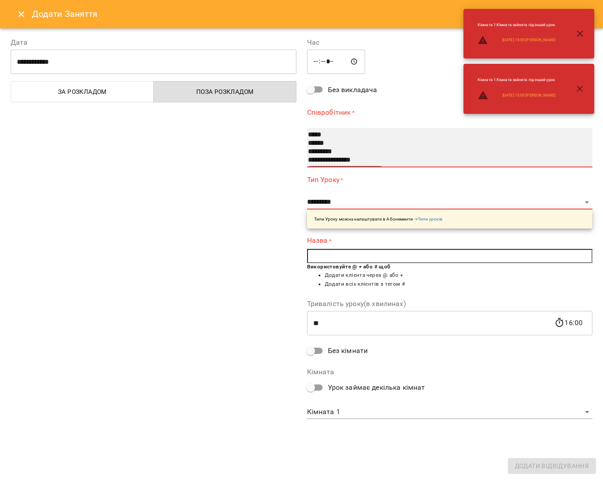
select select "**********"
click at [324, 143] on option "******" at bounding box center [444, 143] width 275 height 8
select select "**********"
type input "**"
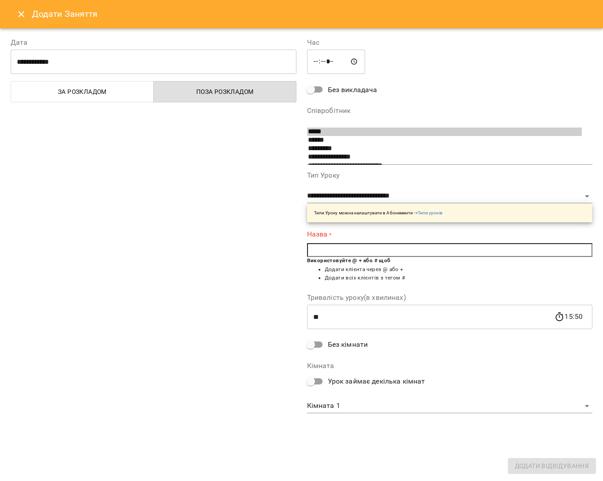
click at [348, 250] on input "text" at bounding box center [450, 250] width 286 height 14
type input "*"
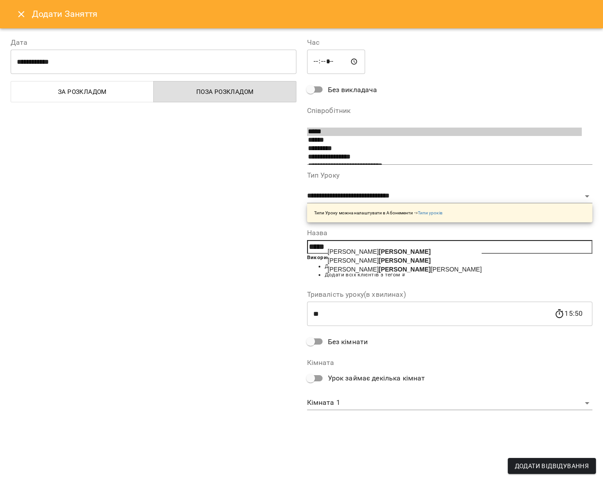
click at [379, 259] on b "Берг" at bounding box center [405, 260] width 52 height 7
type input "**********"
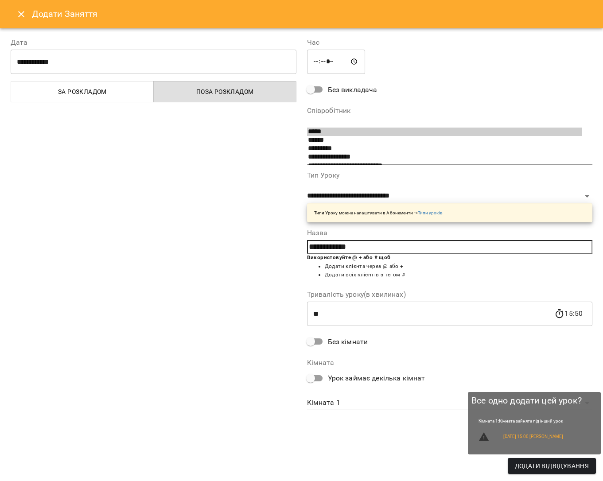
click at [528, 467] on span "Додати Відвідування" at bounding box center [552, 466] width 74 height 11
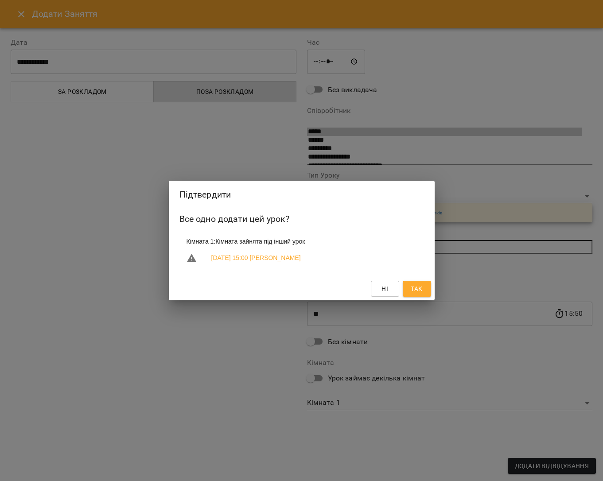
click at [376, 286] on button "Ні" at bounding box center [385, 289] width 28 height 16
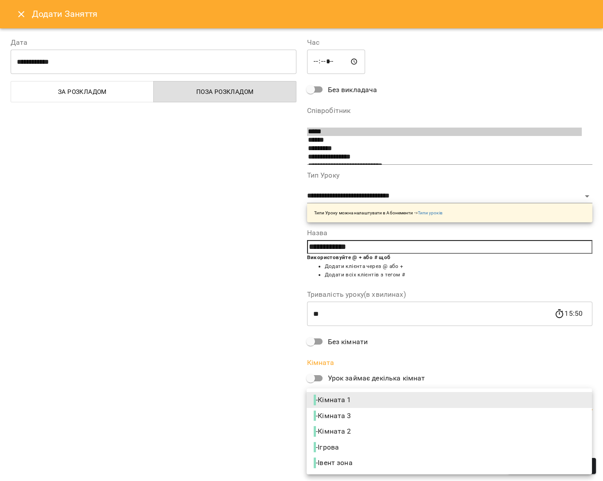
click at [346, 399] on body "For Business 5 57 UA Пн 11 серп Вт 12 серп Ср 13 серп Чт 14 серп Пт 15 серп Сб …" at bounding box center [301, 339] width 603 height 679
click at [359, 428] on li "- Кімната 2" at bounding box center [448, 431] width 285 height 16
type input "**********"
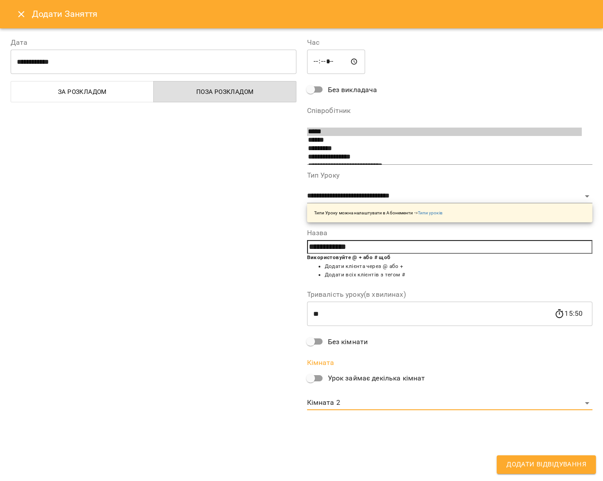
click at [517, 464] on span "Додати Відвідування" at bounding box center [546, 465] width 80 height 12
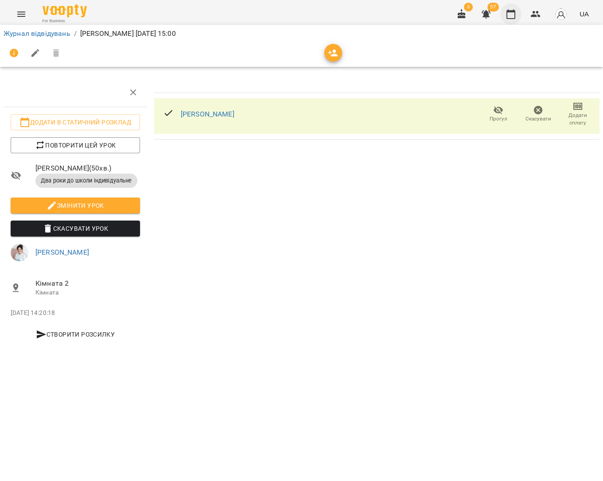
click at [514, 17] on icon "button" at bounding box center [510, 14] width 11 height 11
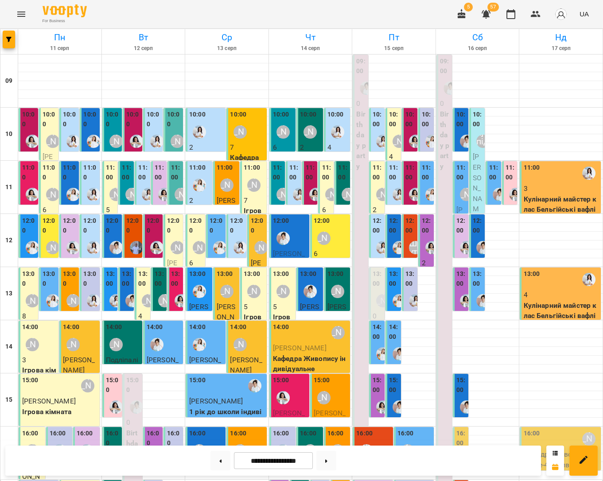
scroll to position [123, 0]
click at [314, 343] on p "[PERSON_NAME]" at bounding box center [311, 348] width 76 height 11
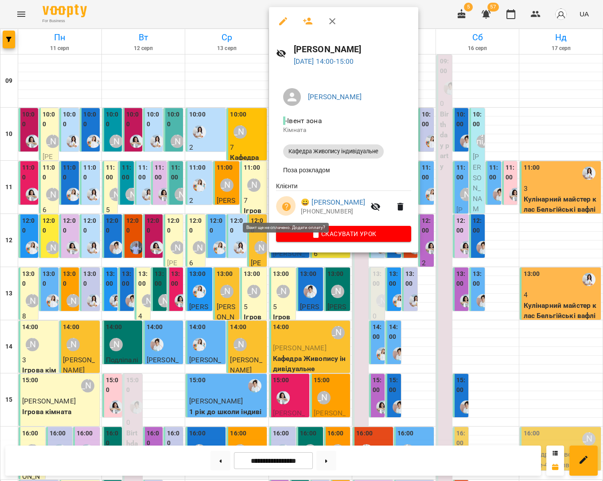
click at [285, 207] on icon "button" at bounding box center [286, 206] width 9 height 9
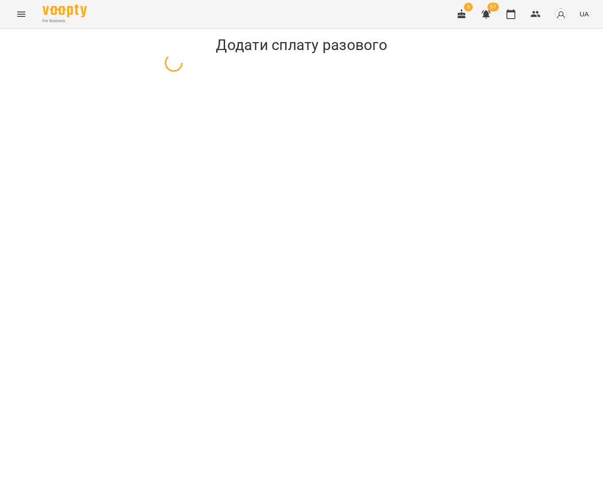
select select "**********"
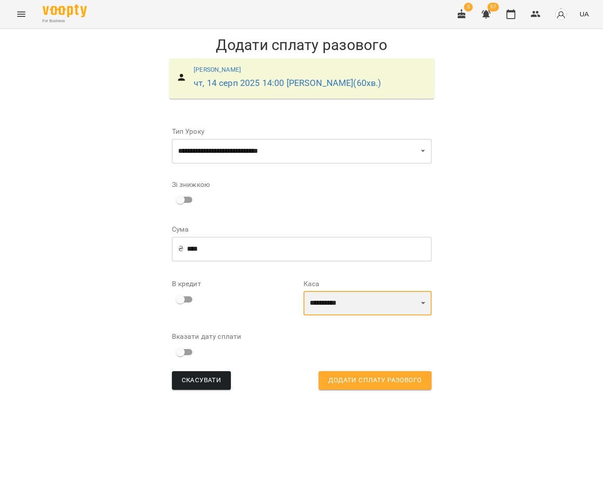
select select "****"
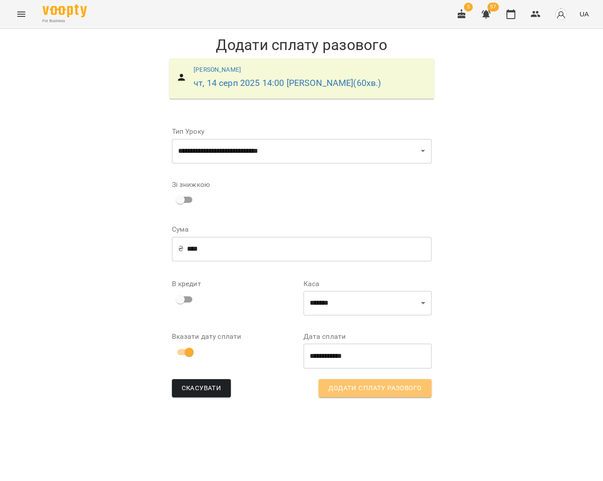
click at [348, 389] on span "Додати сплату разового" at bounding box center [374, 389] width 93 height 12
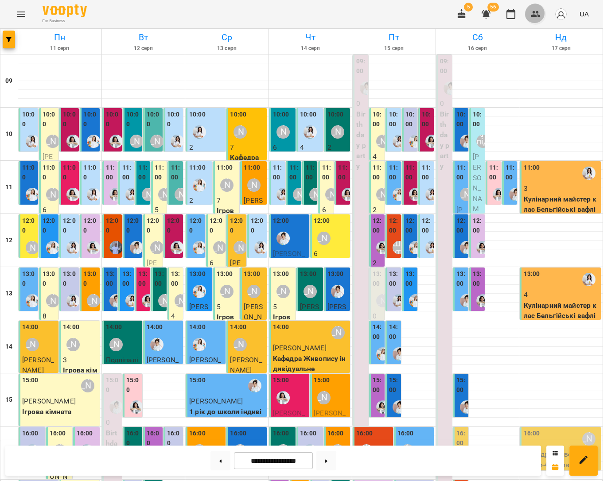
click at [536, 19] on button "button" at bounding box center [535, 14] width 21 height 21
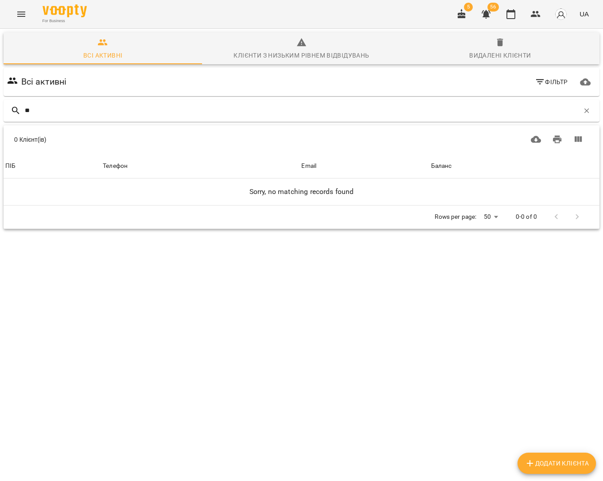
type input "*"
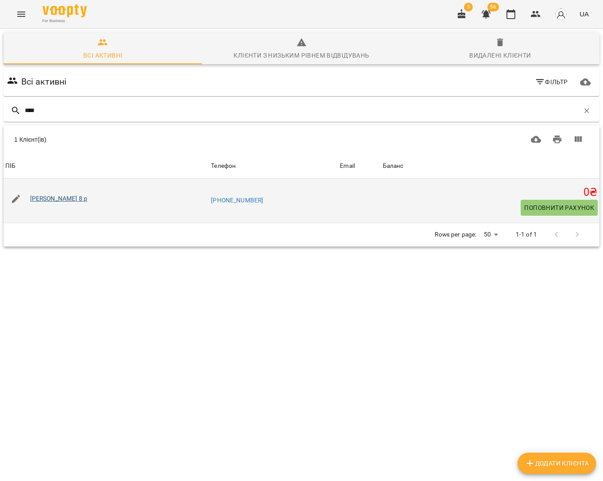
type input "****"
click at [50, 197] on link "[PERSON_NAME] 8 р" at bounding box center [59, 198] width 58 height 7
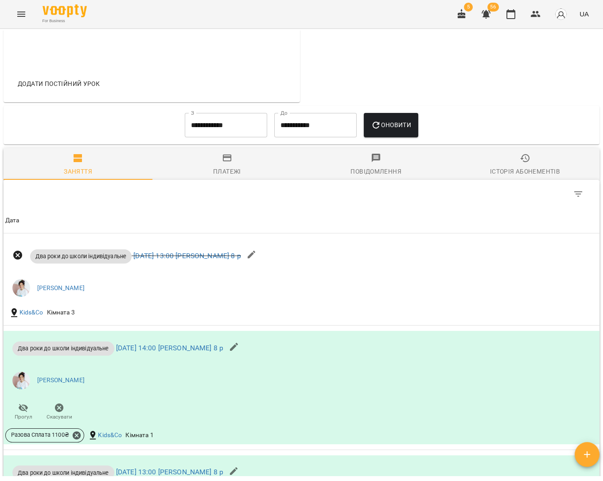
scroll to position [367, 0]
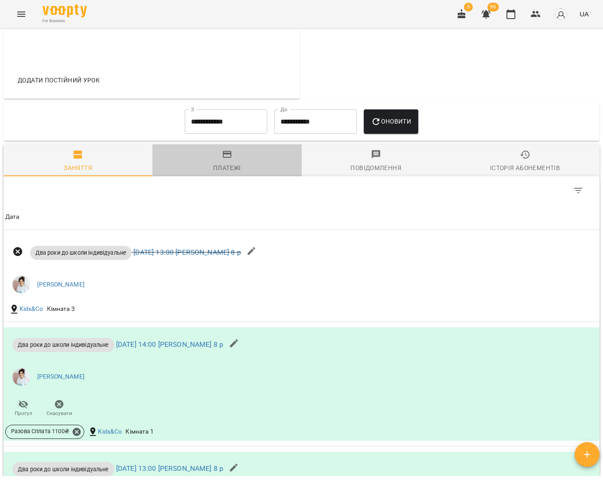
click at [239, 173] on div "Платежі" at bounding box center [227, 168] width 28 height 11
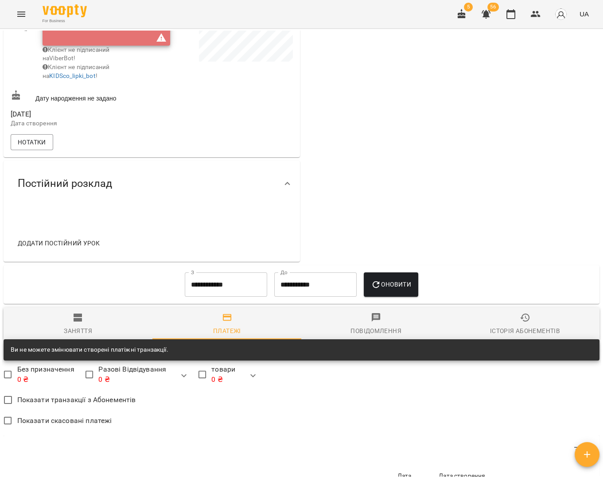
click at [240, 286] on input "**********" at bounding box center [226, 284] width 82 height 25
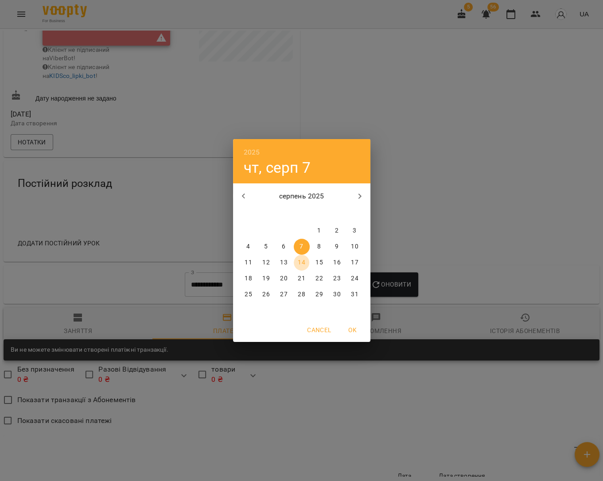
click at [300, 259] on p "14" at bounding box center [301, 262] width 7 height 9
type input "**********"
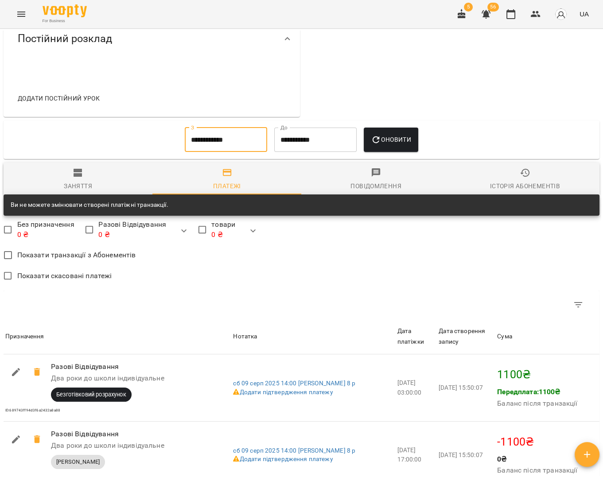
scroll to position [350, 0]
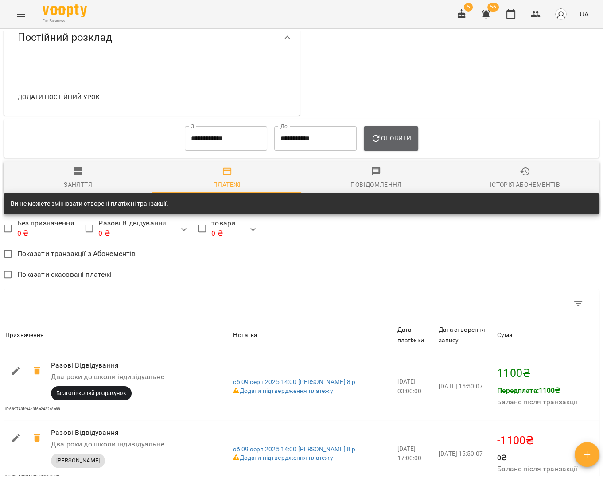
drag, startPoint x: 407, startPoint y: 145, endPoint x: 399, endPoint y: 151, distance: 10.5
click at [407, 143] on span "Оновити" at bounding box center [391, 138] width 40 height 11
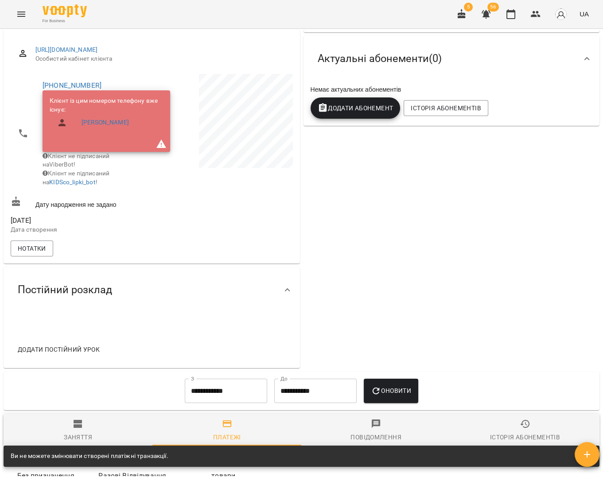
scroll to position [97, 0]
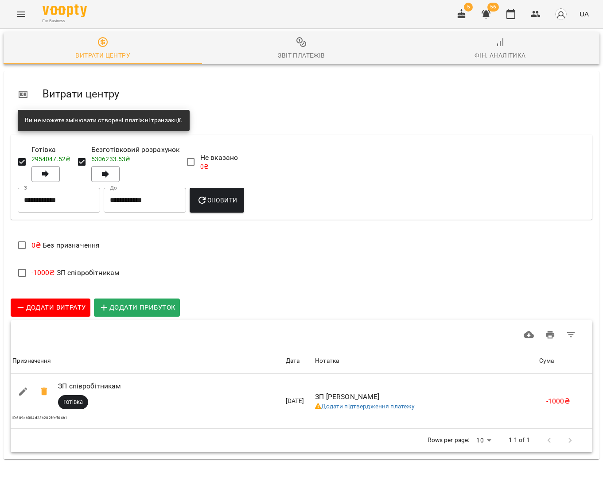
scroll to position [21, 0]
click at [535, 17] on icon "button" at bounding box center [535, 14] width 11 height 11
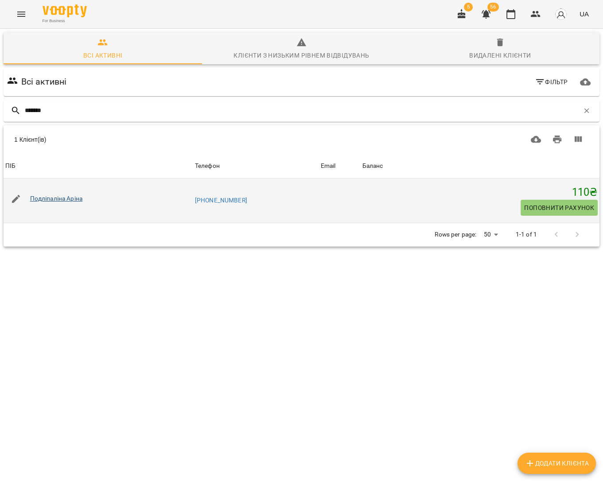
type input "*******"
click at [79, 196] on link "Подліпаліна Аріна" at bounding box center [56, 198] width 53 height 7
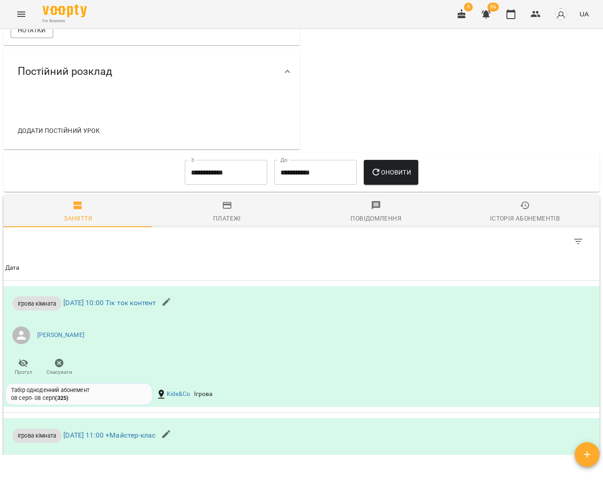
scroll to position [259, 0]
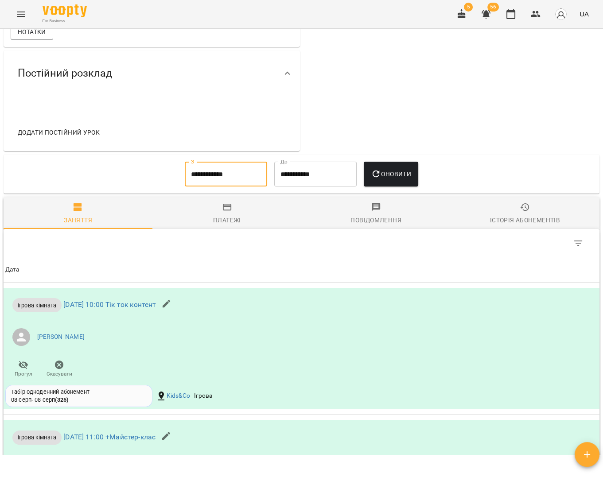
click at [242, 186] on input "**********" at bounding box center [226, 174] width 82 height 25
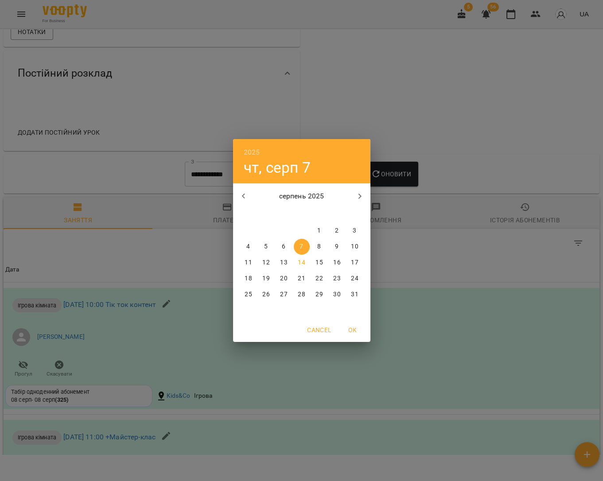
click at [297, 259] on span "14" at bounding box center [302, 262] width 16 height 9
type input "**********"
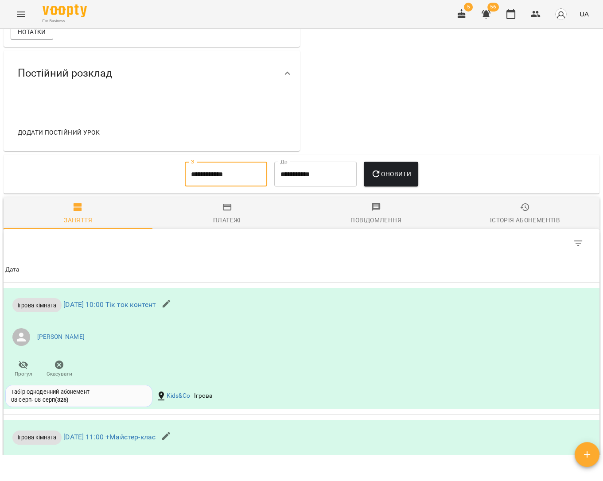
click at [399, 186] on button "Оновити" at bounding box center [391, 174] width 54 height 25
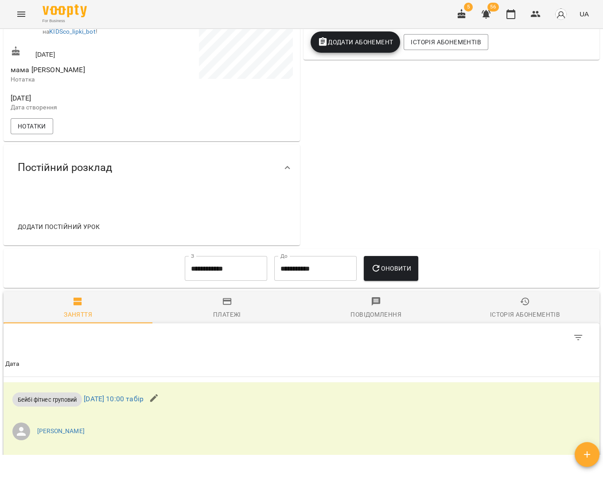
scroll to position [157, 0]
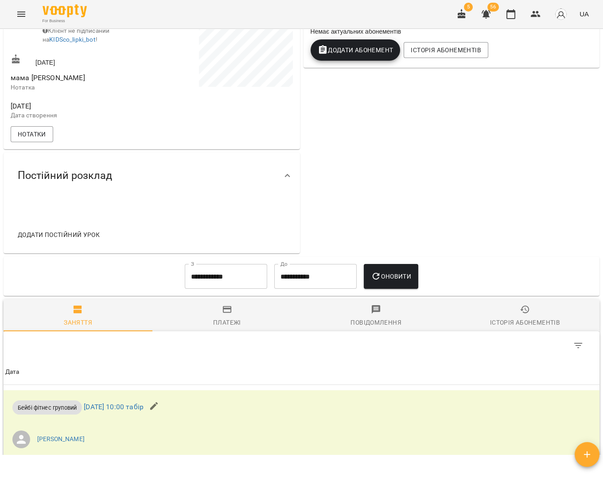
click at [367, 55] on span "Додати Абонемент" at bounding box center [355, 50] width 76 height 11
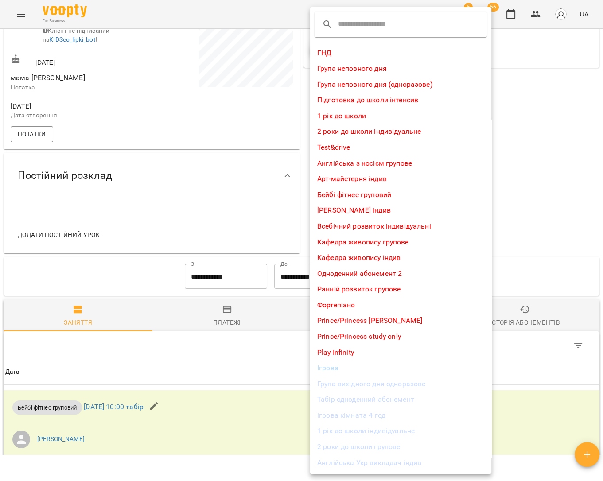
click at [379, 399] on li "Табір одноденний абонемент" at bounding box center [400, 399] width 181 height 16
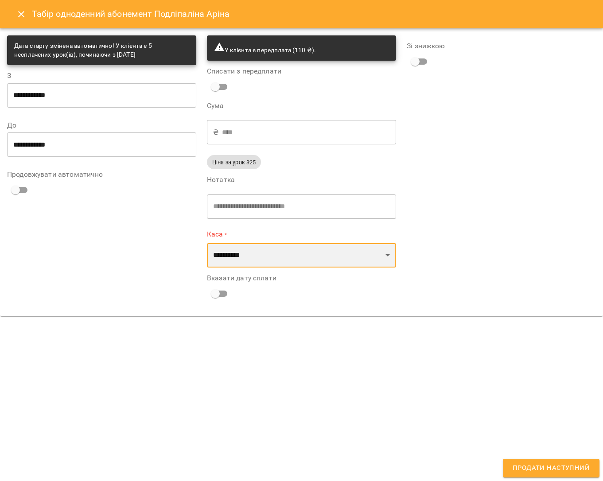
select select "****"
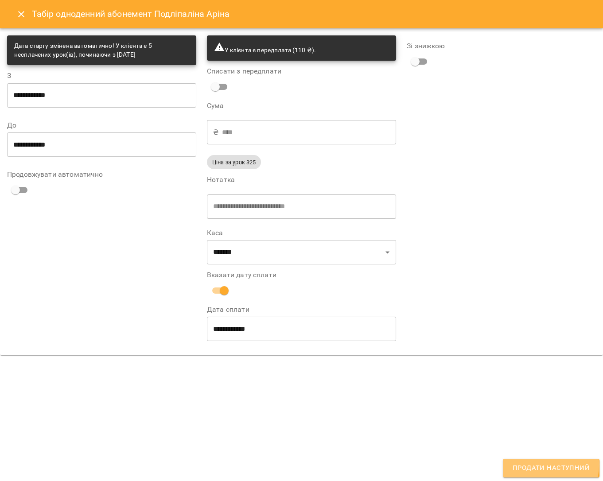
click at [539, 465] on span "Продати наступний" at bounding box center [550, 468] width 77 height 12
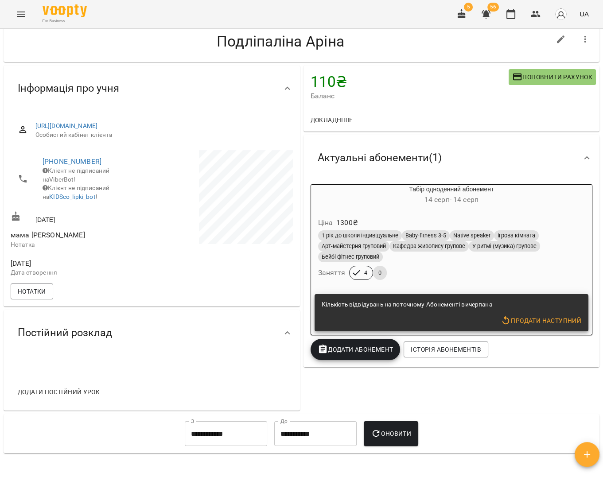
scroll to position [0, 0]
drag, startPoint x: 587, startPoint y: 447, endPoint x: 584, endPoint y: 442, distance: 5.5
click at [587, 447] on button "button" at bounding box center [586, 454] width 25 height 25
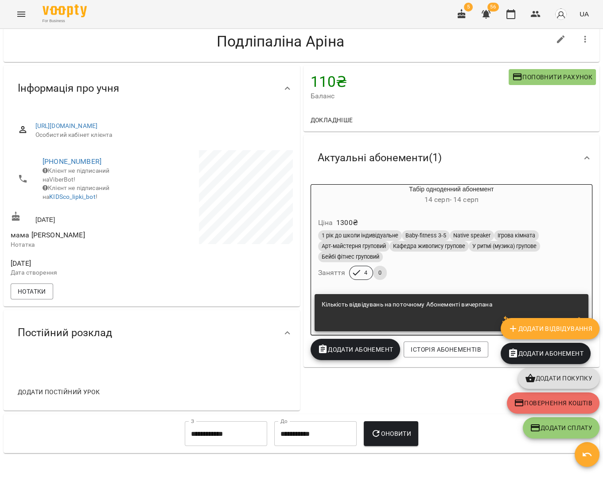
click at [550, 376] on span "Додати покупку" at bounding box center [558, 378] width 67 height 11
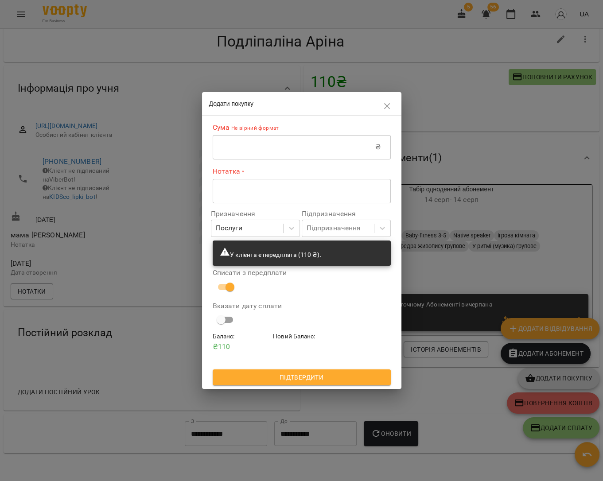
click at [355, 151] on input "text" at bounding box center [294, 147] width 163 height 25
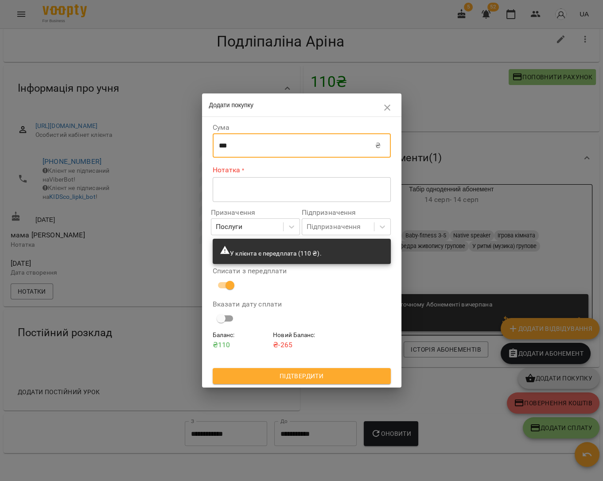
type input "***"
click at [356, 183] on div "* ​" at bounding box center [302, 189] width 178 height 25
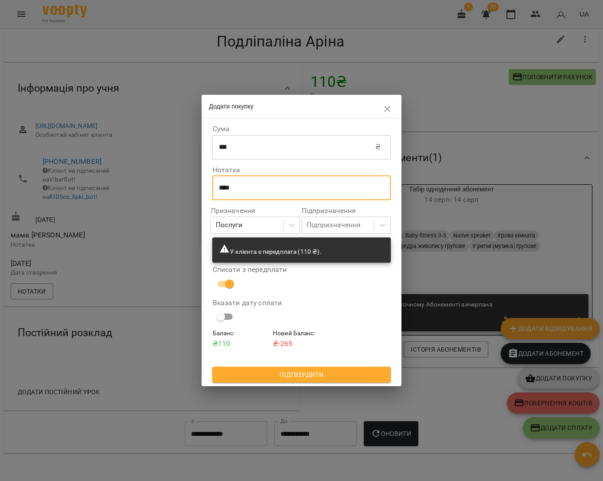
type textarea "****"
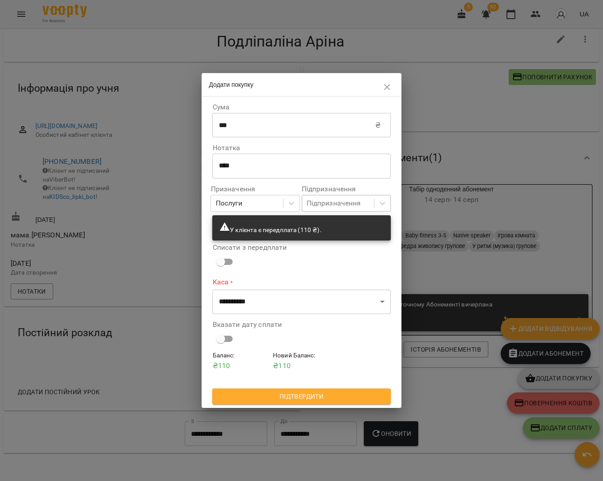
click at [341, 208] on div "Підпризначення" at bounding box center [333, 203] width 54 height 11
click at [333, 213] on div "ігрова" at bounding box center [345, 205] width 89 height 16
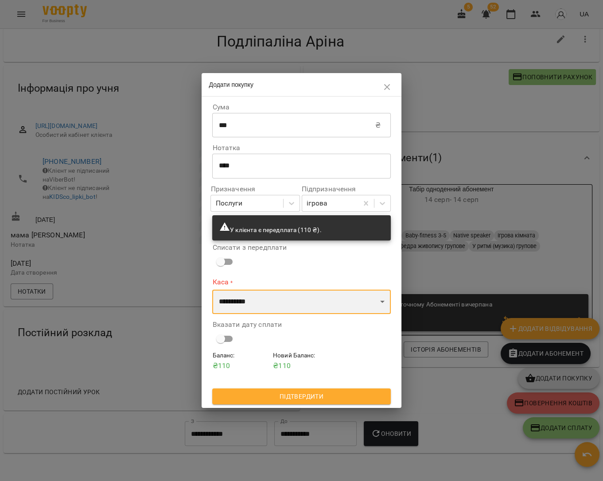
select select "****"
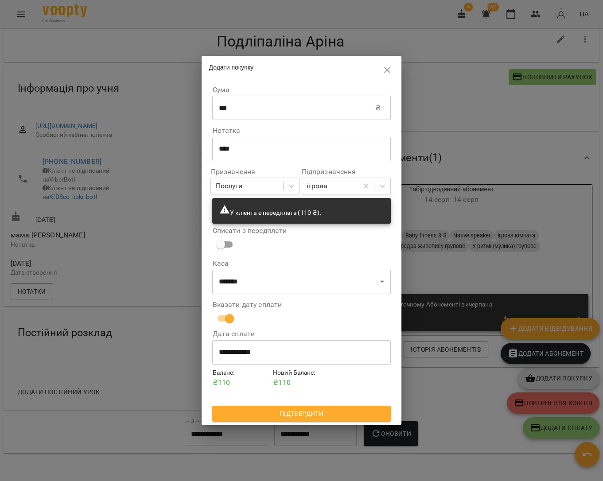
click at [329, 412] on span "Підтвердити" at bounding box center [301, 413] width 164 height 11
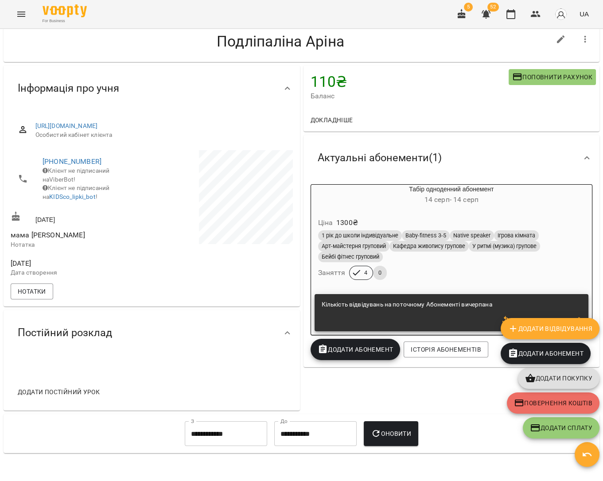
click at [404, 407] on div "110 ₴ Баланс Поповнити рахунок Докладніше 110 ₴ Послуги 110 ₴ ігрова Актуальні …" at bounding box center [452, 238] width 300 height 349
click at [425, 395] on div "110 ₴ Баланс Поповнити рахунок Докладніше 110 ₴ Послуги 110 ₴ ігрова Актуальні …" at bounding box center [452, 238] width 300 height 349
click at [20, 15] on icon "Menu" at bounding box center [21, 14] width 11 height 11
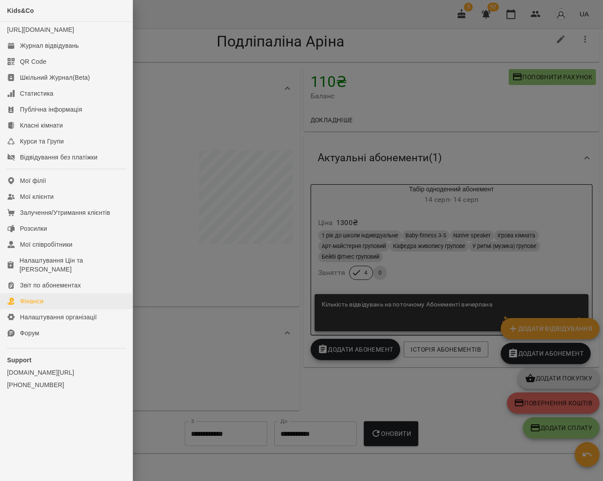
click at [37, 297] on div "Фінанси" at bounding box center [31, 301] width 23 height 9
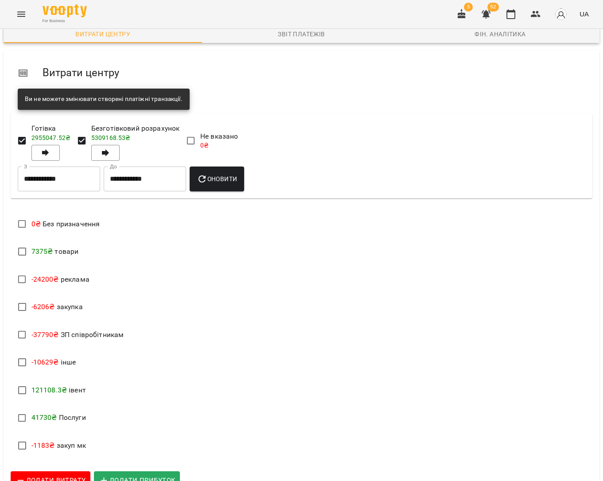
scroll to position [32, 0]
click at [49, 475] on span "Додати витрату" at bounding box center [50, 481] width 70 height 12
click at [125, 475] on span "Додати прибуток" at bounding box center [137, 481] width 76 height 12
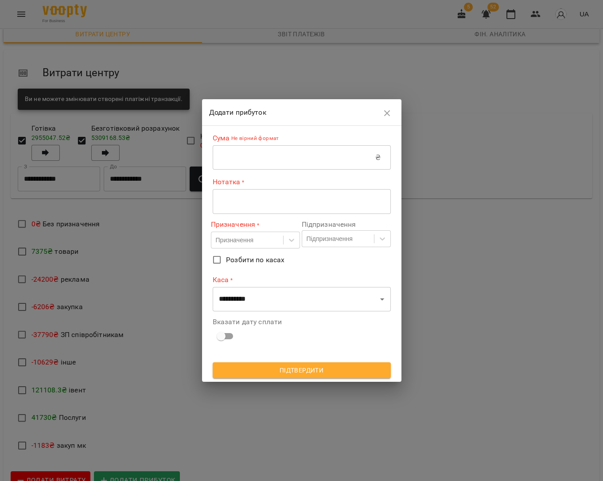
click at [274, 162] on input "text" at bounding box center [294, 157] width 163 height 25
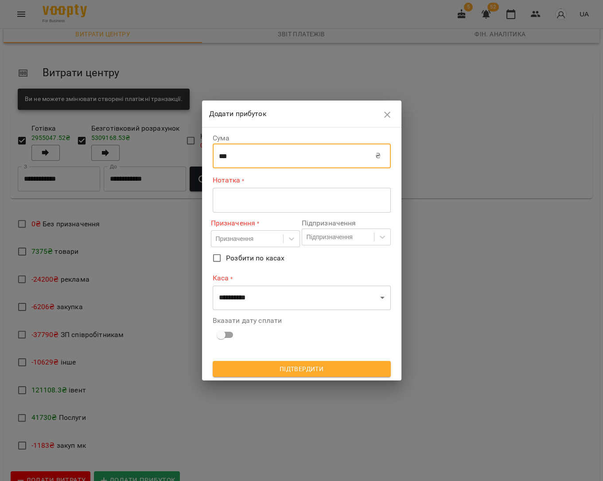
type input "***"
click at [276, 199] on textarea at bounding box center [302, 200] width 166 height 8
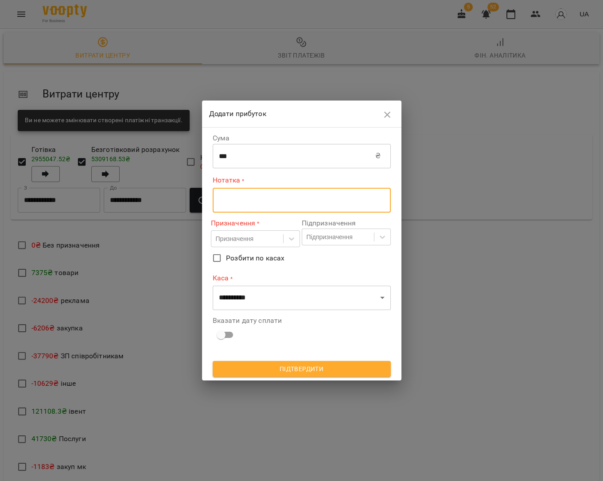
scroll to position [0, 0]
type textarea "*"
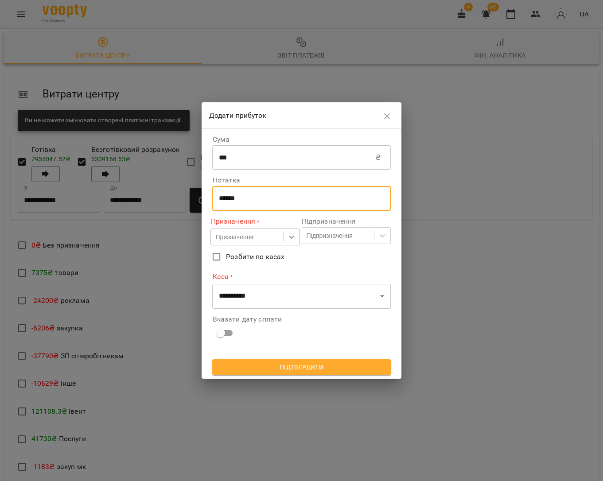
type textarea "******"
click at [286, 240] on div at bounding box center [291, 237] width 16 height 16
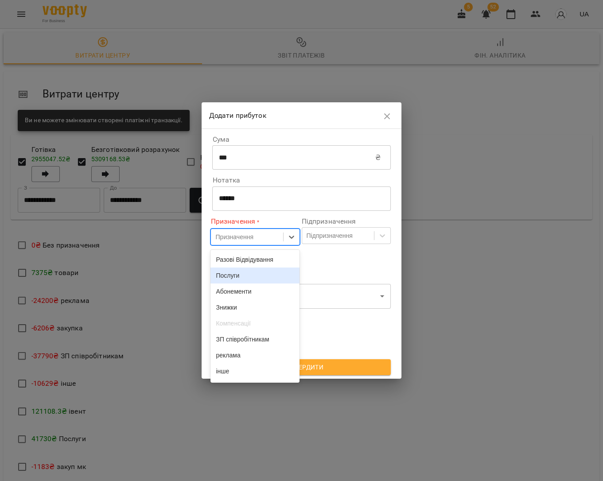
click at [249, 280] on div "Послуги" at bounding box center [254, 275] width 89 height 16
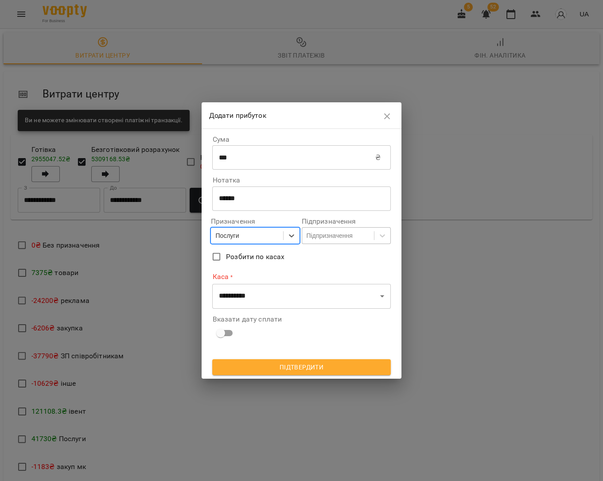
click at [328, 243] on div "Підпризначення" at bounding box center [338, 235] width 72 height 15
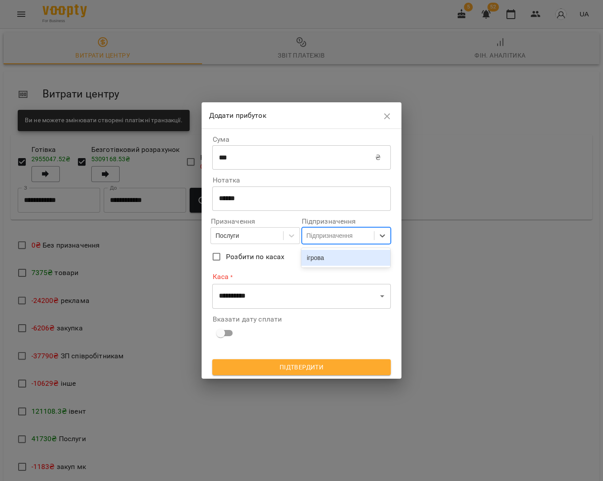
click at [323, 256] on div "ігрова" at bounding box center [345, 258] width 89 height 16
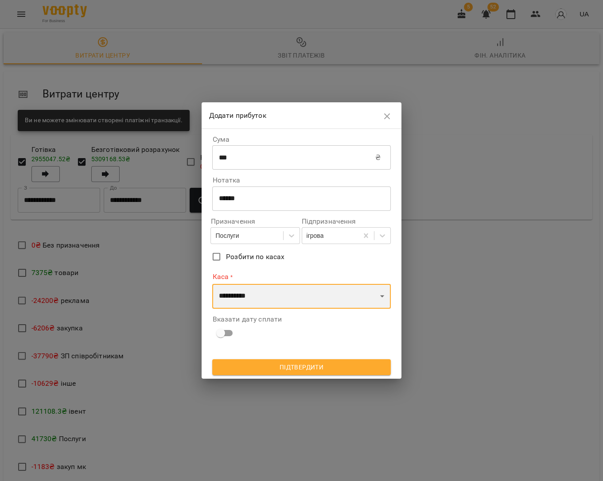
select select "****"
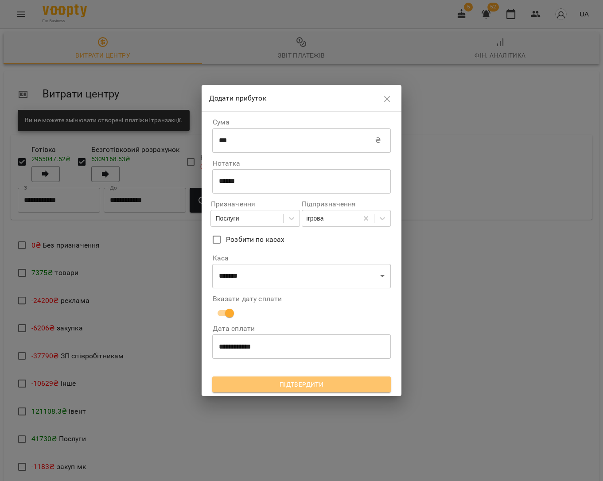
click at [288, 382] on span "Підтвердити" at bounding box center [301, 384] width 164 height 11
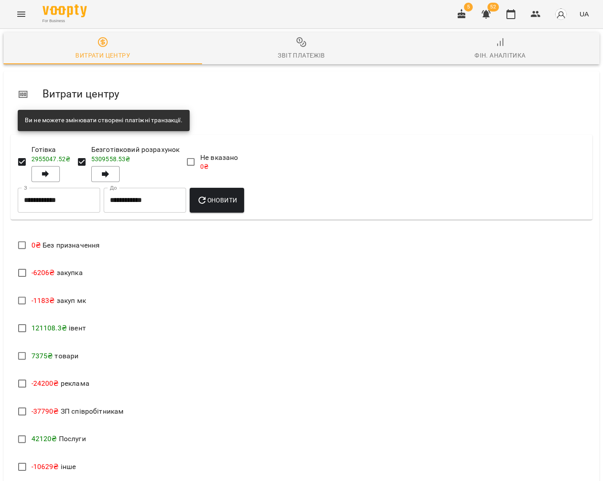
scroll to position [356, 0]
click at [540, 180] on p "Фільтр" at bounding box center [535, 178] width 20 height 9
click at [493, 162] on div at bounding box center [301, 240] width 603 height 481
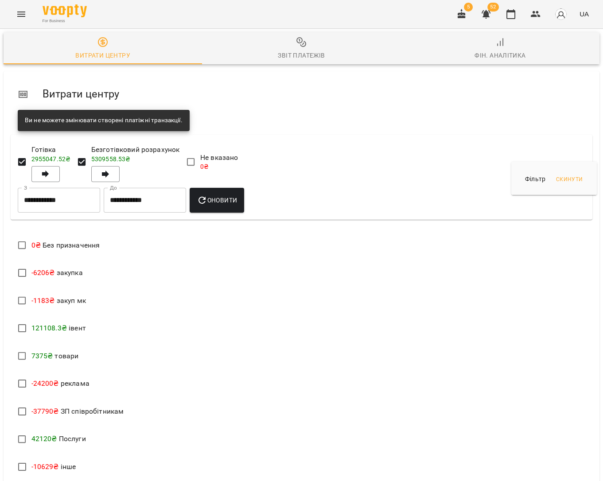
click at [476, 159] on div at bounding box center [301, 240] width 603 height 481
click at [79, 188] on input "**********" at bounding box center [59, 200] width 82 height 25
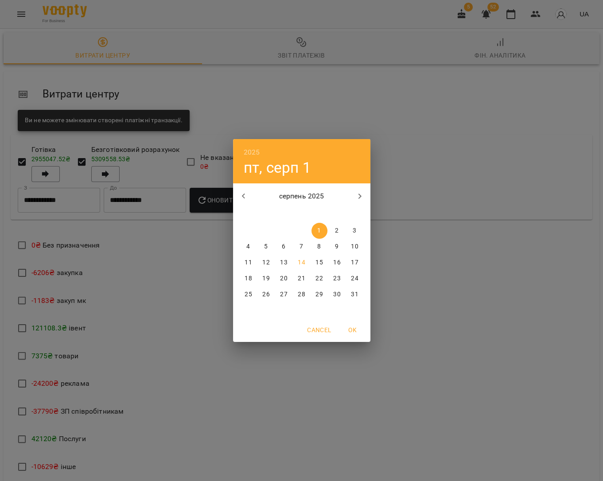
scroll to position [72, 0]
drag, startPoint x: 301, startPoint y: 257, endPoint x: 306, endPoint y: 267, distance: 11.9
click at [301, 257] on button "14" at bounding box center [302, 263] width 16 height 16
type input "**********"
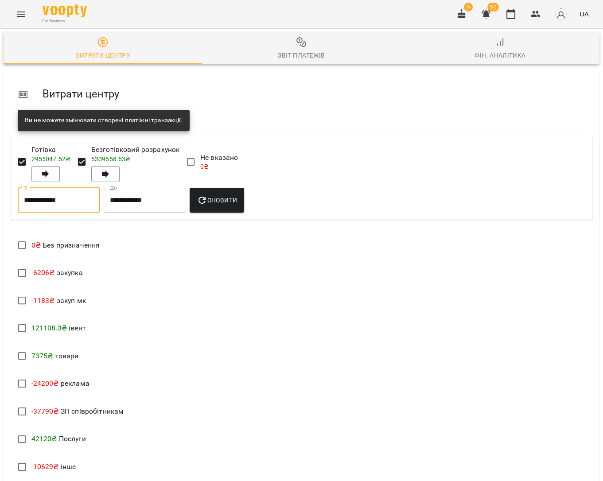
click at [177, 188] on input "**********" at bounding box center [145, 200] width 82 height 25
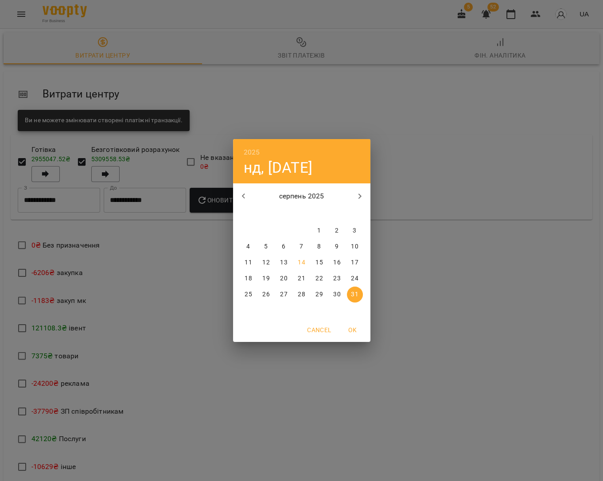
click at [303, 262] on p "14" at bounding box center [301, 262] width 7 height 9
type input "**********"
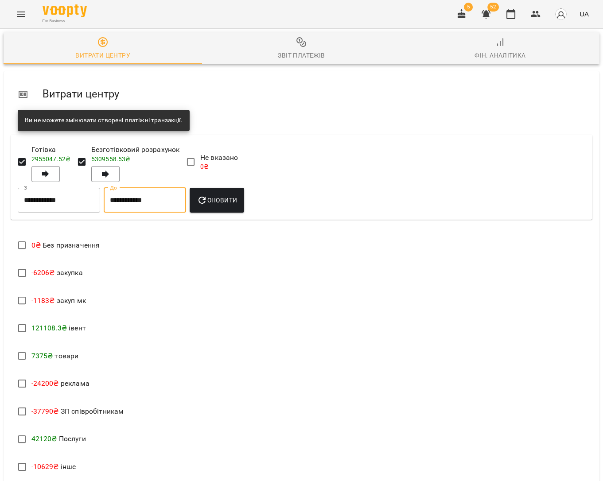
click at [226, 195] on span "Оновити" at bounding box center [217, 200] width 40 height 11
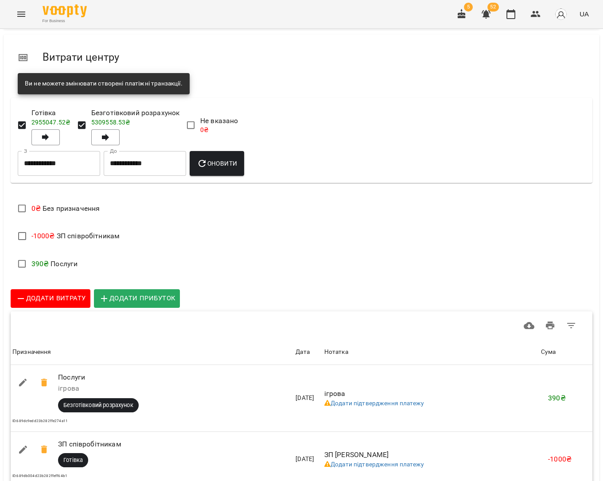
scroll to position [42, 0]
click at [70, 293] on span "Додати витрату" at bounding box center [50, 299] width 70 height 12
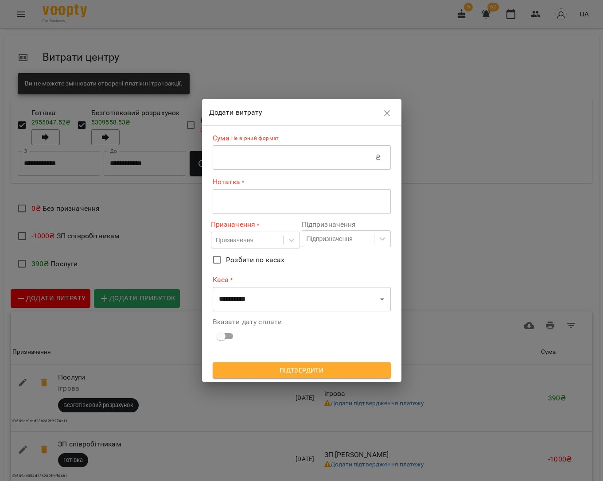
click at [251, 155] on input "text" at bounding box center [294, 157] width 163 height 25
type input "****"
click at [260, 202] on textarea at bounding box center [302, 201] width 166 height 8
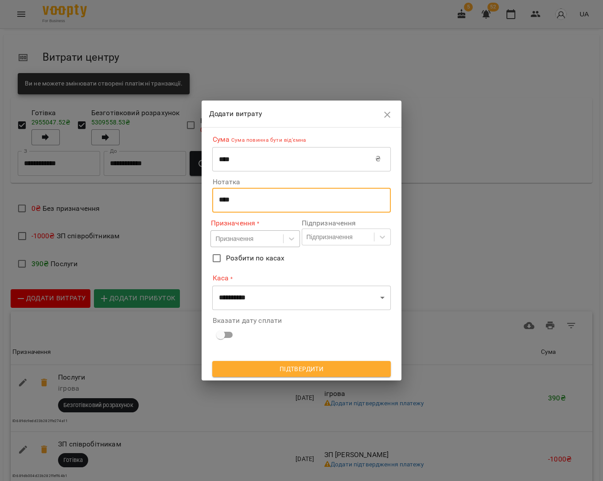
type textarea "****"
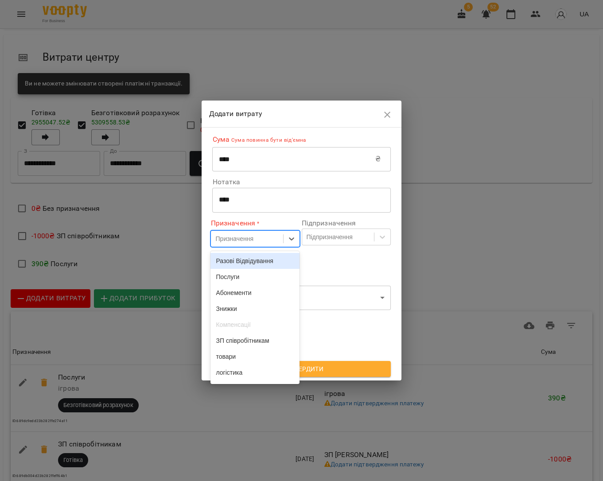
click at [237, 243] on div "Призначення" at bounding box center [234, 238] width 38 height 9
click at [252, 275] on div "Послуги" at bounding box center [254, 277] width 89 height 16
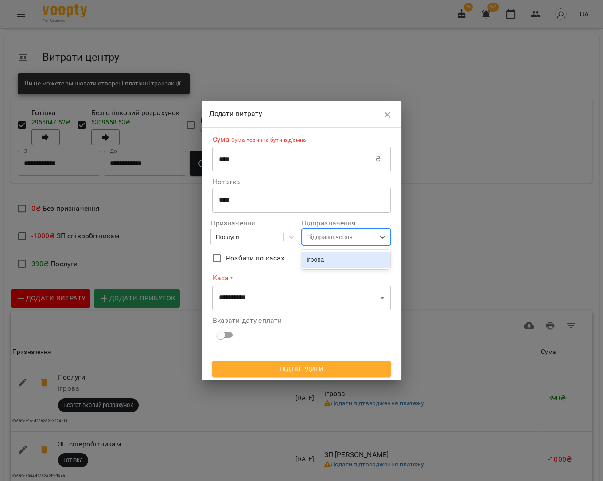
click at [322, 244] on div "Підпризначення" at bounding box center [338, 237] width 72 height 15
click at [319, 257] on div "ігрова" at bounding box center [345, 260] width 89 height 16
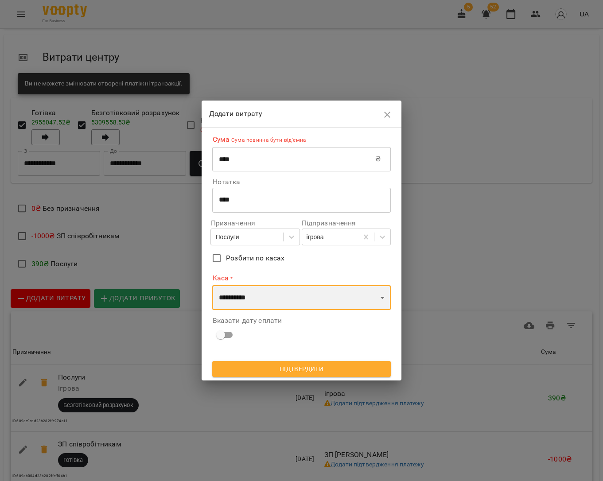
select select "****"
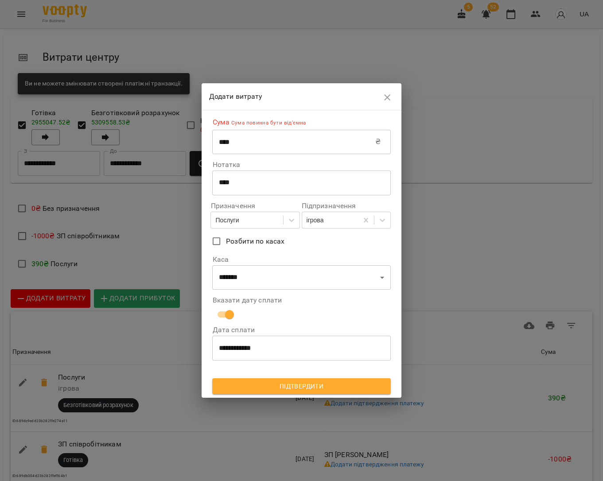
click at [310, 382] on span "Підтвердити" at bounding box center [301, 386] width 164 height 11
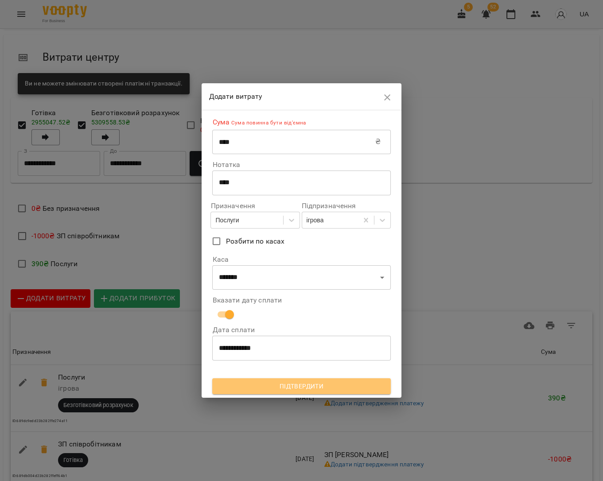
click at [345, 384] on span "Підтвердити" at bounding box center [301, 386] width 164 height 11
click at [323, 386] on span "Підтвердити" at bounding box center [301, 386] width 164 height 11
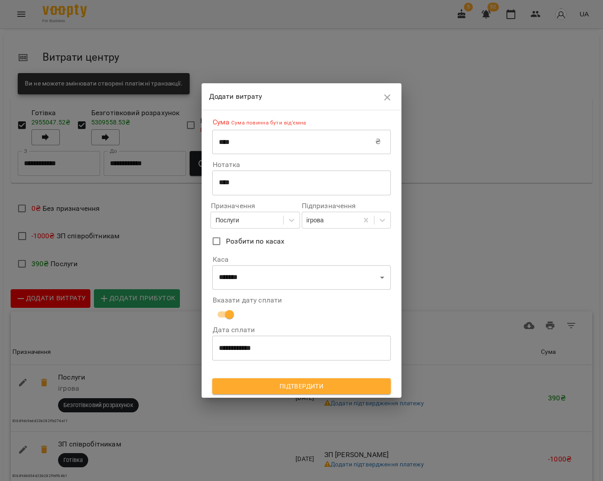
click at [323, 386] on span "Підтвердити" at bounding box center [301, 386] width 164 height 11
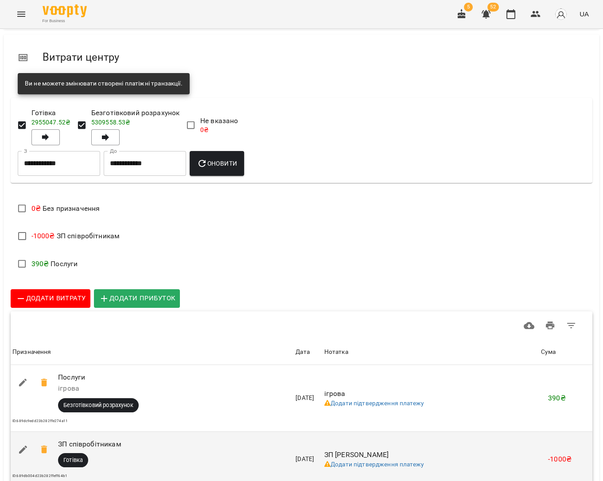
scroll to position [60, 0]
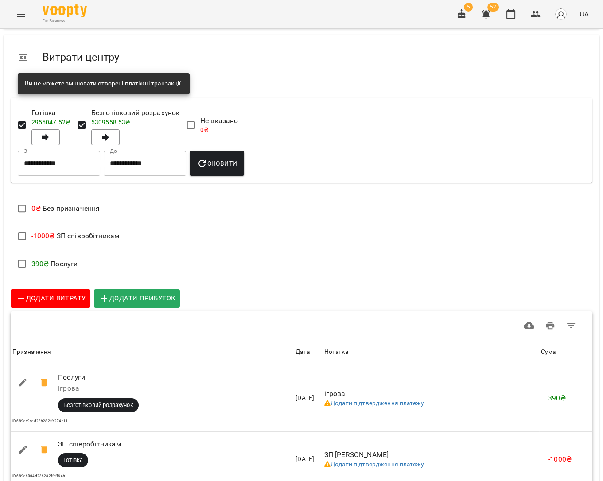
drag, startPoint x: 549, startPoint y: 428, endPoint x: 567, endPoint y: 431, distance: 18.4
click at [236, 151] on button "Оновити" at bounding box center [217, 163] width 54 height 25
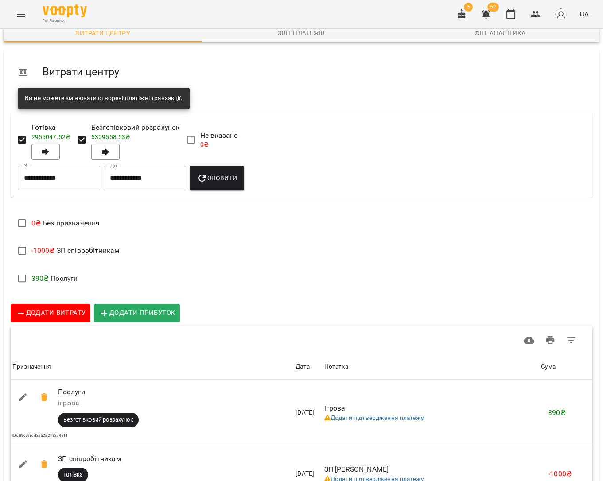
scroll to position [72, 0]
click at [82, 307] on span "Додати витрату" at bounding box center [50, 313] width 70 height 12
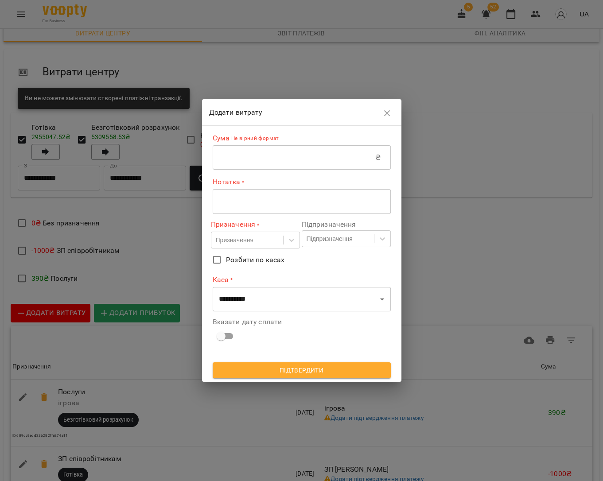
click at [275, 162] on input "text" at bounding box center [294, 157] width 163 height 25
type input "****"
click at [286, 198] on textarea at bounding box center [302, 201] width 166 height 8
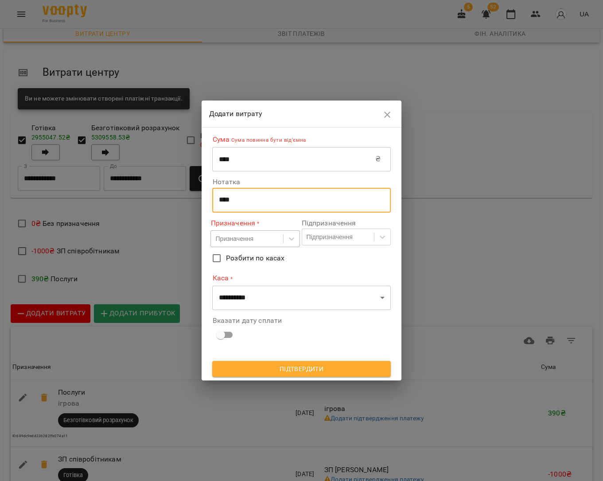
type textarea "****"
click at [279, 232] on div "Призначення" at bounding box center [247, 238] width 72 height 15
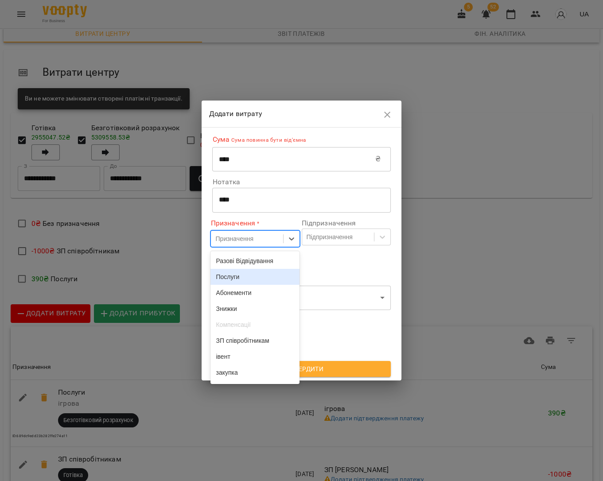
drag, startPoint x: 260, startPoint y: 278, endPoint x: 317, endPoint y: 251, distance: 62.4
click at [263, 277] on div "Послуги" at bounding box center [254, 277] width 89 height 16
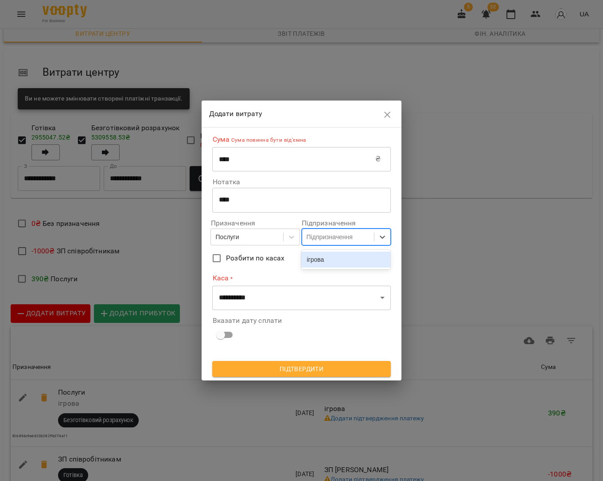
drag, startPoint x: 334, startPoint y: 240, endPoint x: 330, endPoint y: 251, distance: 11.3
click at [334, 240] on div "Підпризначення" at bounding box center [329, 236] width 46 height 9
click at [327, 259] on div "ігрова" at bounding box center [345, 260] width 89 height 16
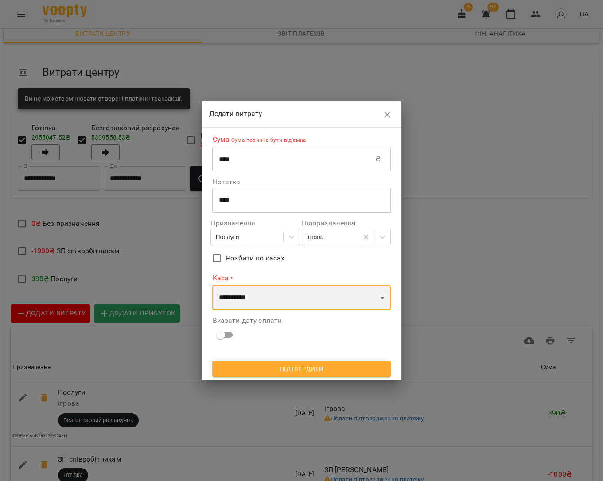
select select "****"
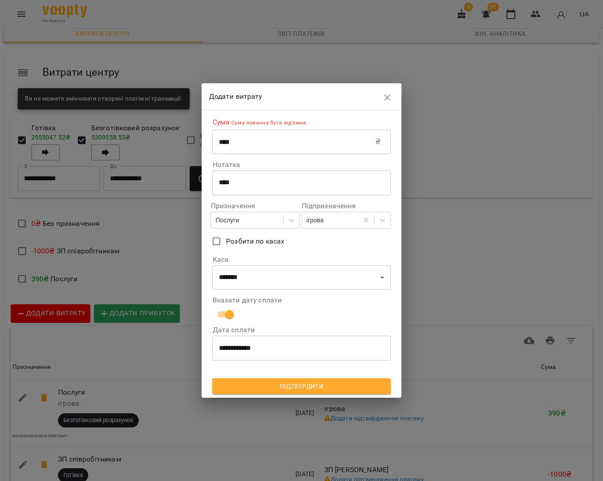
click at [283, 385] on span "Підтвердити" at bounding box center [301, 386] width 164 height 11
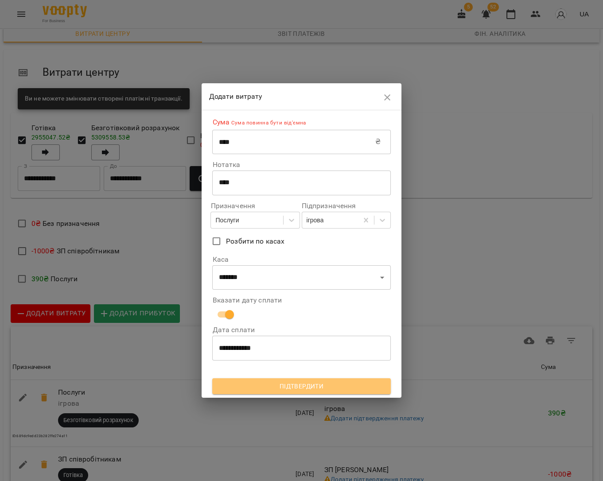
click at [283, 385] on span "Підтвердити" at bounding box center [301, 386] width 164 height 11
click at [283, 384] on span "Підтвердити" at bounding box center [301, 386] width 164 height 11
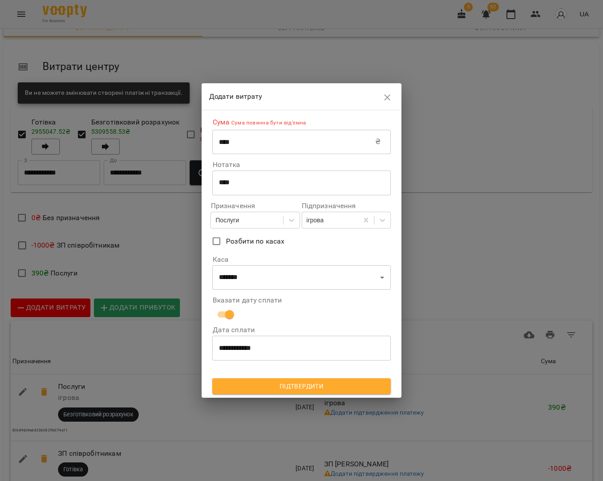
scroll to position [0, 0]
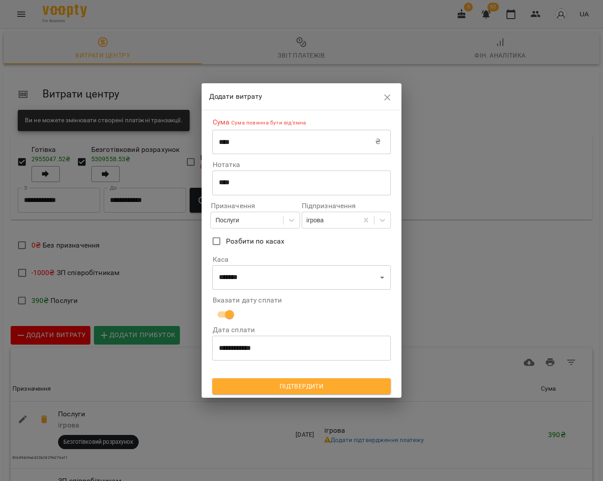
click at [302, 381] on span "Підтвердити" at bounding box center [301, 386] width 164 height 11
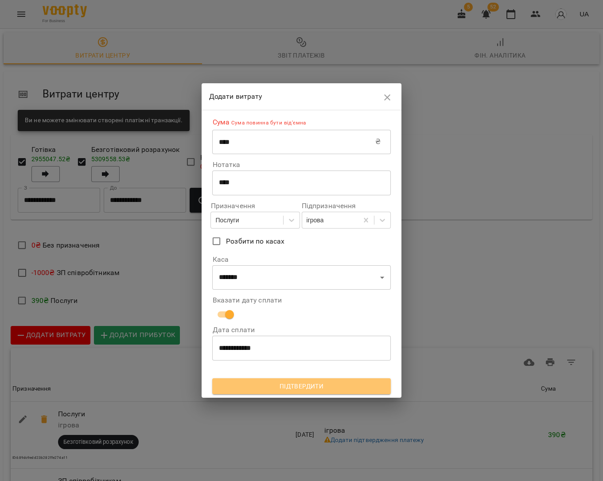
click at [309, 383] on span "Підтвердити" at bounding box center [301, 386] width 164 height 11
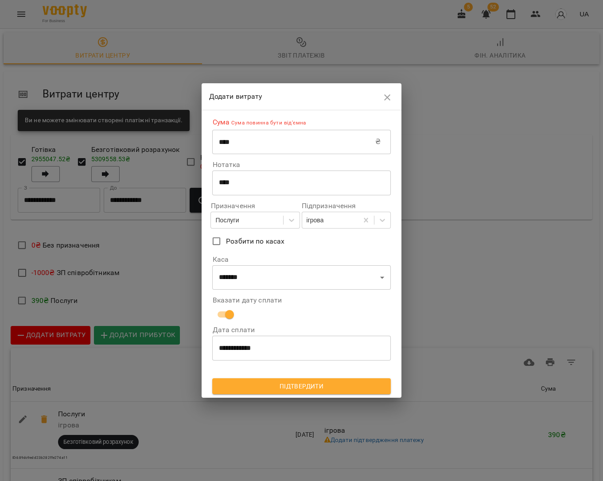
click at [321, 381] on span "Підтвердити" at bounding box center [301, 386] width 164 height 11
click at [221, 144] on input "****" at bounding box center [293, 141] width 163 height 25
click at [219, 143] on input "****" at bounding box center [293, 141] width 163 height 25
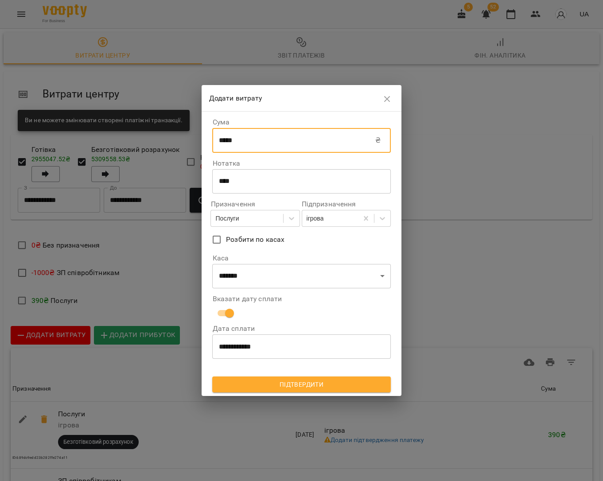
type input "*****"
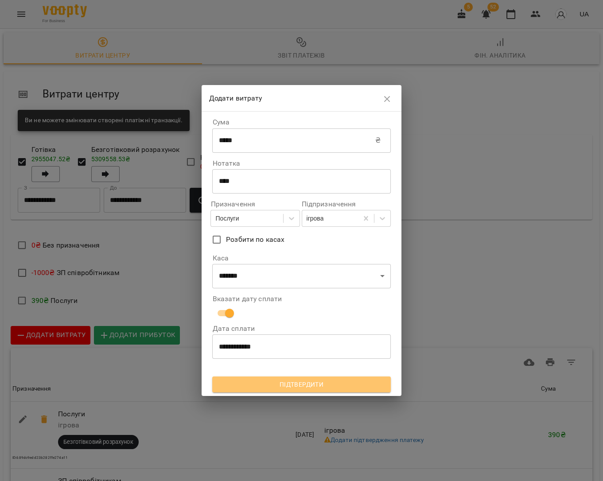
click at [277, 383] on span "Підтвердити" at bounding box center [301, 384] width 164 height 11
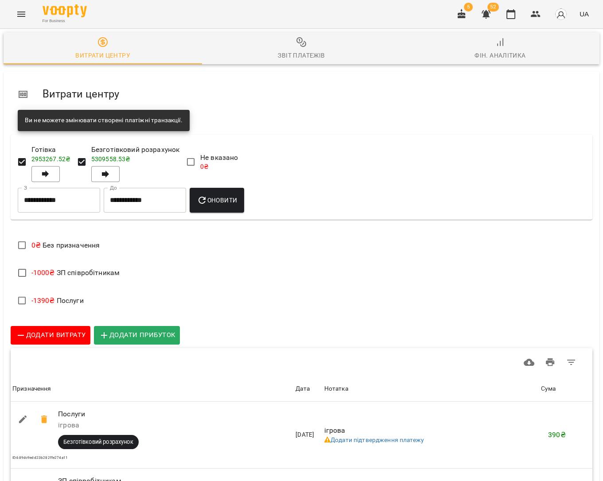
click at [221, 205] on button "Оновити" at bounding box center [217, 200] width 54 height 25
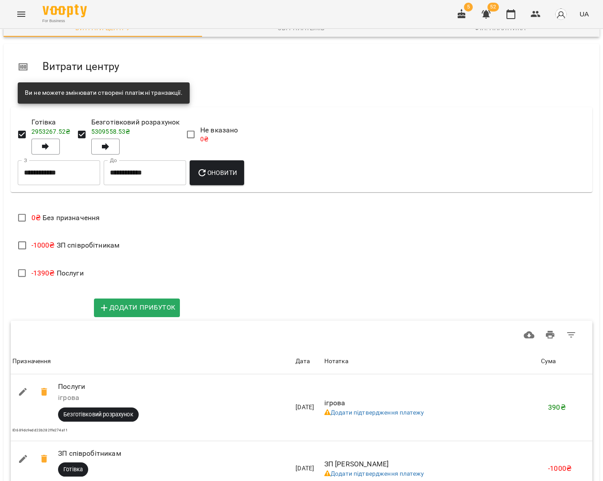
click at [45, 302] on span "Додати витрату" at bounding box center [50, 308] width 70 height 12
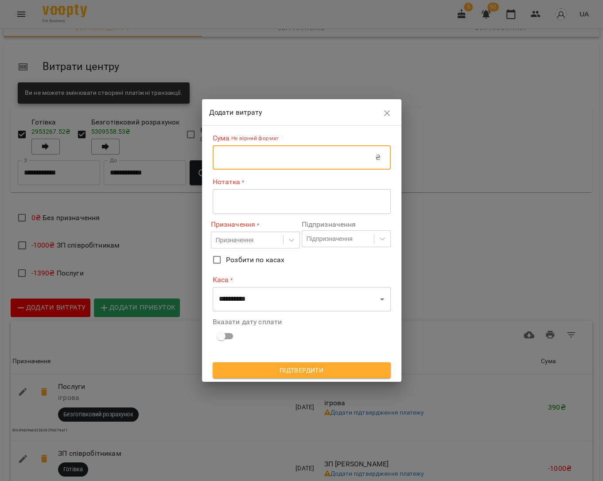
click at [278, 158] on input "text" at bounding box center [294, 157] width 163 height 25
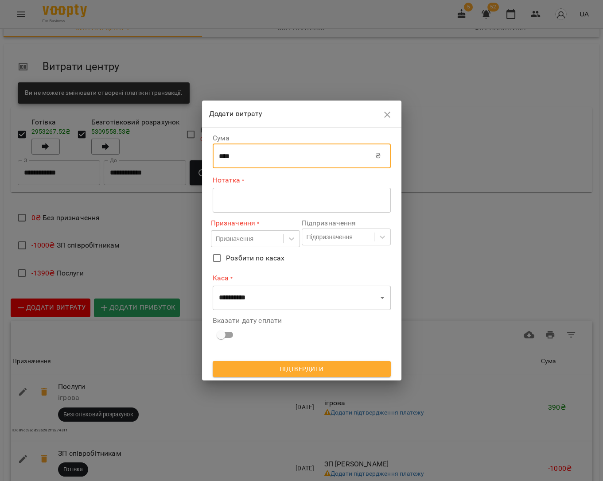
type input "****"
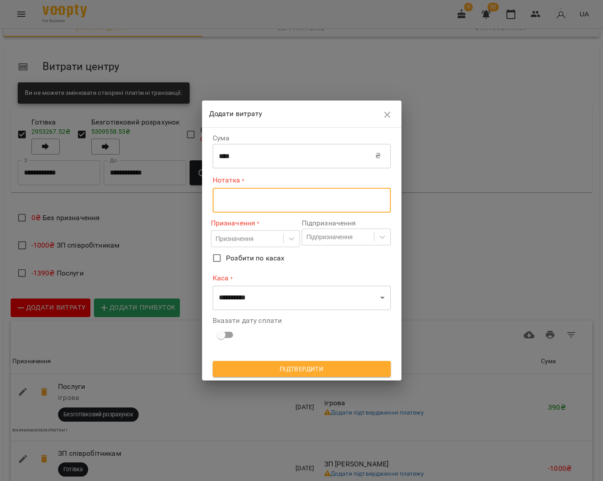
click at [270, 201] on textarea at bounding box center [302, 200] width 166 height 8
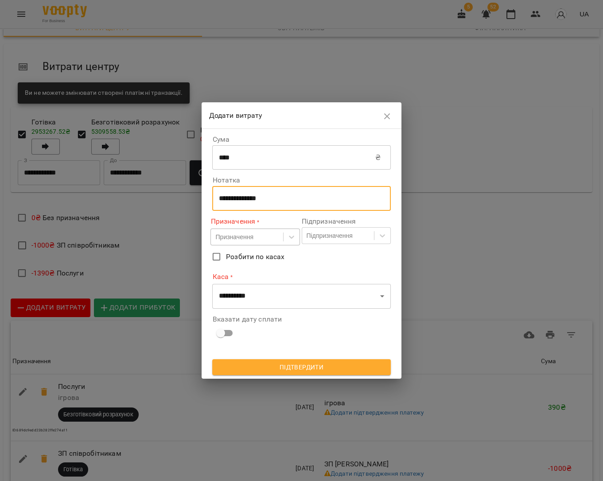
type textarea "**********"
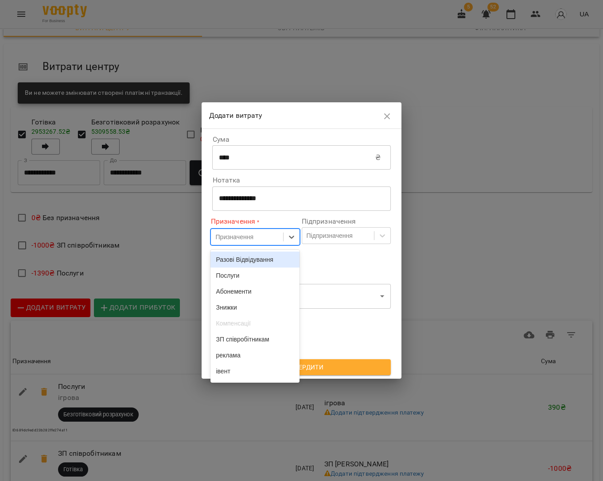
click at [266, 239] on div "Призначення" at bounding box center [247, 237] width 72 height 15
drag, startPoint x: 267, startPoint y: 272, endPoint x: 309, endPoint y: 248, distance: 48.0
click at [267, 272] on div "Послуги" at bounding box center [254, 275] width 89 height 16
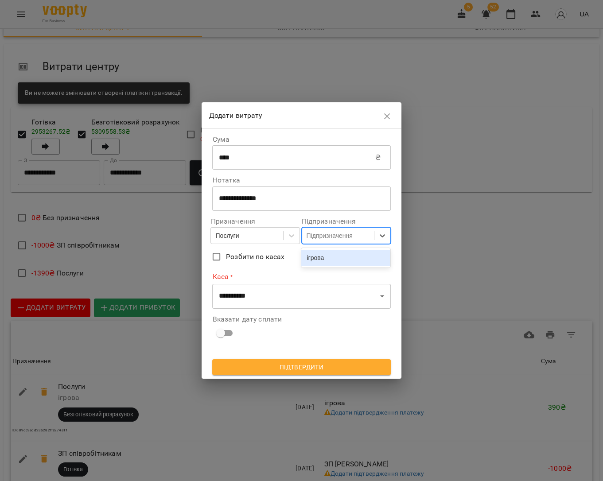
click at [321, 239] on div "Підпризначення" at bounding box center [329, 235] width 46 height 9
click at [324, 256] on div "ігрова" at bounding box center [345, 258] width 89 height 16
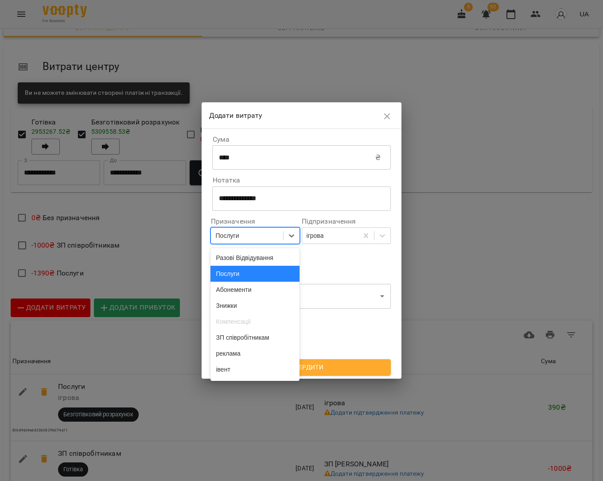
click at [281, 239] on div "Послуги" at bounding box center [247, 235] width 72 height 15
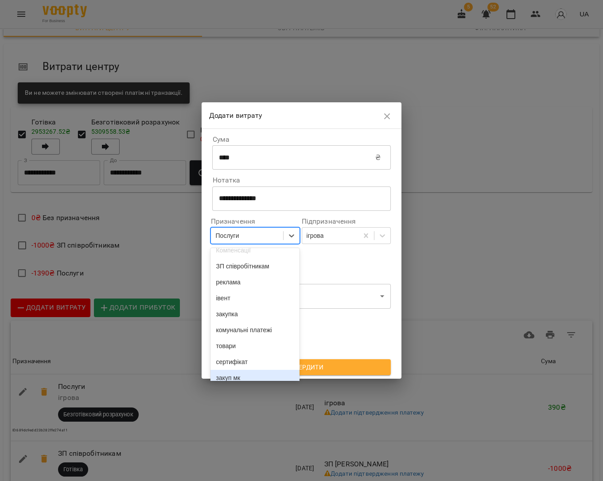
scroll to position [71, 0]
click at [249, 322] on div "закупка" at bounding box center [254, 314] width 89 height 16
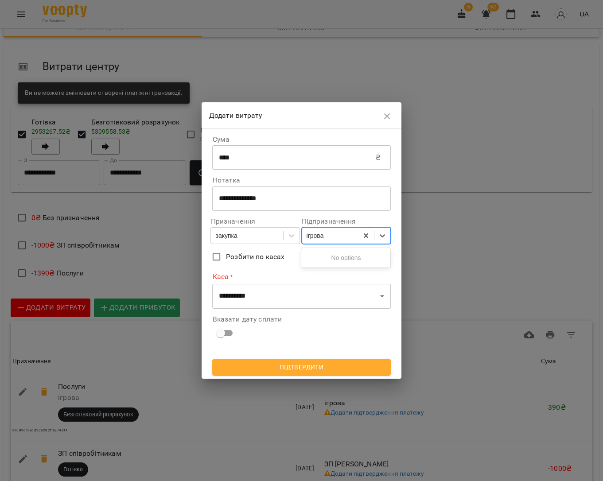
click at [338, 238] on div "ігрова" at bounding box center [330, 235] width 56 height 15
click at [262, 240] on div "закупка" at bounding box center [247, 235] width 72 height 15
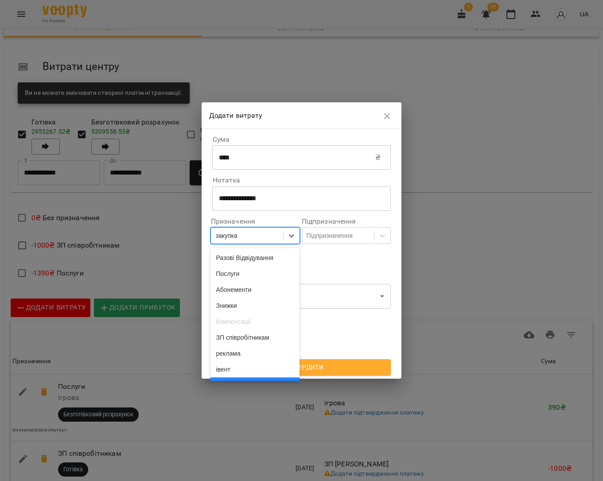
scroll to position [28, 0]
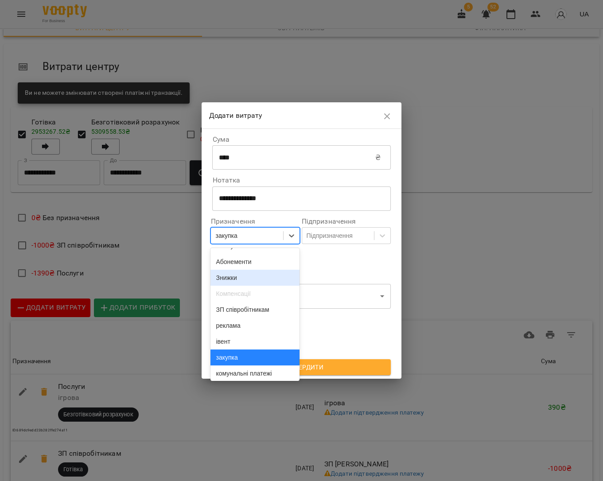
click at [249, 278] on div "Знижки" at bounding box center [254, 278] width 89 height 16
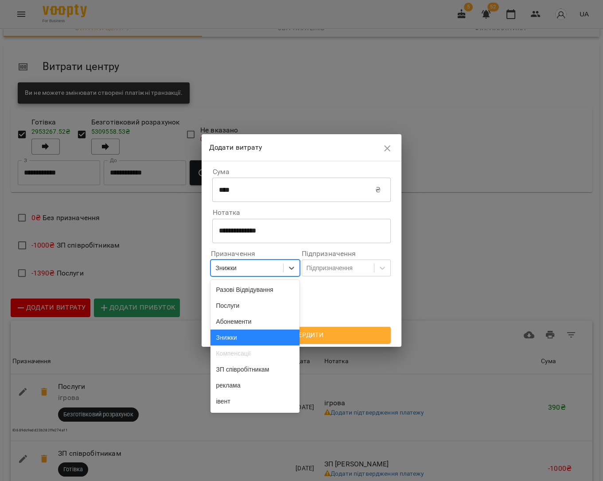
click at [253, 269] on div "Знижки" at bounding box center [247, 267] width 72 height 15
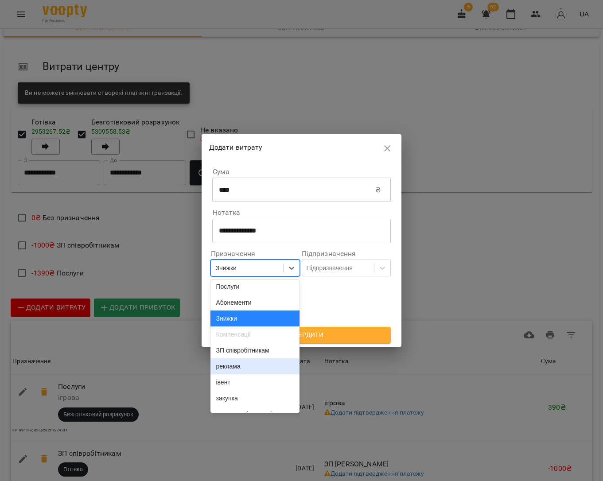
scroll to position [51, 0]
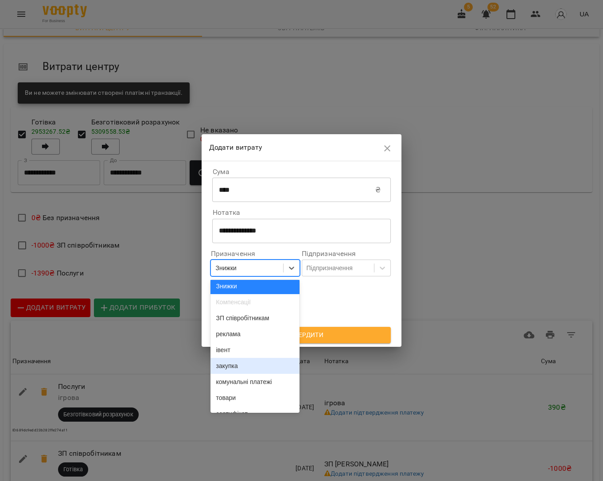
click at [238, 374] on div "закупка" at bounding box center [254, 366] width 89 height 16
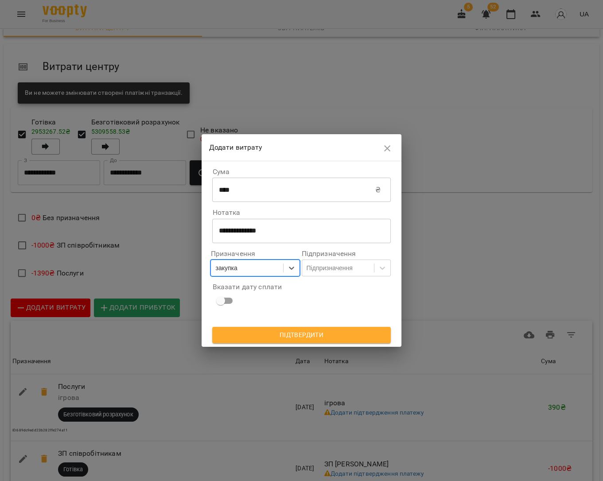
click at [387, 149] on icon "button" at bounding box center [387, 148] width 6 height 6
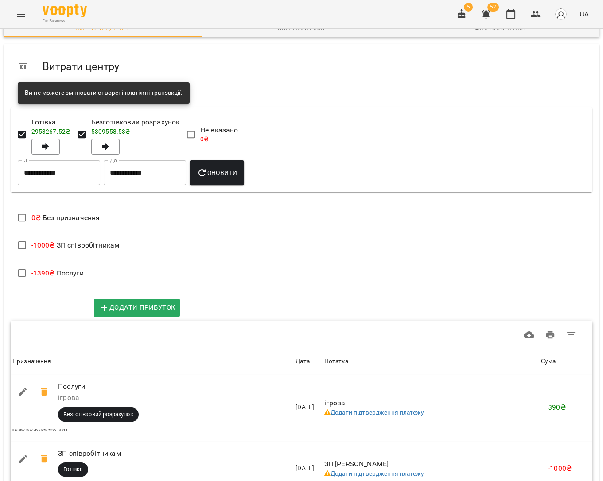
click at [68, 303] on span "Додати витрату" at bounding box center [50, 308] width 70 height 12
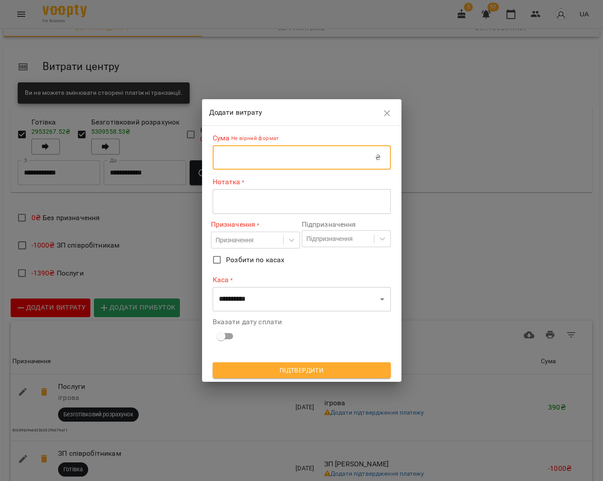
click at [266, 165] on input "text" at bounding box center [294, 157] width 163 height 25
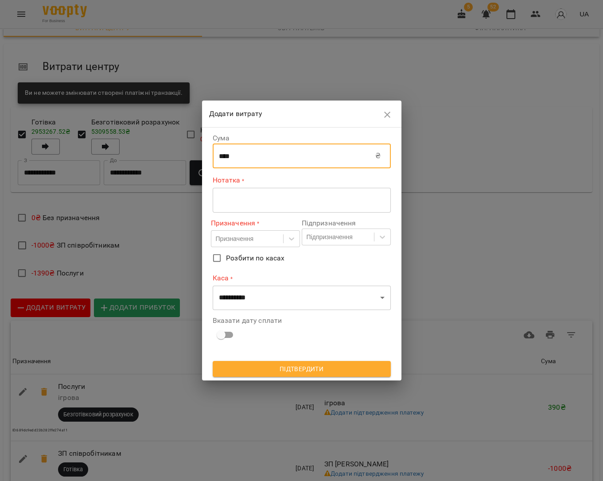
type input "****"
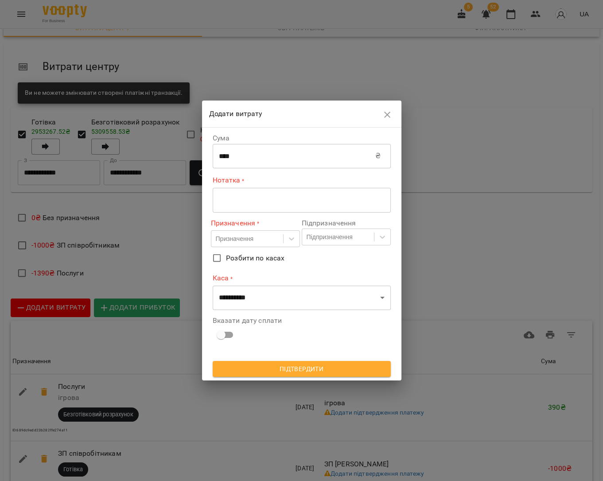
click at [286, 206] on div "* ​" at bounding box center [302, 200] width 178 height 25
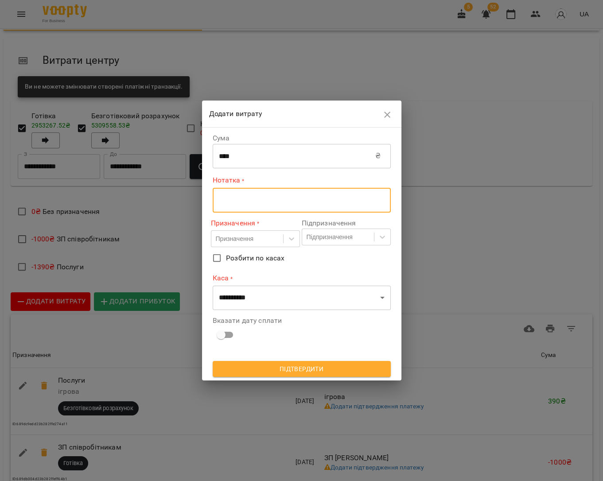
scroll to position [35, 0]
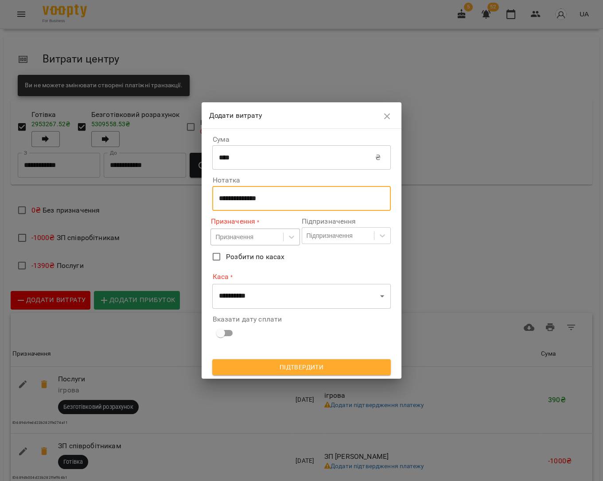
type textarea "**********"
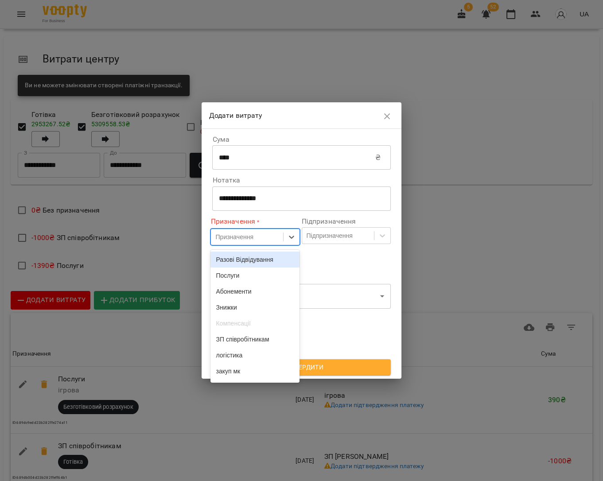
click at [256, 230] on div "Призначення" at bounding box center [247, 237] width 72 height 15
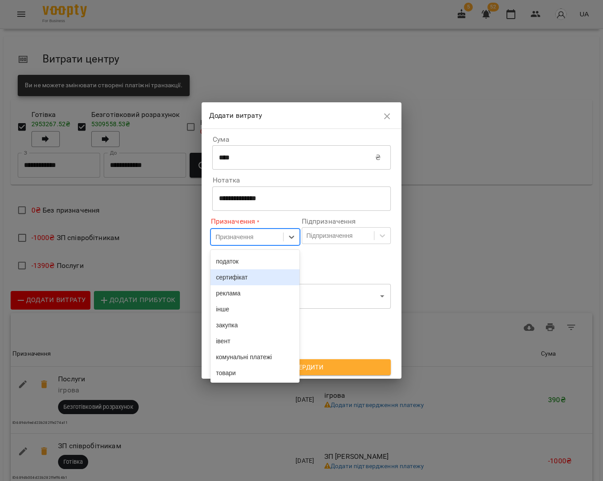
scroll to position [144, 0]
click at [242, 324] on div "закупка" at bounding box center [254, 325] width 89 height 16
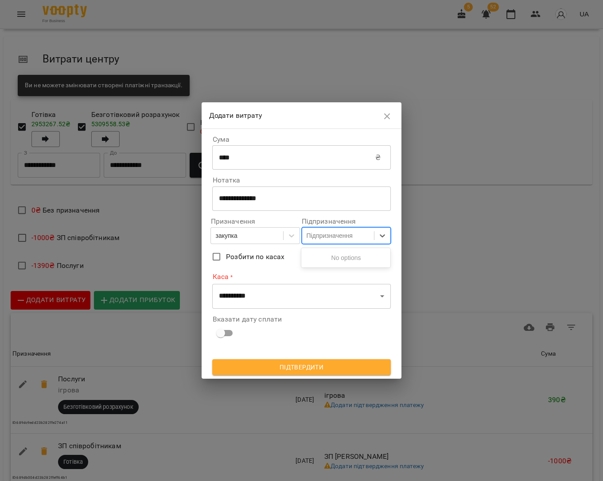
click at [323, 240] on div "Підпризначення" at bounding box center [329, 235] width 46 height 9
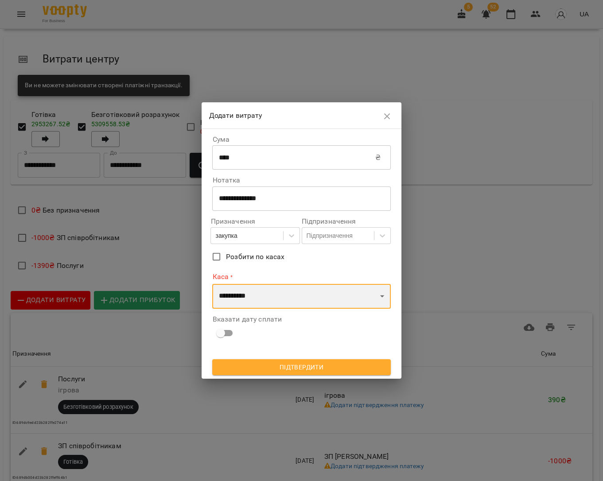
select select "****"
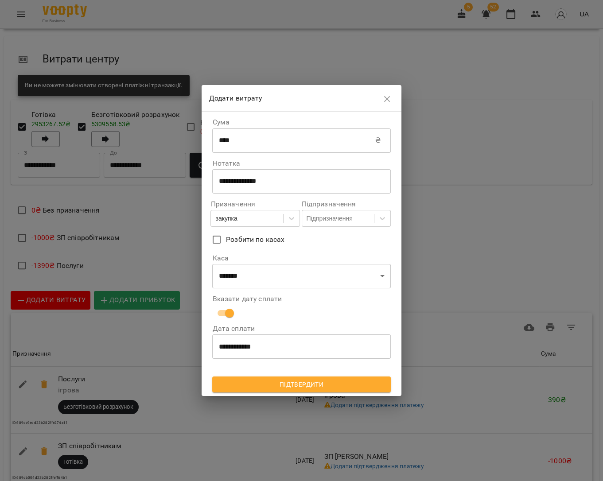
click at [286, 384] on span "Підтвердити" at bounding box center [301, 384] width 164 height 11
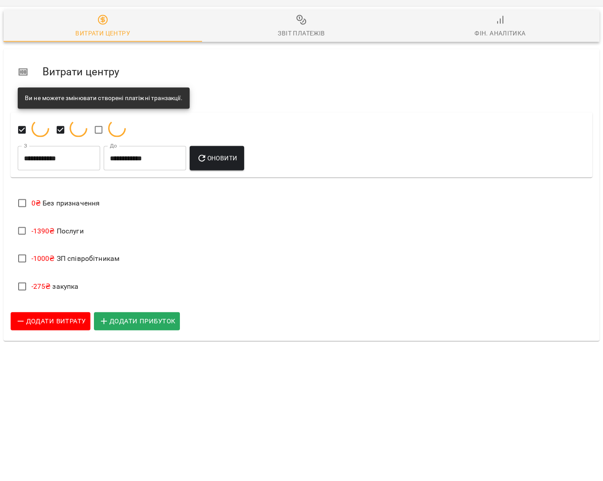
scroll to position [22, 0]
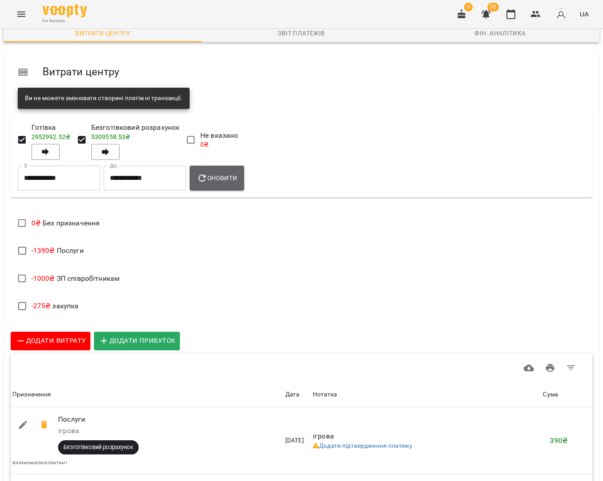
click at [233, 186] on button "Оновити" at bounding box center [217, 178] width 54 height 25
click at [511, 21] on button "button" at bounding box center [510, 14] width 21 height 21
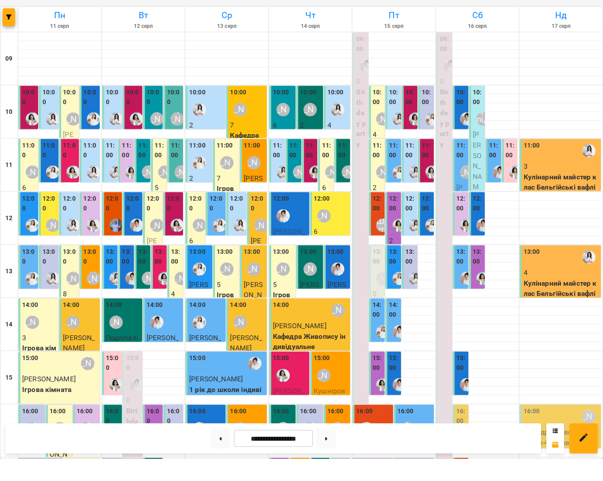
scroll to position [7, 0]
click at [396, 347] on img "Іванна" at bounding box center [398, 353] width 13 height 13
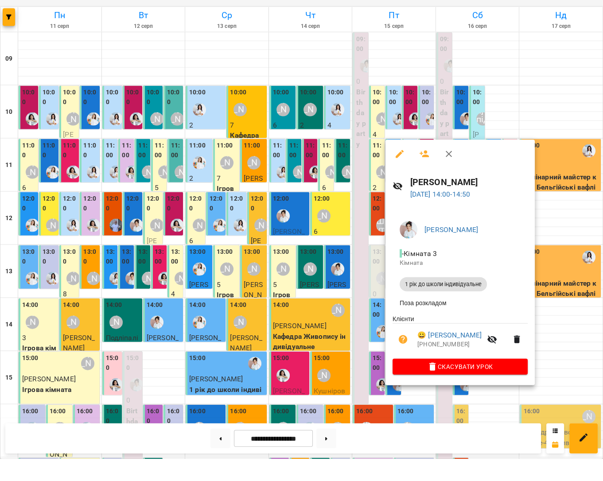
click at [348, 315] on div at bounding box center [301, 240] width 603 height 481
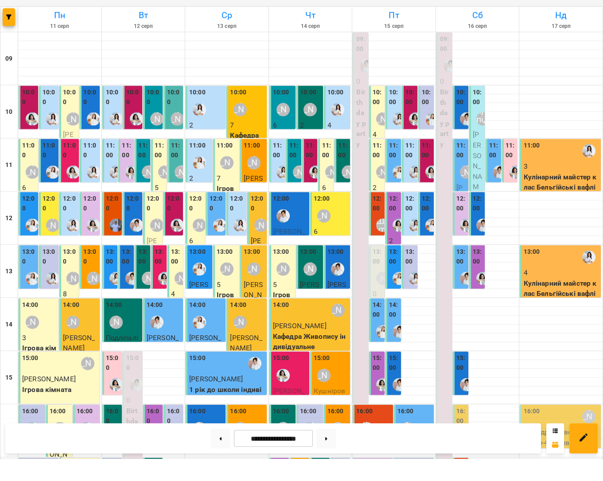
scroll to position [11, 0]
click at [395, 375] on label "15:00" at bounding box center [394, 384] width 10 height 19
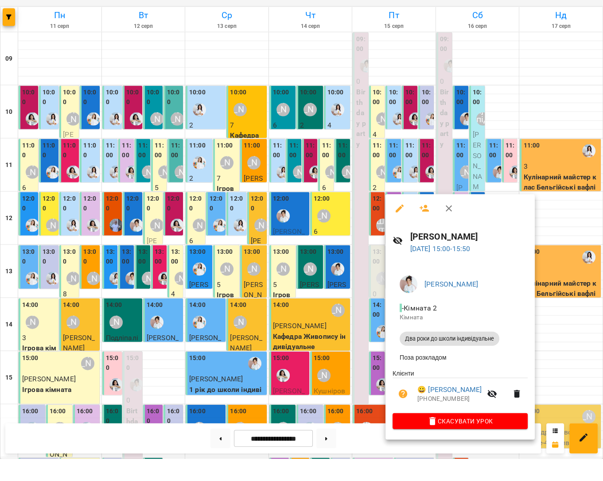
click at [369, 343] on div at bounding box center [301, 240] width 603 height 481
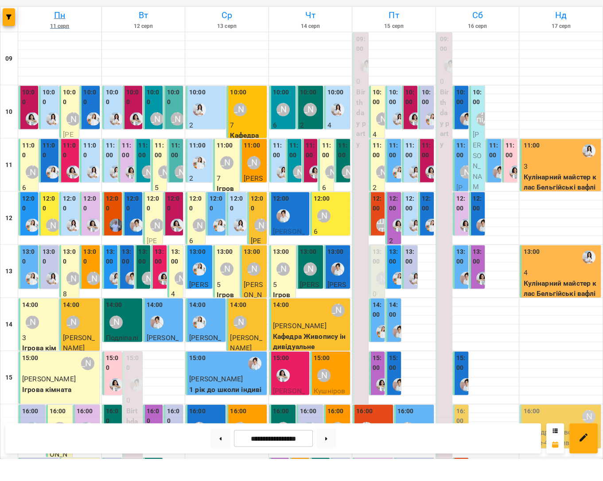
scroll to position [0, 0]
click at [391, 375] on label "15:00" at bounding box center [394, 384] width 10 height 19
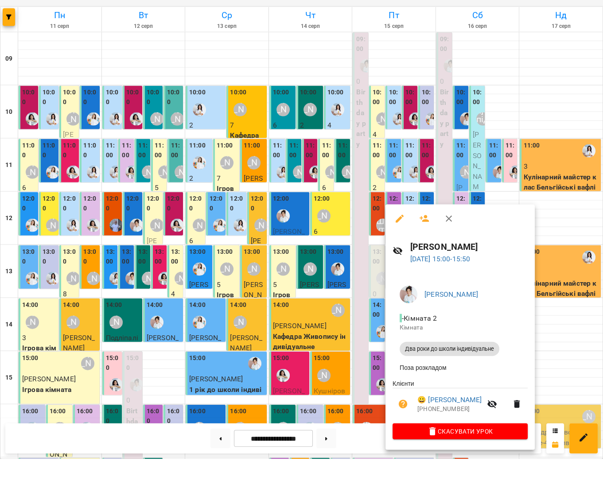
click at [335, 309] on div at bounding box center [301, 240] width 603 height 481
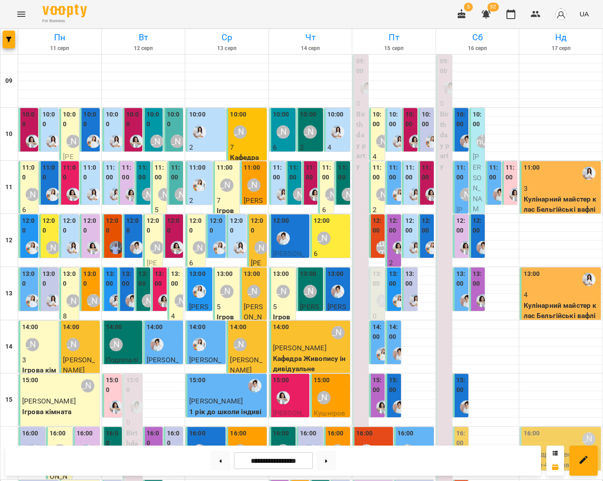
click at [21, 18] on icon "Menu" at bounding box center [21, 14] width 11 height 11
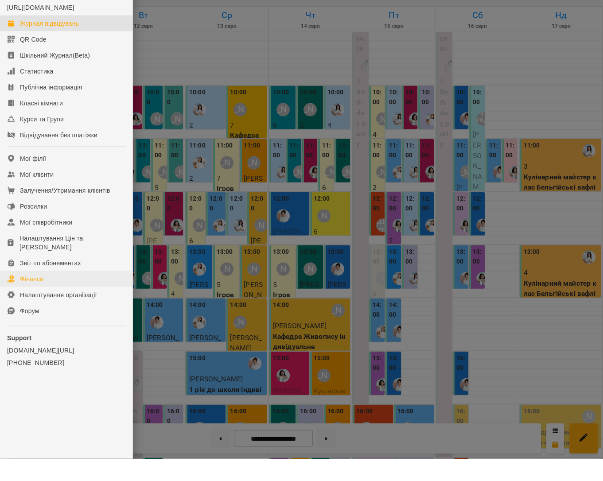
click at [51, 293] on link "Фінанси" at bounding box center [66, 301] width 132 height 16
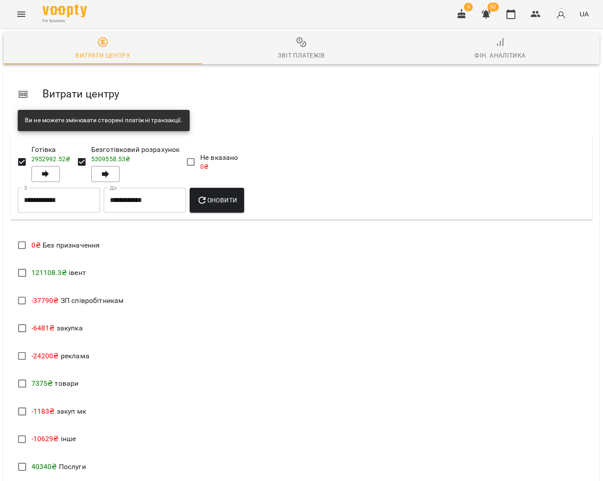
click at [330, 51] on span "Звіт платежів" at bounding box center [301, 49] width 188 height 24
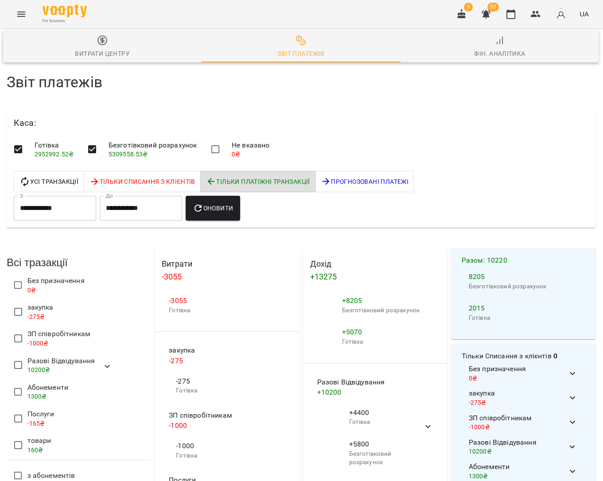
scroll to position [90, 0]
click at [510, 14] on icon "button" at bounding box center [510, 14] width 11 height 11
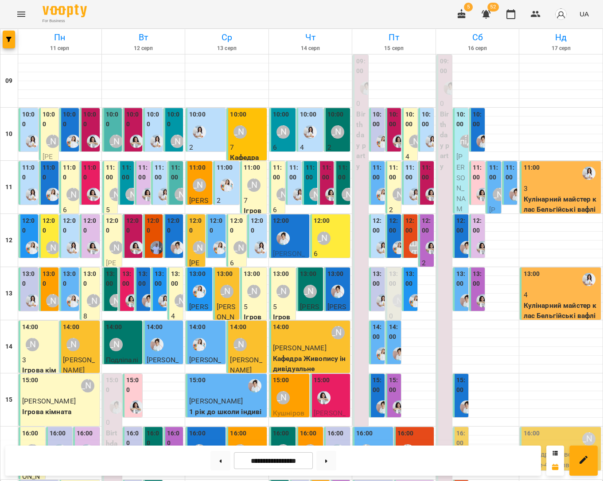
scroll to position [43, 0]
click at [299, 375] on div "15:00 Аліна Арт" at bounding box center [290, 391] width 35 height 32
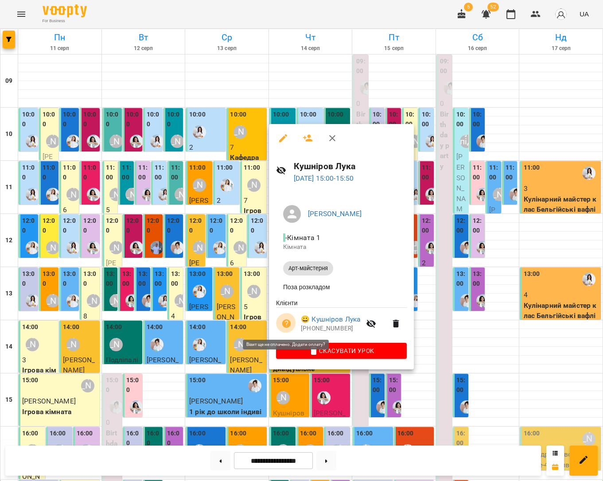
click at [285, 324] on icon "button" at bounding box center [286, 323] width 9 height 9
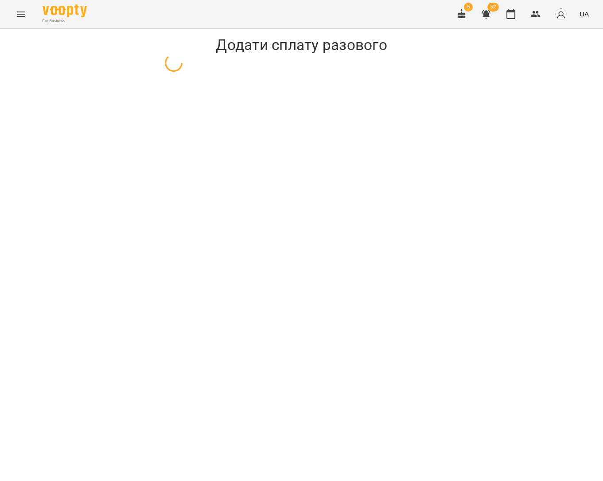
select select "**********"
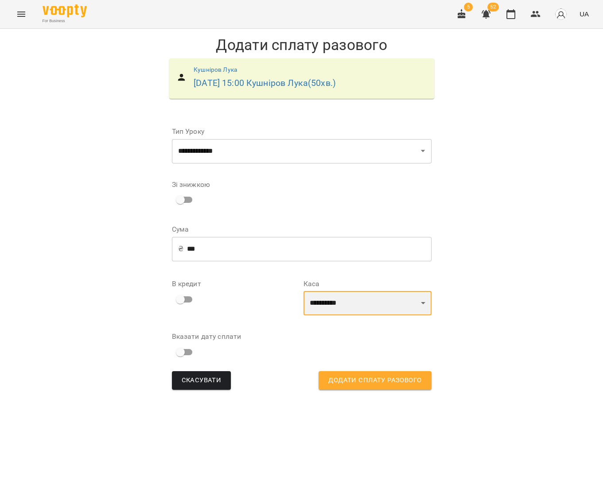
select select "****"
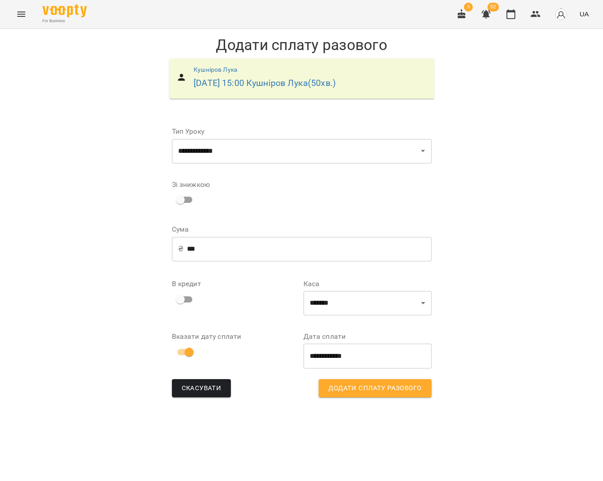
click at [358, 387] on span "Додати сплату разового" at bounding box center [374, 389] width 93 height 12
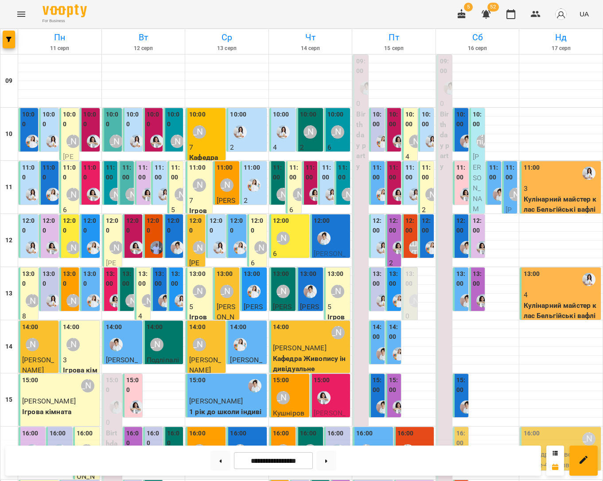
click at [291, 390] on div "[PERSON_NAME]" at bounding box center [283, 397] width 20 height 20
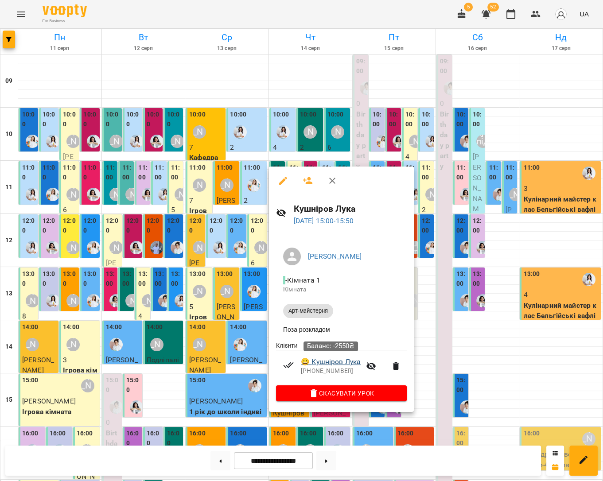
click at [338, 362] on link "😀 Кушніров Лука" at bounding box center [331, 361] width 60 height 11
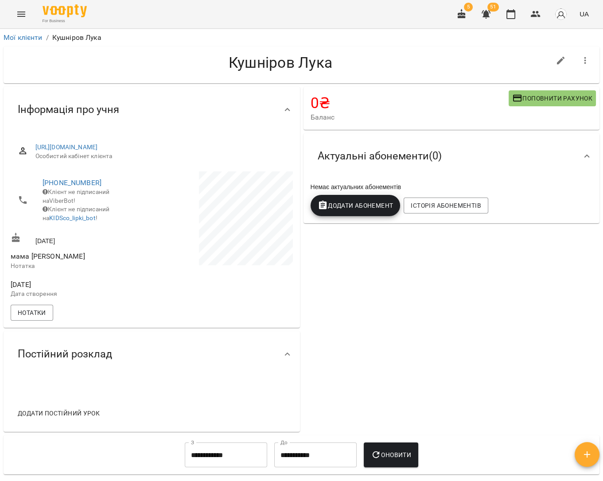
click at [550, 105] on button "Поповнити рахунок" at bounding box center [551, 98] width 87 height 16
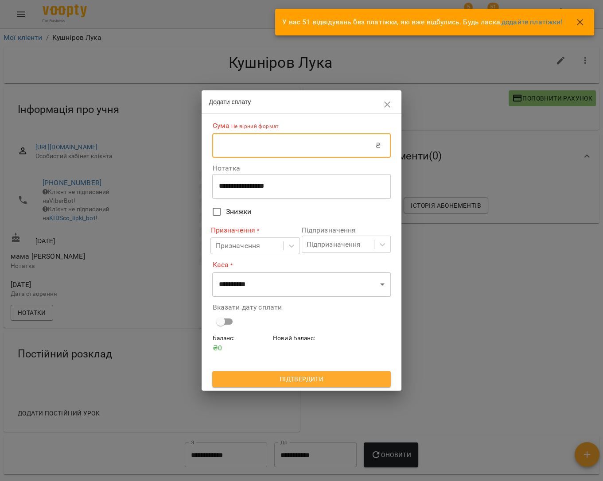
click at [337, 146] on input "text" at bounding box center [293, 145] width 163 height 25
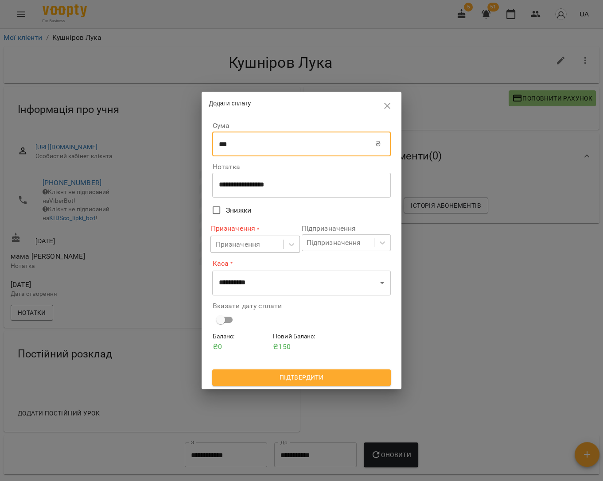
type input "***"
click at [268, 248] on div "Призначення" at bounding box center [247, 244] width 72 height 16
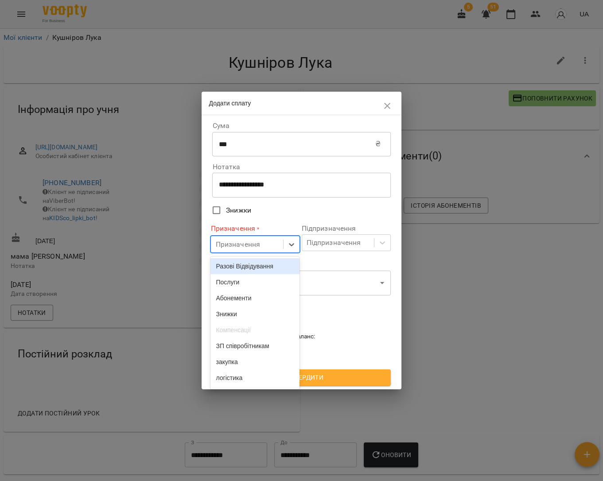
click at [265, 267] on div "Разові Відвідування" at bounding box center [254, 266] width 89 height 16
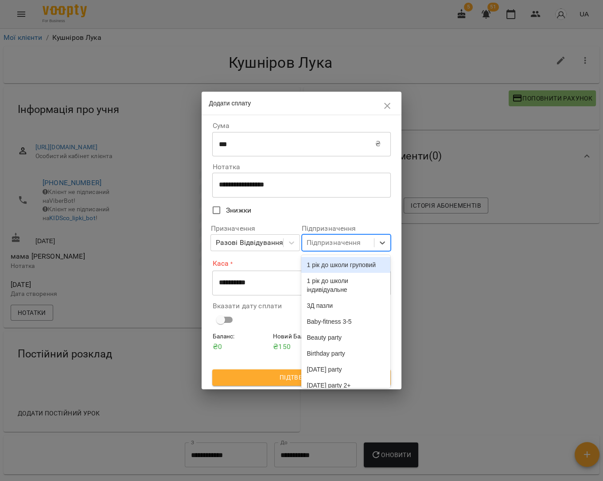
click at [333, 251] on div "Підпризначення" at bounding box center [346, 242] width 89 height 17
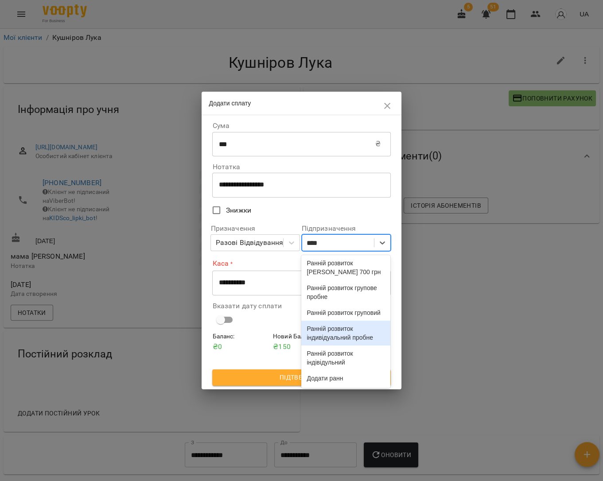
scroll to position [23, 0]
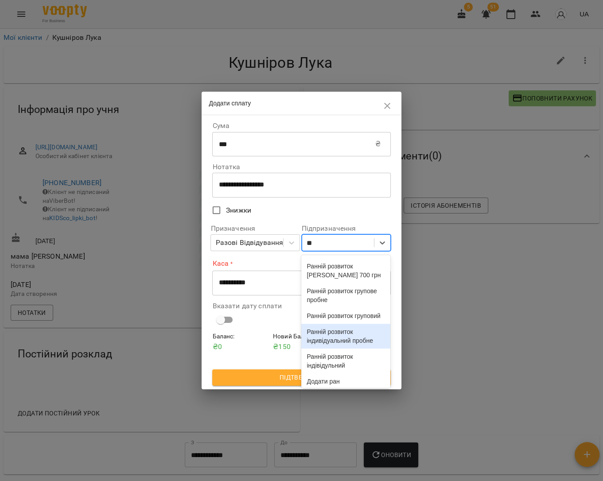
type input "*"
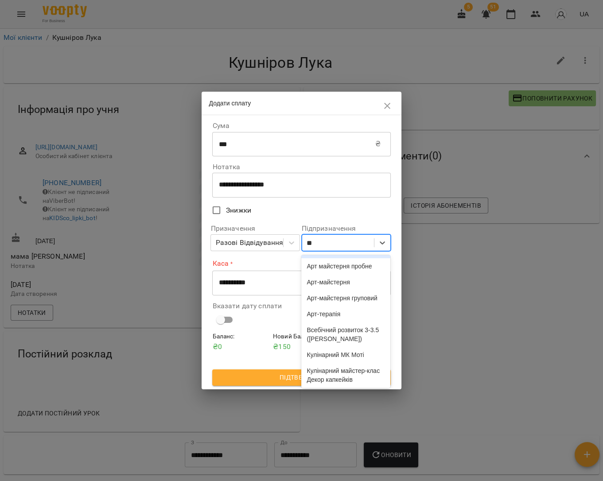
type input "***"
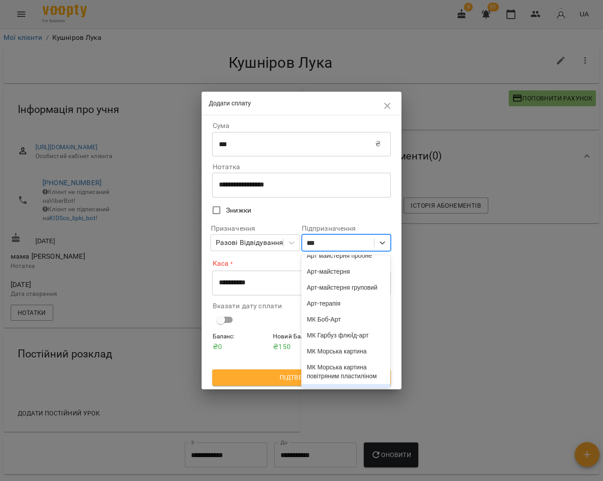
scroll to position [0, 0]
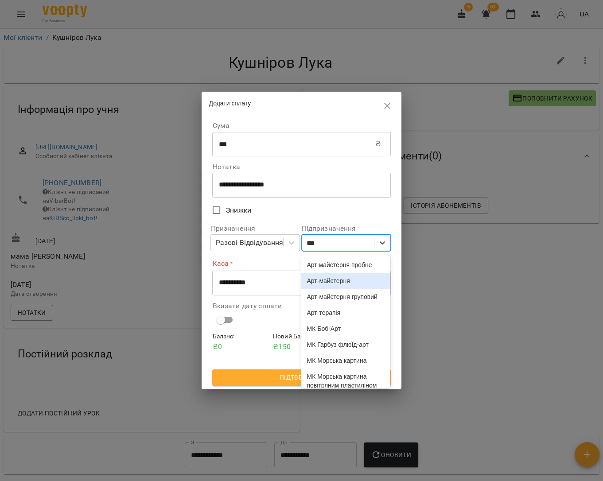
click at [354, 281] on div "Арт-майстерня" at bounding box center [345, 281] width 89 height 16
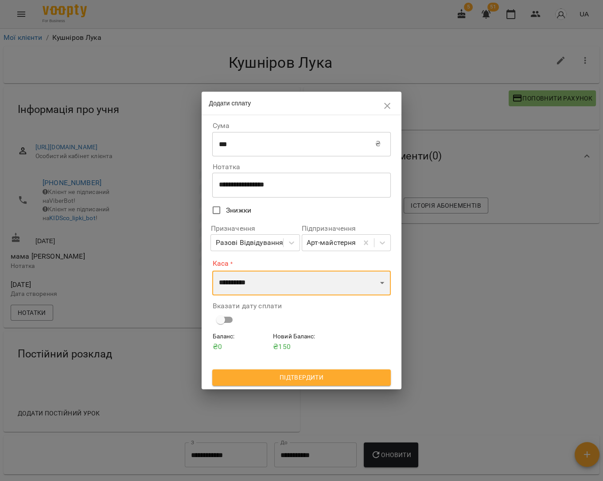
select select "****"
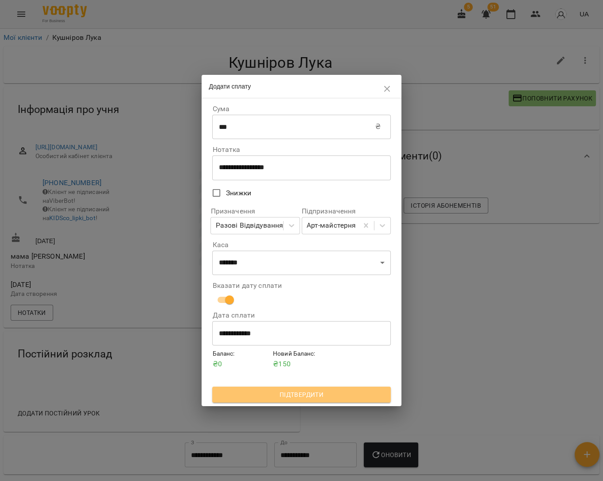
click at [286, 393] on span "Підтвердити" at bounding box center [301, 394] width 164 height 11
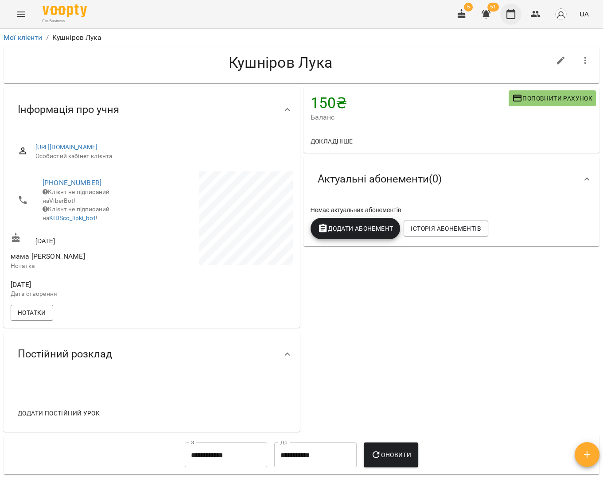
click at [515, 17] on icon "button" at bounding box center [510, 14] width 9 height 10
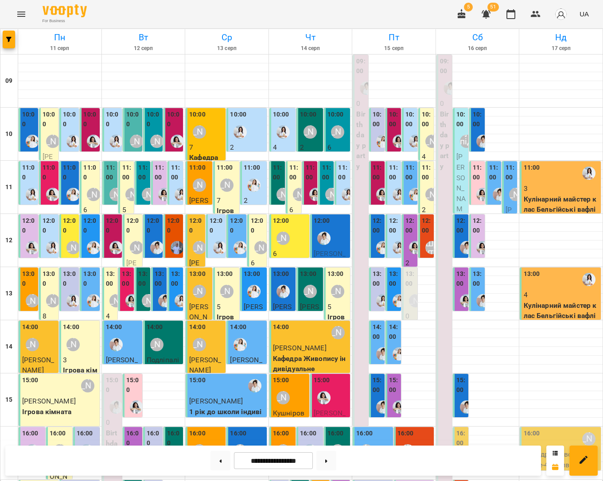
click at [310, 338] on div "14:00 Аліна Арт" at bounding box center [311, 332] width 76 height 20
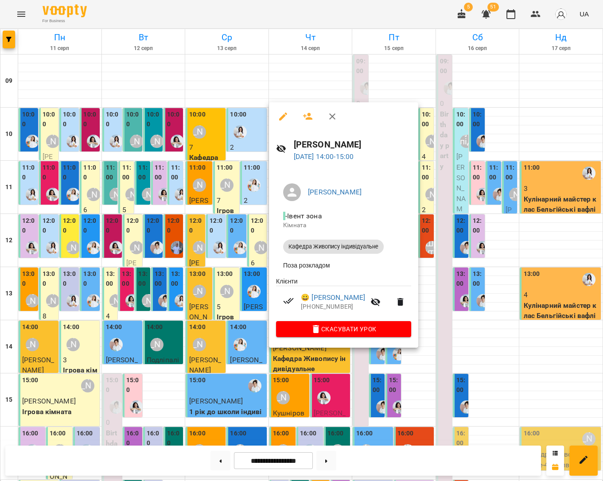
click at [480, 330] on div at bounding box center [301, 240] width 603 height 481
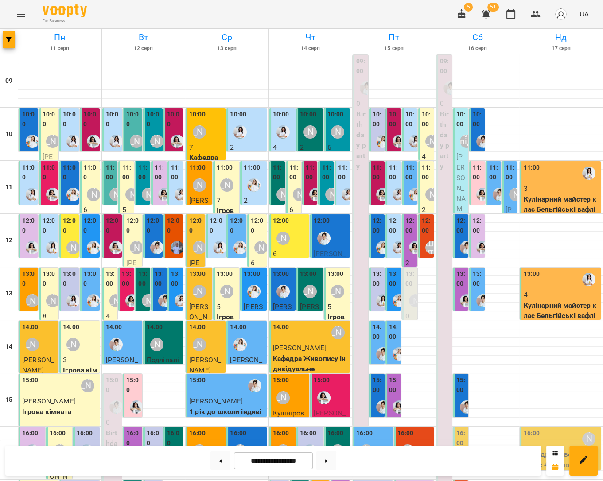
click at [321, 335] on div "14:00 Аліна Арт" at bounding box center [311, 332] width 76 height 20
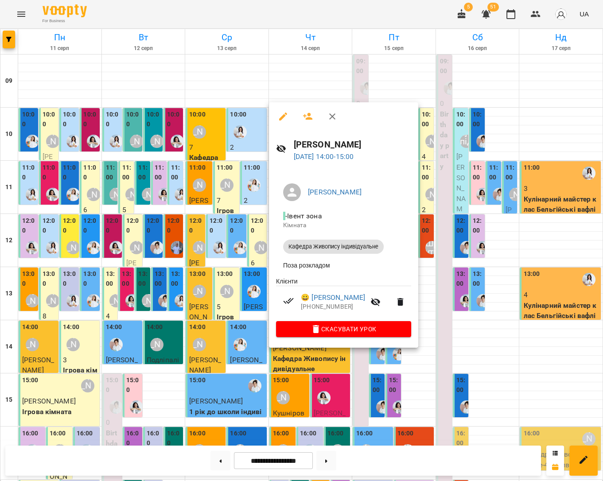
click at [488, 330] on div at bounding box center [301, 240] width 603 height 481
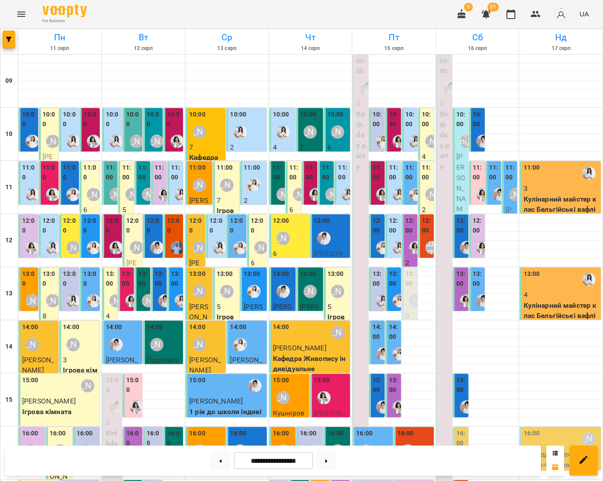
click at [328, 391] on img "Анна Білан" at bounding box center [323, 397] width 13 height 13
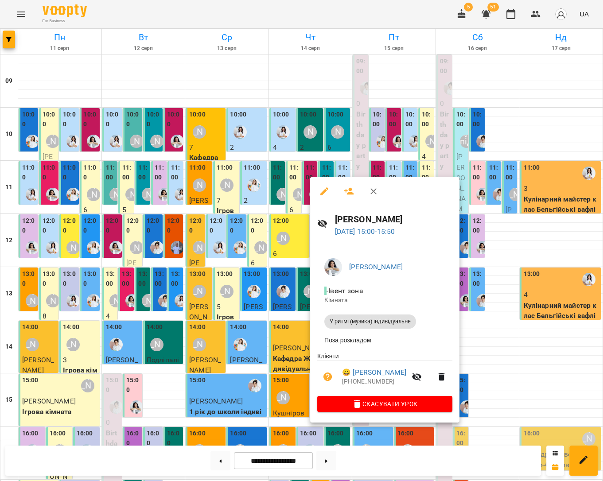
click at [481, 339] on div at bounding box center [301, 240] width 603 height 481
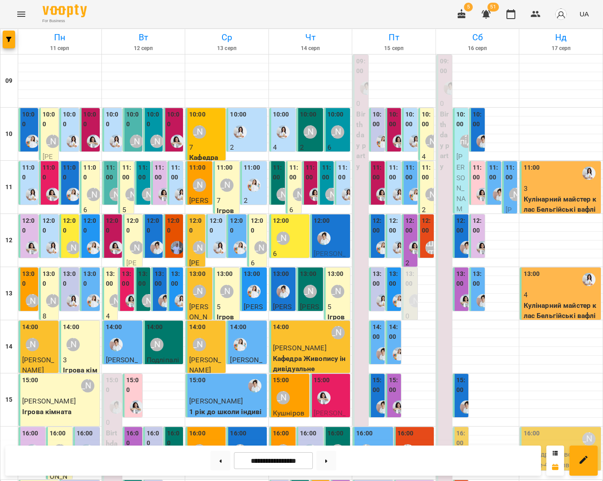
click at [337, 313] on p "Ігрова кімната" at bounding box center [337, 327] width 21 height 31
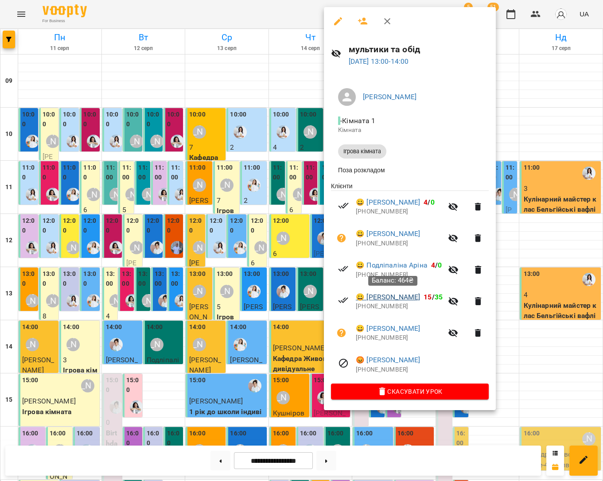
click at [384, 295] on link "😀 Мазійчук Катерина" at bounding box center [388, 297] width 64 height 11
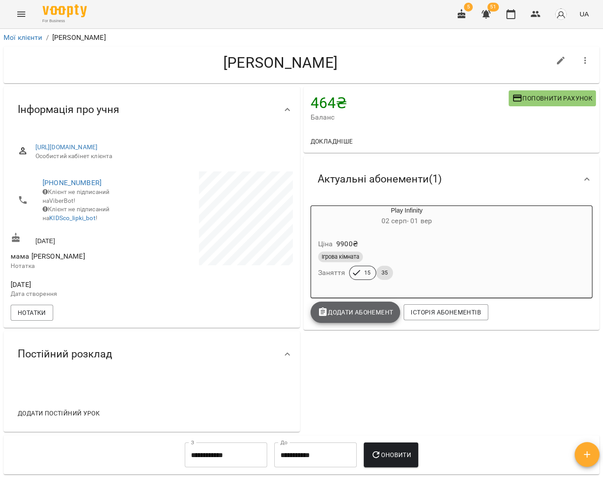
click at [383, 314] on span "Додати Абонемент" at bounding box center [355, 312] width 76 height 11
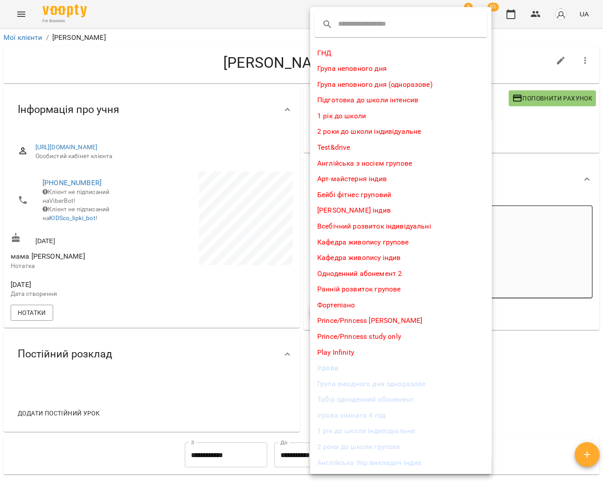
click at [401, 399] on li "Табір одноденний абонемент" at bounding box center [400, 399] width 181 height 16
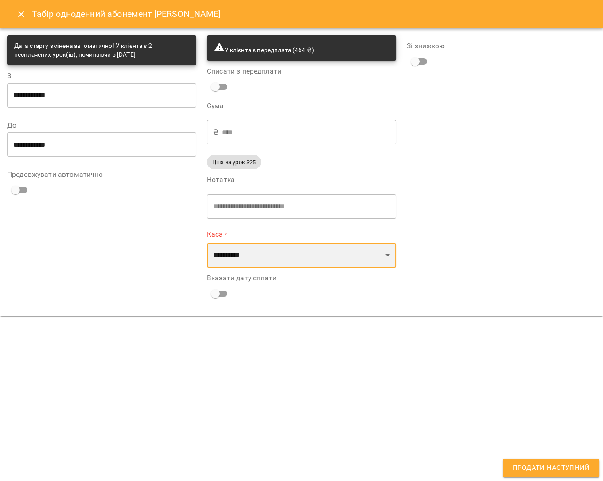
select select "****"
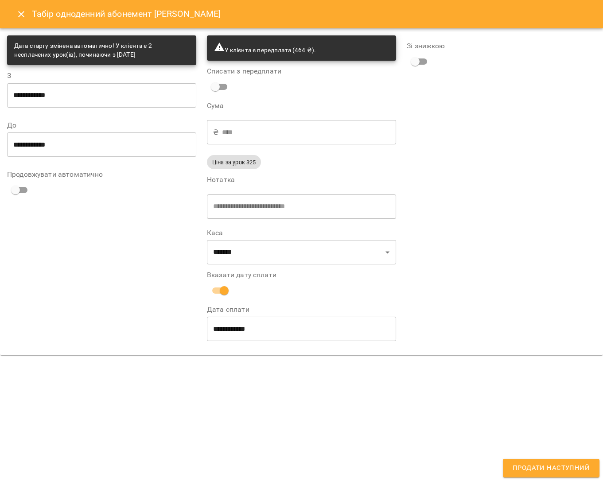
click at [536, 465] on span "Продати наступний" at bounding box center [550, 468] width 77 height 12
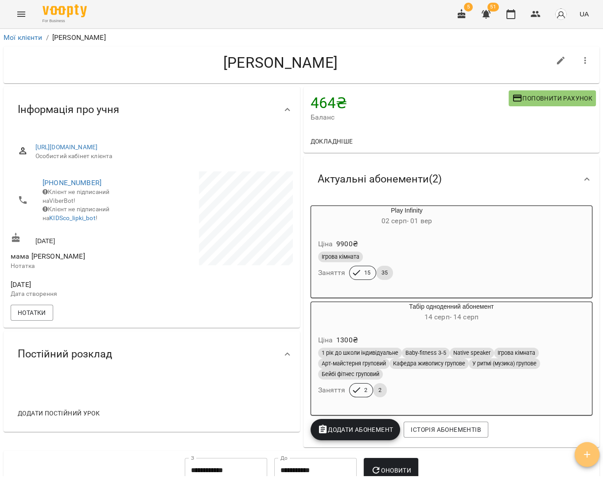
click at [588, 454] on icon "button" at bounding box center [586, 454] width 11 height 11
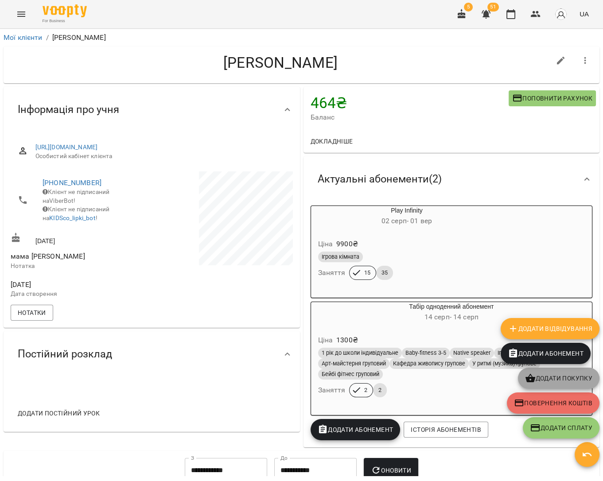
click at [555, 380] on span "Додати покупку" at bounding box center [558, 378] width 67 height 11
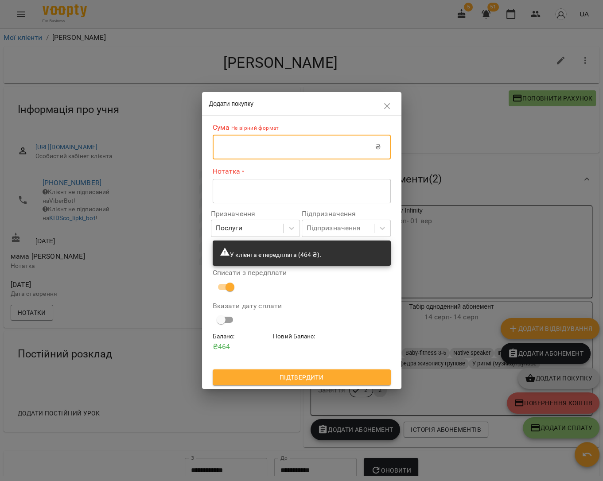
click at [348, 153] on input "text" at bounding box center [294, 147] width 163 height 25
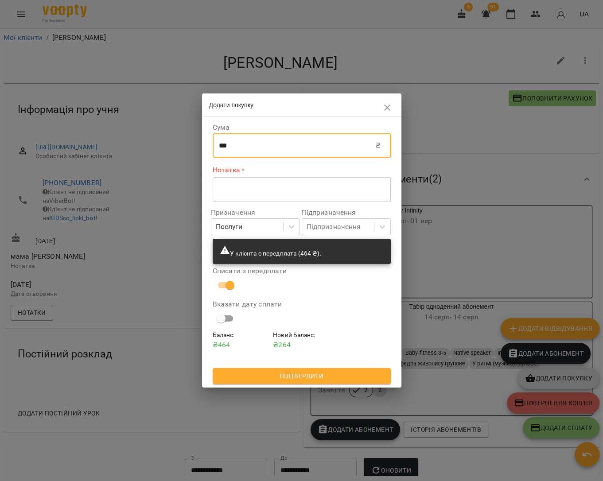
type input "***"
click at [368, 187] on textarea at bounding box center [302, 189] width 166 height 8
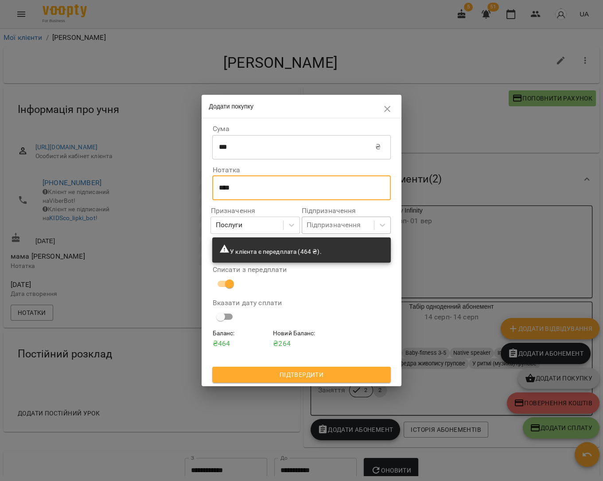
type textarea "****"
click at [373, 221] on div "Підпризначення" at bounding box center [338, 225] width 72 height 16
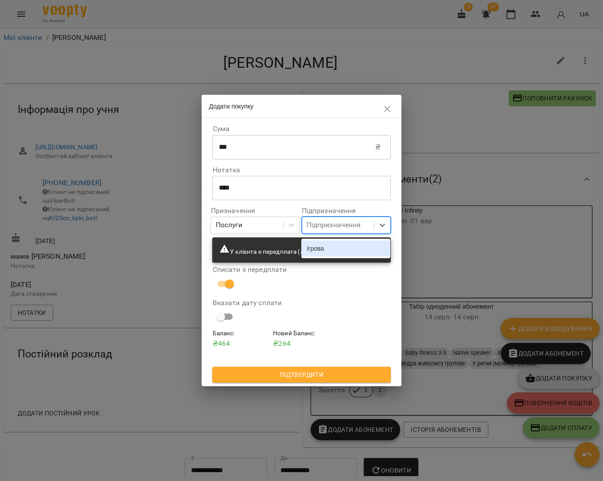
click at [354, 245] on div "ігрова" at bounding box center [345, 248] width 89 height 16
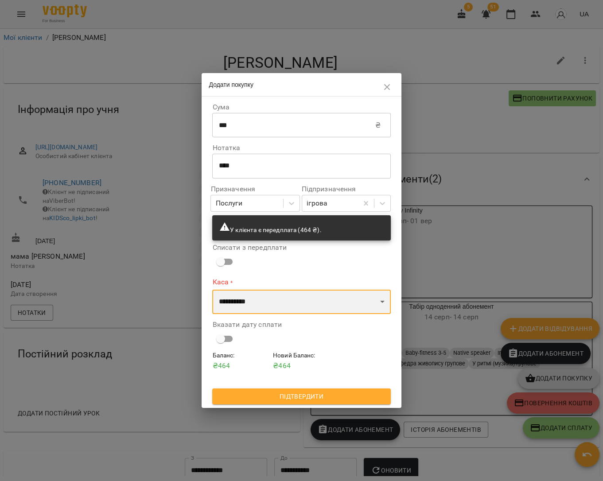
select select "****"
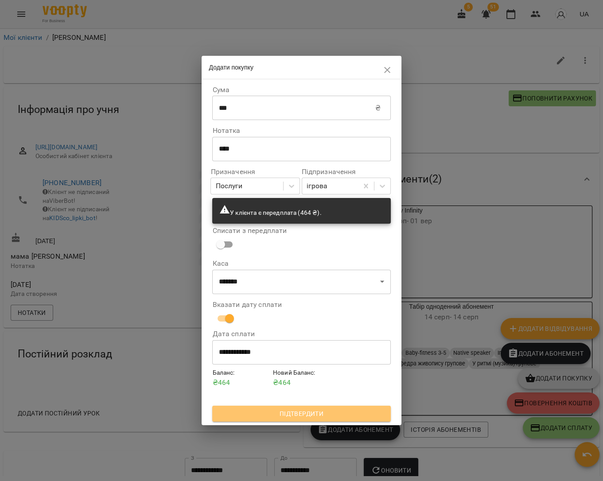
click at [307, 411] on span "Підтвердити" at bounding box center [301, 413] width 164 height 11
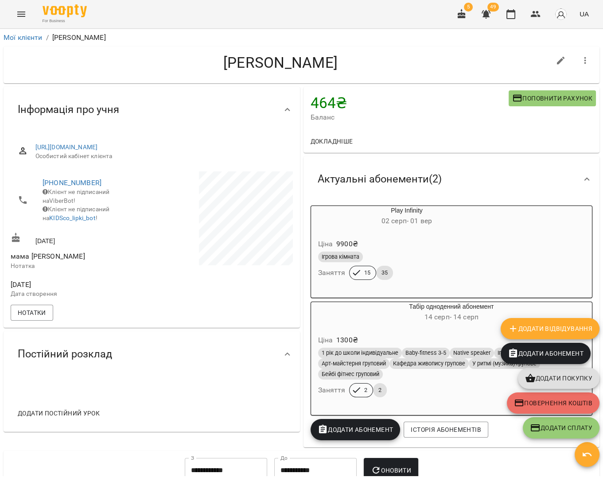
click at [15, 19] on button "Menu" at bounding box center [21, 14] width 21 height 21
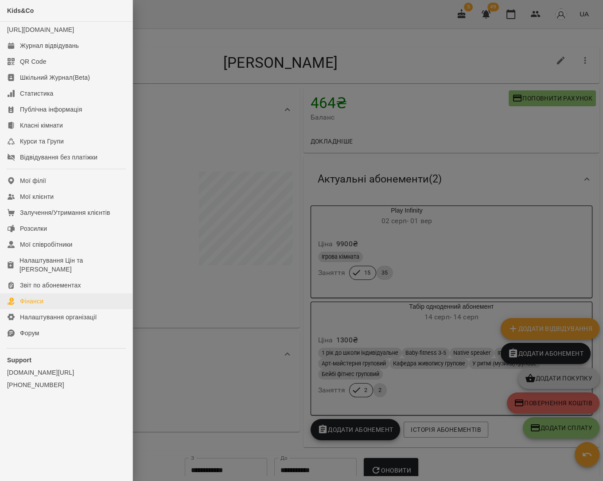
click at [68, 301] on link "Фінанси" at bounding box center [66, 301] width 132 height 16
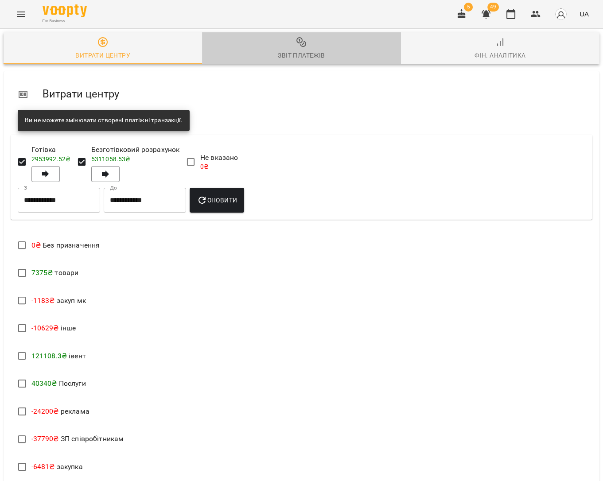
click at [287, 60] on div "Звіт платежів" at bounding box center [301, 55] width 47 height 11
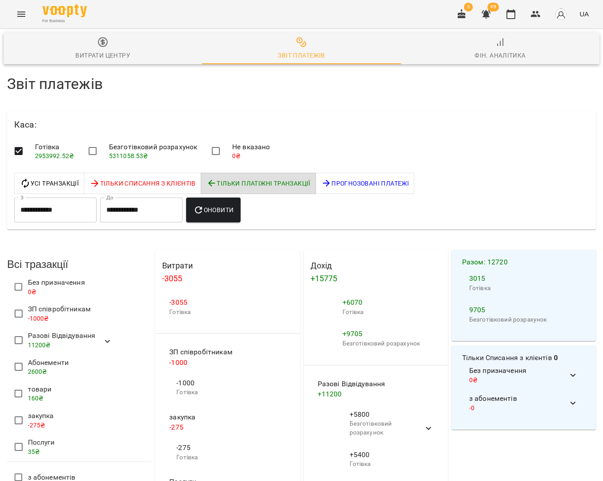
click at [225, 209] on span "Оновити" at bounding box center [213, 210] width 40 height 11
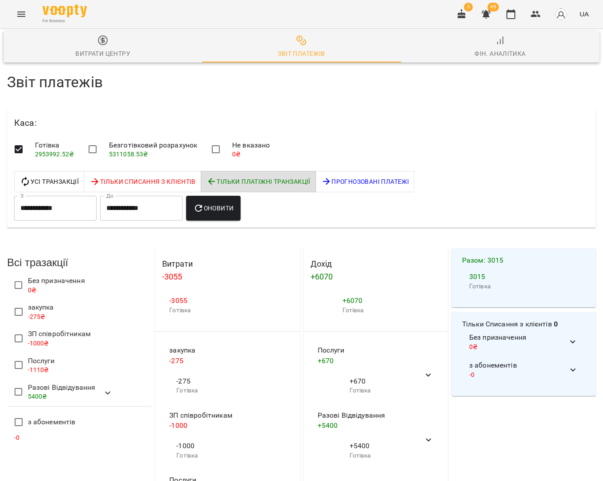
scroll to position [94, 0]
click at [514, 10] on icon "button" at bounding box center [510, 14] width 11 height 11
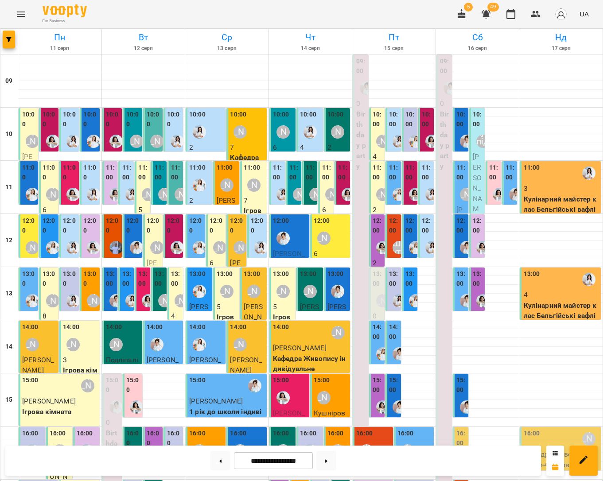
scroll to position [3, 0]
click at [341, 228] on div "12:00 Аліна Арт" at bounding box center [331, 232] width 35 height 32
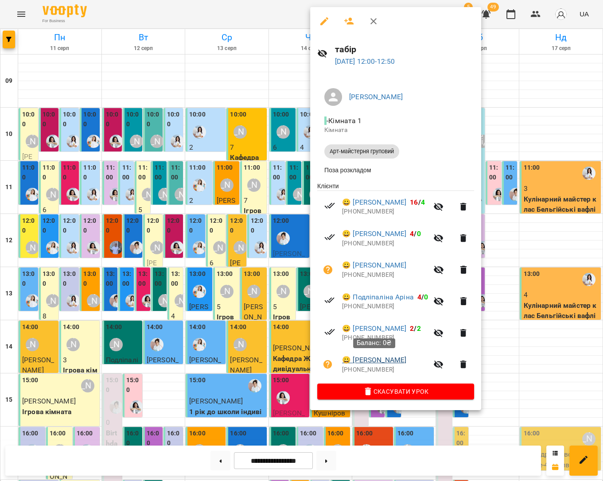
click at [370, 358] on link "😀 Глошан Данило" at bounding box center [374, 360] width 64 height 11
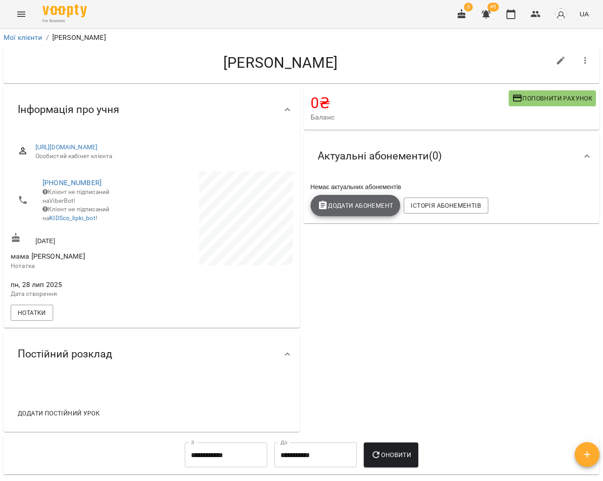
click at [361, 204] on span "Додати Абонемент" at bounding box center [355, 205] width 76 height 11
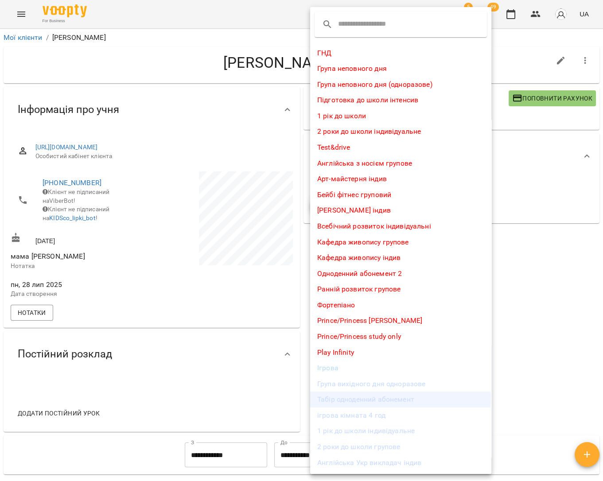
click at [360, 395] on li "Табір одноденний абонемент" at bounding box center [400, 399] width 181 height 16
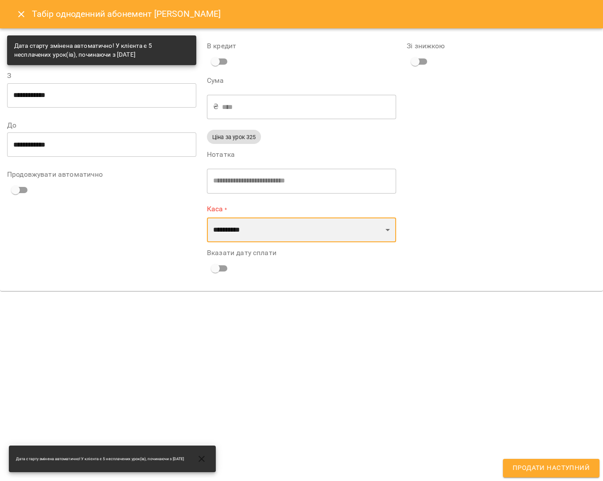
select select "****"
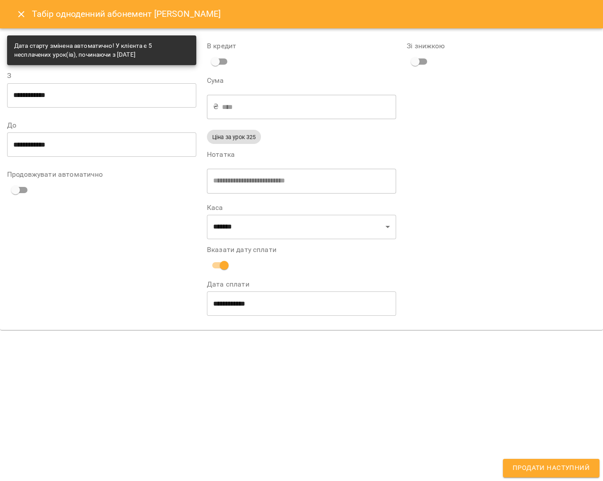
click at [530, 462] on span "Продати наступний" at bounding box center [550, 468] width 77 height 12
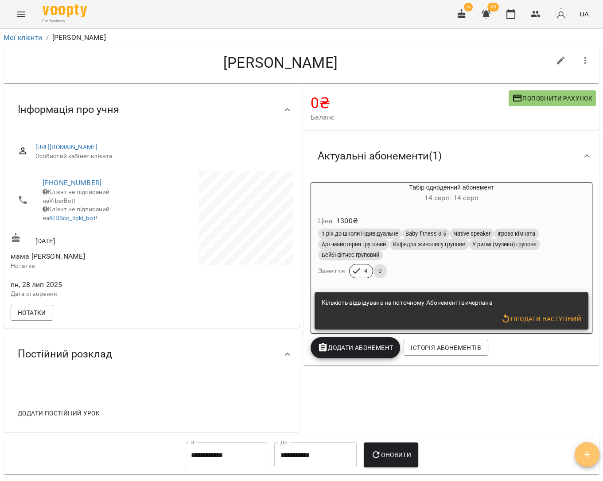
click at [593, 450] on span "button" at bounding box center [586, 454] width 25 height 11
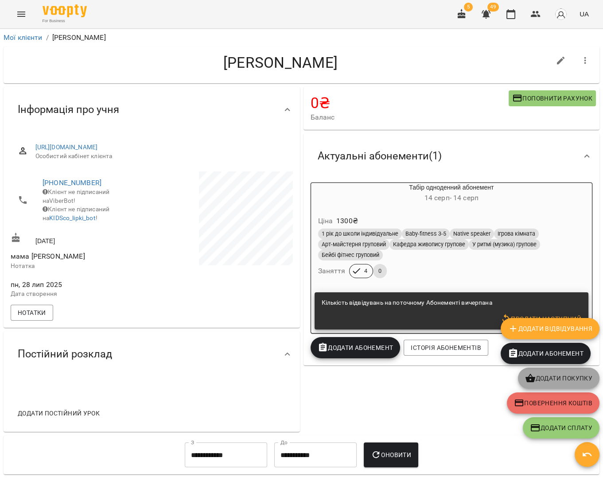
click at [555, 380] on span "Додати покупку" at bounding box center [558, 378] width 67 height 11
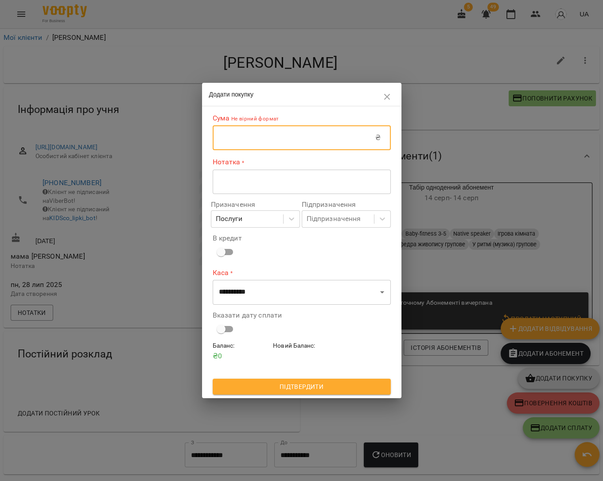
click at [252, 145] on input "text" at bounding box center [294, 137] width 163 height 25
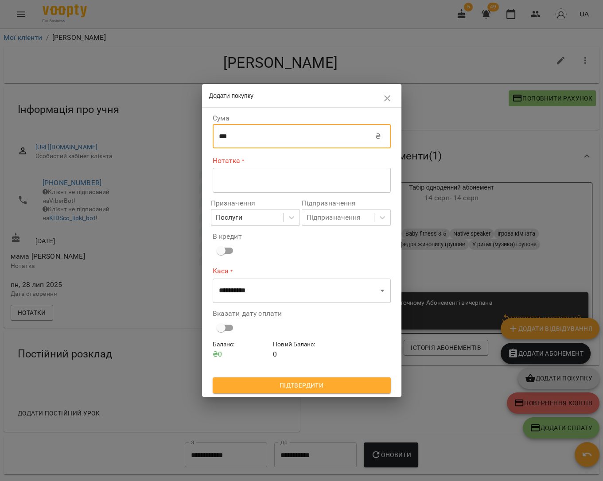
type input "***"
click at [266, 175] on div "* ​" at bounding box center [302, 180] width 178 height 25
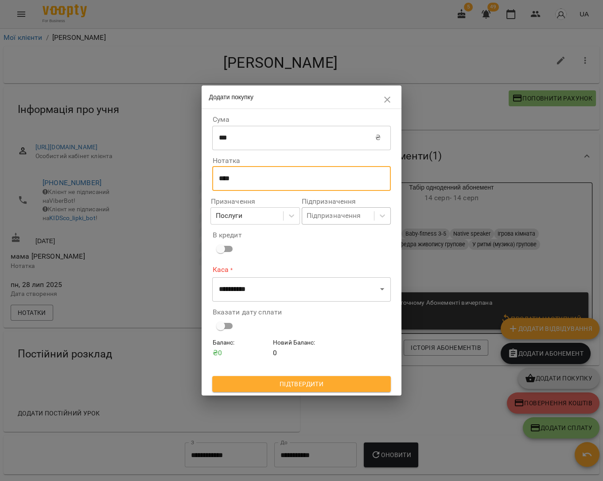
type textarea "****"
click at [347, 215] on div "Підпризначення" at bounding box center [333, 216] width 54 height 11
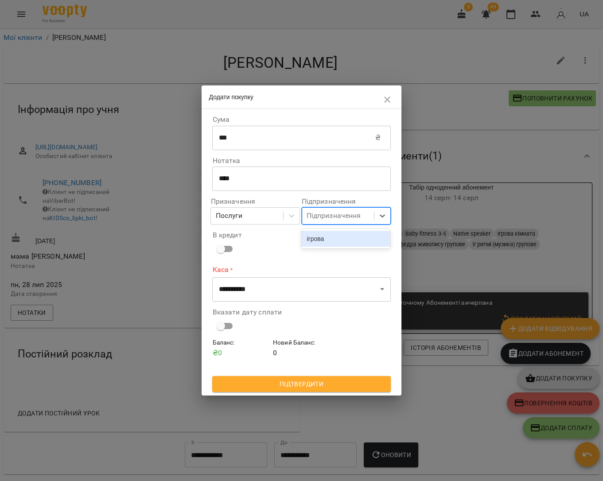
click at [345, 238] on div "ігрова" at bounding box center [345, 239] width 89 height 16
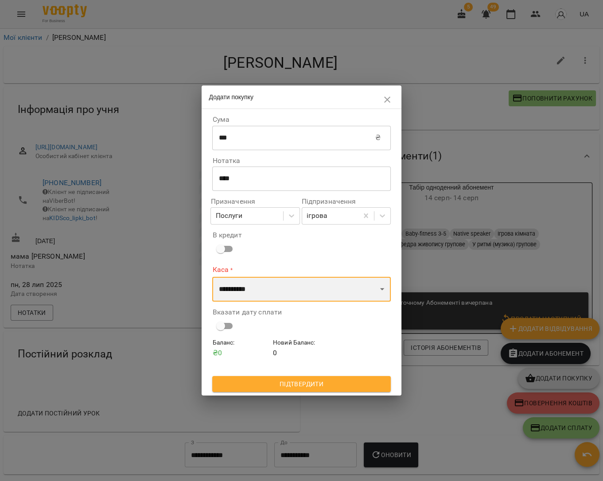
select select "****"
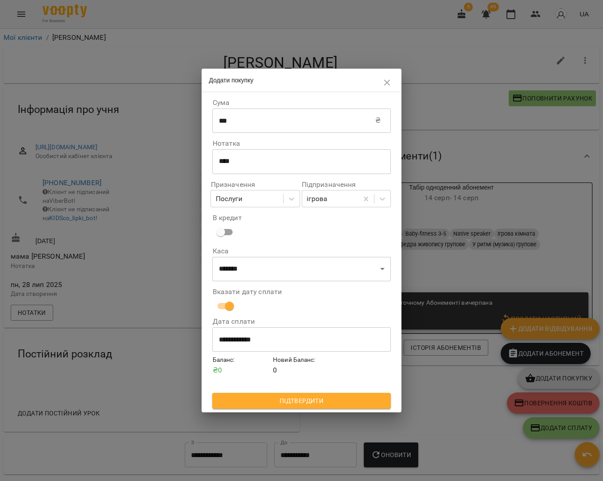
click at [337, 398] on span "Підтвердити" at bounding box center [301, 400] width 164 height 11
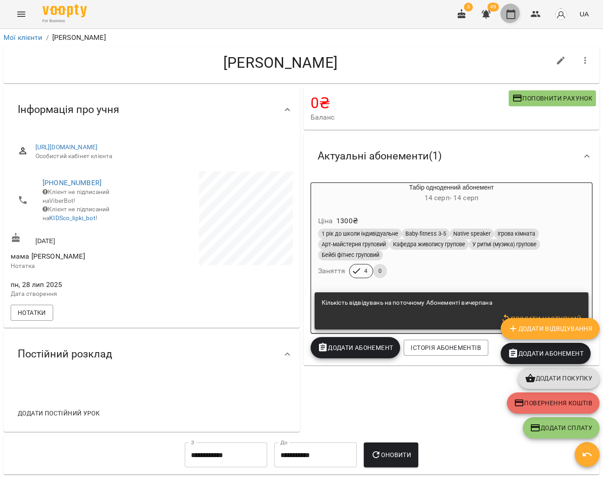
click at [514, 13] on icon "button" at bounding box center [510, 14] width 11 height 11
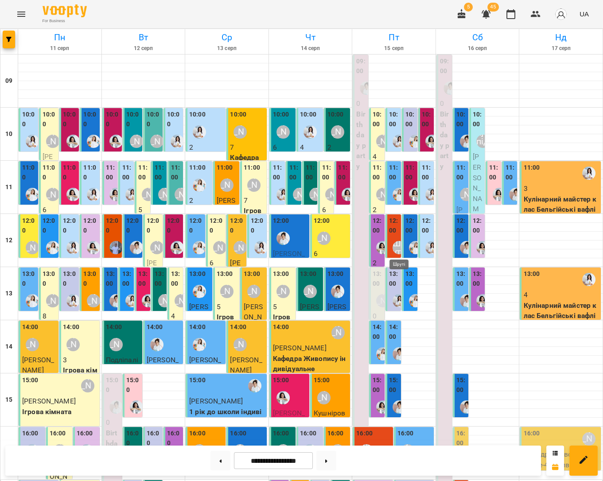
click at [395, 247] on div "Шруті" at bounding box center [398, 247] width 13 height 13
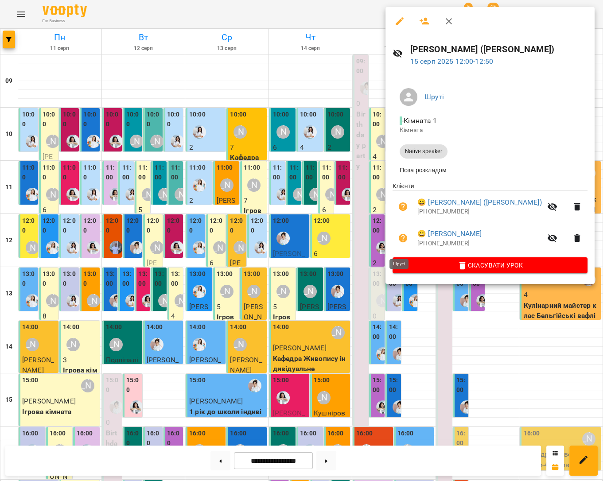
scroll to position [3, 0]
click at [346, 229] on div at bounding box center [301, 240] width 603 height 481
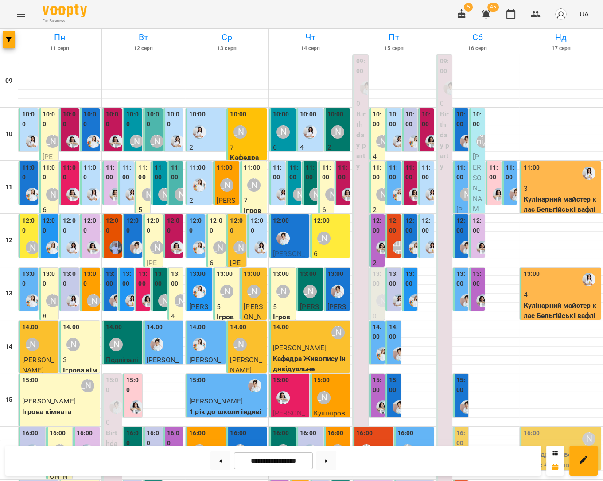
scroll to position [0, 0]
click at [375, 131] on div "[PERSON_NAME]" at bounding box center [382, 141] width 20 height 20
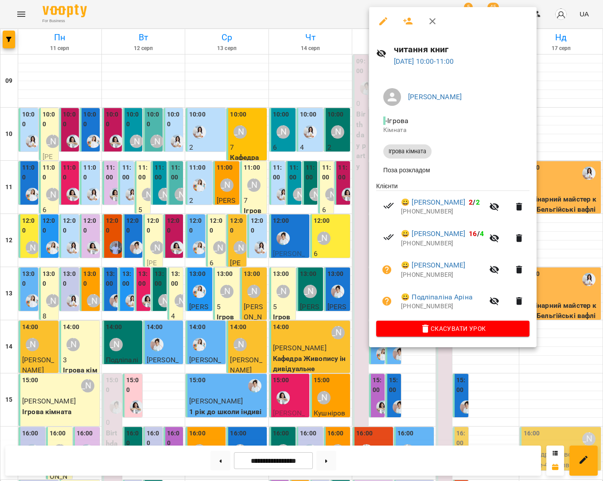
click at [322, 196] on div at bounding box center [301, 240] width 603 height 481
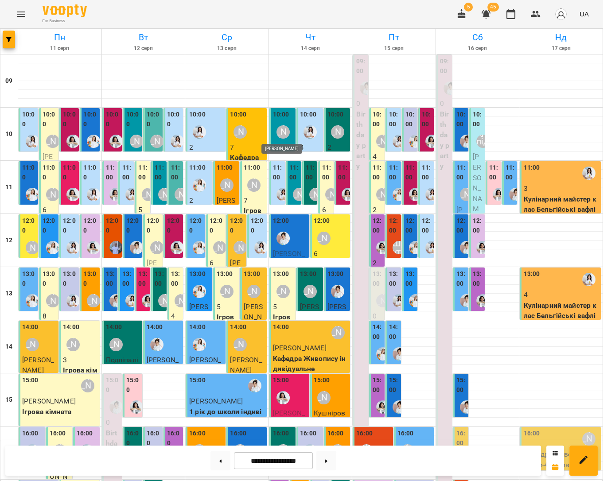
click at [284, 133] on div "[PERSON_NAME]" at bounding box center [282, 131] width 13 height 13
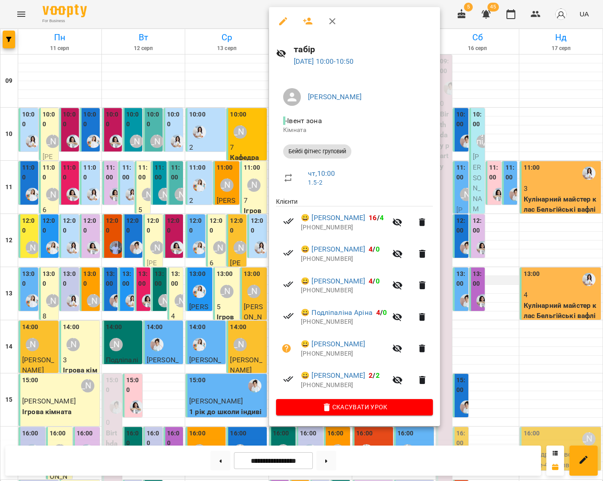
click at [489, 283] on div at bounding box center [301, 240] width 603 height 481
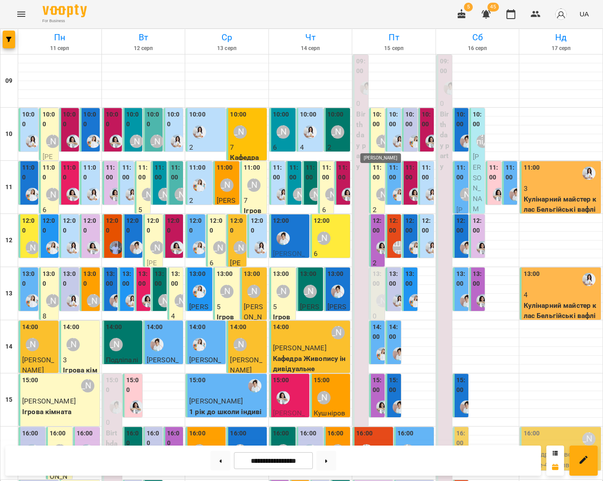
click at [380, 139] on div "[PERSON_NAME]" at bounding box center [382, 141] width 13 height 13
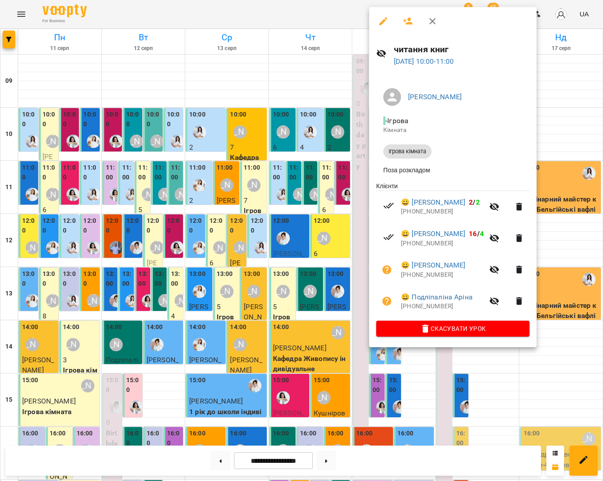
click at [403, 18] on icon "button" at bounding box center [408, 21] width 11 height 11
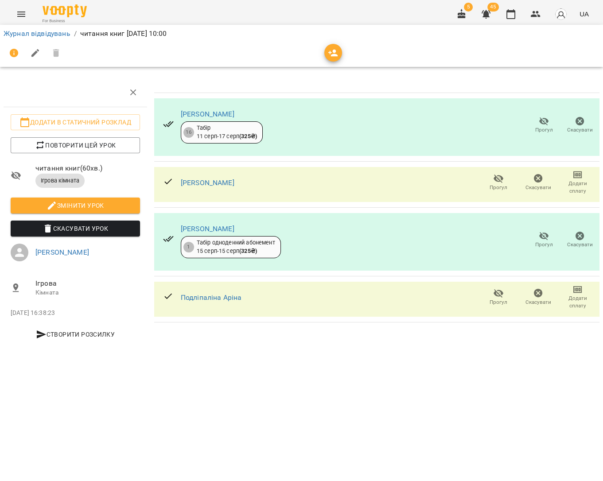
click at [337, 53] on span "button" at bounding box center [333, 53] width 18 height 11
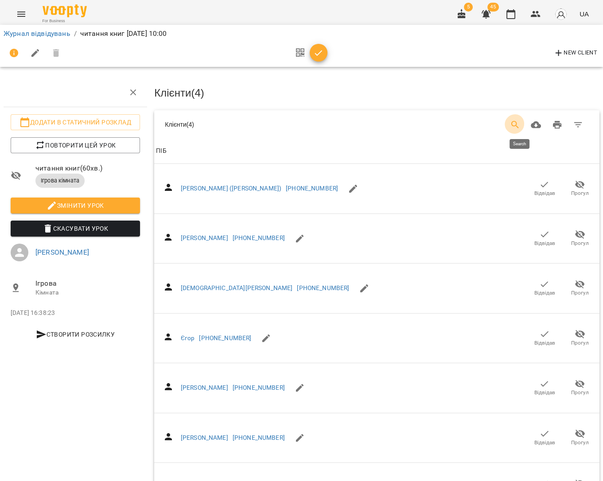
click at [521, 117] on button "Search" at bounding box center [514, 124] width 21 height 21
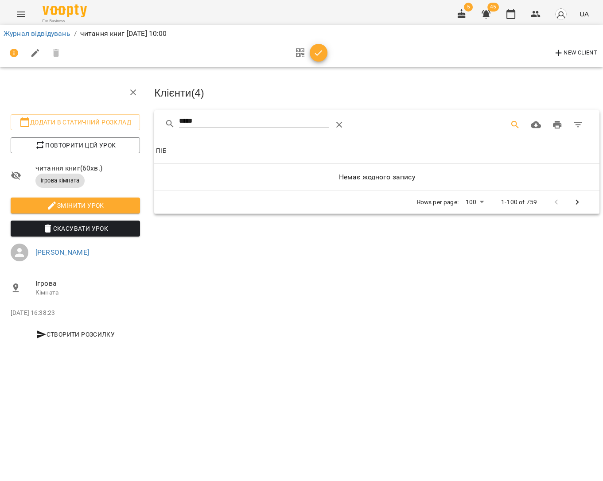
click at [244, 118] on input "*****" at bounding box center [254, 121] width 150 height 14
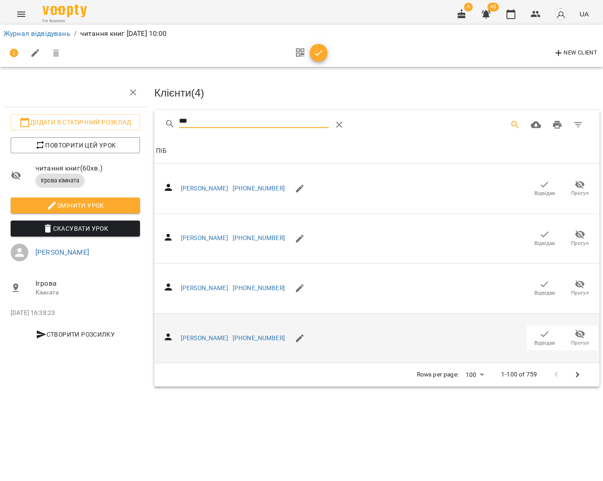
type input "***"
click at [534, 329] on span "Відвідав" at bounding box center [544, 338] width 25 height 18
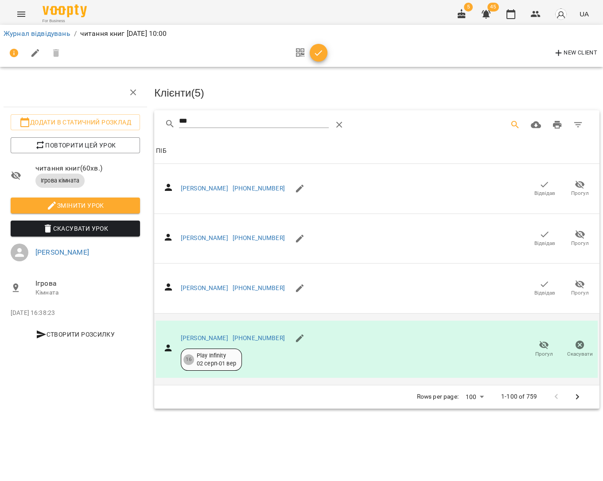
click at [321, 60] on div at bounding box center [308, 53] width 37 height 21
click at [322, 57] on span "button" at bounding box center [319, 53] width 18 height 11
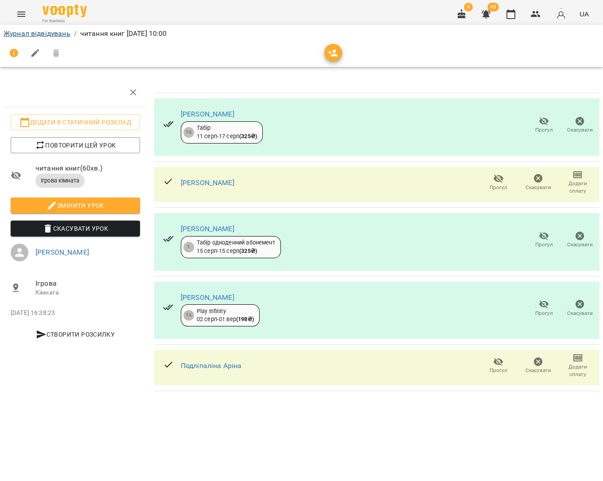
click at [38, 35] on link "Журнал відвідувань" at bounding box center [37, 33] width 67 height 8
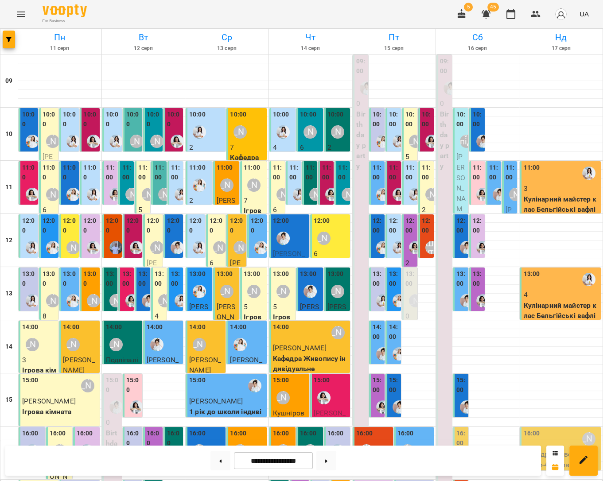
scroll to position [9, 0]
click at [410, 278] on div "13:00" at bounding box center [410, 279] width 10 height 21
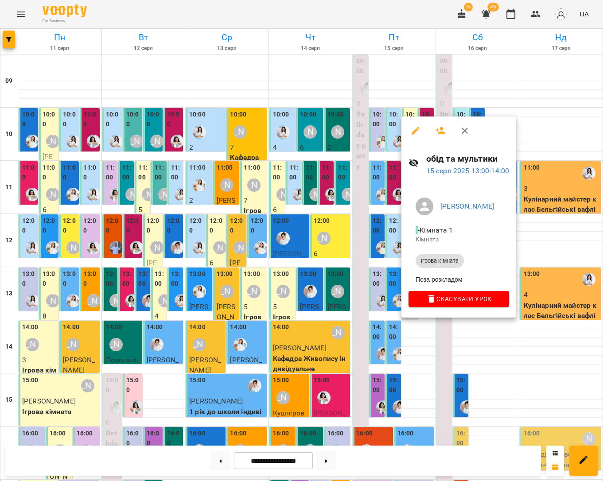
scroll to position [0, 0]
click at [398, 166] on div at bounding box center [301, 240] width 603 height 481
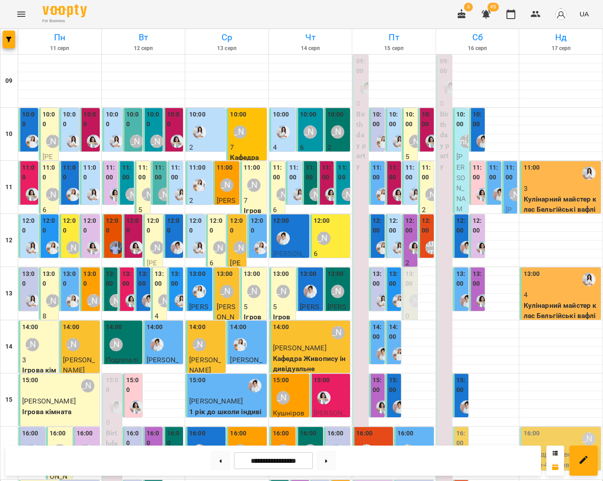
click at [406, 133] on div "[PERSON_NAME]" at bounding box center [415, 141] width 20 height 20
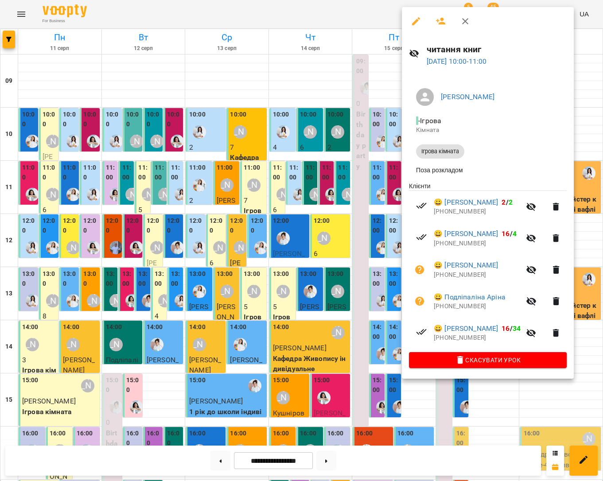
click at [332, 238] on div at bounding box center [301, 240] width 603 height 481
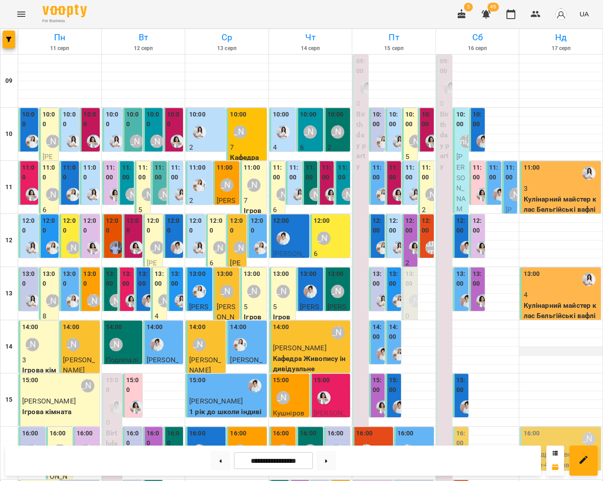
scroll to position [61, 0]
click at [394, 269] on div "13:00" at bounding box center [394, 279] width 10 height 21
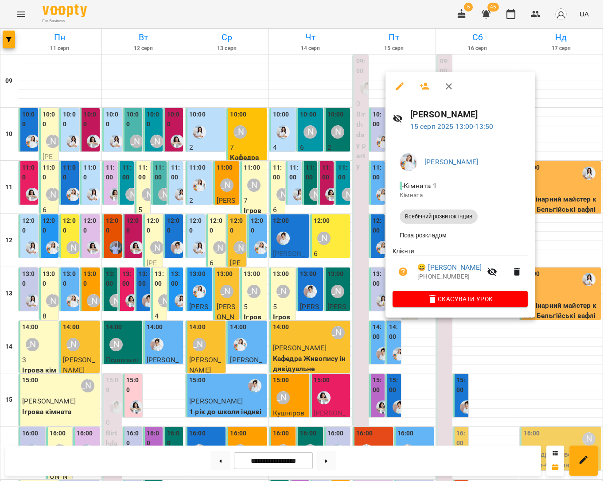
click at [551, 232] on div at bounding box center [301, 240] width 603 height 481
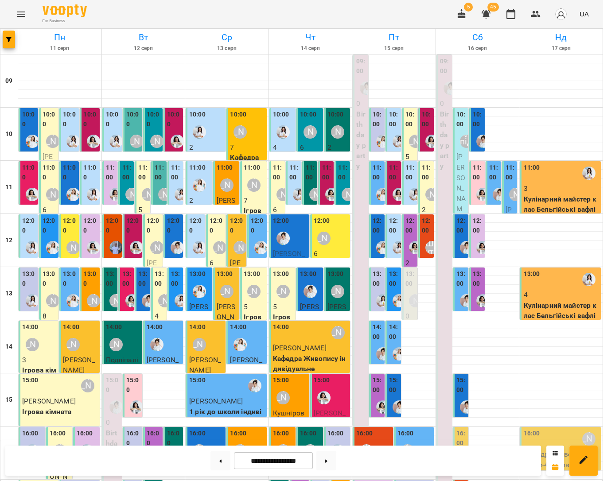
scroll to position [182, 0]
click at [541, 16] on button "button" at bounding box center [535, 14] width 21 height 21
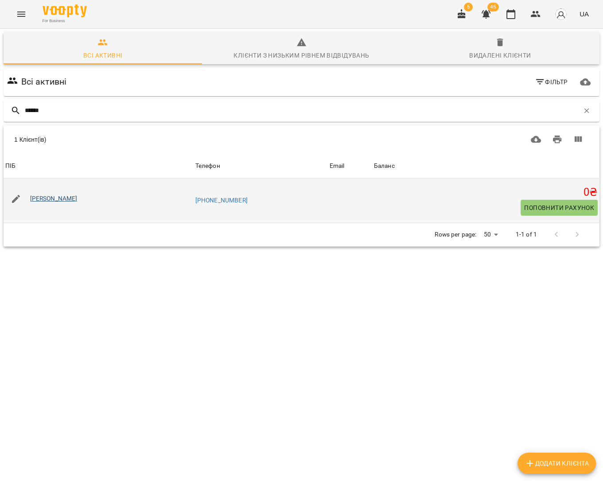
type input "******"
click at [69, 197] on link "[PERSON_NAME]" at bounding box center [53, 198] width 47 height 7
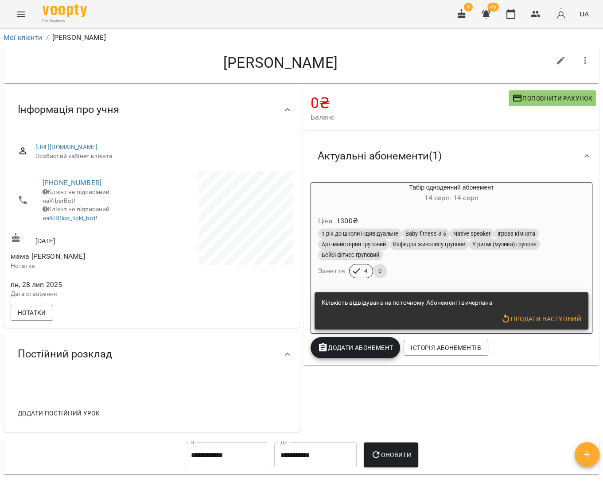
scroll to position [0, 0]
click at [240, 461] on input "**********" at bounding box center [226, 454] width 82 height 25
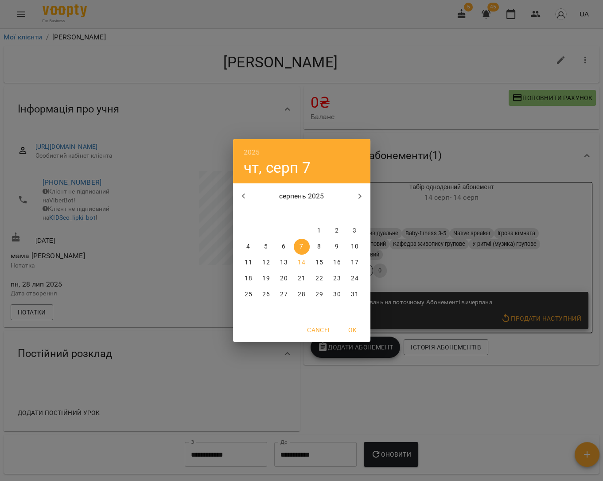
click at [304, 259] on p "14" at bounding box center [301, 262] width 7 height 9
type input "**********"
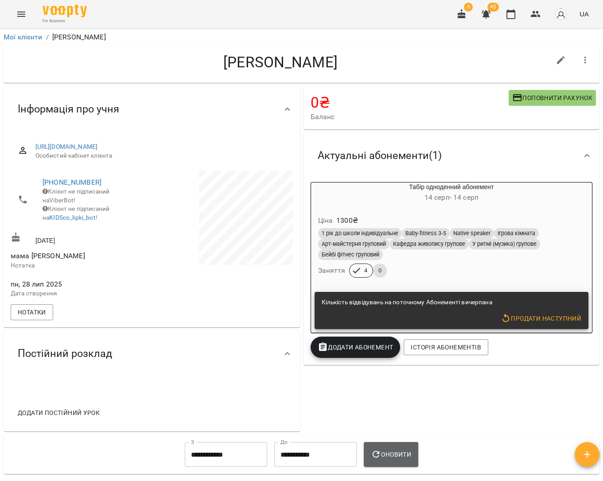
click at [381, 460] on icon "button" at bounding box center [376, 454] width 11 height 11
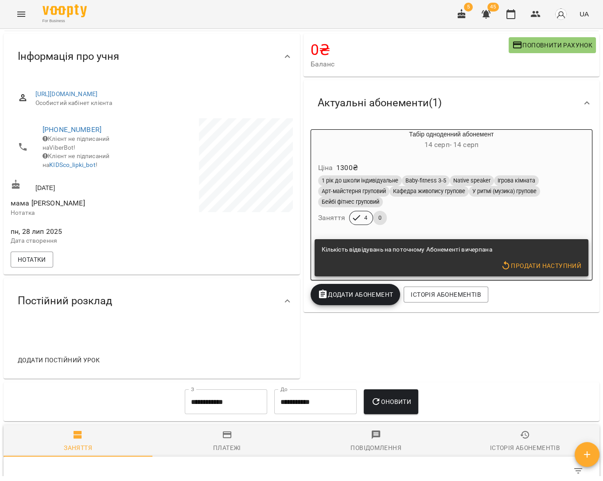
scroll to position [52, 0]
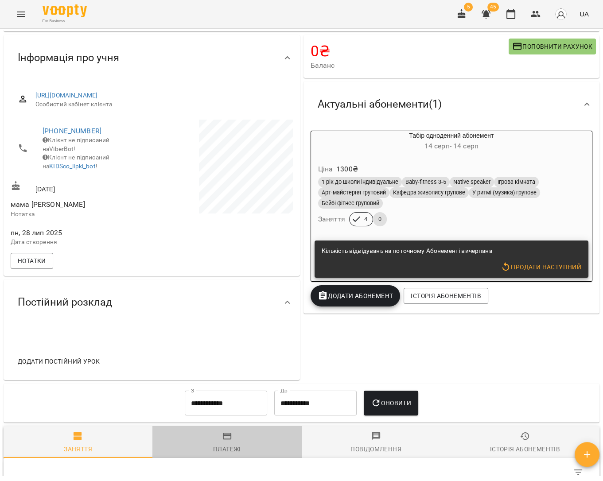
click at [235, 454] on div "Платежі" at bounding box center [227, 449] width 28 height 11
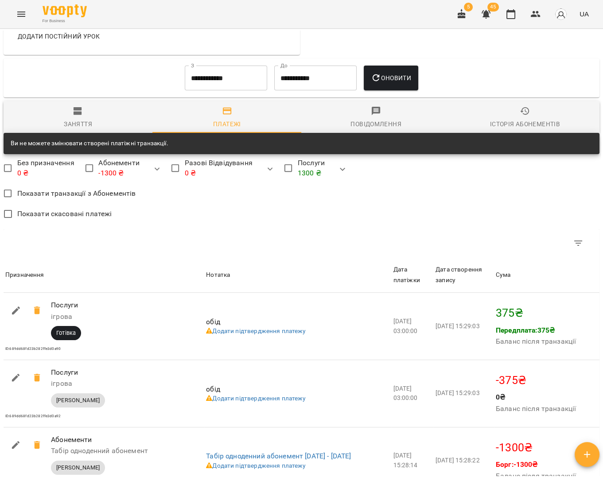
scroll to position [376, 0]
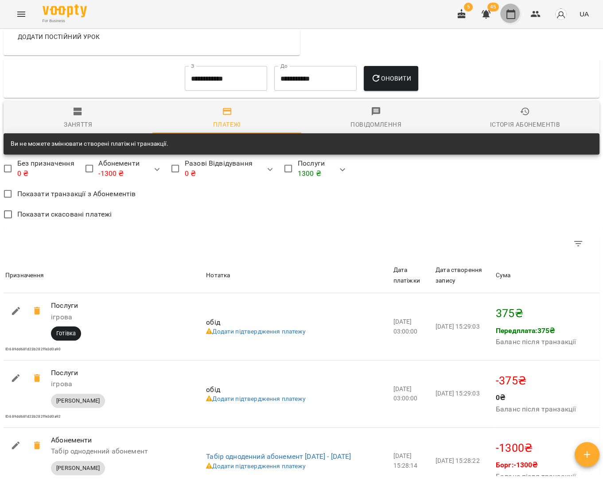
click at [515, 17] on icon "button" at bounding box center [510, 14] width 11 height 11
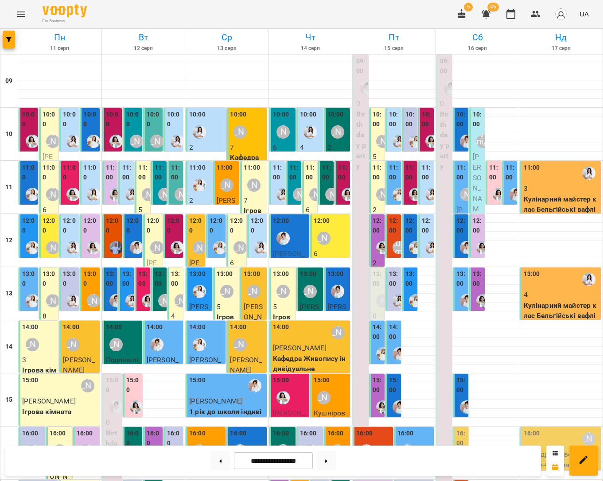
scroll to position [133, 0]
click at [313, 441] on div at bounding box center [310, 451] width 20 height 20
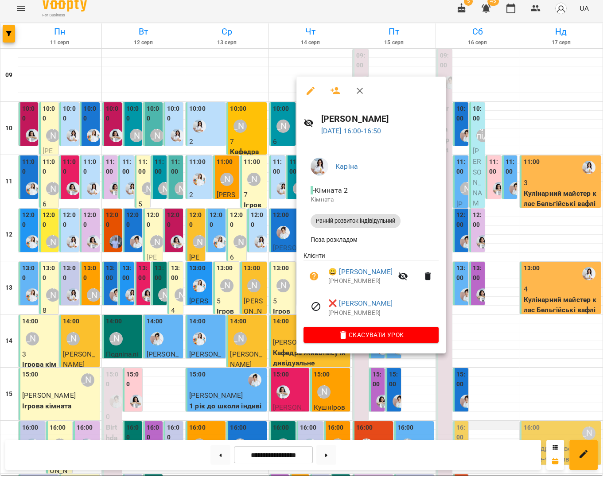
click at [484, 292] on div at bounding box center [301, 240] width 603 height 481
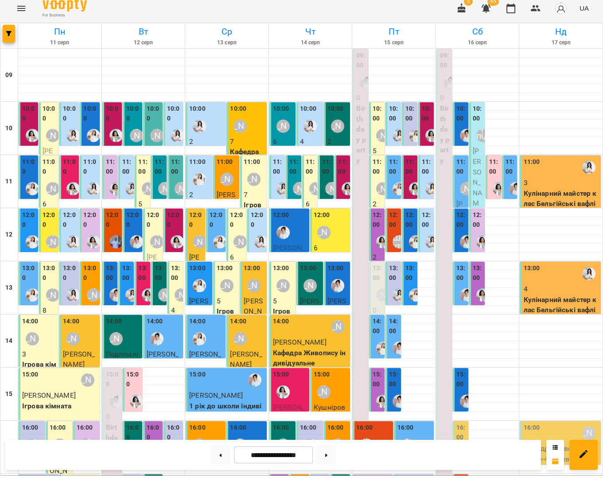
click at [289, 461] on p "[PERSON_NAME]" at bounding box center [283, 476] width 21 height 31
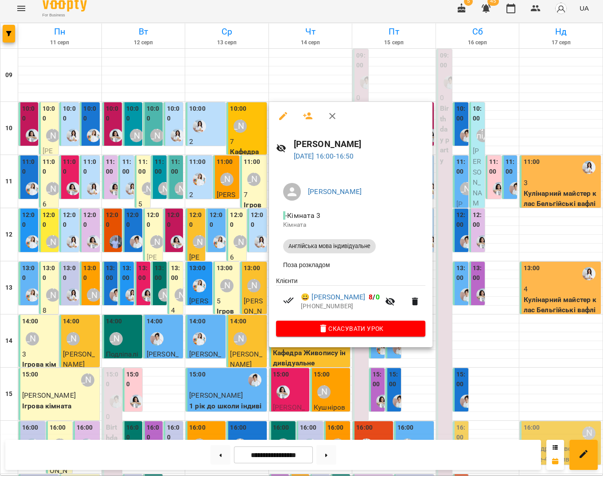
click at [250, 342] on div at bounding box center [301, 240] width 603 height 481
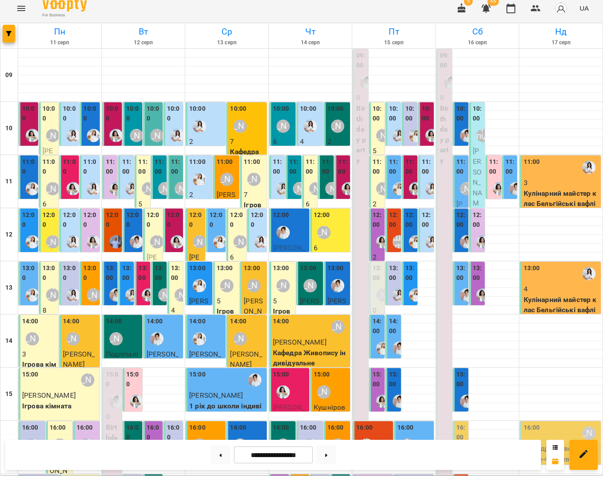
click at [306, 462] on span "[PERSON_NAME]" at bounding box center [309, 476] width 19 height 29
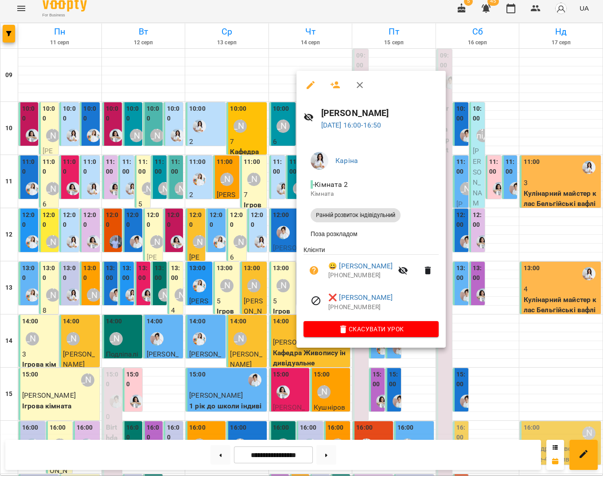
drag, startPoint x: 248, startPoint y: 351, endPoint x: 254, endPoint y: 350, distance: 5.8
click at [249, 351] on div at bounding box center [301, 240] width 603 height 481
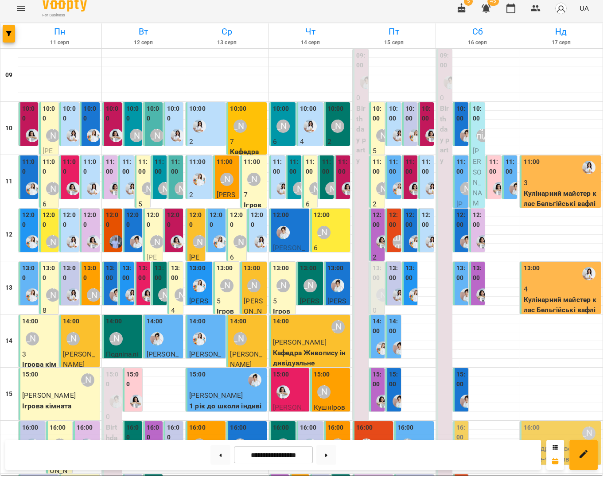
click at [334, 462] on span "[PERSON_NAME]" at bounding box center [336, 476] width 19 height 29
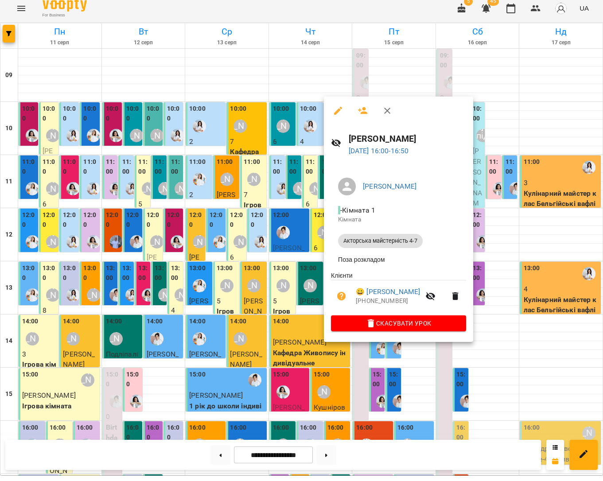
click at [507, 352] on div at bounding box center [301, 240] width 603 height 481
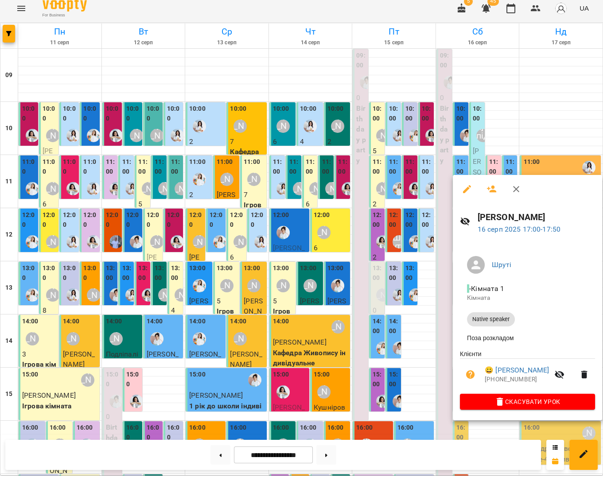
click at [418, 398] on div at bounding box center [301, 240] width 603 height 481
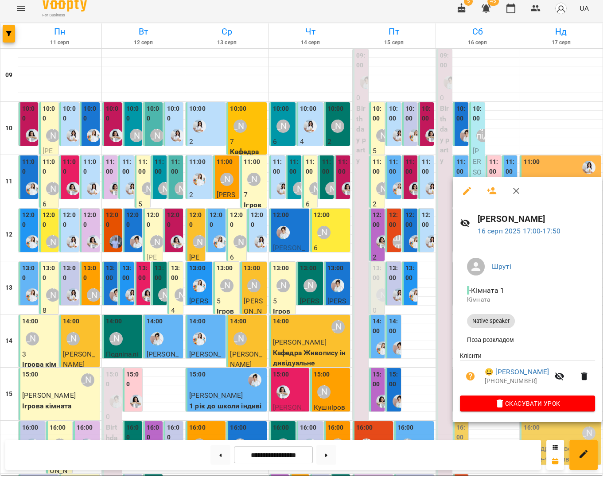
scroll to position [130, 0]
click at [419, 403] on div at bounding box center [301, 240] width 603 height 481
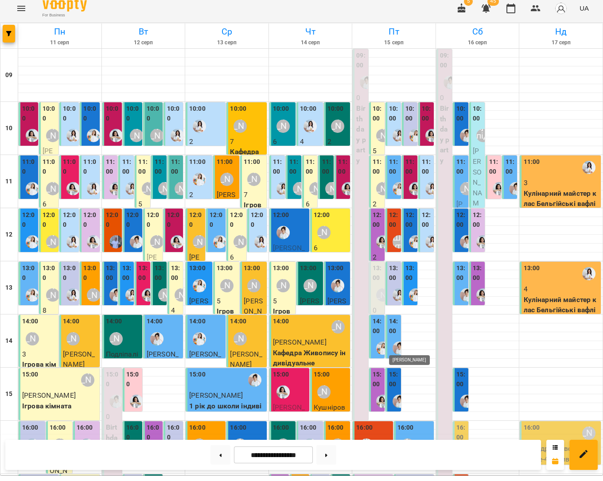
scroll to position [89, 0]
click at [287, 391] on img "Анна Білан" at bounding box center [282, 397] width 13 height 13
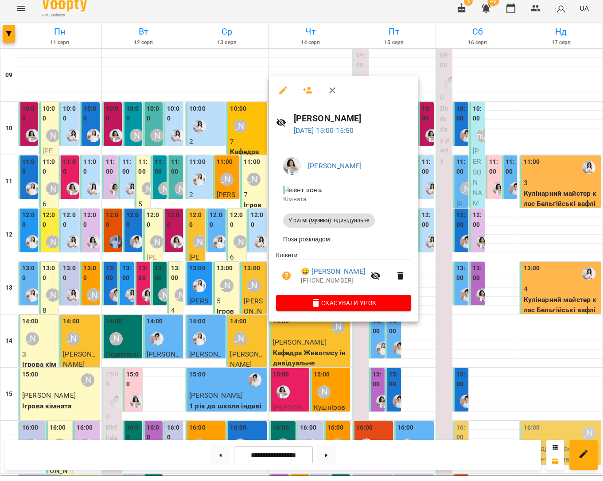
click at [497, 299] on div at bounding box center [301, 240] width 603 height 481
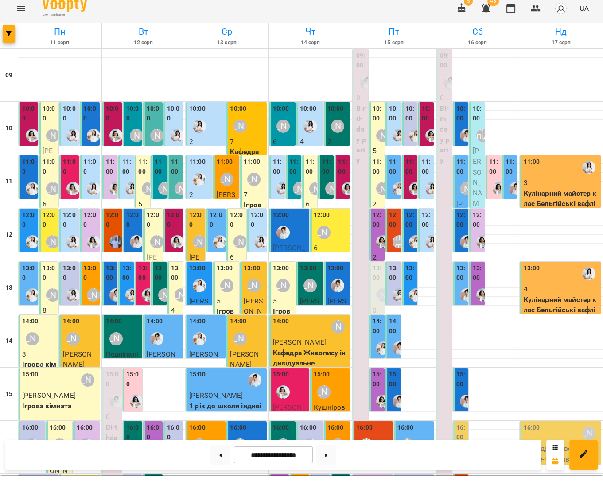
scroll to position [0, 0]
click at [395, 241] on div "Шруті" at bounding box center [398, 247] width 13 height 13
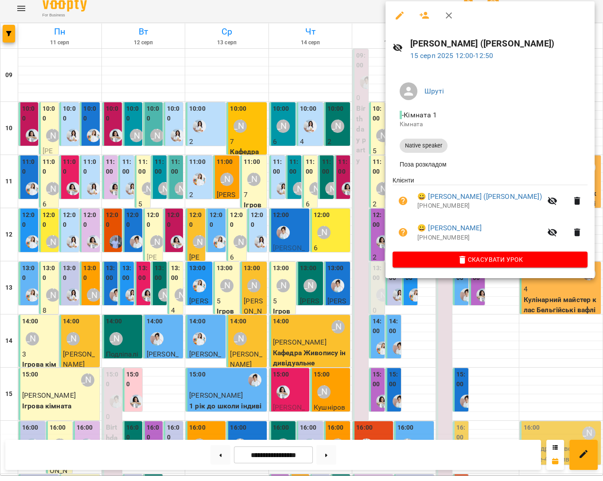
drag, startPoint x: 563, startPoint y: 239, endPoint x: 540, endPoint y: 266, distance: 35.8
click at [563, 239] on div at bounding box center [301, 240] width 603 height 481
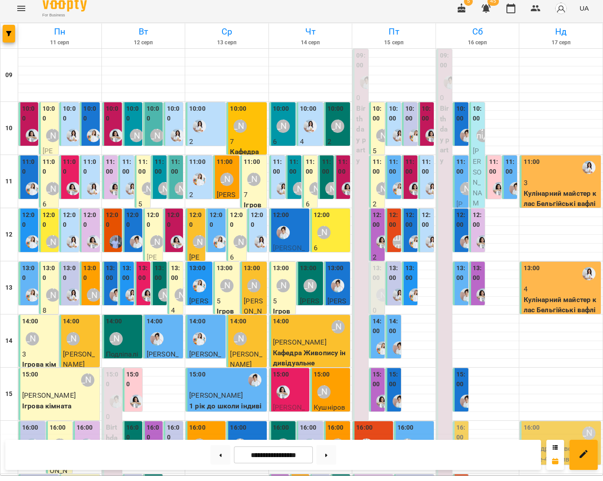
scroll to position [29, 0]
click at [395, 241] on div "Шруті" at bounding box center [398, 247] width 13 height 13
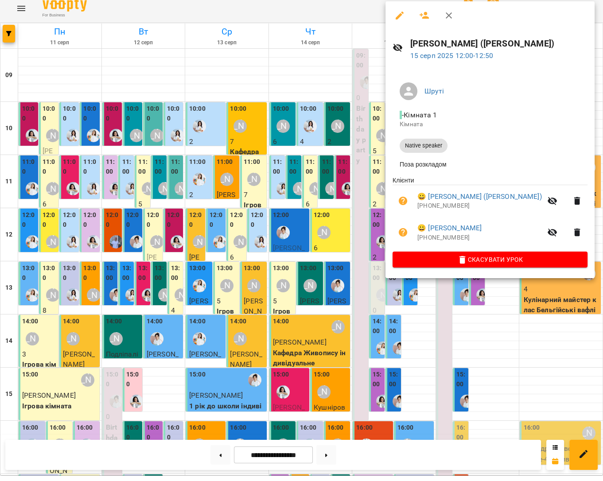
click at [488, 303] on div at bounding box center [301, 240] width 603 height 481
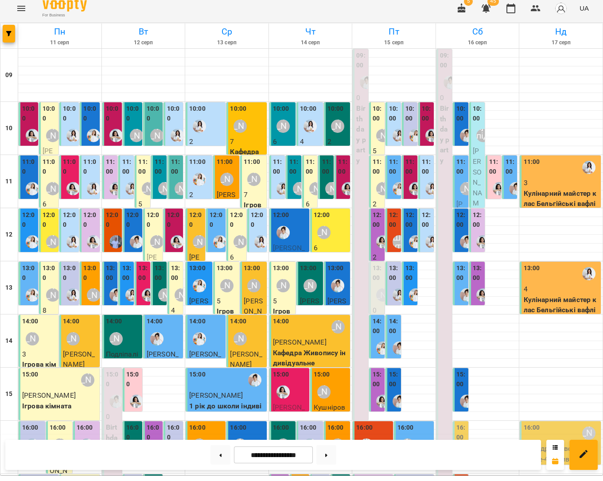
scroll to position [197, 0]
click at [367, 444] on div "Шруті" at bounding box center [366, 450] width 13 height 13
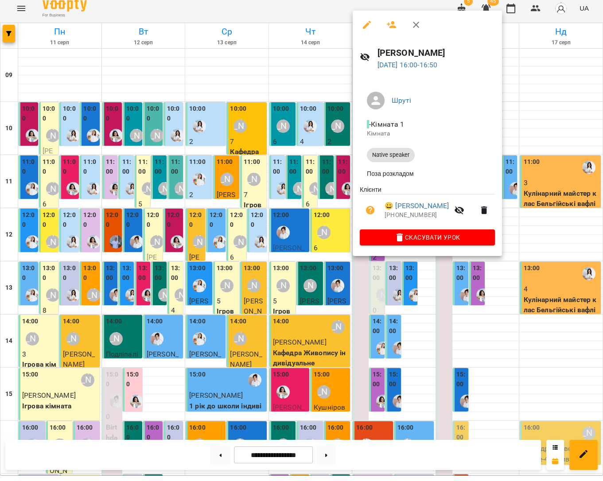
click at [509, 333] on div at bounding box center [301, 240] width 603 height 481
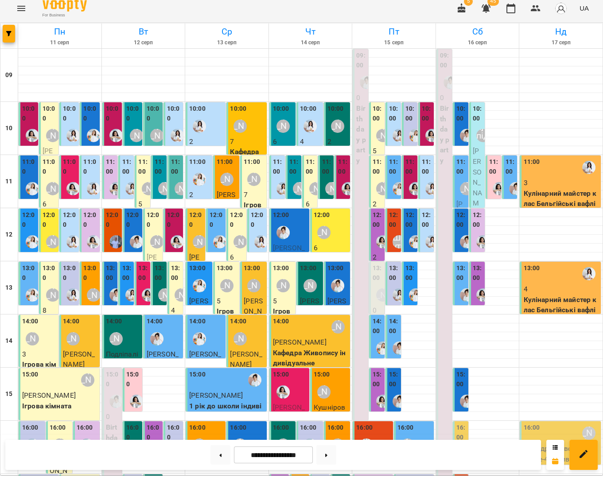
scroll to position [0, 0]
click at [376, 135] on div "[PERSON_NAME]" at bounding box center [382, 141] width 13 height 13
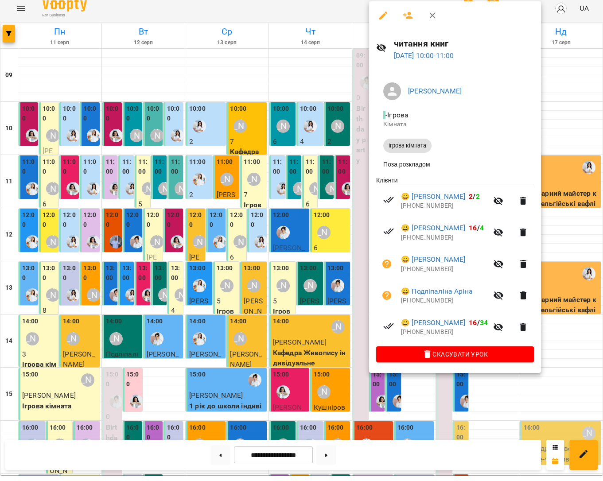
click at [564, 326] on div at bounding box center [301, 240] width 603 height 481
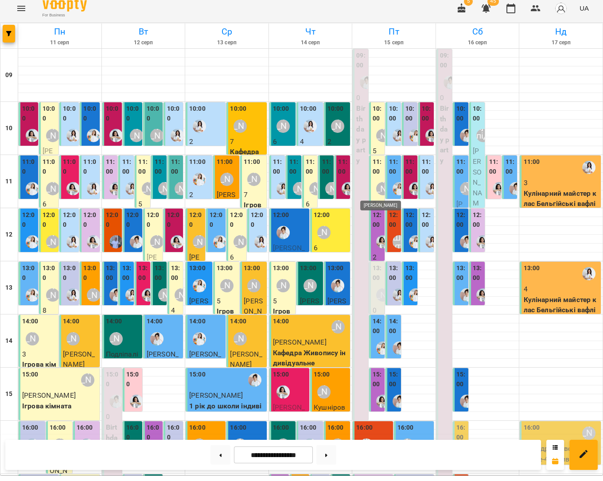
click at [376, 188] on div "[PERSON_NAME]" at bounding box center [382, 194] width 13 height 13
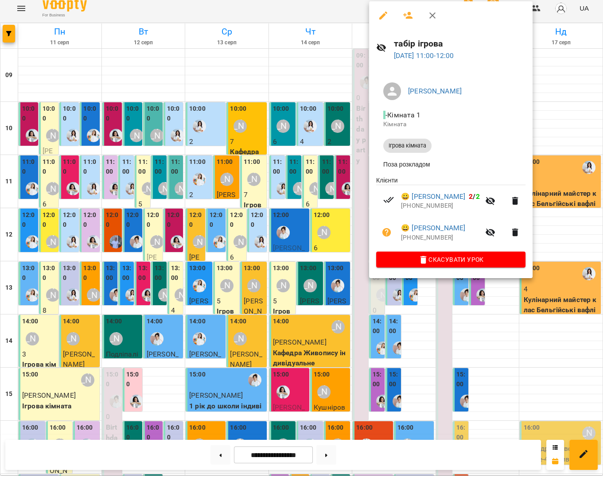
click at [544, 228] on div at bounding box center [301, 240] width 603 height 481
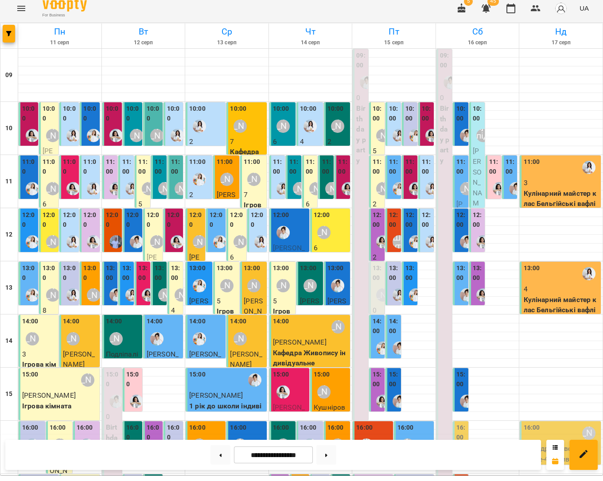
click at [376, 144] on div "[PERSON_NAME]" at bounding box center [382, 141] width 20 height 20
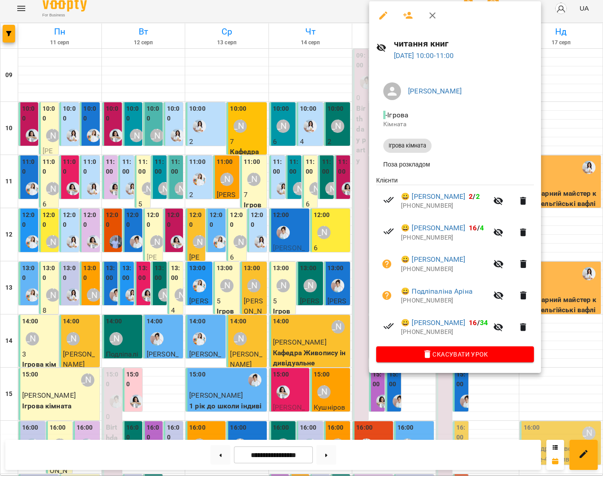
click at [560, 338] on div at bounding box center [301, 240] width 603 height 481
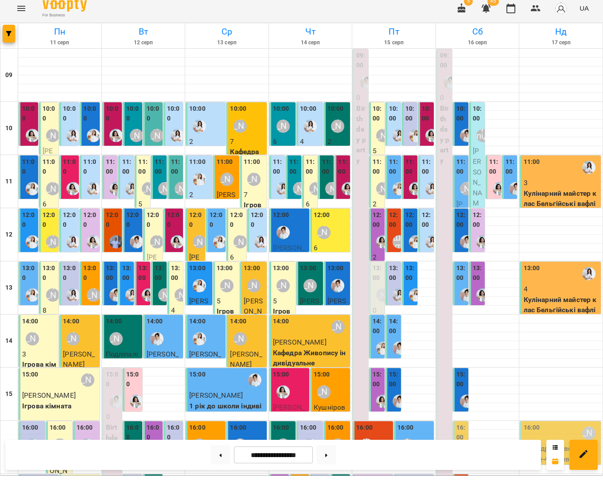
click at [288, 142] on p "6" at bounding box center [283, 147] width 21 height 11
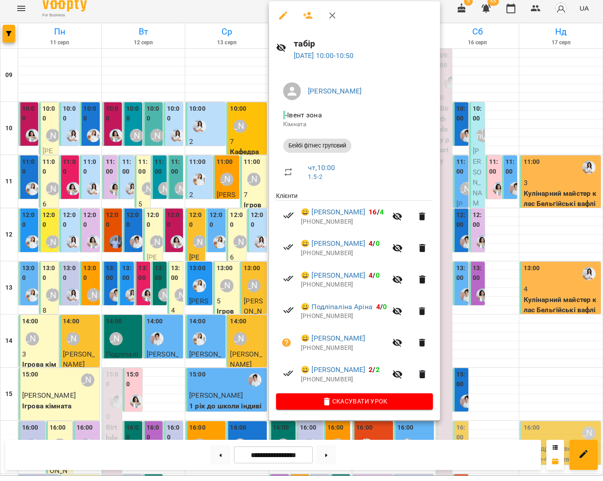
click at [513, 242] on div at bounding box center [301, 240] width 603 height 481
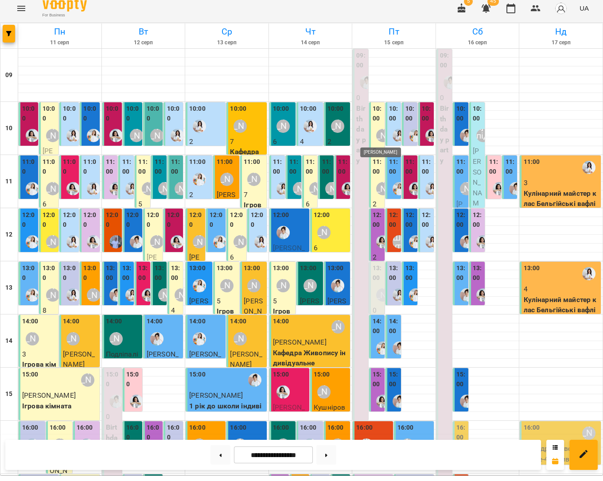
click at [378, 137] on div "[PERSON_NAME]" at bounding box center [382, 141] width 13 height 13
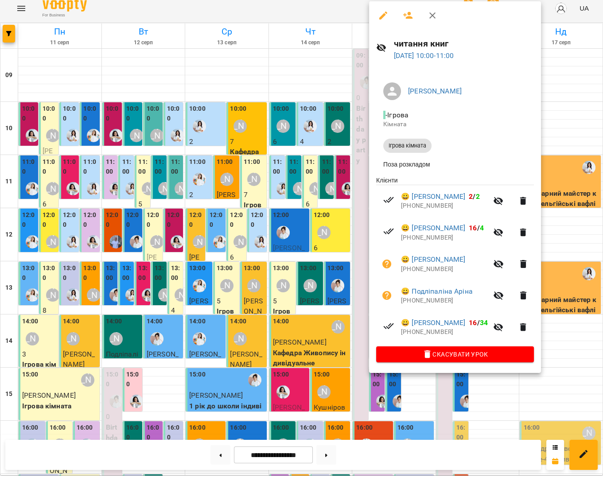
click at [561, 237] on div at bounding box center [301, 240] width 603 height 481
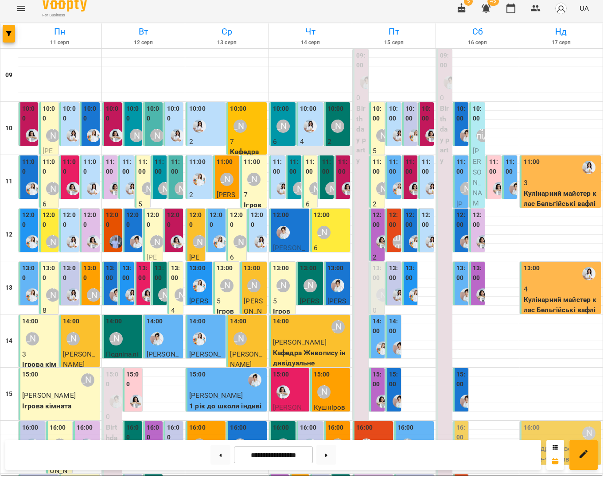
click at [283, 152] on div at bounding box center [310, 156] width 83 height 9
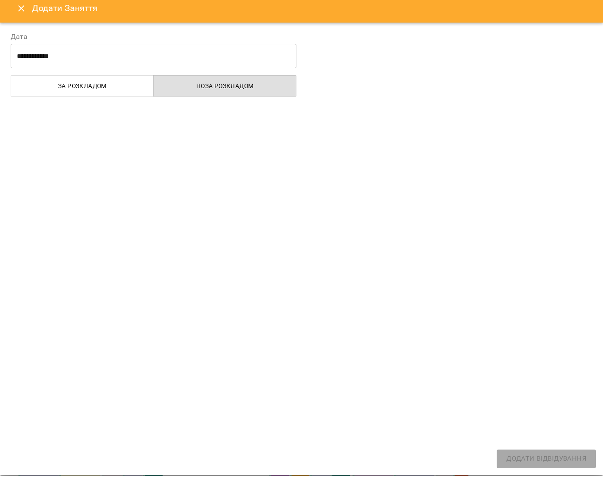
select select
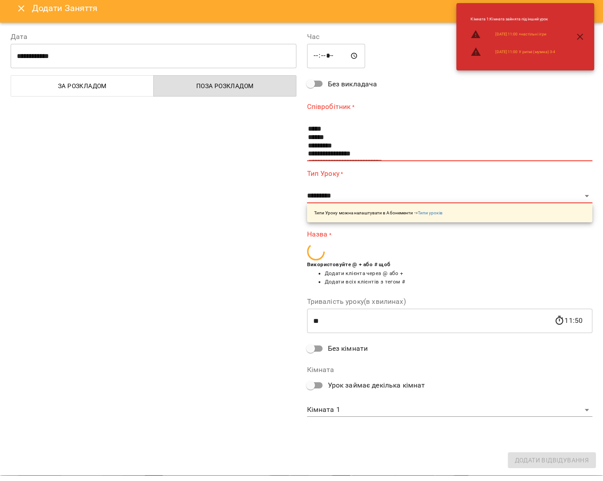
click at [286, 138] on div "**********" at bounding box center [153, 231] width 296 height 408
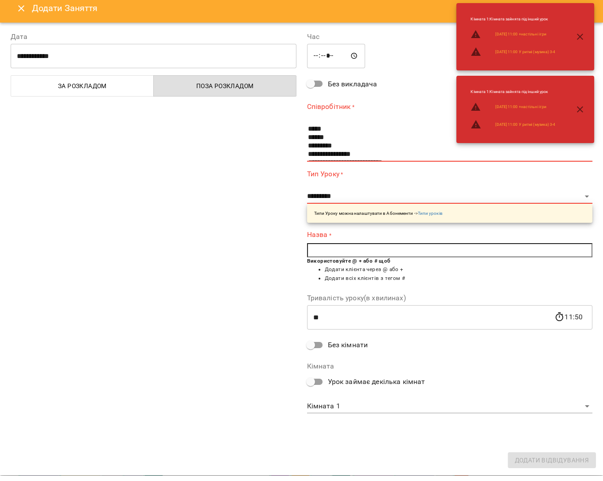
click at [18, 9] on icon "Close" at bounding box center [21, 14] width 11 height 11
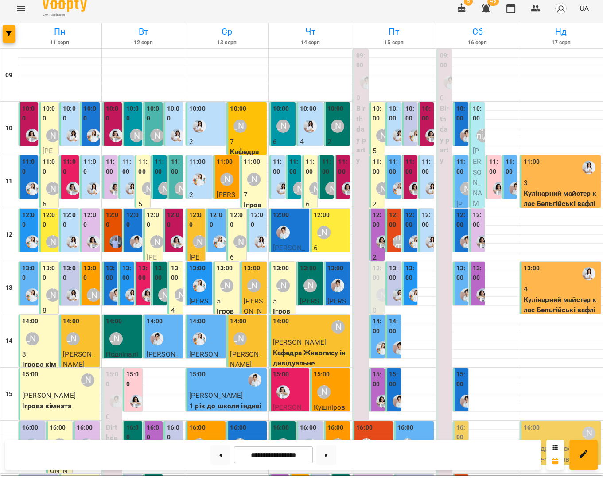
click at [281, 134] on div "[PERSON_NAME]" at bounding box center [283, 132] width 20 height 20
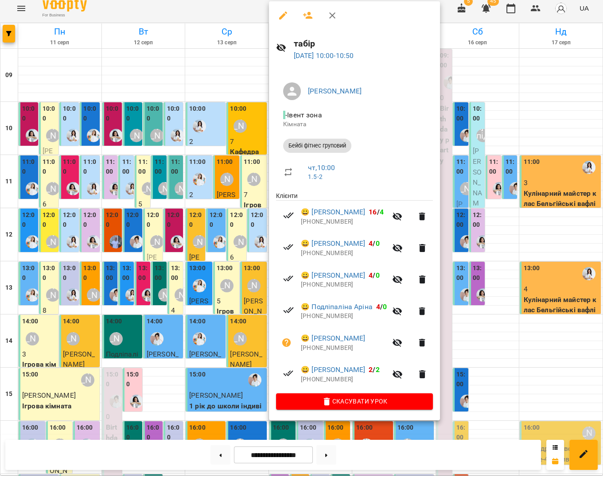
click at [482, 346] on div at bounding box center [301, 240] width 603 height 481
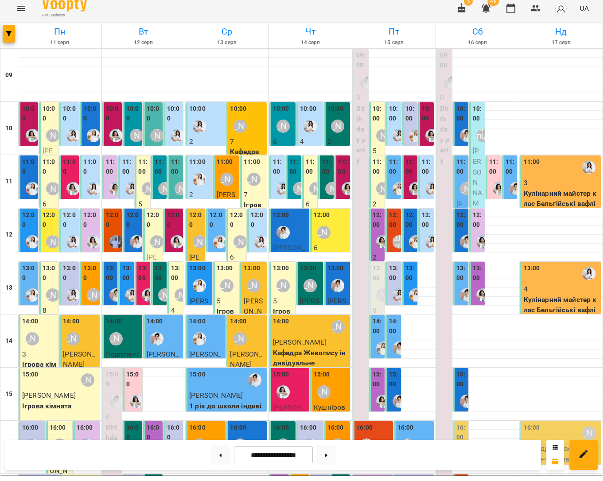
click at [379, 141] on div "[PERSON_NAME]" at bounding box center [382, 141] width 20 height 20
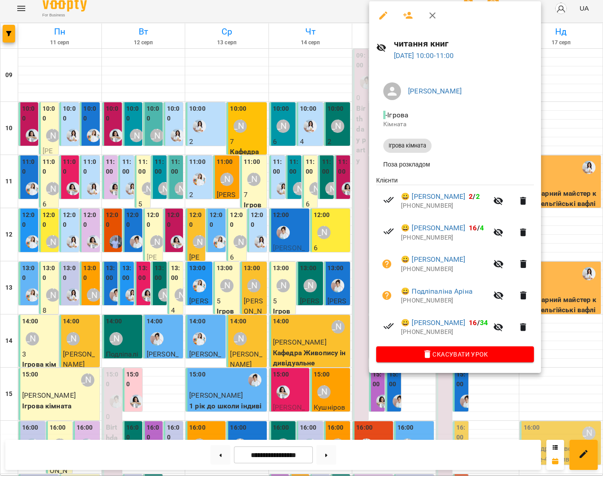
click at [573, 333] on div at bounding box center [301, 240] width 603 height 481
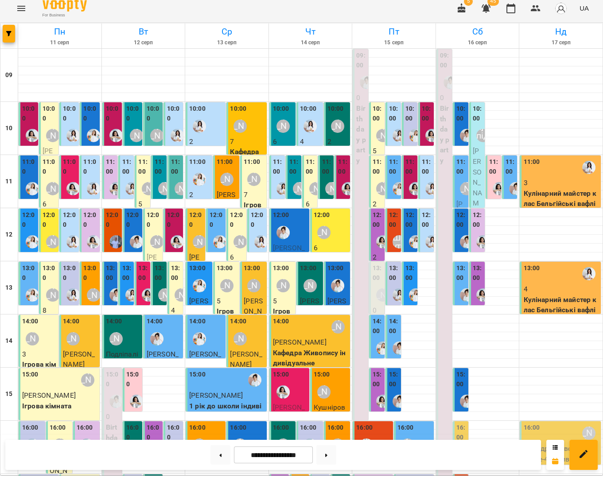
click at [375, 205] on p "2" at bounding box center [377, 210] width 10 height 11
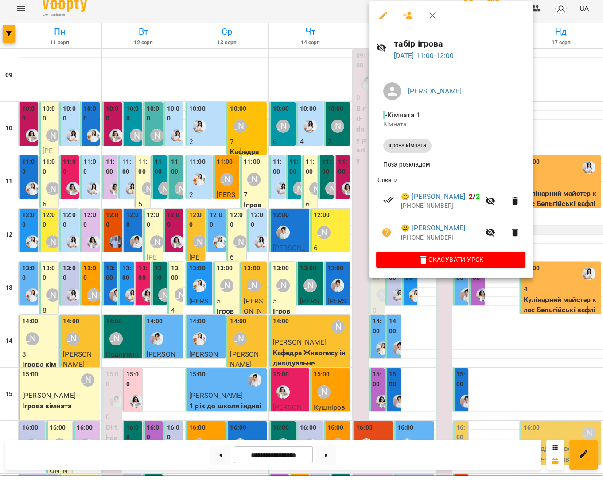
click at [559, 232] on div at bounding box center [301, 240] width 603 height 481
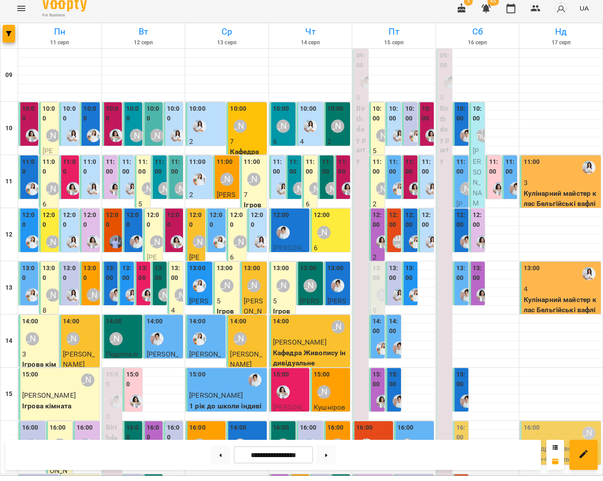
click at [378, 143] on div "[PERSON_NAME]" at bounding box center [382, 141] width 20 height 20
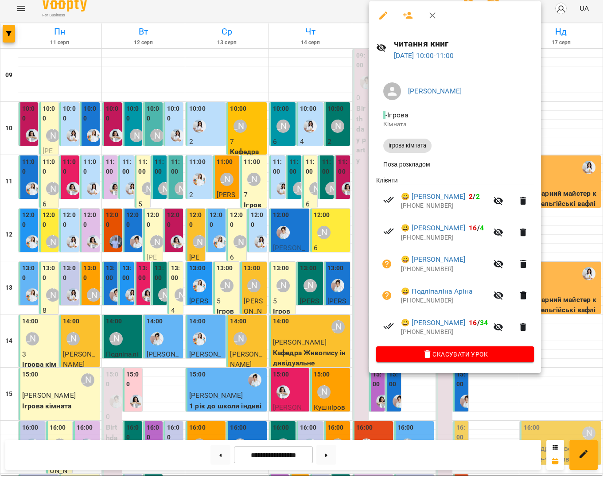
click at [561, 348] on div at bounding box center [301, 240] width 603 height 481
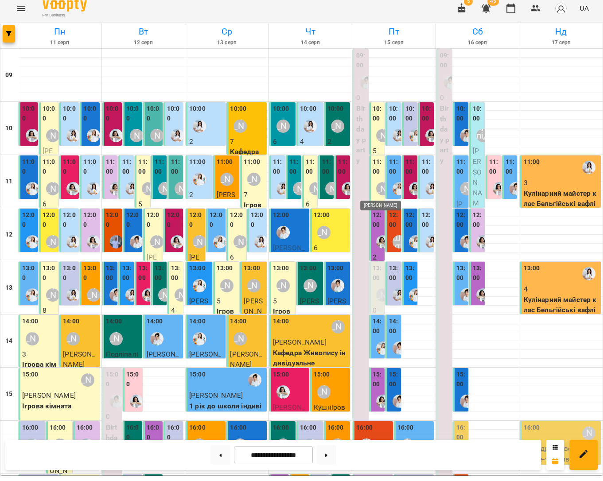
click at [379, 188] on div "[PERSON_NAME]" at bounding box center [382, 194] width 13 height 13
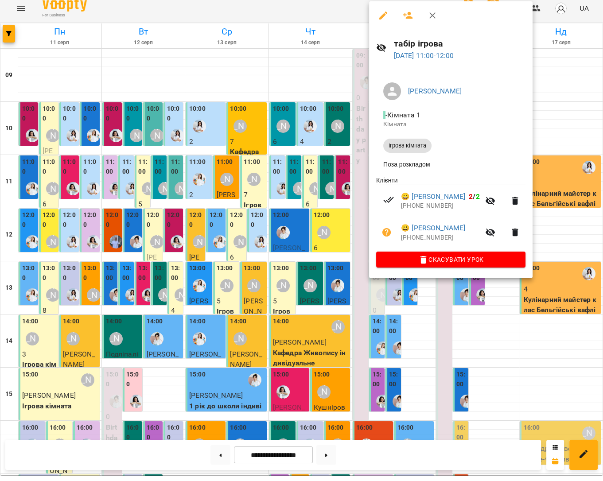
click at [406, 18] on icon "button" at bounding box center [408, 21] width 10 height 7
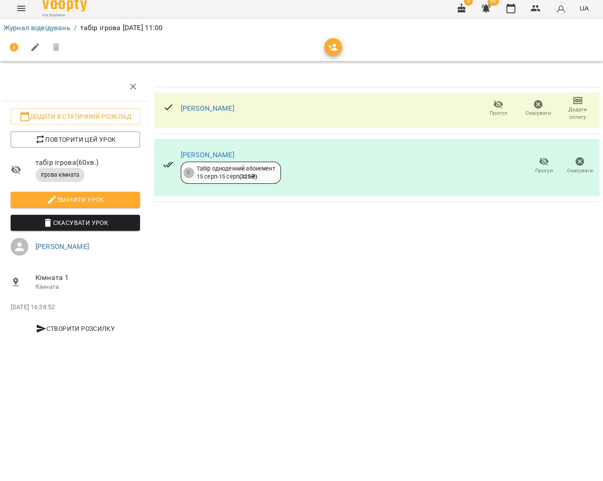
click at [329, 51] on button "button" at bounding box center [333, 53] width 18 height 18
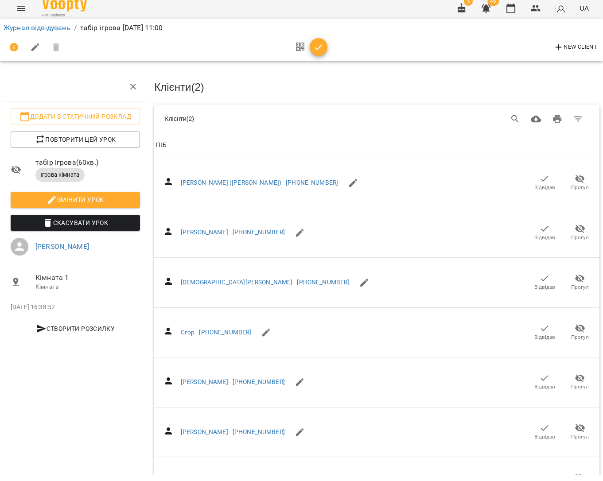
scroll to position [6, 0]
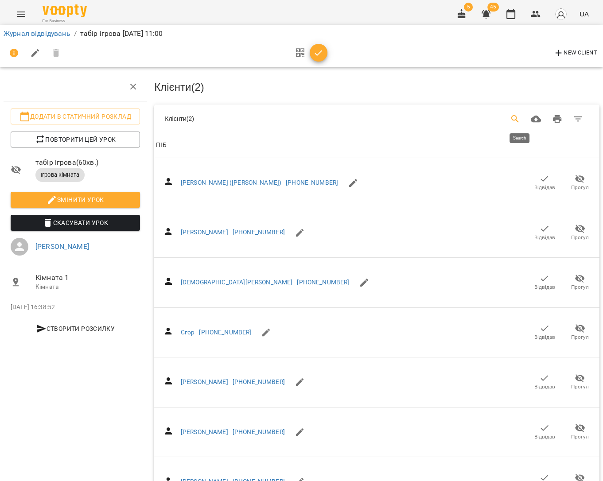
click at [516, 115] on icon "Search" at bounding box center [515, 119] width 11 height 11
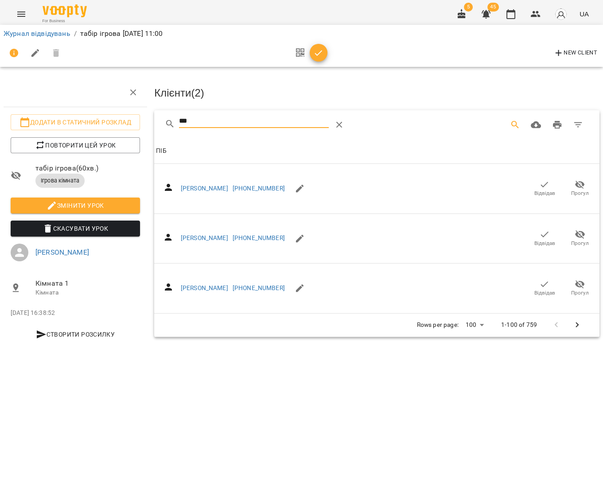
scroll to position [0, 0]
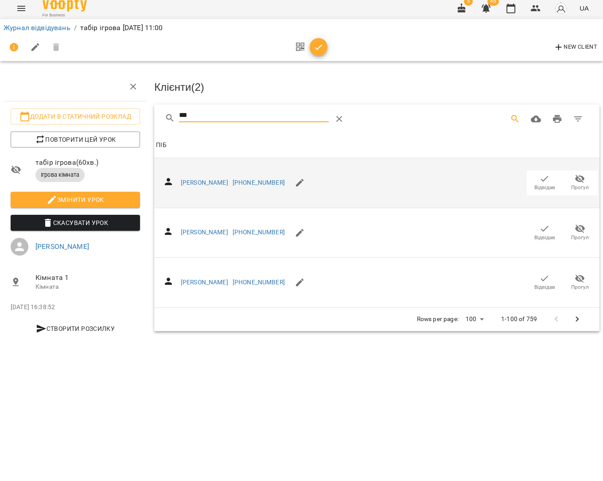
type input "***"
click at [546, 190] on span "Відвідав" at bounding box center [544, 194] width 21 height 8
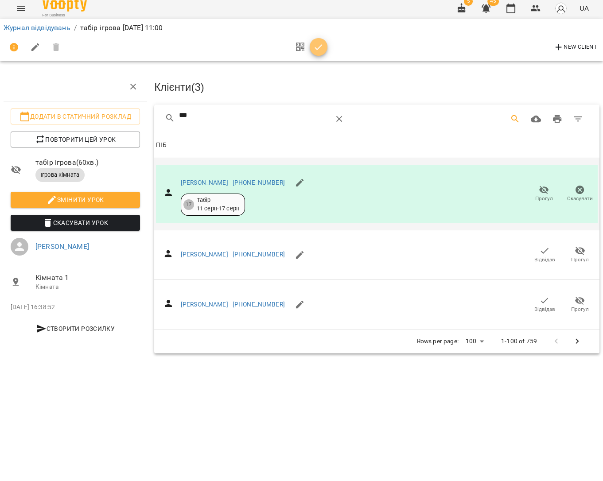
click at [317, 50] on icon "button" at bounding box center [318, 53] width 8 height 6
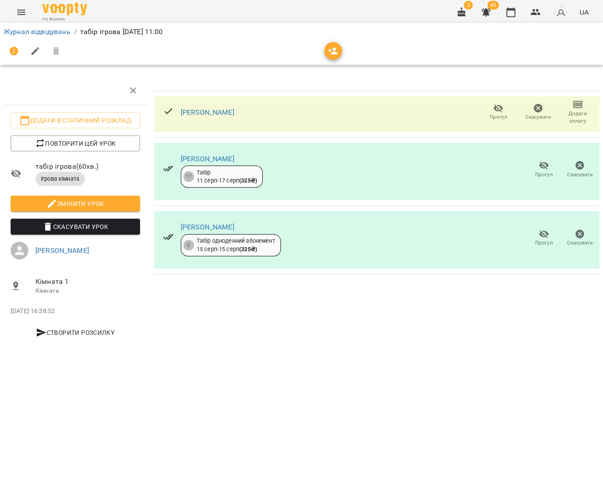
click at [331, 51] on icon "button" at bounding box center [333, 53] width 10 height 7
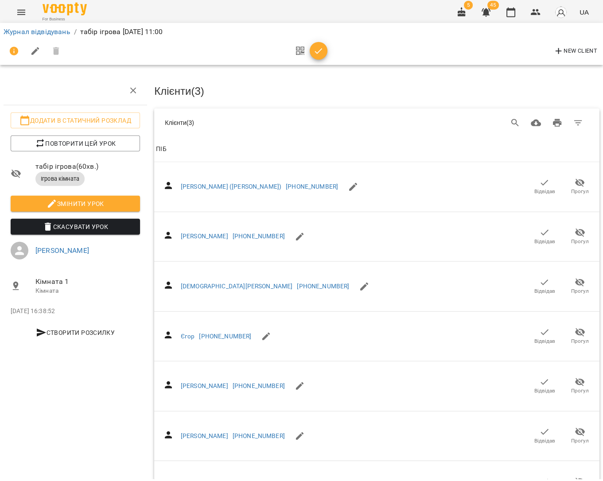
scroll to position [2, 0]
click at [515, 123] on icon "Search" at bounding box center [515, 123] width 11 height 11
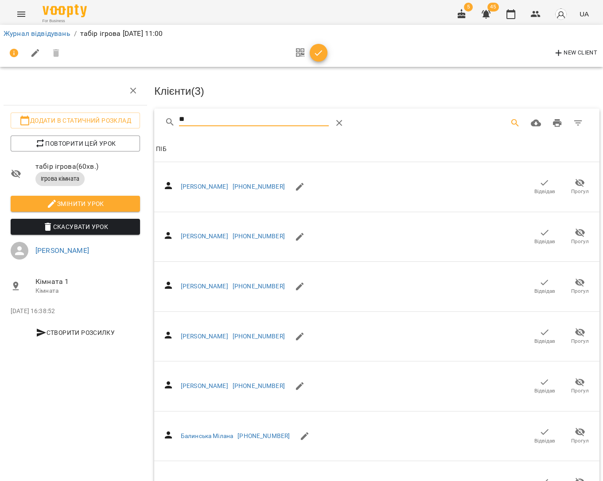
type input "*"
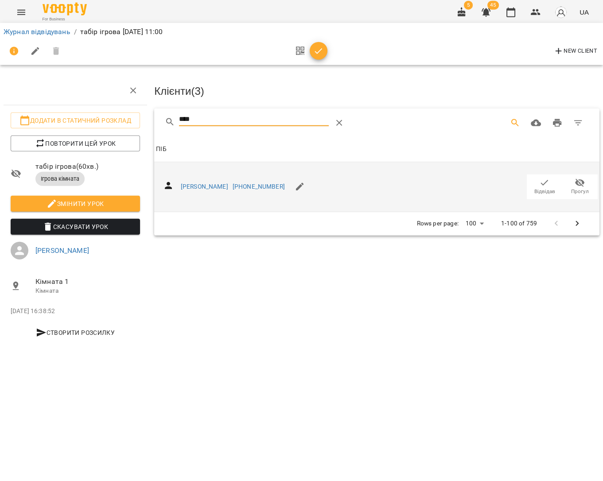
type input "****"
click at [546, 190] on span "Відвідав" at bounding box center [544, 194] width 21 height 8
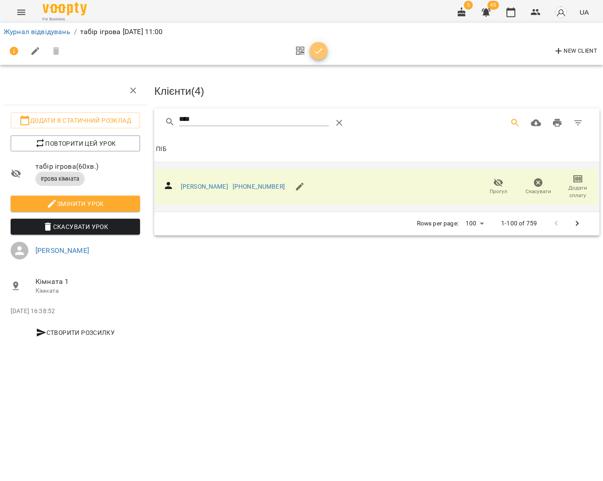
click at [317, 52] on icon "button" at bounding box center [318, 53] width 11 height 11
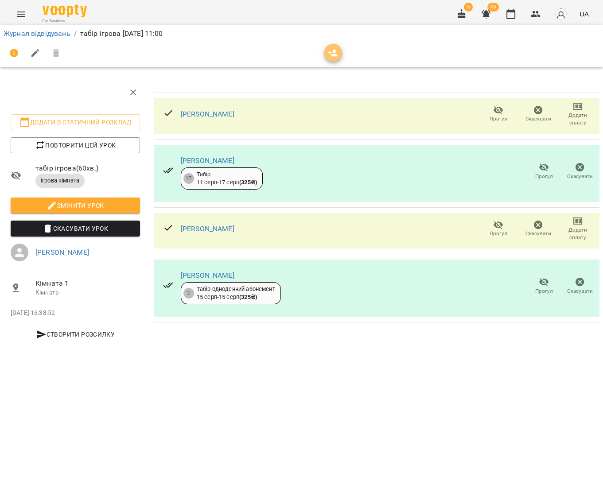
click at [335, 50] on icon "button" at bounding box center [333, 53] width 11 height 11
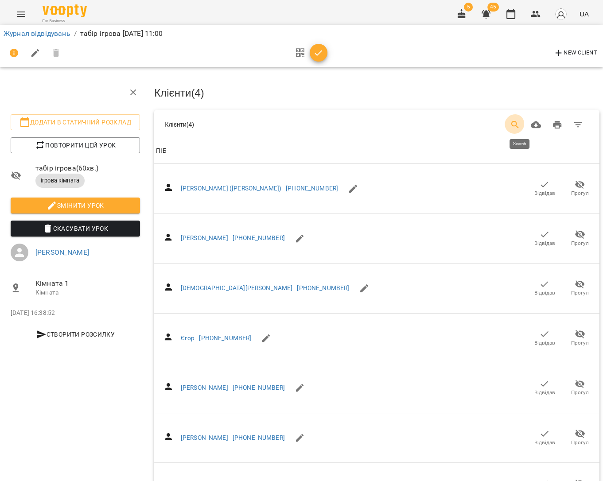
click at [515, 127] on icon "Search" at bounding box center [515, 125] width 11 height 11
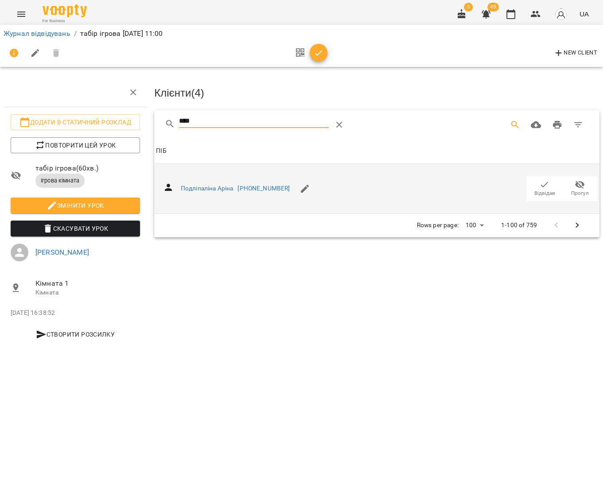
type input "****"
click at [542, 191] on span "Відвідав" at bounding box center [544, 194] width 21 height 8
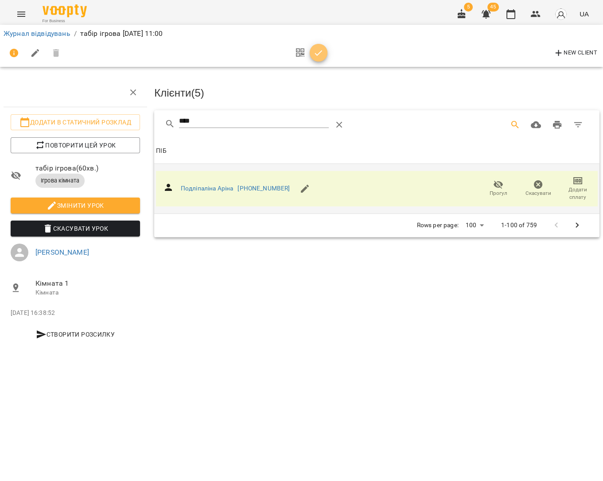
click at [315, 56] on icon "button" at bounding box center [318, 53] width 11 height 11
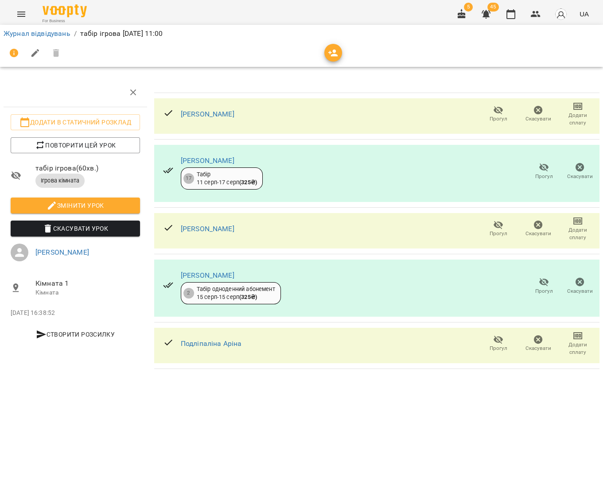
click at [328, 56] on icon "button" at bounding box center [333, 53] width 11 height 11
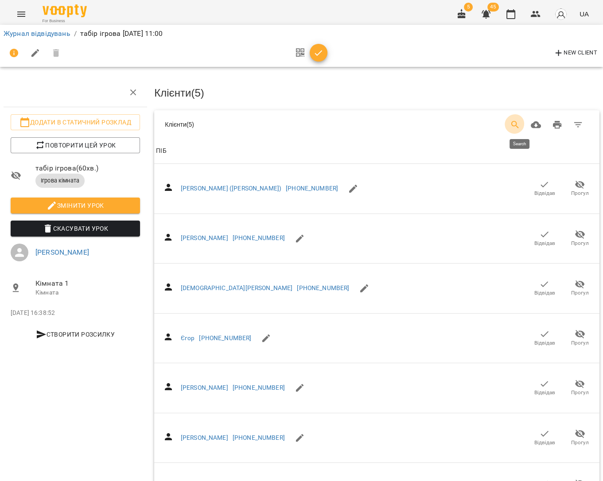
click at [519, 124] on icon "Search" at bounding box center [515, 125] width 8 height 8
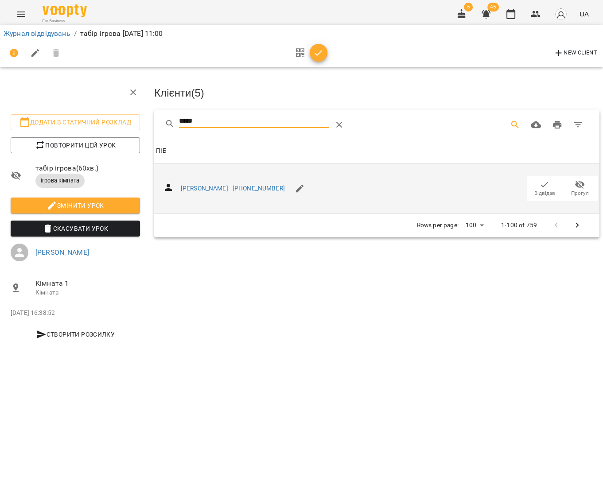
type input "*****"
click at [540, 191] on span "Відвідав" at bounding box center [544, 194] width 21 height 8
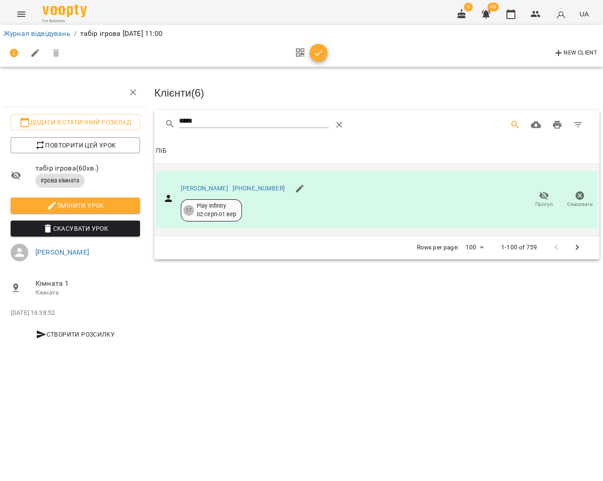
click at [316, 59] on button "button" at bounding box center [319, 53] width 18 height 18
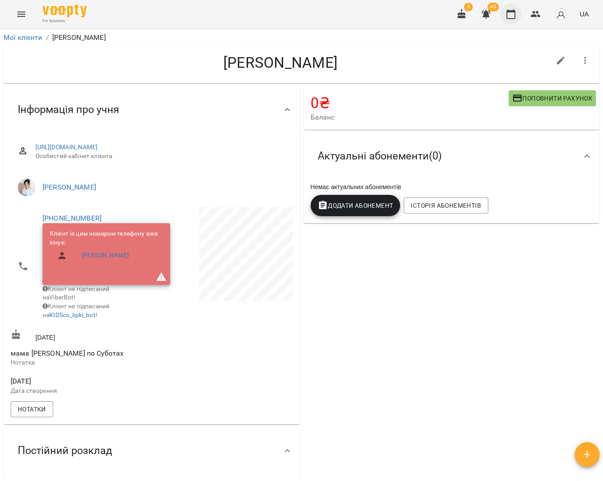
click at [511, 17] on icon "button" at bounding box center [510, 14] width 11 height 11
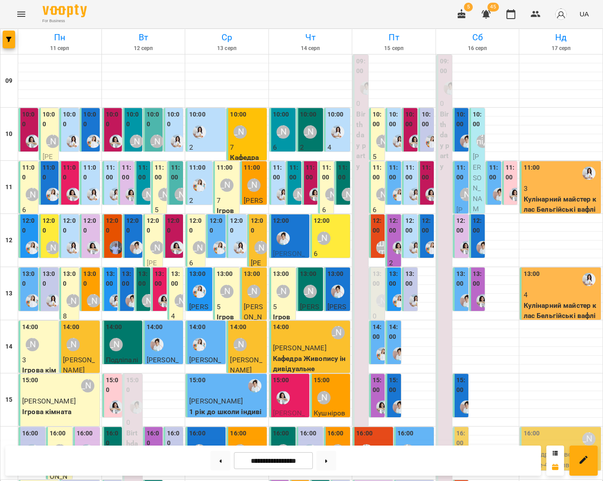
click at [375, 185] on div "[PERSON_NAME]" at bounding box center [382, 194] width 20 height 20
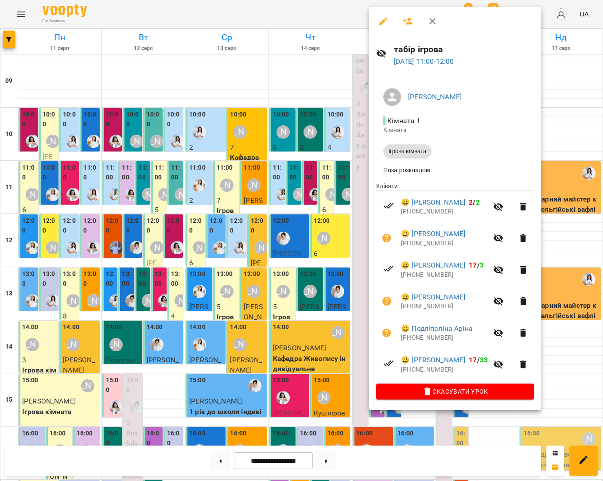
click at [570, 252] on div at bounding box center [301, 240] width 603 height 481
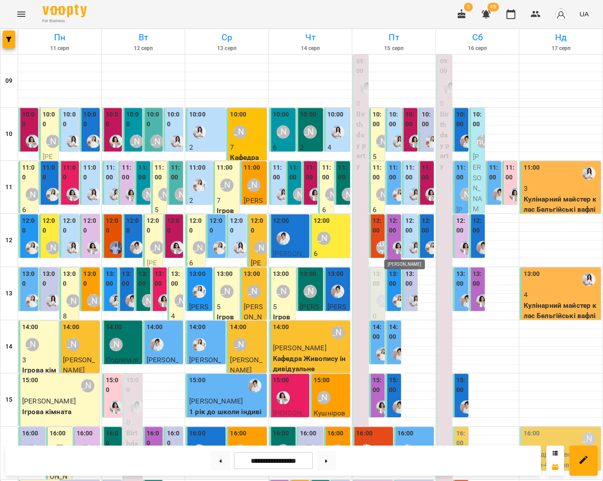
click at [395, 246] on img "Анна Білан" at bounding box center [398, 247] width 13 height 13
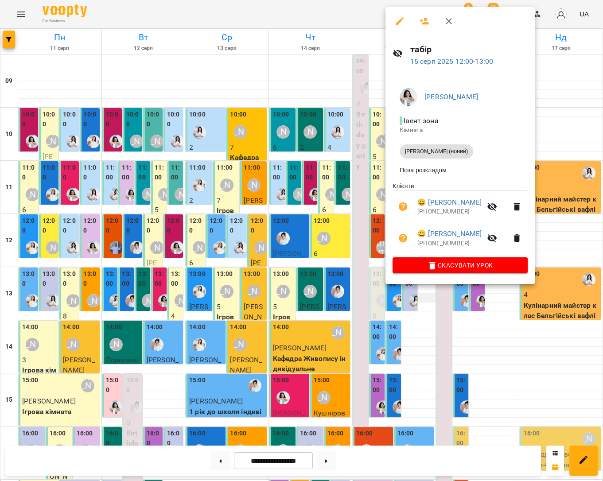
click at [430, 301] on div at bounding box center [301, 240] width 603 height 481
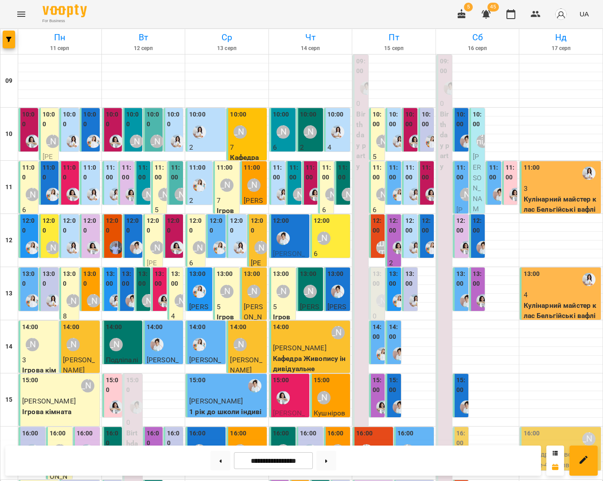
click at [378, 291] on div "[PERSON_NAME]" at bounding box center [382, 300] width 20 height 20
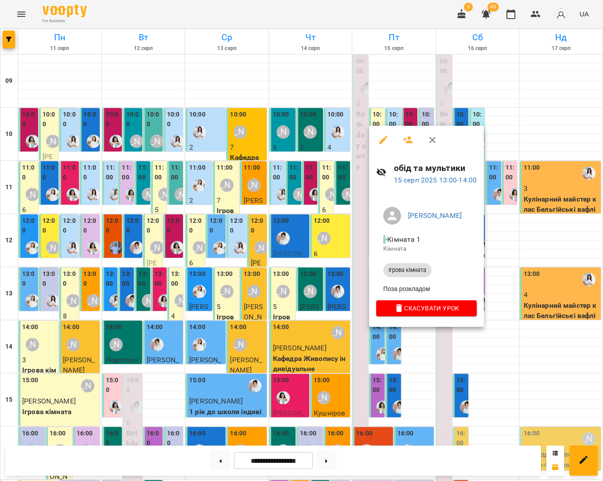
click at [405, 142] on icon "button" at bounding box center [408, 140] width 11 height 11
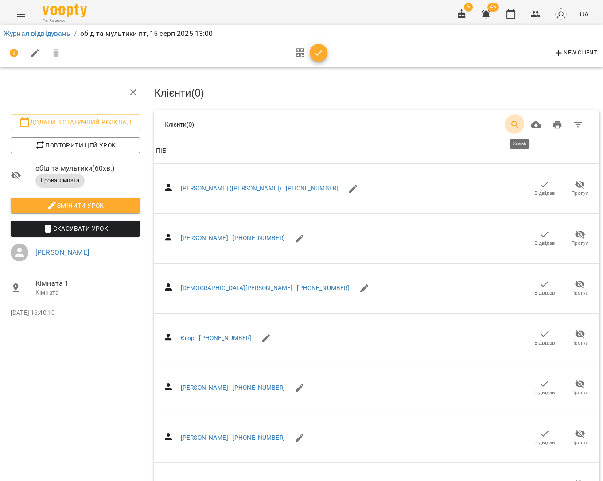
click at [516, 125] on icon "Search" at bounding box center [515, 125] width 11 height 11
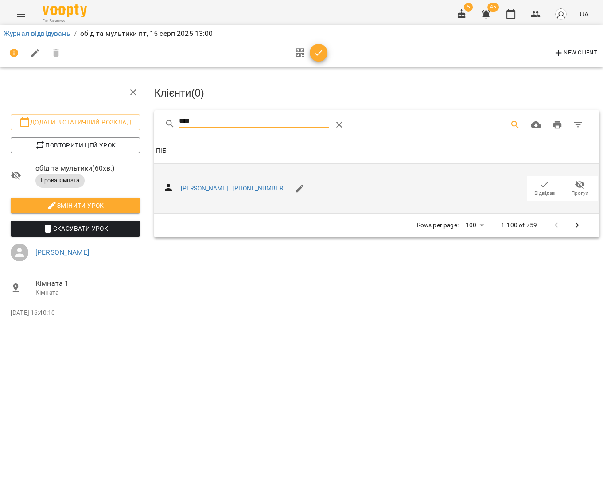
type input "****"
click at [543, 190] on span "Відвідав" at bounding box center [544, 194] width 21 height 8
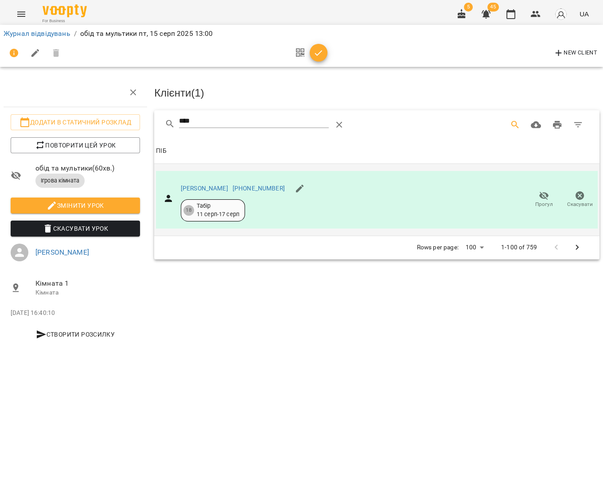
click at [317, 59] on button "button" at bounding box center [319, 53] width 18 height 18
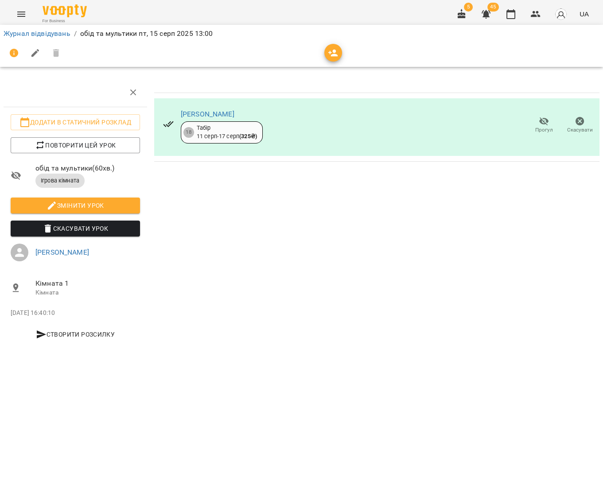
click at [332, 58] on button "button" at bounding box center [333, 53] width 18 height 18
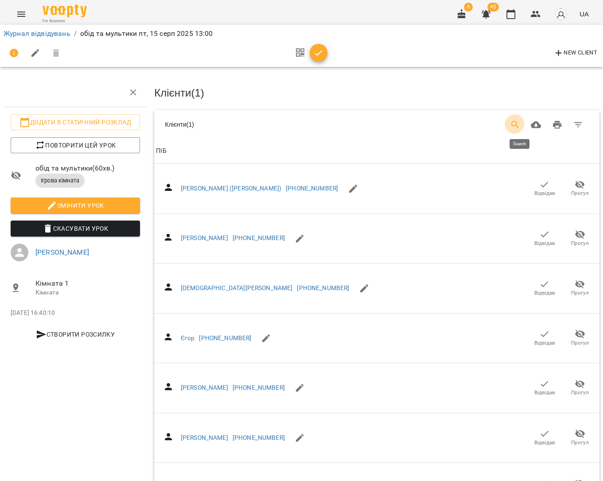
click at [519, 122] on icon "Search" at bounding box center [515, 125] width 8 height 8
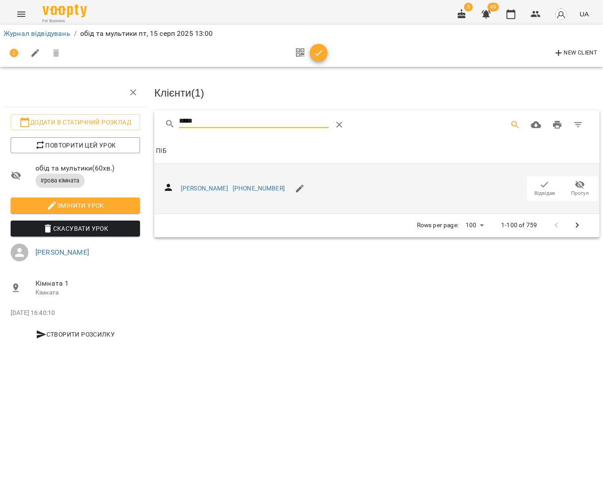
type input "*****"
click at [542, 184] on icon "button" at bounding box center [544, 184] width 11 height 11
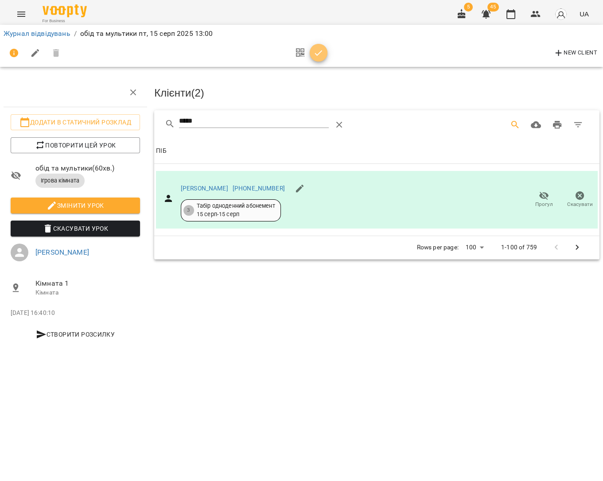
click at [311, 55] on span "button" at bounding box center [319, 53] width 18 height 11
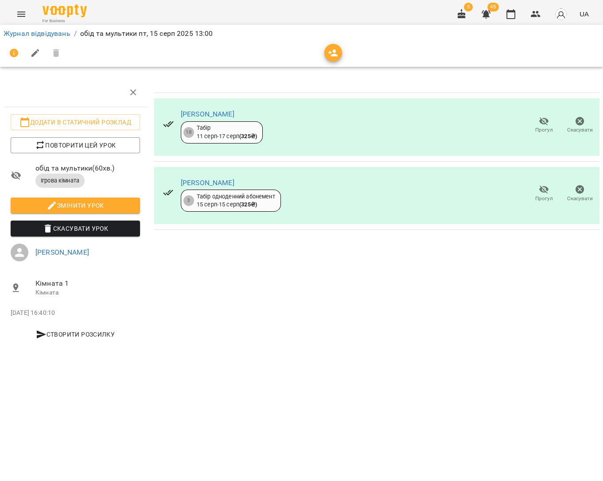
click at [334, 56] on icon "button" at bounding box center [333, 53] width 11 height 11
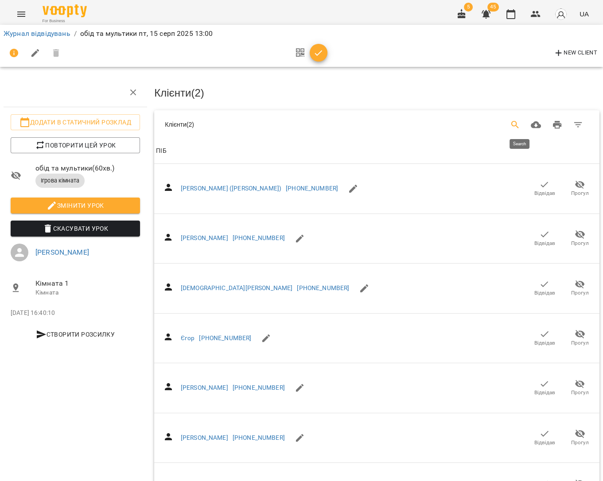
click at [519, 124] on icon "Search" at bounding box center [515, 125] width 8 height 8
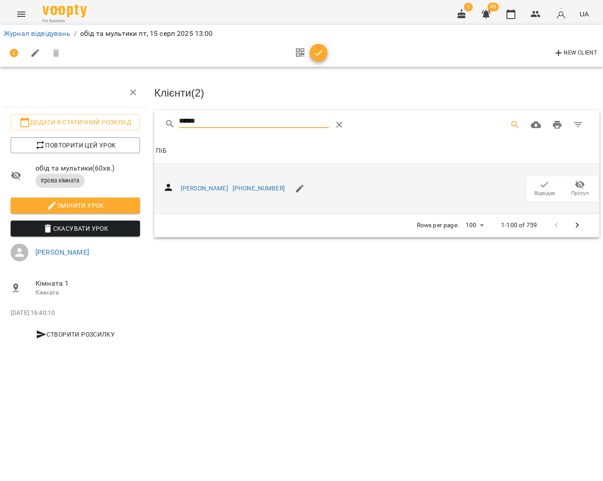
type input "******"
click at [542, 190] on span "Відвідав" at bounding box center [544, 194] width 21 height 8
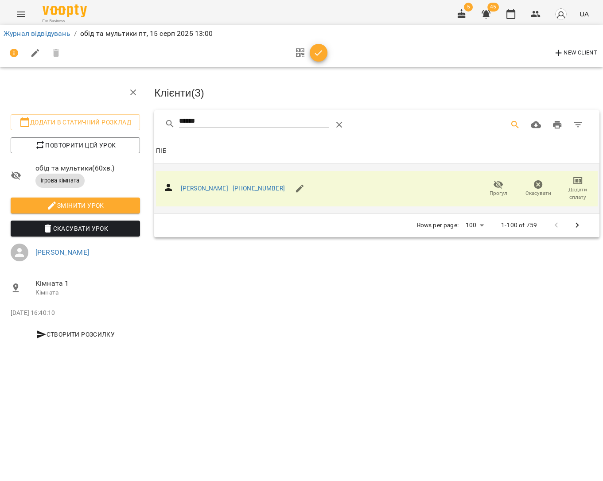
click at [316, 55] on icon "button" at bounding box center [318, 53] width 11 height 11
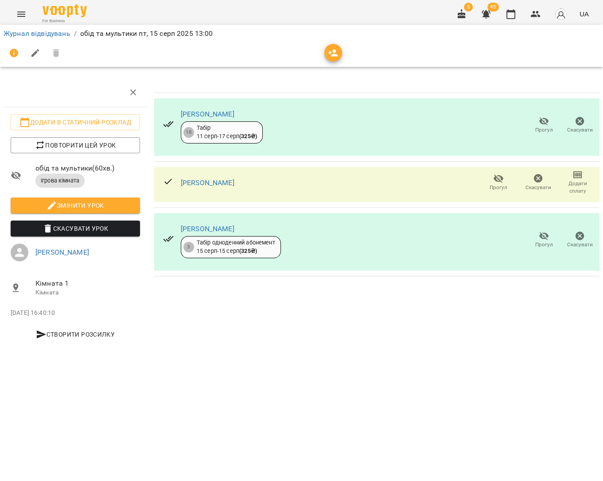
click at [333, 56] on icon "button" at bounding box center [333, 53] width 11 height 11
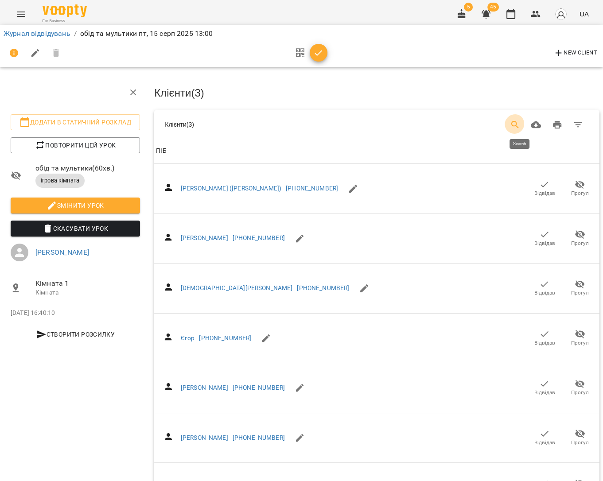
click at [519, 129] on button "Search" at bounding box center [514, 124] width 21 height 21
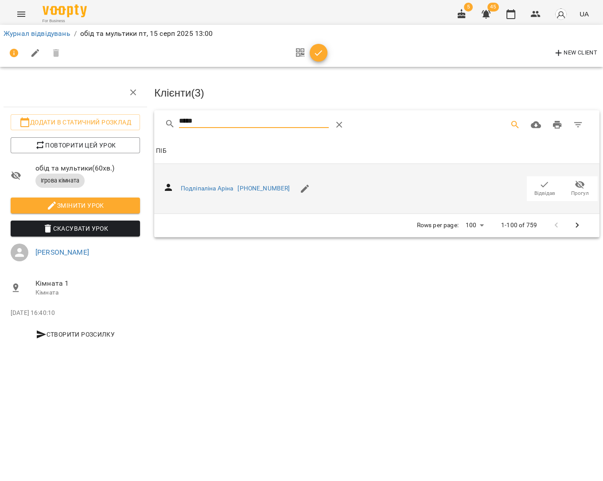
type input "*****"
click at [552, 183] on span "Відвідав" at bounding box center [544, 188] width 25 height 18
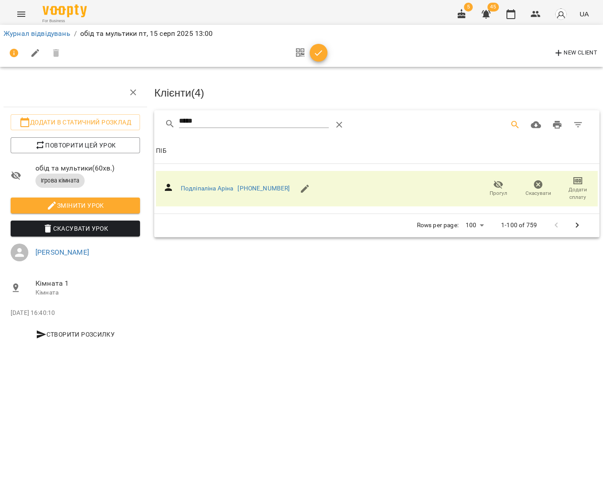
click at [317, 57] on icon "button" at bounding box center [318, 53] width 11 height 11
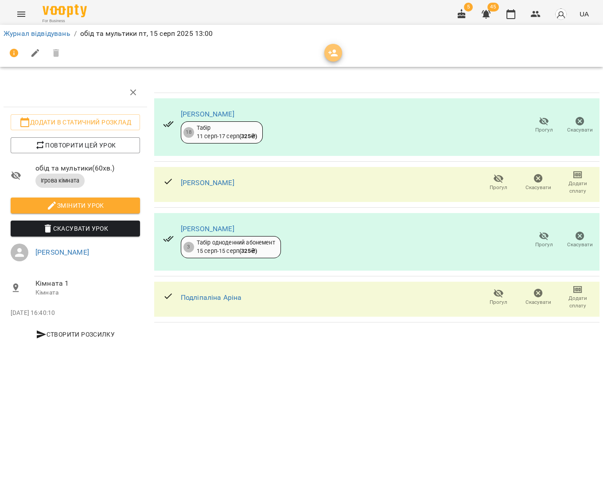
click at [331, 56] on icon "button" at bounding box center [333, 53] width 11 height 11
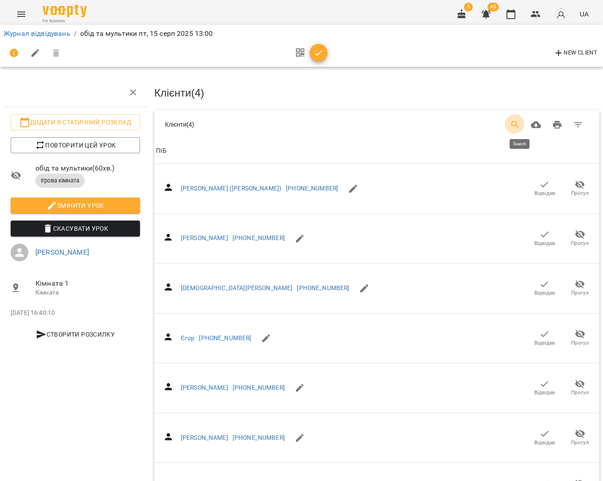
click at [519, 123] on icon "Search" at bounding box center [515, 125] width 11 height 11
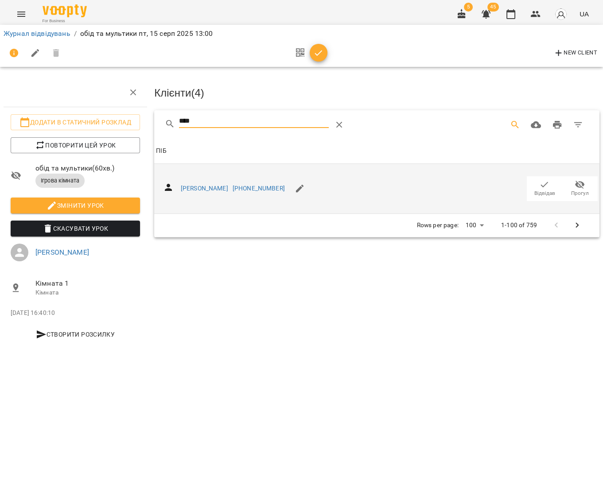
type input "****"
click at [537, 186] on span "Відвідав" at bounding box center [544, 188] width 25 height 18
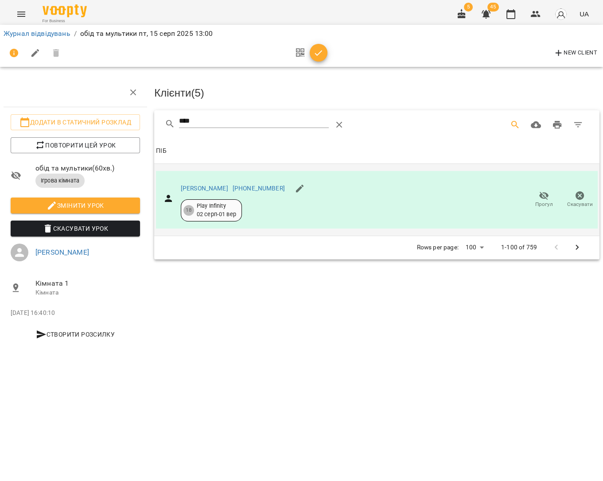
click at [319, 56] on icon "button" at bounding box center [318, 53] width 11 height 11
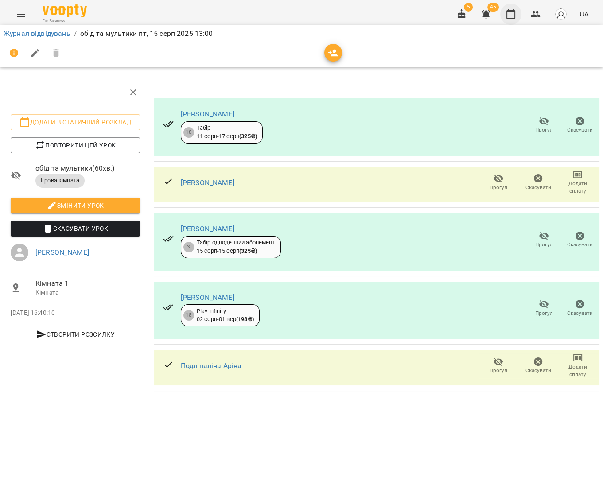
click at [507, 19] on button "button" at bounding box center [510, 14] width 21 height 21
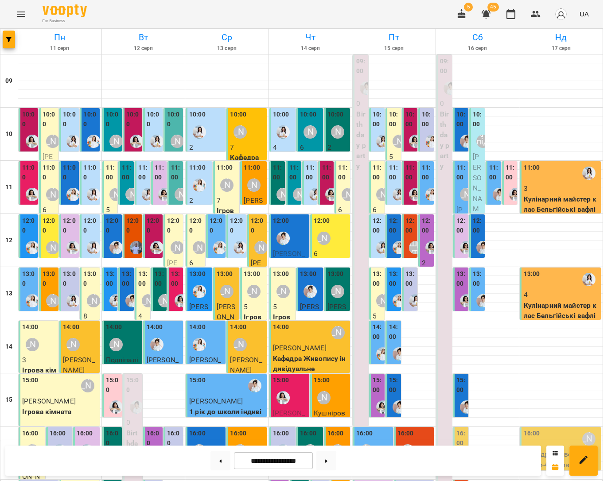
scroll to position [85, 0]
click at [374, 311] on p "5" at bounding box center [377, 316] width 10 height 11
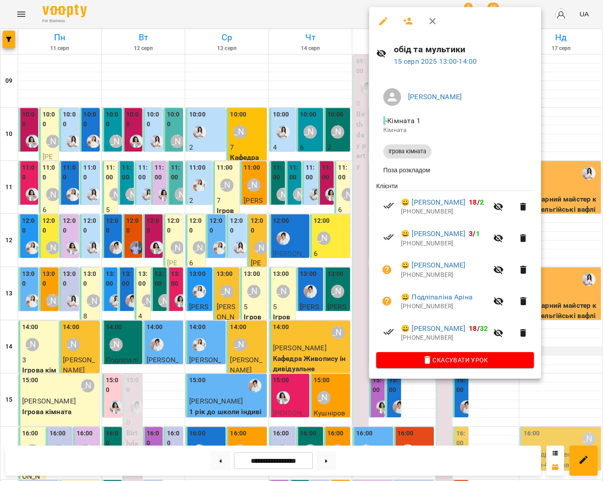
click at [579, 267] on div at bounding box center [301, 240] width 603 height 481
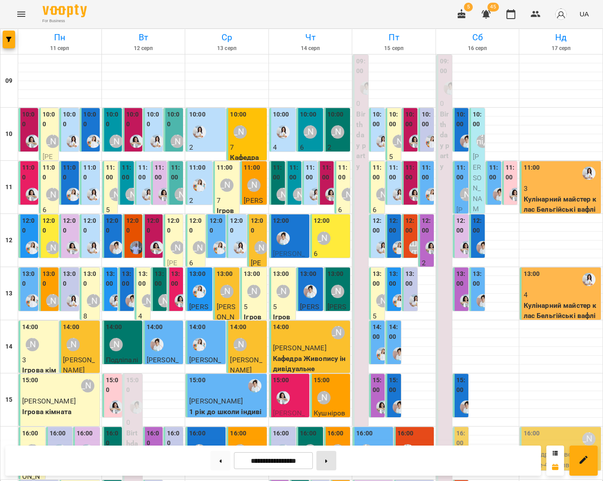
click at [331, 461] on button at bounding box center [326, 460] width 20 height 19
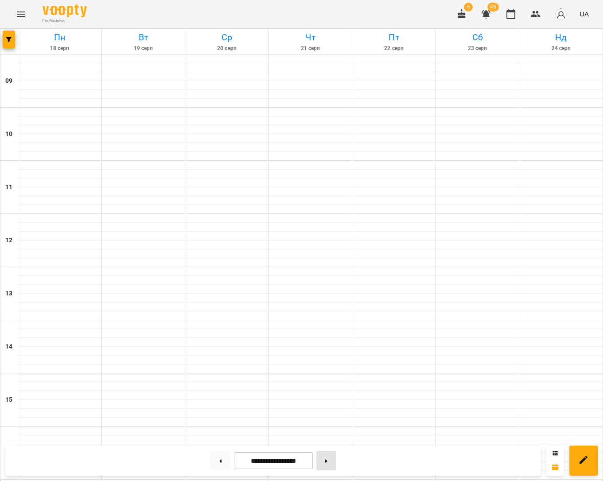
type input "**********"
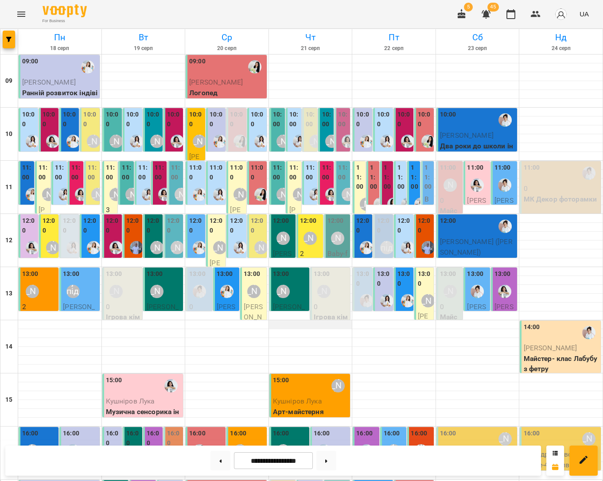
scroll to position [0, 0]
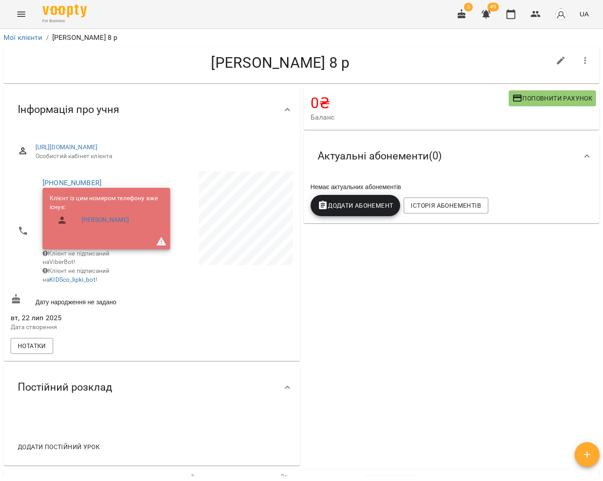
scroll to position [97, 0]
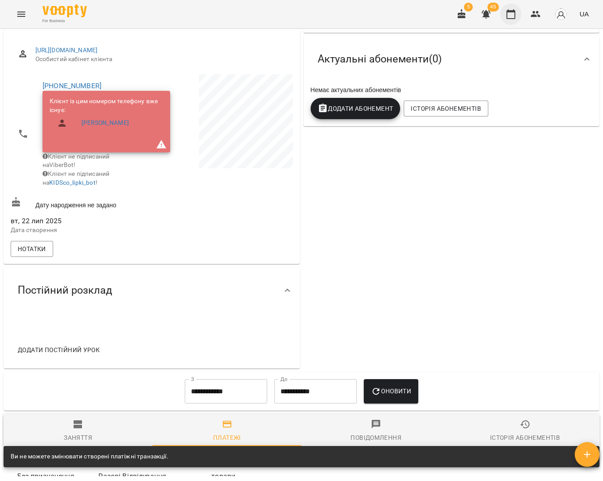
click at [514, 18] on icon "button" at bounding box center [510, 14] width 11 height 11
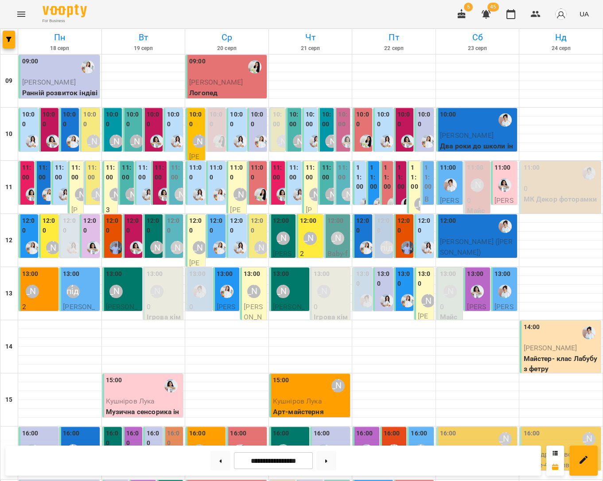
click at [251, 76] on div at bounding box center [254, 67] width 20 height 20
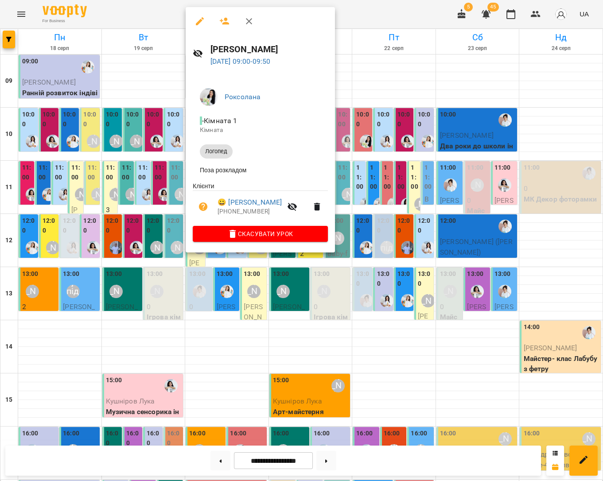
click at [371, 82] on div at bounding box center [301, 240] width 603 height 481
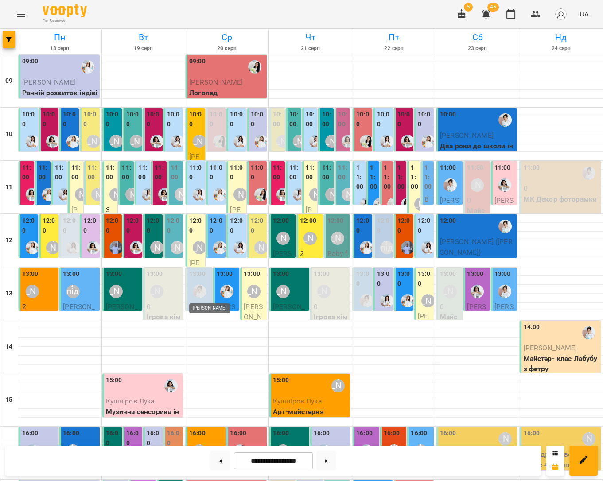
click at [202, 293] on img "Іванна" at bounding box center [199, 291] width 13 height 13
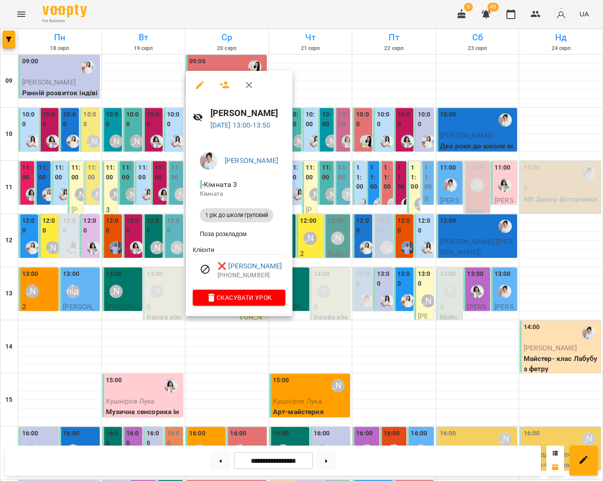
click at [306, 330] on div at bounding box center [301, 240] width 603 height 481
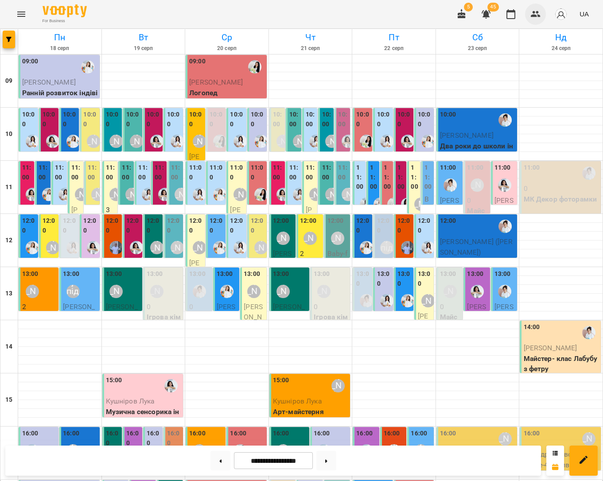
click at [536, 20] on button "button" at bounding box center [535, 14] width 21 height 21
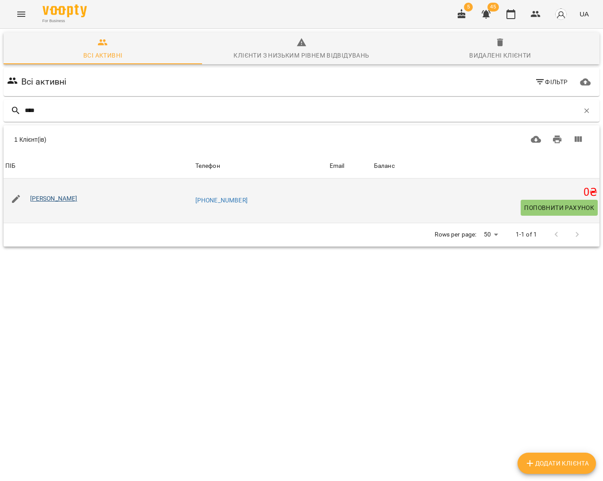
type input "****"
click at [62, 197] on link "[PERSON_NAME]" at bounding box center [53, 198] width 47 height 7
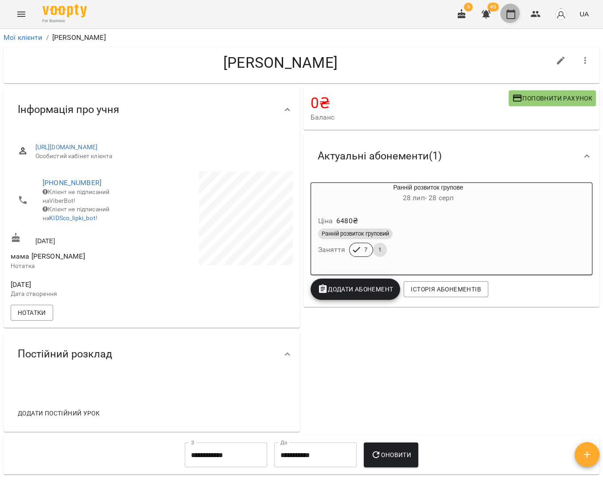
click at [511, 15] on icon "button" at bounding box center [510, 14] width 11 height 11
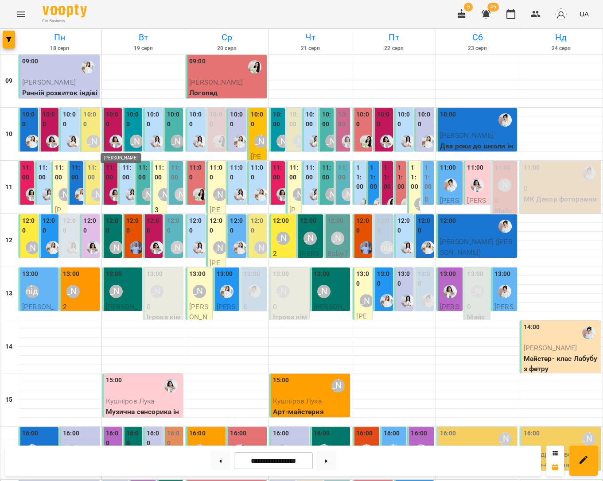
click at [118, 142] on img "Анна Білан" at bounding box center [115, 141] width 13 height 13
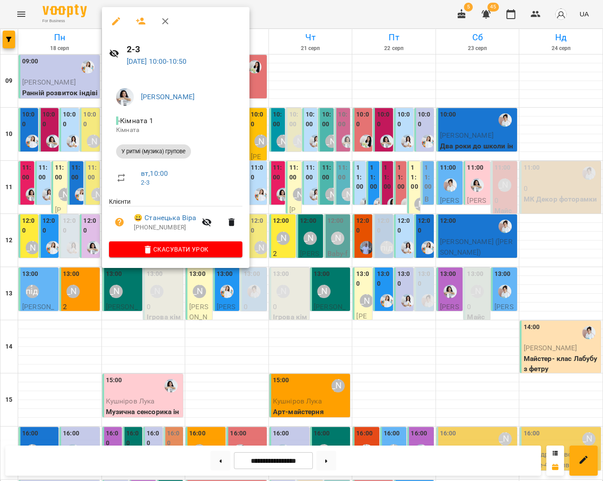
click at [339, 337] on div at bounding box center [301, 240] width 603 height 481
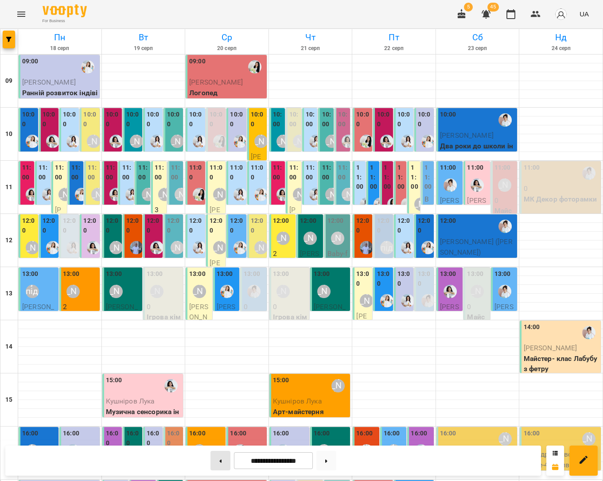
click at [221, 461] on button at bounding box center [220, 460] width 20 height 19
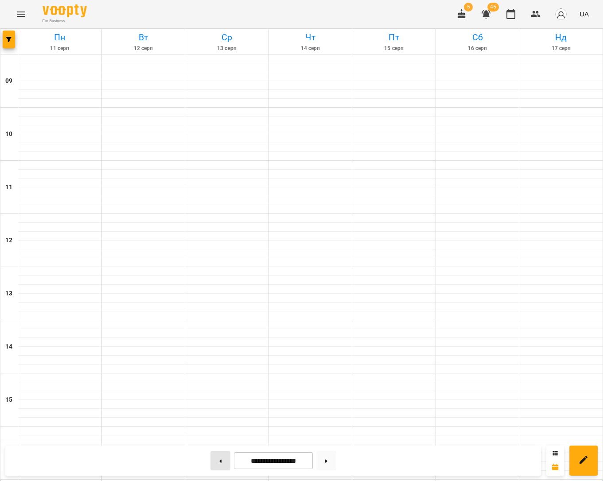
type input "**********"
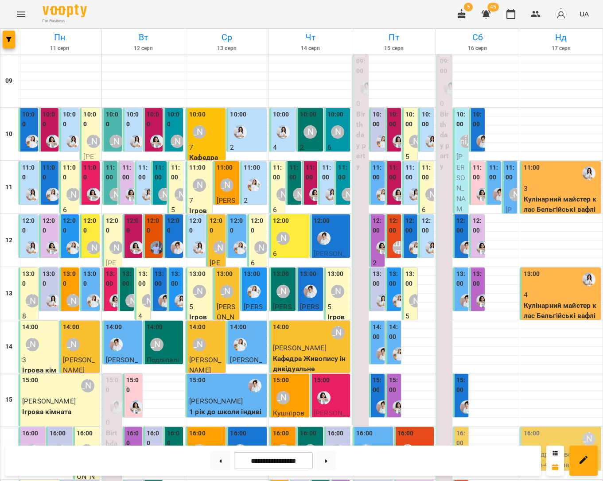
scroll to position [153, 0]
click at [410, 444] on div "Шруті" at bounding box center [407, 450] width 13 height 13
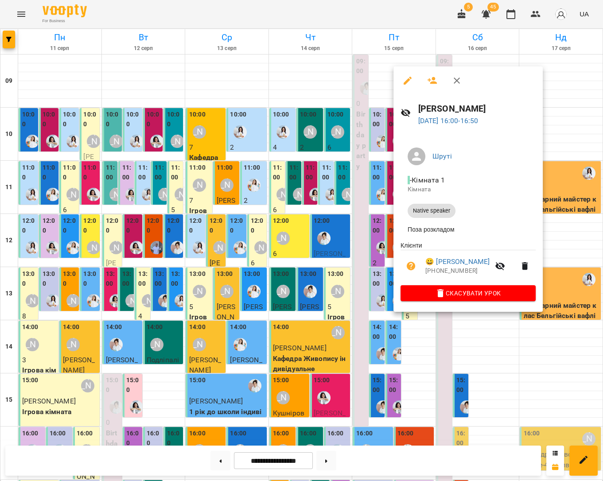
click at [522, 345] on div at bounding box center [301, 240] width 603 height 481
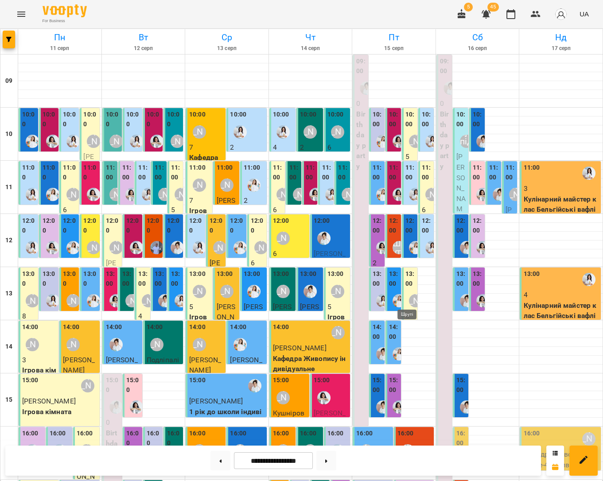
click at [410, 444] on div "Шруті" at bounding box center [407, 450] width 13 height 13
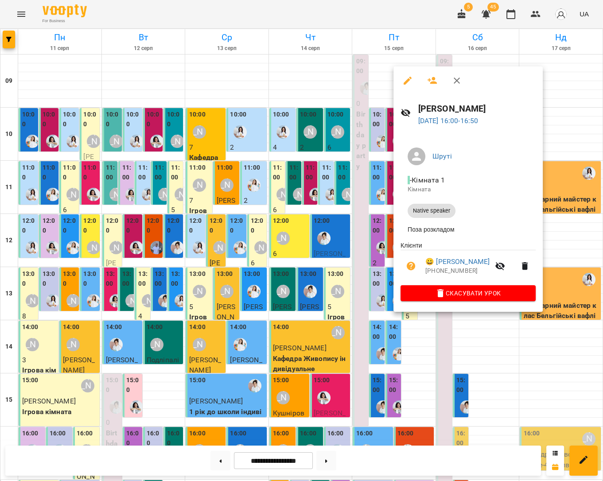
click at [519, 350] on div at bounding box center [301, 240] width 603 height 481
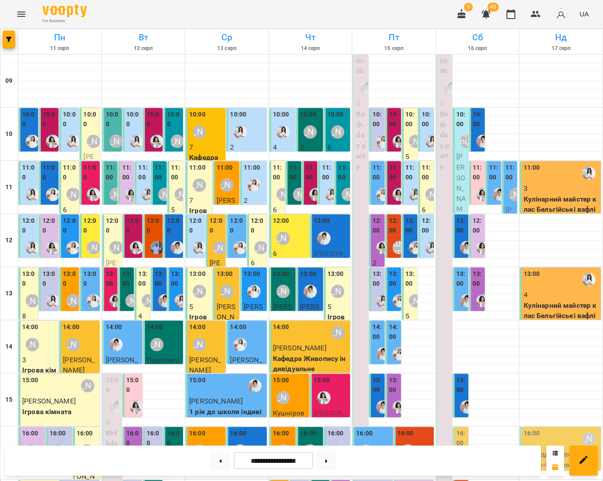
scroll to position [0, 0]
click at [378, 349] on img "Іванна" at bounding box center [382, 353] width 13 height 13
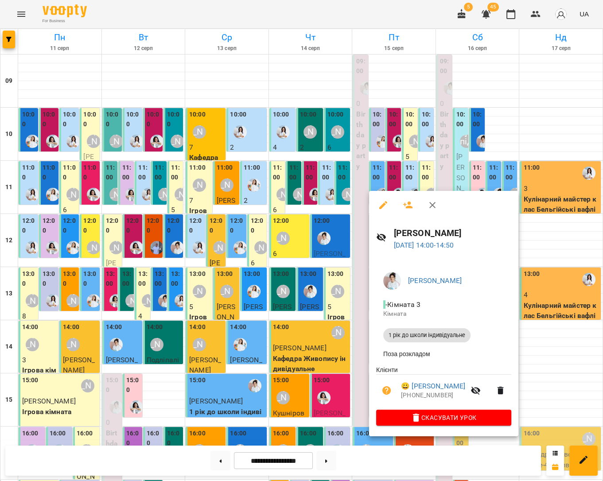
click at [553, 352] on div at bounding box center [301, 240] width 603 height 481
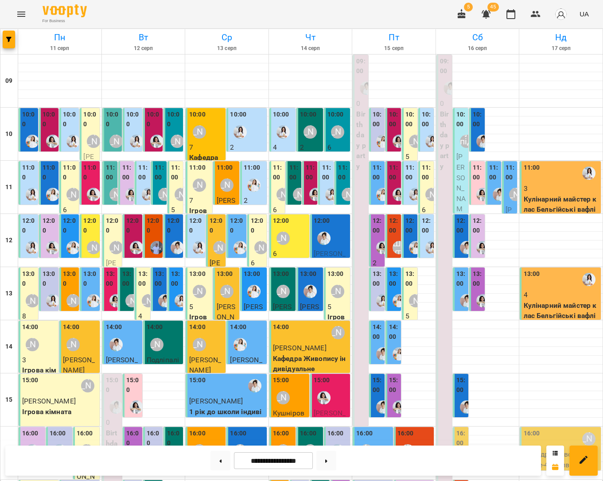
click at [390, 344] on div at bounding box center [399, 354] width 20 height 20
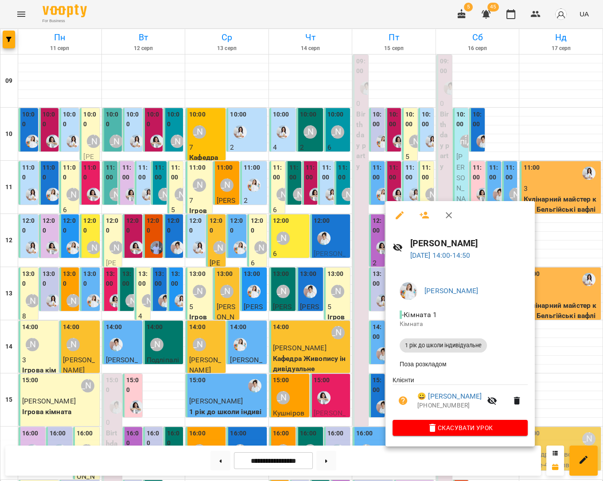
click at [555, 348] on div at bounding box center [301, 240] width 603 height 481
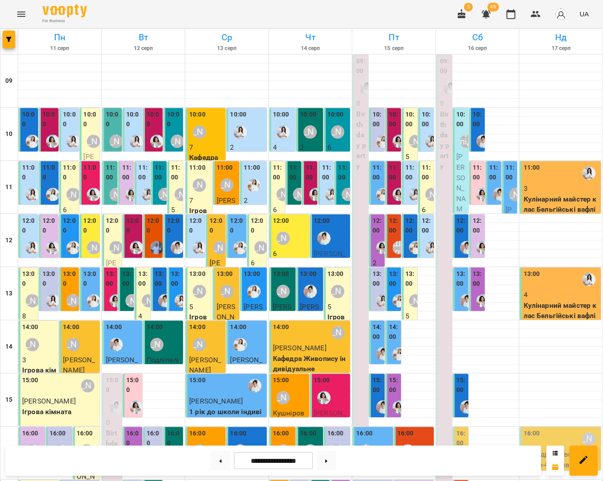
click at [244, 139] on div at bounding box center [240, 132] width 20 height 20
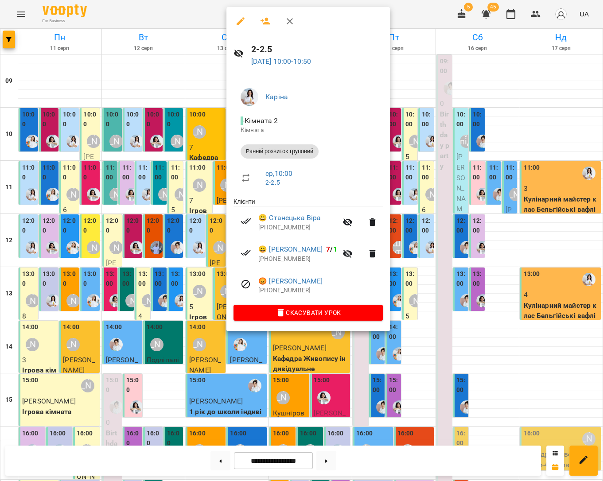
click at [403, 89] on div at bounding box center [301, 240] width 603 height 481
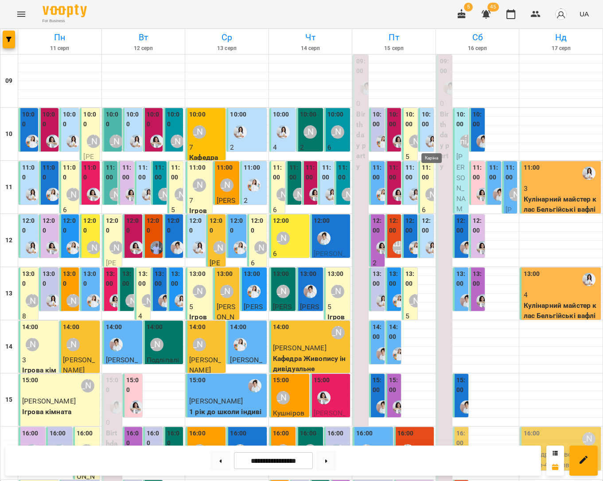
click at [430, 143] on img "Каріна" at bounding box center [431, 141] width 13 height 13
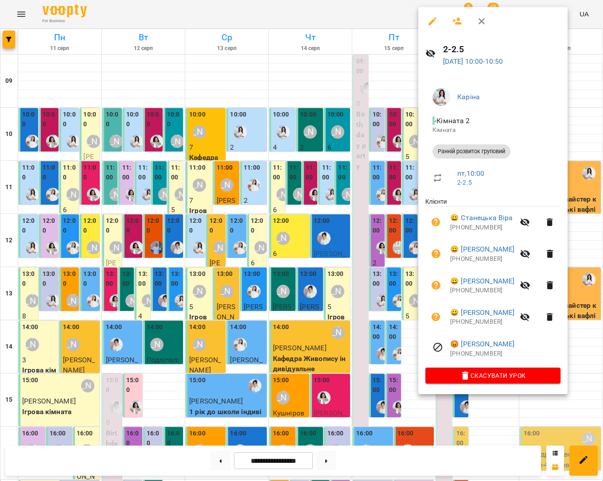
click at [310, 89] on div at bounding box center [301, 240] width 603 height 481
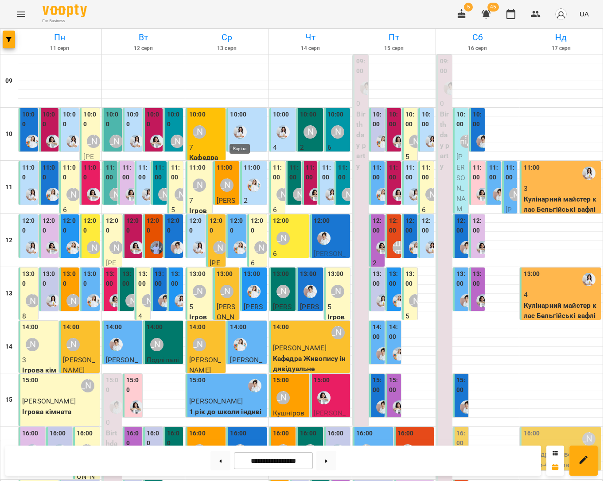
click at [240, 132] on img "Каріна" at bounding box center [239, 131] width 13 height 13
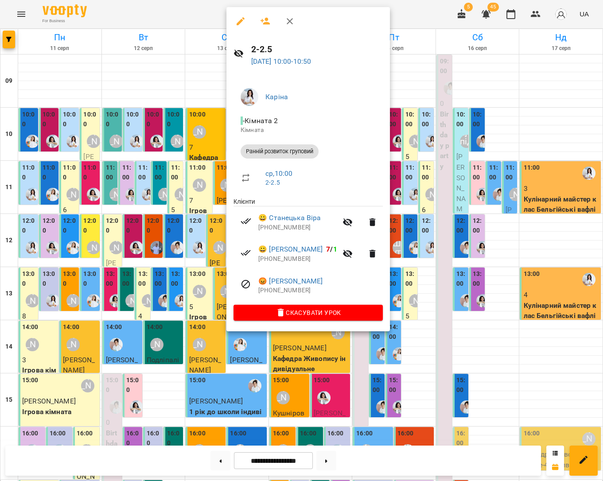
click at [412, 92] on div at bounding box center [301, 240] width 603 height 481
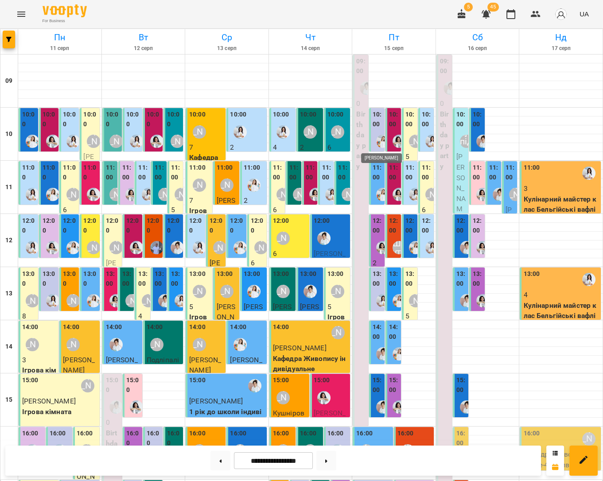
click at [382, 142] on img "Юлія Масющенко" at bounding box center [382, 141] width 13 height 13
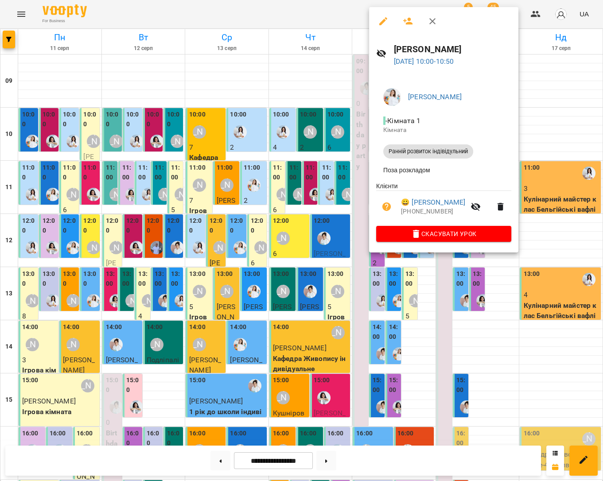
click at [531, 144] on div at bounding box center [301, 240] width 603 height 481
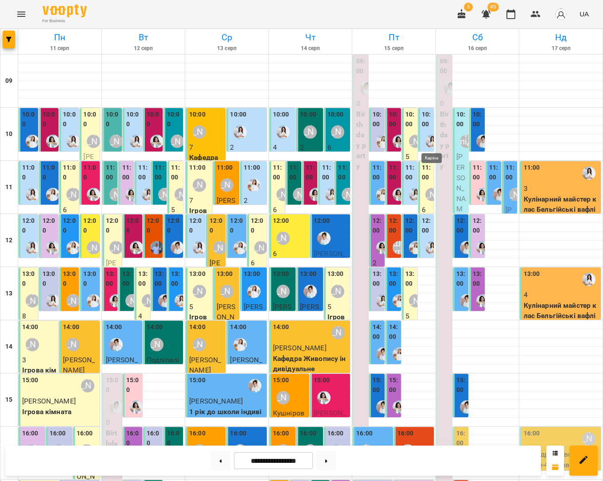
click at [428, 142] on img "Каріна" at bounding box center [431, 141] width 13 height 13
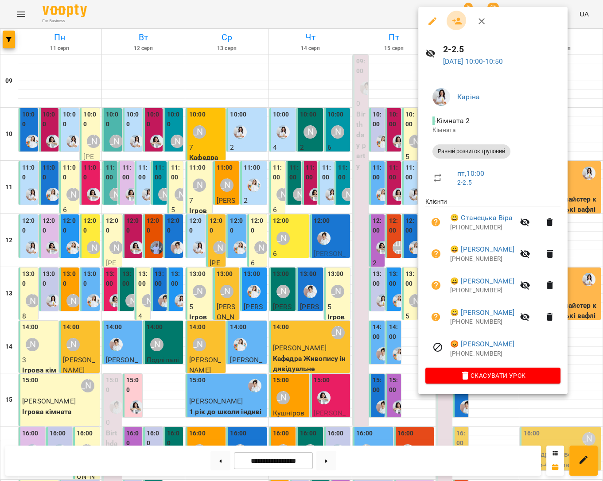
click at [456, 20] on icon "button" at bounding box center [457, 21] width 11 height 11
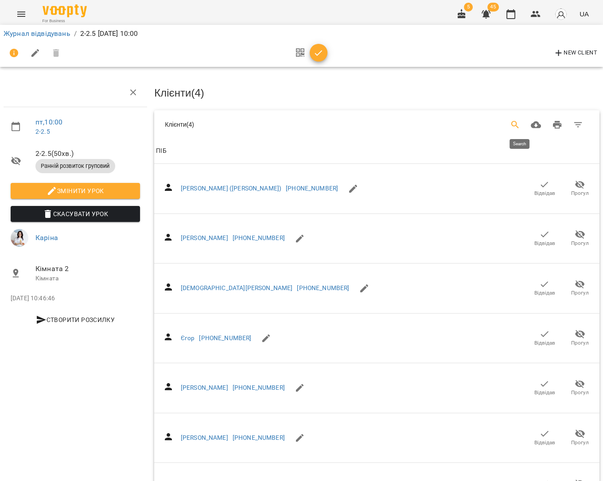
click at [517, 120] on icon "Search" at bounding box center [515, 125] width 11 height 11
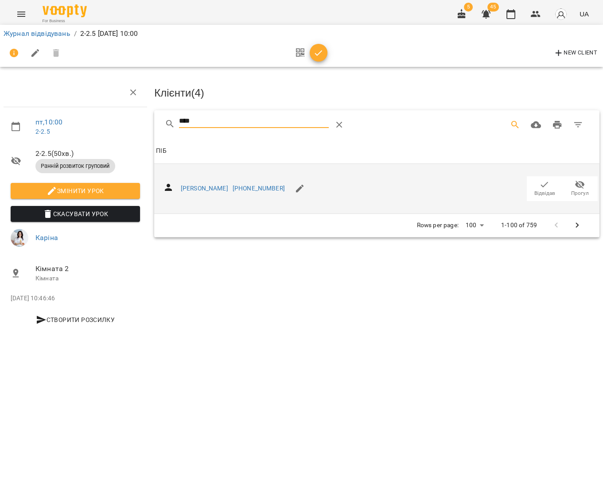
type input "****"
click at [546, 190] on span "Відвідав" at bounding box center [544, 194] width 21 height 8
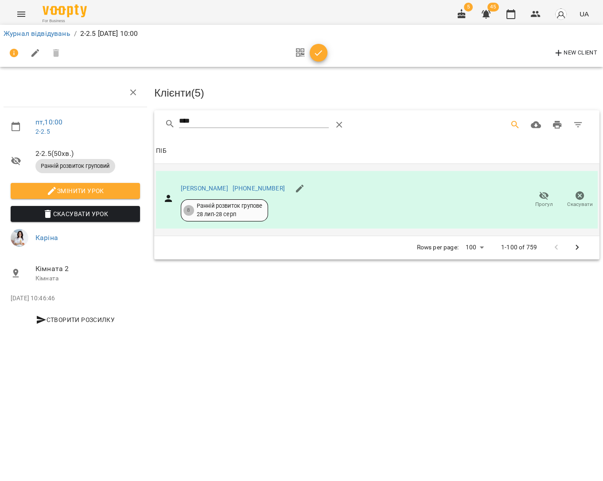
click at [319, 56] on icon "button" at bounding box center [318, 53] width 11 height 11
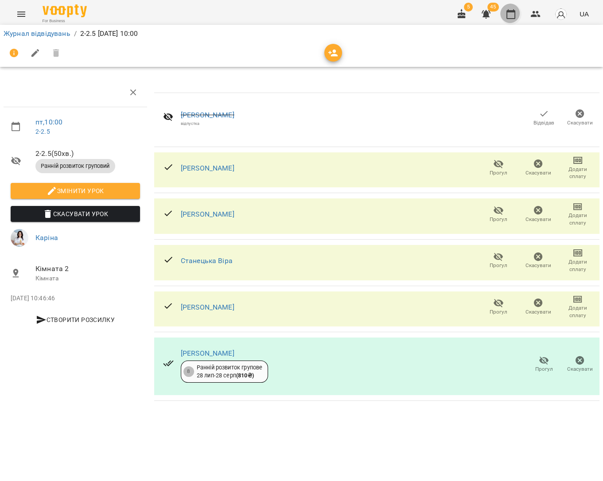
click at [514, 12] on icon "button" at bounding box center [510, 14] width 9 height 10
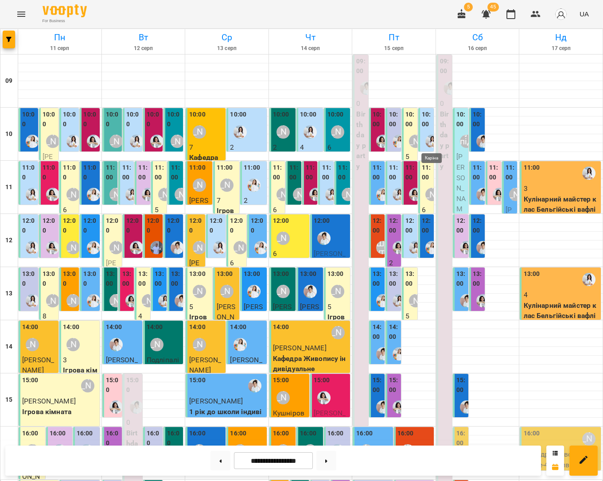
click at [426, 144] on img "Каріна" at bounding box center [431, 141] width 13 height 13
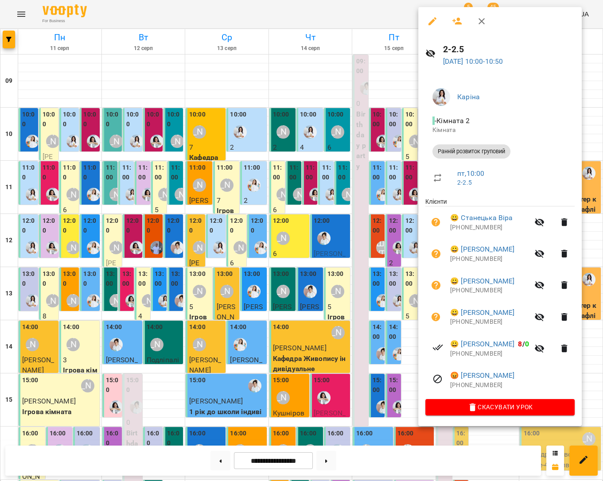
click at [592, 236] on div at bounding box center [301, 240] width 603 height 481
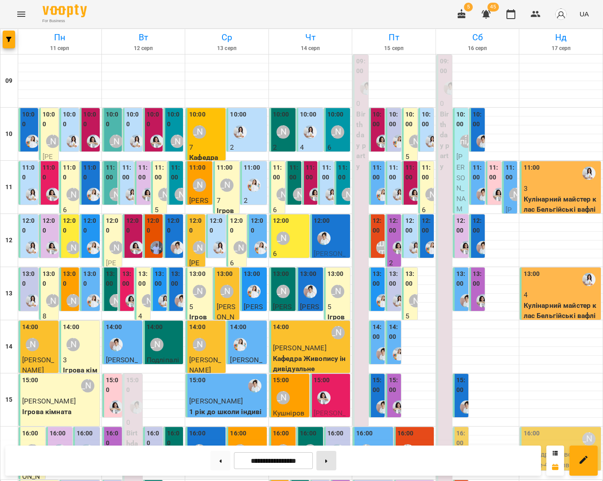
click at [336, 457] on button at bounding box center [326, 460] width 20 height 19
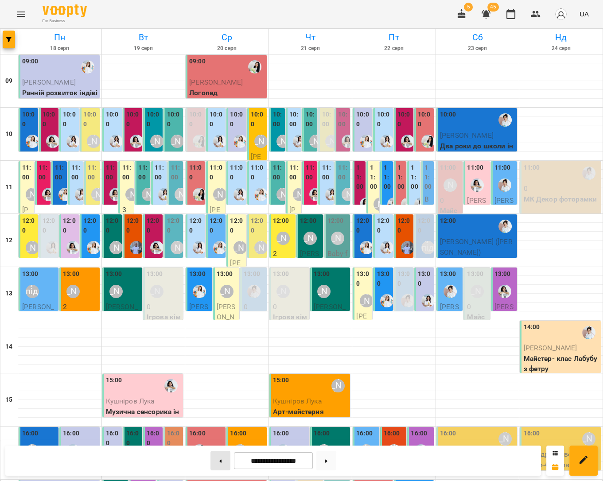
click at [224, 461] on button at bounding box center [220, 460] width 20 height 19
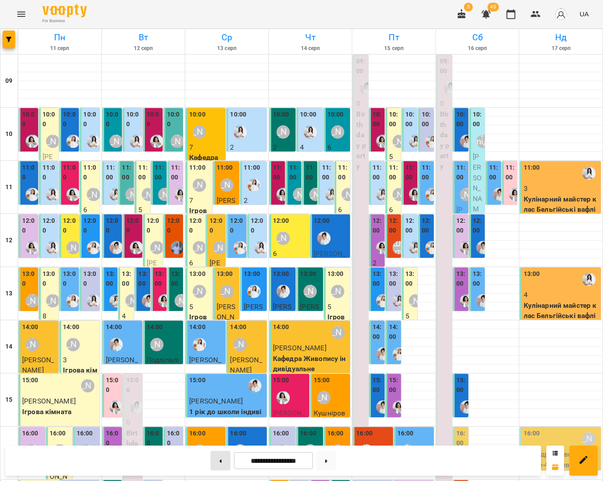
click at [224, 461] on button at bounding box center [220, 460] width 20 height 19
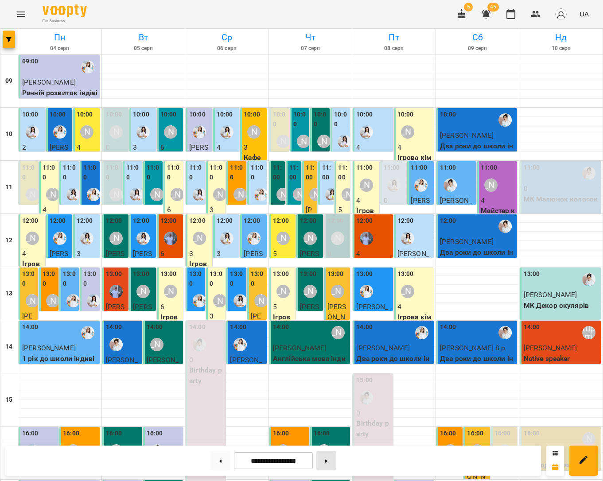
click at [334, 465] on button at bounding box center [326, 460] width 20 height 19
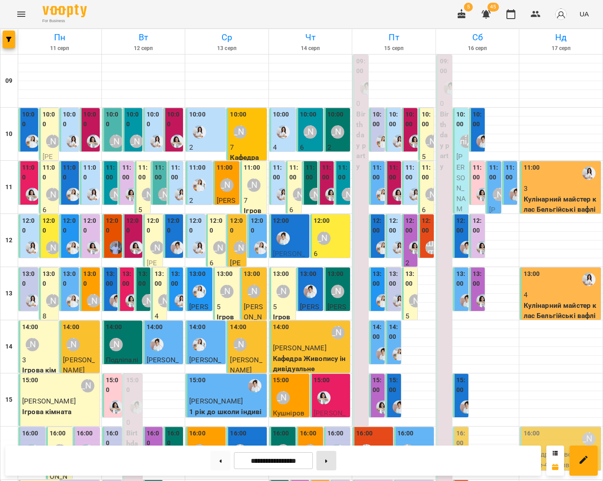
click at [325, 459] on button at bounding box center [326, 460] width 20 height 19
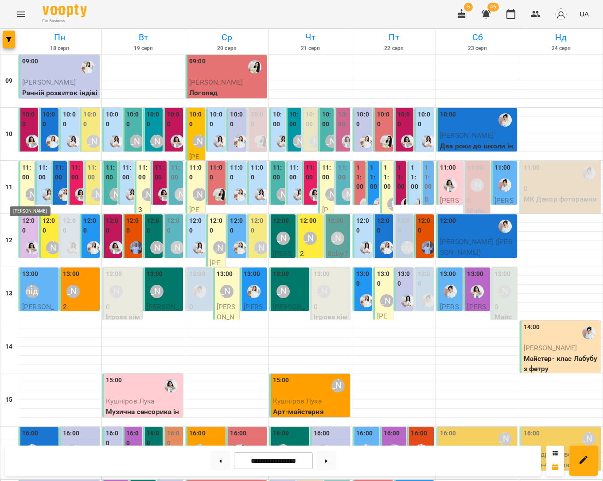
click at [28, 195] on div "[PERSON_NAME]" at bounding box center [32, 194] width 13 height 13
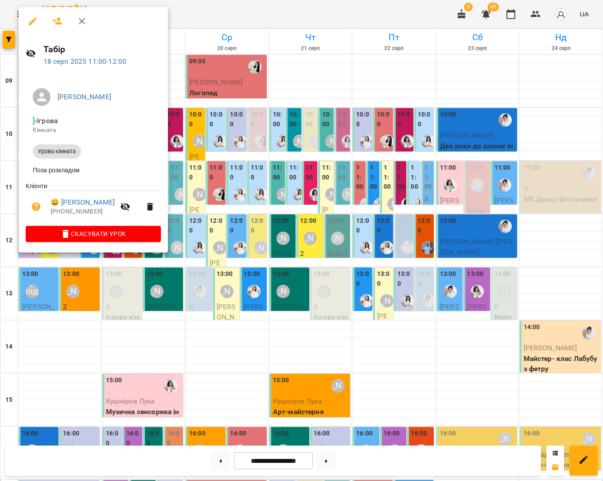
click at [275, 91] on div at bounding box center [301, 240] width 603 height 481
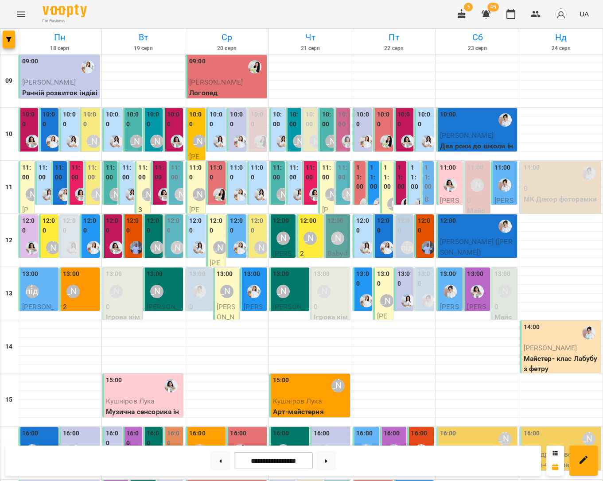
scroll to position [97, 0]
click at [158, 285] on div "[PERSON_NAME]" at bounding box center [156, 291] width 13 height 13
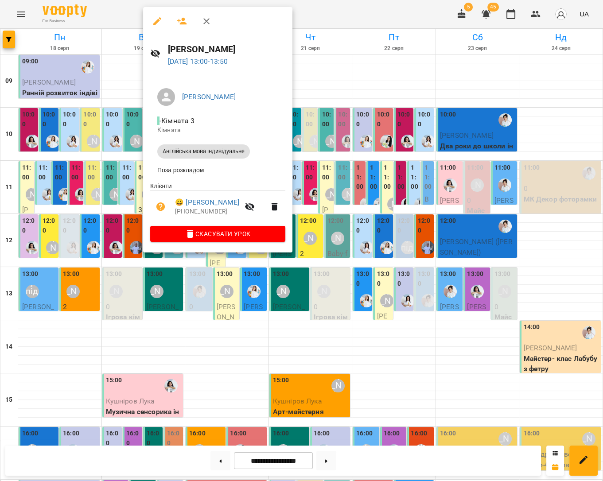
click at [322, 240] on div at bounding box center [301, 240] width 603 height 481
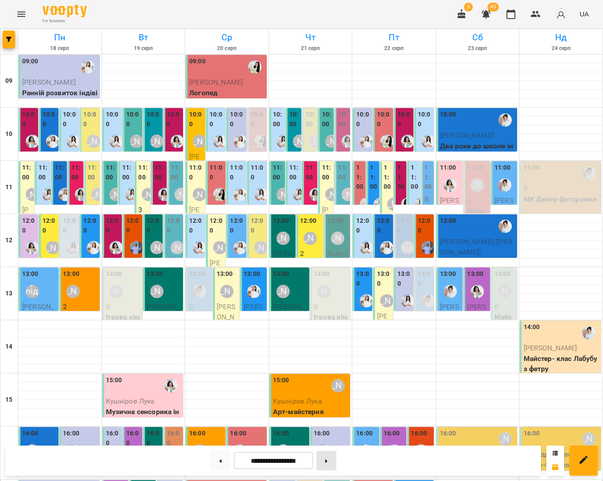
click at [336, 457] on button at bounding box center [326, 460] width 20 height 19
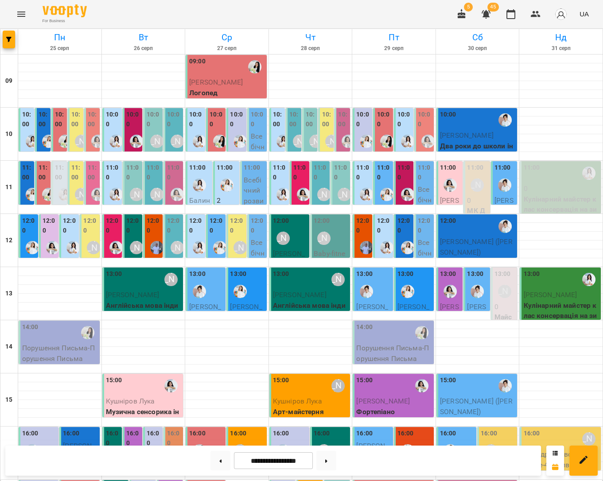
scroll to position [0, 0]
click at [220, 458] on button at bounding box center [220, 460] width 20 height 19
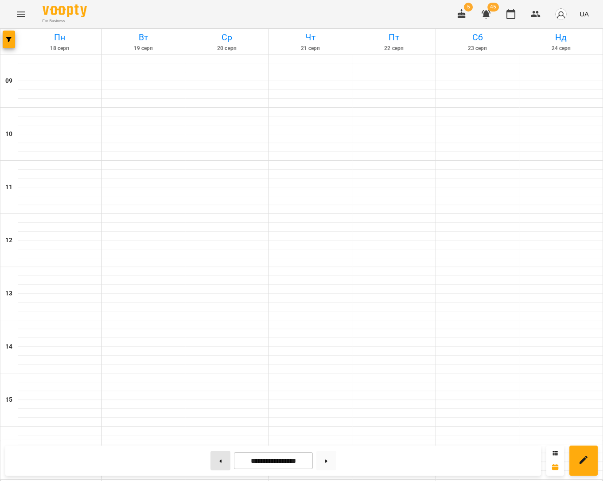
type input "**********"
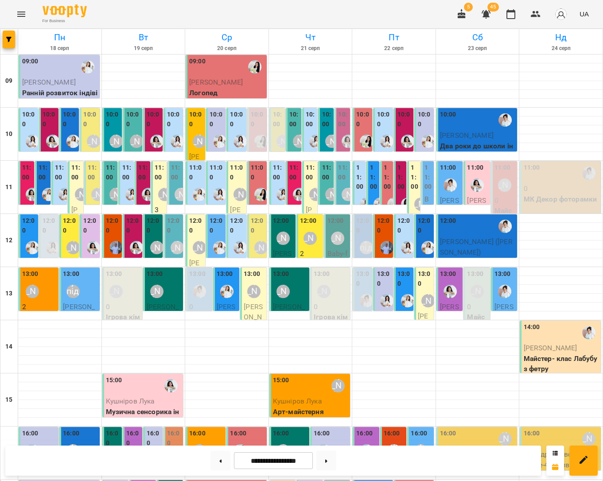
click at [47, 287] on div "13:00 [PERSON_NAME]" at bounding box center [39, 285] width 35 height 32
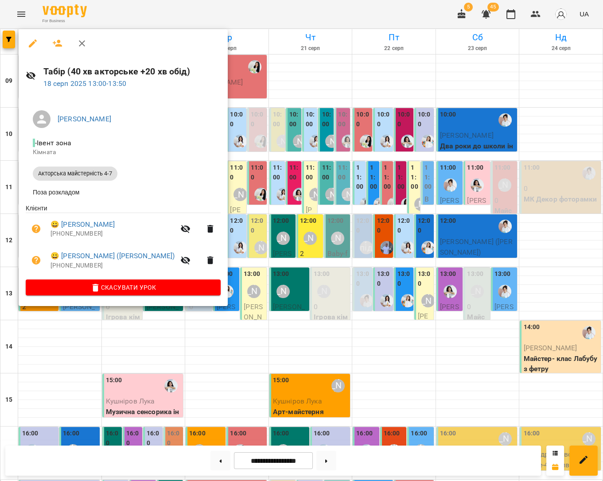
click at [167, 339] on div at bounding box center [301, 240] width 603 height 481
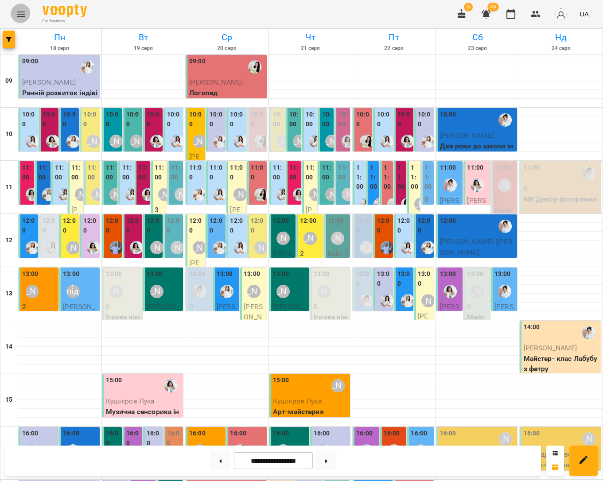
click at [25, 18] on button "Menu" at bounding box center [21, 14] width 21 height 21
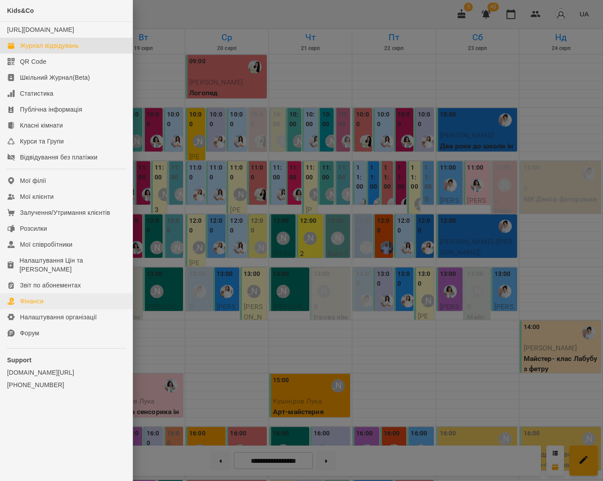
click at [56, 293] on link "Фінанси" at bounding box center [66, 301] width 132 height 16
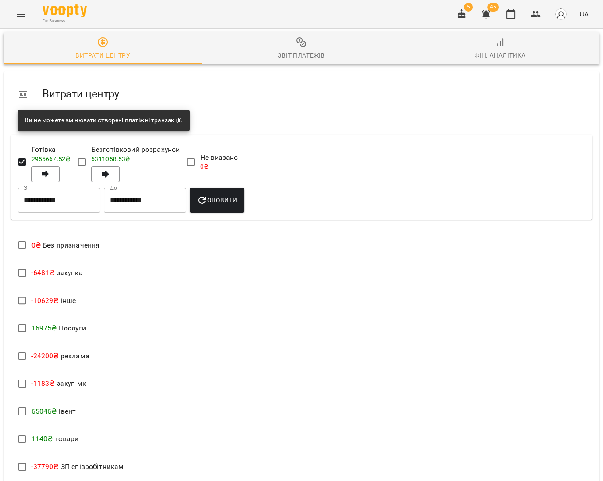
scroll to position [173, 0]
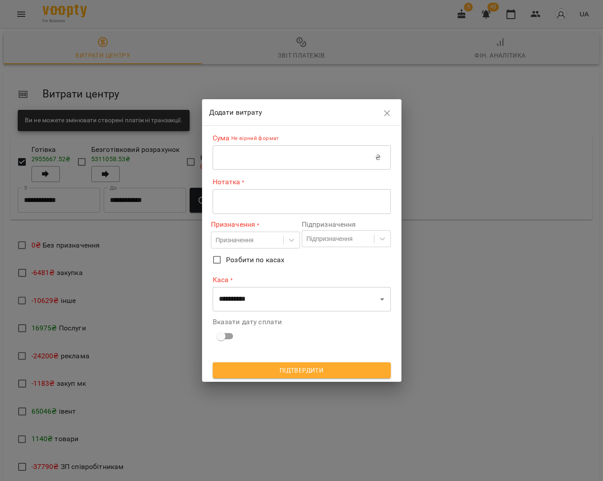
click at [262, 164] on input "text" at bounding box center [294, 157] width 163 height 25
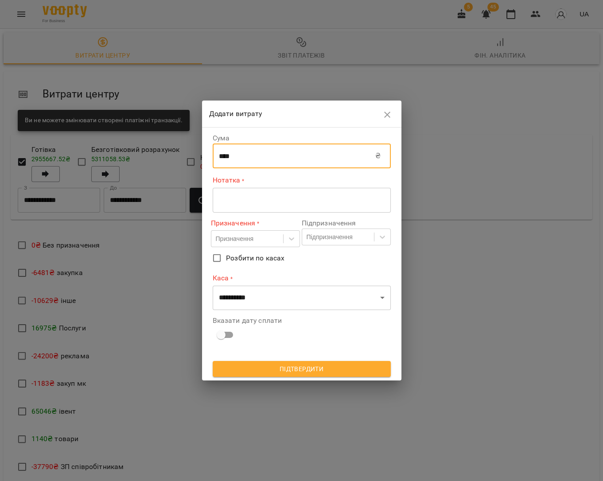
type input "****"
click at [290, 208] on div "* ​" at bounding box center [302, 200] width 178 height 25
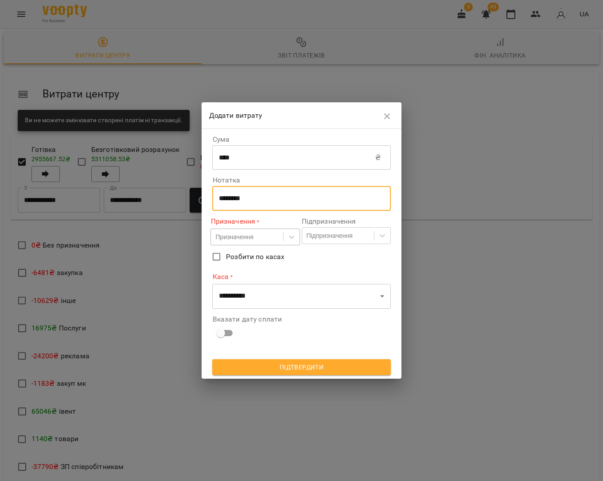
type textarea "********"
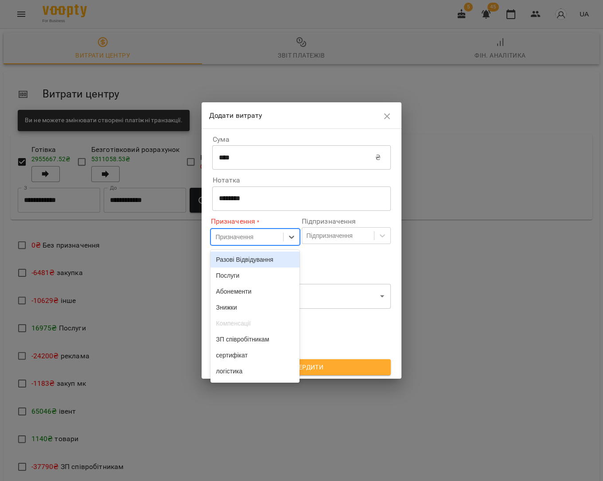
click at [251, 243] on div "Призначення" at bounding box center [247, 237] width 72 height 15
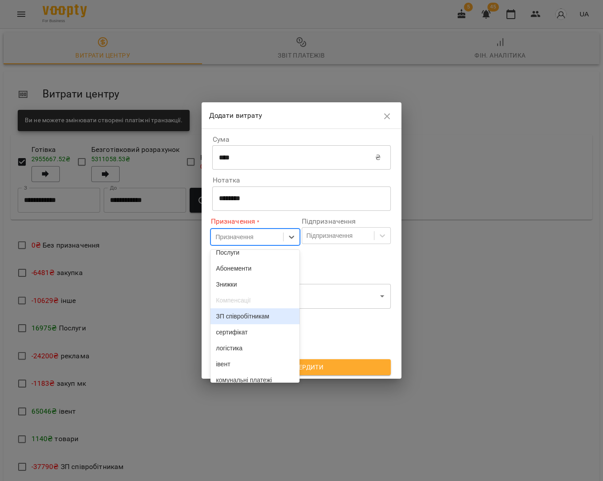
scroll to position [23, 0]
click at [276, 321] on div "ЗП співробітникам" at bounding box center [254, 316] width 89 height 16
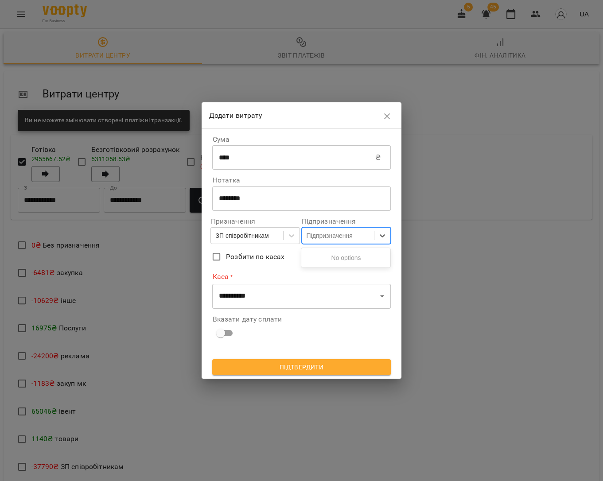
click at [348, 239] on div "Підпризначення" at bounding box center [329, 235] width 46 height 9
click at [287, 268] on div "**********" at bounding box center [301, 238] width 178 height 213
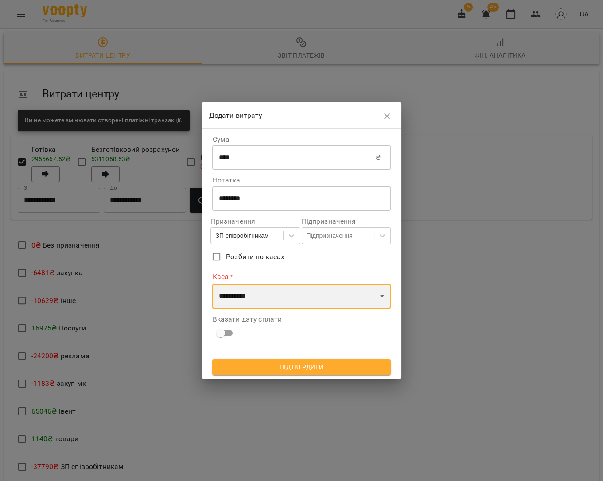
select select "****"
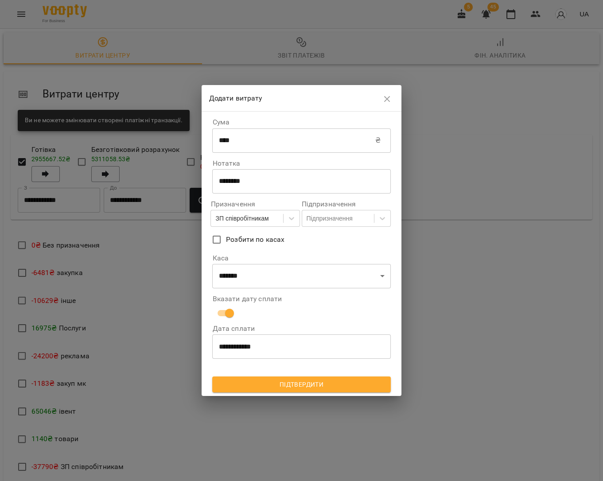
click at [312, 381] on span "Підтвердити" at bounding box center [301, 384] width 164 height 11
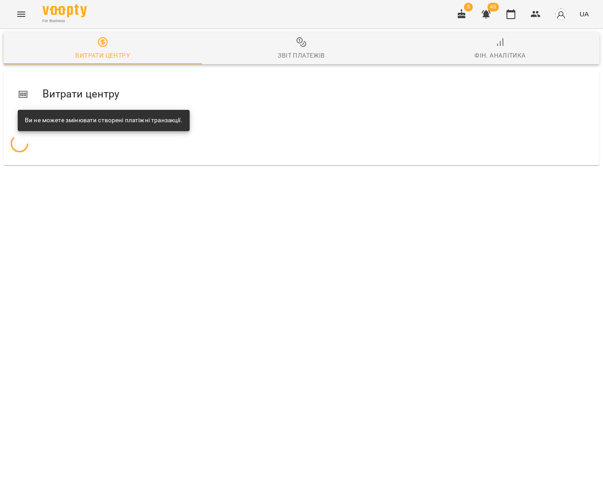
scroll to position [0, 0]
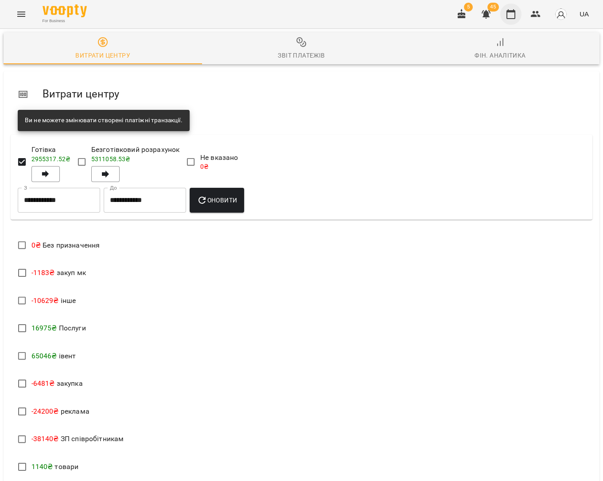
click at [516, 16] on icon "button" at bounding box center [510, 14] width 11 height 11
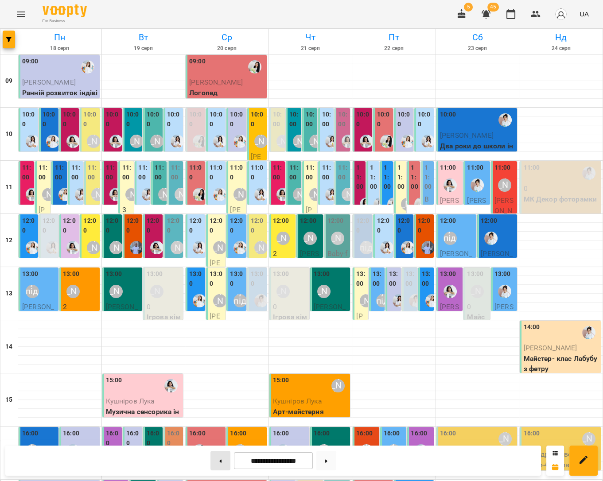
click at [225, 460] on button at bounding box center [220, 460] width 20 height 19
type input "**********"
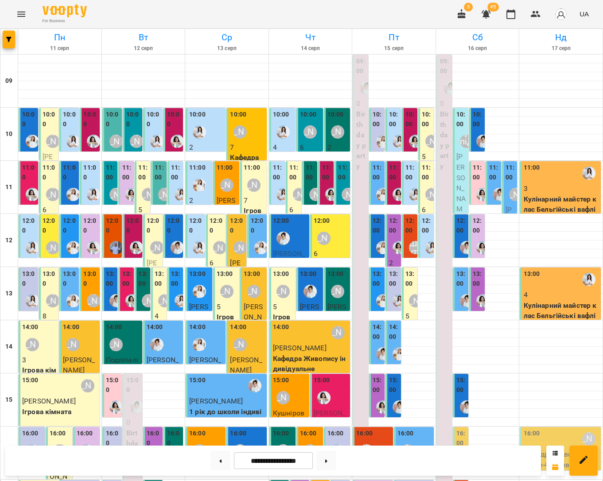
scroll to position [197, 0]
click at [285, 462] on span "[PERSON_NAME]" at bounding box center [282, 476] width 19 height 29
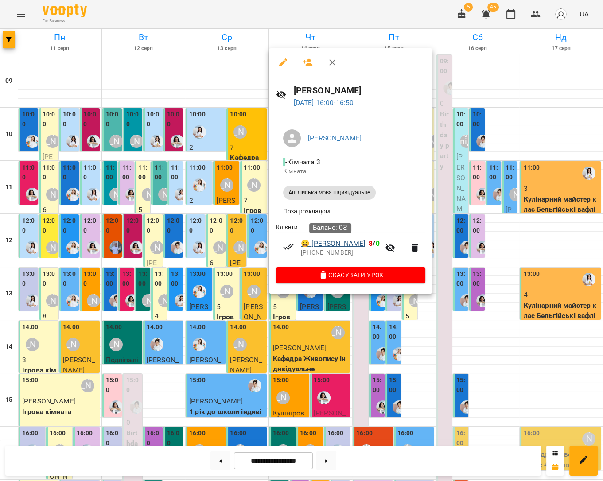
click at [333, 245] on link "😀 [PERSON_NAME]" at bounding box center [333, 243] width 64 height 11
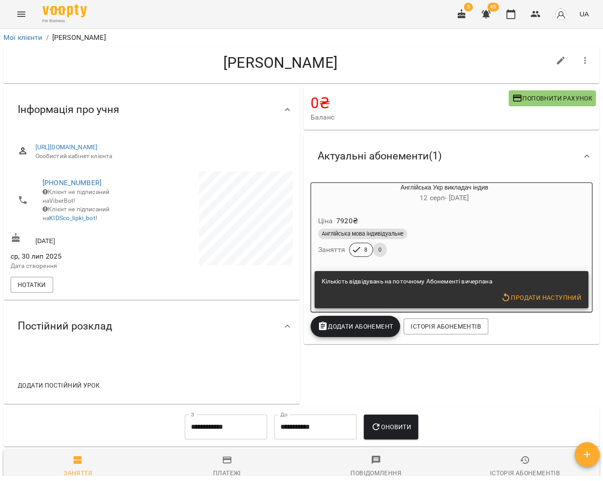
click at [585, 454] on icon "button" at bounding box center [586, 454] width 11 height 11
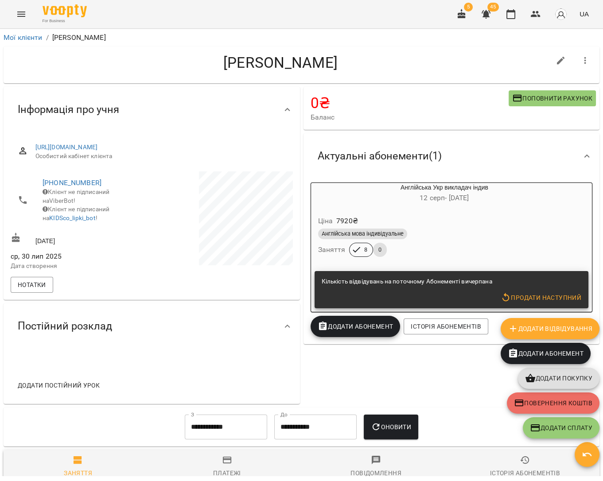
click at [565, 378] on span "Додати покупку" at bounding box center [558, 378] width 67 height 11
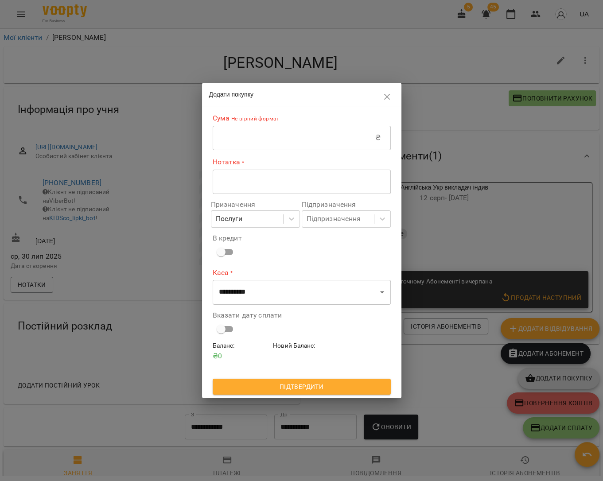
click at [301, 145] on input "text" at bounding box center [294, 137] width 163 height 25
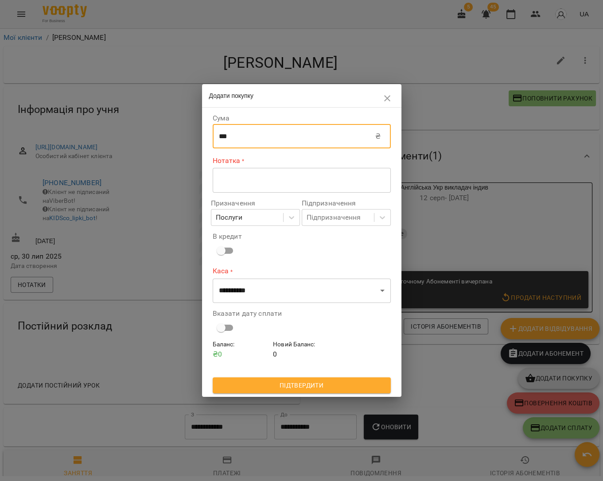
type input "***"
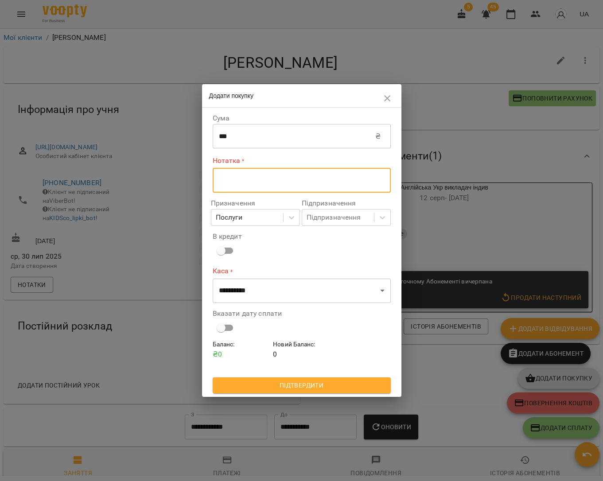
click at [294, 179] on textarea at bounding box center [302, 180] width 166 height 8
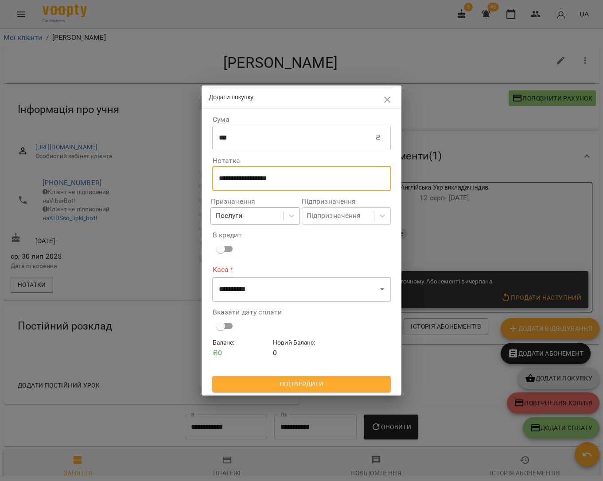
type textarea "**********"
click at [268, 216] on div "Послуги" at bounding box center [247, 216] width 72 height 16
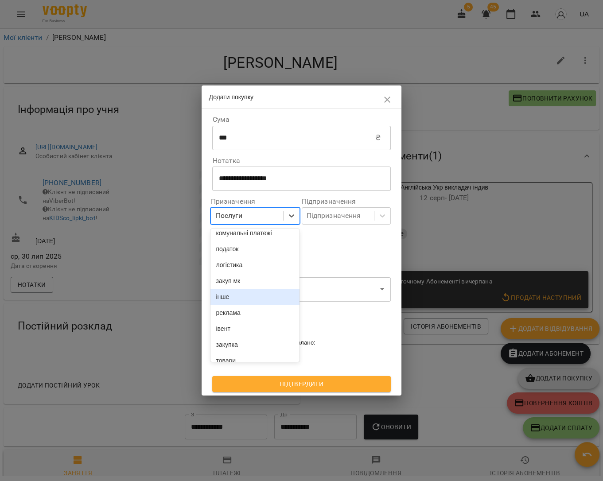
scroll to position [144, 0]
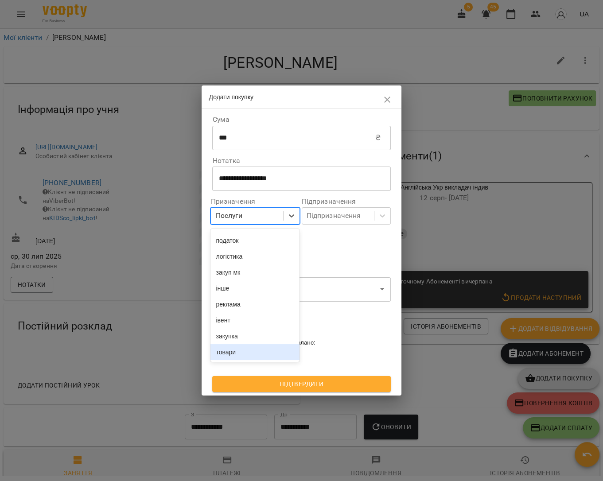
click at [255, 348] on div "товари" at bounding box center [254, 352] width 89 height 16
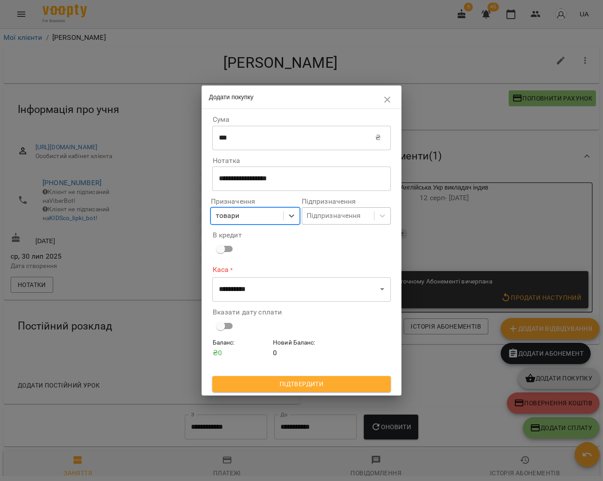
click at [343, 219] on div "Підпризначення" at bounding box center [333, 216] width 54 height 11
click at [273, 254] on div "В кредит" at bounding box center [301, 245] width 178 height 26
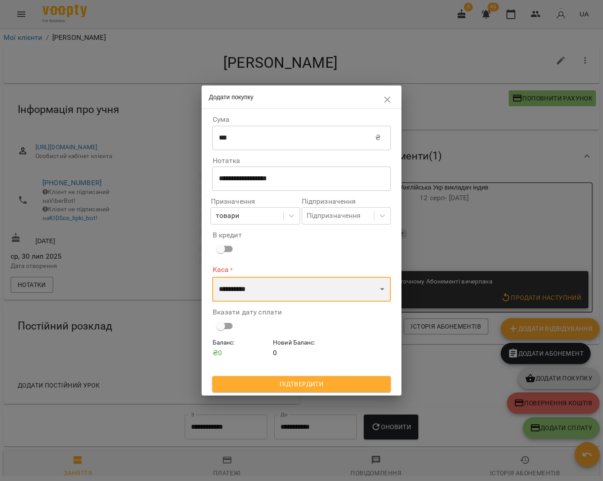
select select "****"
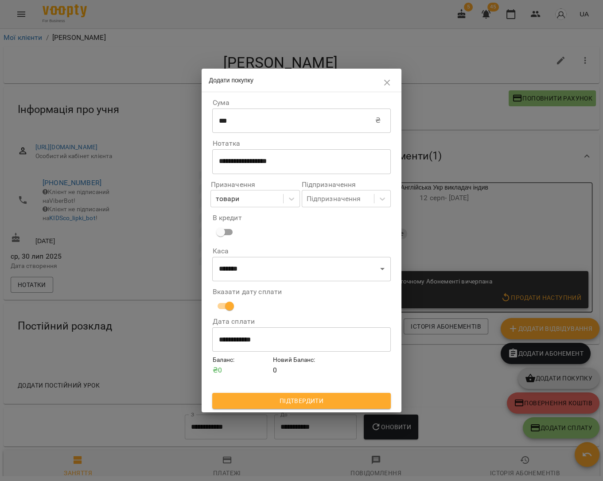
click at [294, 401] on span "Підтвердити" at bounding box center [301, 400] width 164 height 11
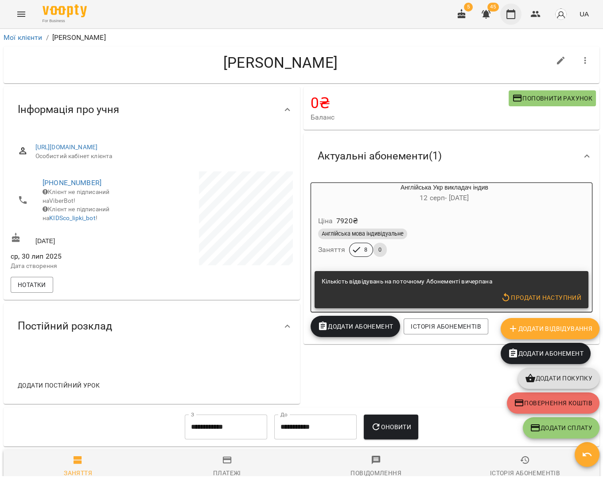
click at [507, 20] on button "button" at bounding box center [510, 14] width 21 height 21
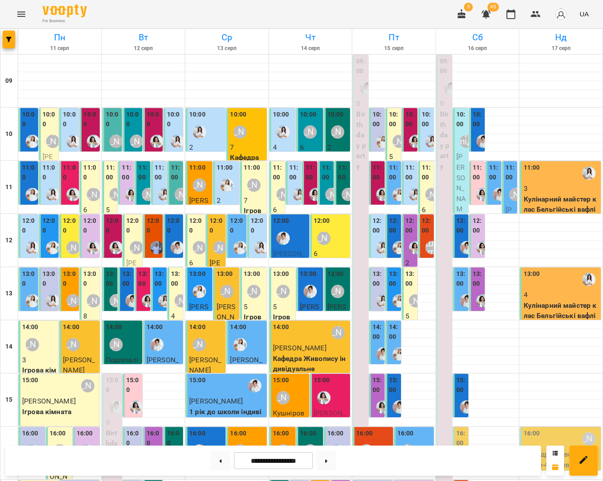
scroll to position [197, 0]
click at [329, 391] on img "Анна Білан" at bounding box center [323, 397] width 13 height 13
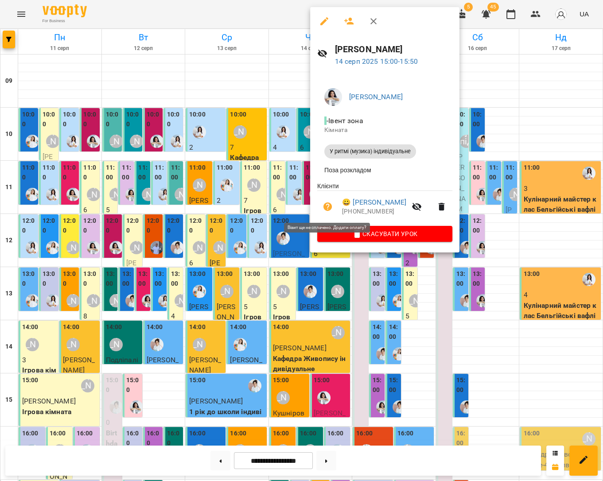
click at [323, 211] on icon "button" at bounding box center [327, 206] width 11 height 11
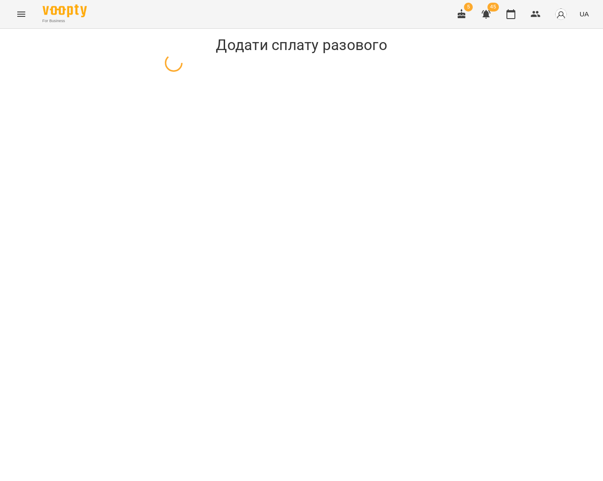
select select "**********"
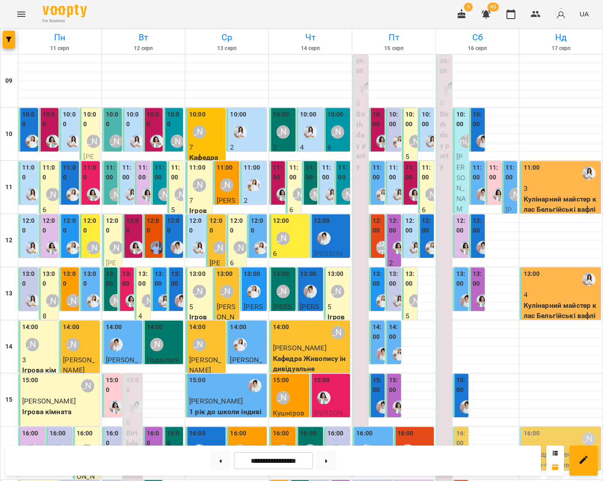
scroll to position [197, 0]
click at [284, 441] on div "[PERSON_NAME]" at bounding box center [283, 451] width 20 height 20
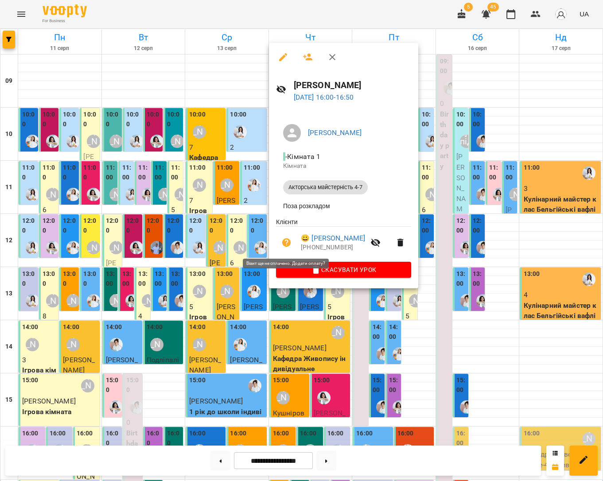
click at [284, 245] on icon "button" at bounding box center [286, 242] width 9 height 9
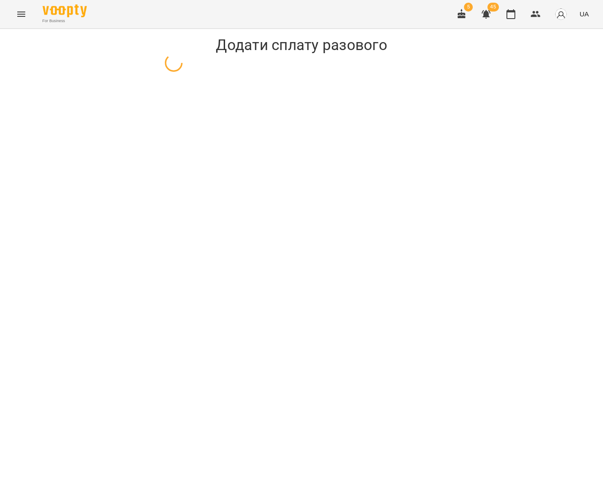
select select "**********"
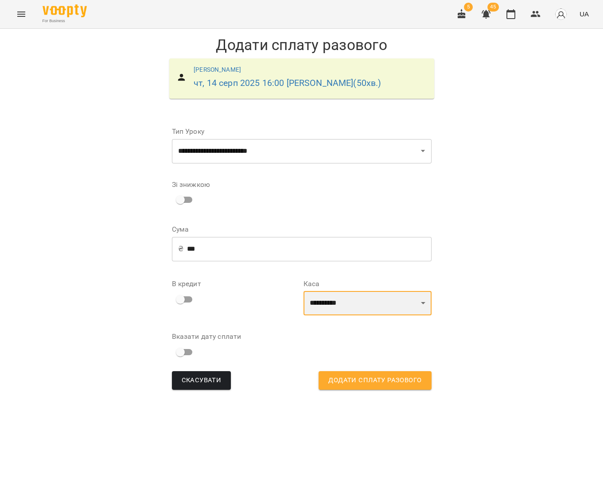
select select "****"
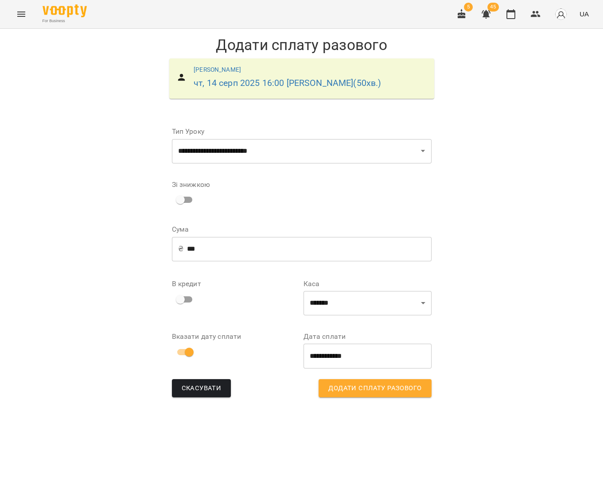
click at [345, 388] on span "Додати сплату разового" at bounding box center [374, 389] width 93 height 12
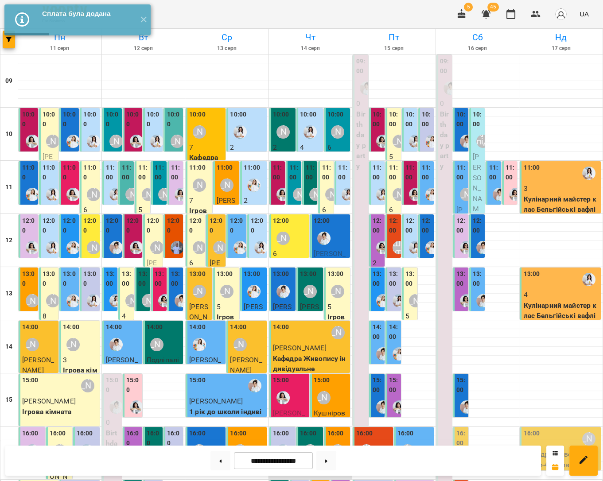
scroll to position [197, 0]
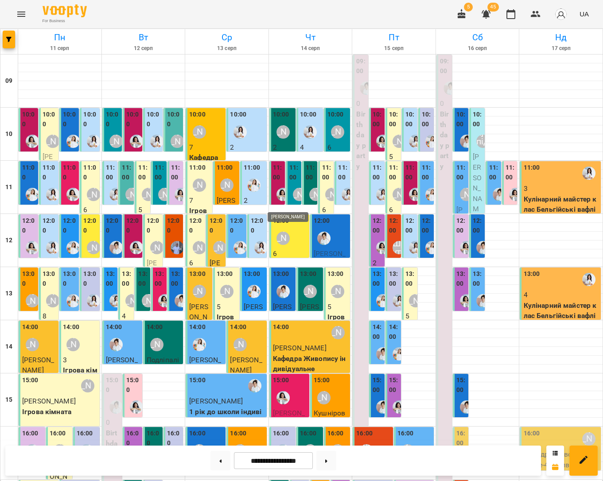
click at [287, 391] on img "Анна Білан" at bounding box center [282, 397] width 13 height 13
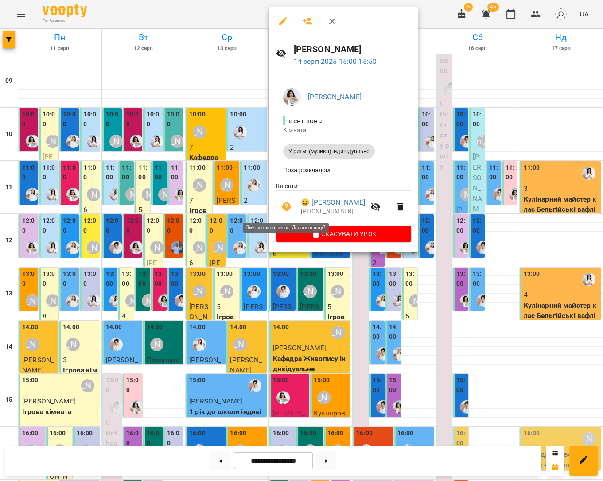
click at [288, 206] on icon "button" at bounding box center [286, 206] width 9 height 9
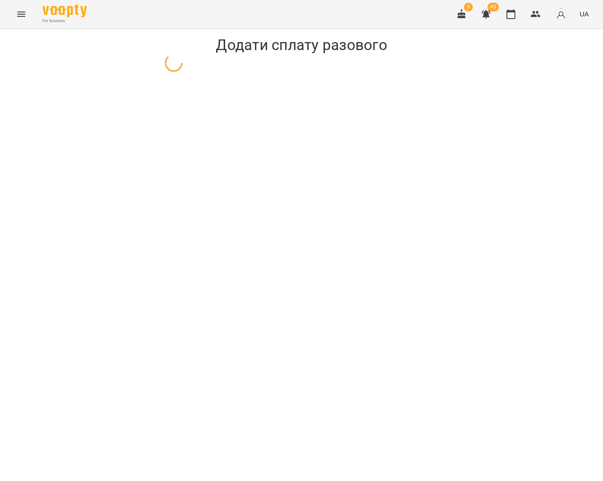
select select "**********"
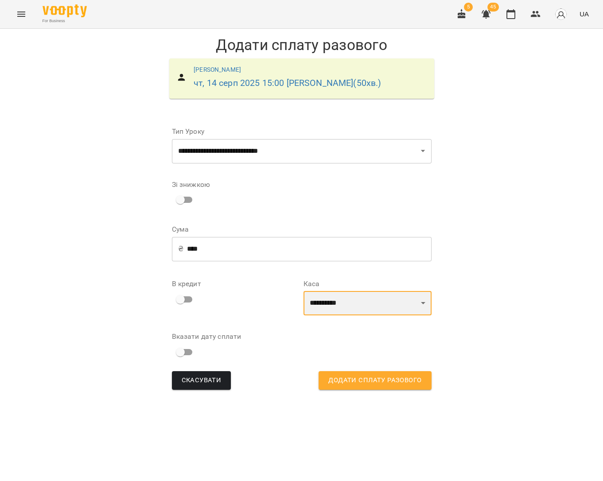
select select "****"
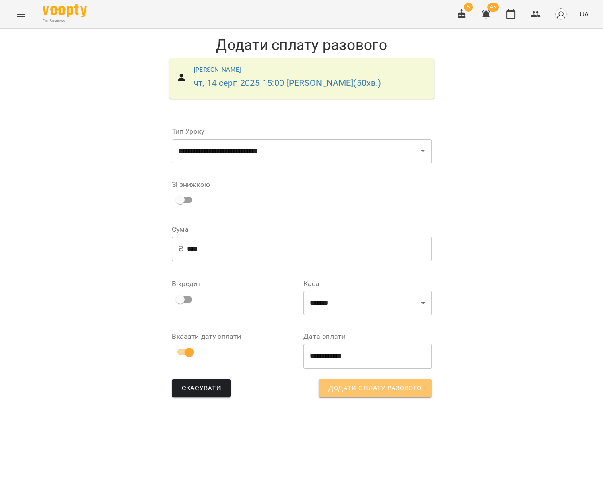
click at [345, 387] on span "Додати сплату разового" at bounding box center [374, 389] width 93 height 12
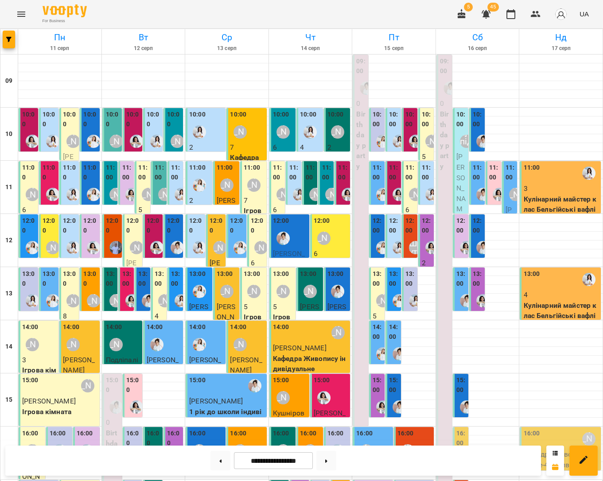
click at [376, 139] on img "Юлія Масющенко" at bounding box center [382, 141] width 13 height 13
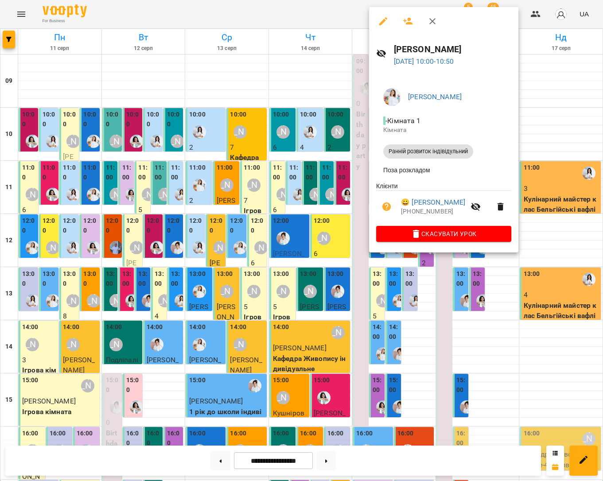
click at [573, 139] on div at bounding box center [301, 240] width 603 height 481
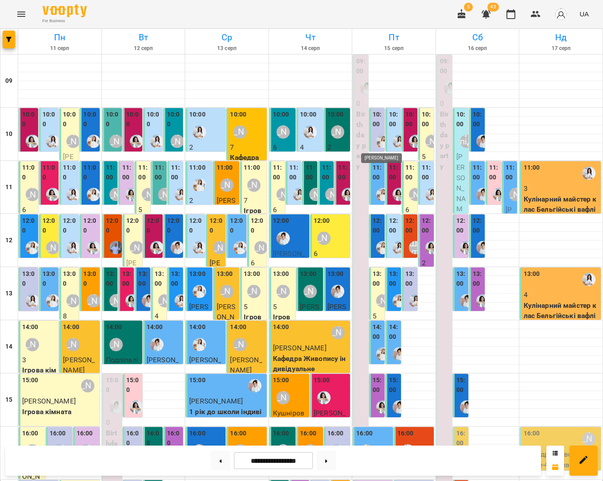
click at [379, 139] on img "Юлія Масющенко" at bounding box center [382, 141] width 13 height 13
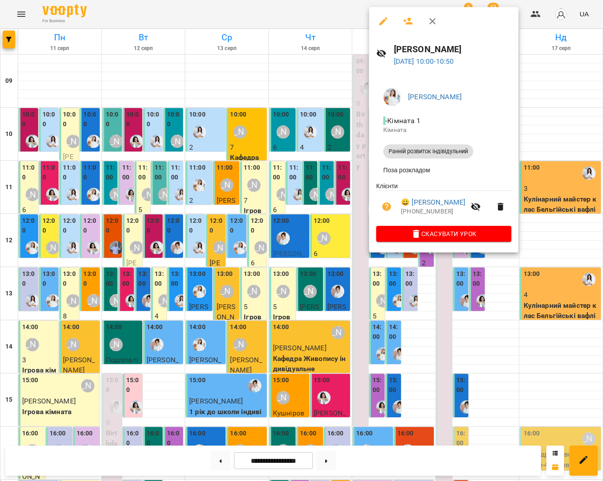
click at [540, 144] on div at bounding box center [301, 240] width 603 height 481
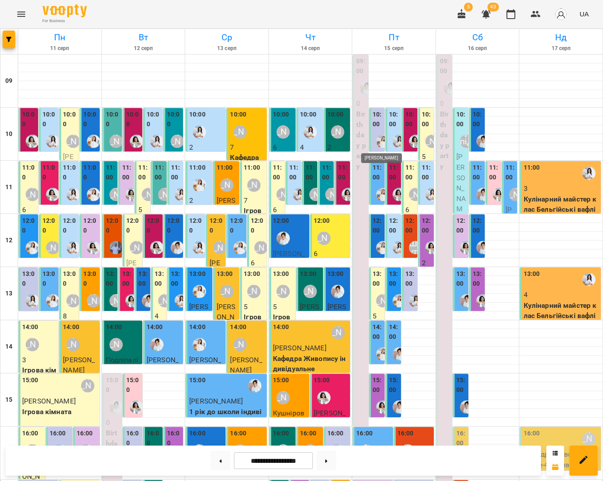
click at [376, 139] on img "Юлія Масющенко" at bounding box center [382, 141] width 13 height 13
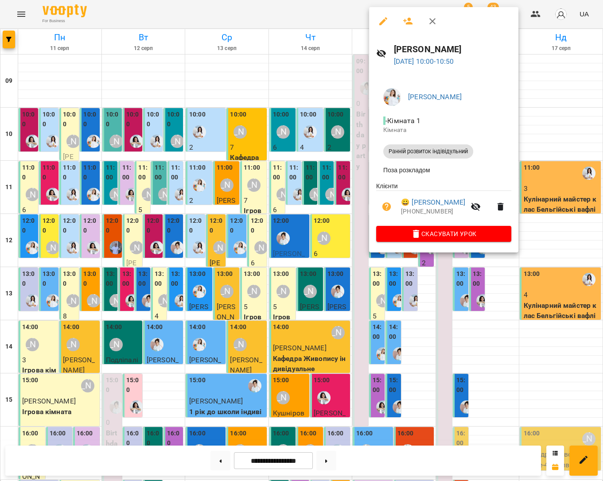
click at [542, 132] on div at bounding box center [301, 240] width 603 height 481
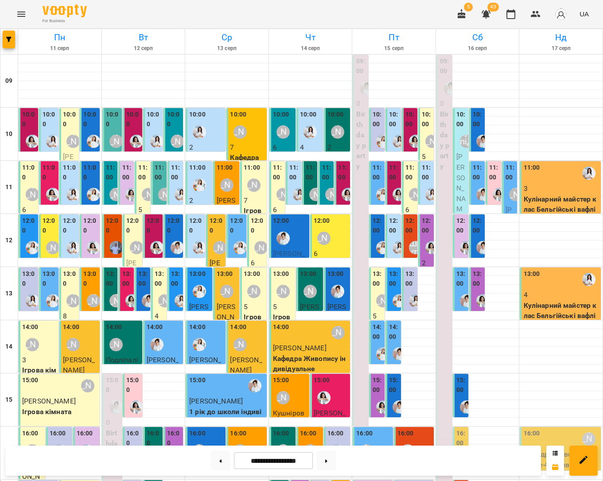
click at [389, 144] on div at bounding box center [399, 141] width 20 height 20
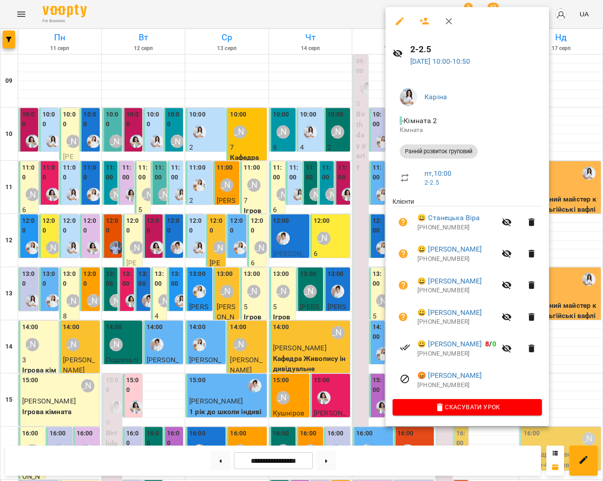
click at [583, 118] on div at bounding box center [301, 240] width 603 height 481
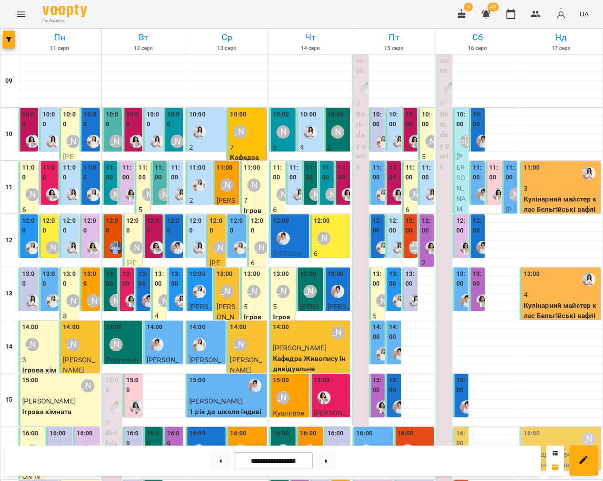
click at [367, 140] on div "09:00 0 Birthday party" at bounding box center [359, 240] width 15 height 371
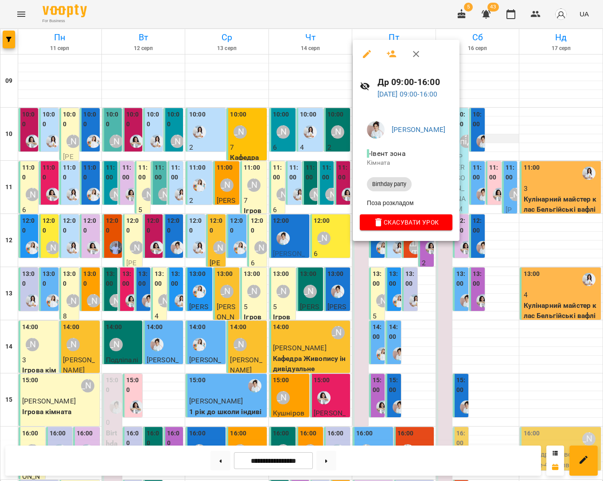
drag, startPoint x: 515, startPoint y: 141, endPoint x: 504, endPoint y: 141, distance: 11.5
click at [515, 141] on div at bounding box center [301, 240] width 603 height 481
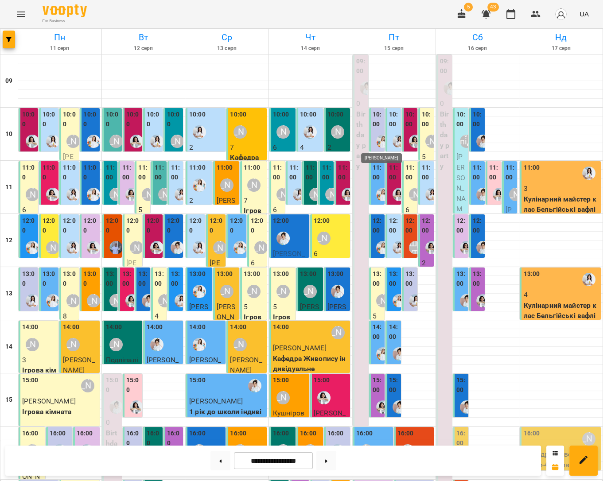
click at [379, 142] on img "Юлія Масющенко" at bounding box center [382, 141] width 13 height 13
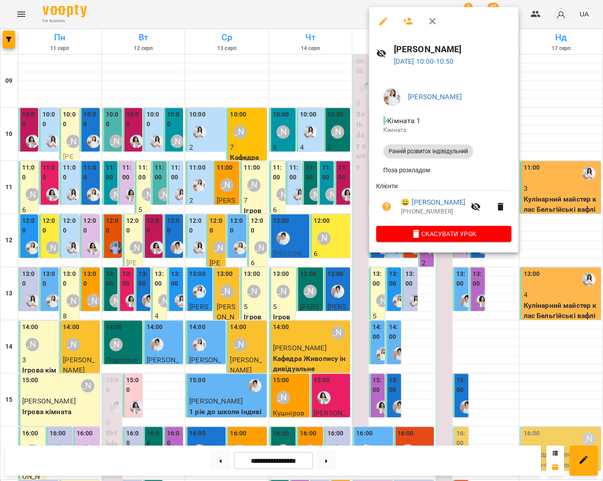
click at [545, 141] on div at bounding box center [301, 240] width 603 height 481
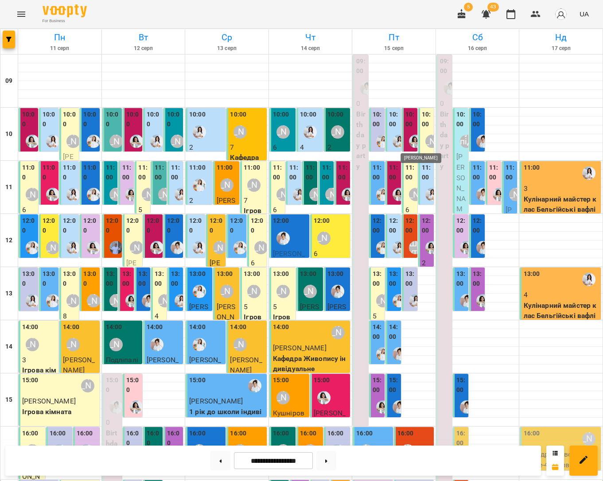
click at [411, 141] on img "Анна Білан" at bounding box center [415, 141] width 13 height 13
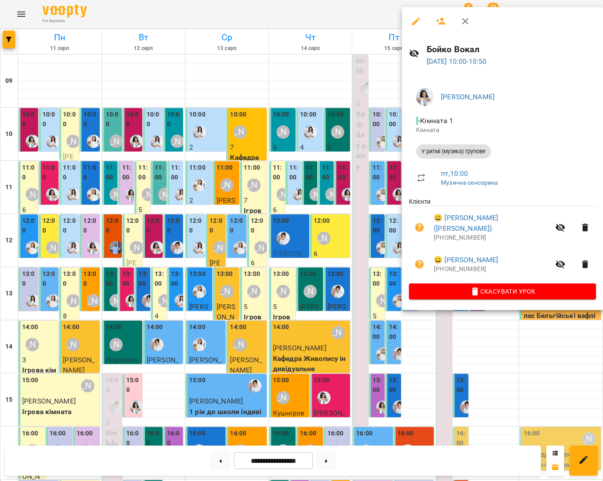
click at [580, 134] on div at bounding box center [301, 240] width 603 height 481
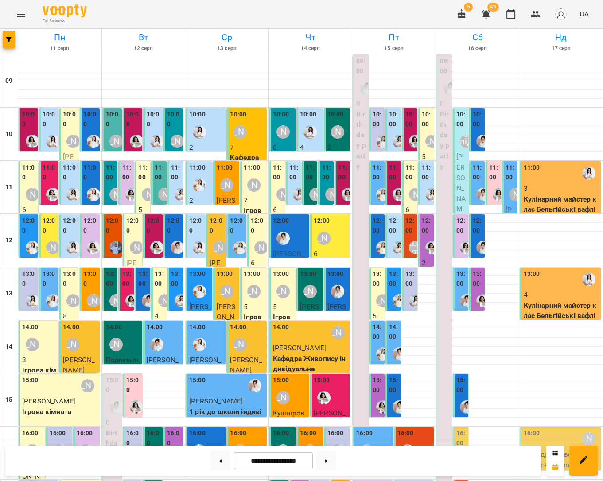
click at [398, 148] on div at bounding box center [399, 141] width 20 height 20
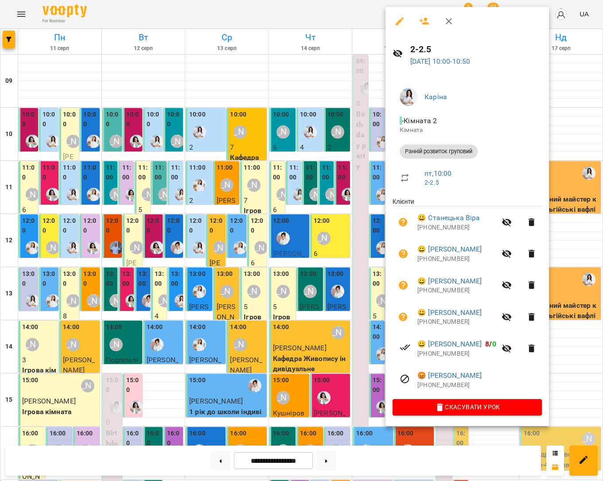
click at [576, 142] on div at bounding box center [301, 240] width 603 height 481
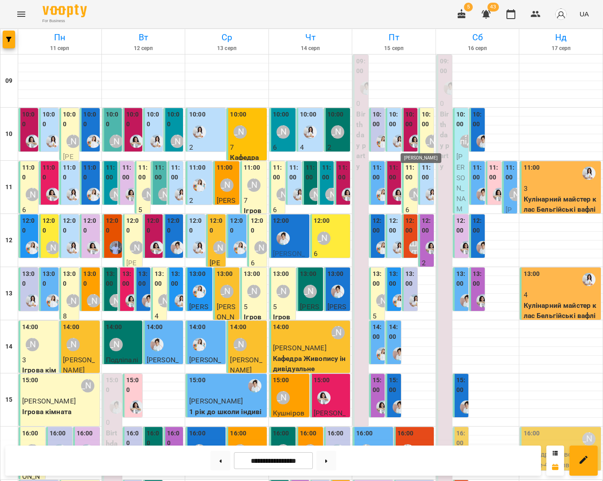
click at [411, 142] on img "Анна Білан" at bounding box center [415, 141] width 13 height 13
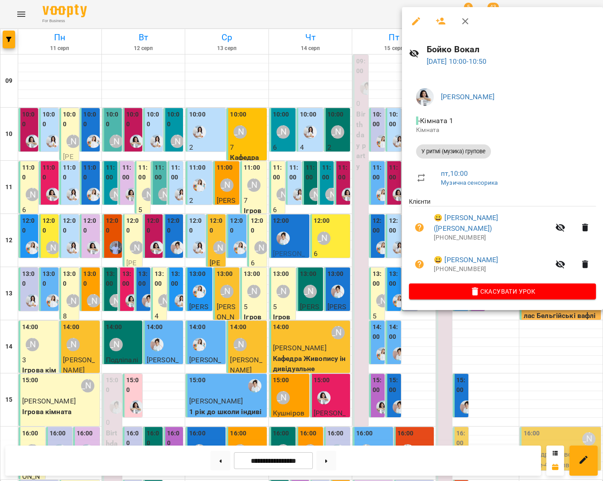
click at [581, 144] on div at bounding box center [301, 240] width 603 height 481
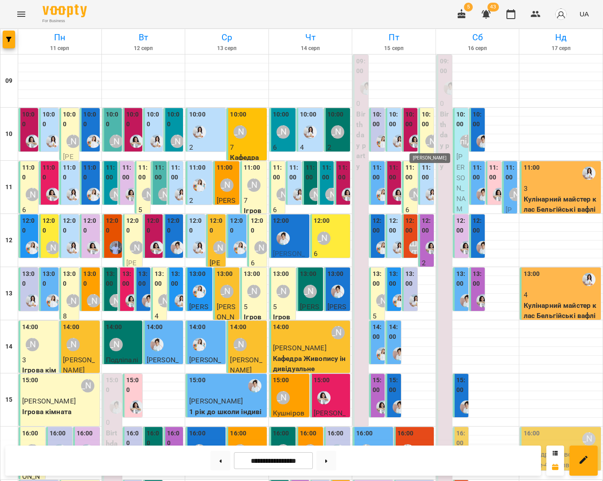
click at [425, 141] on div "[PERSON_NAME]" at bounding box center [431, 141] width 13 height 13
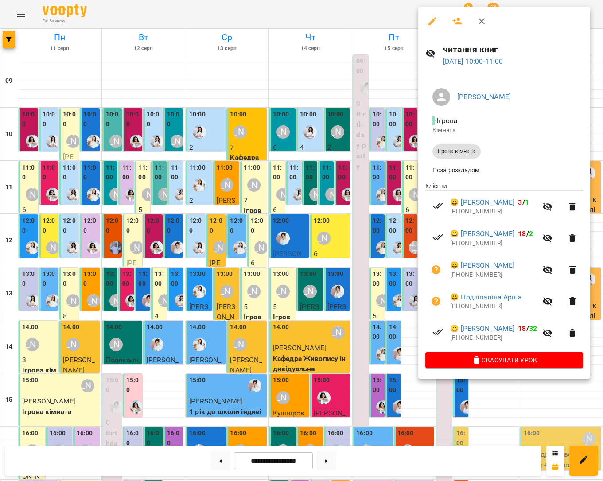
click at [395, 87] on div at bounding box center [301, 240] width 603 height 481
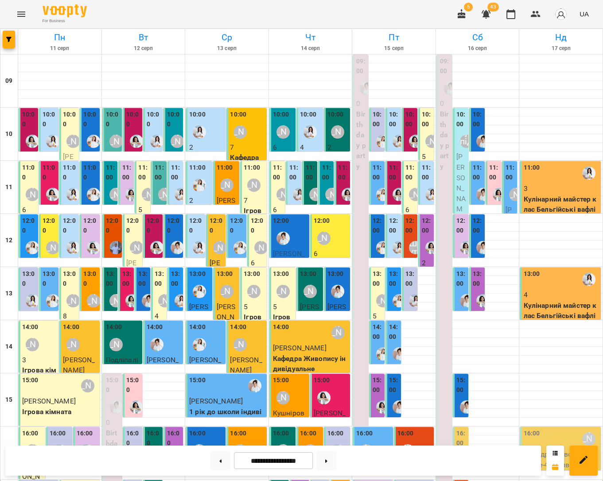
click at [423, 141] on div "[PERSON_NAME]" at bounding box center [432, 141] width 20 height 20
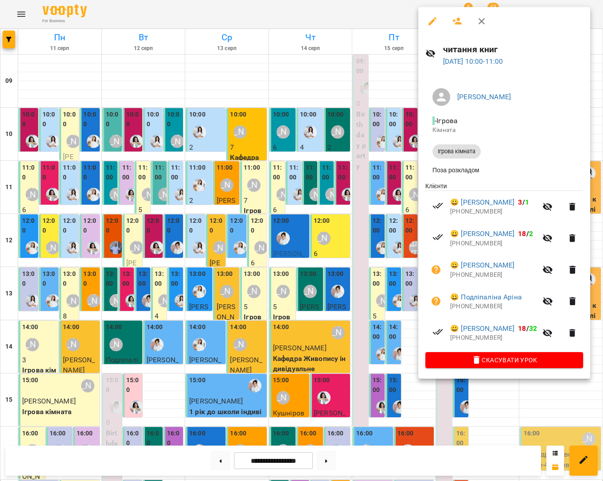
click at [412, 84] on div at bounding box center [301, 240] width 603 height 481
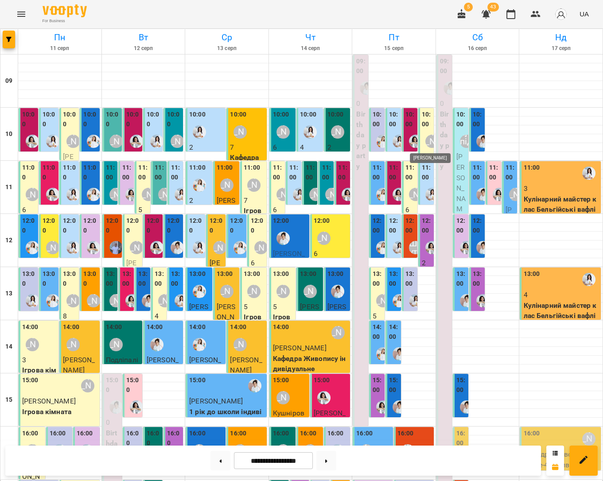
click at [427, 139] on div "[PERSON_NAME]" at bounding box center [431, 141] width 13 height 13
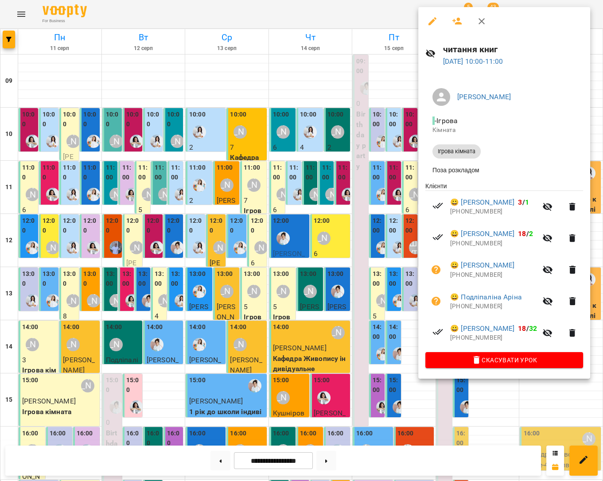
click at [389, 89] on div at bounding box center [301, 240] width 603 height 481
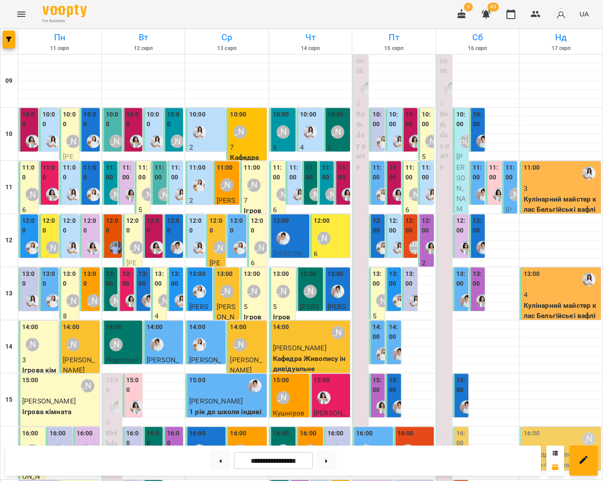
click at [375, 182] on div "11:00" at bounding box center [377, 173] width 10 height 21
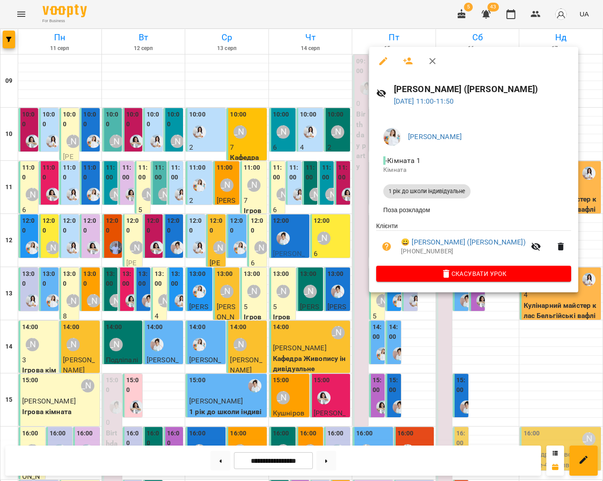
click at [553, 148] on div at bounding box center [301, 240] width 603 height 481
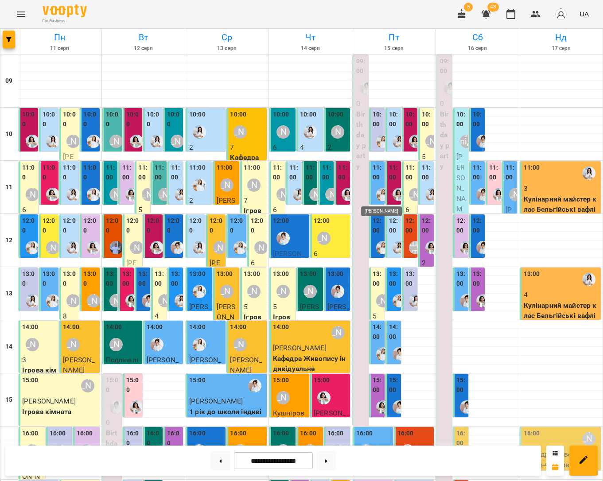
click at [379, 195] on img "Юлія Масющенко" at bounding box center [382, 194] width 13 height 13
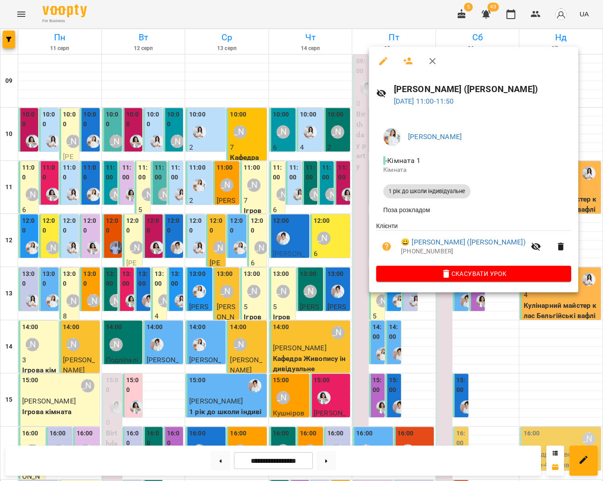
click at [557, 146] on div at bounding box center [301, 240] width 603 height 481
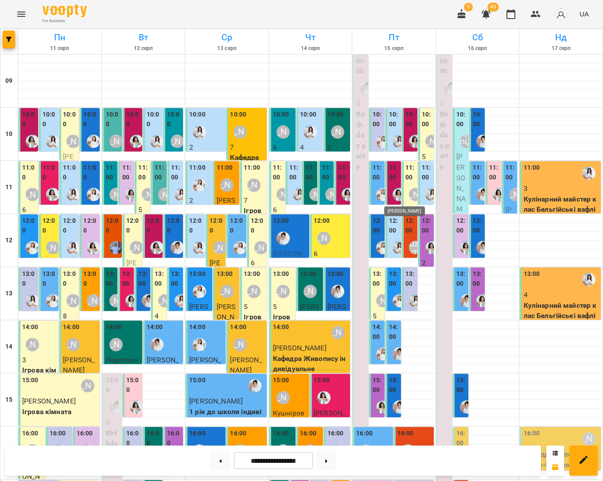
click at [396, 196] on img "Анна Білан" at bounding box center [398, 194] width 13 height 13
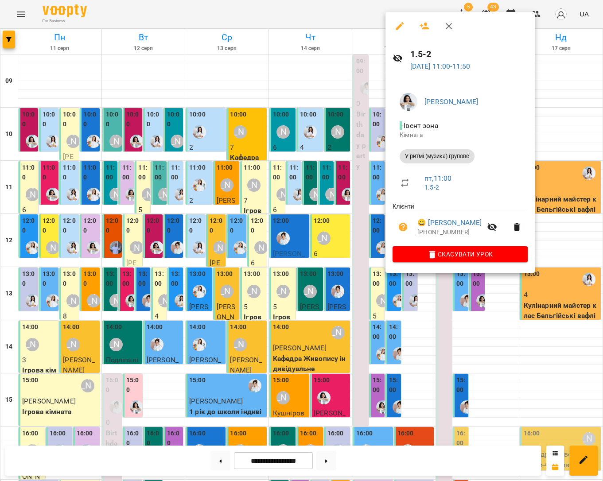
click at [552, 144] on div at bounding box center [301, 240] width 603 height 481
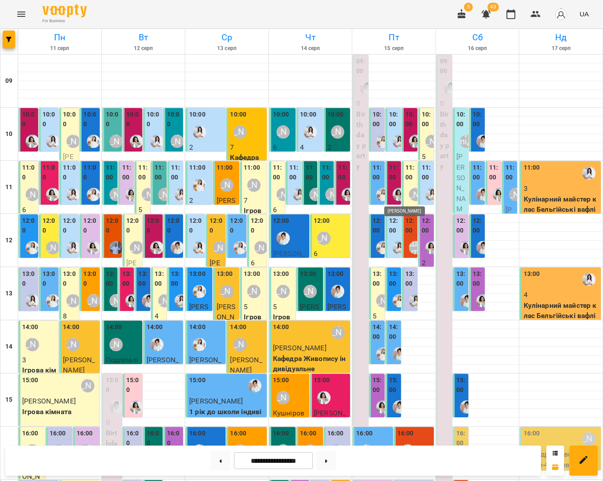
click at [394, 192] on img "Анна Білан" at bounding box center [398, 194] width 13 height 13
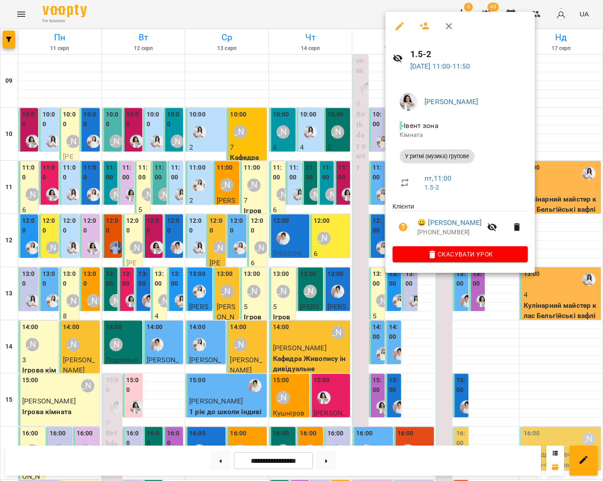
click at [558, 144] on div at bounding box center [301, 240] width 603 height 481
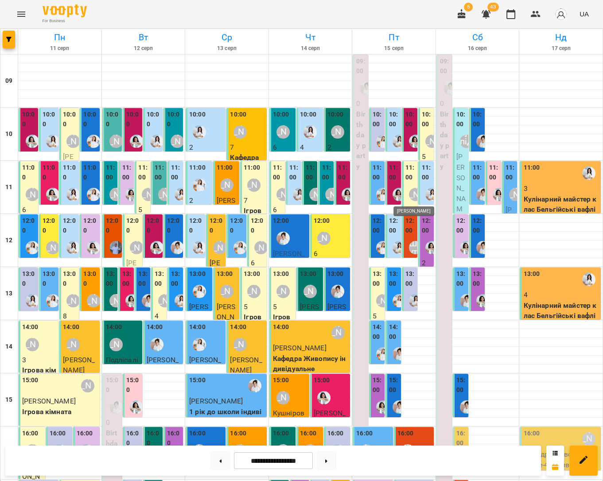
click at [412, 193] on div "[PERSON_NAME]" at bounding box center [415, 194] width 13 height 13
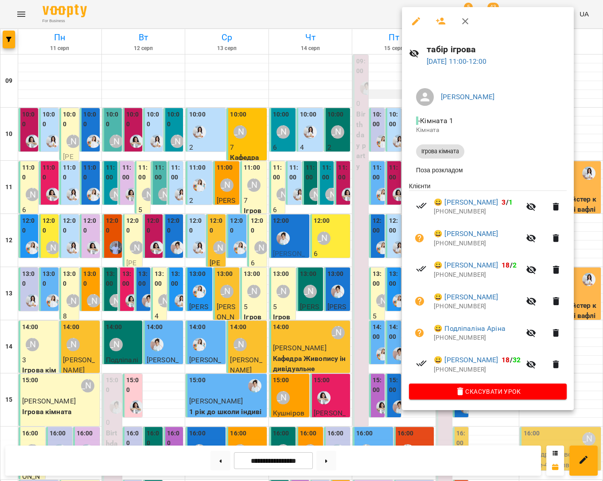
click at [381, 95] on div at bounding box center [301, 240] width 603 height 481
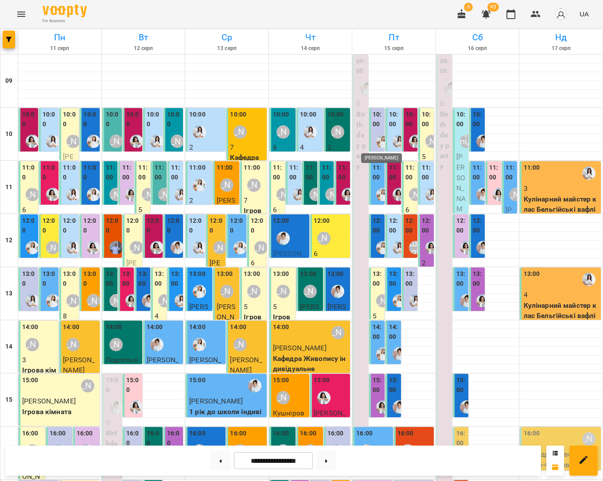
click at [376, 139] on img "Юлія Масющенко" at bounding box center [382, 141] width 13 height 13
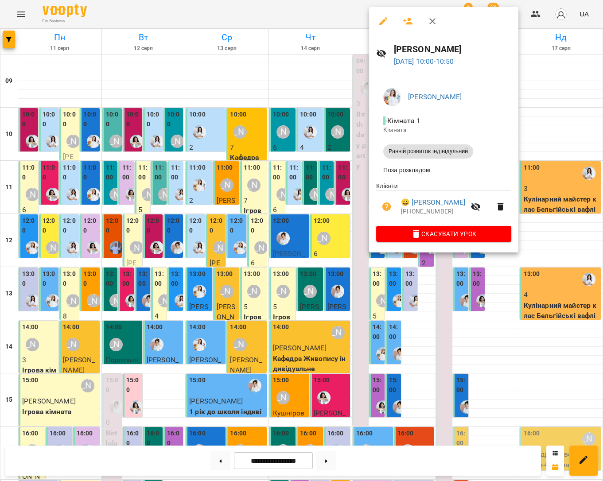
click at [569, 127] on div at bounding box center [301, 240] width 603 height 481
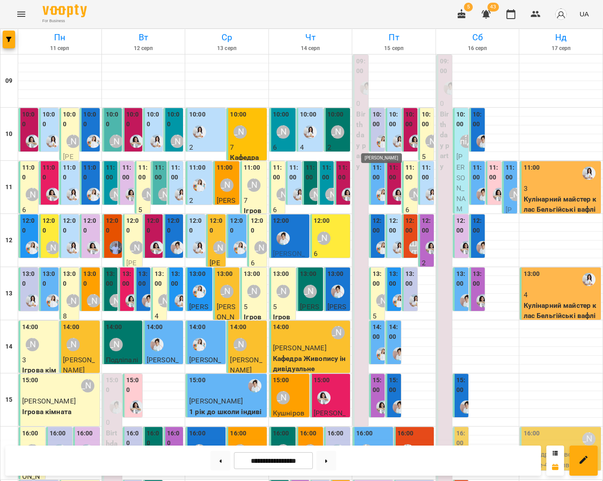
click at [378, 135] on img "Юлія Масющенко" at bounding box center [382, 141] width 13 height 13
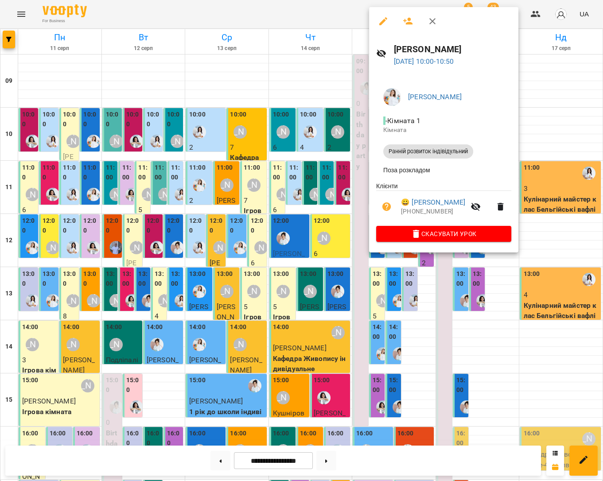
click at [542, 231] on div at bounding box center [301, 240] width 603 height 481
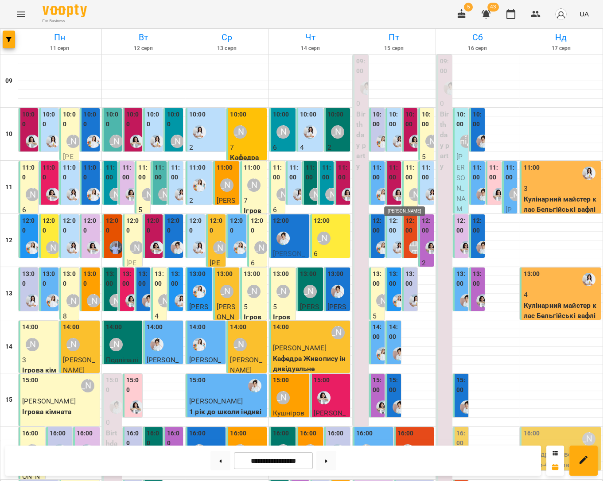
click at [395, 195] on img "Анна Білан" at bounding box center [398, 194] width 13 height 13
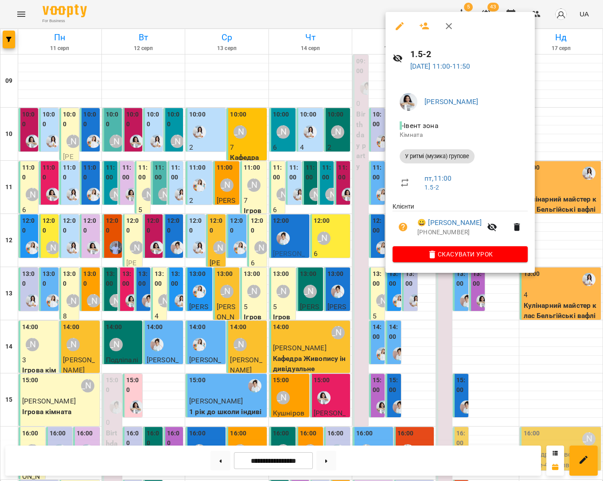
click at [561, 230] on div at bounding box center [301, 240] width 603 height 481
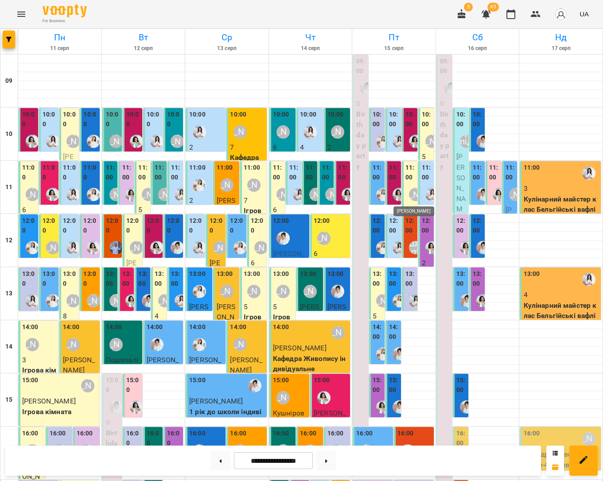
click at [409, 199] on div "[PERSON_NAME]" at bounding box center [415, 194] width 13 height 13
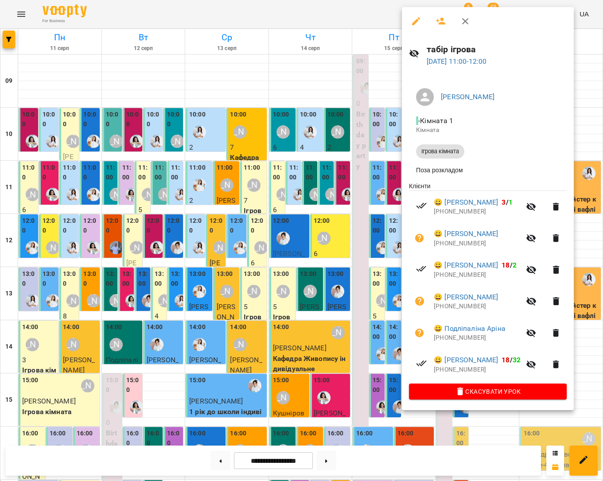
click at [588, 253] on div at bounding box center [301, 240] width 603 height 481
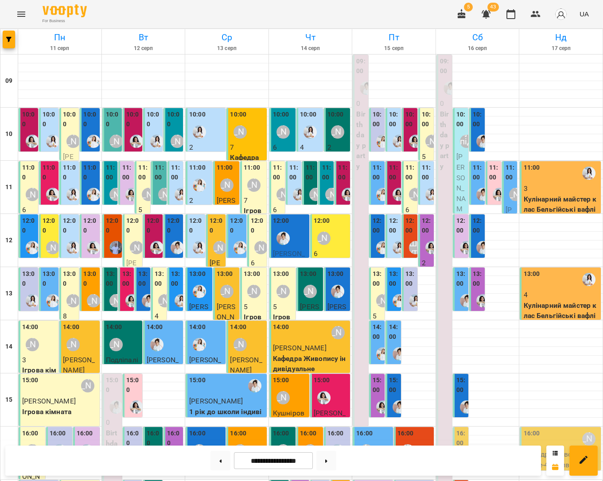
click at [425, 150] on div "[PERSON_NAME]" at bounding box center [432, 141] width 20 height 20
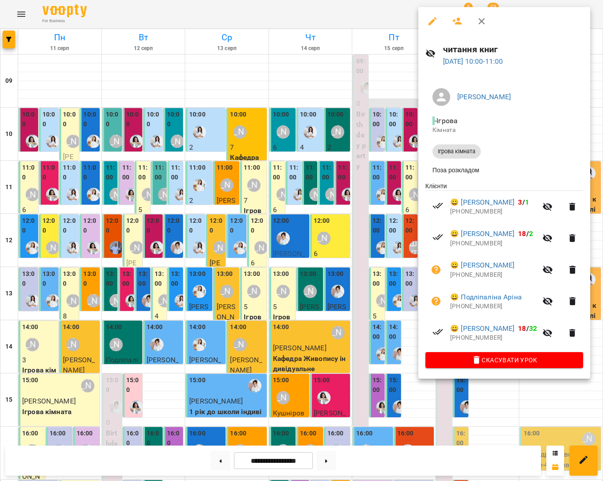
click at [397, 100] on div at bounding box center [301, 240] width 603 height 481
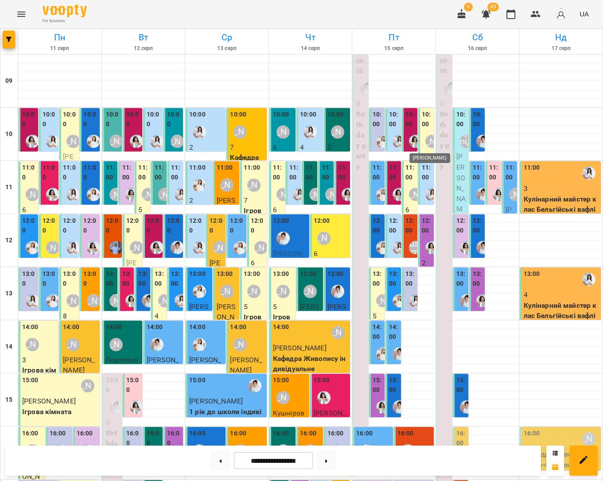
click at [427, 143] on div "[PERSON_NAME]" at bounding box center [431, 141] width 13 height 13
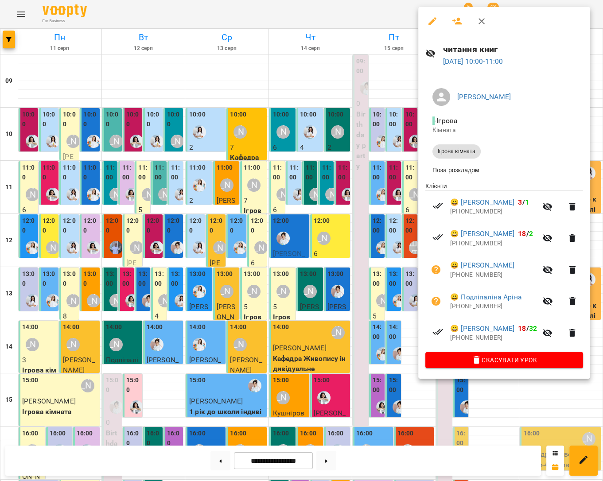
click at [403, 98] on div at bounding box center [301, 240] width 603 height 481
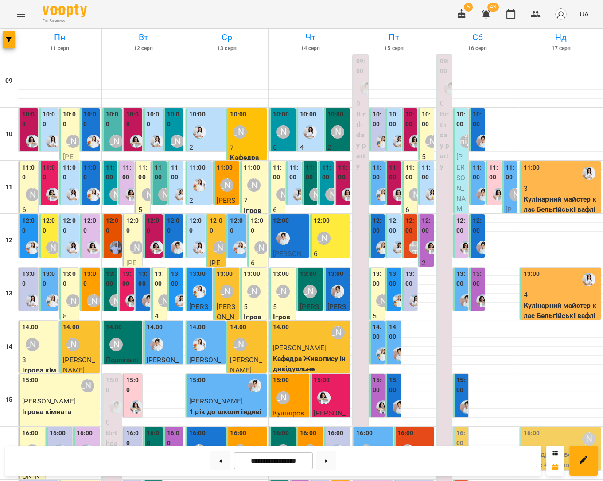
click at [412, 185] on div "[PERSON_NAME]" at bounding box center [415, 194] width 20 height 20
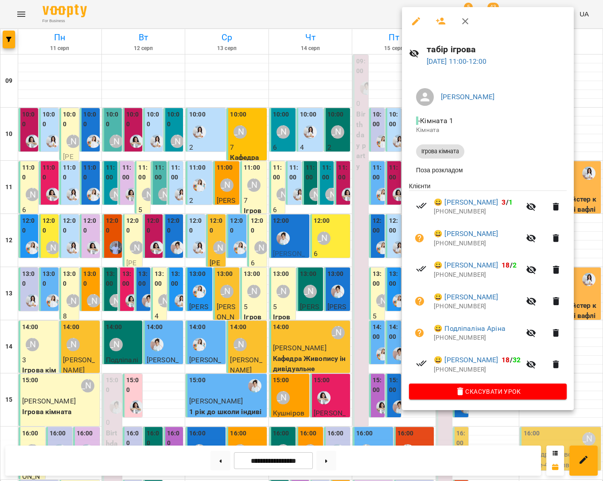
click at [386, 97] on div at bounding box center [301, 240] width 603 height 481
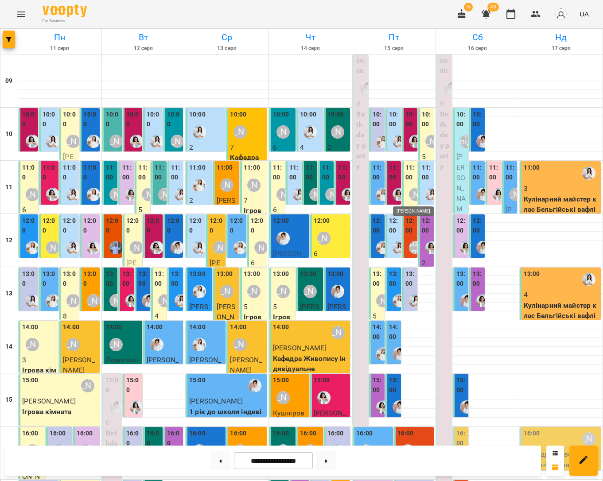
click at [413, 188] on div "[PERSON_NAME]" at bounding box center [415, 194] width 13 height 13
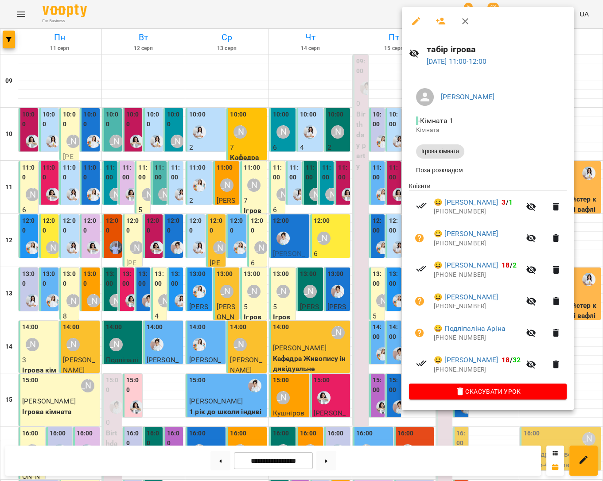
click at [585, 237] on div at bounding box center [301, 240] width 603 height 481
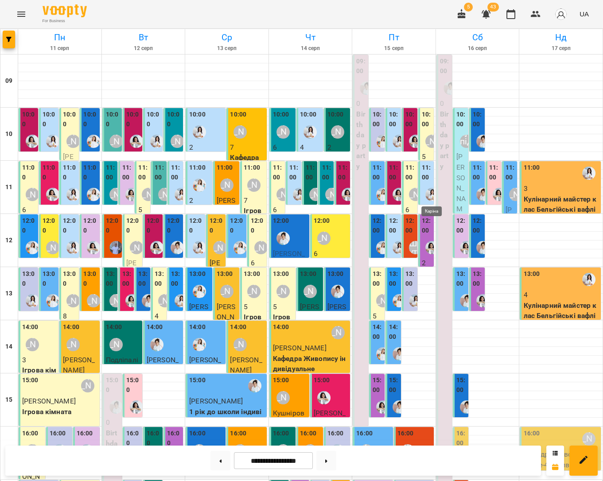
click at [431, 189] on img "Каріна" at bounding box center [431, 194] width 13 height 13
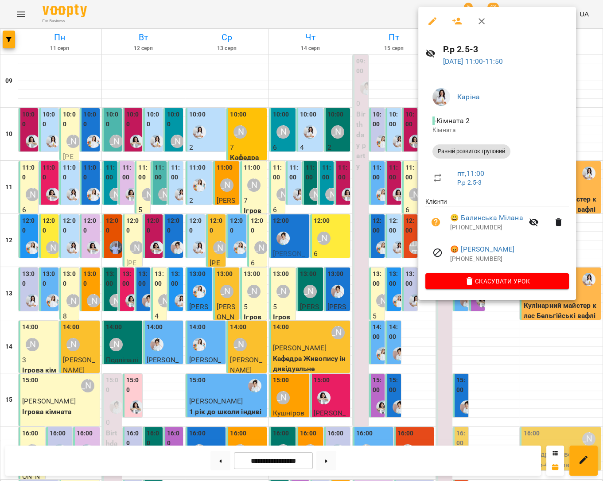
click at [582, 105] on div at bounding box center [301, 240] width 603 height 481
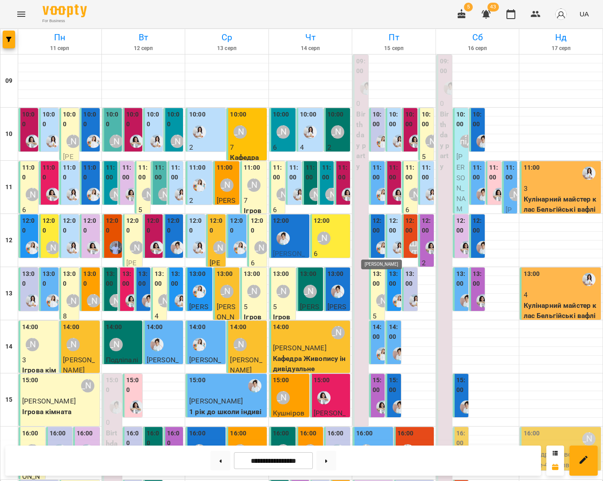
click at [377, 242] on img "Юлія Масющенко" at bounding box center [382, 247] width 13 height 13
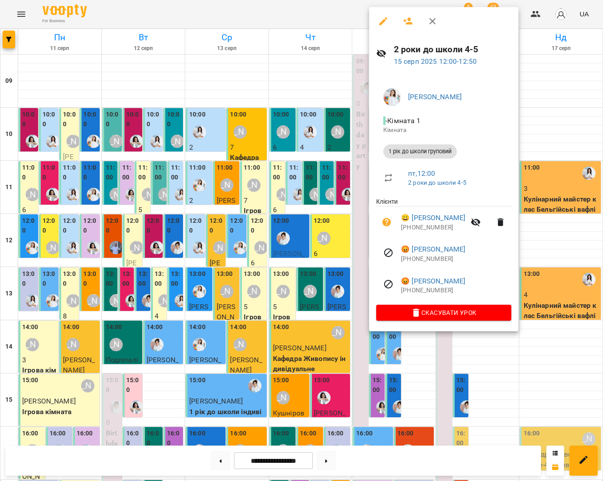
click at [552, 243] on div at bounding box center [301, 240] width 603 height 481
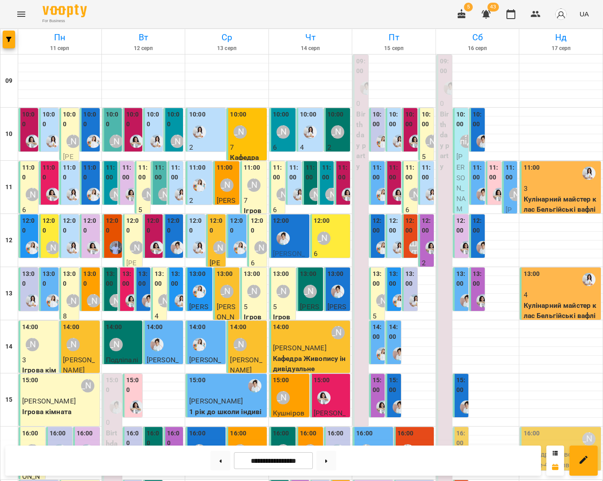
click at [426, 197] on img "Каріна" at bounding box center [431, 194] width 13 height 13
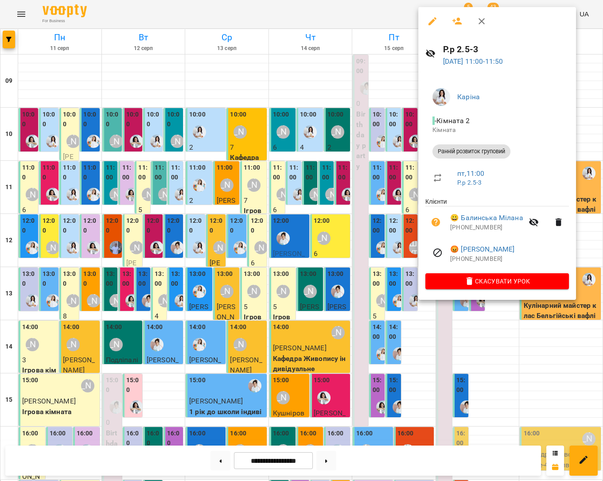
click at [582, 235] on div at bounding box center [301, 240] width 603 height 481
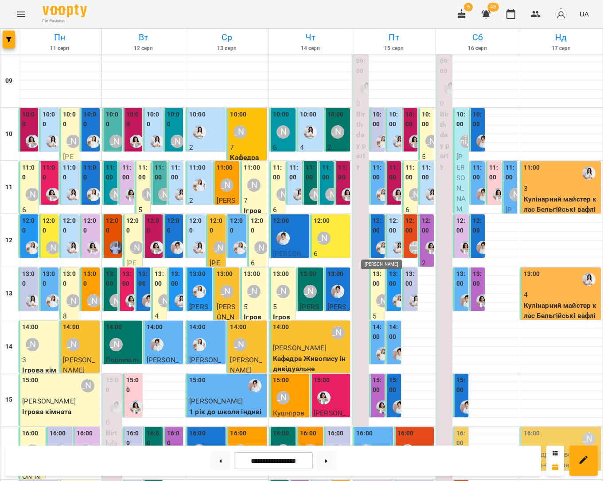
click at [376, 244] on img "Юлія Масющенко" at bounding box center [382, 247] width 13 height 13
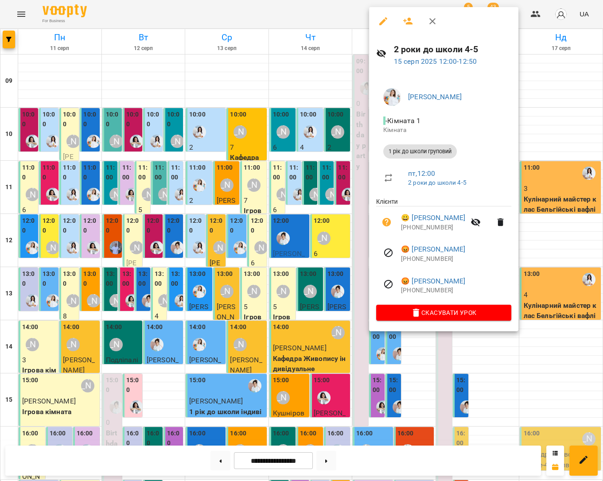
click at [534, 125] on div at bounding box center [301, 240] width 603 height 481
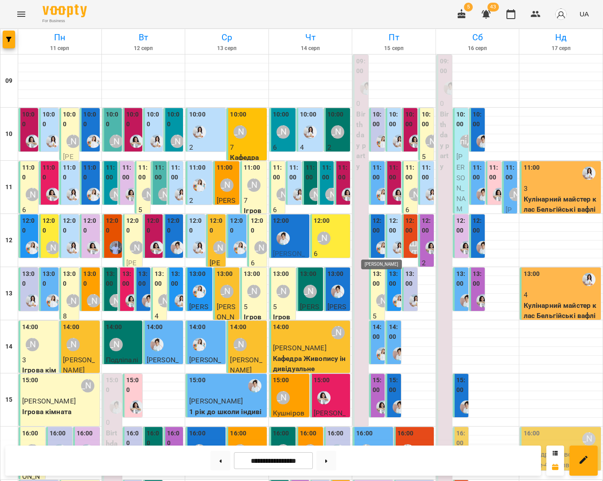
click at [376, 244] on img "Юлія Масющенко" at bounding box center [382, 247] width 13 height 13
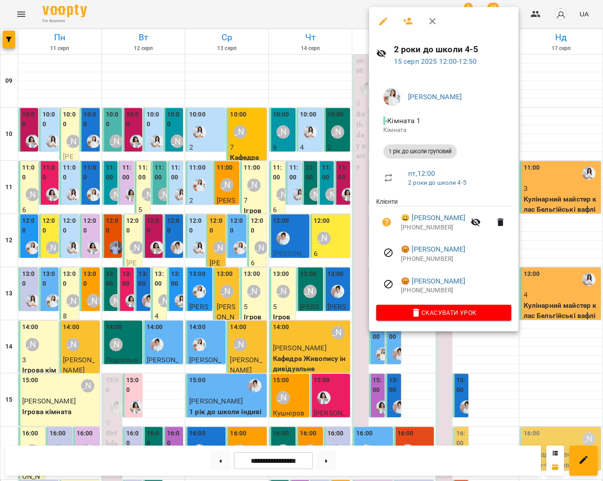
click at [560, 240] on div at bounding box center [301, 240] width 603 height 481
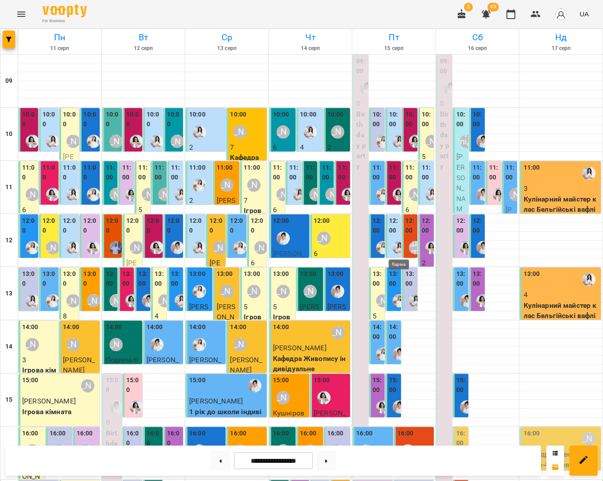
click at [395, 245] on img "Каріна" at bounding box center [398, 247] width 13 height 13
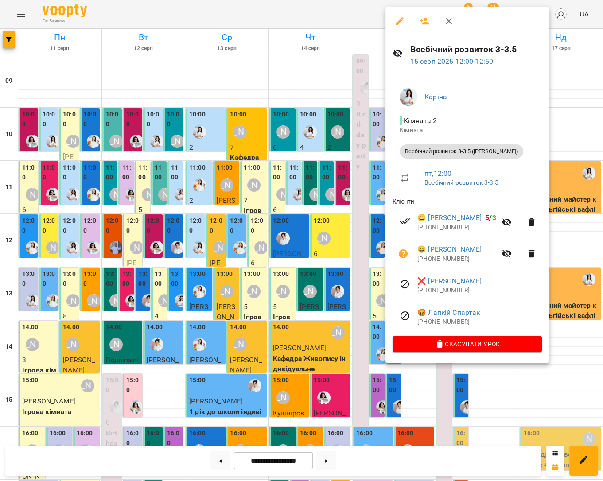
click at [557, 125] on div at bounding box center [301, 240] width 603 height 481
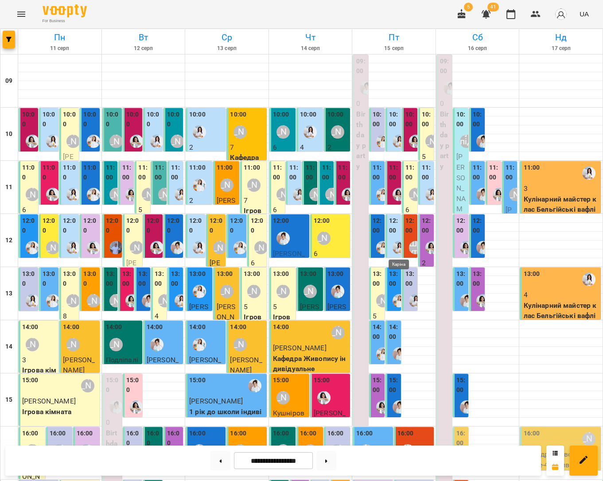
click at [396, 242] on img "Каріна" at bounding box center [398, 247] width 13 height 13
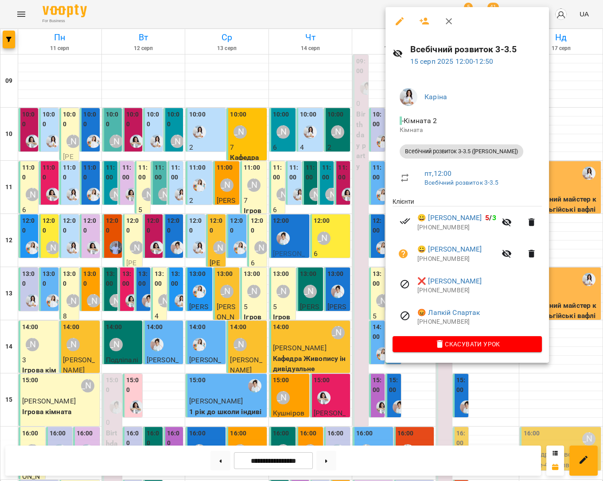
click at [556, 245] on div at bounding box center [301, 240] width 603 height 481
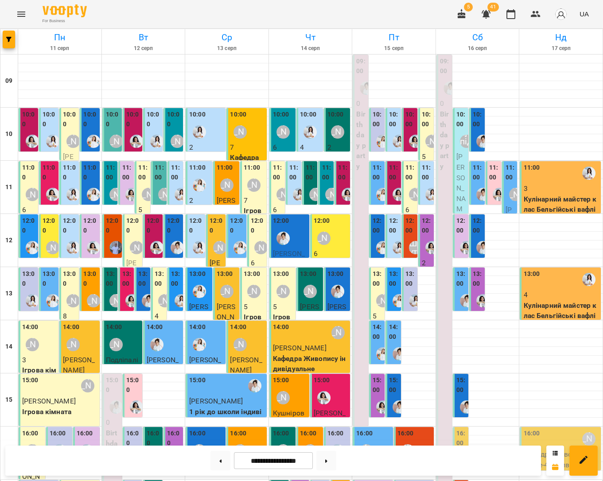
click at [408, 245] on div "Шруті" at bounding box center [415, 247] width 20 height 20
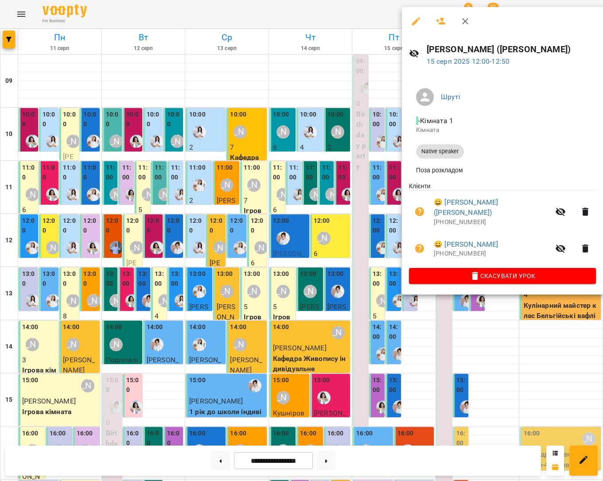
click at [561, 135] on div "Шруті - Кімната 1 Кімната Native speaker Поза розкладом Клієнти 😀 [PERSON_NAME]…" at bounding box center [502, 184] width 201 height 221
click at [566, 136] on div at bounding box center [301, 240] width 603 height 481
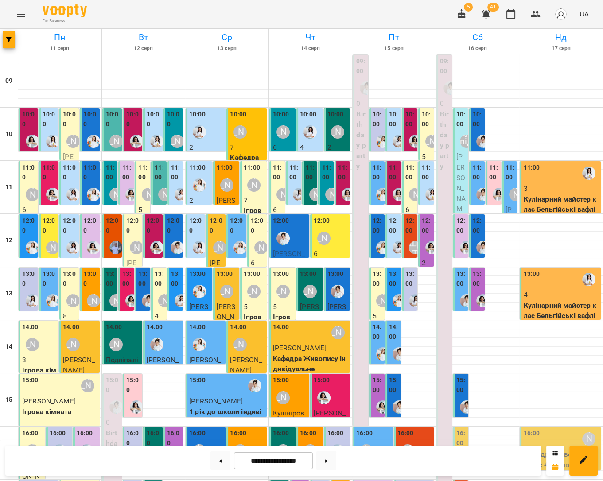
click at [412, 246] on div "Шруті" at bounding box center [415, 247] width 13 height 13
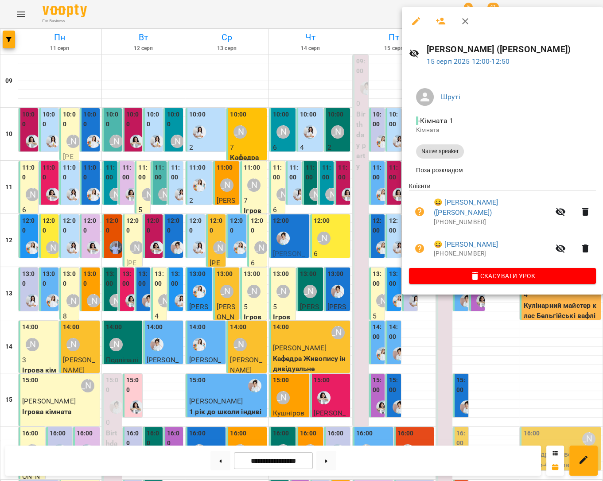
click at [575, 252] on div at bounding box center [301, 240] width 603 height 481
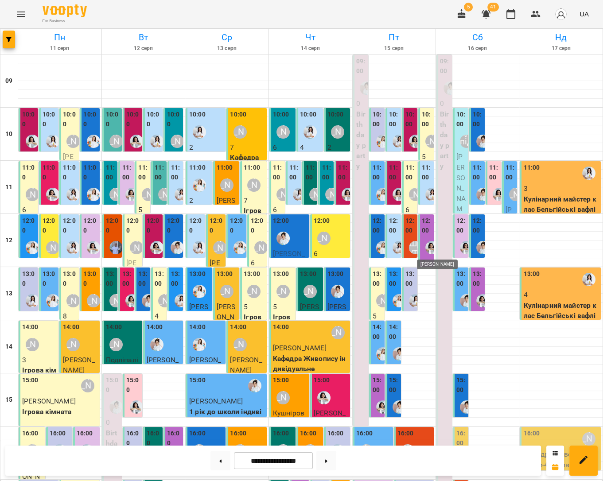
click at [427, 248] on img "Анна Білан" at bounding box center [431, 247] width 13 height 13
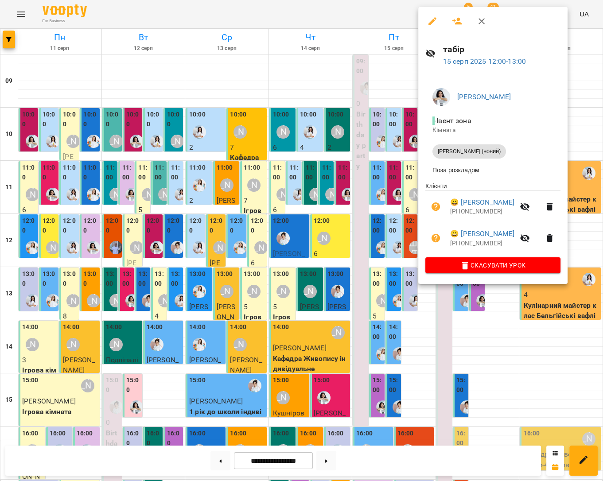
click at [498, 351] on div at bounding box center [301, 240] width 603 height 481
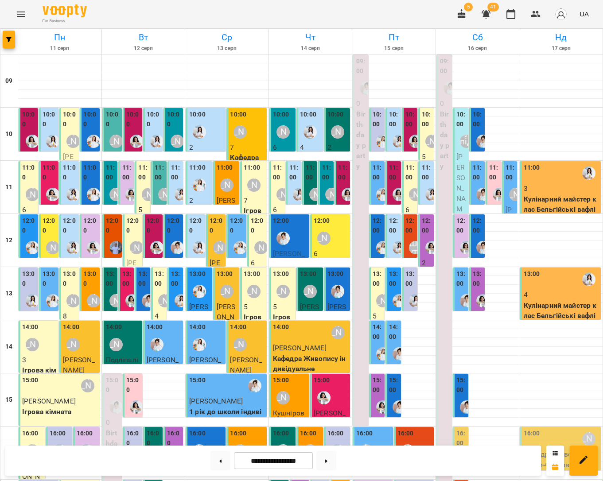
click at [422, 263] on p "2" at bounding box center [427, 263] width 10 height 11
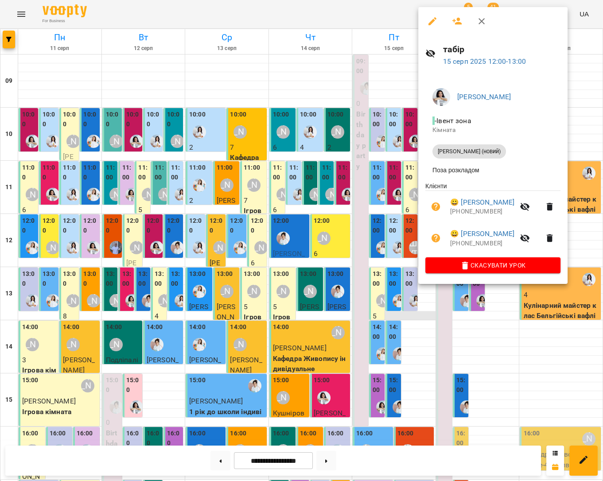
drag, startPoint x: 496, startPoint y: 328, endPoint x: 398, endPoint y: 314, distance: 98.9
click at [496, 328] on div at bounding box center [301, 240] width 603 height 481
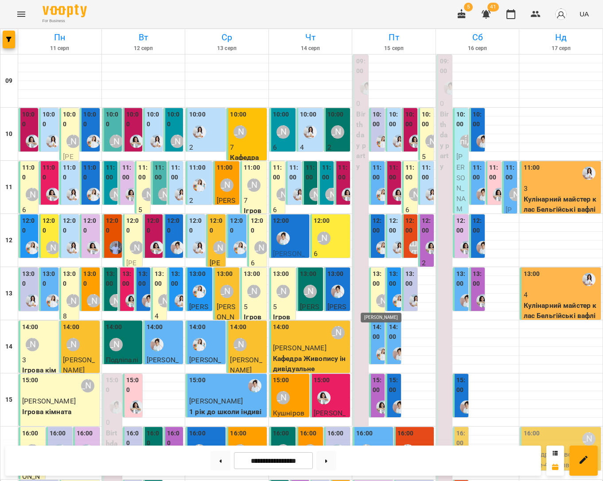
click at [378, 302] on div "[PERSON_NAME]" at bounding box center [382, 300] width 13 height 13
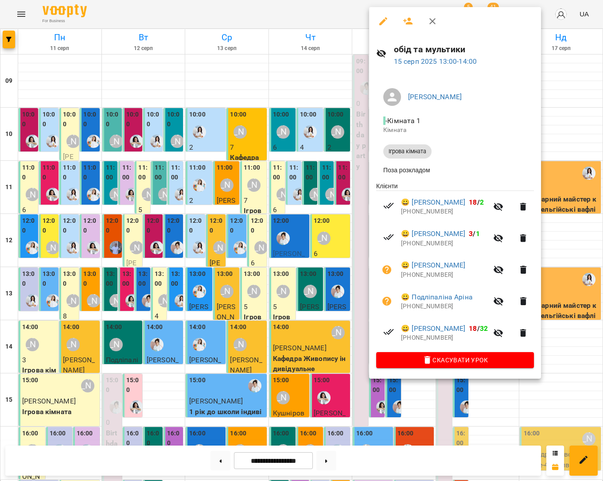
click at [560, 340] on div at bounding box center [301, 240] width 603 height 481
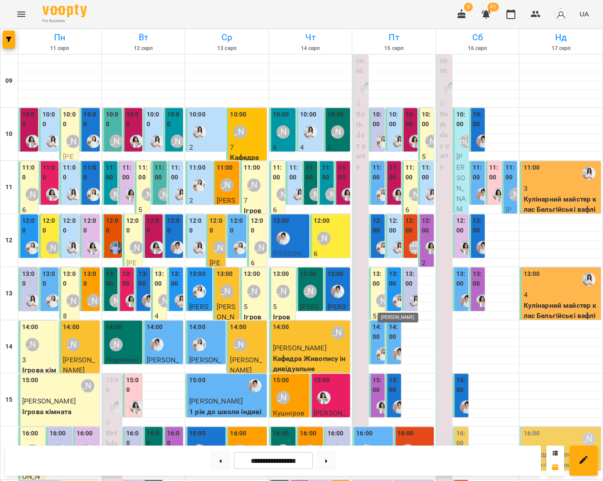
click at [397, 299] on img "Юлія Масющенко" at bounding box center [398, 300] width 13 height 13
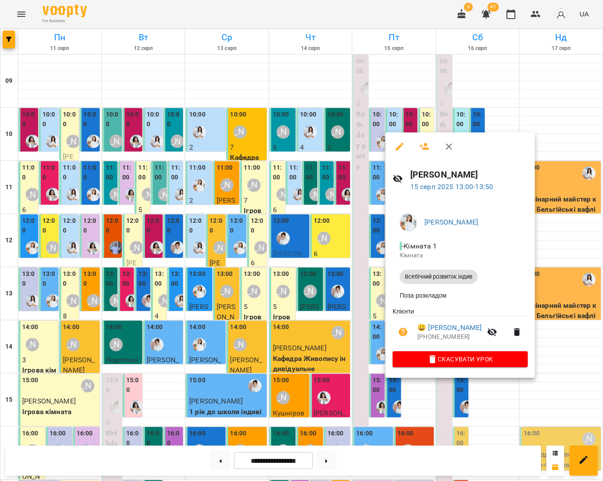
click at [568, 240] on div at bounding box center [301, 240] width 603 height 481
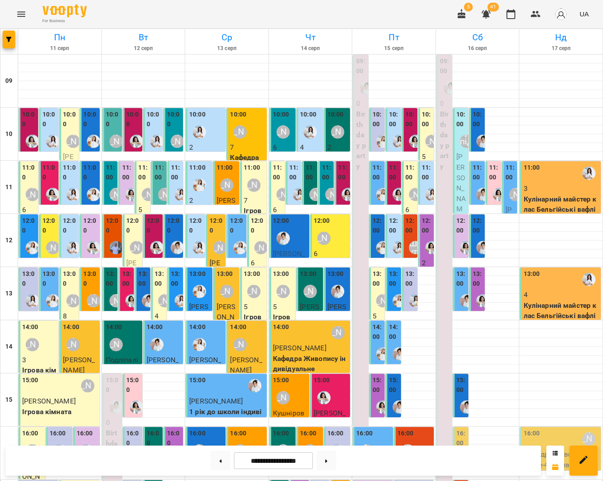
click at [390, 294] on div at bounding box center [399, 300] width 20 height 20
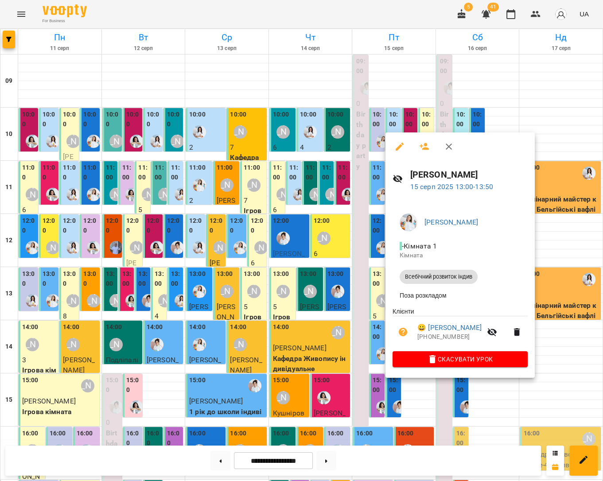
click at [546, 334] on div at bounding box center [301, 240] width 603 height 481
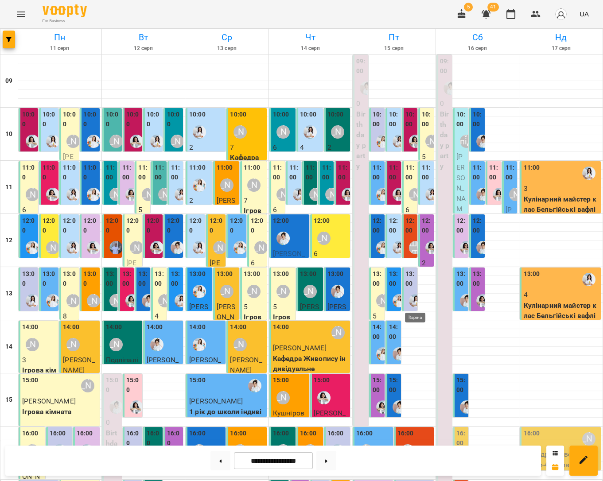
click at [415, 294] on img "Каріна" at bounding box center [415, 300] width 13 height 13
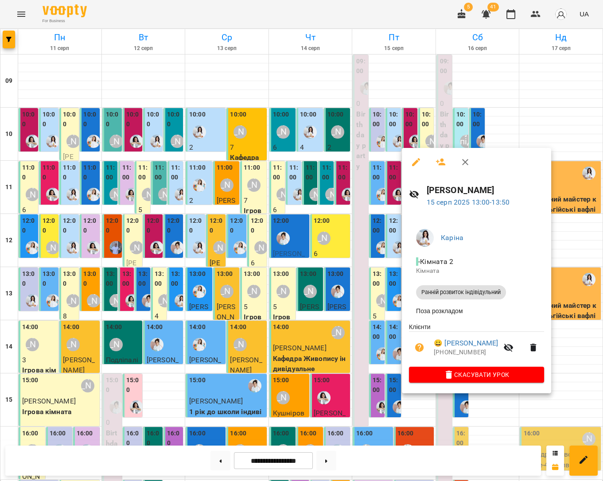
click at [564, 342] on div at bounding box center [301, 240] width 603 height 481
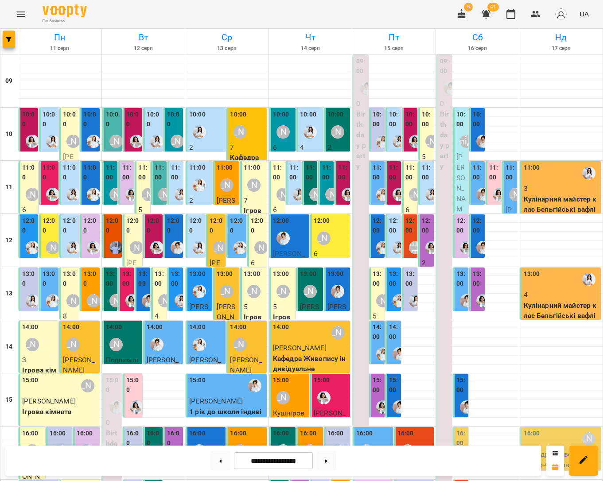
click at [408, 306] on div at bounding box center [415, 300] width 20 height 20
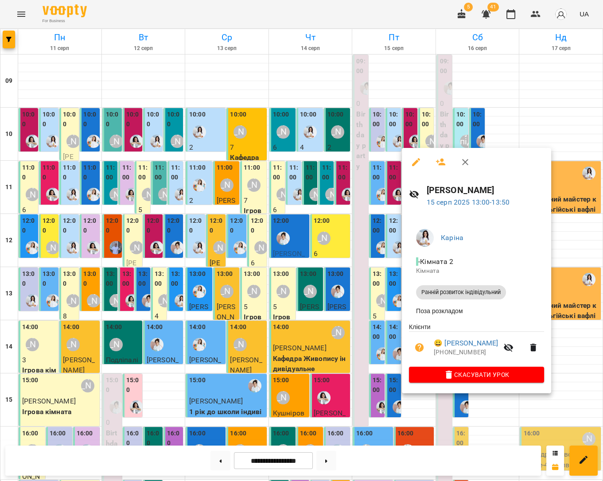
click at [574, 369] on div at bounding box center [301, 240] width 603 height 481
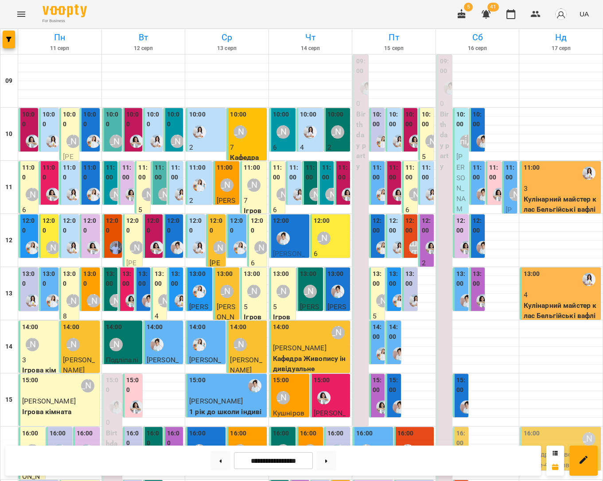
scroll to position [121, 0]
click at [381, 347] on img "Юлія Масющенко" at bounding box center [382, 353] width 13 height 13
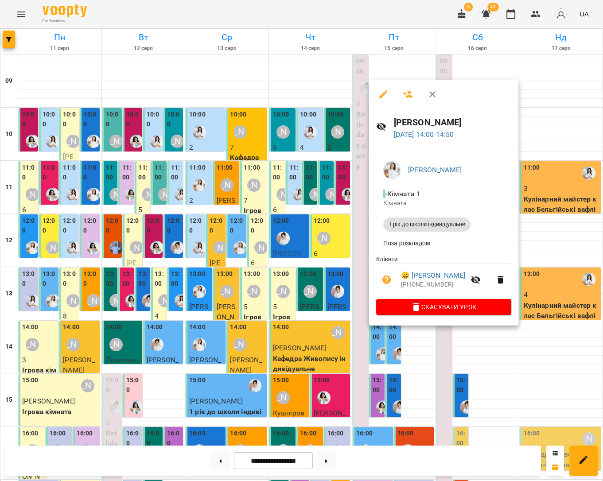
click at [581, 267] on div at bounding box center [301, 240] width 603 height 481
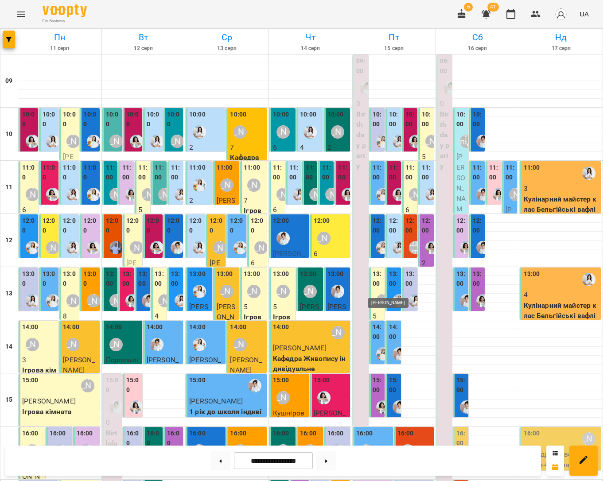
click at [378, 400] on img "Анна Білан" at bounding box center [382, 406] width 13 height 13
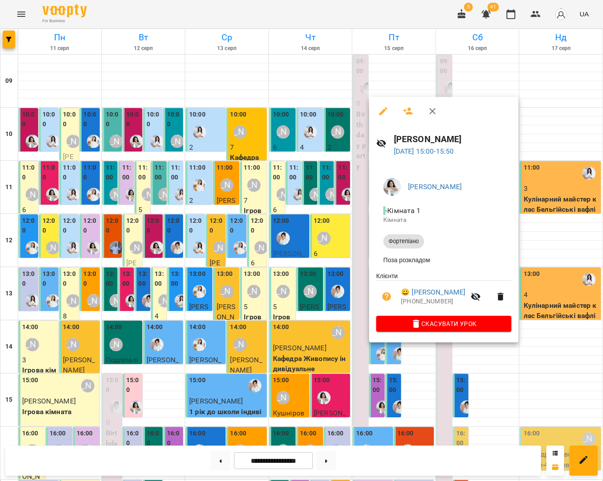
click at [556, 281] on div at bounding box center [301, 240] width 603 height 481
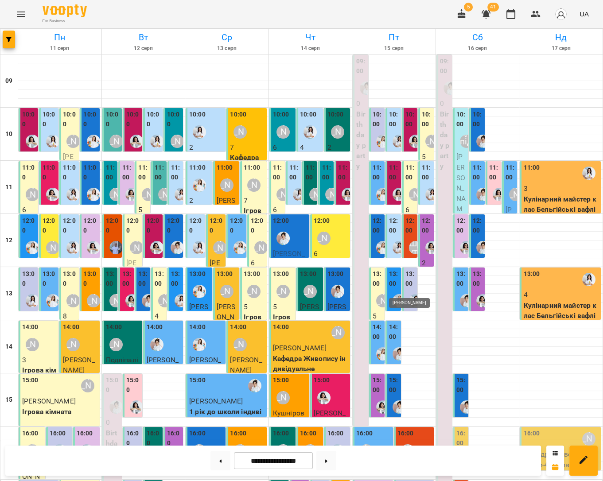
click at [396, 400] on img "Іванна" at bounding box center [398, 406] width 13 height 13
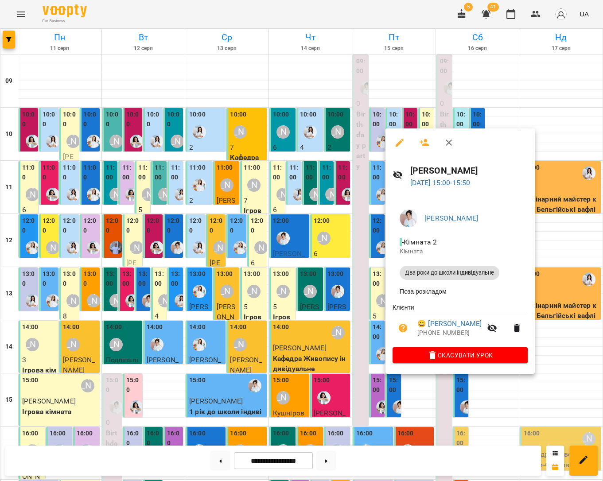
click at [556, 289] on div at bounding box center [301, 240] width 603 height 481
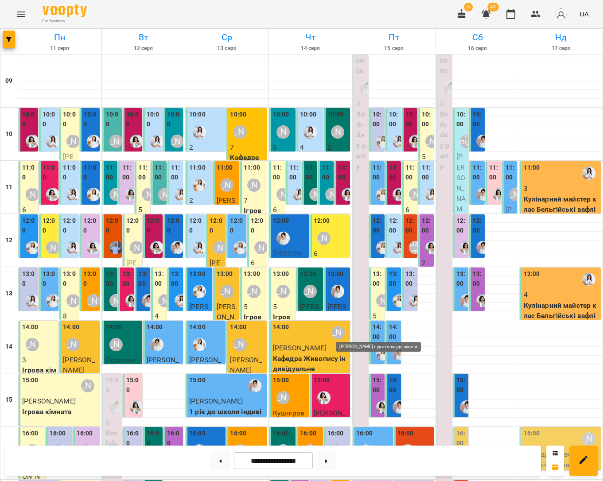
click at [366, 444] on div "[PERSON_NAME] підготовка до школи" at bounding box center [366, 450] width 13 height 13
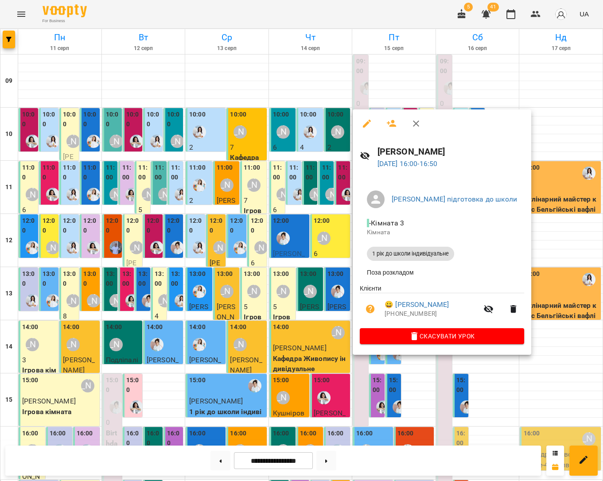
click at [534, 289] on div at bounding box center [301, 240] width 603 height 481
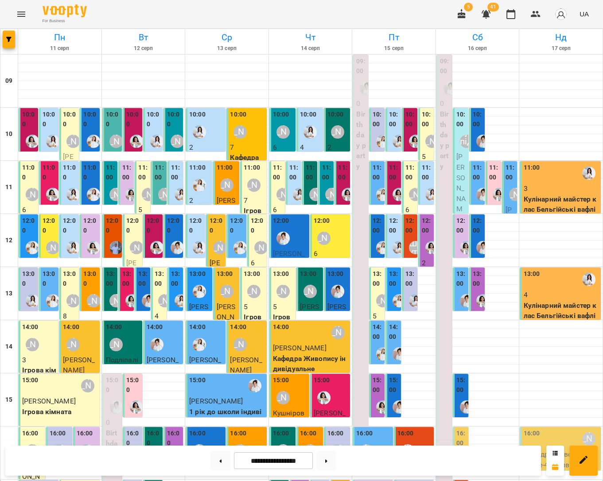
click at [371, 429] on label "16:00" at bounding box center [364, 434] width 16 height 10
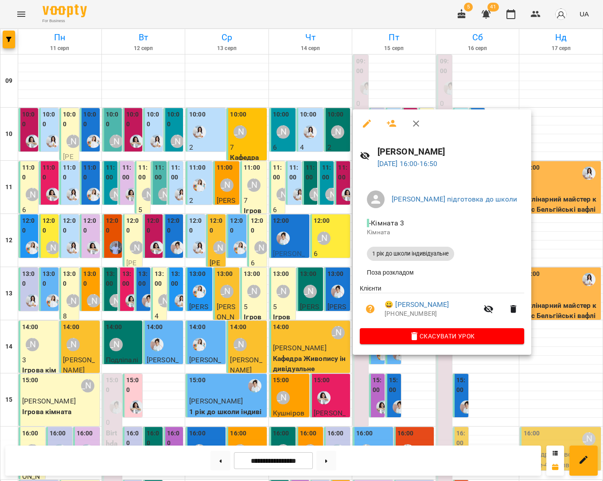
click at [545, 283] on div at bounding box center [301, 240] width 603 height 481
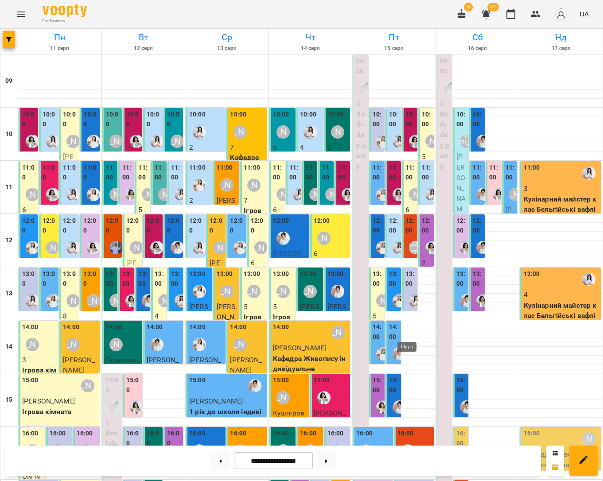
click at [411, 444] on div "Шруті" at bounding box center [407, 450] width 13 height 13
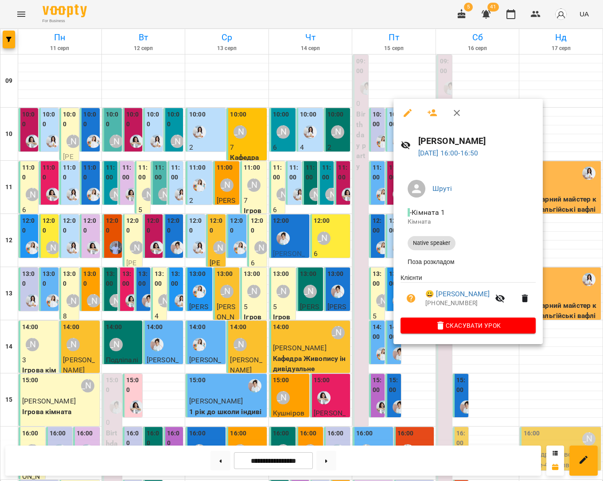
click at [573, 391] on div at bounding box center [301, 240] width 603 height 481
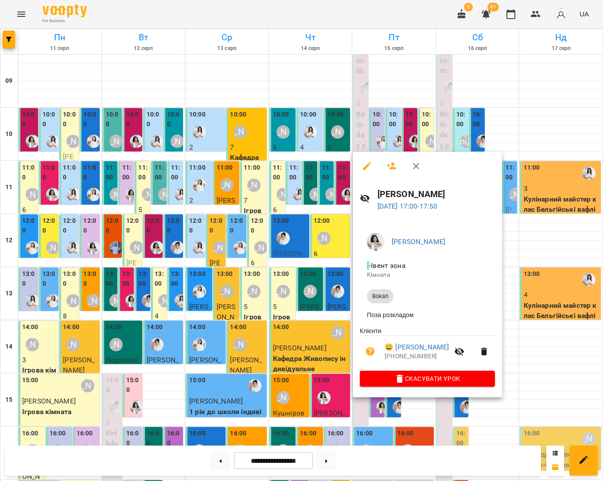
click at [532, 298] on div at bounding box center [301, 240] width 603 height 481
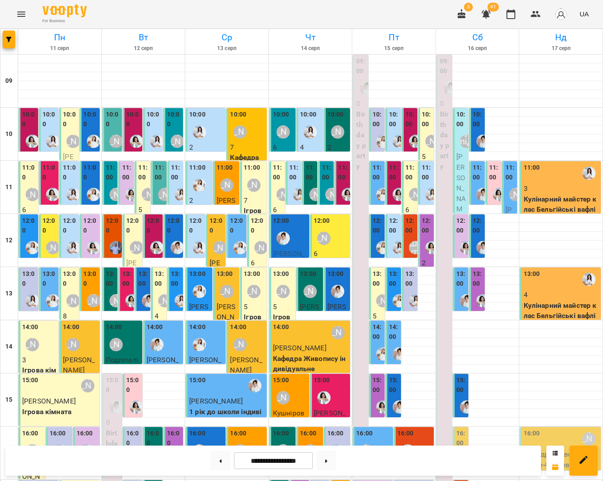
click at [418, 429] on div "16:00 Шруті" at bounding box center [414, 445] width 35 height 32
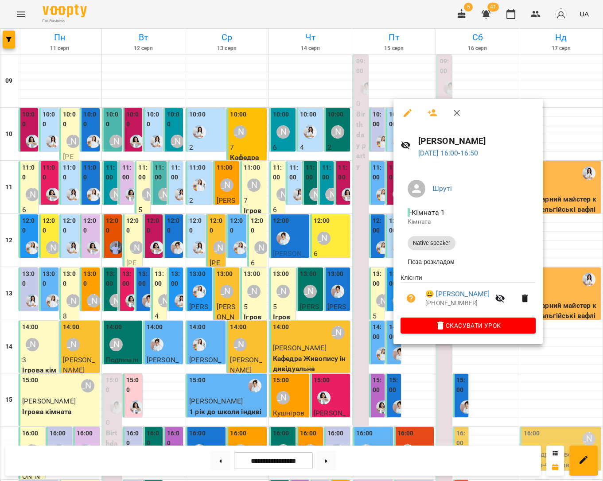
click at [548, 281] on div at bounding box center [301, 240] width 603 height 481
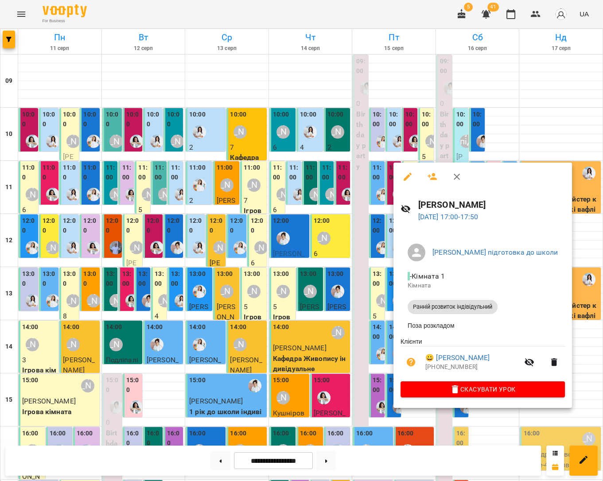
click at [412, 422] on div at bounding box center [301, 240] width 603 height 481
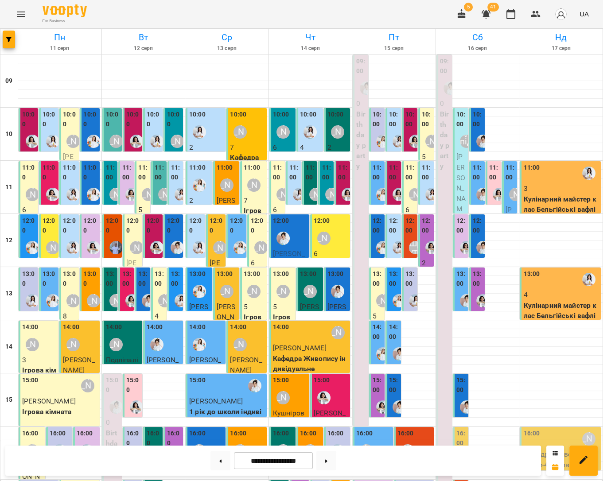
scroll to position [197, 0]
click at [534, 16] on icon "button" at bounding box center [535, 14] width 10 height 6
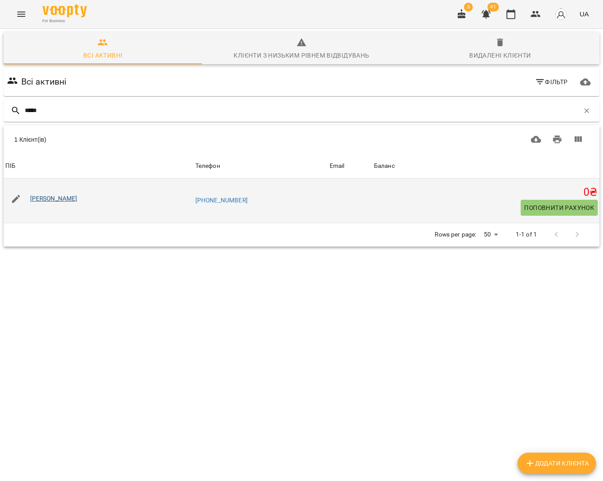
type input "*****"
click at [74, 195] on link "[PERSON_NAME]" at bounding box center [53, 198] width 47 height 7
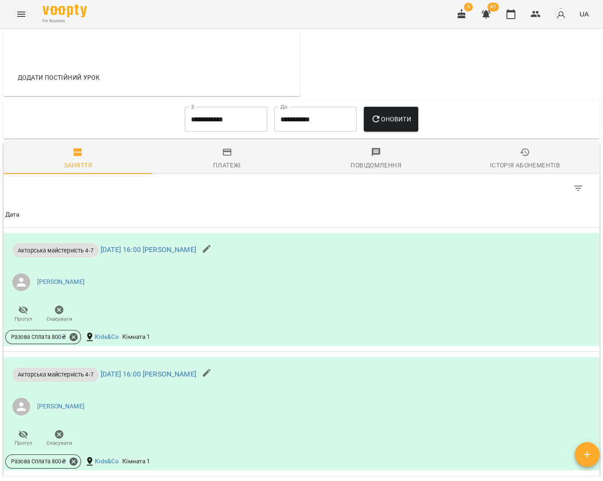
scroll to position [323, 0]
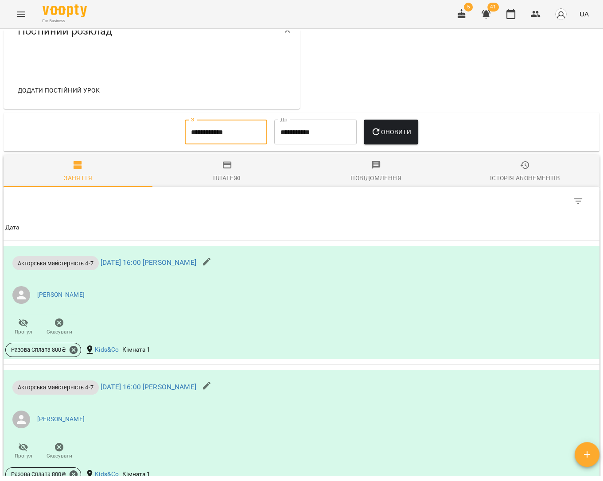
click at [248, 130] on input "**********" at bounding box center [226, 132] width 82 height 25
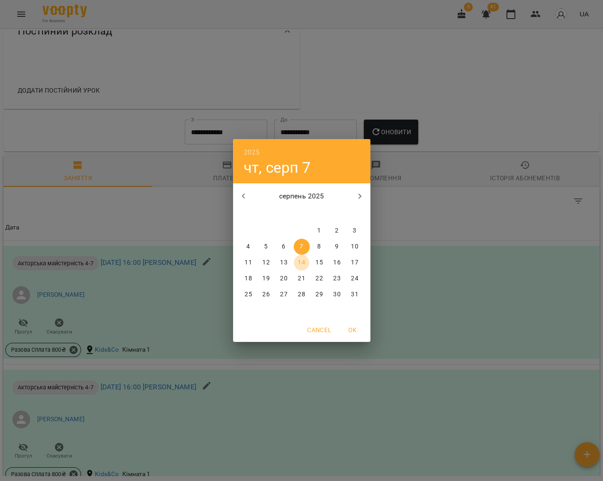
drag, startPoint x: 303, startPoint y: 263, endPoint x: 305, endPoint y: 267, distance: 4.6
click at [303, 263] on p "14" at bounding box center [301, 262] width 7 height 9
type input "**********"
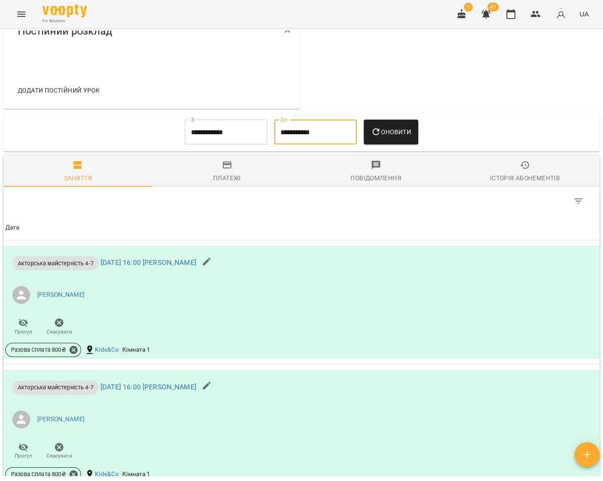
click at [334, 139] on input "**********" at bounding box center [315, 132] width 82 height 25
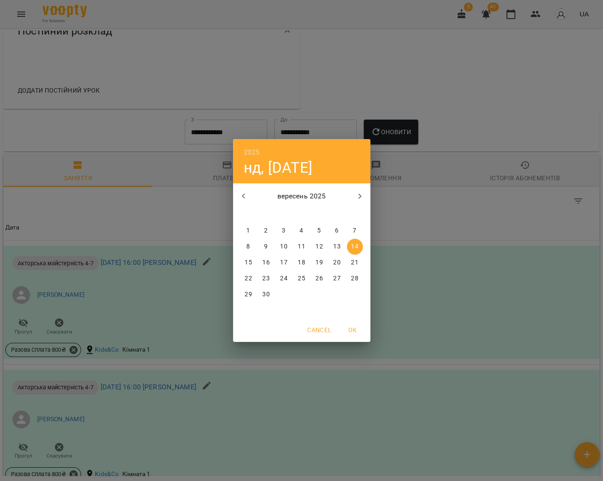
click at [423, 174] on div "2025 нд, вер 14 вересень 2025 пн вт ср чт пт сб нд 1 2 3 4 5 6 7 8 9 10 11 12 1…" at bounding box center [301, 240] width 603 height 481
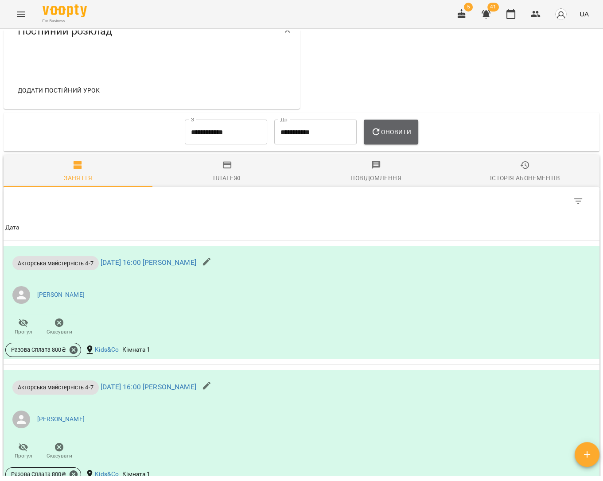
click at [395, 144] on button "Оновити" at bounding box center [391, 132] width 54 height 25
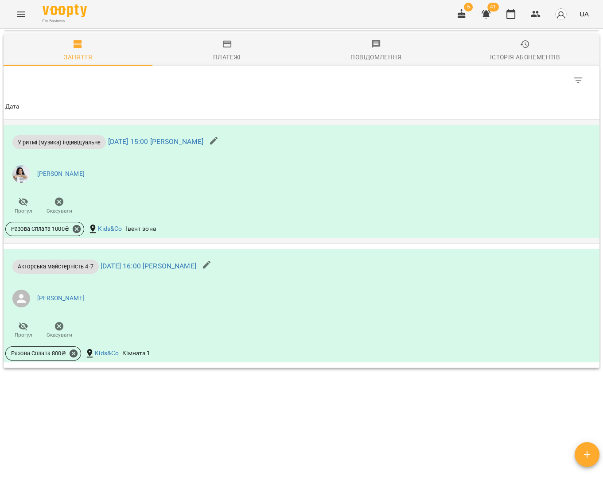
scroll to position [452, 0]
click at [23, 15] on icon "Menu" at bounding box center [21, 14] width 8 height 5
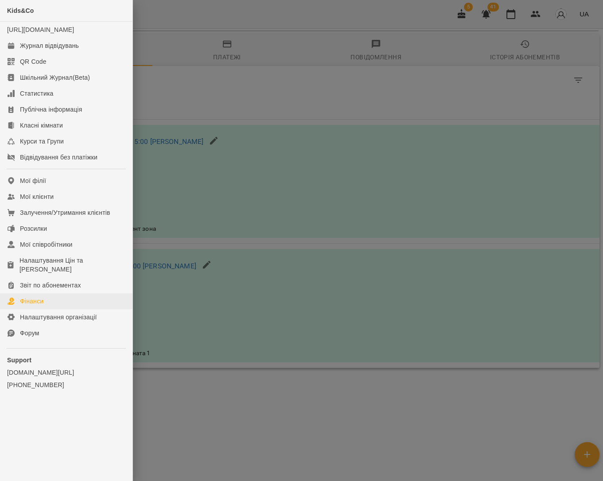
click at [50, 293] on link "Фінанси" at bounding box center [66, 301] width 132 height 16
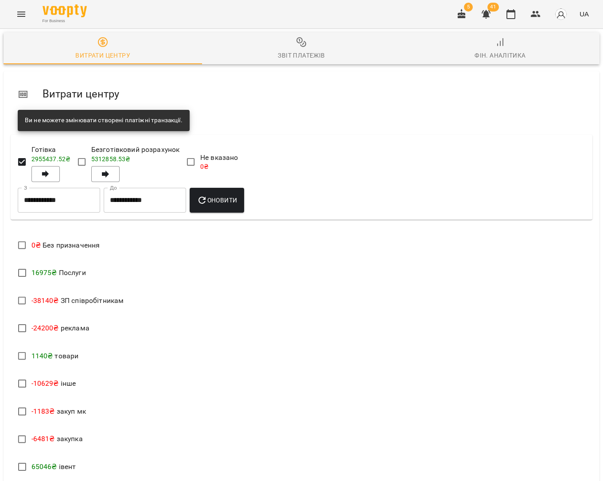
scroll to position [208, 0]
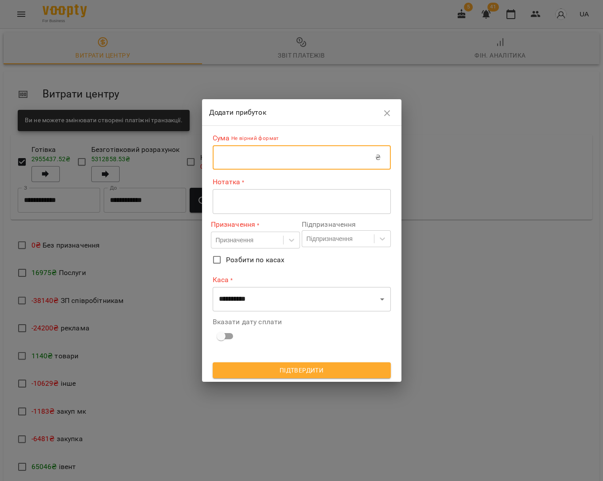
click at [270, 165] on input "text" at bounding box center [294, 157] width 163 height 25
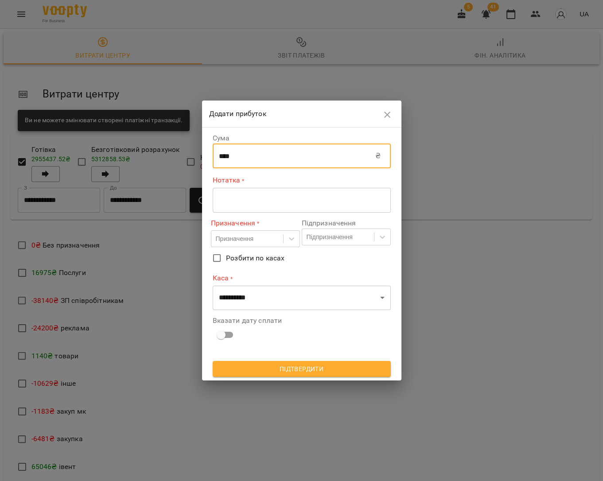
type input "****"
click at [283, 201] on textarea at bounding box center [302, 200] width 166 height 8
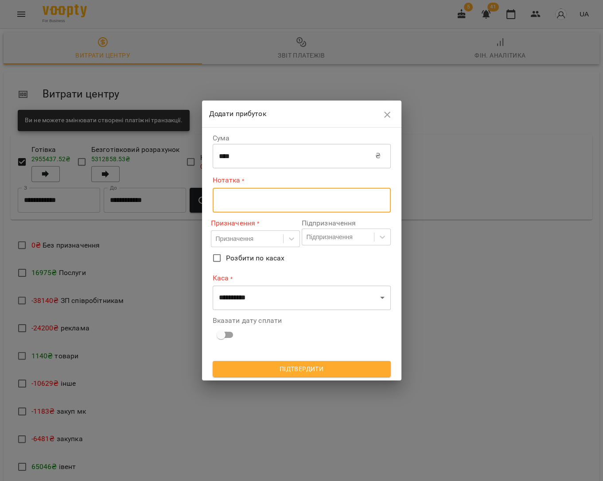
type textarea "*"
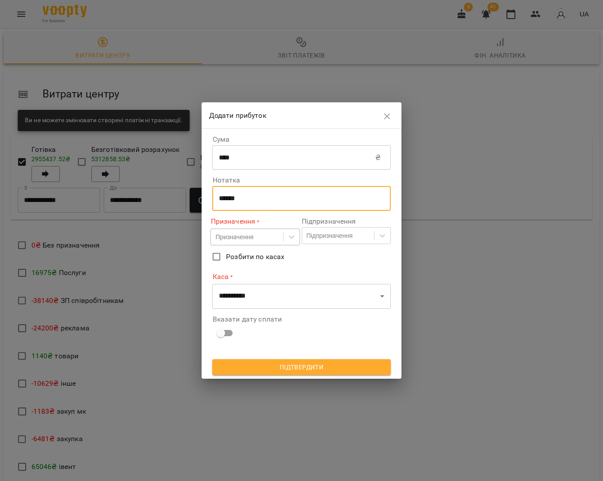
type textarea "******"
click at [267, 241] on div "Призначення" at bounding box center [247, 237] width 72 height 15
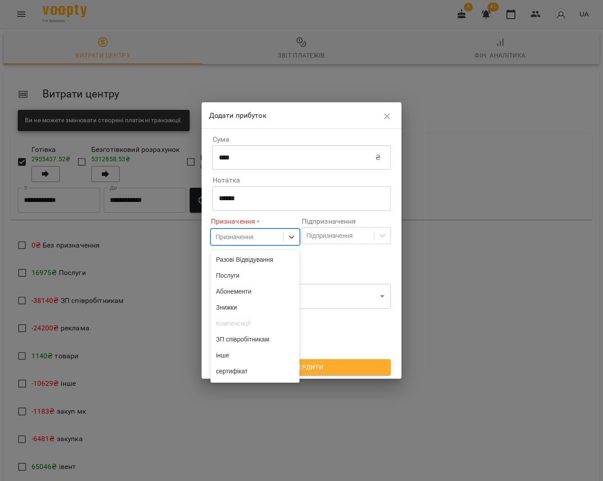
scroll to position [0, 0]
click at [244, 283] on div "Послуги" at bounding box center [254, 275] width 89 height 16
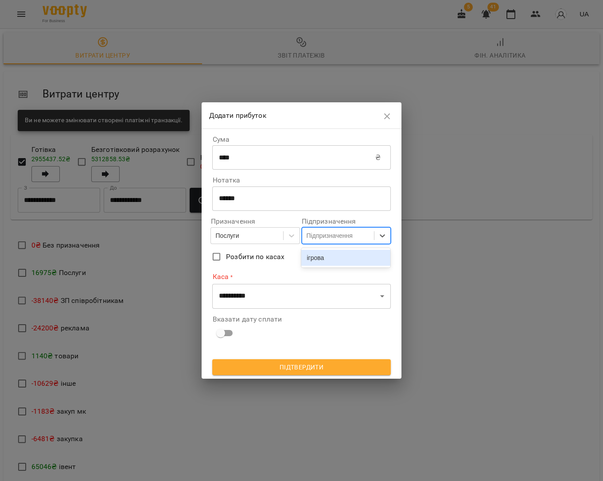
click at [337, 243] on div "Підпризначення" at bounding box center [338, 235] width 72 height 15
click at [333, 257] on div "ігрова" at bounding box center [345, 258] width 89 height 16
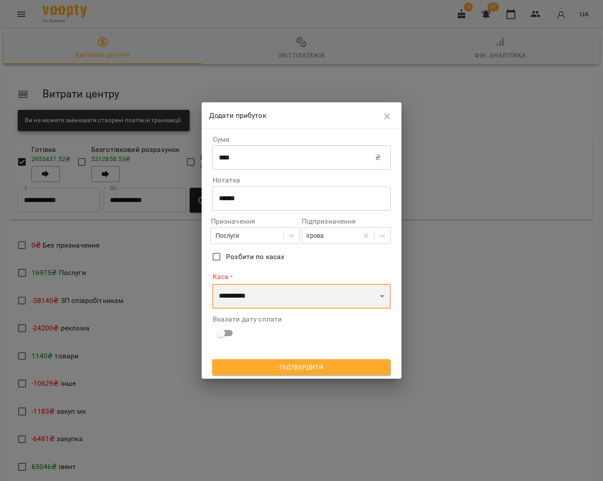
select select "****"
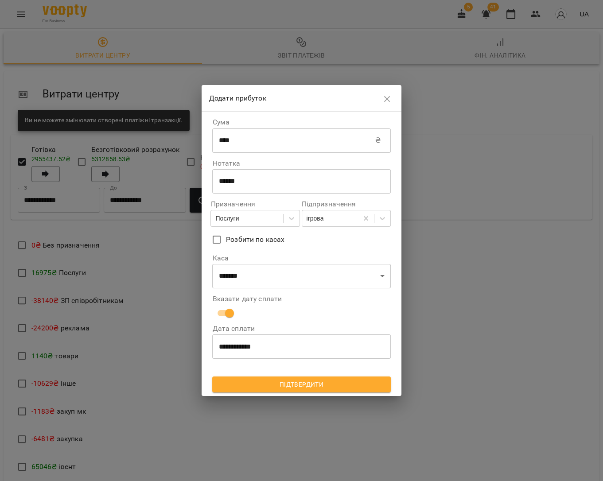
click at [304, 382] on span "Підтвердити" at bounding box center [301, 384] width 164 height 11
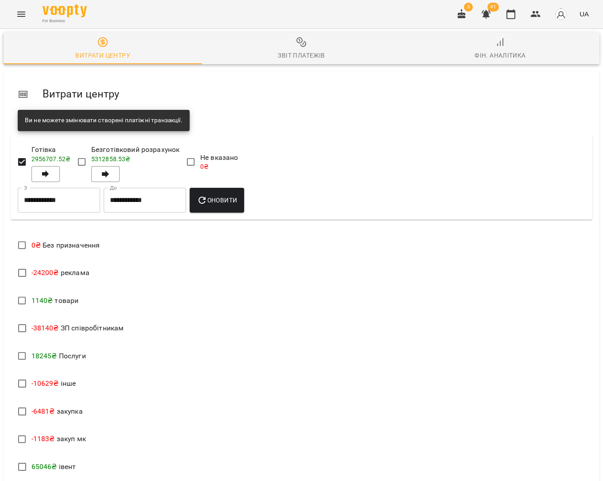
click at [434, 0] on div "For Business 5 41 UA" at bounding box center [301, 14] width 603 height 28
click at [511, 18] on icon "button" at bounding box center [510, 14] width 9 height 10
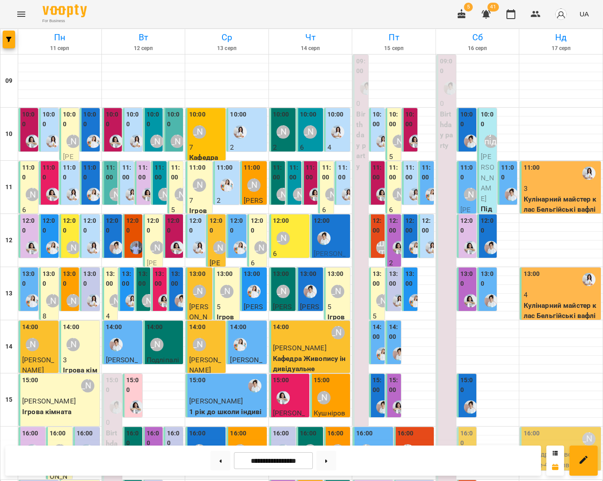
scroll to position [197, 0]
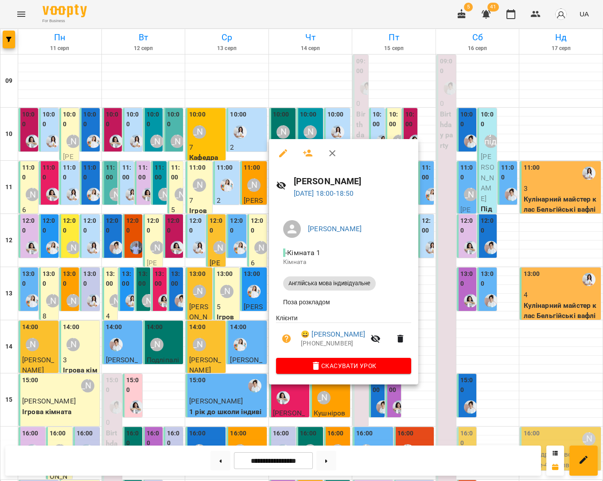
click at [410, 397] on div at bounding box center [301, 240] width 603 height 481
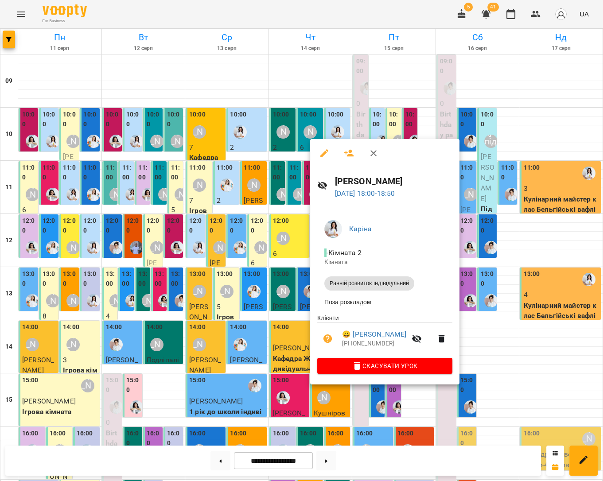
click at [390, 396] on div at bounding box center [301, 240] width 603 height 481
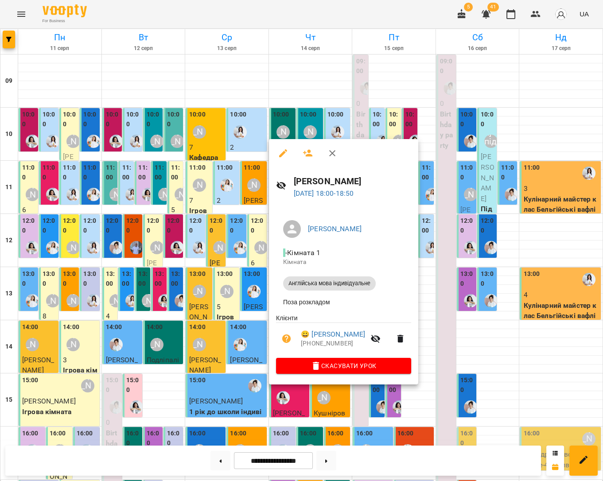
click at [382, 406] on div at bounding box center [301, 240] width 603 height 481
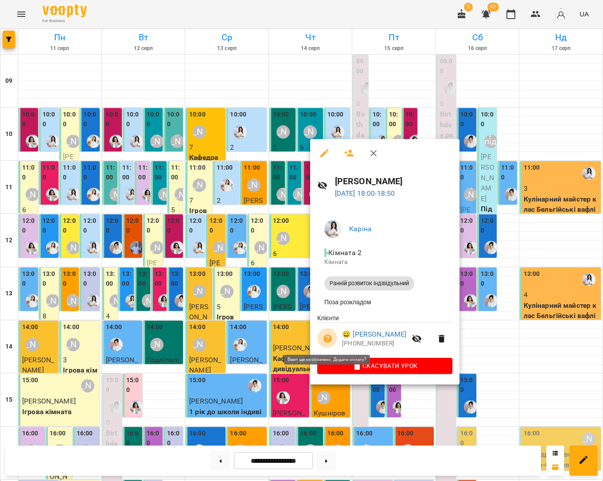
click at [327, 339] on icon "button" at bounding box center [327, 338] width 11 height 11
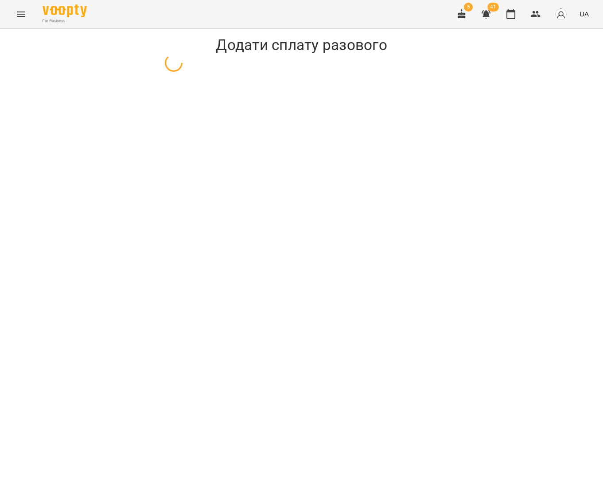
select select "**********"
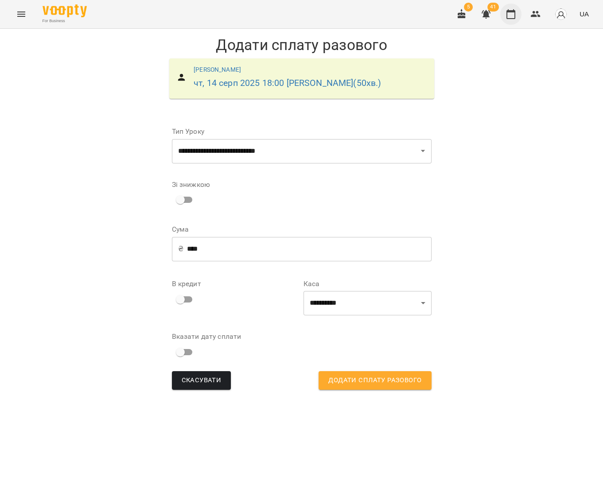
click at [515, 20] on button "button" at bounding box center [510, 14] width 21 height 21
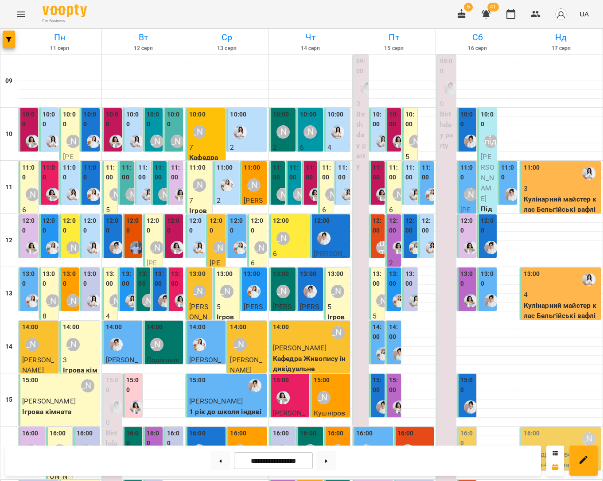
scroll to position [197, 0]
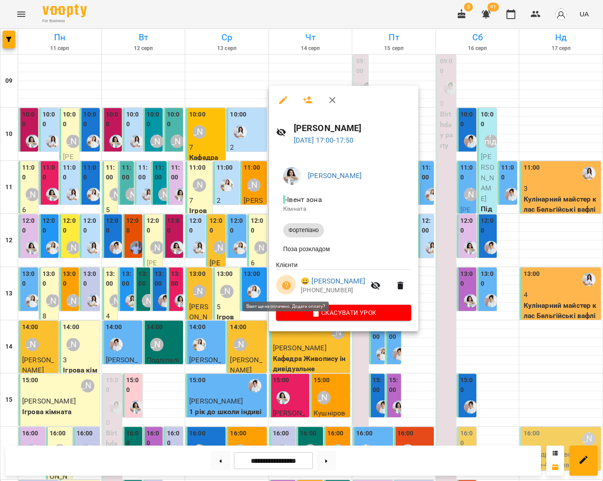
click at [286, 286] on icon "button" at bounding box center [286, 285] width 9 height 9
select select "**********"
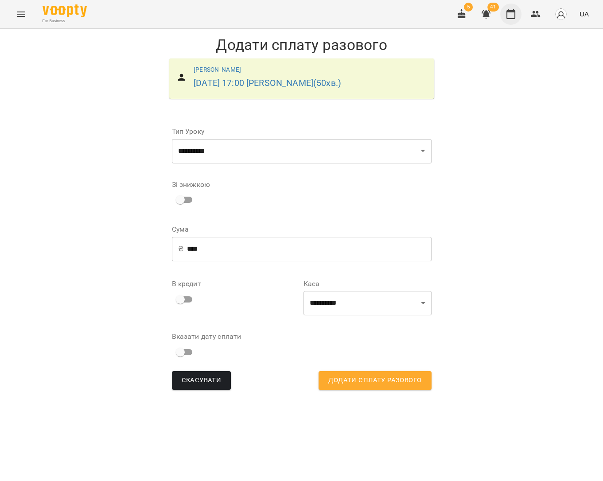
click at [510, 18] on icon "button" at bounding box center [510, 14] width 9 height 10
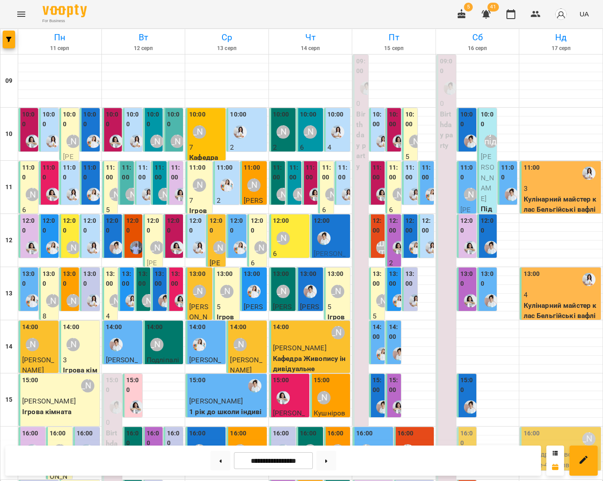
scroll to position [197, 0]
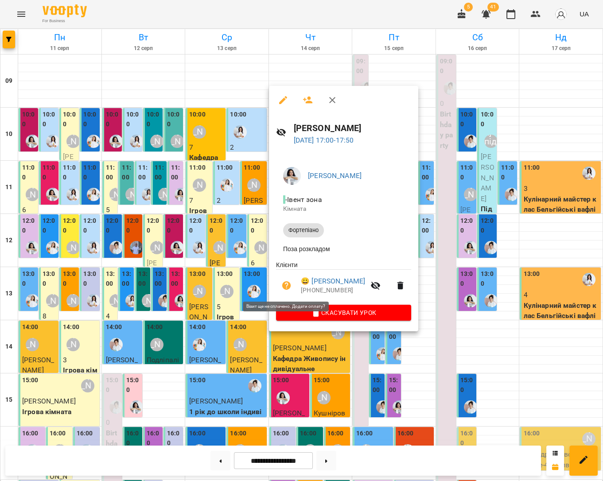
click at [285, 285] on icon "button" at bounding box center [286, 285] width 9 height 9
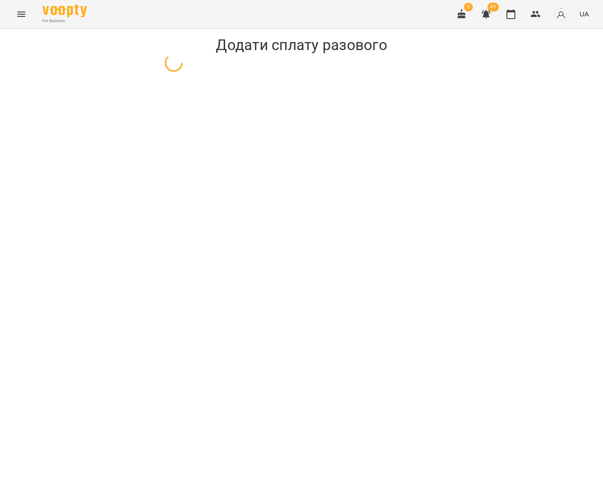
select select "**********"
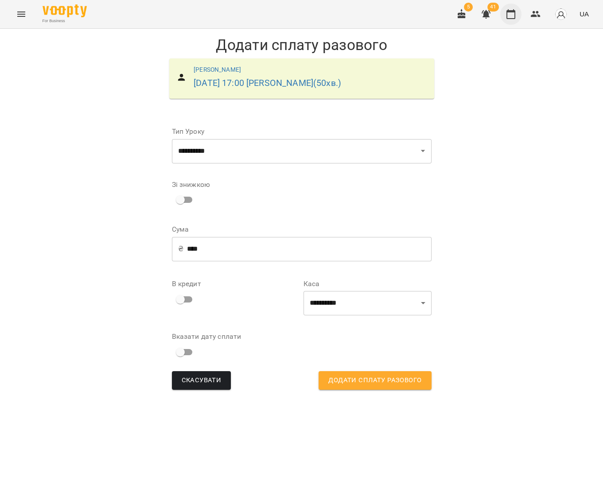
click at [519, 17] on button "button" at bounding box center [510, 14] width 21 height 21
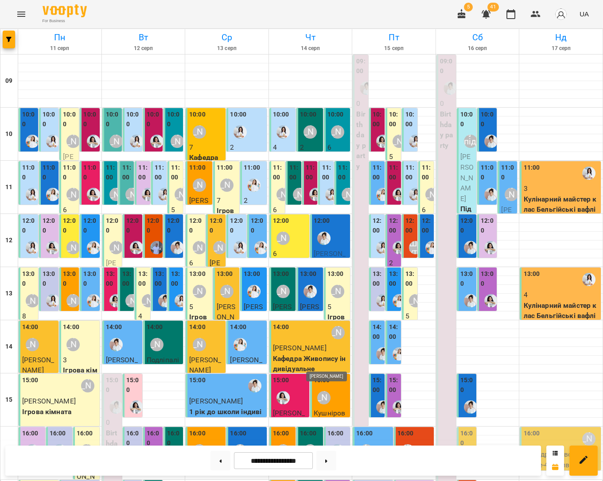
scroll to position [197, 0]
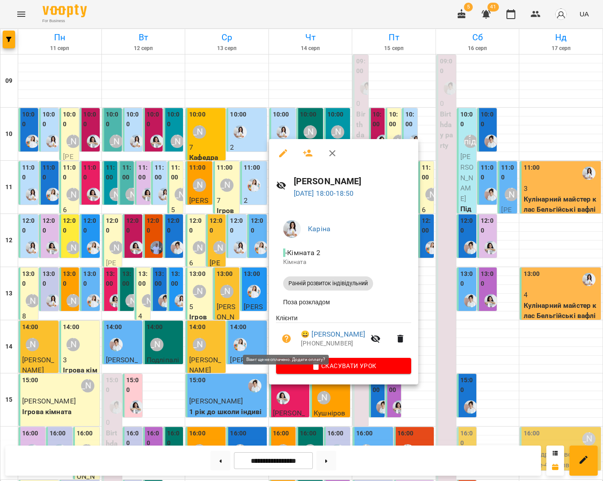
click at [287, 340] on icon "button" at bounding box center [286, 338] width 9 height 9
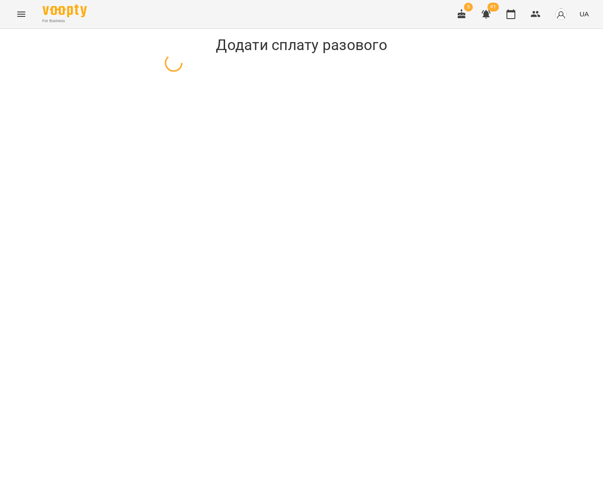
select select "**********"
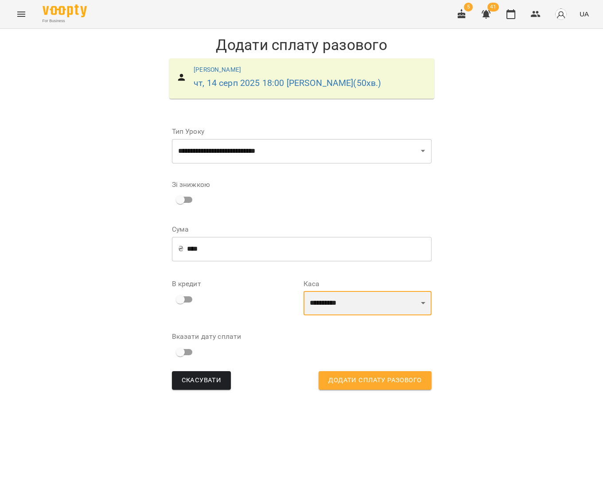
select select "****"
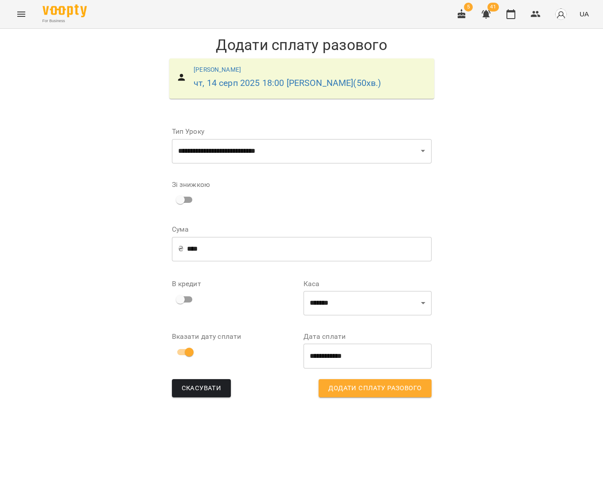
click at [355, 390] on span "Додати сплату разового" at bounding box center [374, 389] width 93 height 12
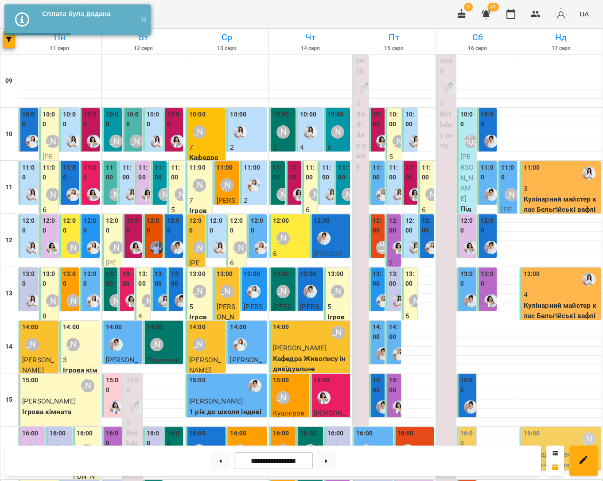
scroll to position [197, 0]
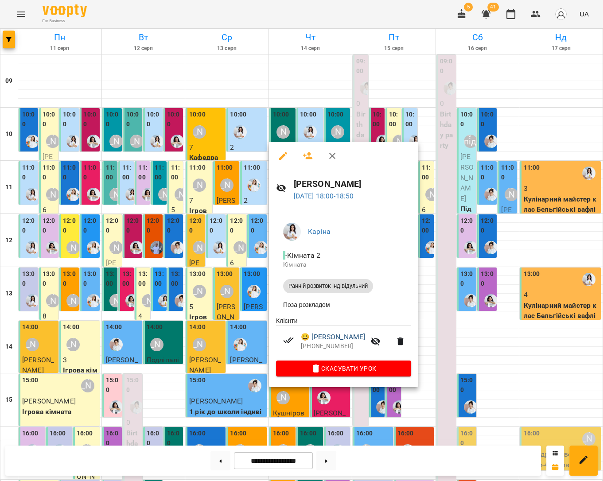
scroll to position [195, 0]
click at [422, 354] on div at bounding box center [301, 240] width 603 height 481
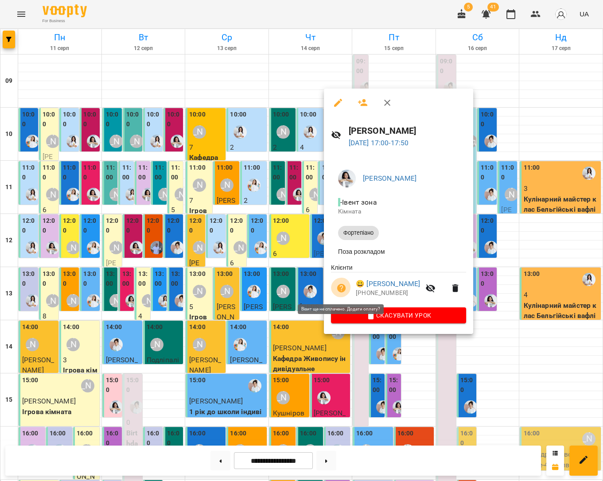
click at [341, 290] on icon "button" at bounding box center [341, 288] width 9 height 9
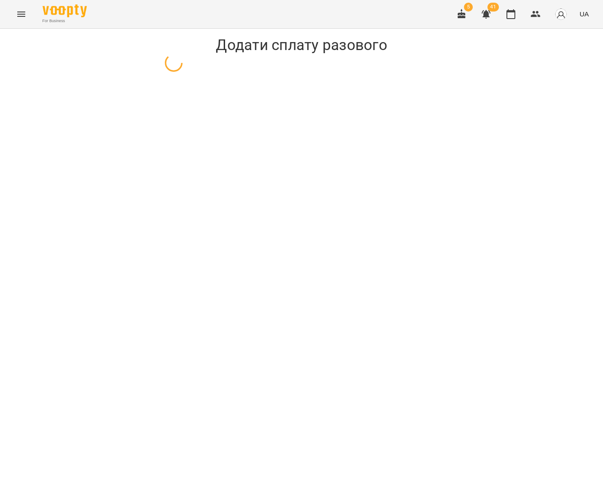
select select "**********"
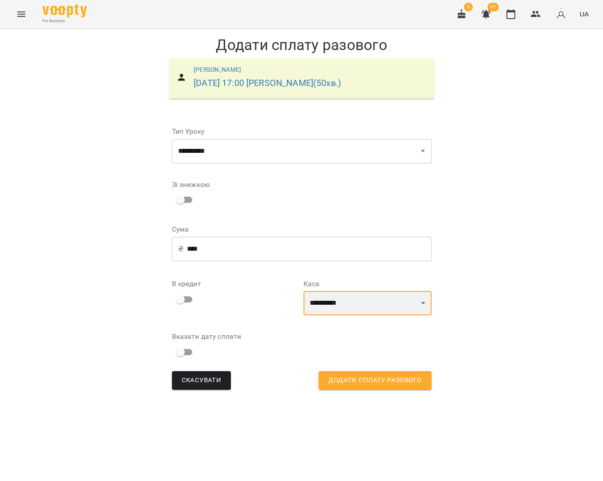
select select "****"
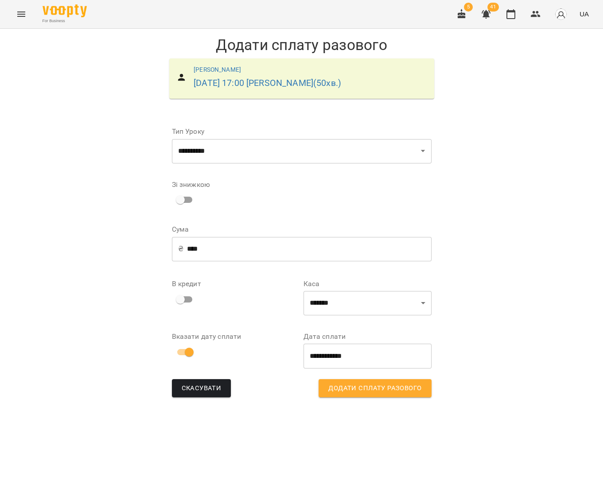
click at [378, 386] on span "Додати сплату разового" at bounding box center [374, 389] width 93 height 12
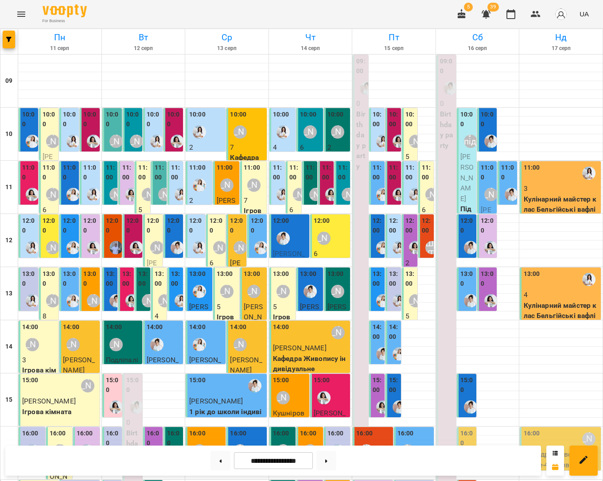
scroll to position [197, 0]
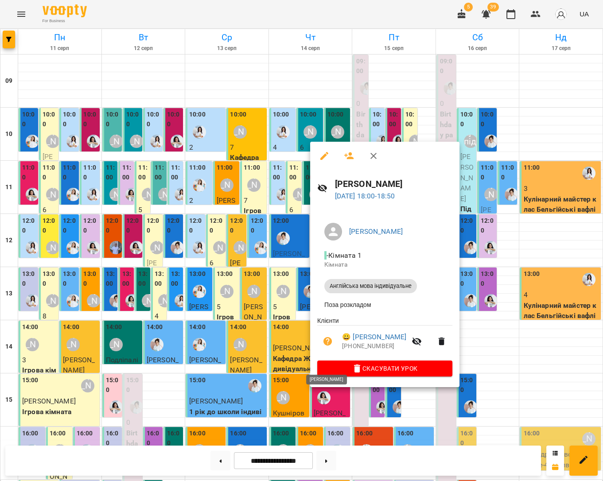
scroll to position [195, 0]
click at [326, 342] on icon "button" at bounding box center [327, 341] width 9 height 9
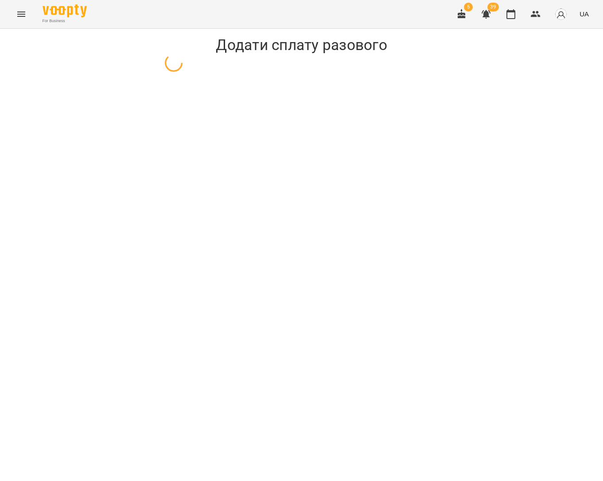
select select "**********"
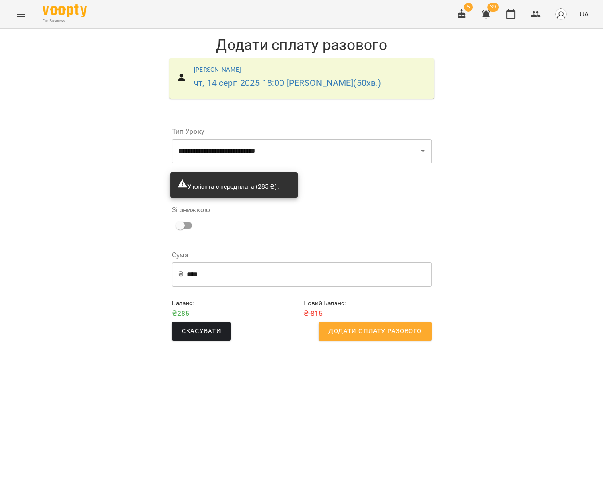
click at [283, 239] on div "Зі знижкою" at bounding box center [301, 220] width 259 height 42
click at [348, 329] on span "Додати сплату разового" at bounding box center [374, 331] width 93 height 12
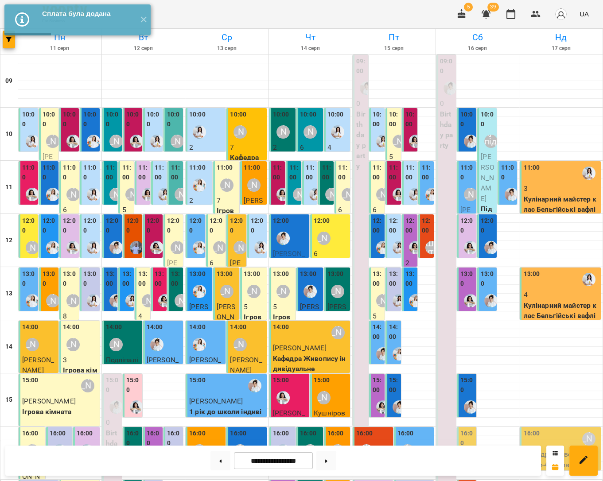
scroll to position [197, 0]
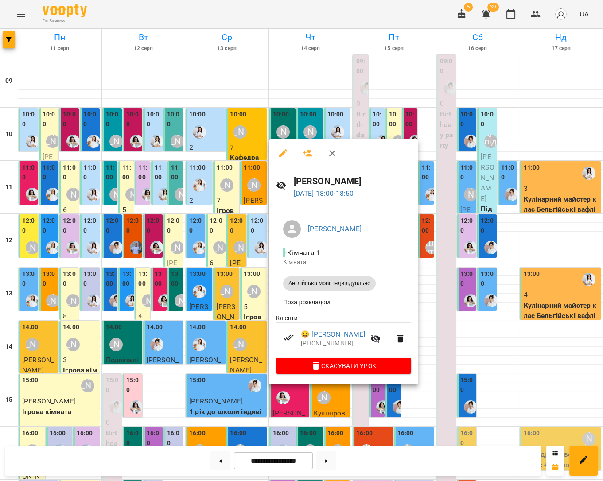
click at [250, 330] on div at bounding box center [301, 240] width 603 height 481
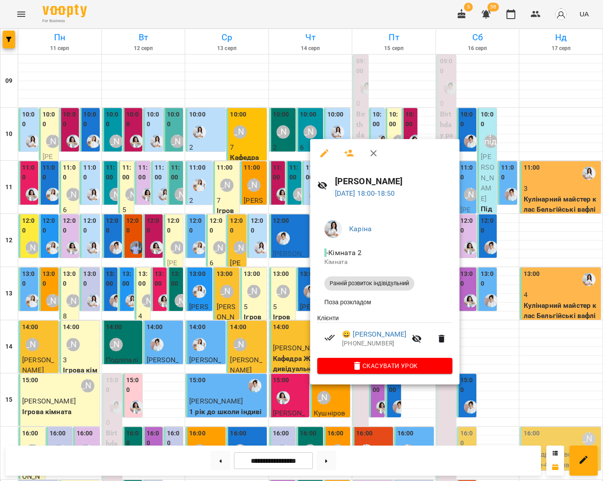
click at [491, 380] on div at bounding box center [301, 240] width 603 height 481
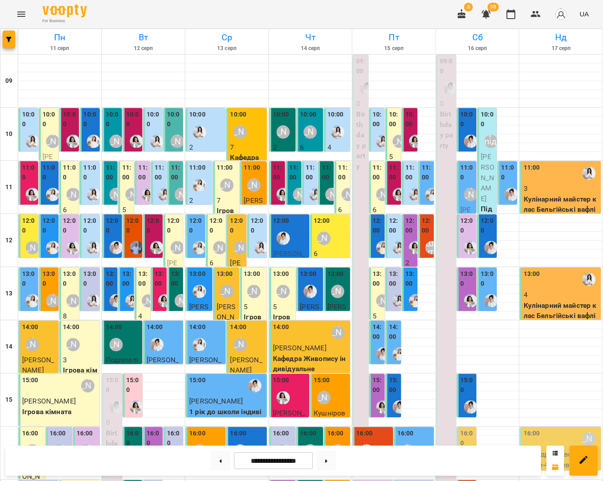
click at [24, 15] on icon "Menu" at bounding box center [21, 14] width 11 height 11
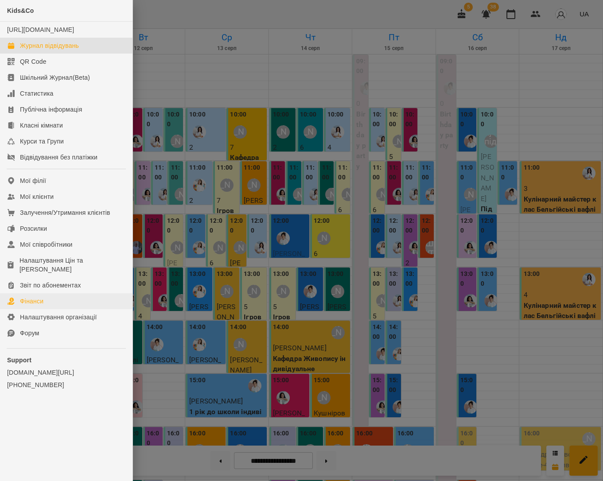
click at [50, 293] on link "Фінанси" at bounding box center [66, 301] width 132 height 16
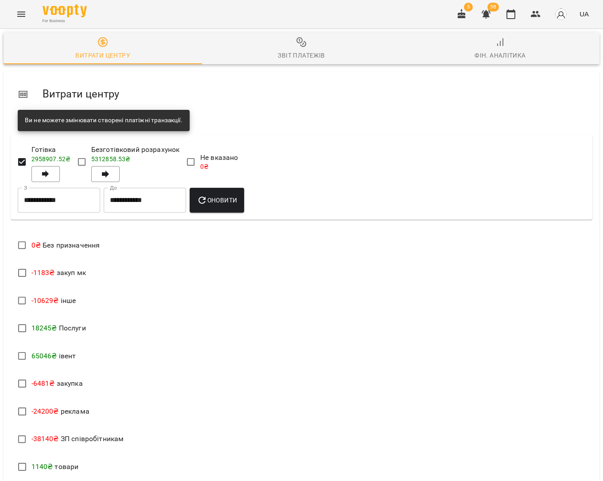
scroll to position [128, 0]
click at [88, 135] on div "**********" at bounding box center [301, 177] width 581 height 85
click at [88, 188] on input "**********" at bounding box center [59, 200] width 82 height 25
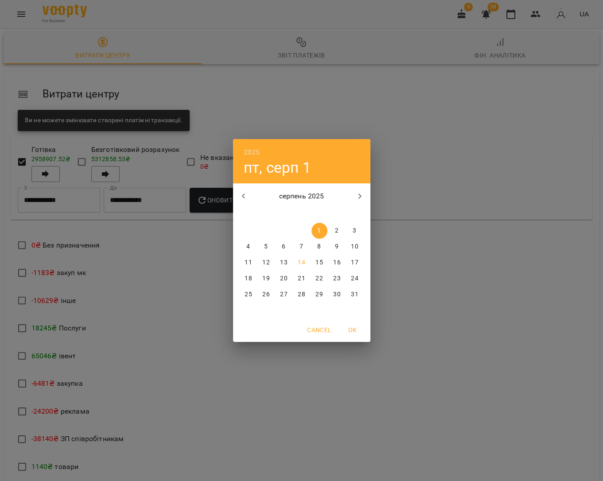
click at [301, 261] on p "14" at bounding box center [301, 262] width 7 height 9
type input "**********"
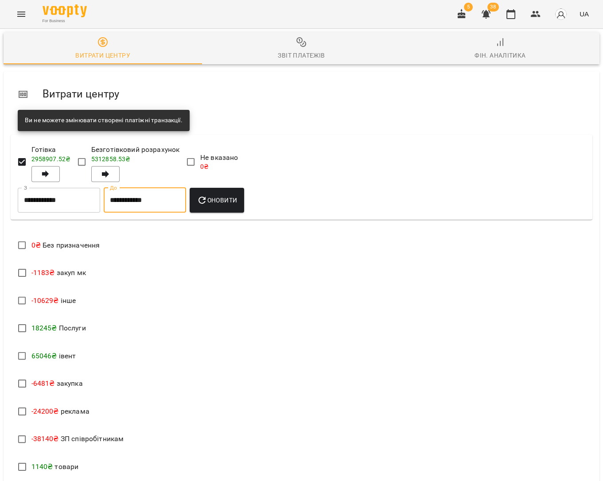
click at [163, 188] on input "**********" at bounding box center [145, 200] width 82 height 25
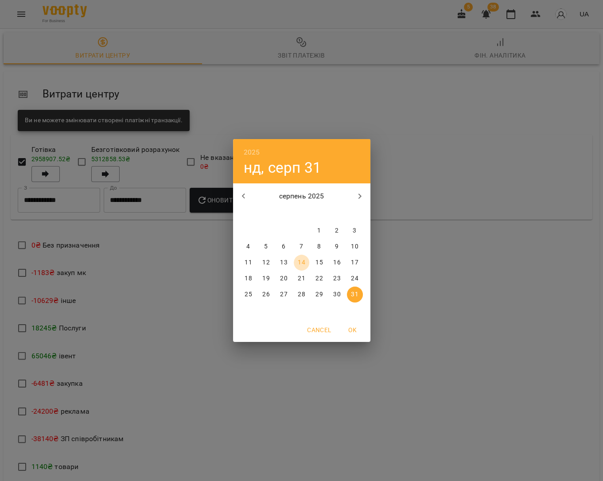
drag, startPoint x: 301, startPoint y: 257, endPoint x: 289, endPoint y: 229, distance: 30.9
click at [301, 258] on p "14" at bounding box center [301, 262] width 7 height 9
type input "**********"
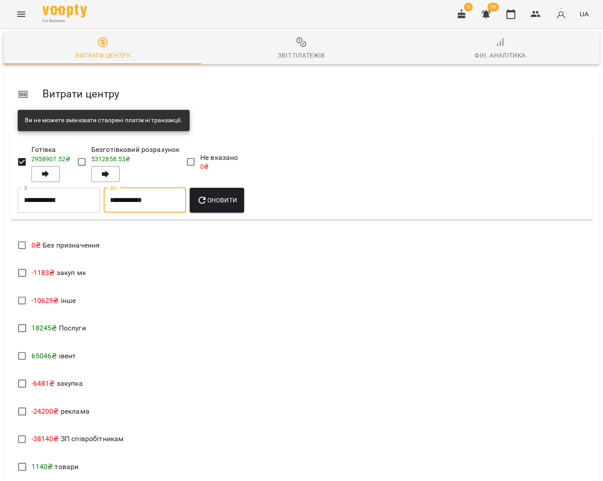
scroll to position [130, 0]
click at [242, 186] on div "Оновити" at bounding box center [217, 200] width 58 height 28
click at [235, 195] on span "Оновити" at bounding box center [217, 200] width 40 height 11
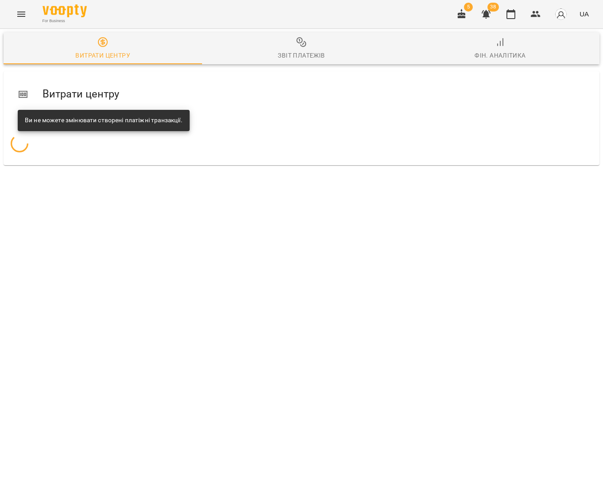
scroll to position [0, 0]
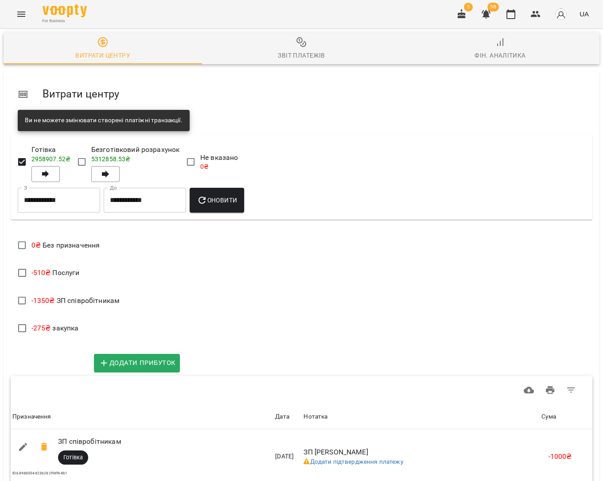
click at [57, 357] on span "Додати витрату" at bounding box center [50, 363] width 70 height 12
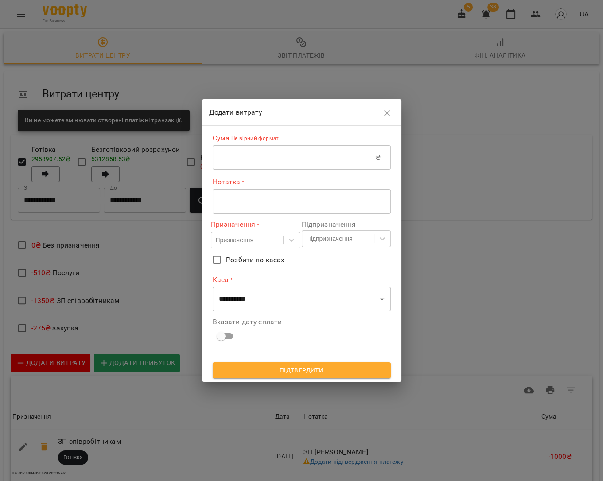
click at [245, 155] on input "text" at bounding box center [294, 157] width 163 height 25
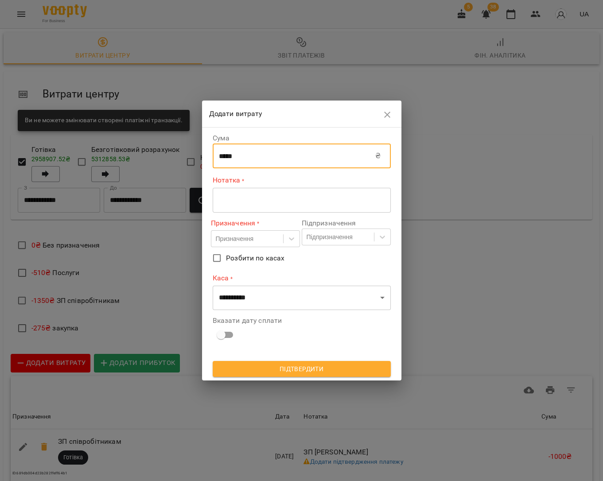
type input "*****"
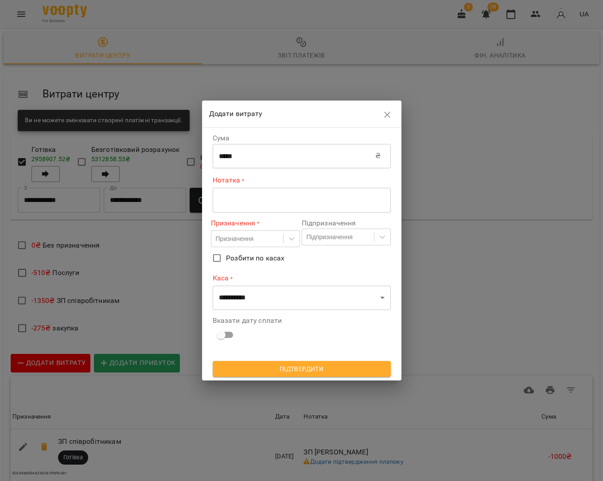
click at [247, 205] on div "* ​" at bounding box center [302, 200] width 178 height 25
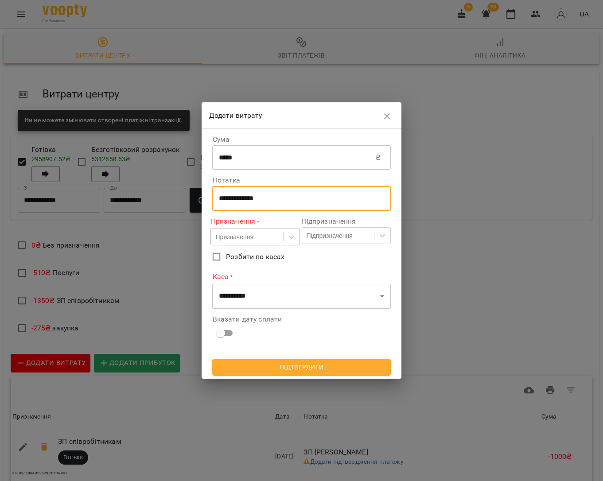
type textarea "**********"
click at [253, 240] on div "Призначення" at bounding box center [234, 236] width 38 height 9
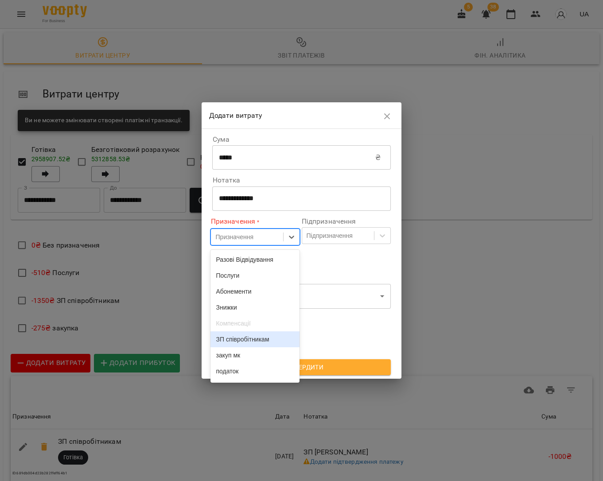
click at [279, 341] on div "ЗП співробітникам" at bounding box center [254, 339] width 89 height 16
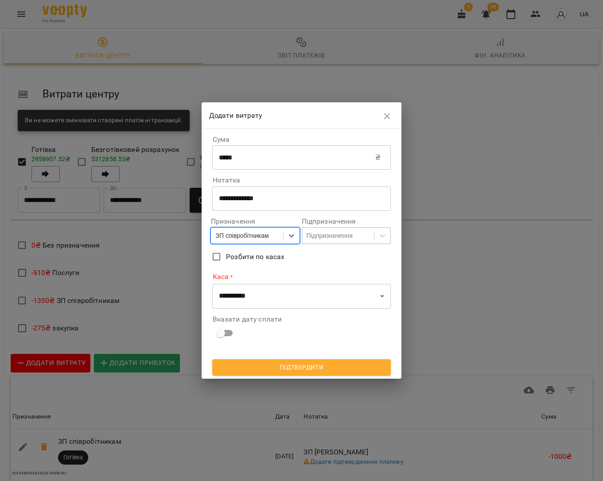
click at [343, 233] on div "Підпризначення" at bounding box center [329, 235] width 46 height 9
click at [290, 259] on label "Розбити по касах" at bounding box center [295, 257] width 176 height 19
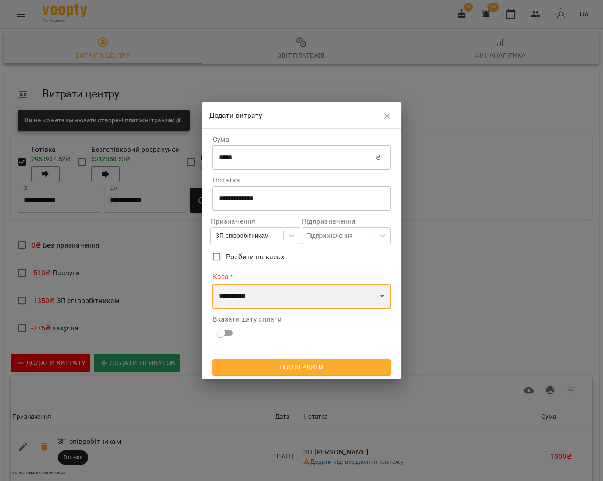
select select "****"
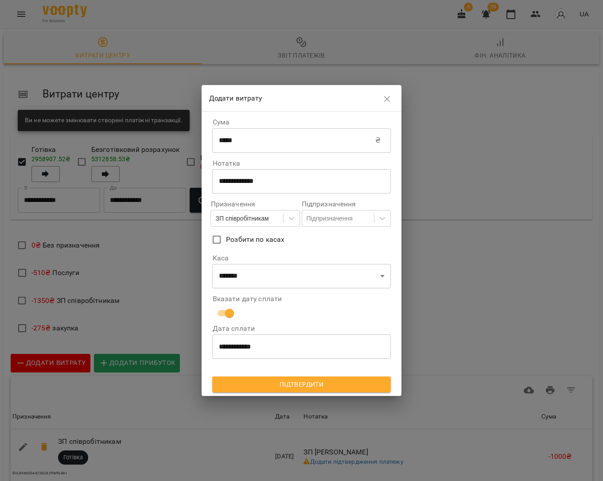
click at [362, 387] on span "Підтвердити" at bounding box center [301, 384] width 164 height 11
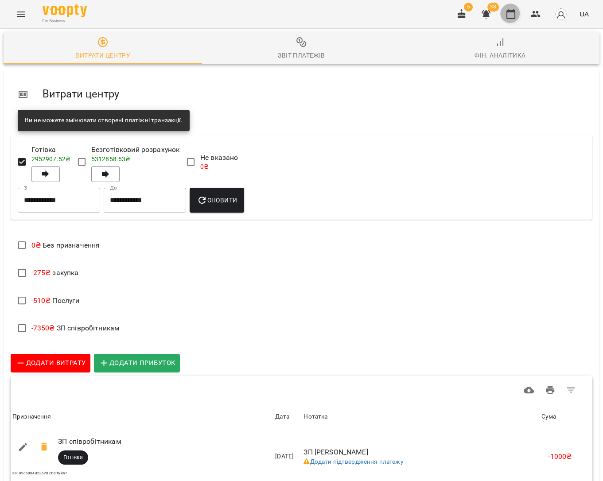
click at [512, 16] on icon "button" at bounding box center [510, 14] width 11 height 11
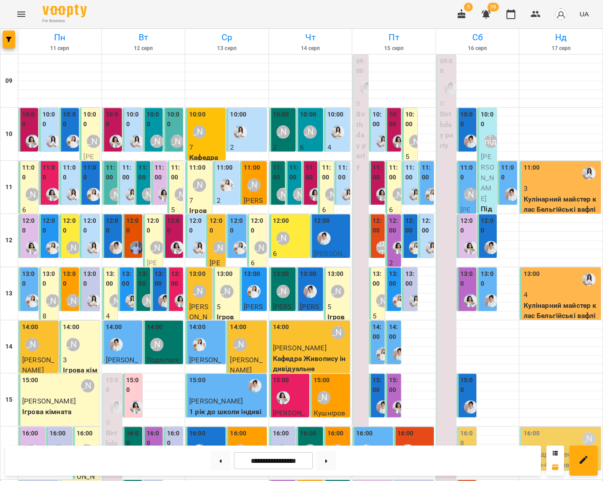
click at [410, 183] on div "11:00" at bounding box center [410, 184] width 10 height 42
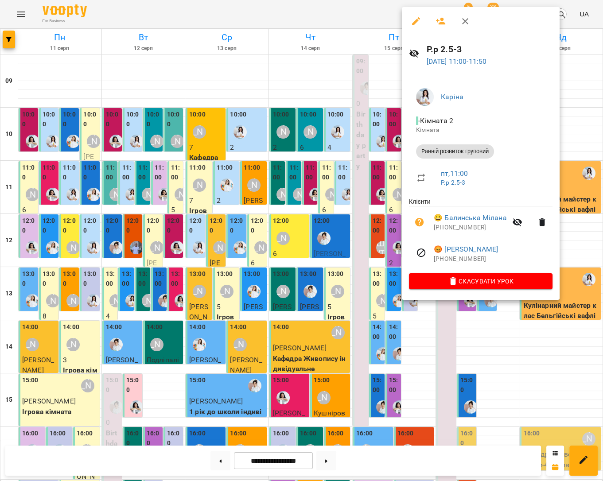
click at [299, 86] on div at bounding box center [301, 240] width 603 height 481
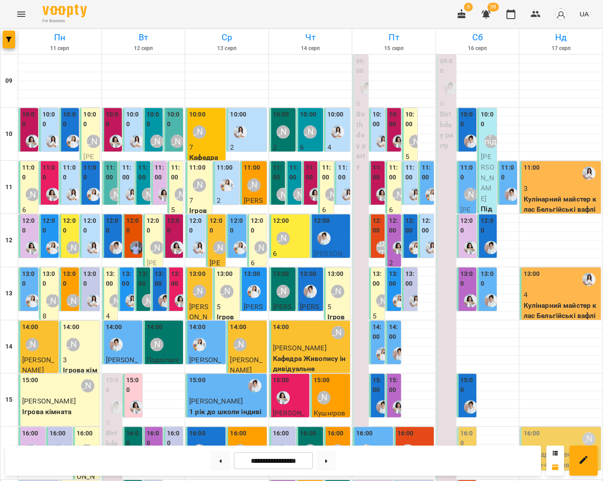
click at [21, 11] on icon "Menu" at bounding box center [21, 14] width 11 height 11
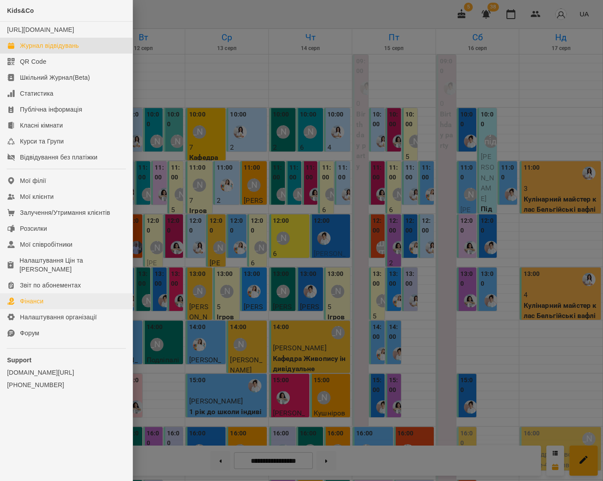
click at [43, 297] on div "Фінанси" at bounding box center [31, 301] width 23 height 9
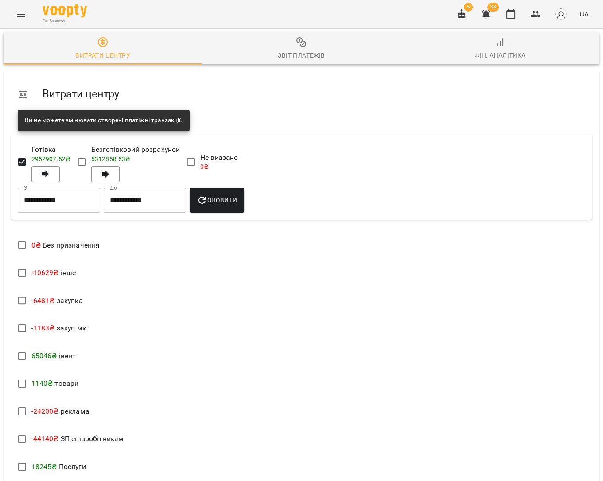
click at [304, 39] on icon "button" at bounding box center [301, 42] width 11 height 11
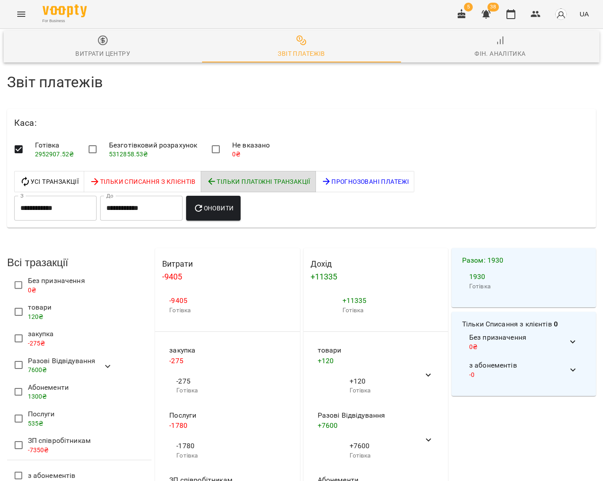
scroll to position [59, 0]
click at [215, 203] on span "Оновити" at bounding box center [213, 208] width 40 height 11
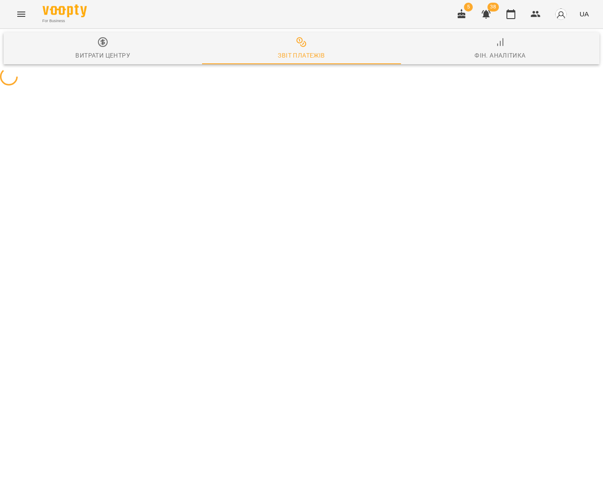
scroll to position [0, 0]
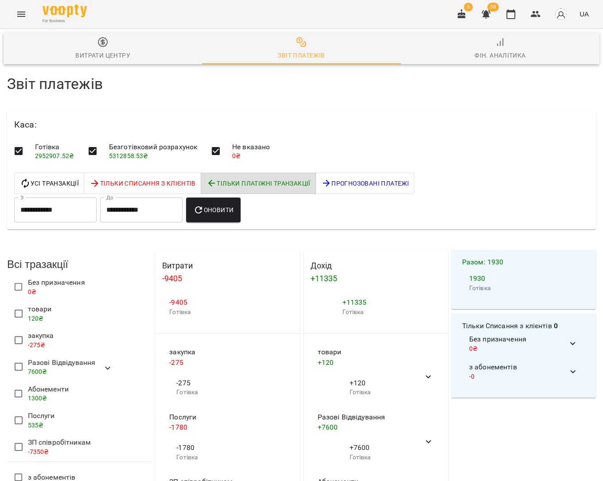
click at [229, 209] on span "Оновити" at bounding box center [213, 210] width 40 height 11
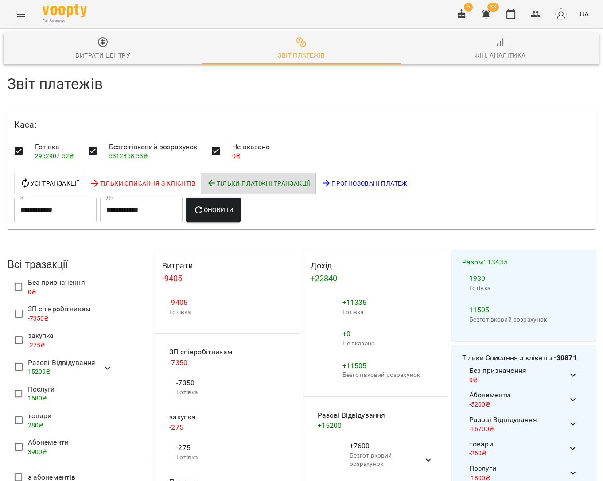
scroll to position [4, 0]
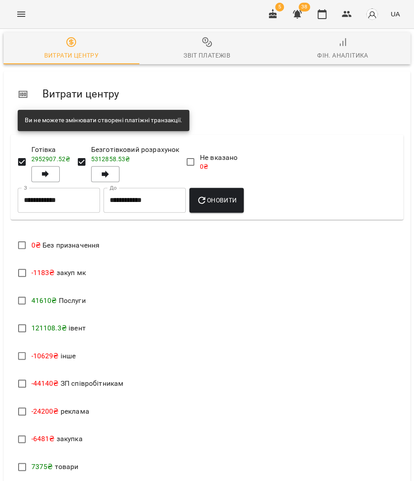
click at [94, 197] on input "**********" at bounding box center [59, 200] width 82 height 25
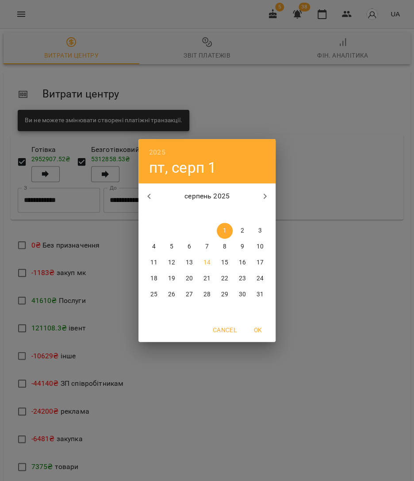
click at [206, 258] on p "14" at bounding box center [207, 262] width 7 height 9
type input "**********"
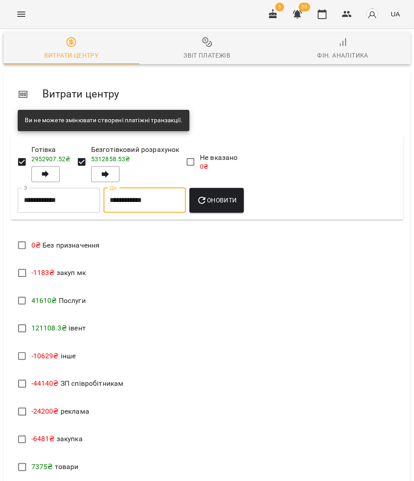
click at [127, 200] on input "**********" at bounding box center [145, 200] width 82 height 25
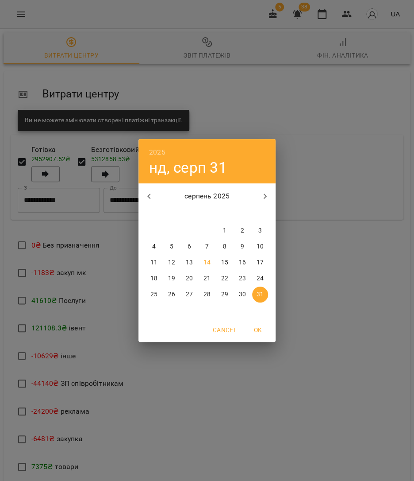
click at [208, 263] on p "14" at bounding box center [207, 262] width 7 height 9
type input "**********"
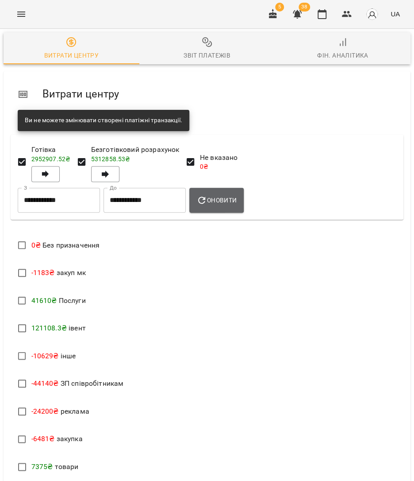
click at [221, 197] on span "Оновити" at bounding box center [217, 200] width 40 height 11
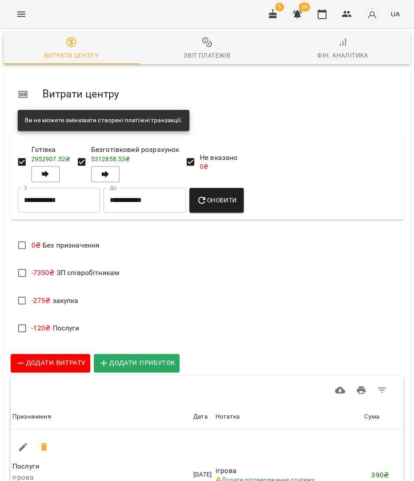
click at [199, 41] on span "Звіт платежів" at bounding box center [207, 49] width 125 height 24
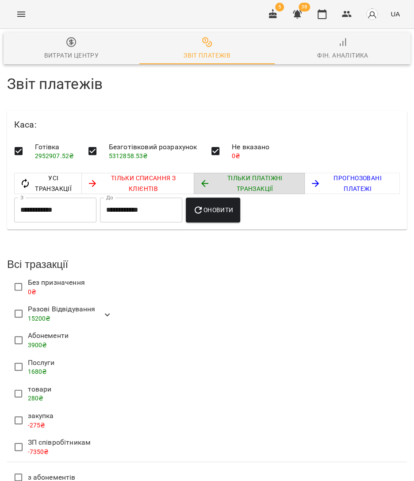
click at [225, 214] on span "Оновити" at bounding box center [213, 210] width 40 height 11
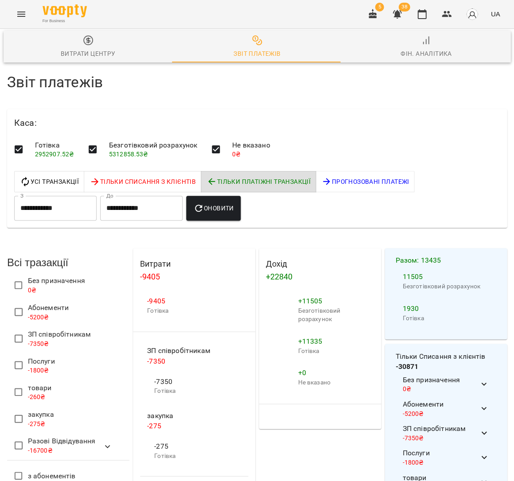
scroll to position [174, 0]
click at [102, 441] on icon at bounding box center [107, 446] width 11 height 11
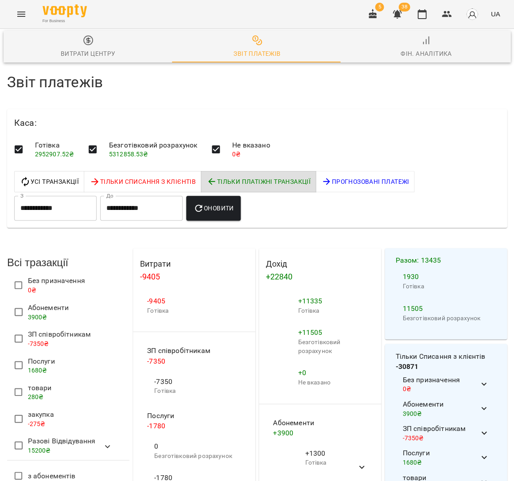
scroll to position [121, 0]
click at [105, 441] on icon at bounding box center [107, 446] width 11 height 11
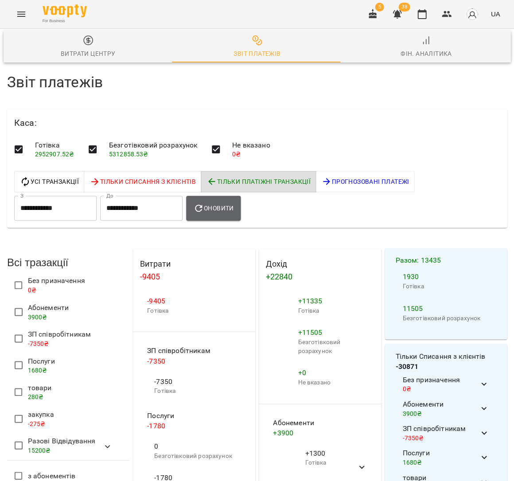
click at [222, 203] on span "Оновити" at bounding box center [213, 208] width 40 height 11
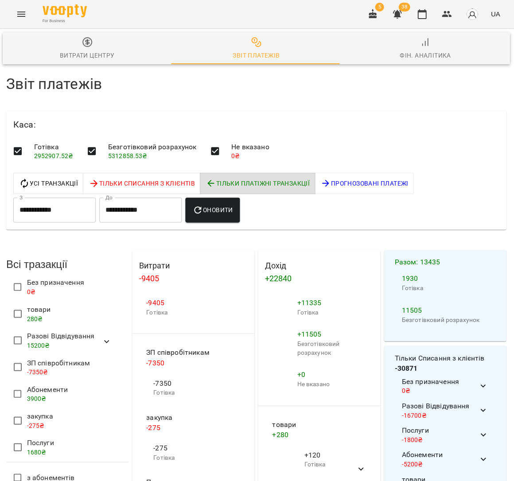
scroll to position [0, 1]
click at [422, 16] on icon "button" at bounding box center [421, 14] width 11 height 11
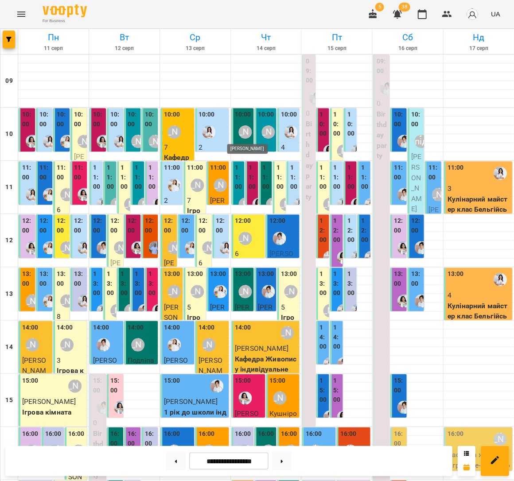
click at [244, 137] on div "[PERSON_NAME]" at bounding box center [244, 131] width 13 height 13
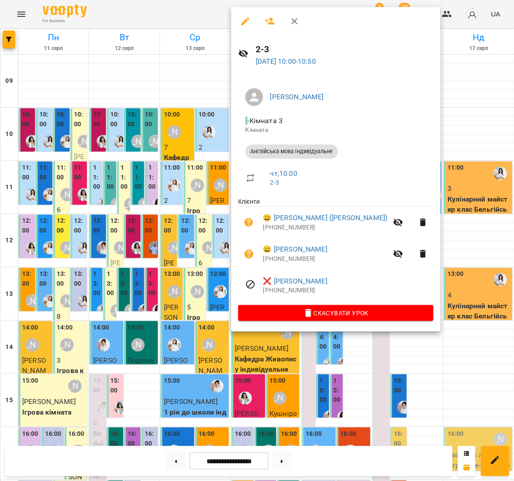
click at [461, 133] on div at bounding box center [257, 240] width 514 height 481
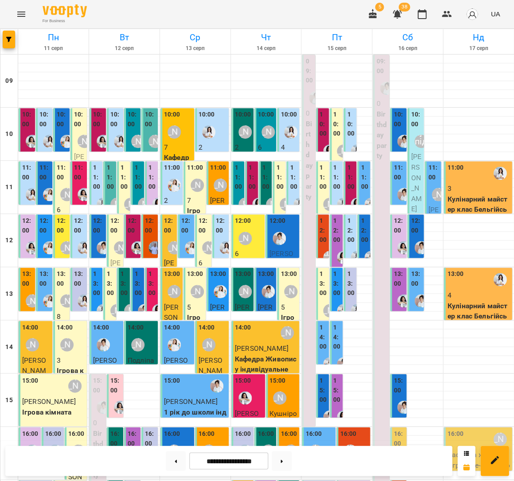
click at [268, 143] on p "6" at bounding box center [266, 147] width 17 height 11
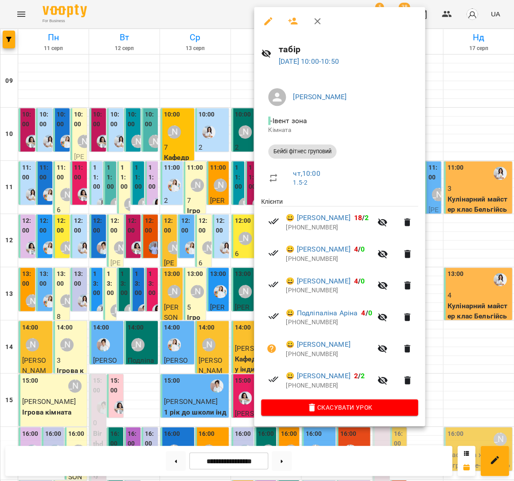
click at [456, 127] on div at bounding box center [257, 240] width 514 height 481
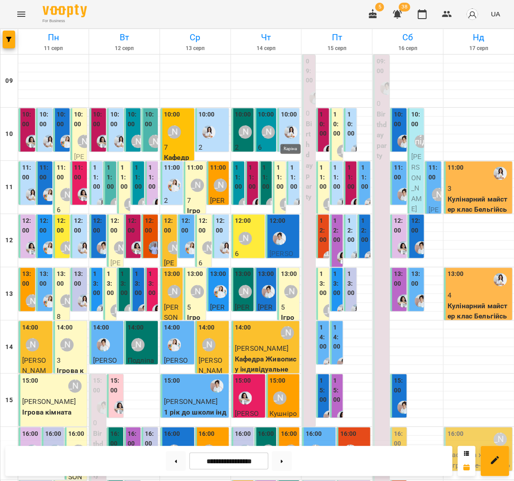
click at [286, 130] on img "Каріна" at bounding box center [290, 131] width 13 height 13
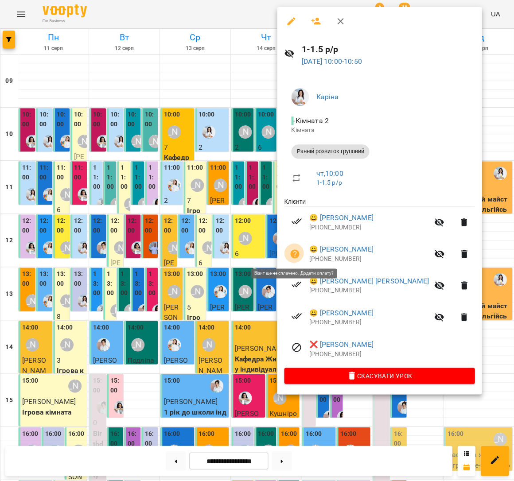
click at [297, 251] on icon "button" at bounding box center [294, 253] width 9 height 9
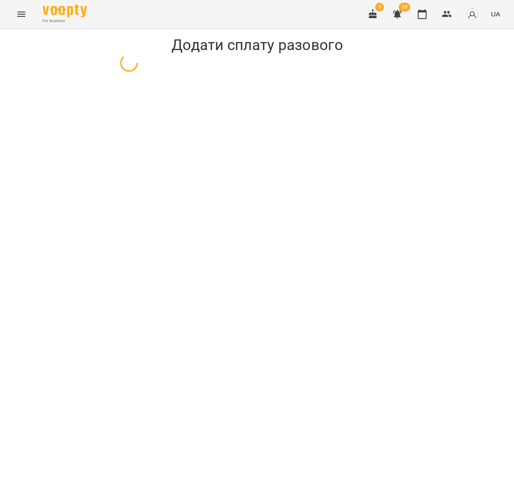
select select "**********"
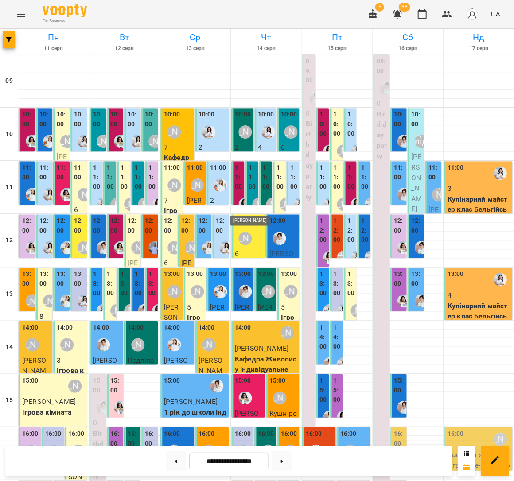
click at [240, 198] on img "Анна Білан" at bounding box center [244, 203] width 13 height 13
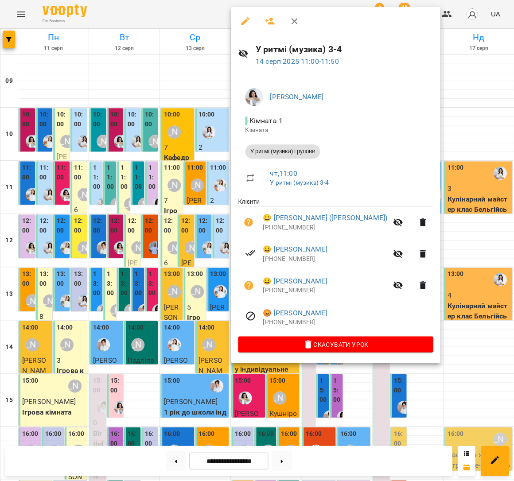
click at [465, 137] on div at bounding box center [257, 240] width 514 height 481
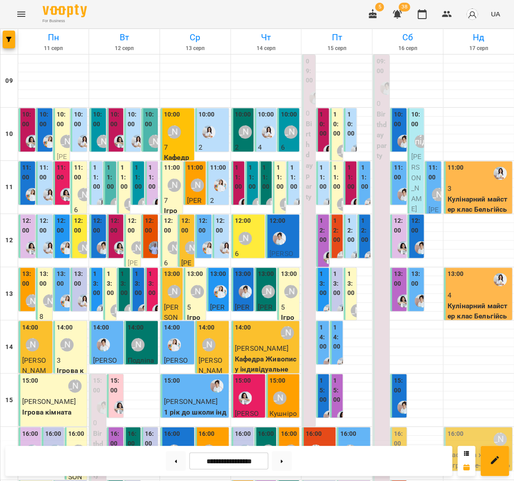
click at [250, 197] on div "[PERSON_NAME]" at bounding box center [258, 204] width 20 height 20
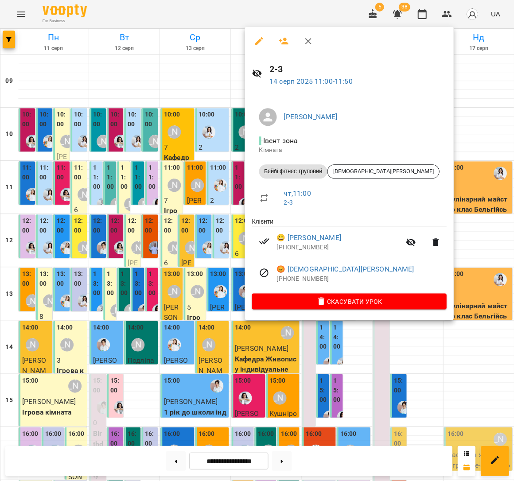
click at [461, 139] on div at bounding box center [257, 240] width 514 height 481
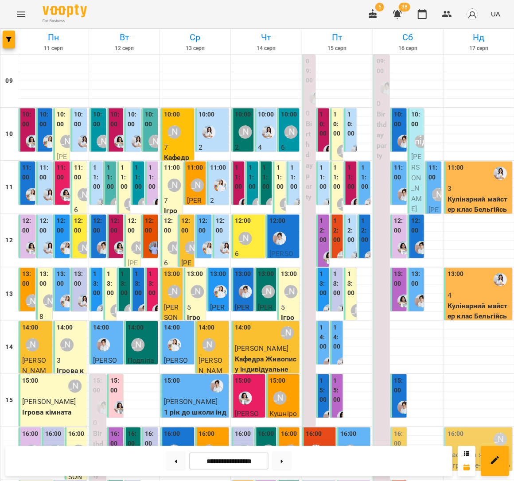
click at [264, 194] on div "[PERSON_NAME]" at bounding box center [272, 204] width 20 height 20
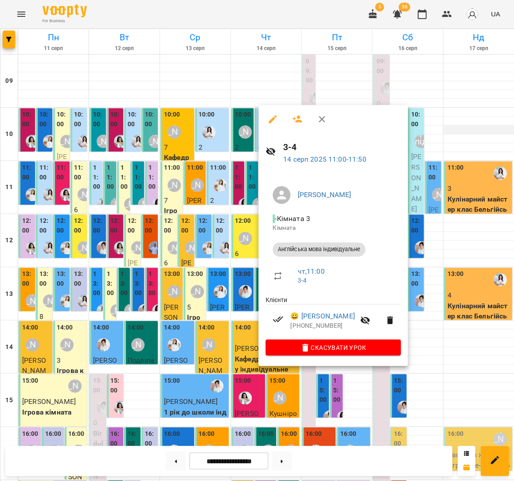
click at [465, 130] on div at bounding box center [257, 240] width 514 height 481
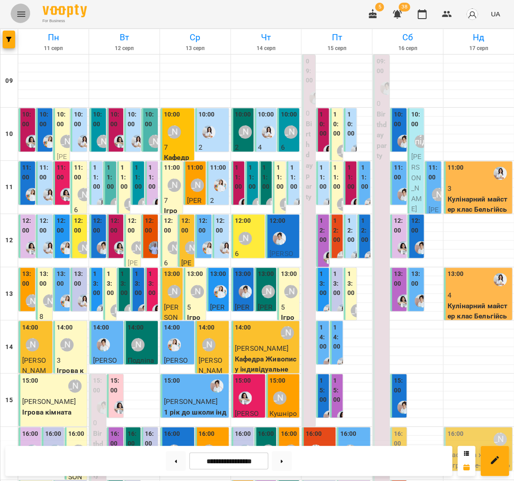
click at [17, 17] on icon "Menu" at bounding box center [21, 14] width 11 height 11
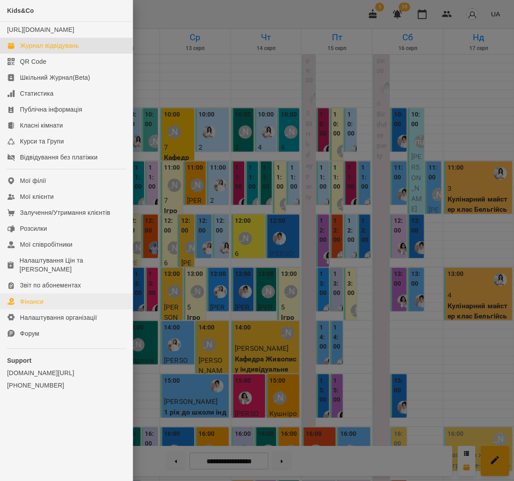
click at [51, 293] on link "Фінанси" at bounding box center [66, 301] width 132 height 16
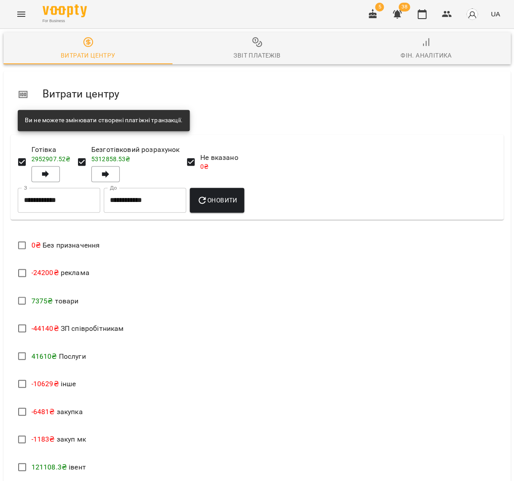
click at [249, 55] on div "Звіт платежів" at bounding box center [256, 55] width 47 height 11
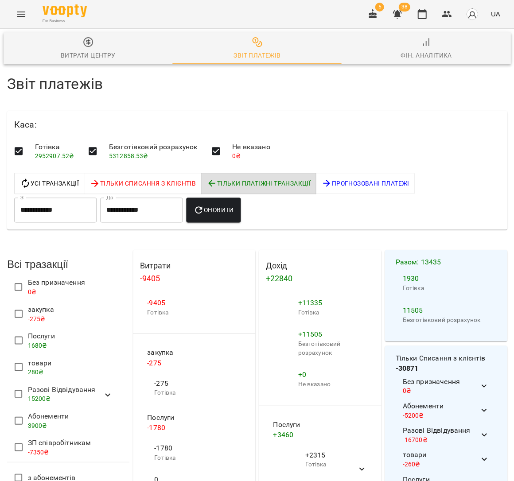
click at [202, 212] on icon "button" at bounding box center [198, 209] width 7 height 7
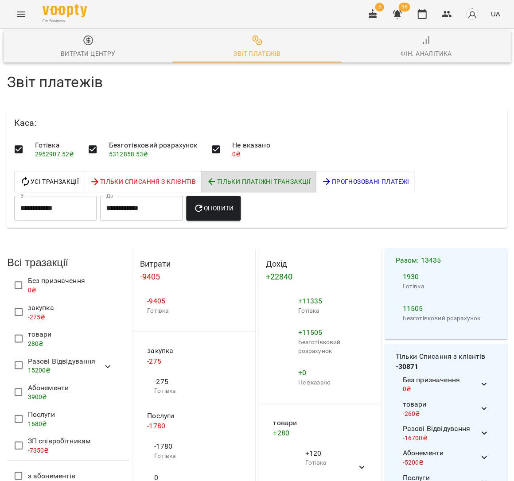
scroll to position [106, 0]
click at [421, 14] on icon "button" at bounding box center [421, 14] width 11 height 11
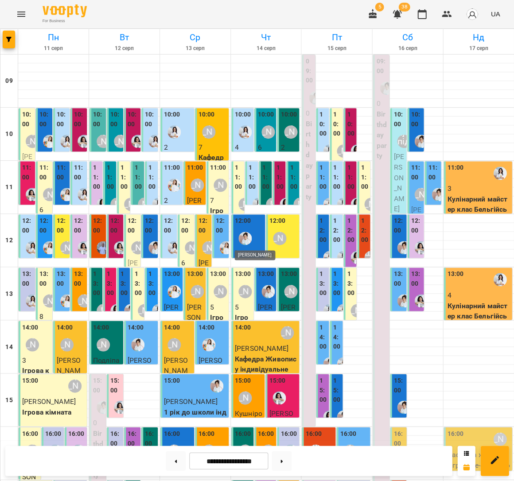
click at [239, 236] on img "Іванна" at bounding box center [244, 238] width 13 height 13
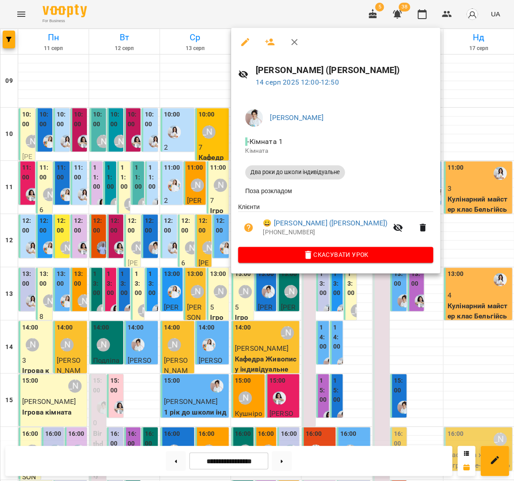
click at [461, 226] on div at bounding box center [257, 240] width 514 height 481
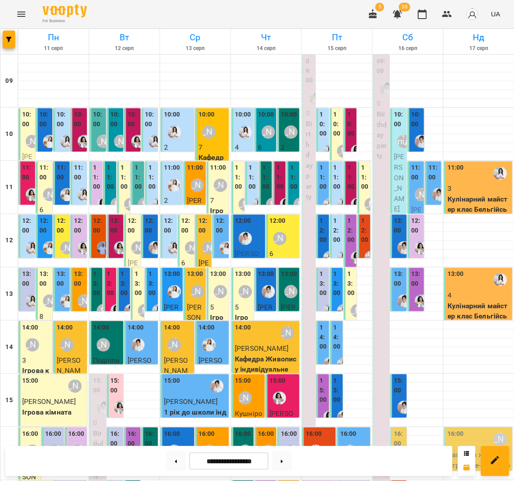
click at [271, 232] on div "[PERSON_NAME]" at bounding box center [279, 238] width 20 height 20
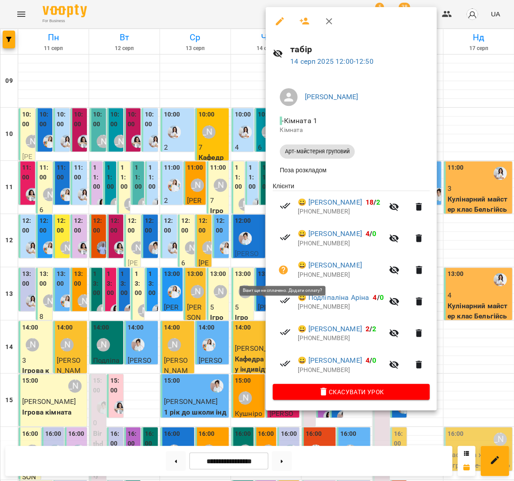
click at [286, 271] on button "button" at bounding box center [282, 269] width 21 height 21
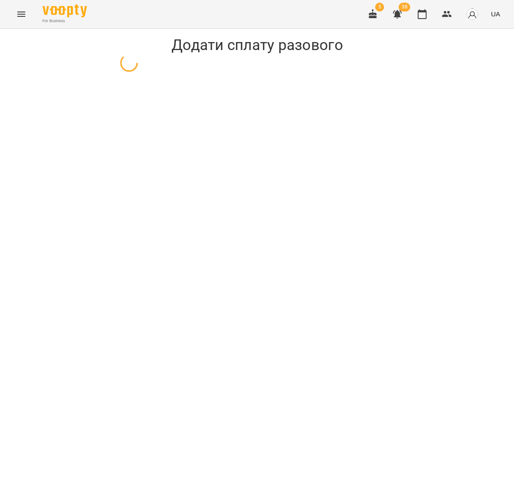
select select "**********"
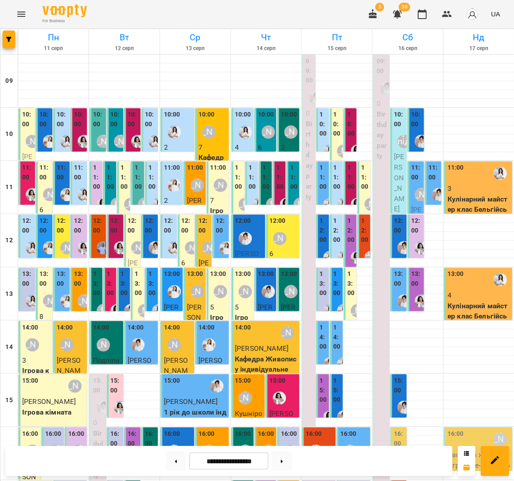
scroll to position [27, 0]
click at [263, 285] on img "Іванна" at bounding box center [267, 291] width 13 height 13
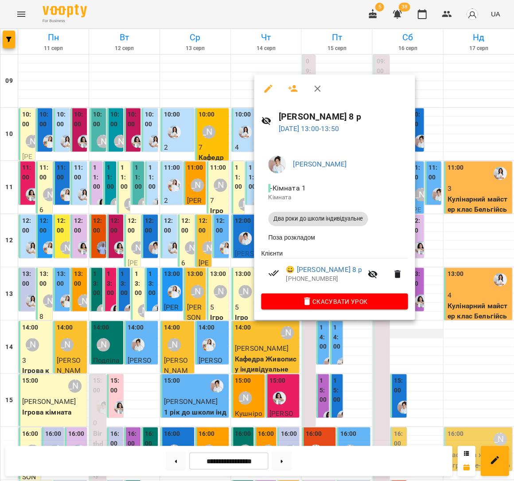
click at [427, 305] on div at bounding box center [257, 240] width 514 height 481
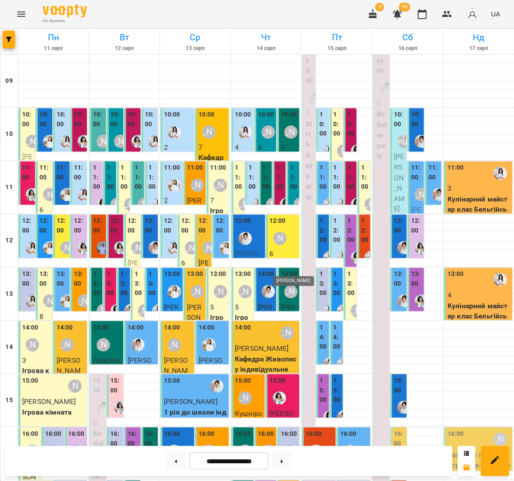
click at [290, 285] on div "[PERSON_NAME]" at bounding box center [290, 291] width 13 height 13
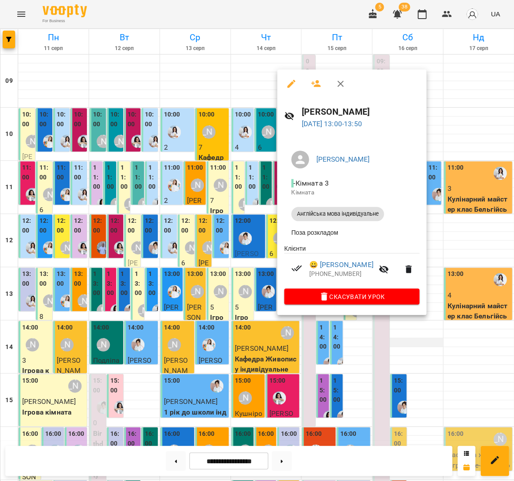
drag, startPoint x: 445, startPoint y: 317, endPoint x: 440, endPoint y: 316, distance: 4.5
click at [445, 317] on div at bounding box center [257, 240] width 514 height 481
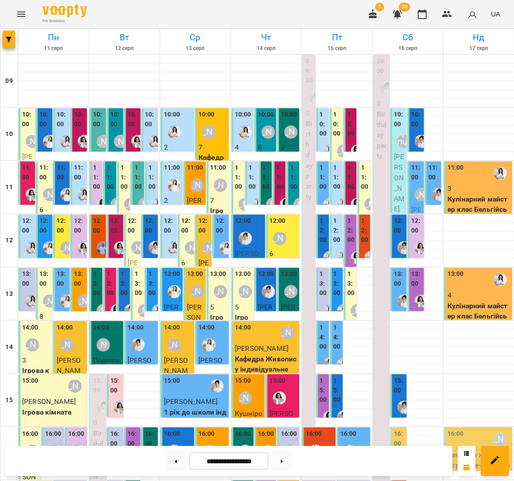
click at [257, 322] on div "14:00 [PERSON_NAME]" at bounding box center [266, 332] width 63 height 20
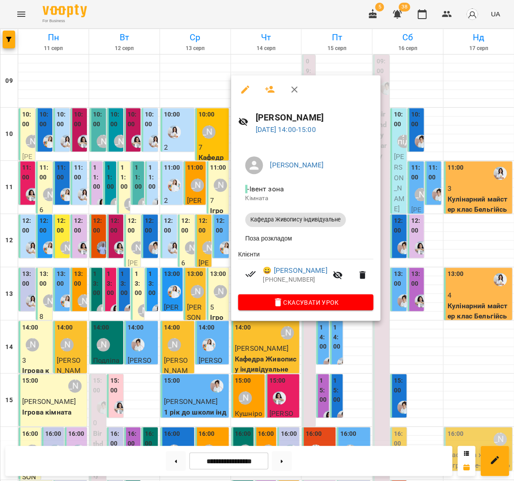
click at [422, 325] on div at bounding box center [257, 240] width 514 height 481
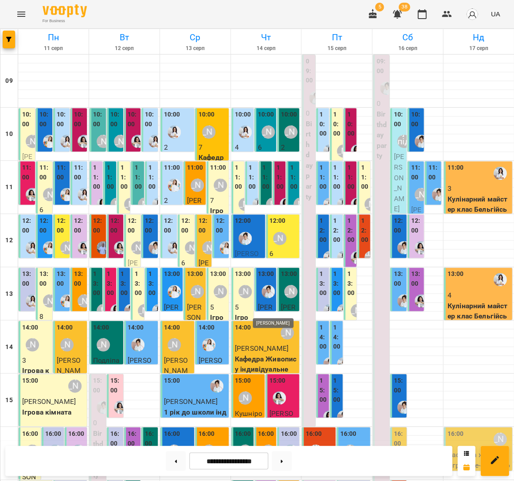
scroll to position [197, 0]
click at [246, 391] on div "[PERSON_NAME]" at bounding box center [244, 397] width 13 height 13
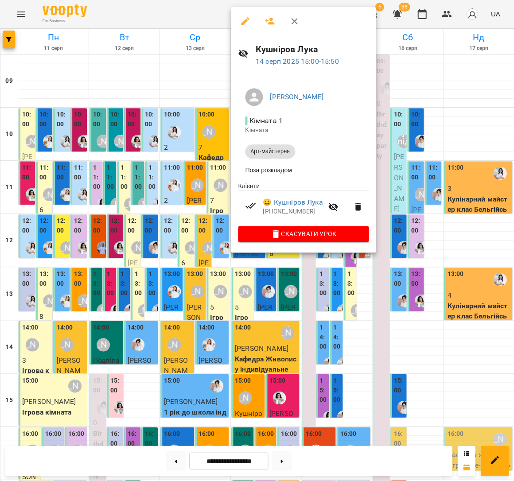
click at [439, 207] on div at bounding box center [257, 240] width 514 height 481
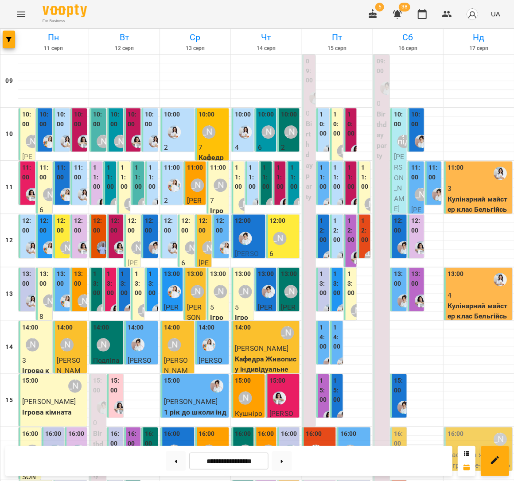
click at [288, 387] on div at bounding box center [279, 397] width 20 height 20
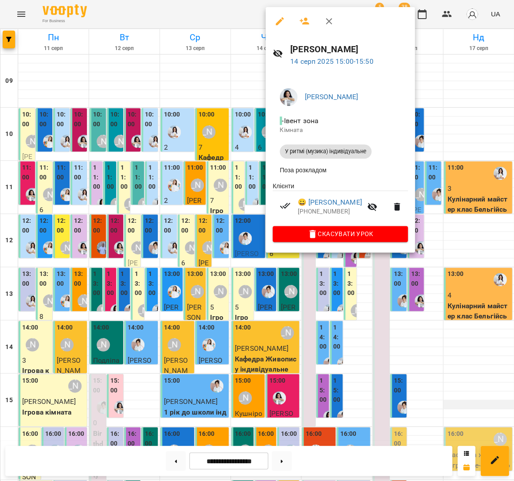
drag, startPoint x: 461, startPoint y: 198, endPoint x: 449, endPoint y: 205, distance: 13.5
click at [461, 198] on div at bounding box center [257, 240] width 514 height 481
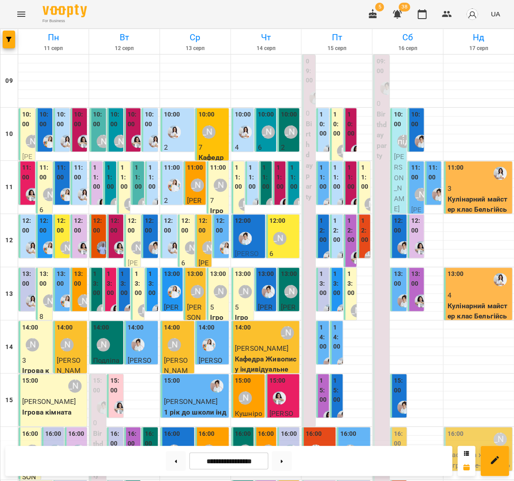
click at [236, 441] on div "[PERSON_NAME]" at bounding box center [245, 451] width 20 height 20
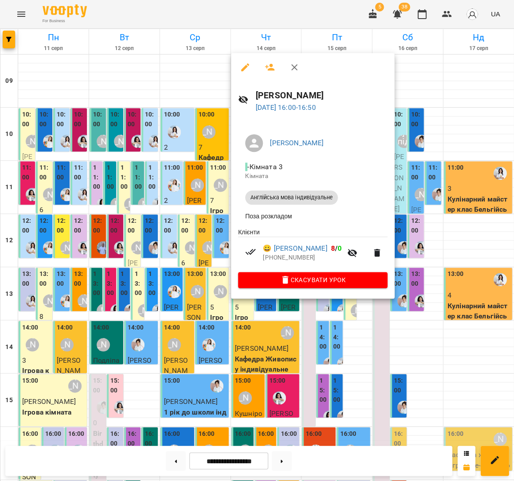
click at [458, 197] on div at bounding box center [257, 240] width 514 height 481
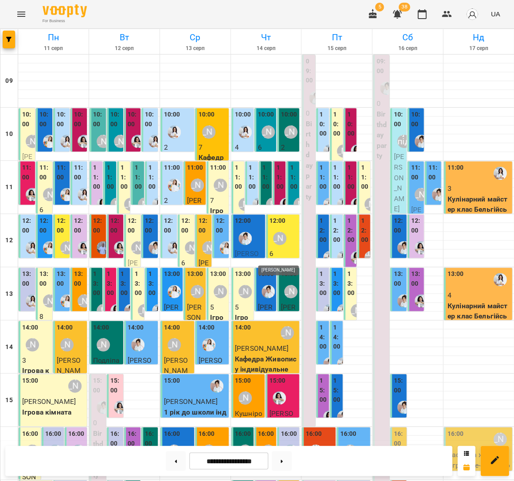
click at [266, 444] on div "[PERSON_NAME]" at bounding box center [267, 450] width 13 height 13
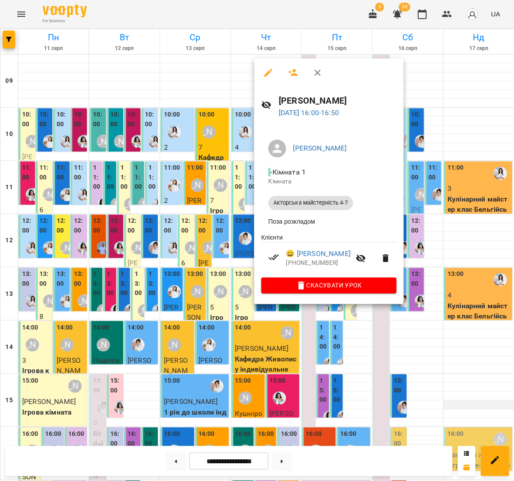
drag, startPoint x: 477, startPoint y: 201, endPoint x: 464, endPoint y: 209, distance: 15.7
click at [477, 201] on div at bounding box center [257, 240] width 514 height 481
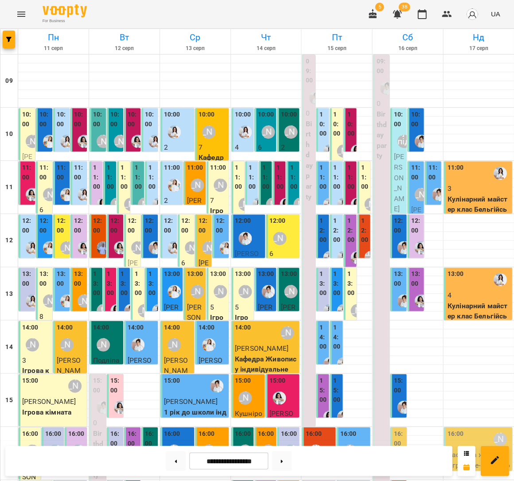
click at [293, 444] on img "Каріна" at bounding box center [290, 450] width 13 height 13
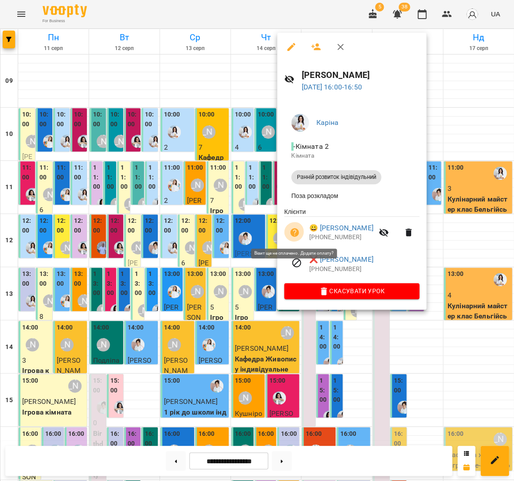
click at [296, 233] on icon "button" at bounding box center [294, 232] width 9 height 9
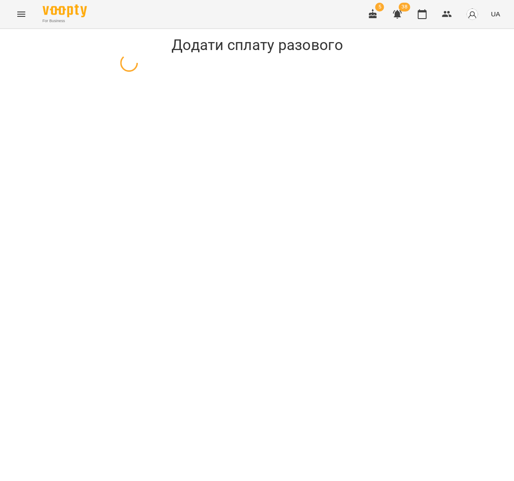
select select "**********"
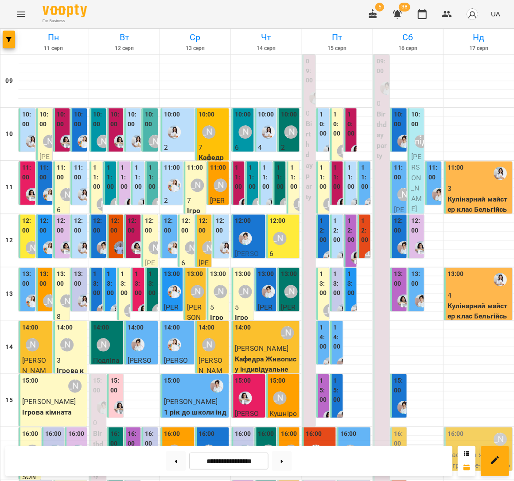
scroll to position [197, 0]
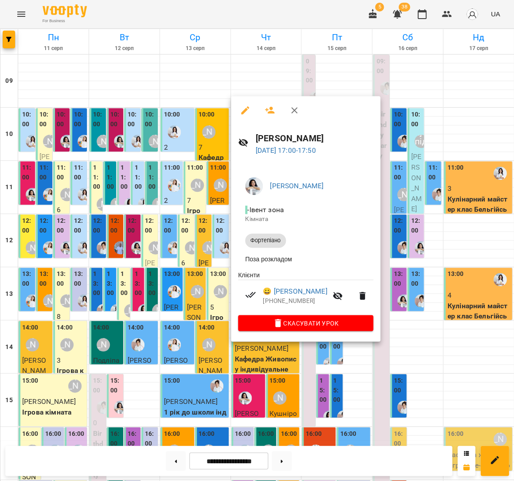
drag, startPoint x: 420, startPoint y: 300, endPoint x: 414, endPoint y: 300, distance: 6.2
click at [420, 300] on div at bounding box center [257, 240] width 514 height 481
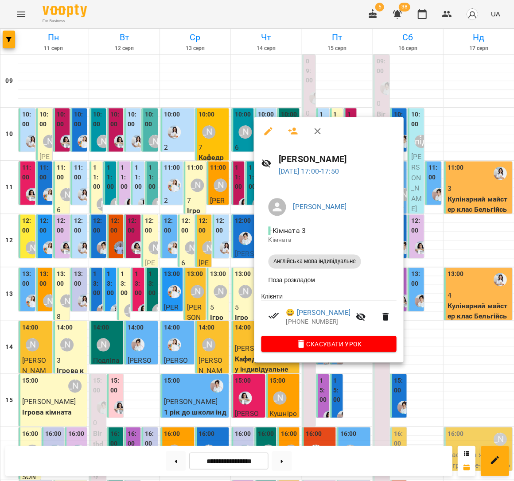
drag, startPoint x: 443, startPoint y: 307, endPoint x: 427, endPoint y: 307, distance: 15.9
click at [443, 307] on div at bounding box center [257, 240] width 514 height 481
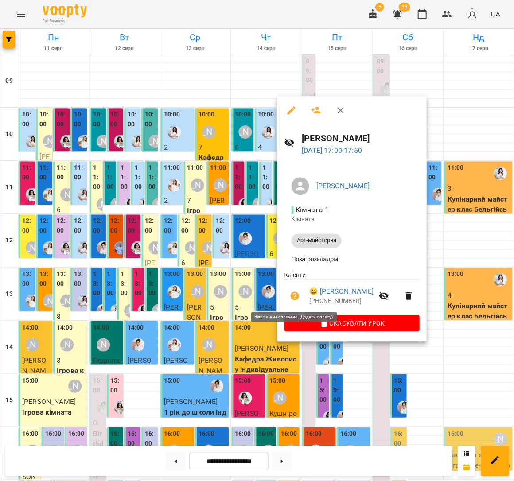
click at [295, 296] on icon "button" at bounding box center [294, 295] width 9 height 9
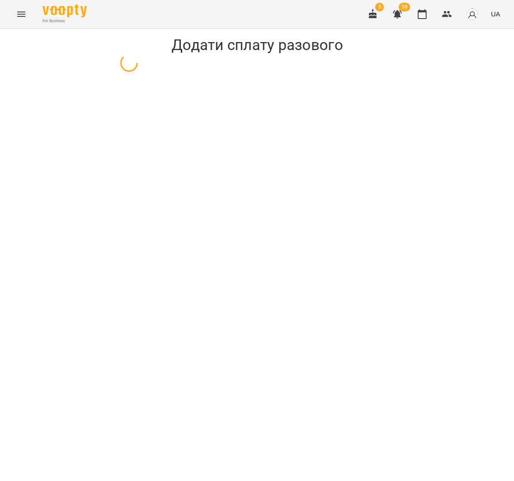
select select "**********"
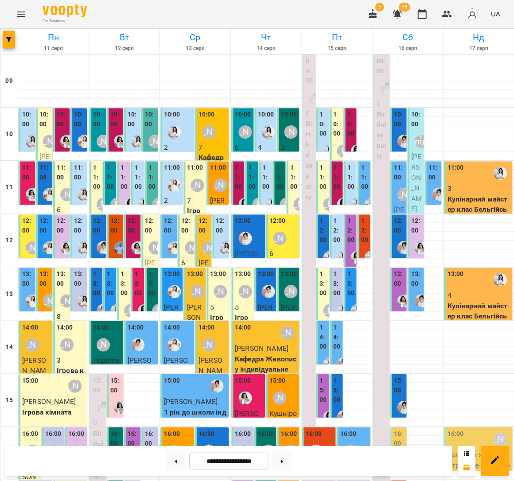
scroll to position [197, 0]
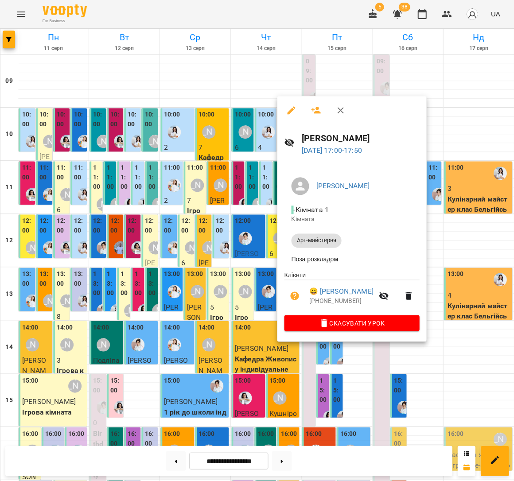
click at [333, 355] on div at bounding box center [257, 240] width 514 height 481
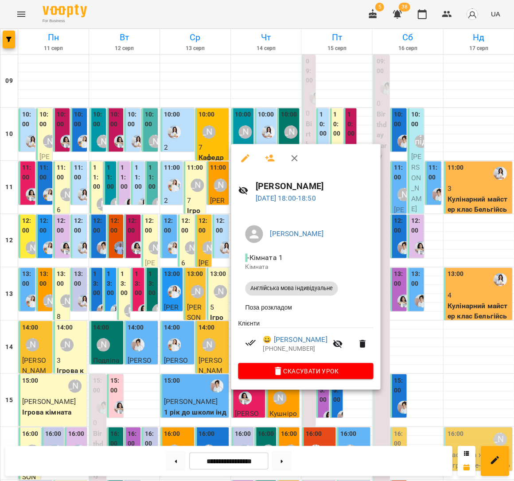
click at [441, 351] on div at bounding box center [257, 240] width 514 height 481
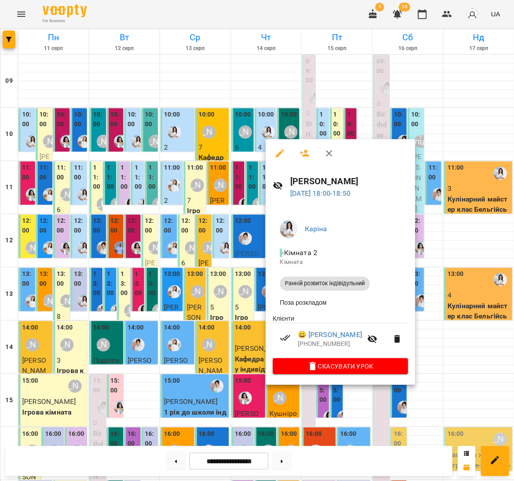
click at [433, 351] on div at bounding box center [257, 240] width 514 height 481
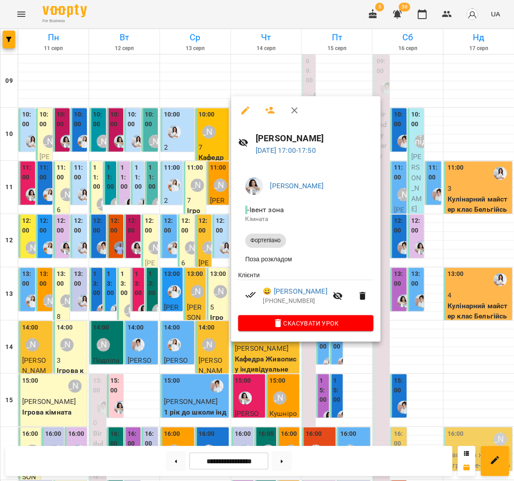
click at [437, 326] on div at bounding box center [257, 240] width 514 height 481
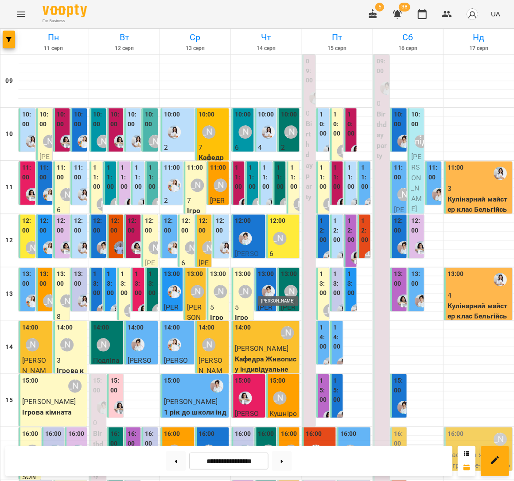
scroll to position [0, 0]
click at [450, 15] on icon "button" at bounding box center [446, 14] width 10 height 6
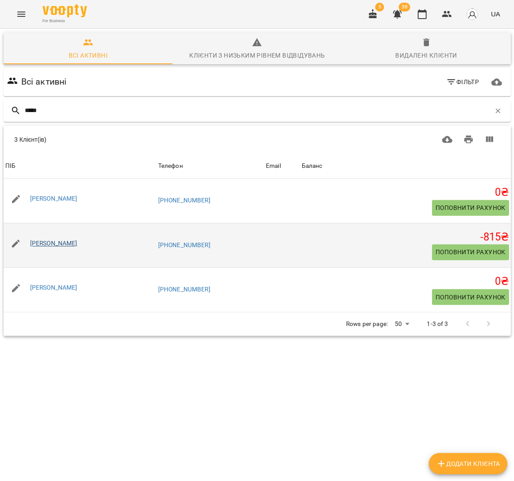
type input "*****"
click at [68, 240] on link "[PERSON_NAME]" at bounding box center [53, 243] width 47 height 7
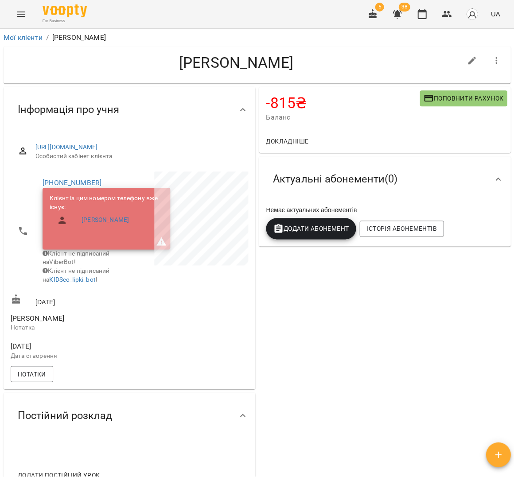
click at [457, 102] on span "Поповнити рахунок" at bounding box center [463, 98] width 80 height 11
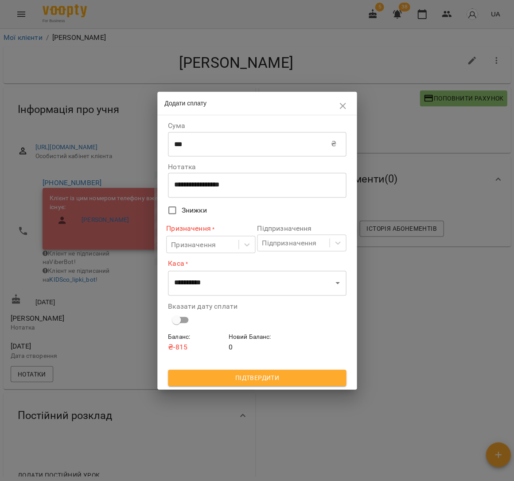
click at [218, 155] on input "***" at bounding box center [249, 144] width 163 height 25
type input "****"
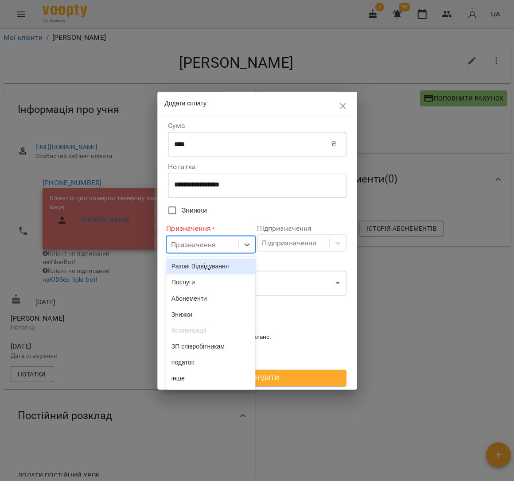
click at [230, 241] on div "Призначення" at bounding box center [202, 244] width 72 height 16
click at [224, 267] on div "Разові Відвідування" at bounding box center [210, 266] width 89 height 16
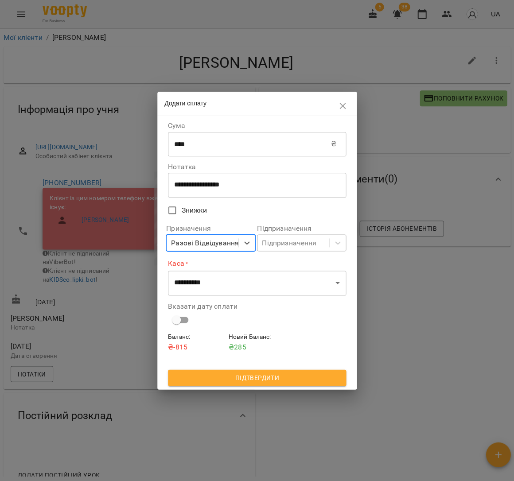
click at [280, 246] on div "Підпризначення" at bounding box center [289, 242] width 54 height 11
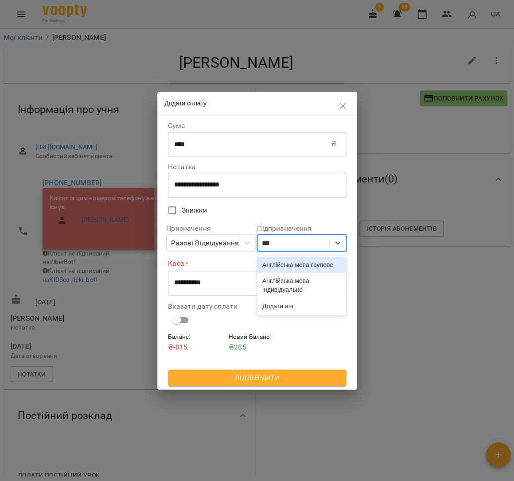
type input "****"
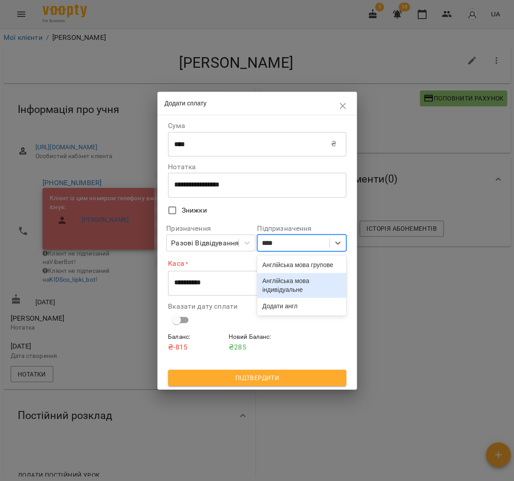
click at [294, 298] on div "Англійська мова індивідуальне" at bounding box center [301, 285] width 89 height 25
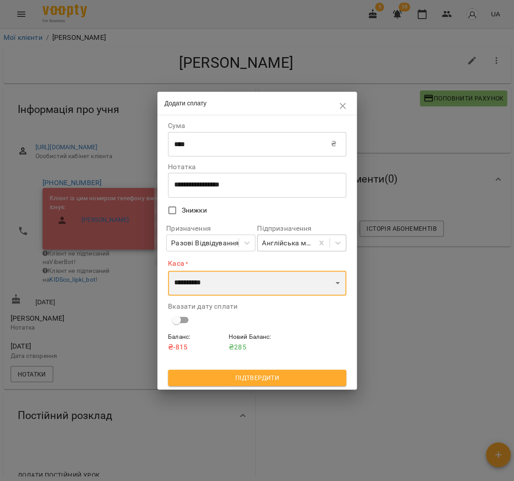
select select "****"
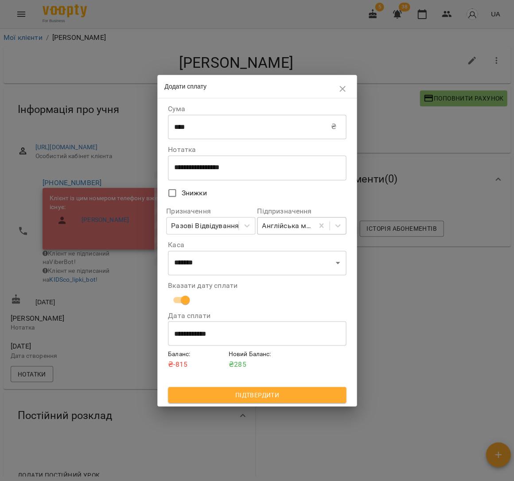
click at [259, 392] on span "Підтвердити" at bounding box center [257, 394] width 164 height 11
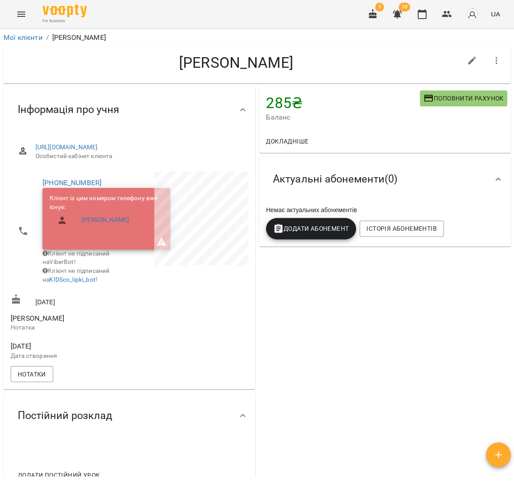
click at [14, 15] on button "Menu" at bounding box center [21, 14] width 21 height 21
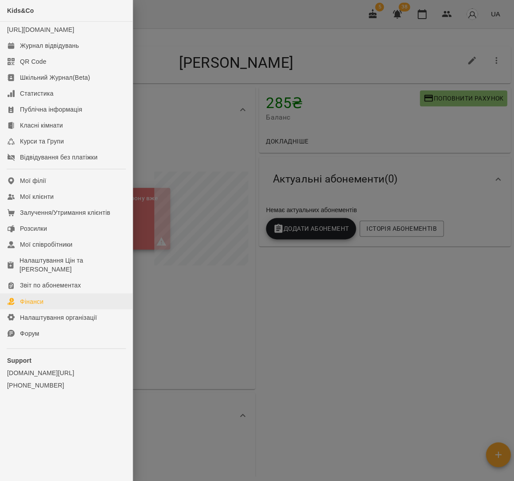
click at [56, 293] on link "Фінанси" at bounding box center [66, 301] width 132 height 16
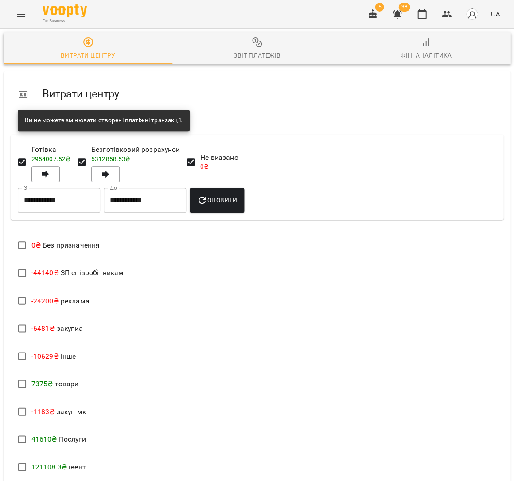
click at [242, 57] on div "Звіт платежів" at bounding box center [256, 55] width 47 height 11
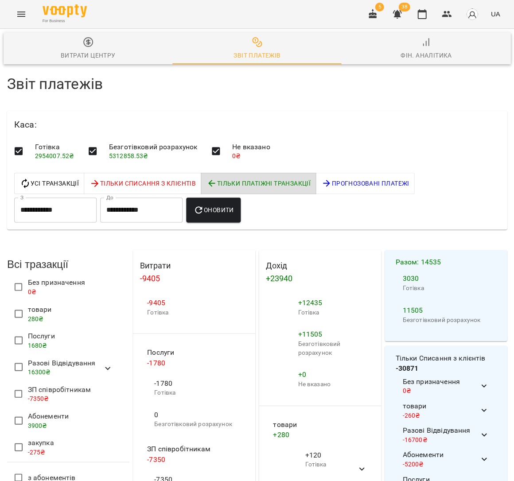
click at [229, 211] on span "Оновити" at bounding box center [213, 210] width 40 height 11
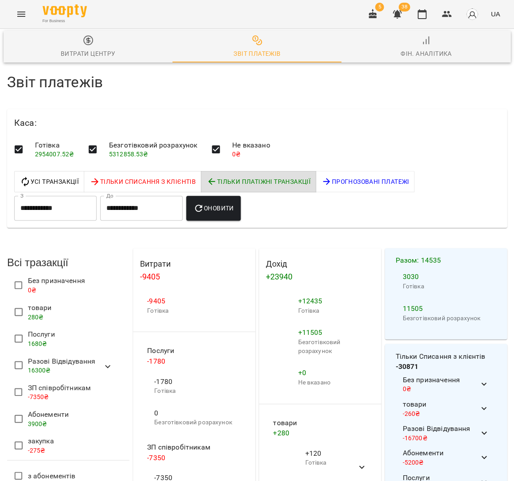
scroll to position [45, 0]
